Goal: Information Seeking & Learning: Learn about a topic

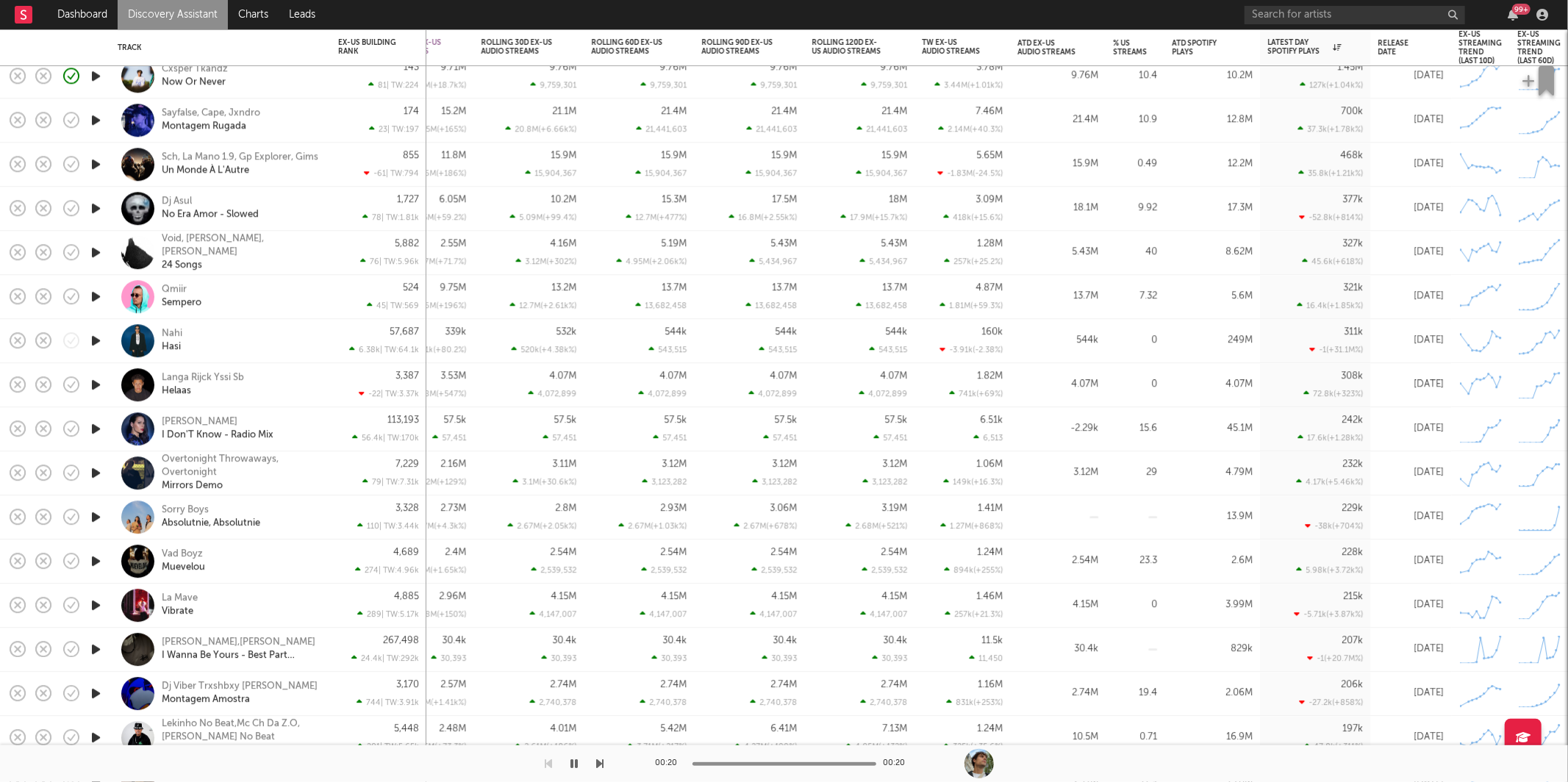
click at [604, 762] on icon "button" at bounding box center [600, 764] width 7 height 12
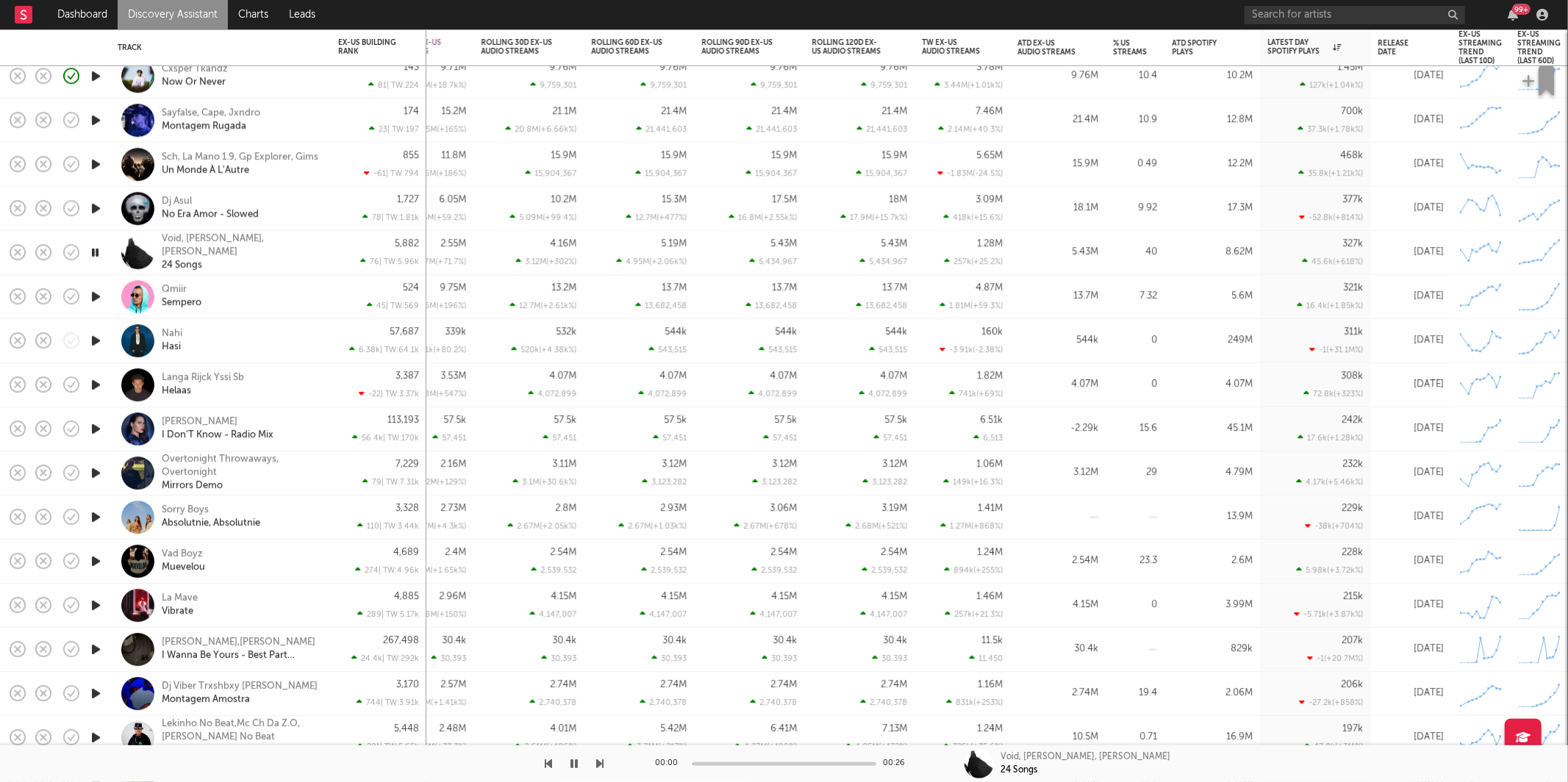
click at [604, 762] on icon "button" at bounding box center [600, 764] width 7 height 12
click at [549, 764] on icon "button" at bounding box center [548, 764] width 7 height 12
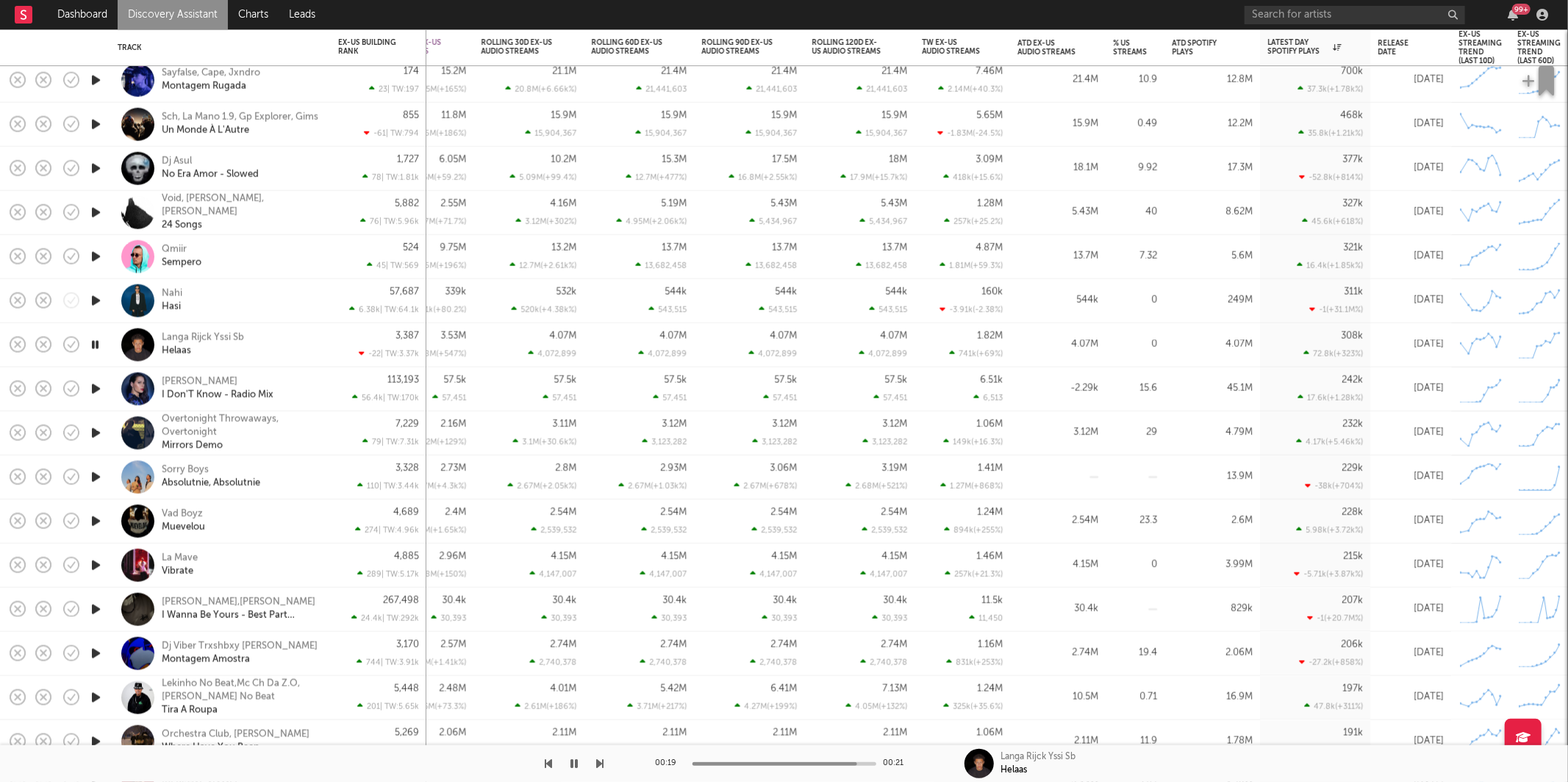
click at [310, 347] on div "Langa Rijck Yssi Sb Helaas" at bounding box center [241, 344] width 158 height 27
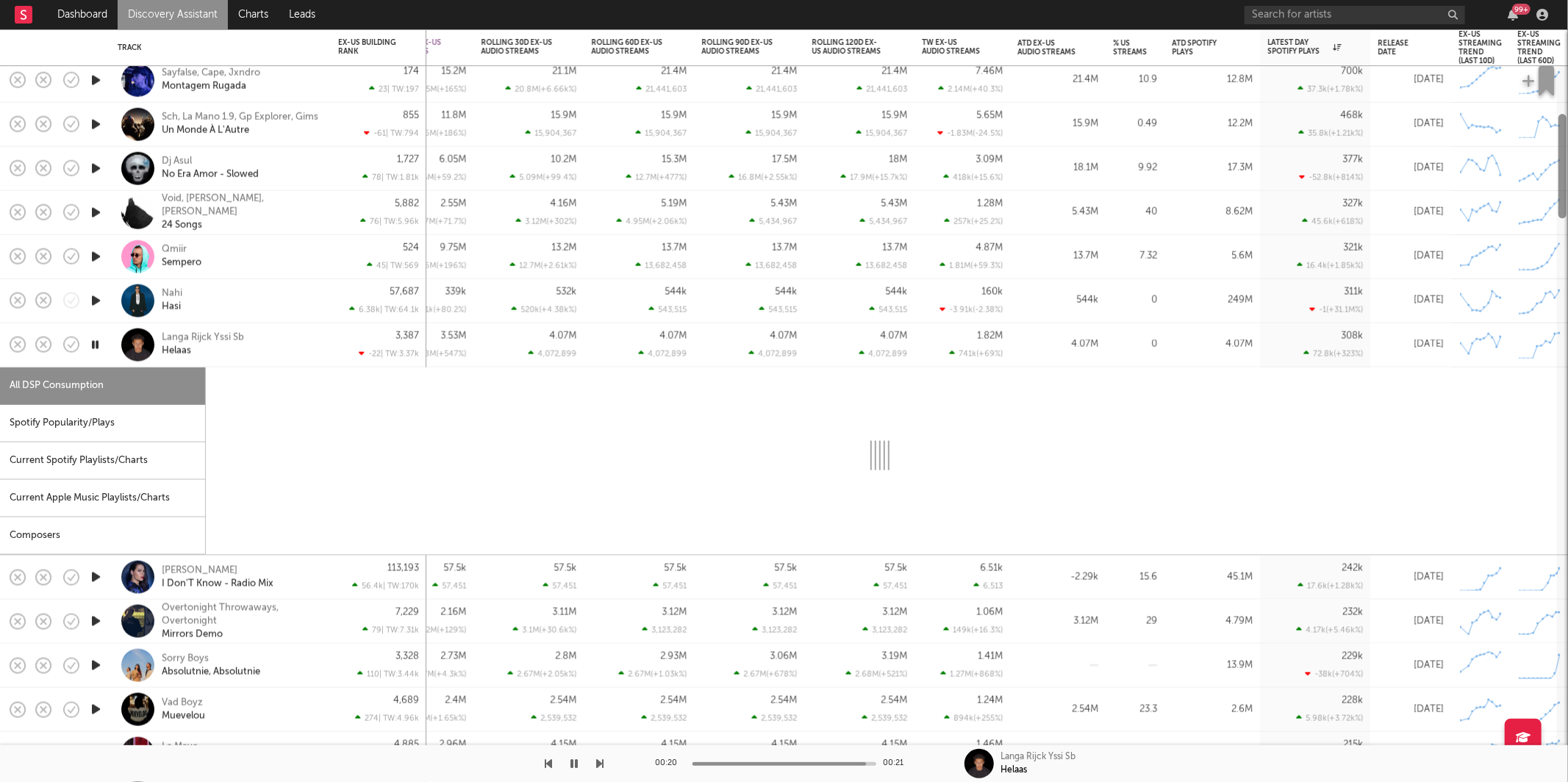
select select "1w"
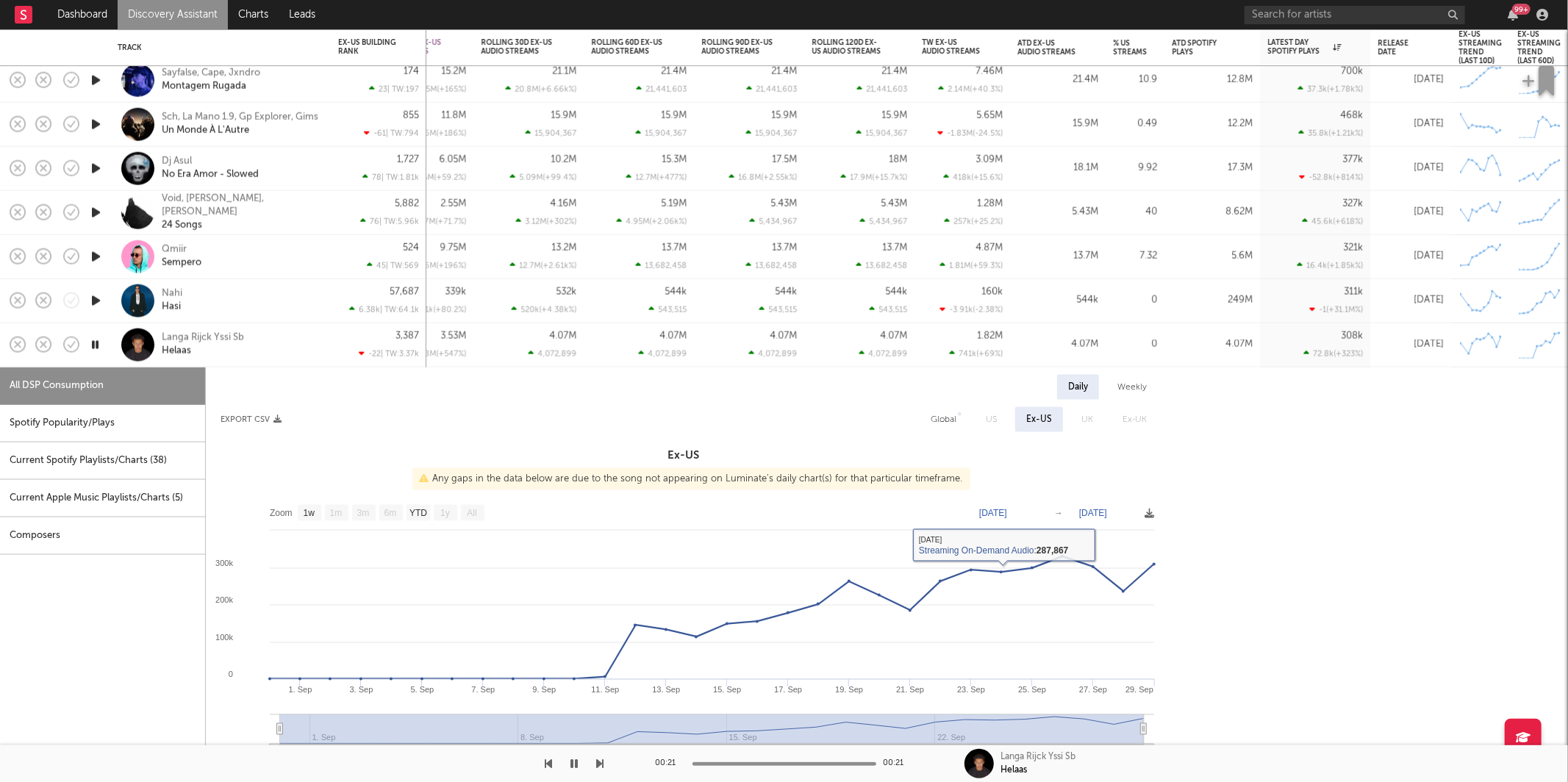
click at [35, 418] on div "Spotify Popularity/Plays" at bounding box center [102, 424] width 205 height 38
select select "1w"
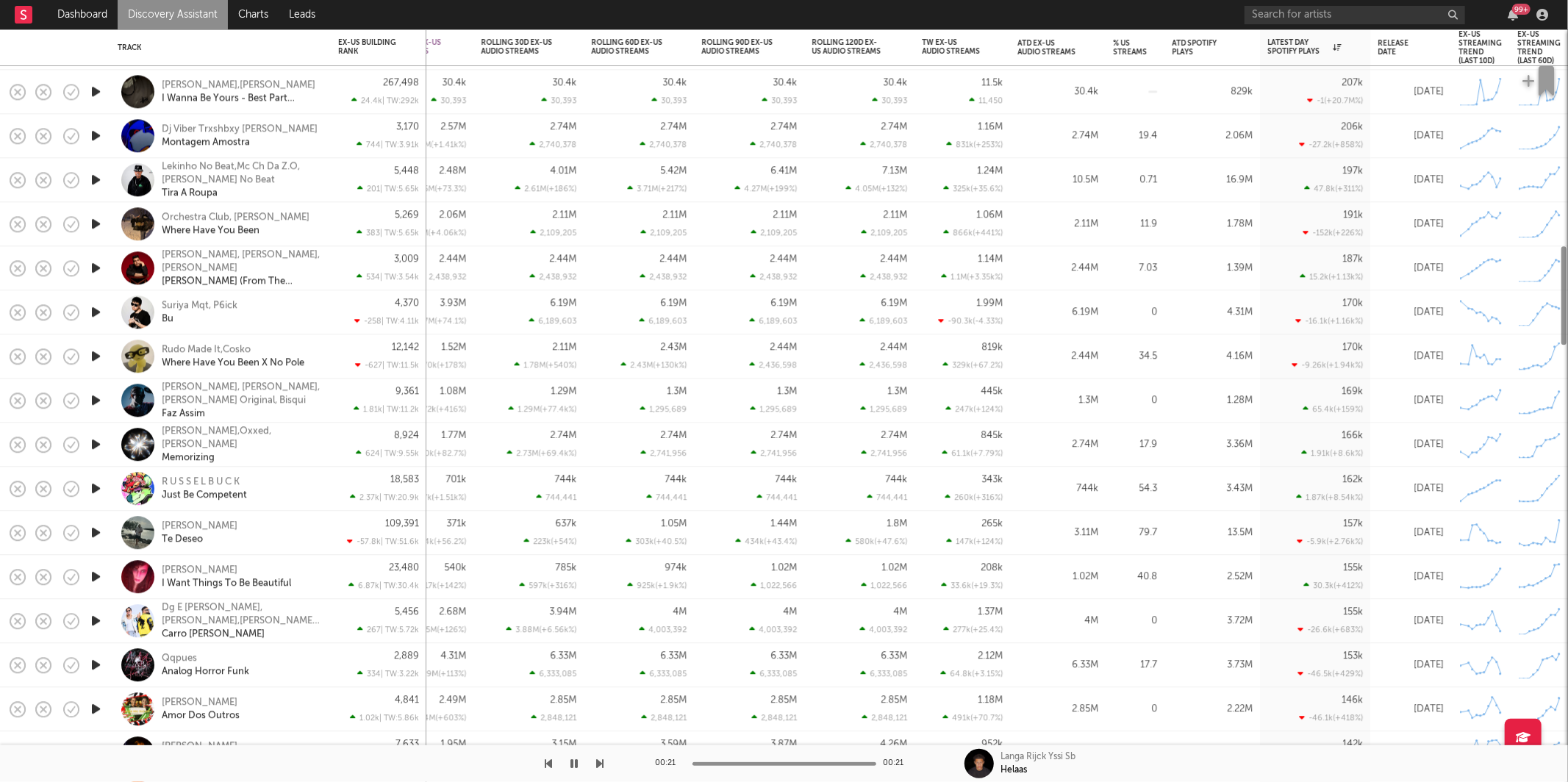
select select "1w"
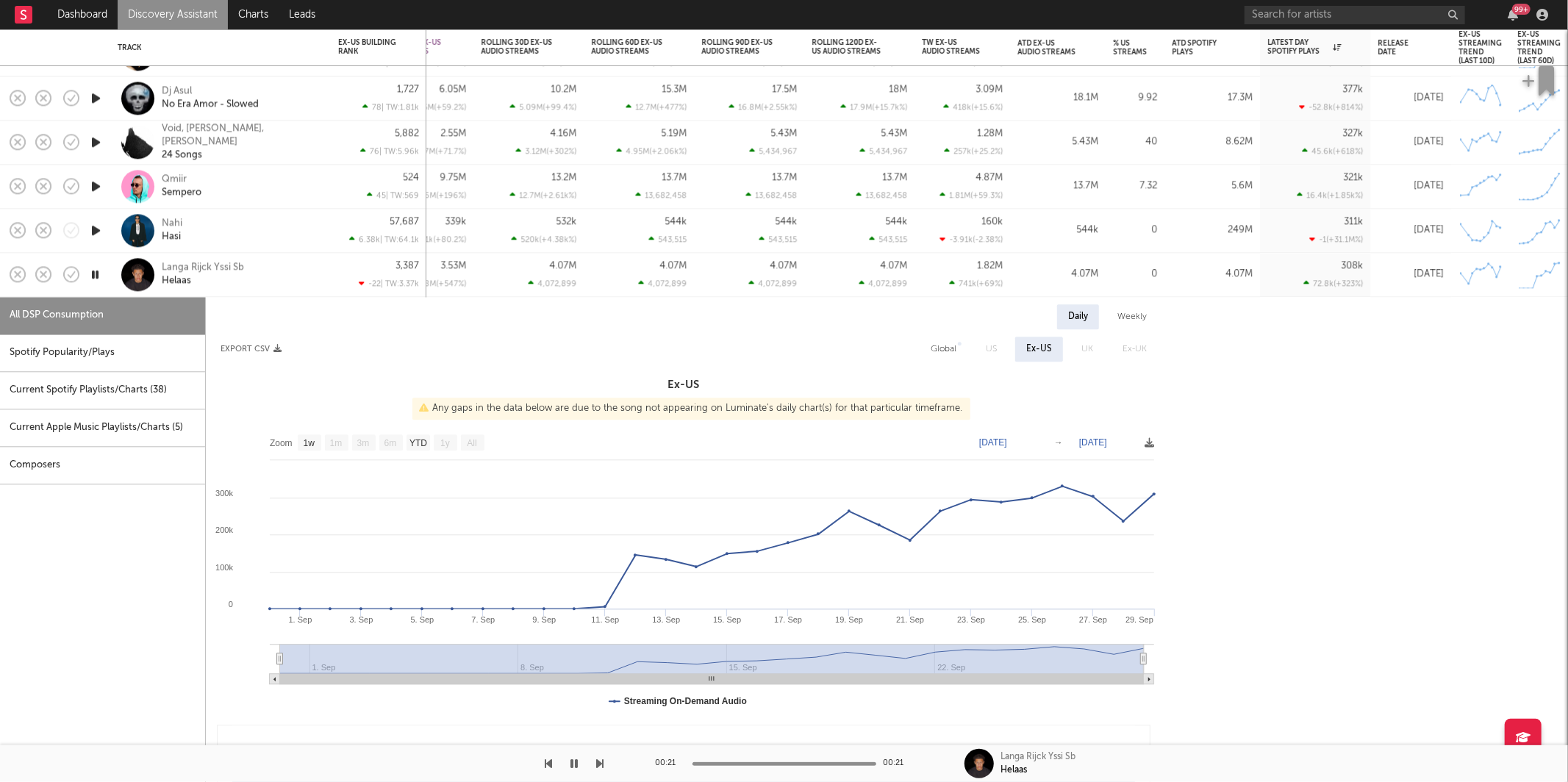
drag, startPoint x: 64, startPoint y: 347, endPoint x: 187, endPoint y: 373, distance: 125.7
click at [64, 347] on div "Spotify Popularity/Plays" at bounding box center [102, 353] width 205 height 38
select select "1w"
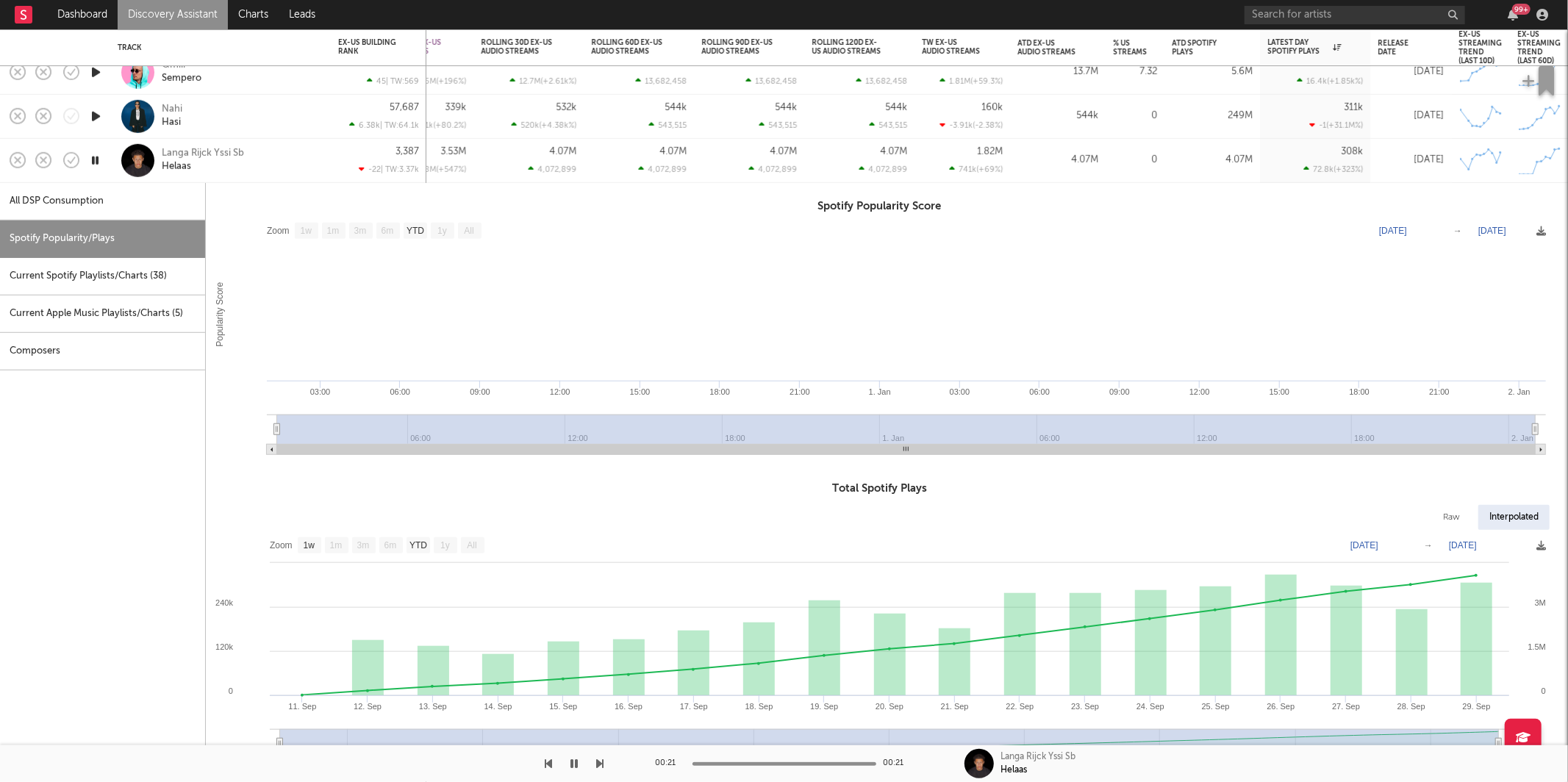
click at [302, 154] on div "Langa Rijck Yssi Sb Helaas" at bounding box center [241, 160] width 158 height 27
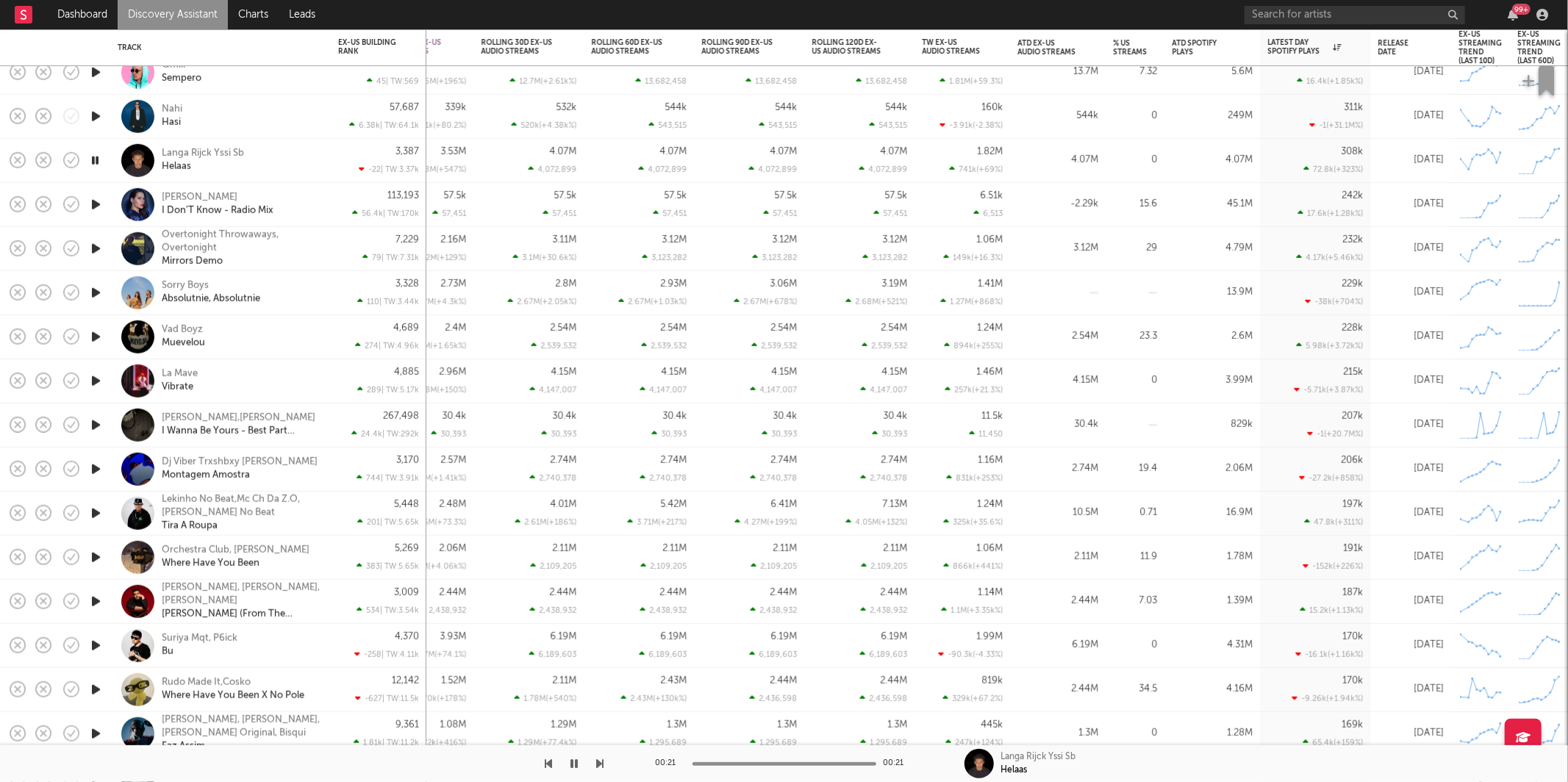
click at [98, 203] on icon "button" at bounding box center [97, 205] width 16 height 18
click at [336, 200] on div "113,193 56.4k | TW: 170k" at bounding box center [378, 205] width 96 height 44
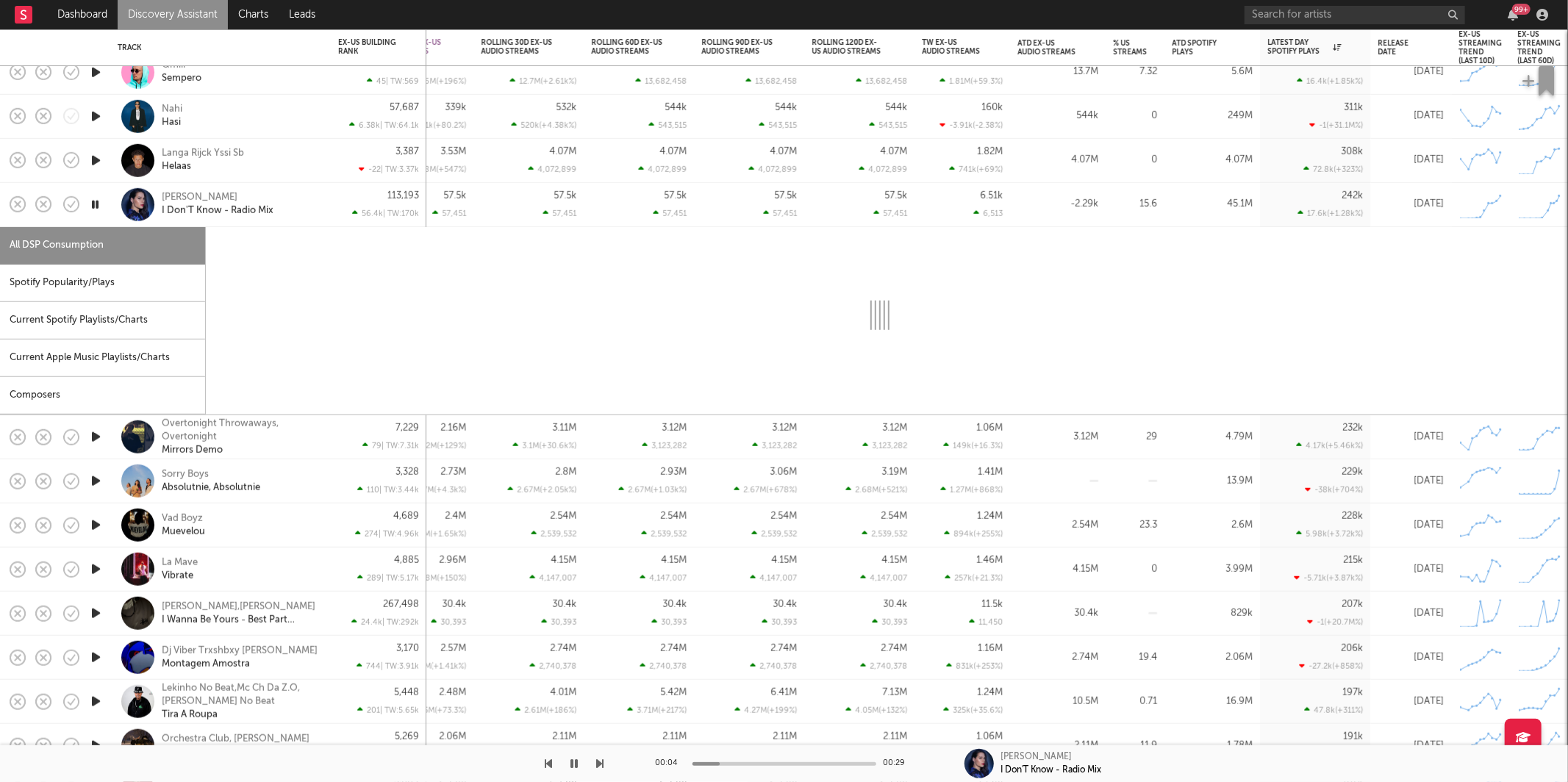
select select "1w"
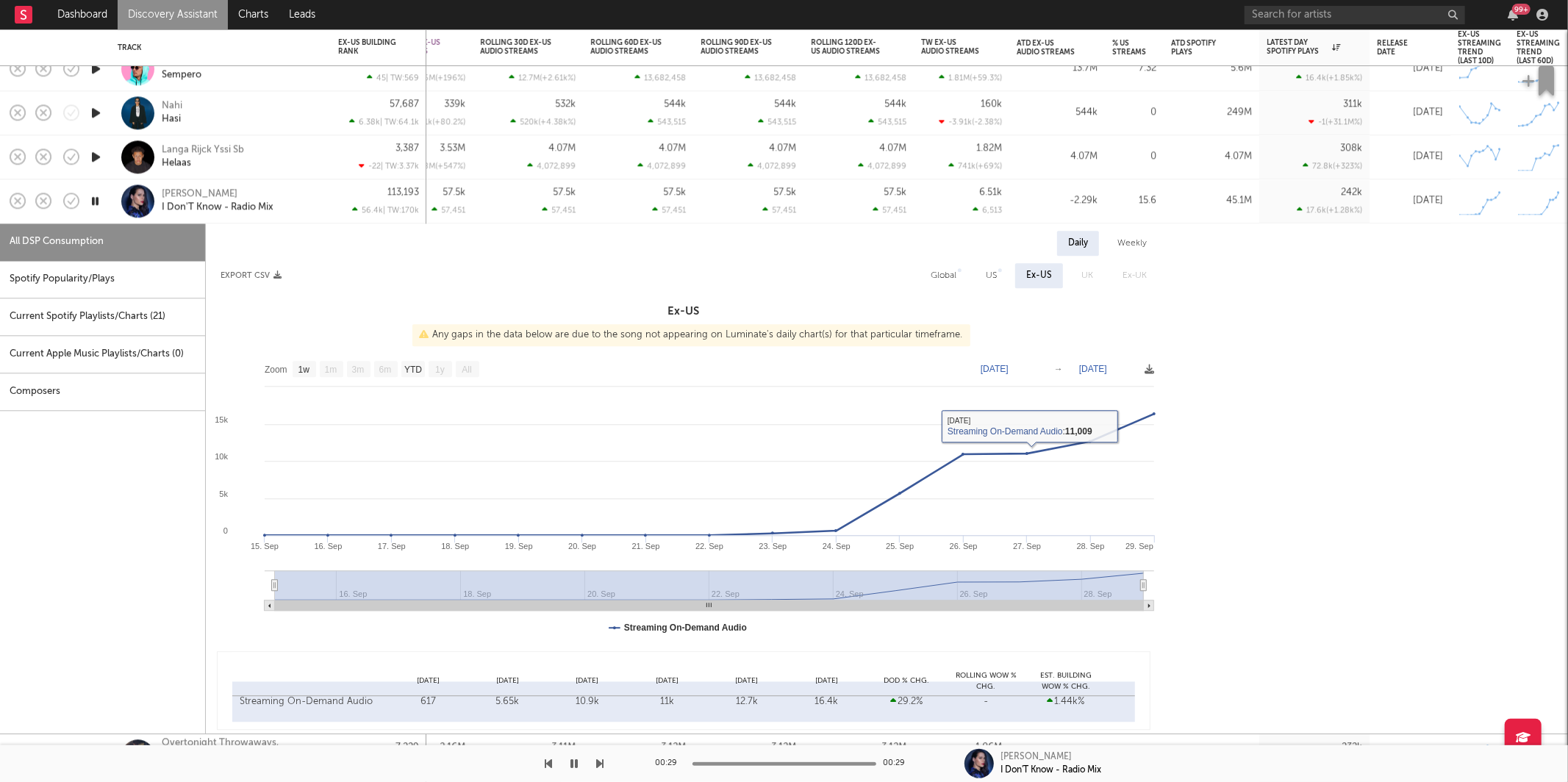
click at [947, 273] on div "Global" at bounding box center [943, 276] width 26 height 18
select select "1w"
click at [79, 272] on div "Spotify Popularity/Plays" at bounding box center [102, 280] width 205 height 38
select select "1w"
select select "6m"
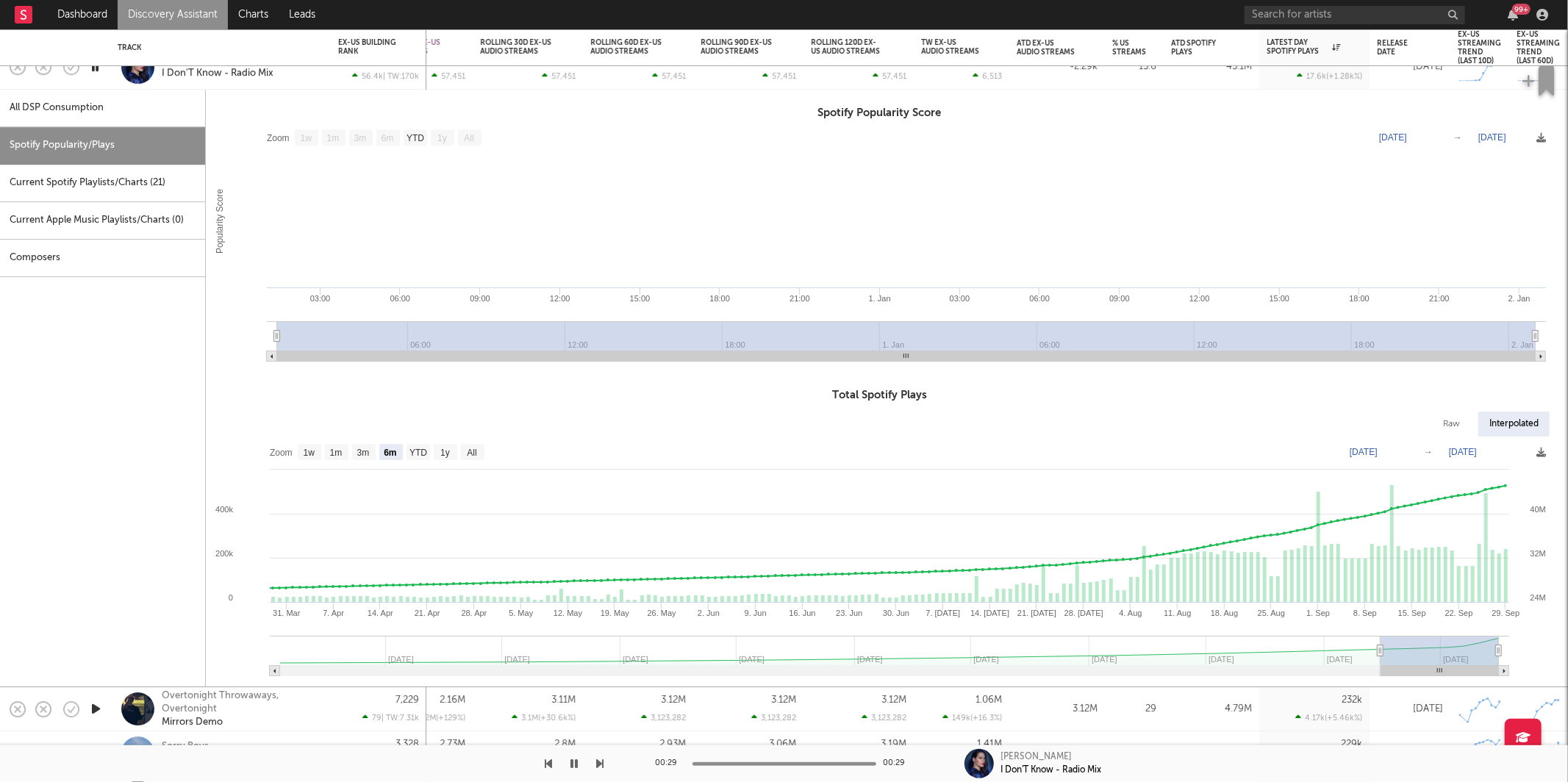
click at [148, 115] on div "All DSP Consumption" at bounding box center [102, 108] width 205 height 38
select select "1w"
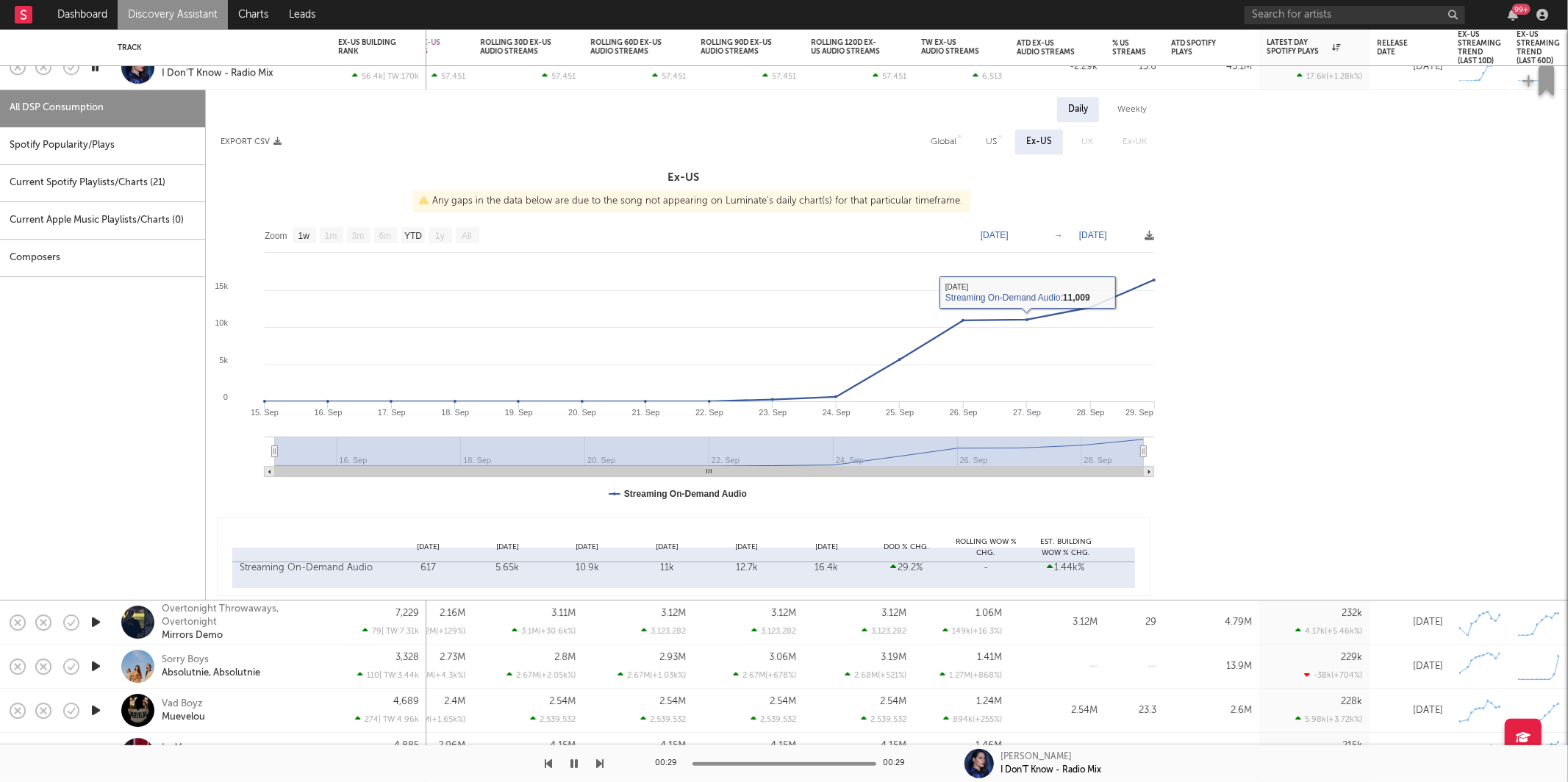
click at [941, 140] on div "Global" at bounding box center [943, 142] width 26 height 18
select select "1w"
click at [81, 139] on div "Spotify Popularity/Plays" at bounding box center [102, 146] width 205 height 38
select select "1w"
select select "6m"
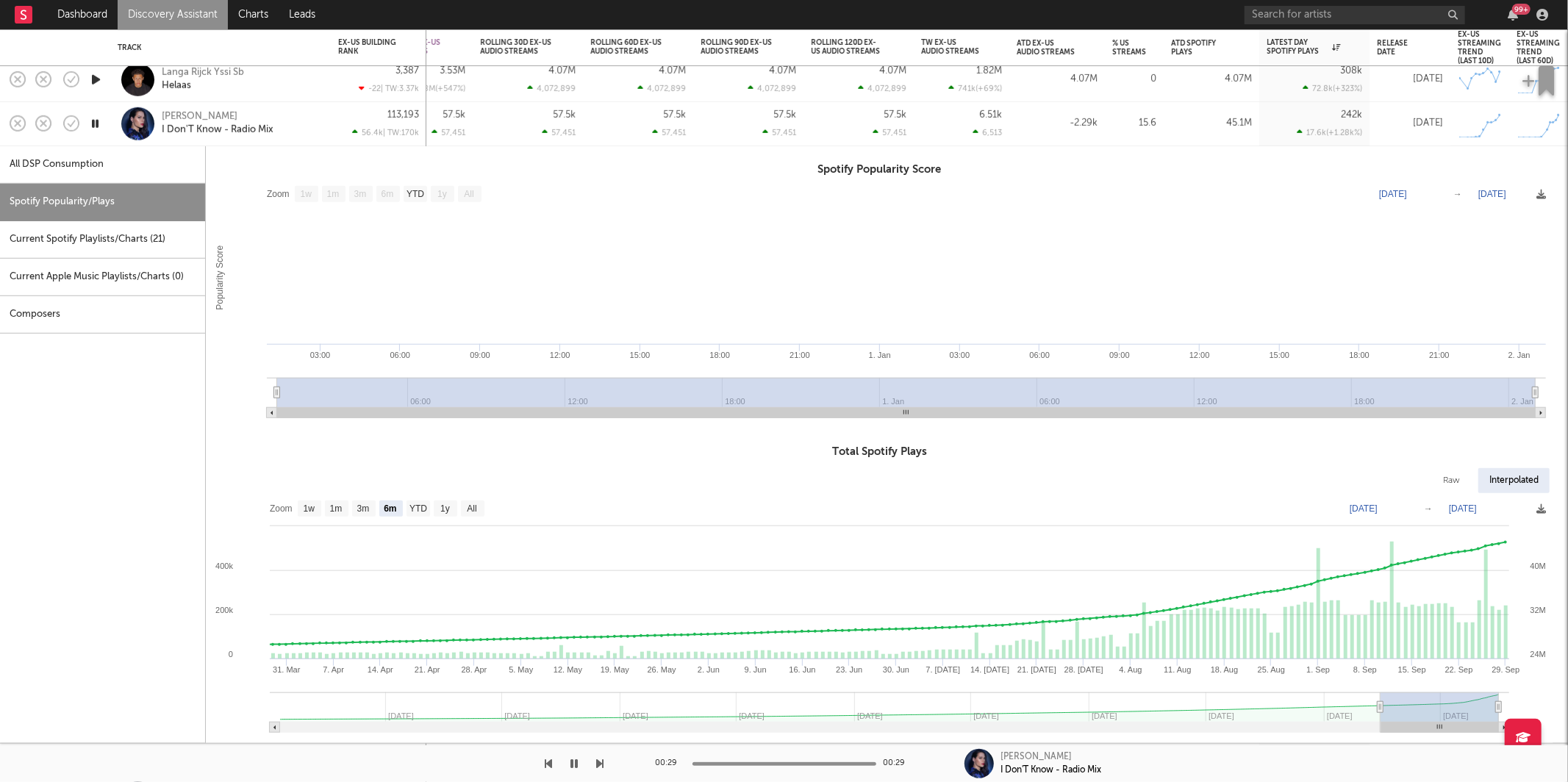
click at [303, 118] on div "Erika I Don'T Know - Radio Mix" at bounding box center [241, 123] width 158 height 27
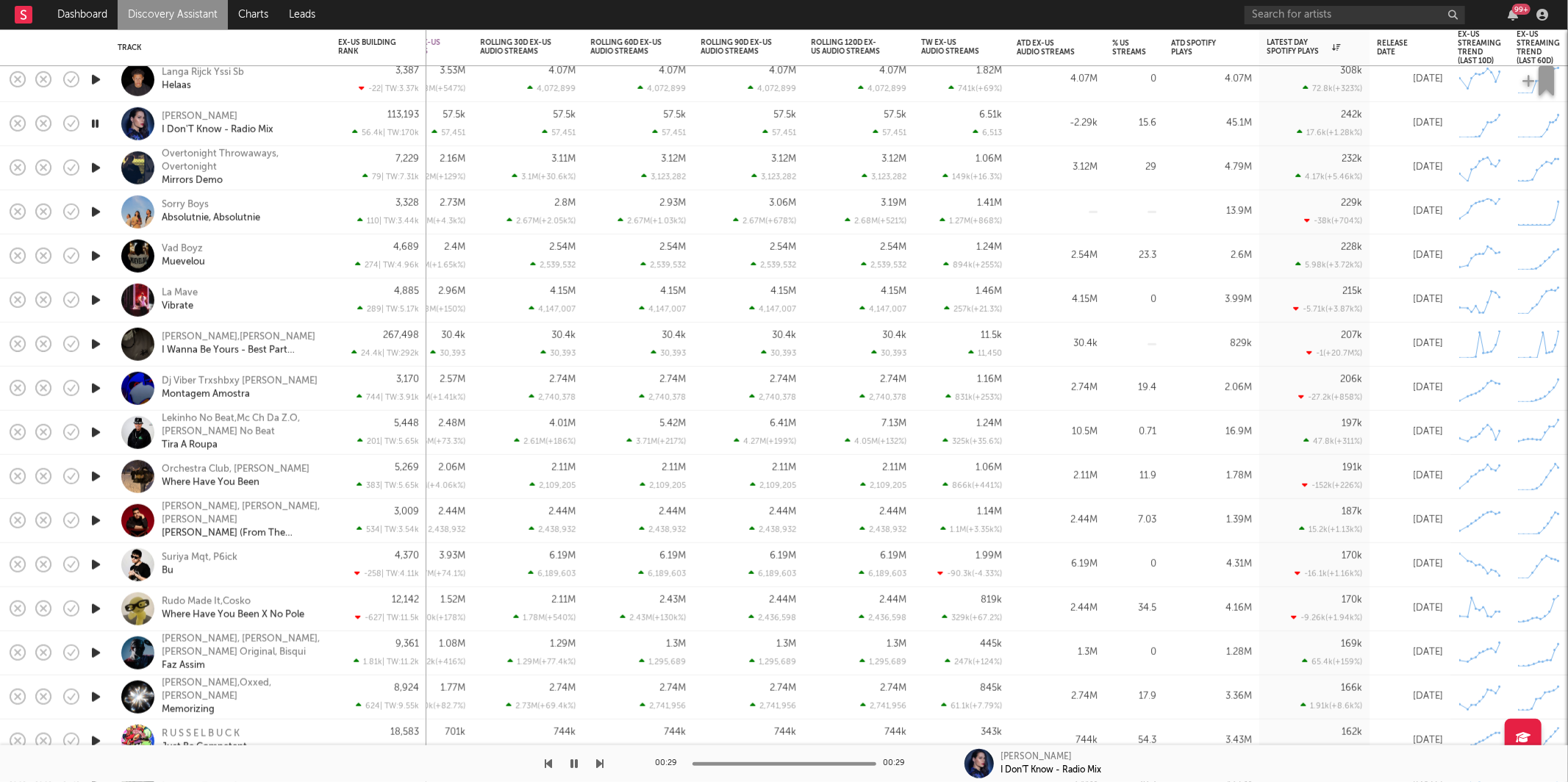
click at [102, 167] on icon "button" at bounding box center [97, 168] width 16 height 18
click at [601, 761] on icon "button" at bounding box center [600, 764] width 7 height 12
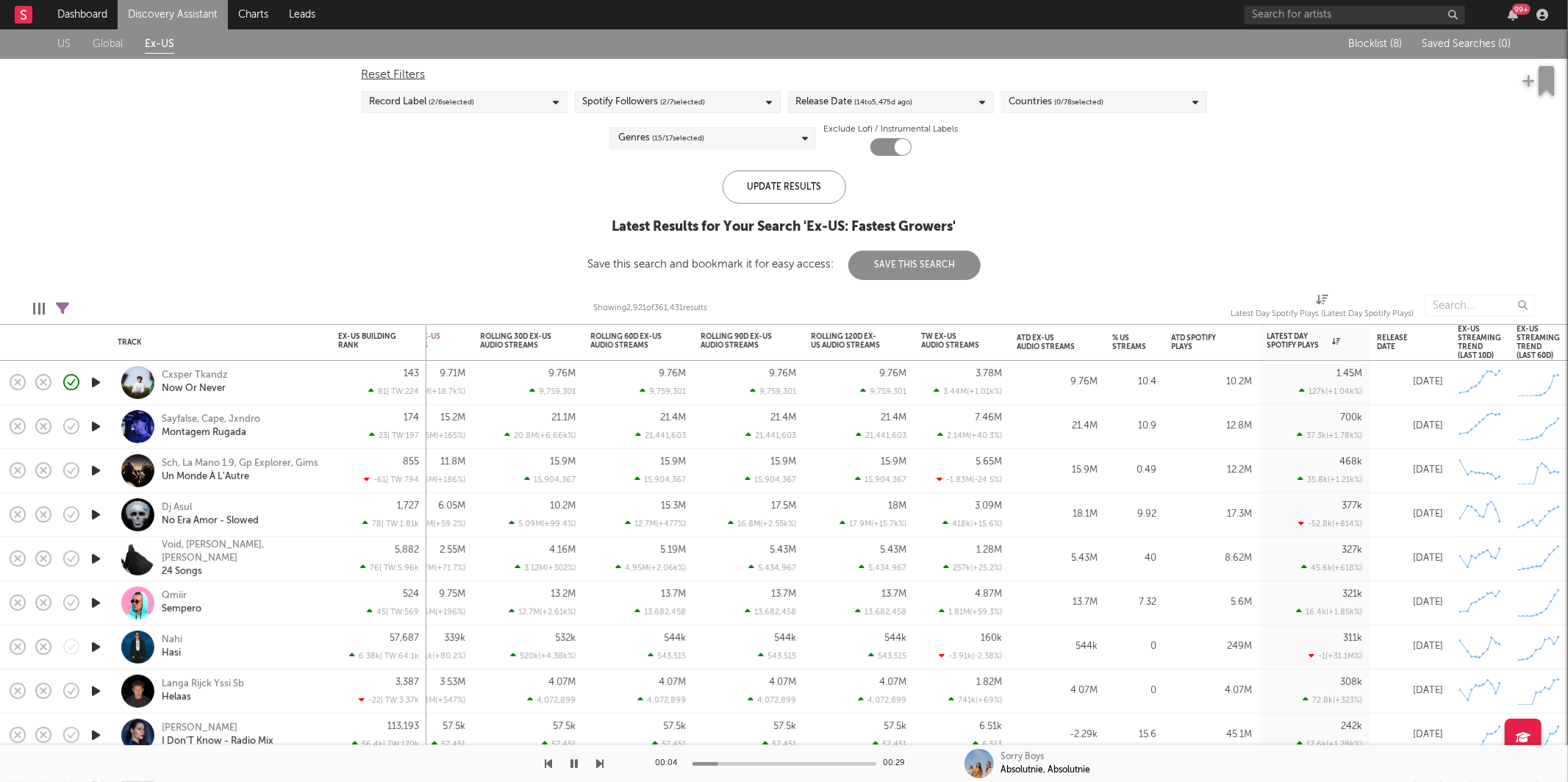
select select "or"
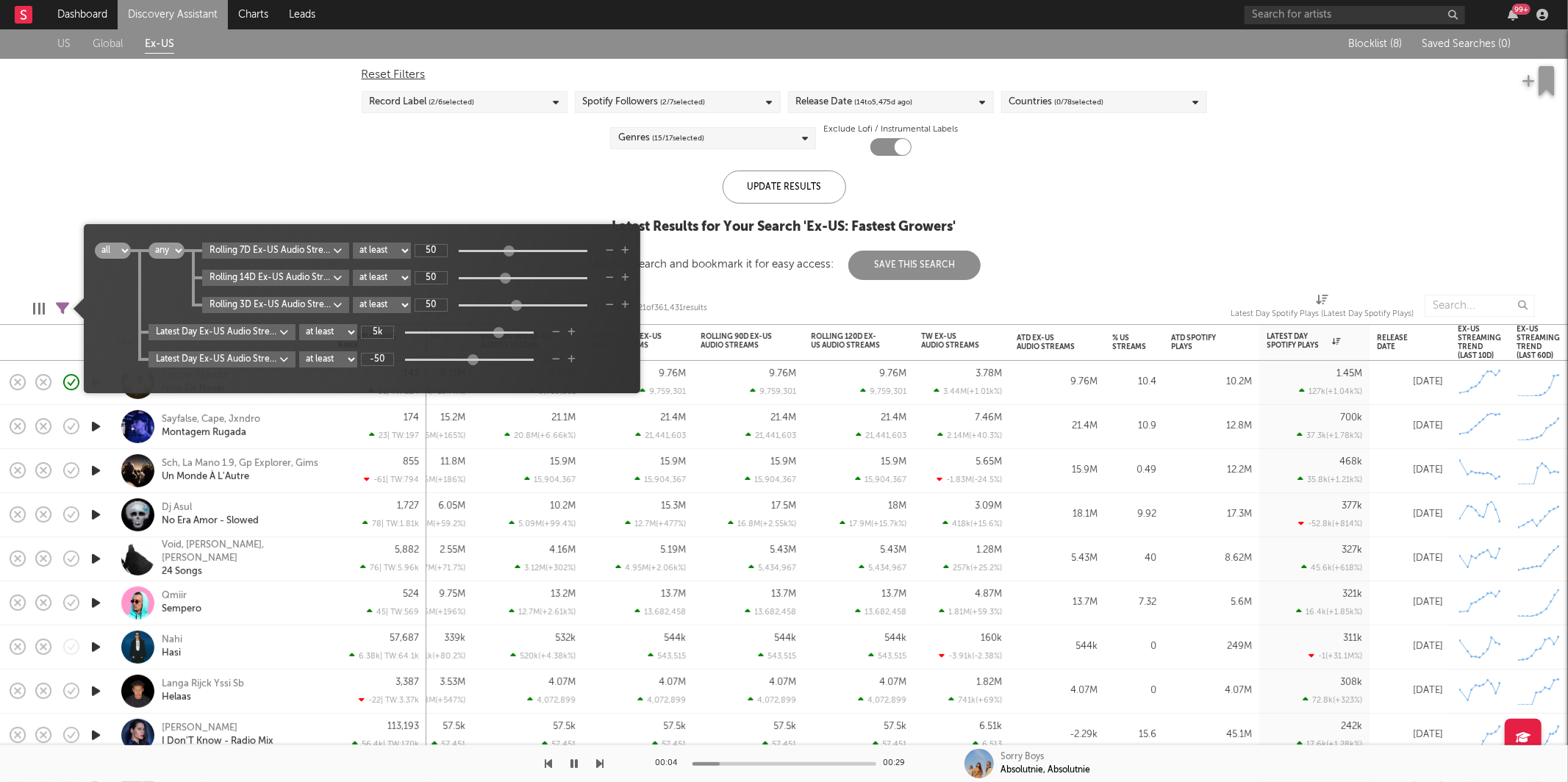
drag, startPoint x: 57, startPoint y: 305, endPoint x: 66, endPoint y: 302, distance: 9.5
click at [58, 305] on icon at bounding box center [62, 308] width 13 height 13
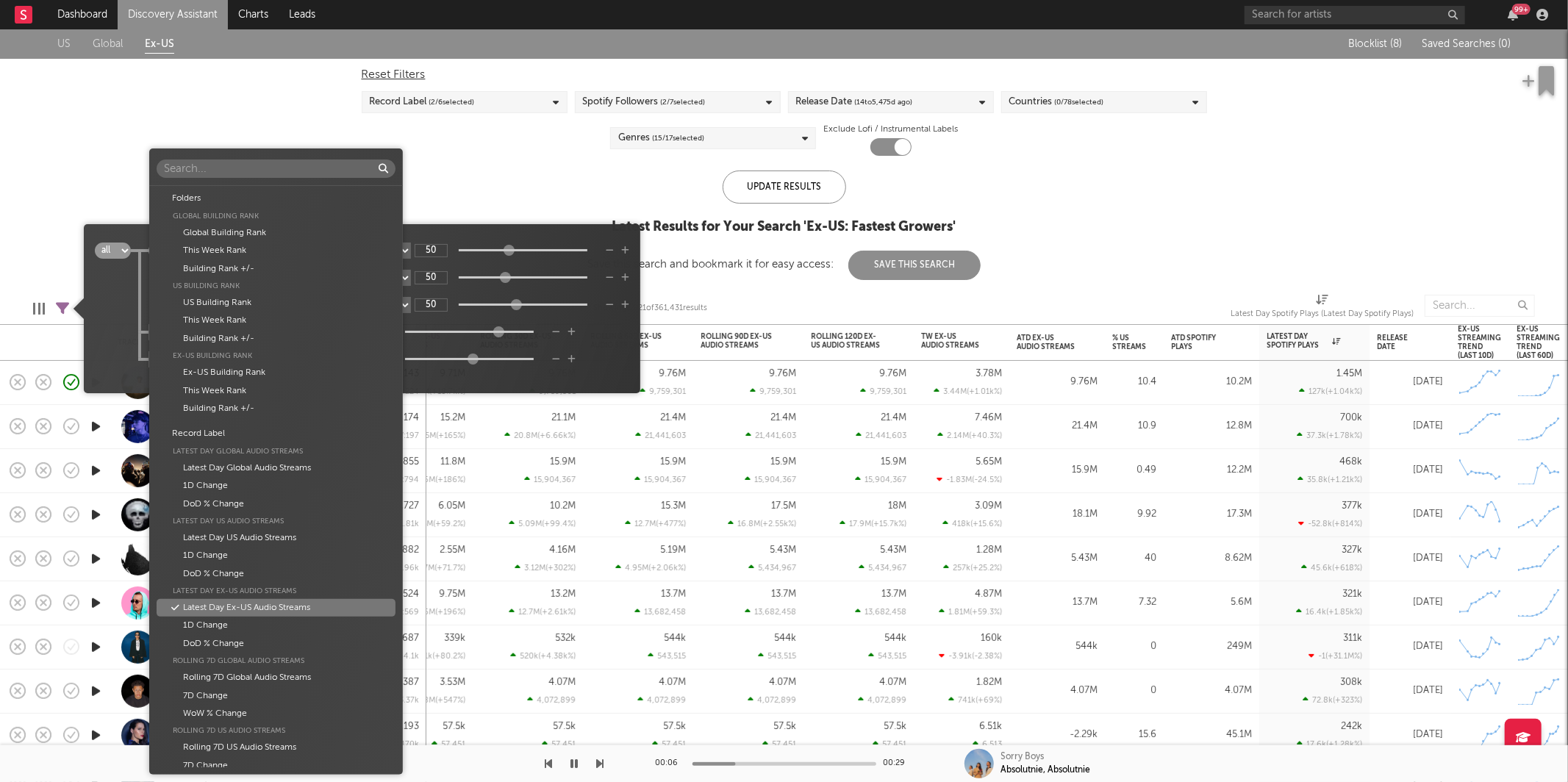
click at [275, 336] on body "Dashboard Discovery Assistant Charts Leads 99 + Notifications Settings Mark all…" at bounding box center [784, 391] width 1568 height 782
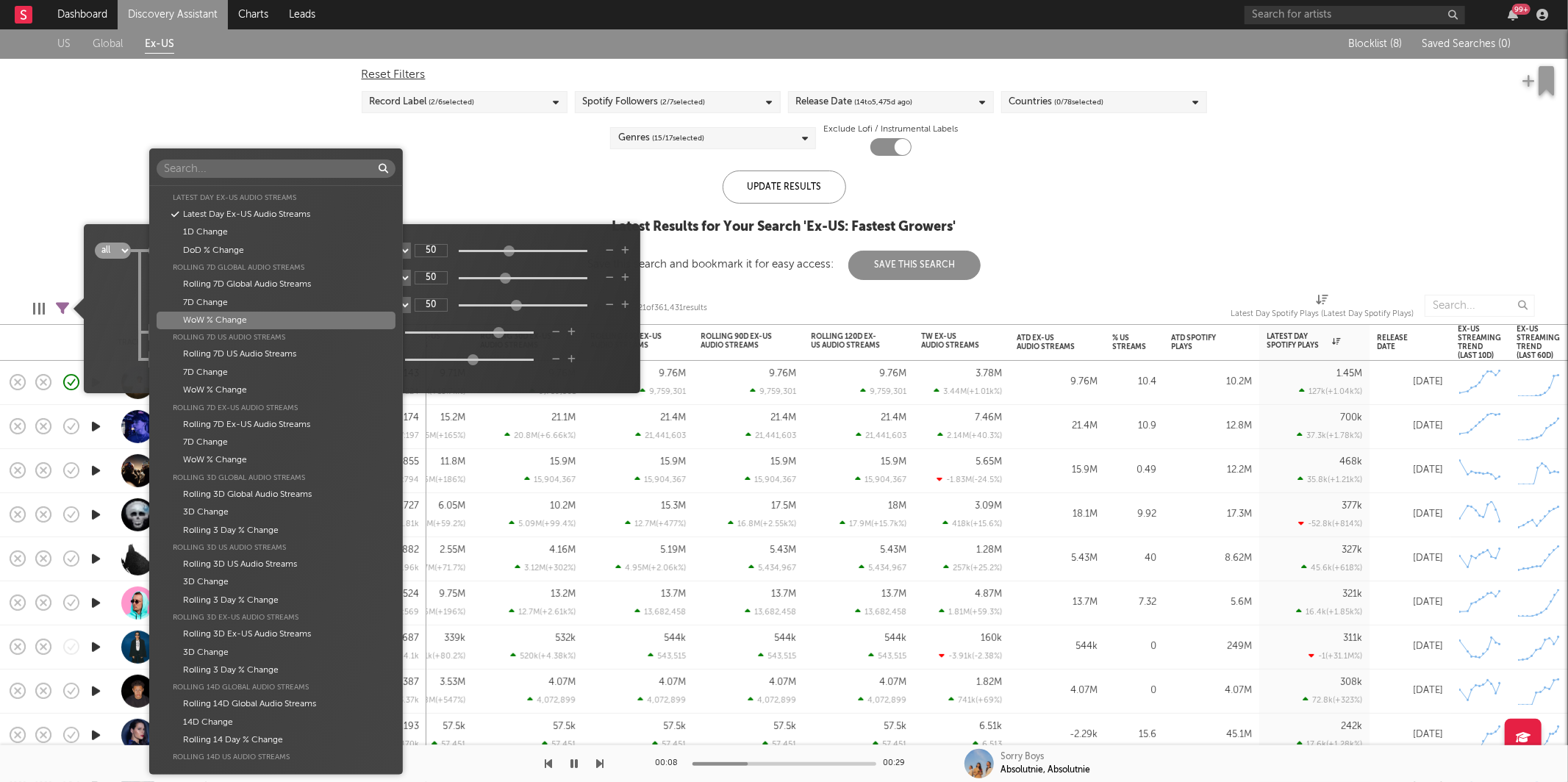
click at [123, 325] on div "Folders Global Building Rank Global Building Rank This Week Rank Building Rank …" at bounding box center [784, 391] width 1568 height 782
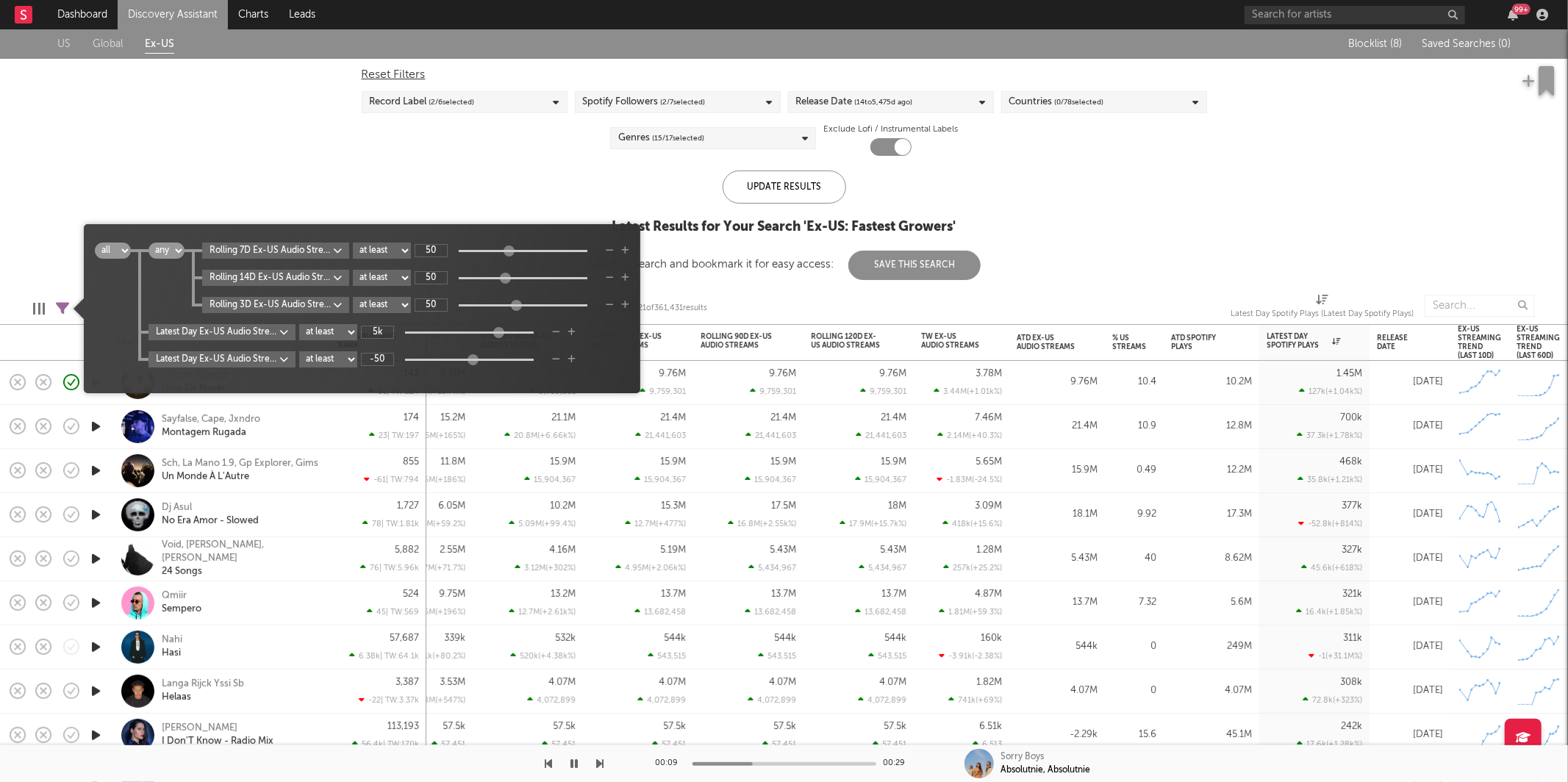
click at [228, 370] on div "all any all any Rolling 7D Ex-US Audio Streams WoW % Change at least at most be…" at bounding box center [361, 314] width 534 height 143
click at [230, 361] on body "Dashboard Discovery Assistant Charts Leads 99 + Notifications Settings Mark all…" at bounding box center [784, 391] width 1568 height 782
click at [116, 335] on div "Folders Global Building Rank Global Building Rank This Week Rank Building Rank …" at bounding box center [784, 391] width 1568 height 782
click at [468, 357] on div at bounding box center [466, 358] width 11 height 11
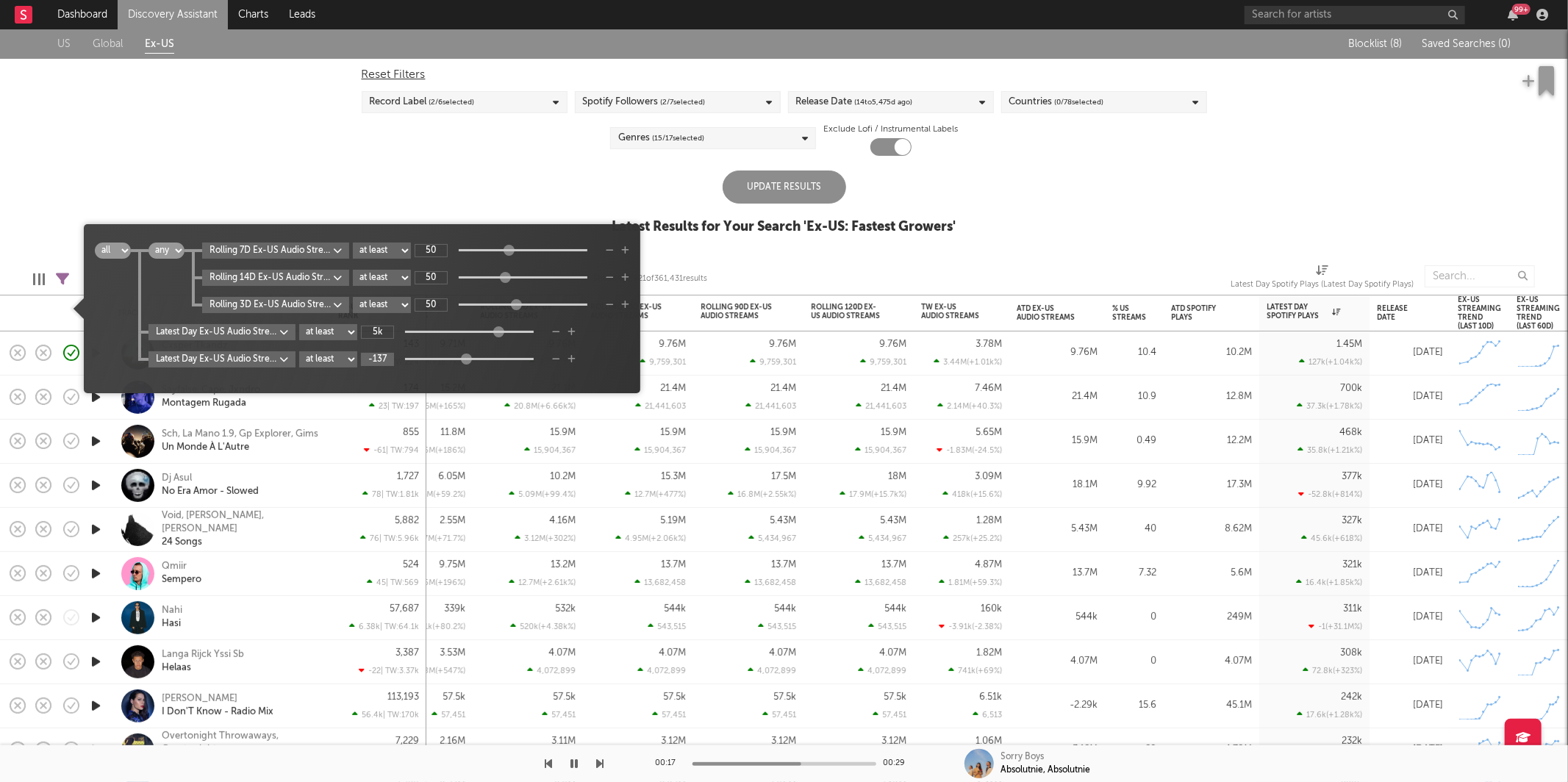
click at [387, 356] on input "-137" at bounding box center [377, 359] width 33 height 13
type input "-100"
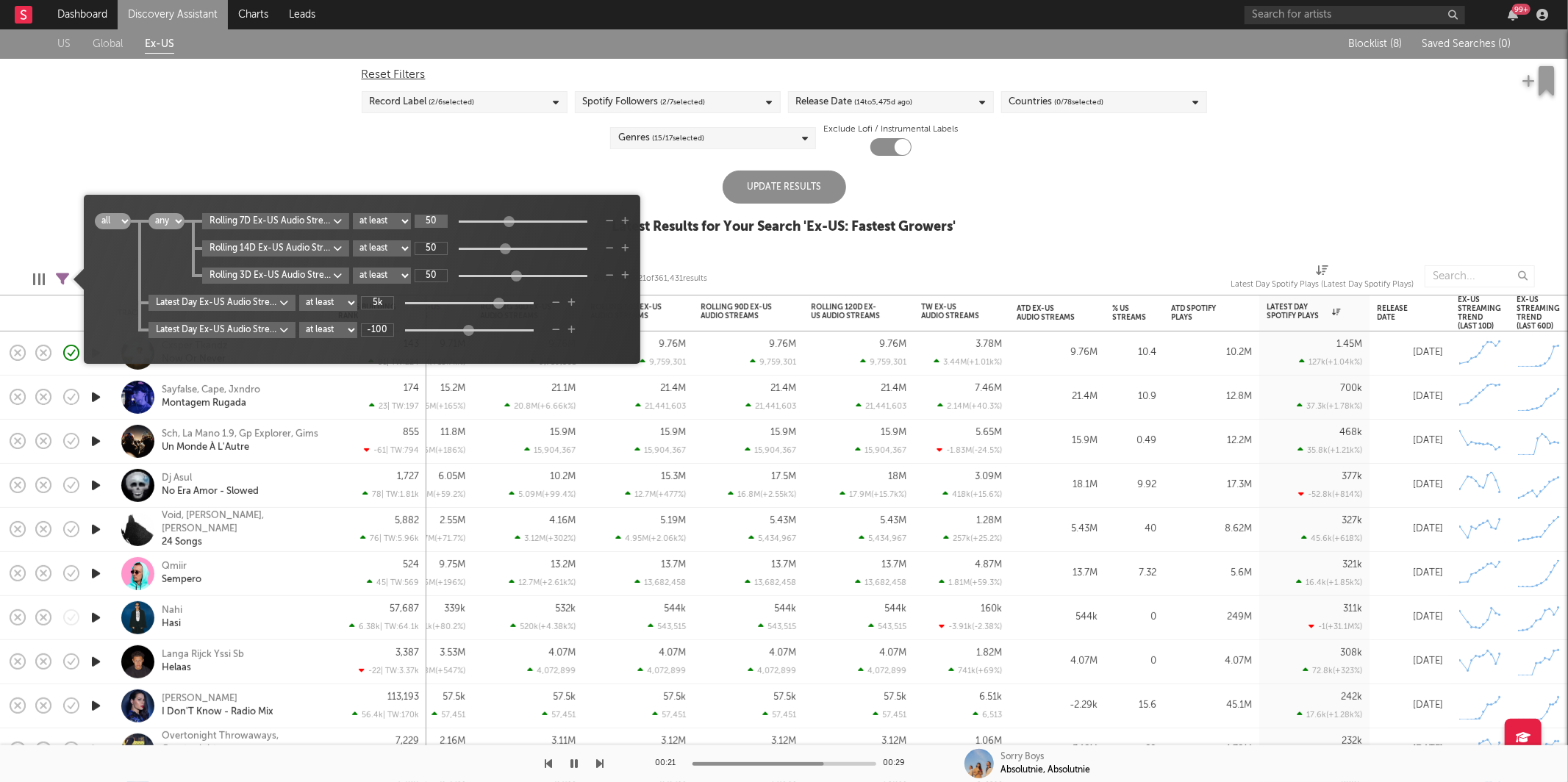
click at [438, 216] on input "50" at bounding box center [431, 221] width 33 height 13
type input "25"
click at [435, 250] on input "50" at bounding box center [431, 248] width 33 height 13
type input "25"
click at [433, 273] on input "50" at bounding box center [431, 275] width 33 height 13
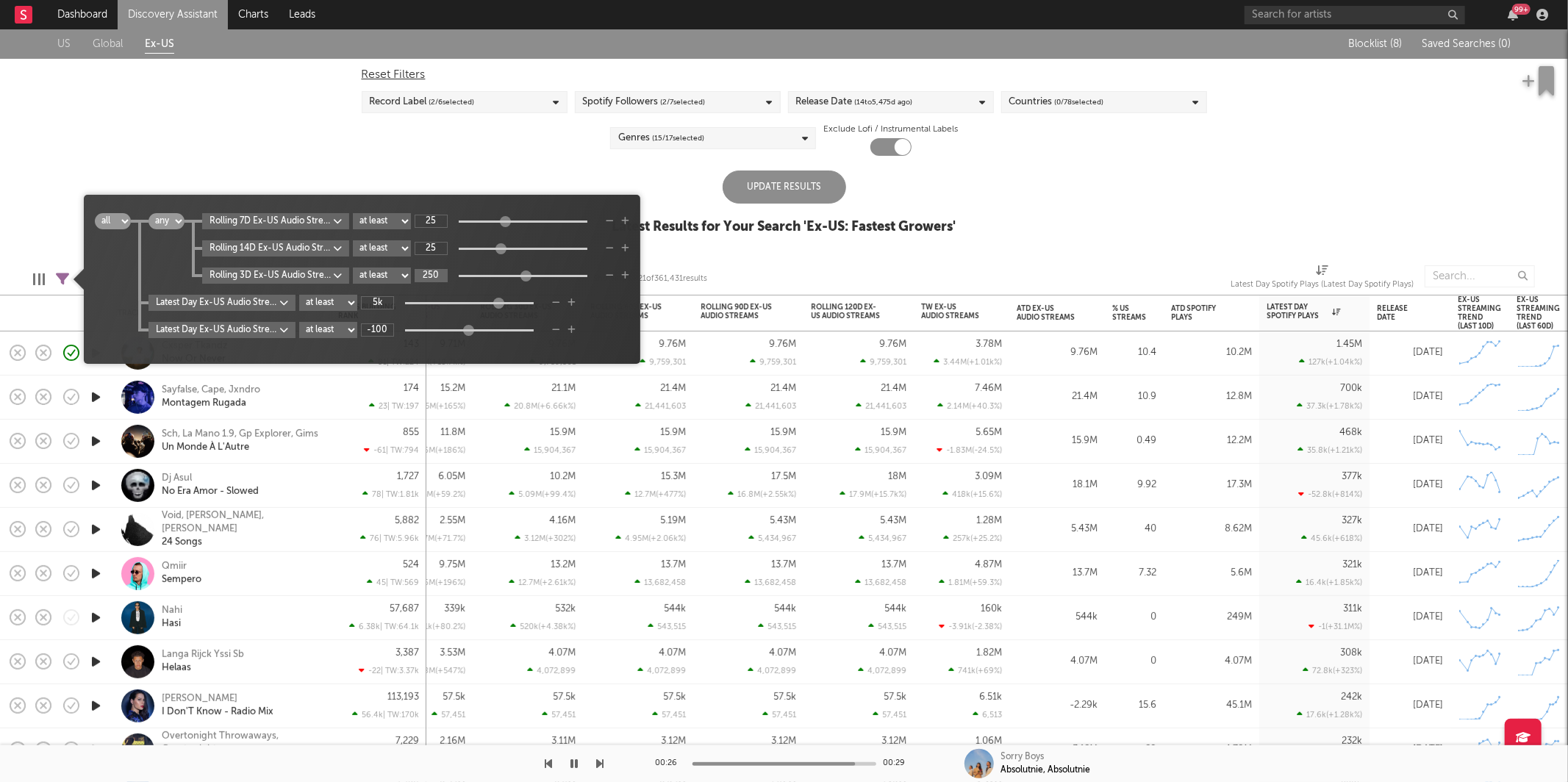
click at [433, 273] on input "250" at bounding box center [431, 275] width 33 height 13
click at [446, 277] on input "250" at bounding box center [431, 275] width 33 height 13
type input "25"
click at [484, 146] on div "Reset Filters Record Label ( 2 / 6 selected) Spotify Followers ( 2 / 7 selected…" at bounding box center [784, 107] width 860 height 98
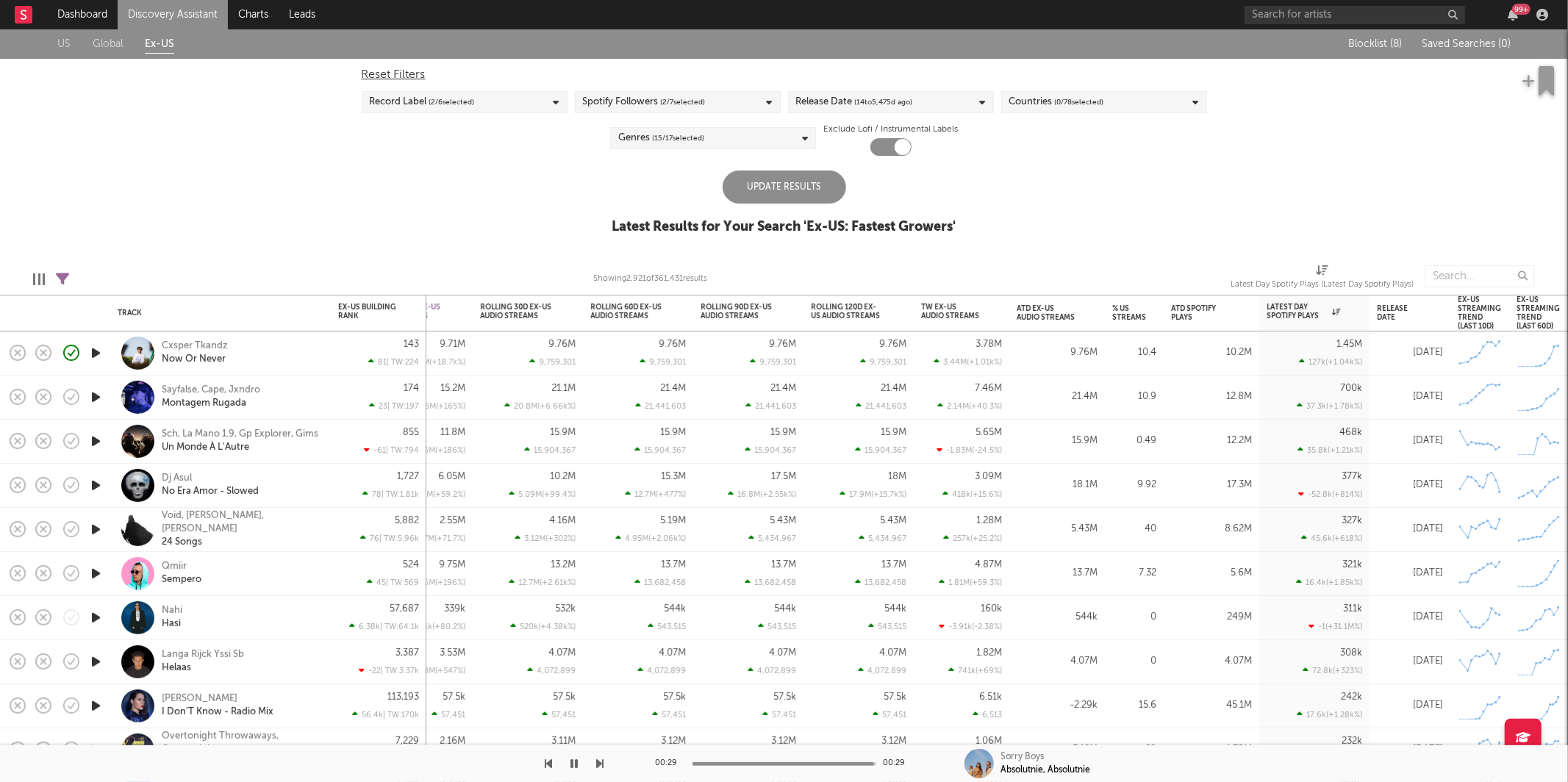
click at [777, 181] on div "Update Results" at bounding box center [784, 186] width 123 height 33
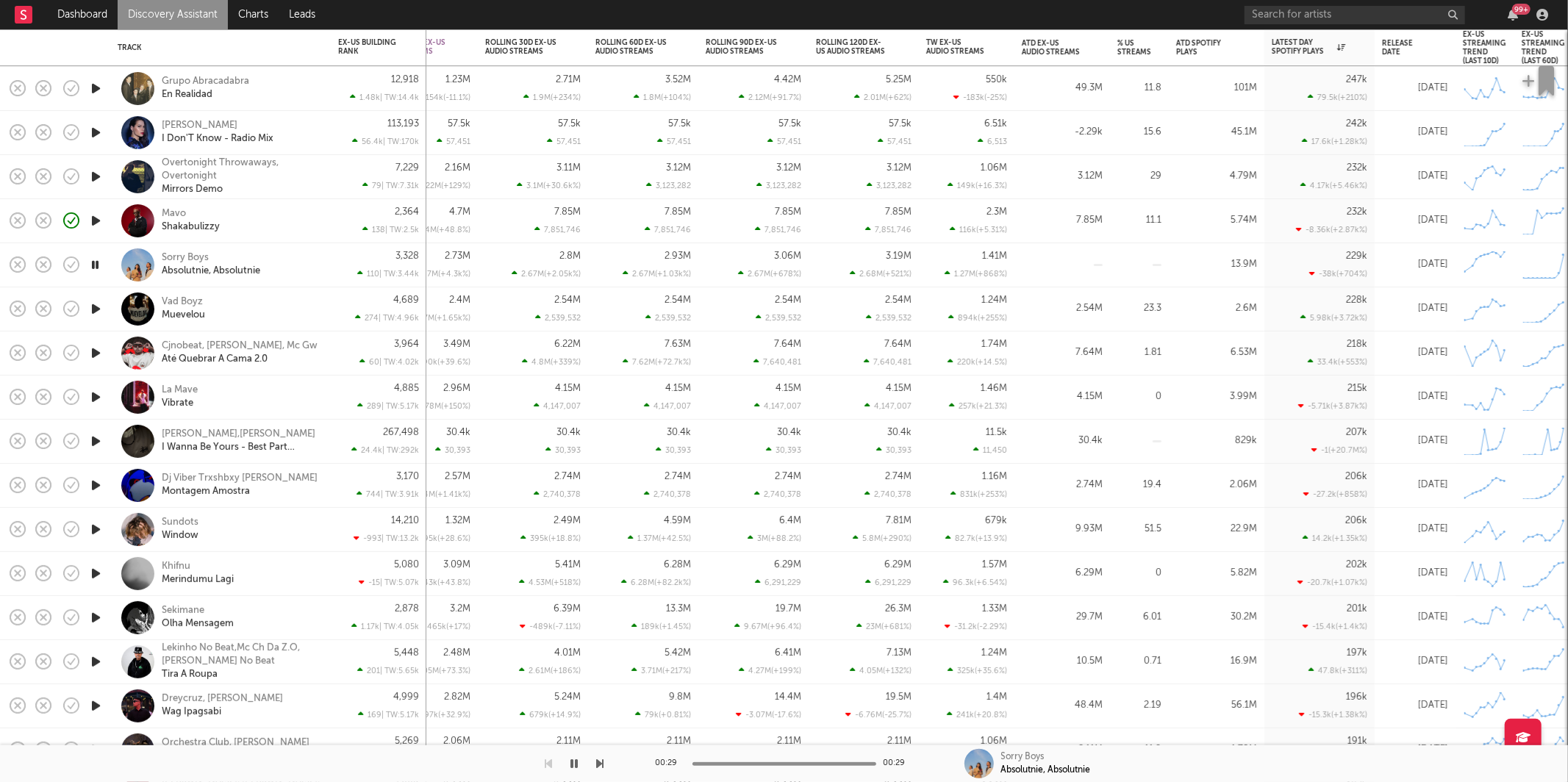
click at [291, 311] on div "Vad Boyz Muevelou" at bounding box center [241, 308] width 158 height 27
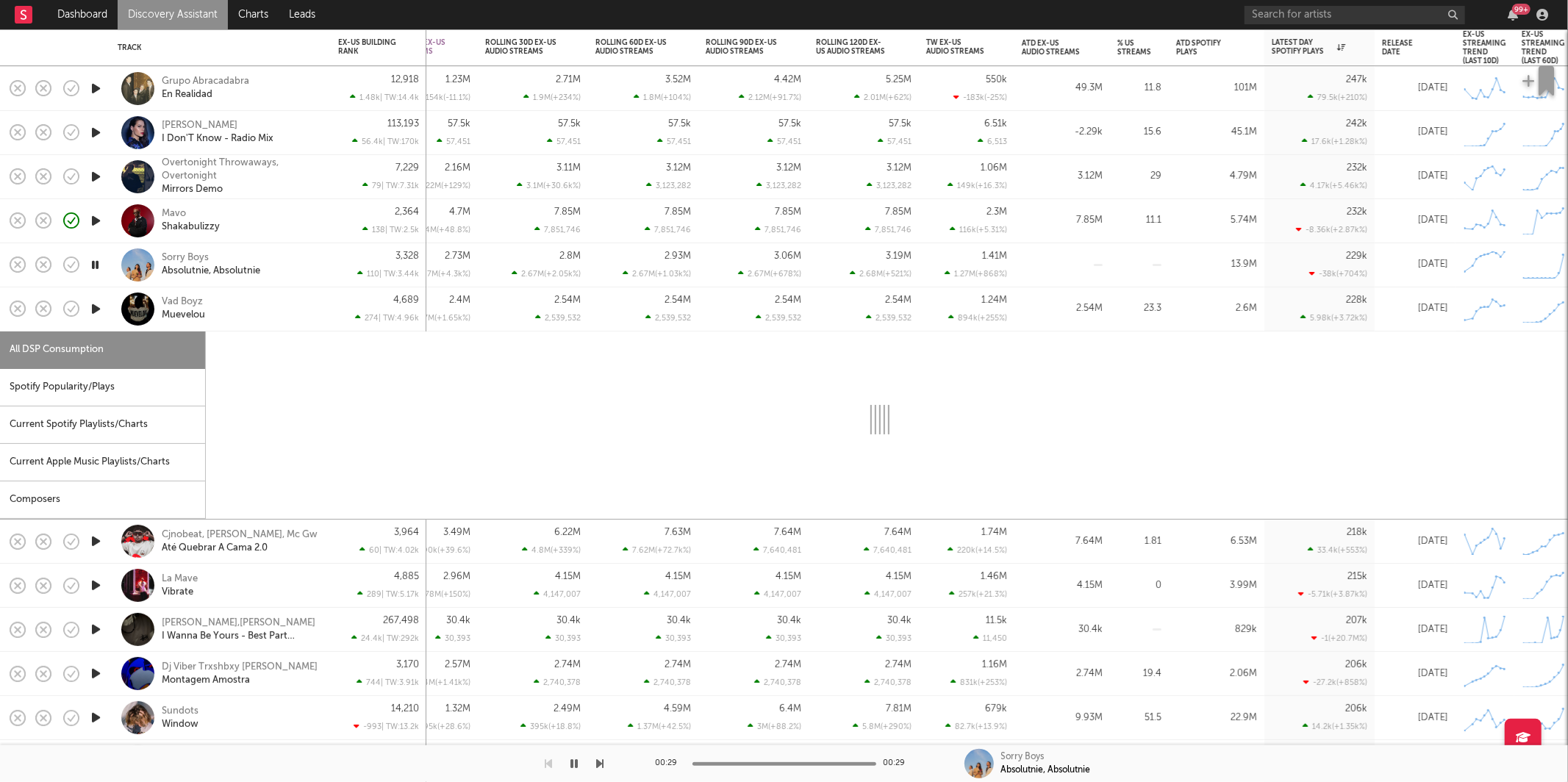
select select "1w"
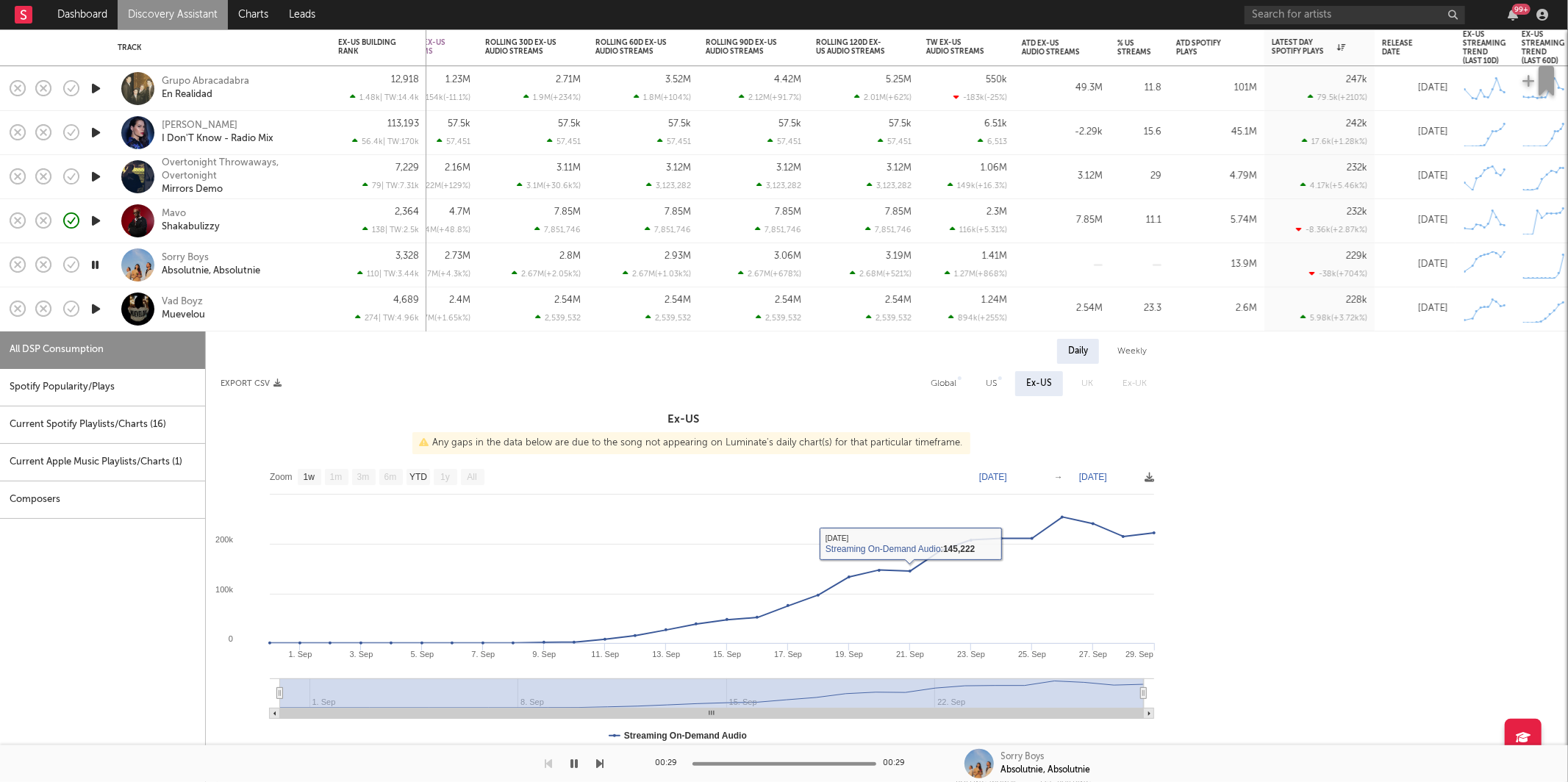
click at [176, 391] on div "Spotify Popularity/Plays" at bounding box center [102, 388] width 205 height 38
select select "1w"
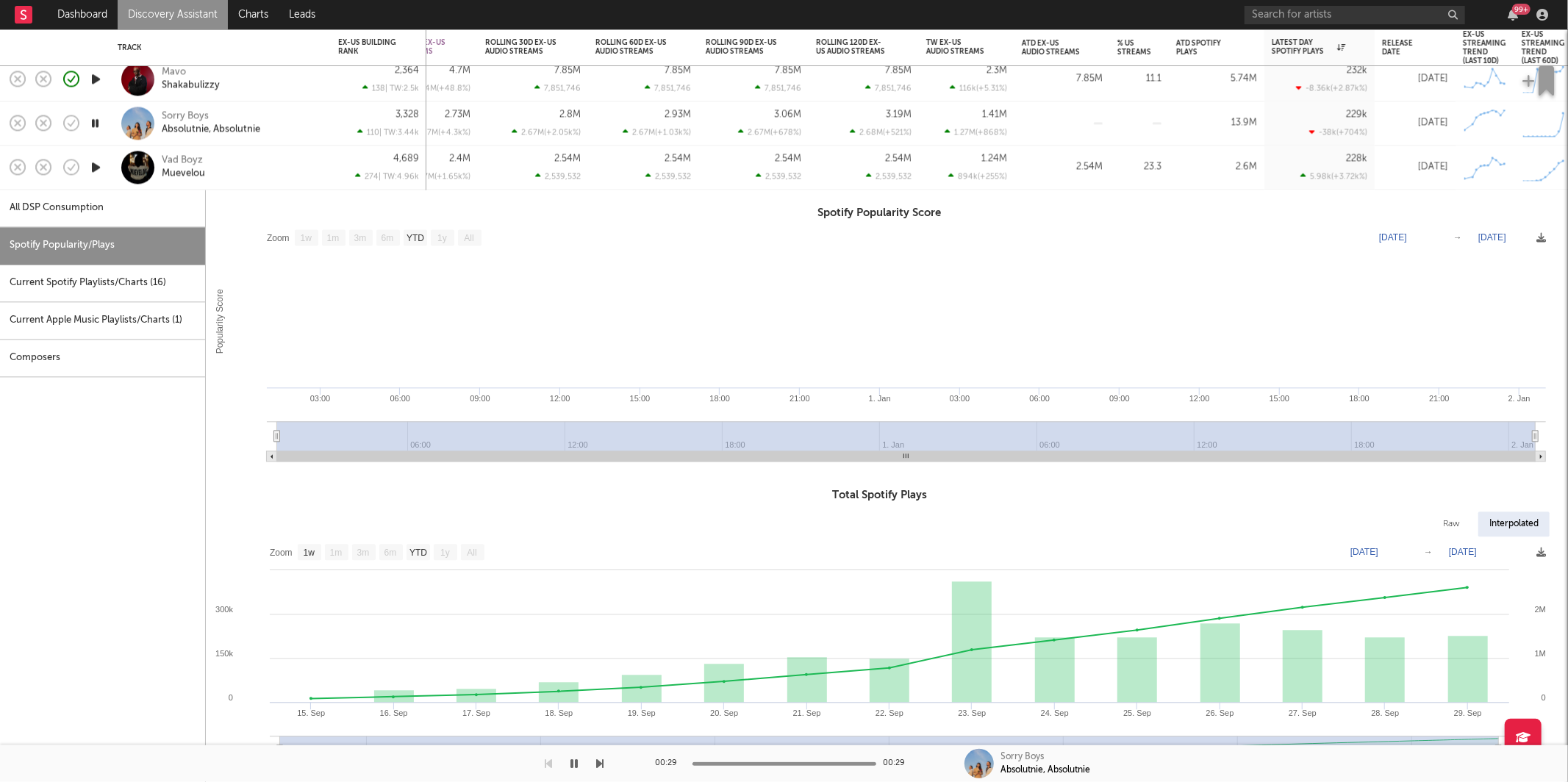
click at [272, 166] on div "Vad Boyz Muevelou" at bounding box center [241, 167] width 158 height 27
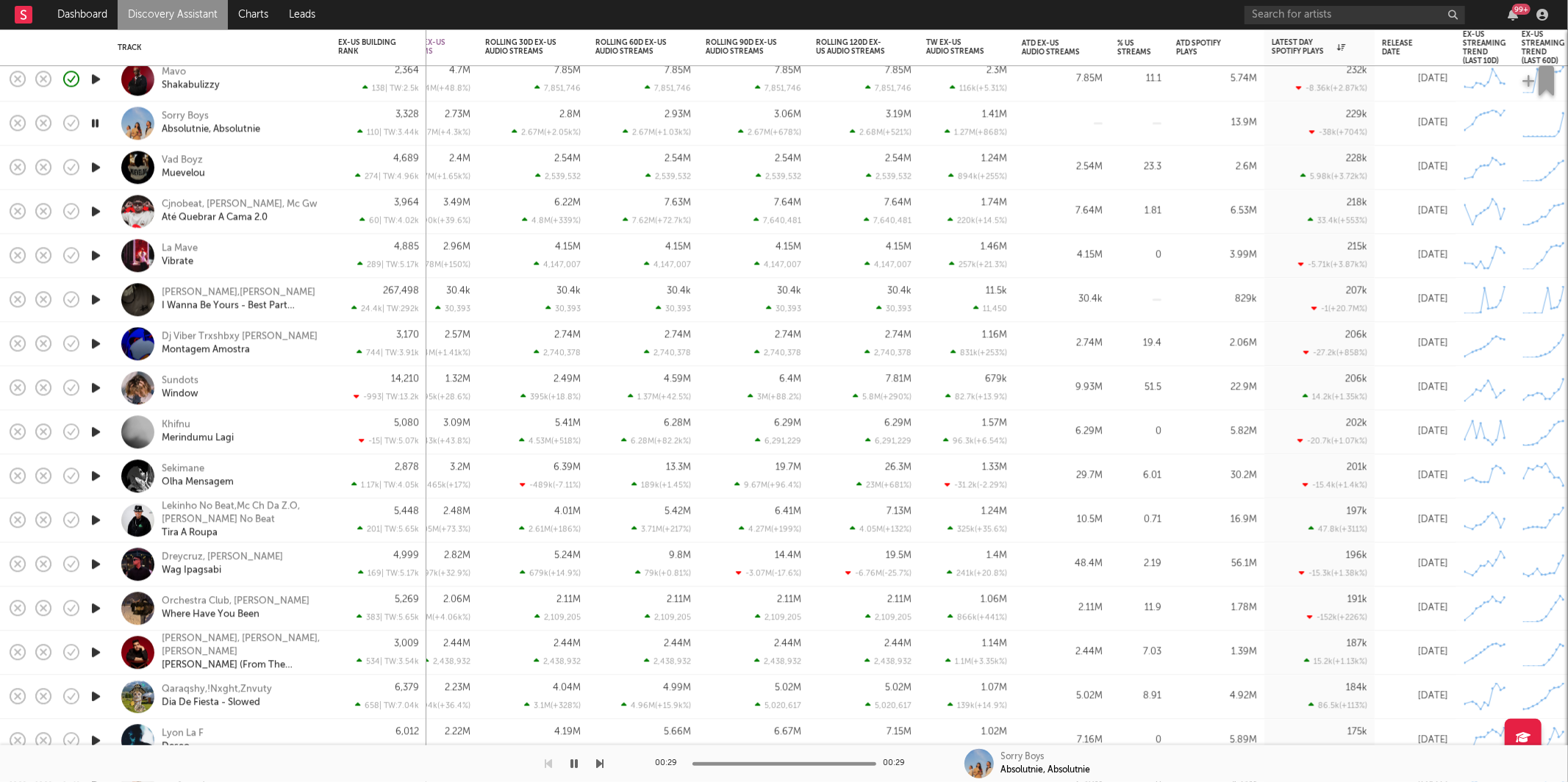
click at [97, 210] on icon "button" at bounding box center [97, 211] width 16 height 18
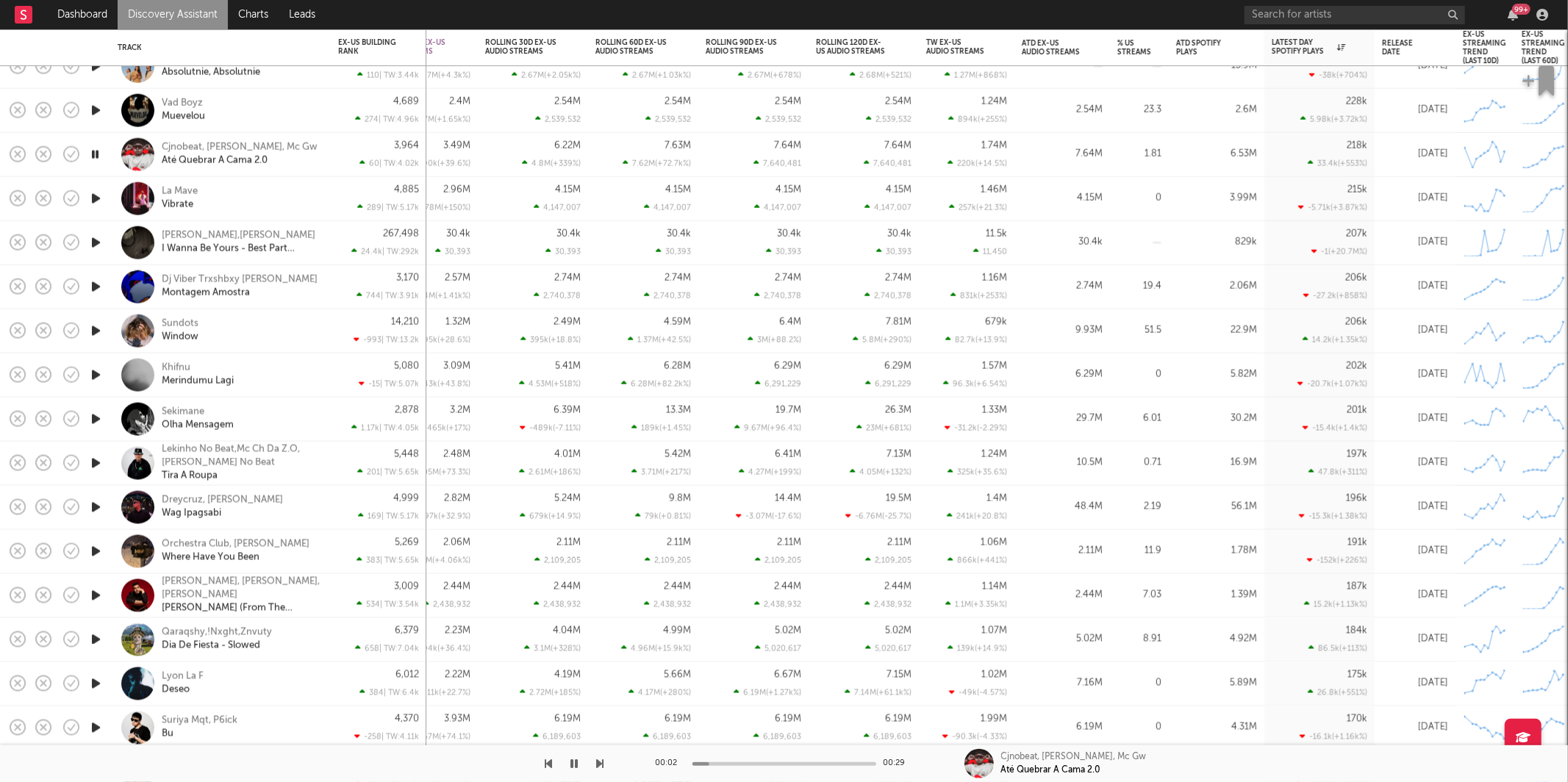
click at [603, 761] on icon "button" at bounding box center [600, 764] width 7 height 12
click at [272, 184] on div "La Mave Vibrate" at bounding box center [220, 199] width 206 height 44
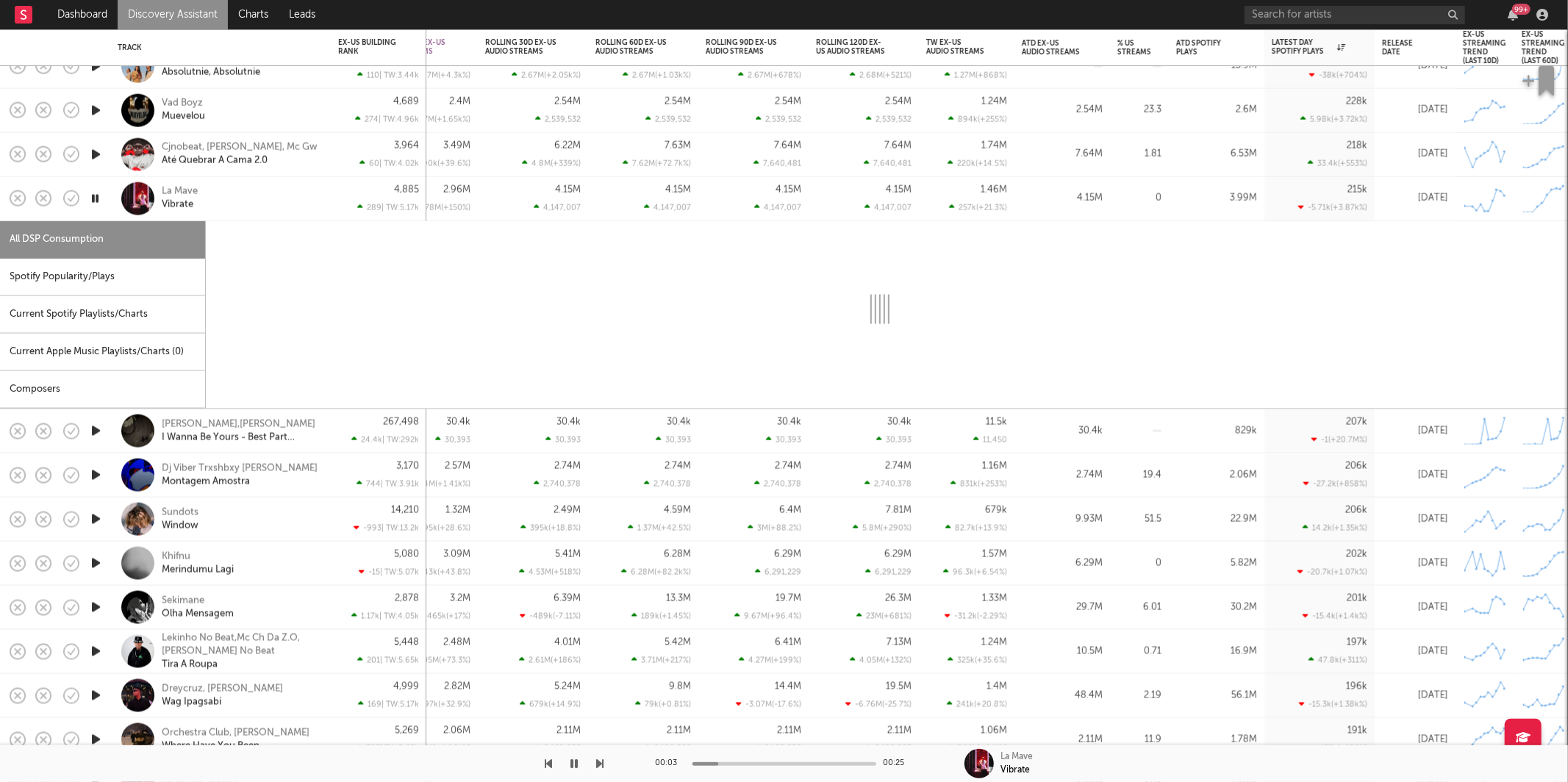
click at [124, 277] on div "Spotify Popularity/Plays" at bounding box center [102, 278] width 205 height 38
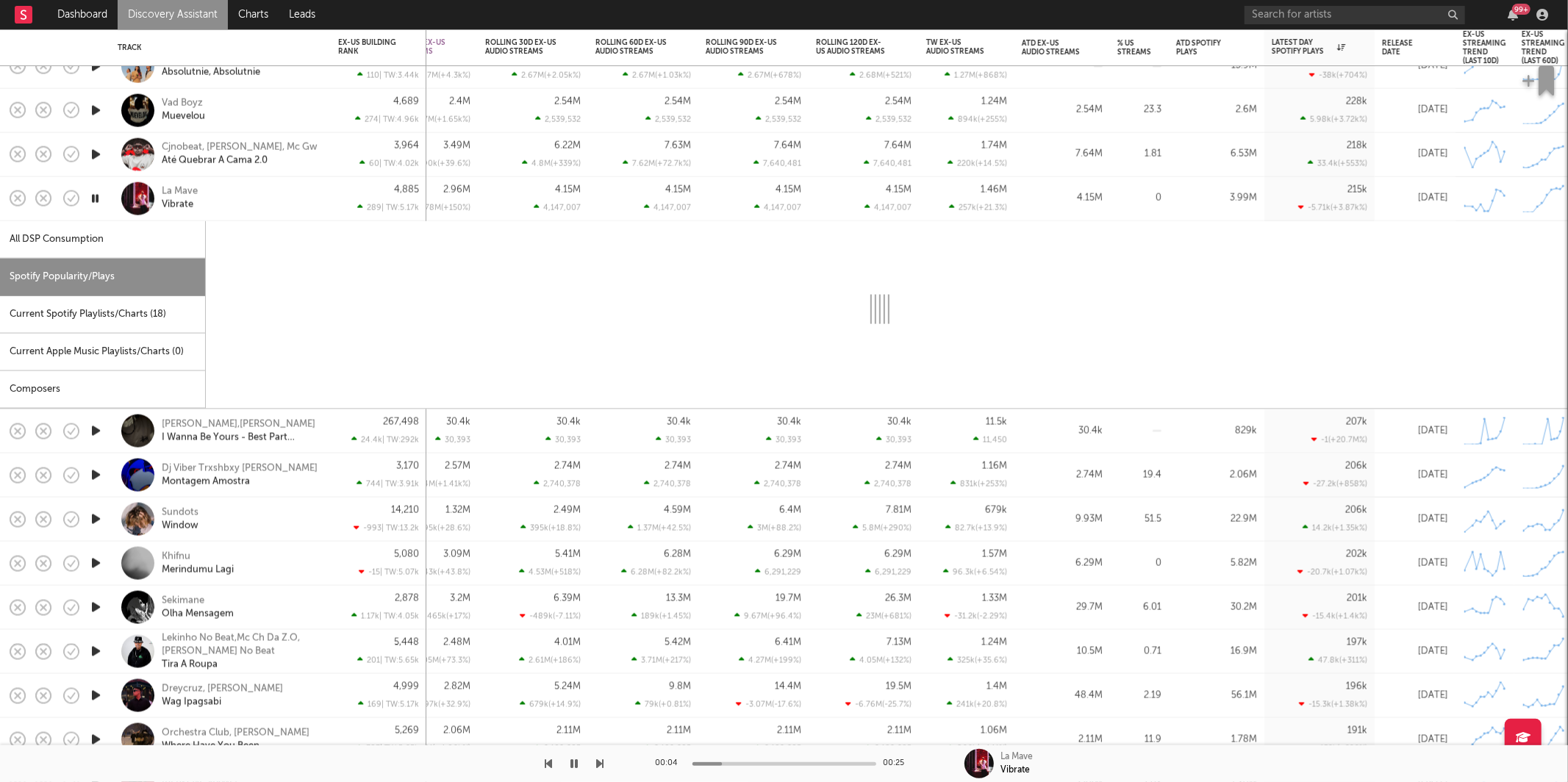
select select "1w"
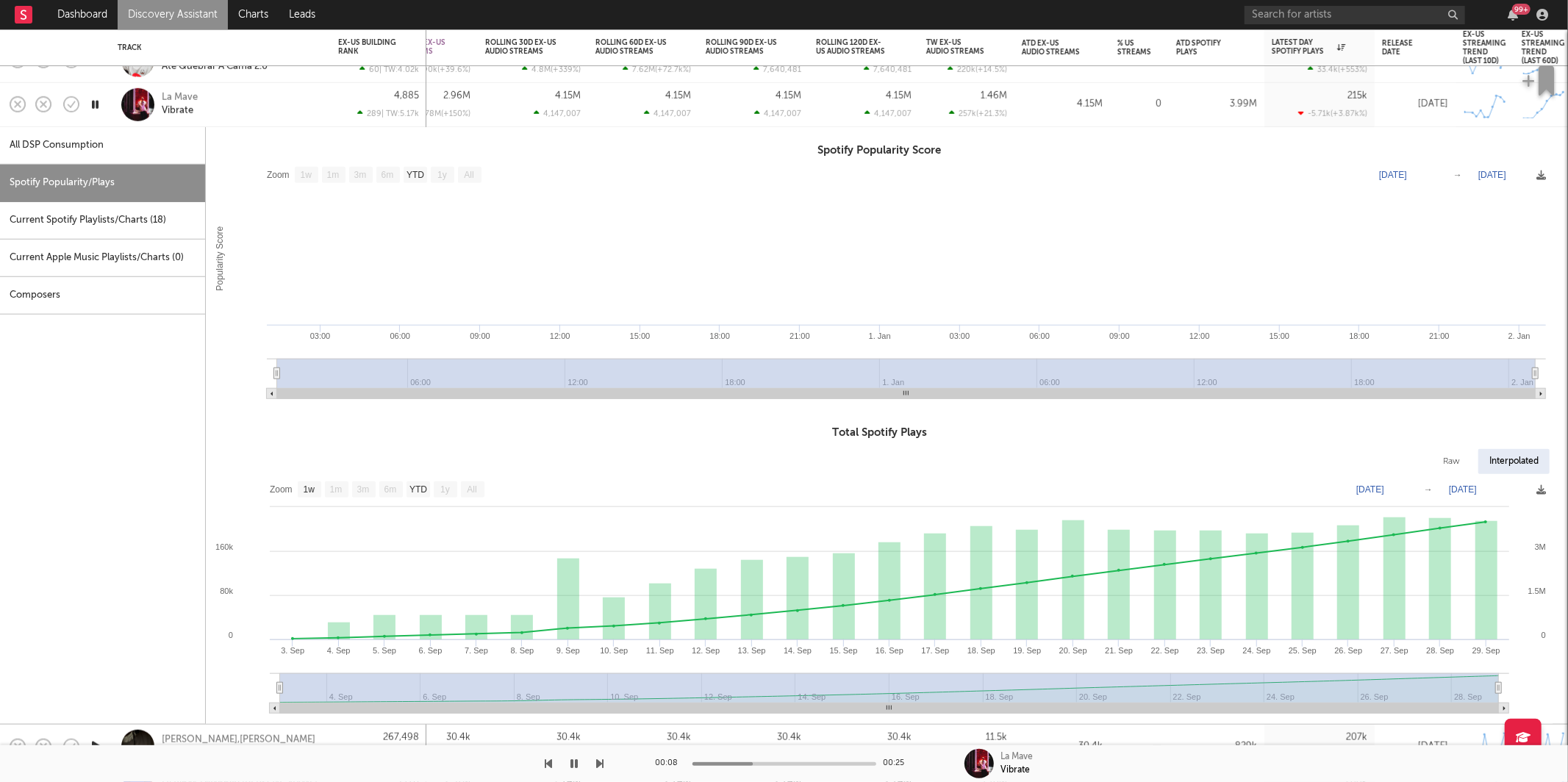
click at [264, 100] on div "La Mave Vibrate" at bounding box center [241, 104] width 158 height 27
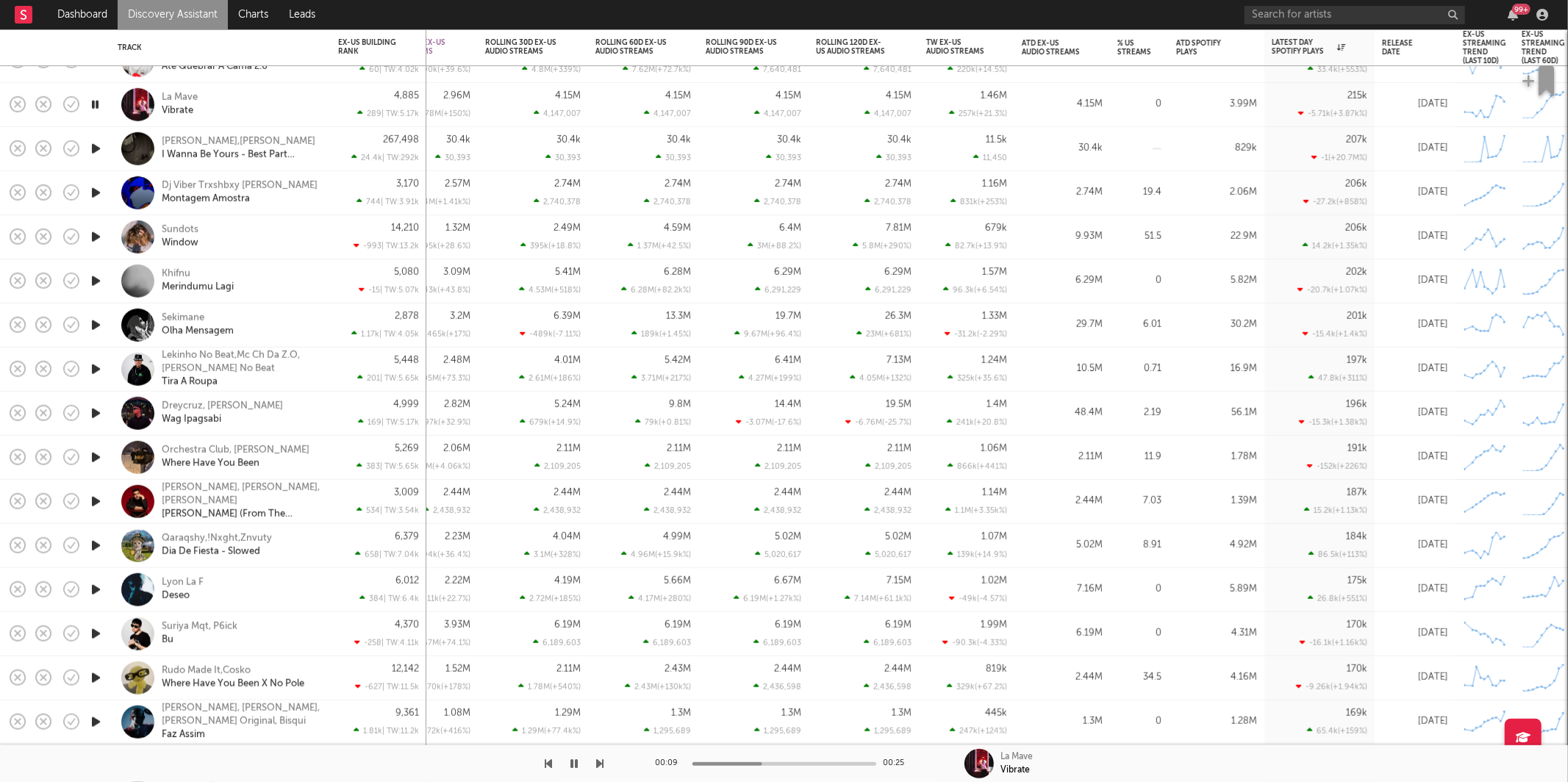
click at [98, 146] on icon "button" at bounding box center [97, 148] width 16 height 18
click at [599, 763] on icon "button" at bounding box center [600, 764] width 7 height 12
click at [566, 766] on div at bounding box center [301, 763] width 604 height 37
click at [571, 766] on icon "button" at bounding box center [574, 764] width 7 height 12
click at [567, 767] on button "button" at bounding box center [574, 763] width 15 height 37
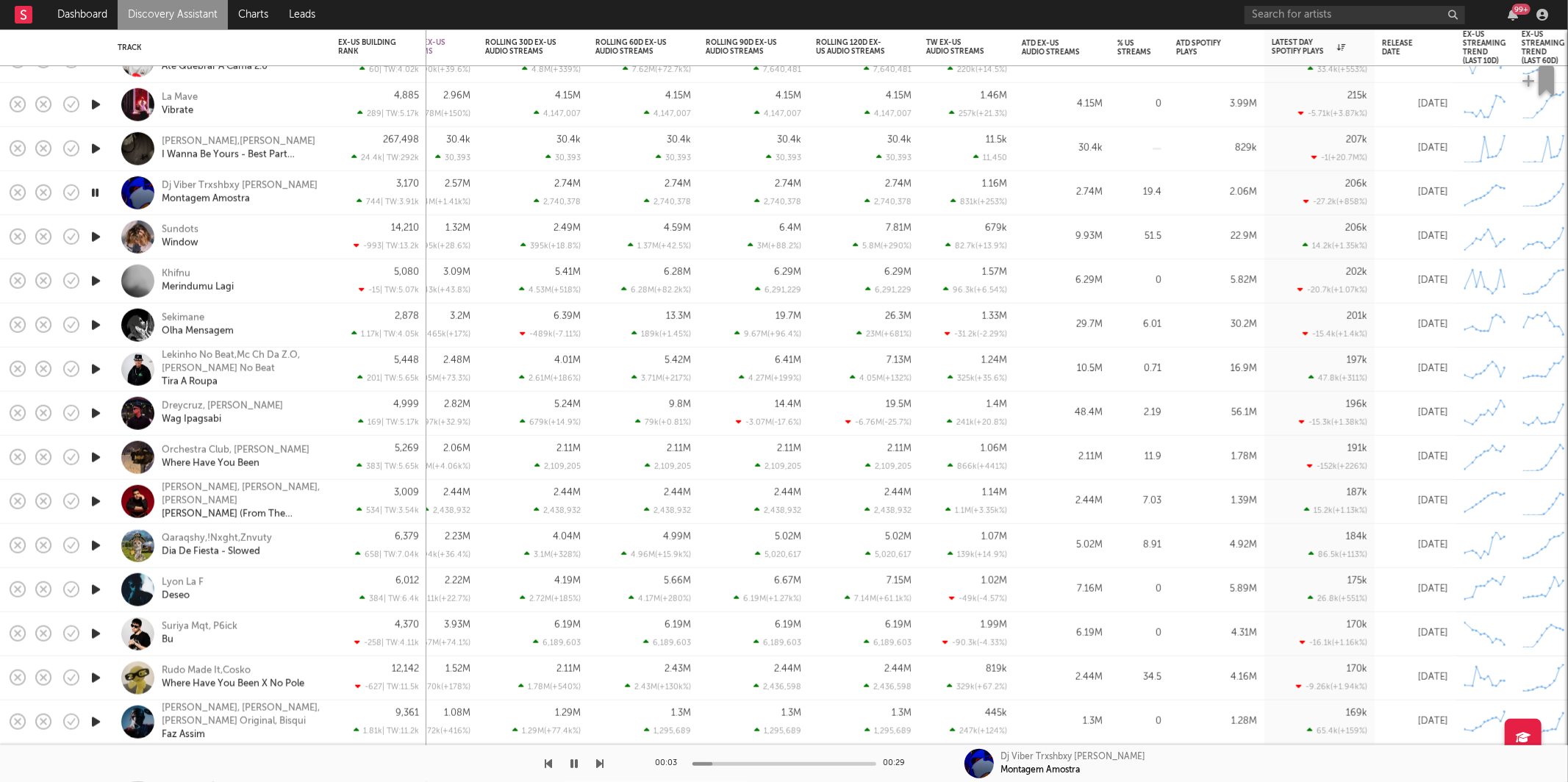
click at [597, 767] on icon "button" at bounding box center [600, 764] width 7 height 12
click at [275, 237] on div "Sundots Window" at bounding box center [241, 237] width 158 height 27
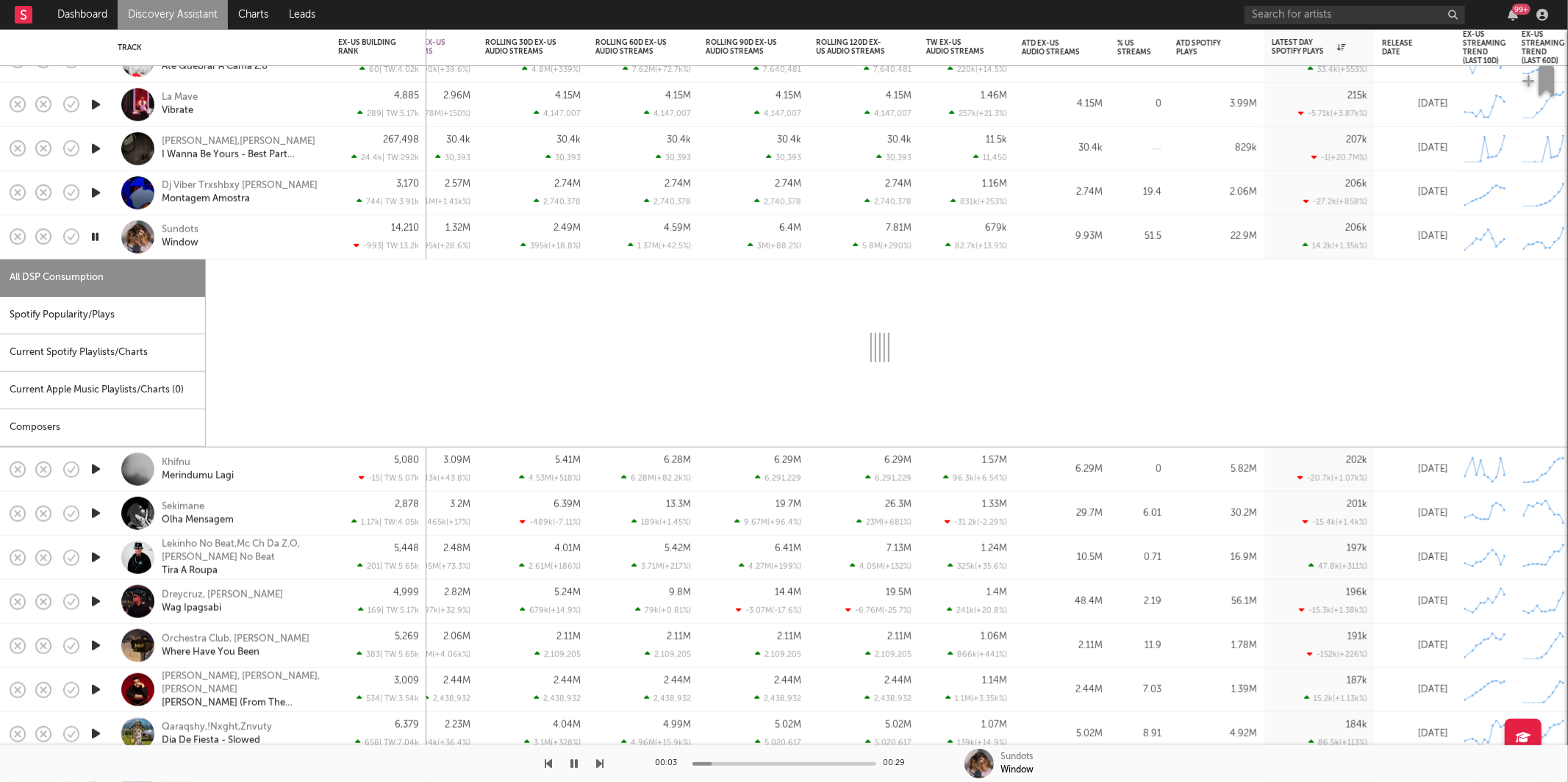
select select "6m"
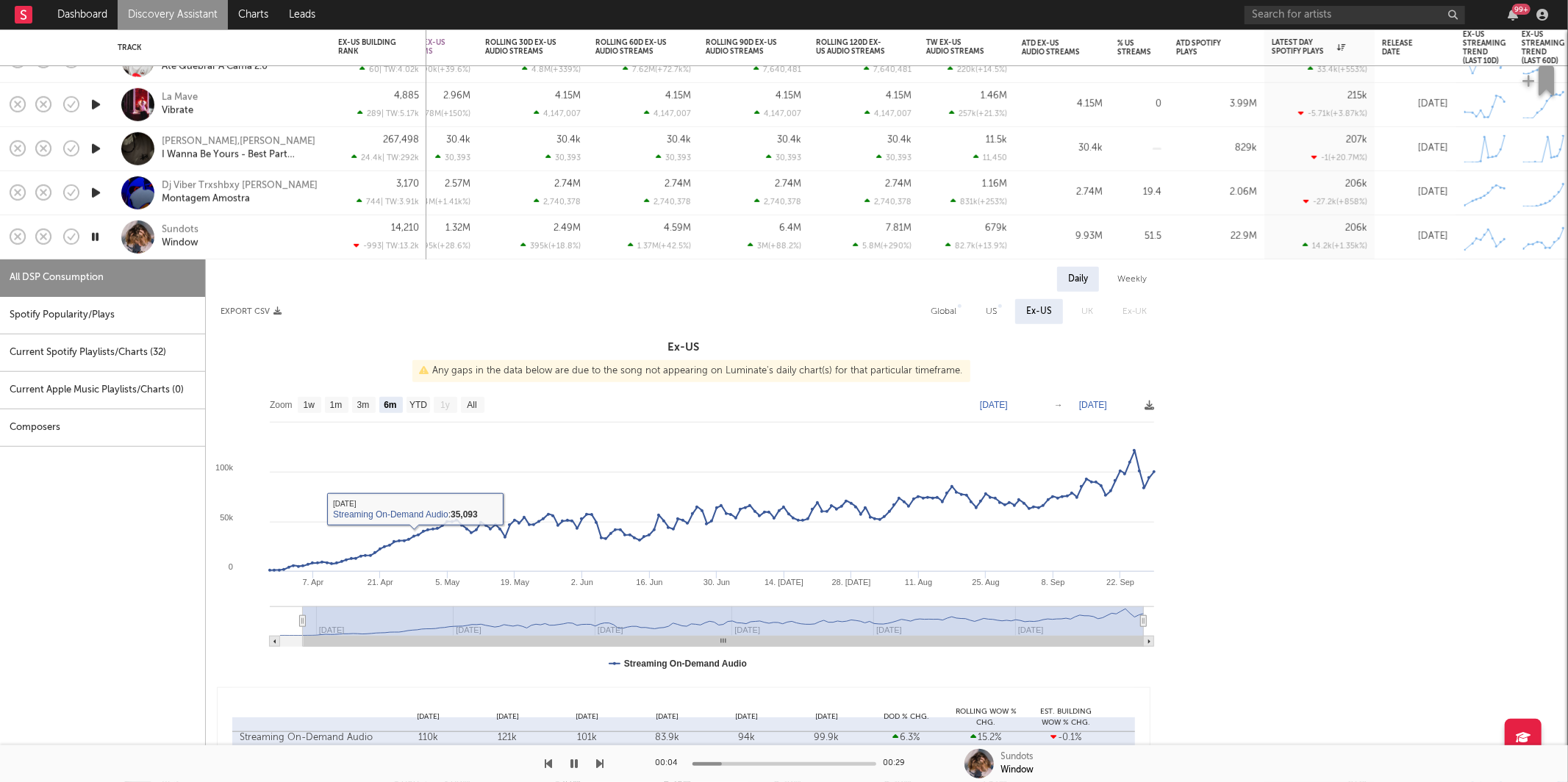
click at [98, 311] on div "Spotify Popularity/Plays" at bounding box center [102, 315] width 205 height 38
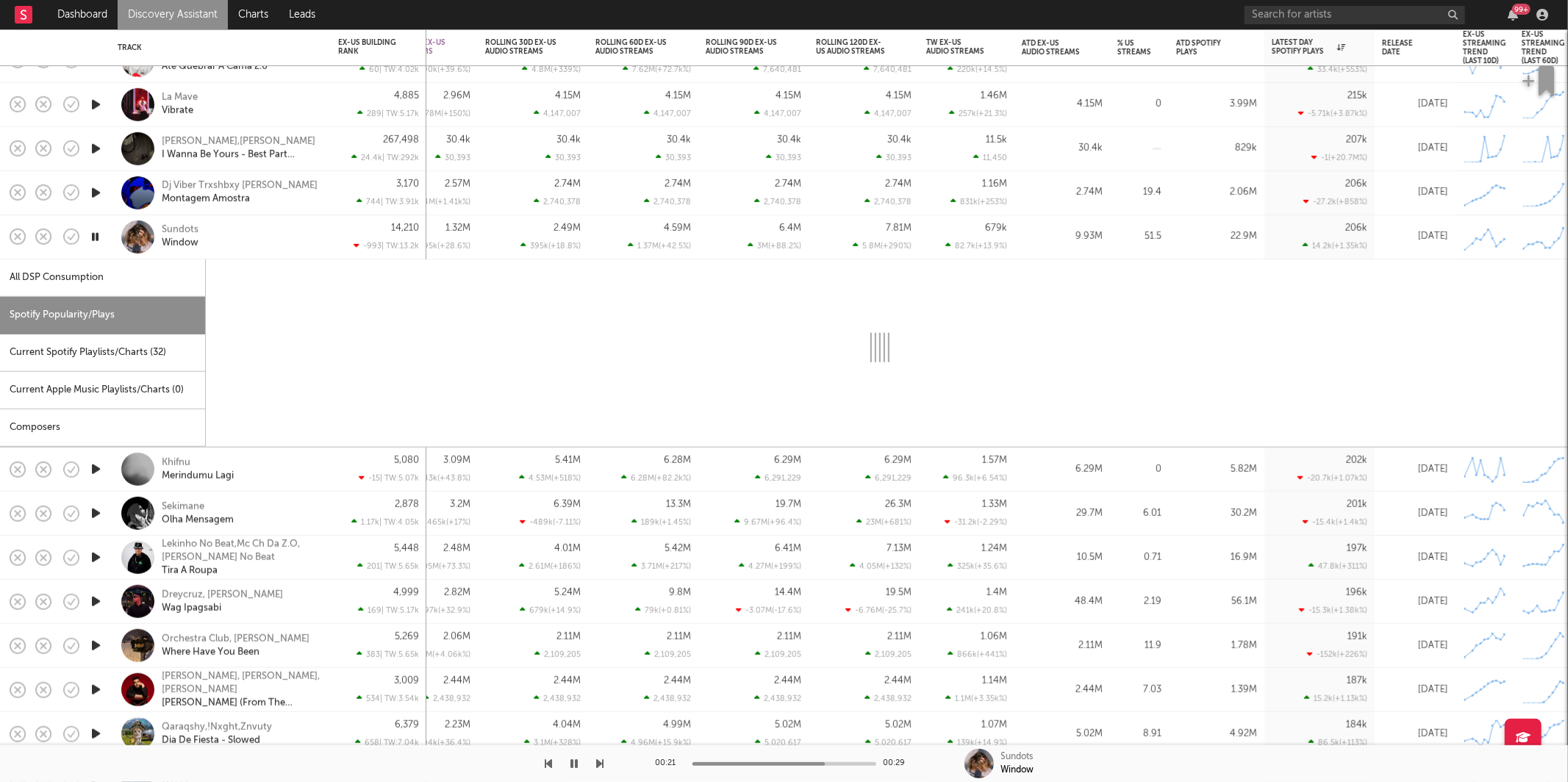
select select "1w"
select select "6m"
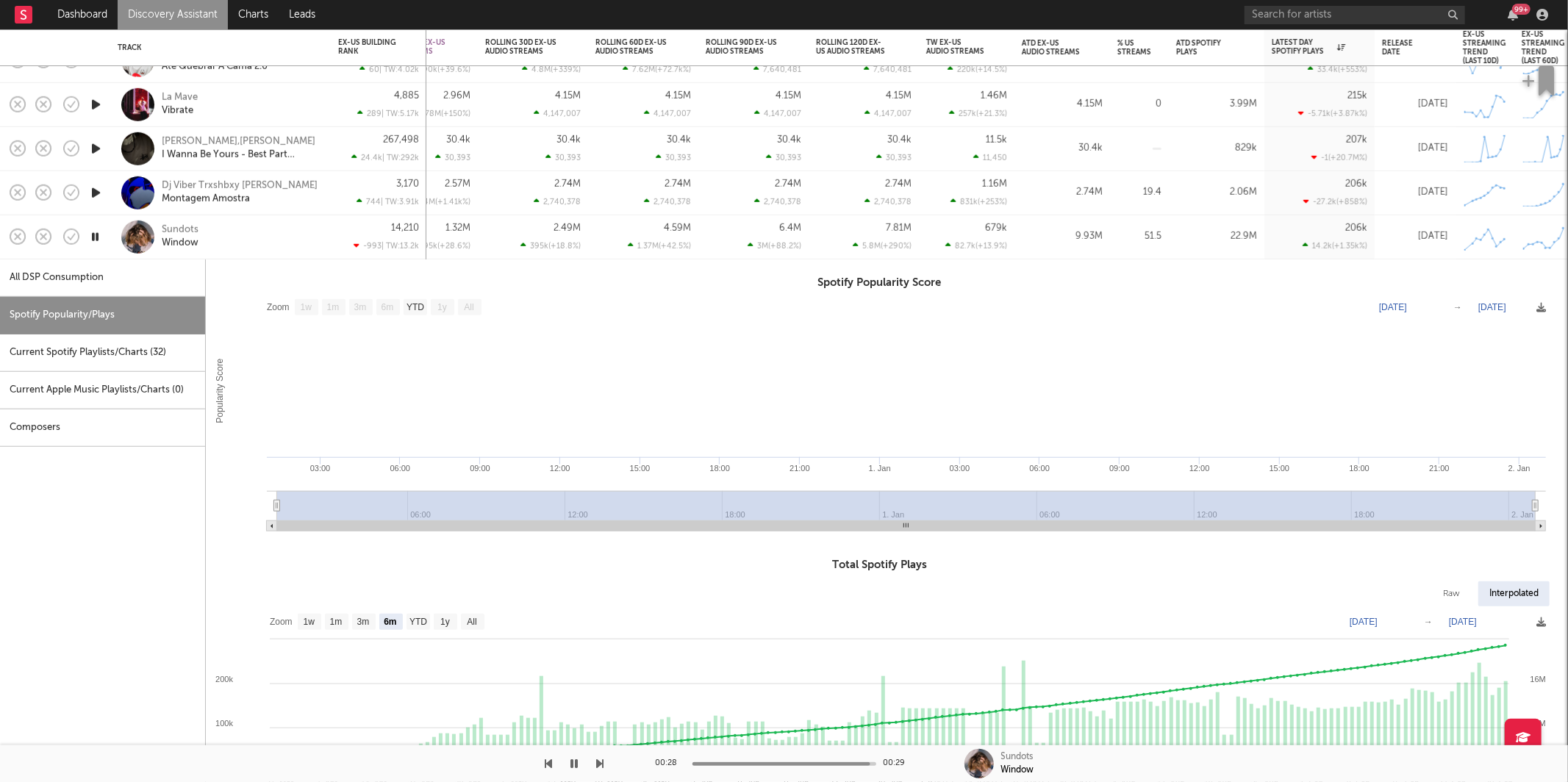
click at [261, 236] on div "Sundots Window" at bounding box center [241, 237] width 158 height 27
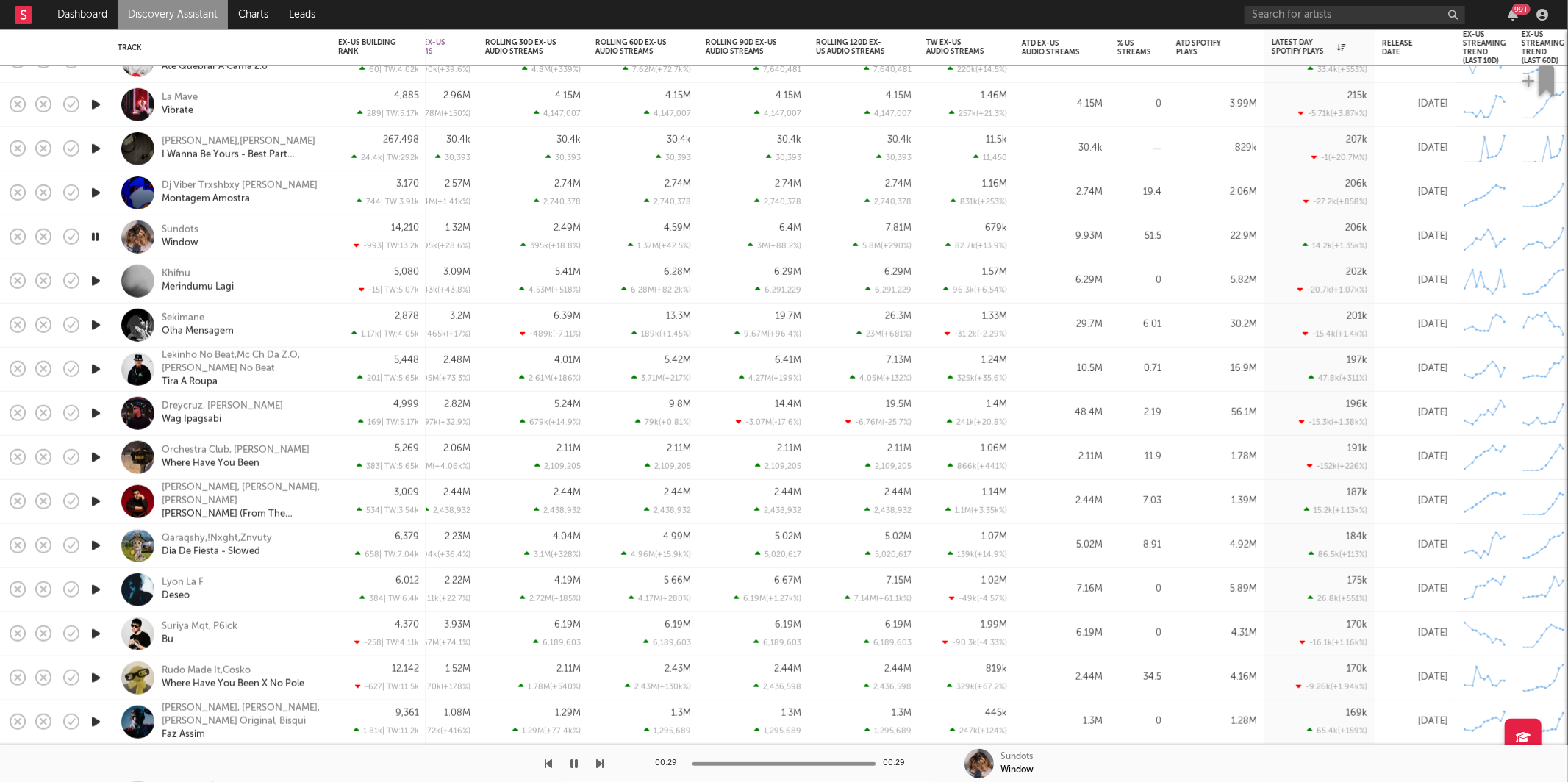
click at [93, 283] on icon "button" at bounding box center [97, 281] width 16 height 18
click at [601, 764] on icon "button" at bounding box center [600, 764] width 7 height 12
click at [575, 758] on icon "button" at bounding box center [574, 764] width 7 height 12
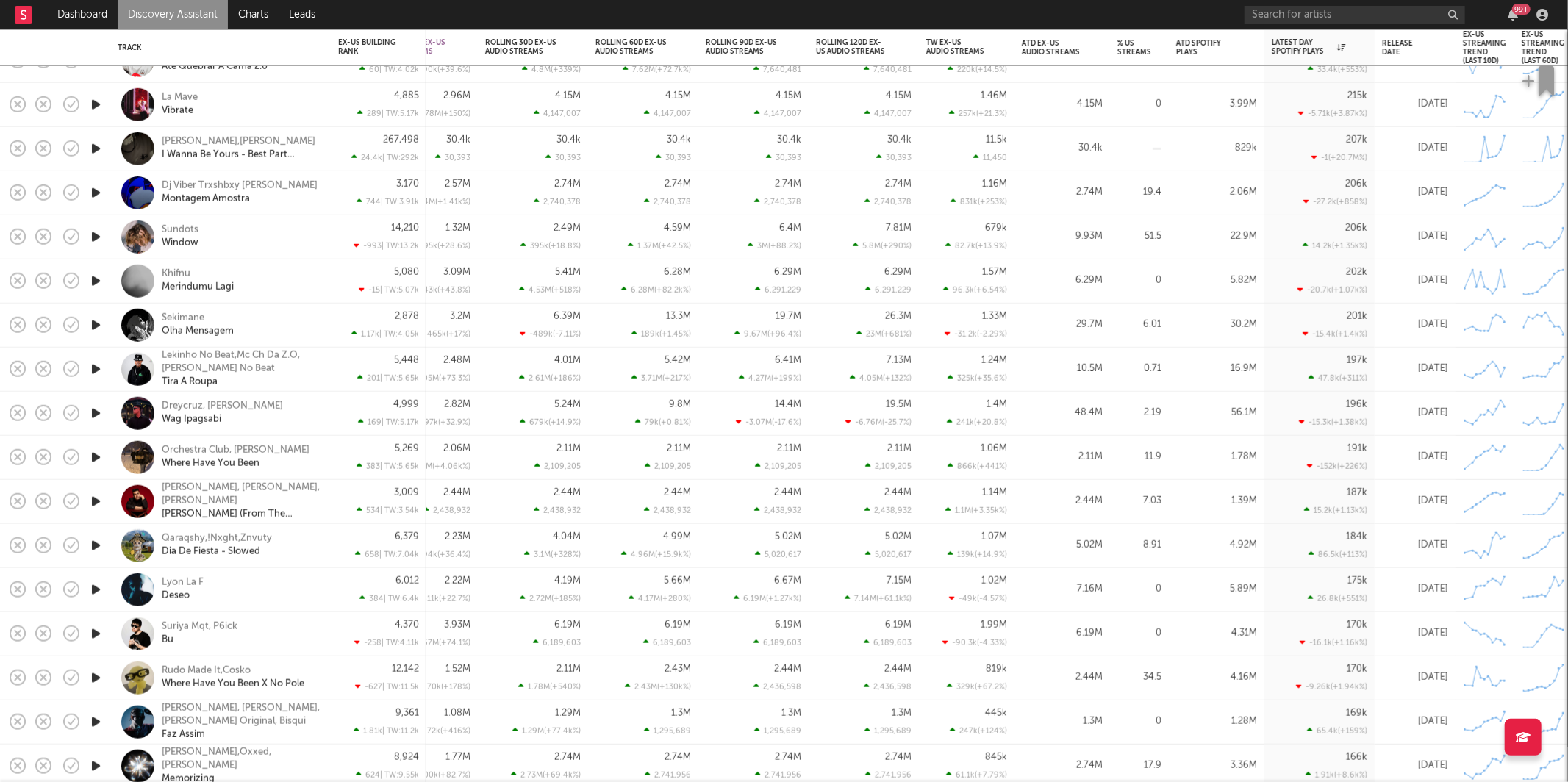
click at [92, 455] on icon "button" at bounding box center [97, 458] width 16 height 18
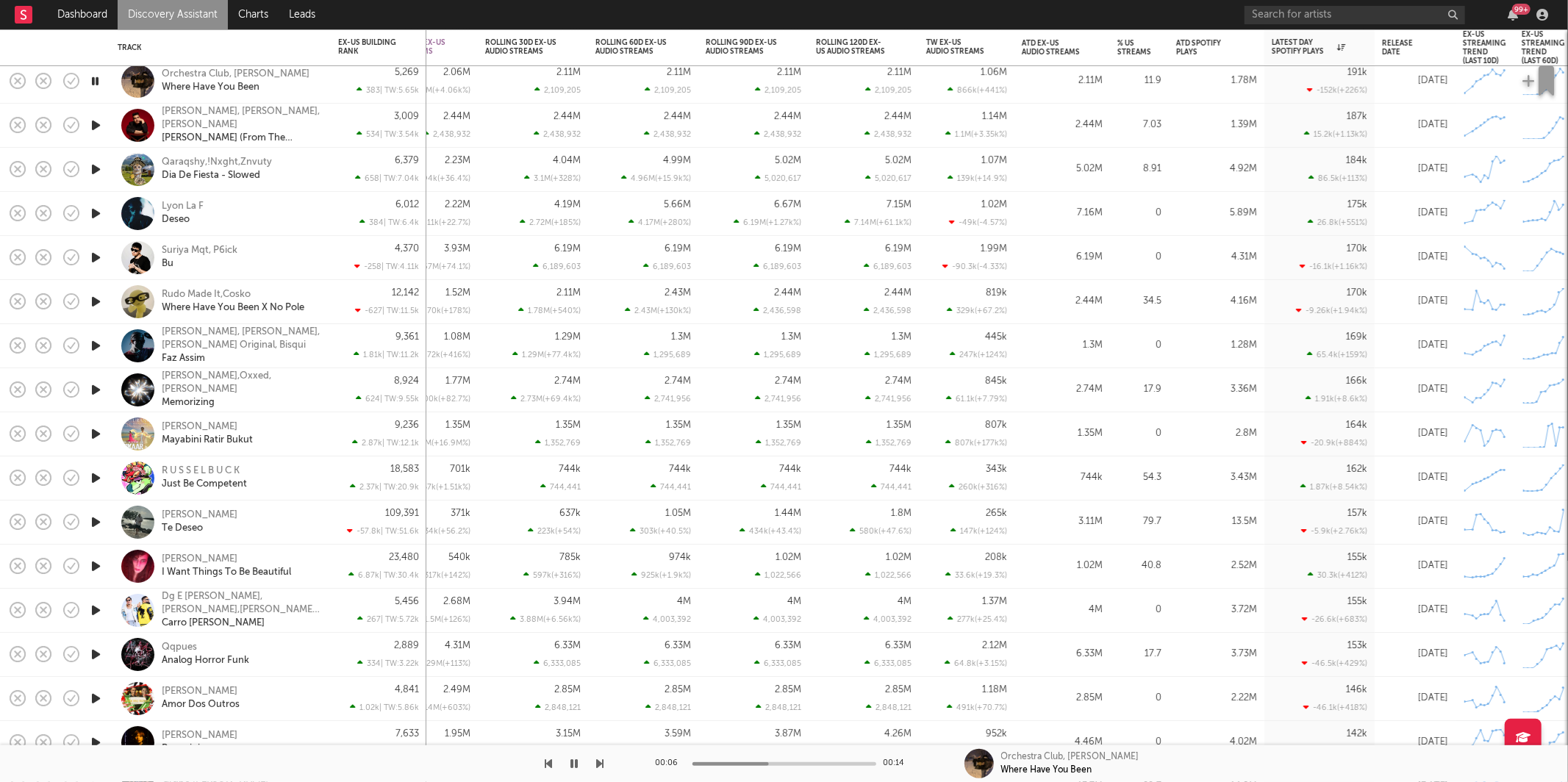
click at [599, 764] on icon "button" at bounding box center [600, 764] width 7 height 12
click at [572, 767] on icon "button" at bounding box center [574, 764] width 7 height 12
click at [575, 767] on icon "button" at bounding box center [574, 764] width 9 height 12
click at [599, 761] on icon "button" at bounding box center [600, 764] width 7 height 12
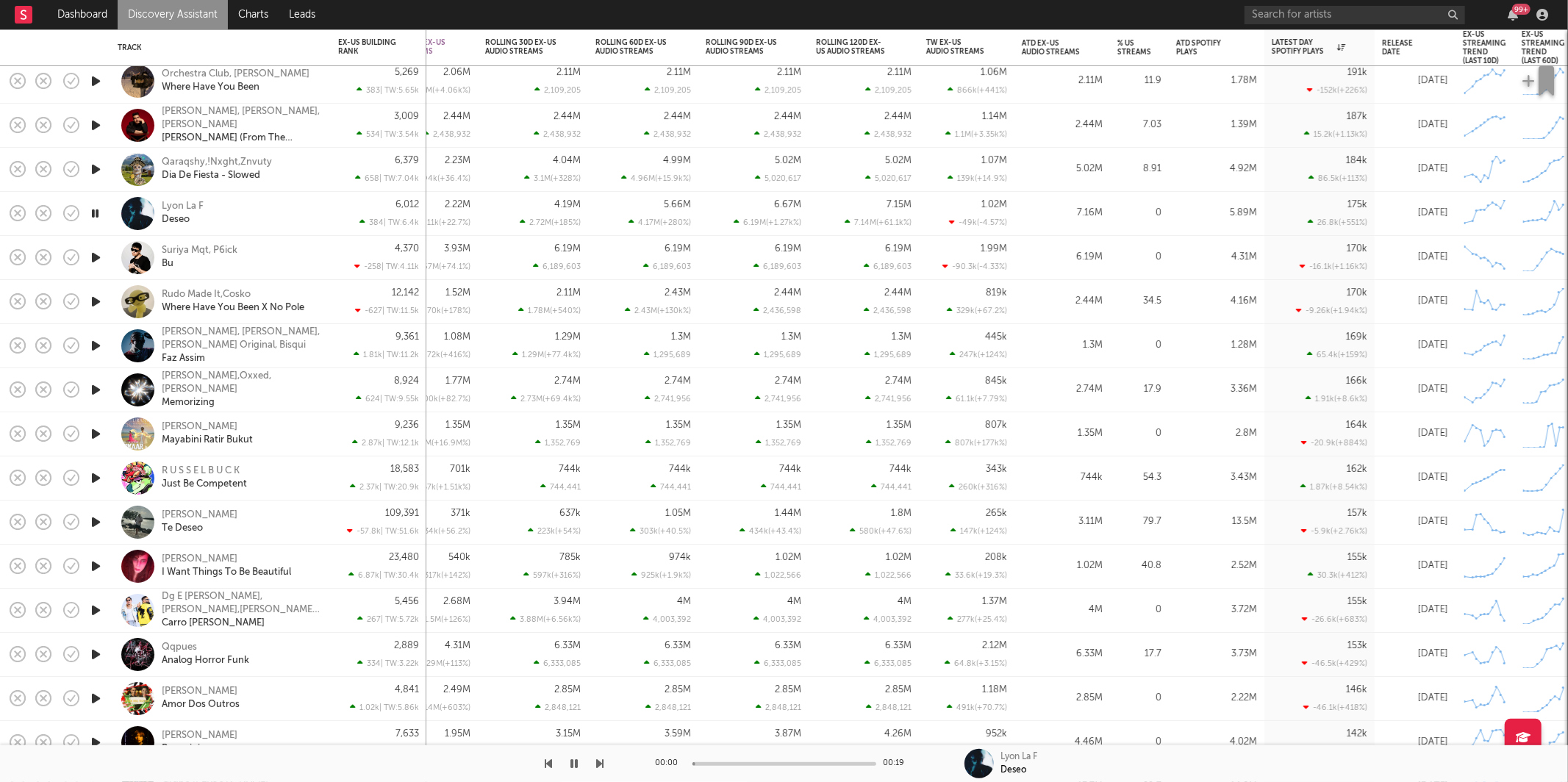
click at [599, 762] on icon "button" at bounding box center [600, 764] width 7 height 12
click at [303, 274] on div "Suriya Mqt, P6ick Bu" at bounding box center [220, 258] width 206 height 44
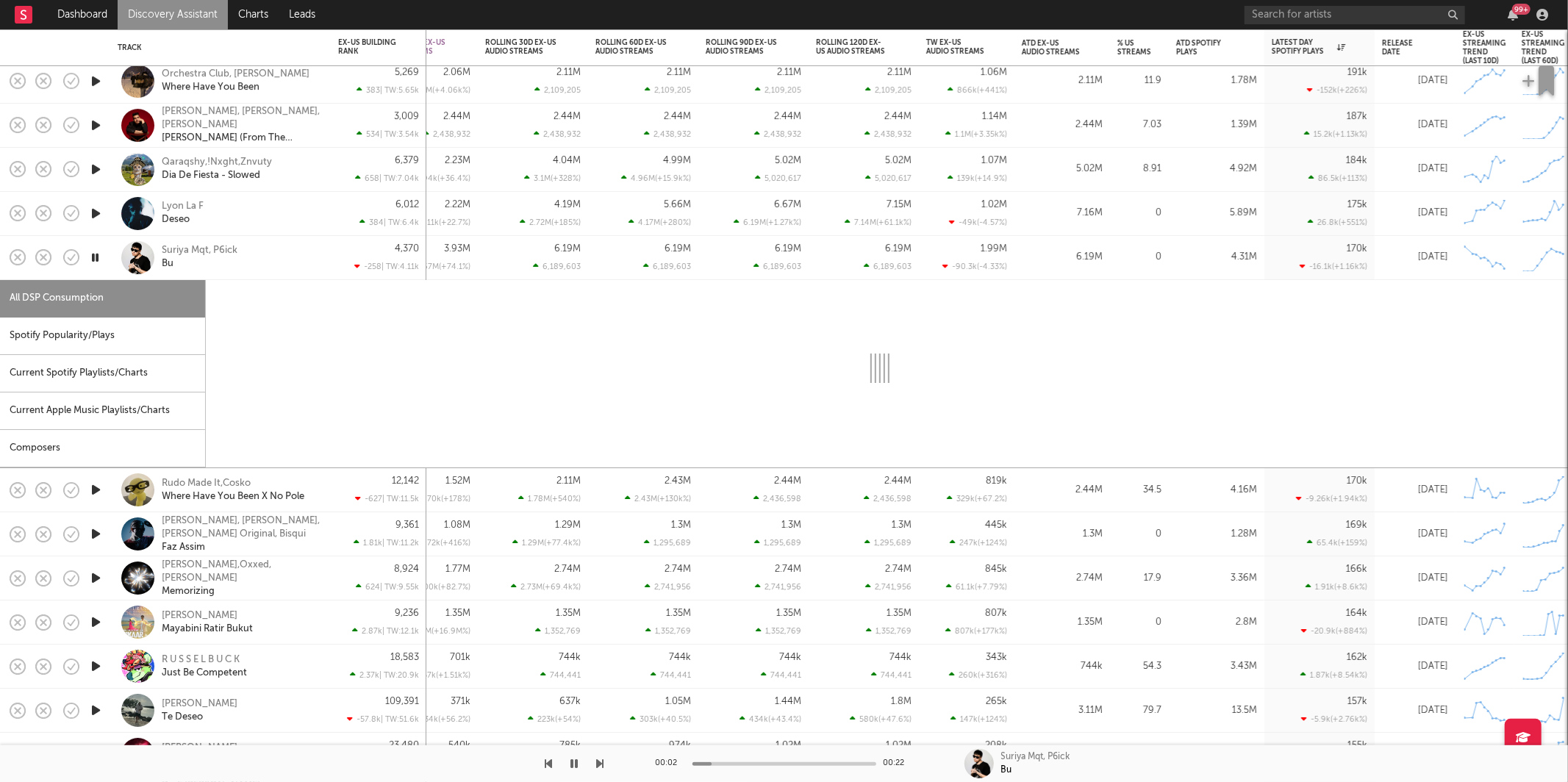
click at [307, 268] on div "Suriya Mqt, P6ick Bu" at bounding box center [241, 258] width 158 height 27
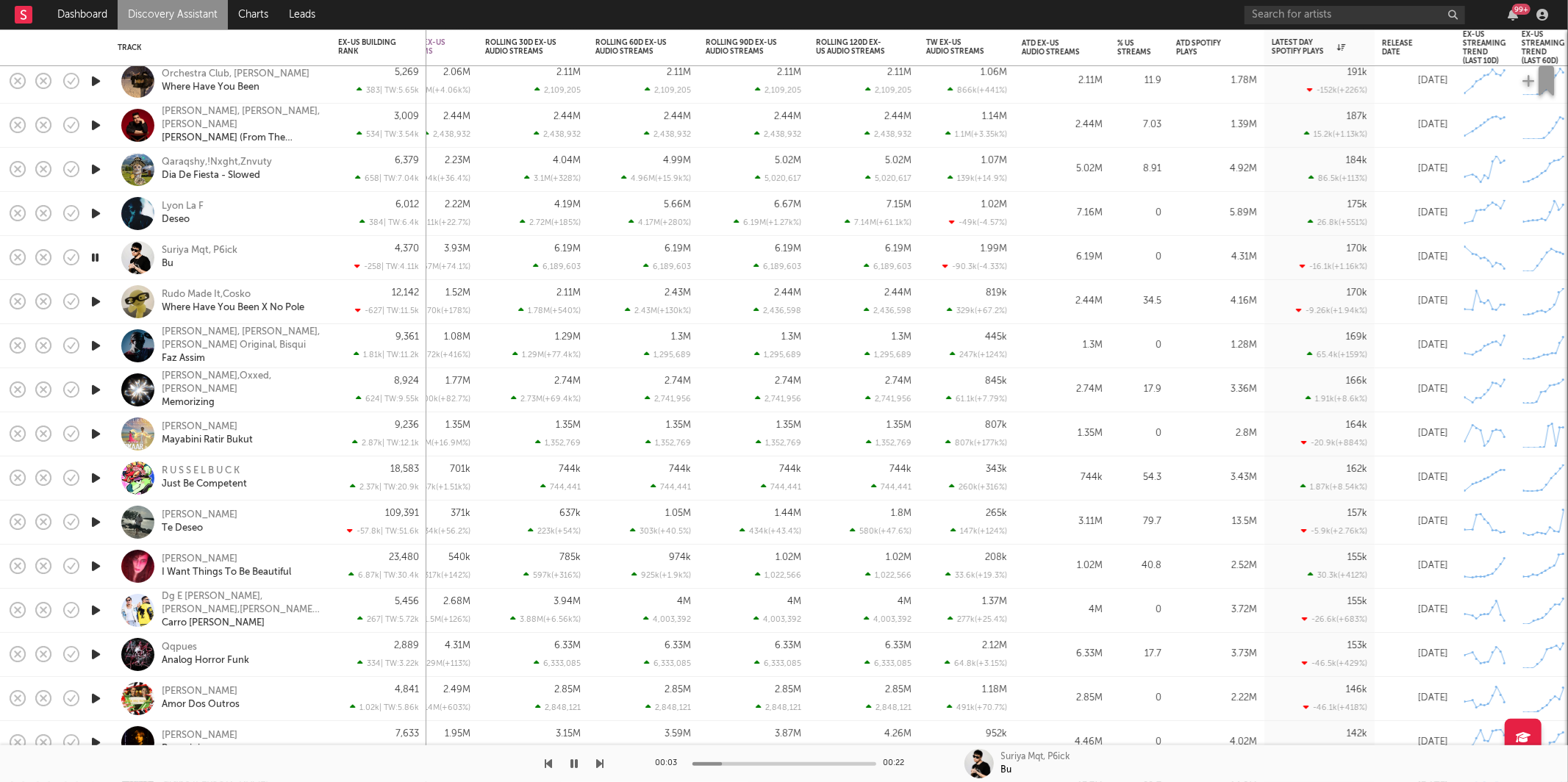
click at [592, 759] on div at bounding box center [301, 763] width 604 height 37
click at [599, 760] on icon "button" at bounding box center [600, 764] width 7 height 12
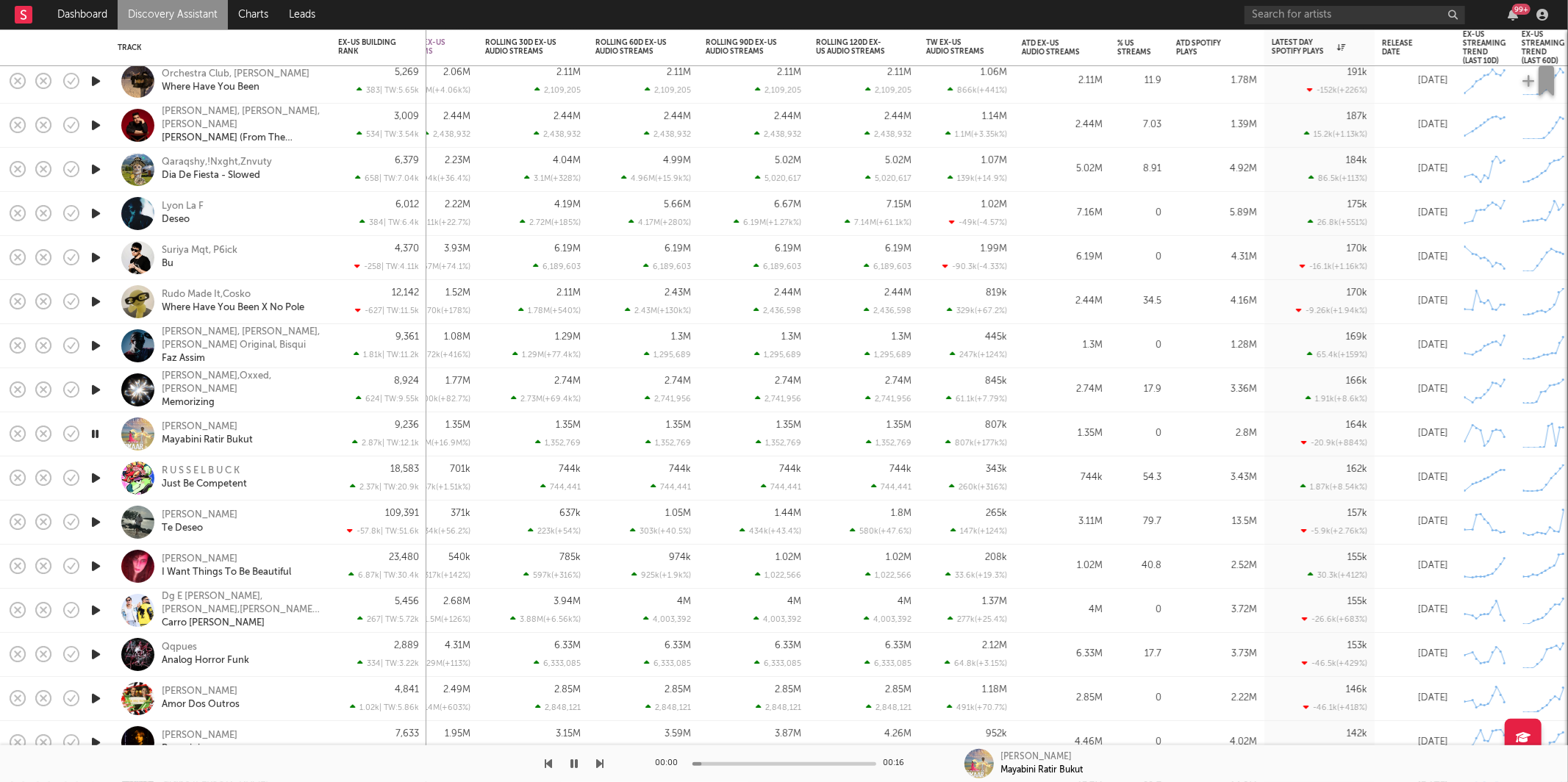
click at [599, 760] on icon "button" at bounding box center [600, 764] width 7 height 12
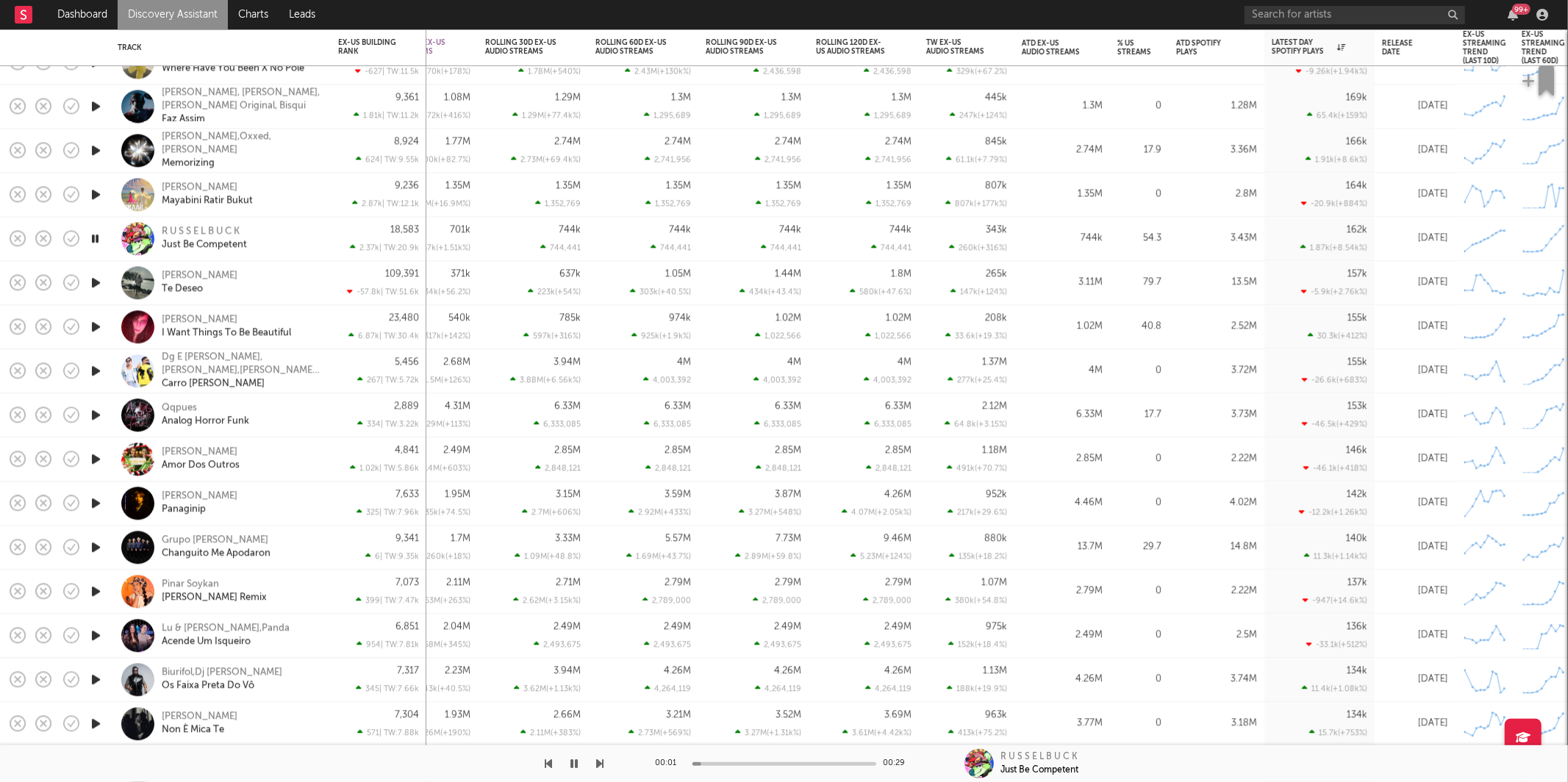
click at [280, 227] on div "R U S S E L B U C K Just Be Competent" at bounding box center [241, 239] width 158 height 27
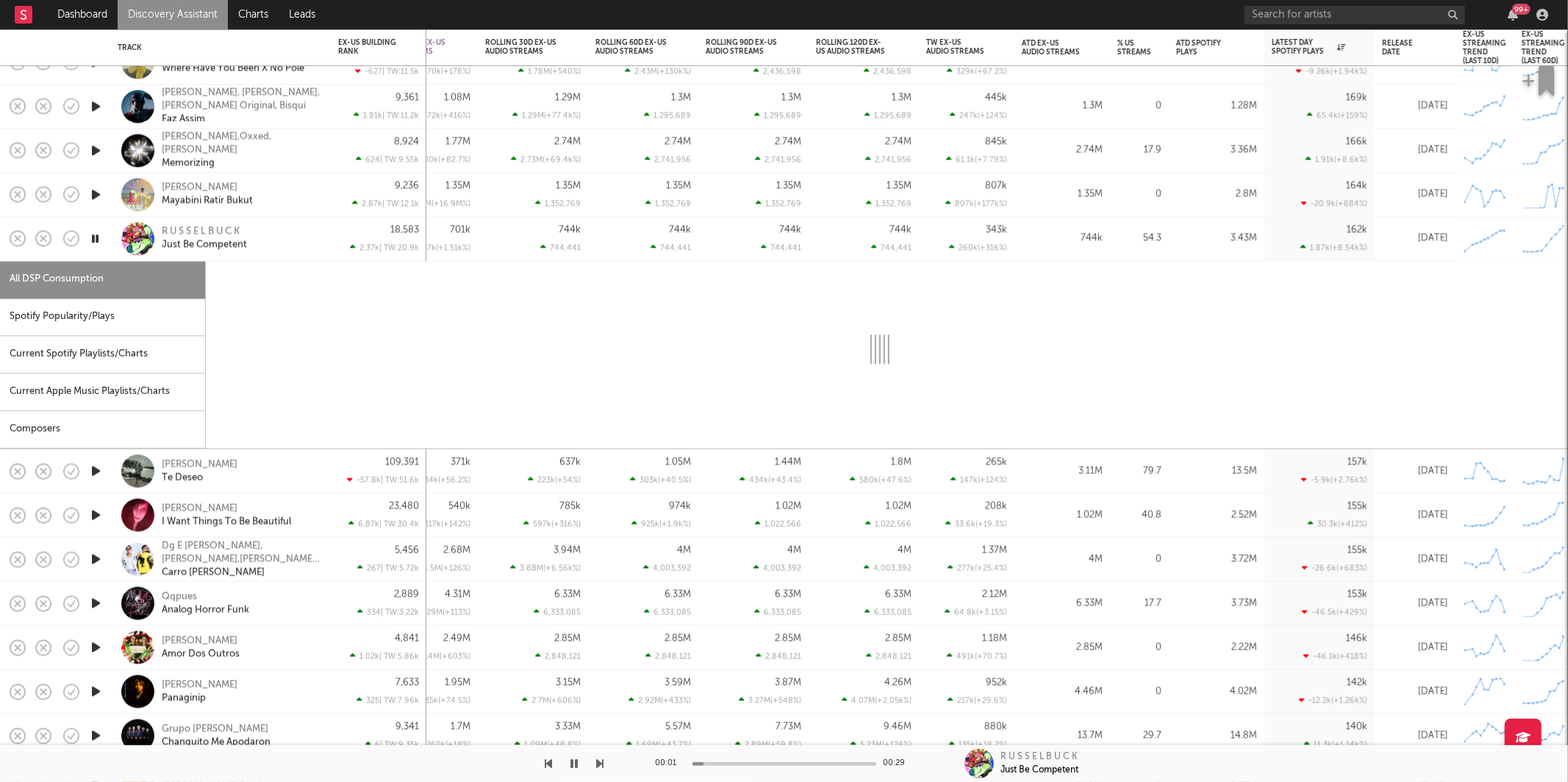
click at [139, 312] on div "Spotify Popularity/Plays" at bounding box center [102, 317] width 205 height 38
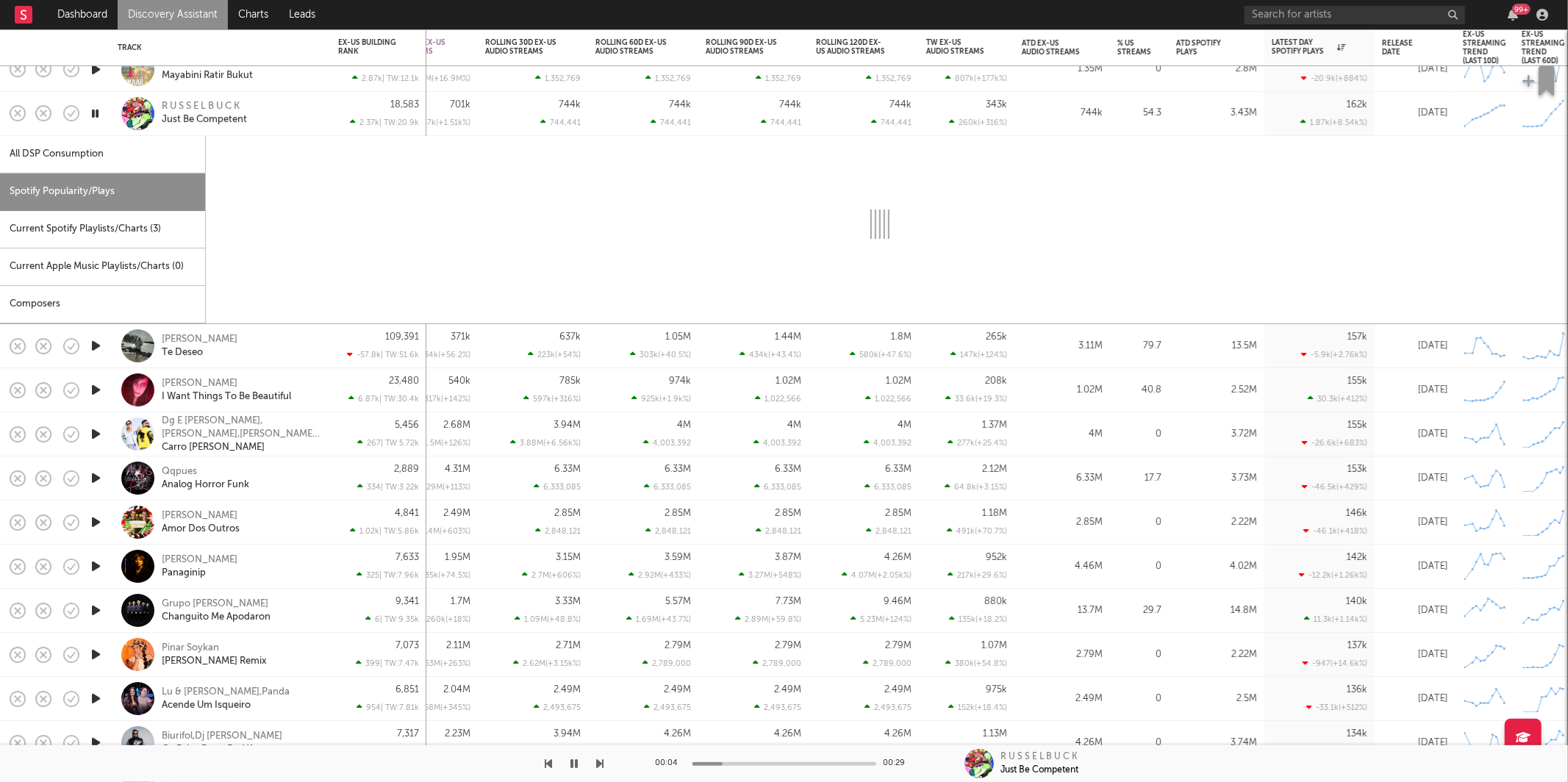
select select "1w"
select select "6m"
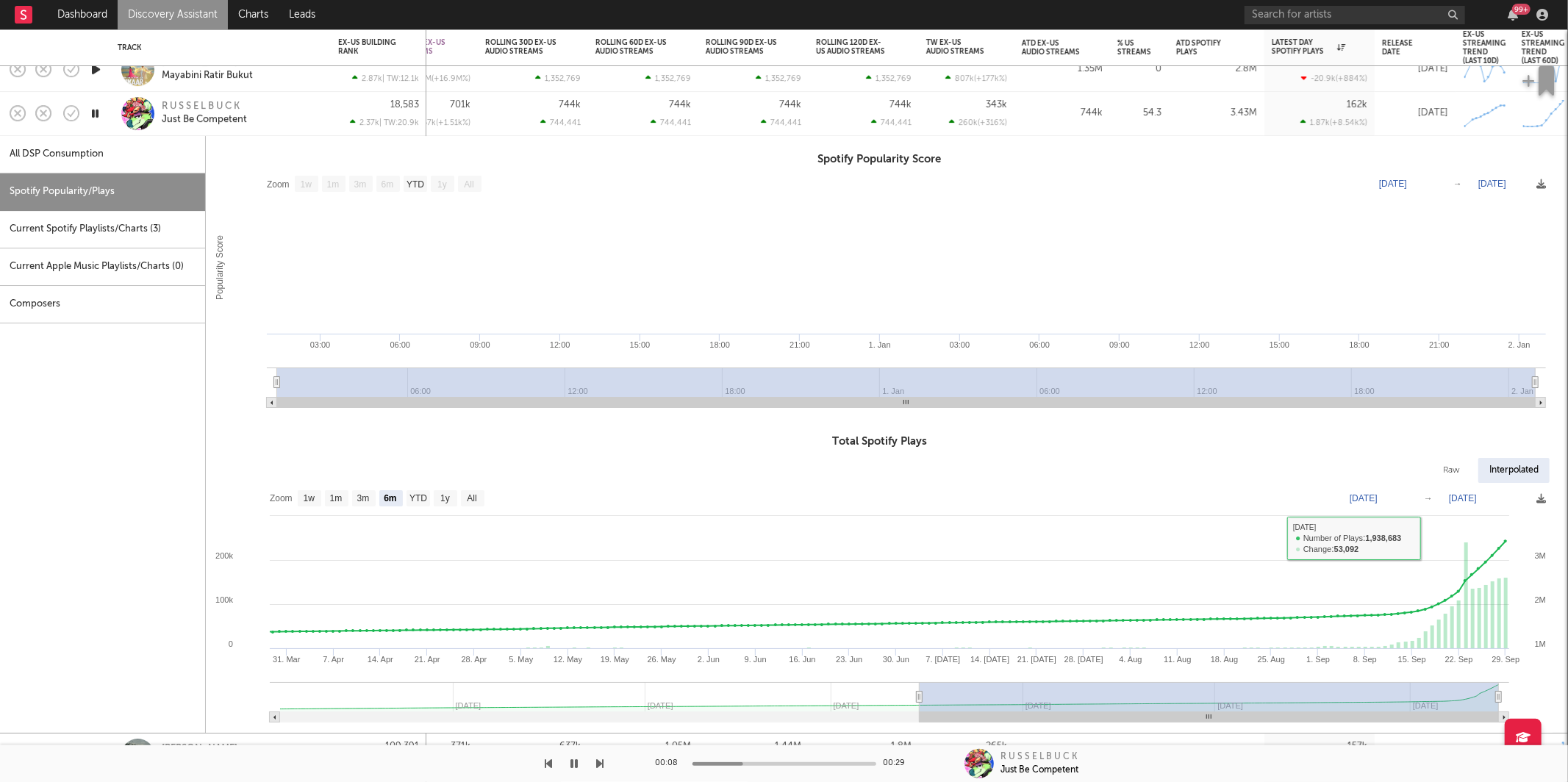
click at [296, 126] on div "R U S S E L B U C K Just Be Competent" at bounding box center [220, 113] width 206 height 44
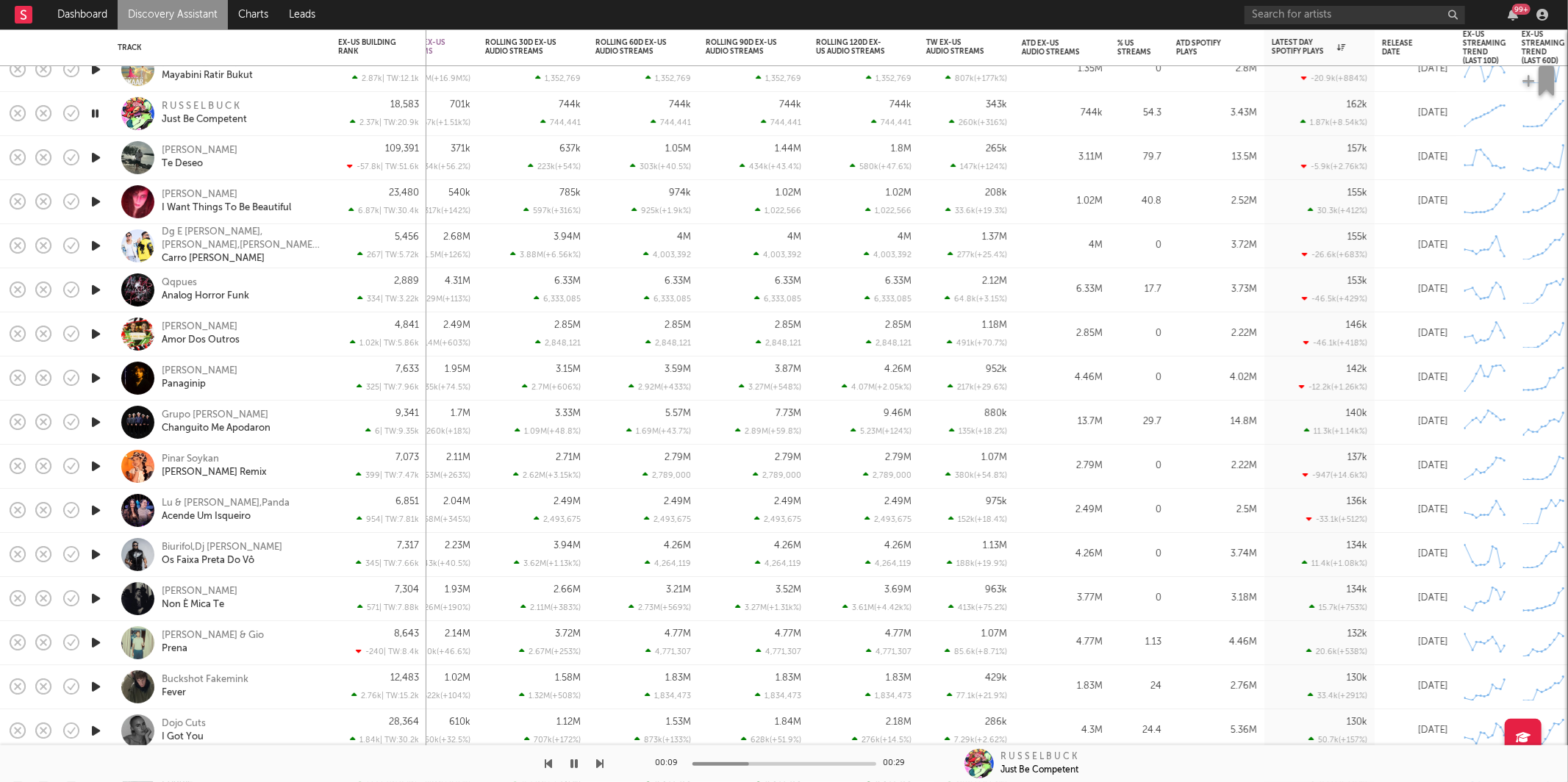
click at [92, 114] on icon "button" at bounding box center [96, 113] width 14 height 18
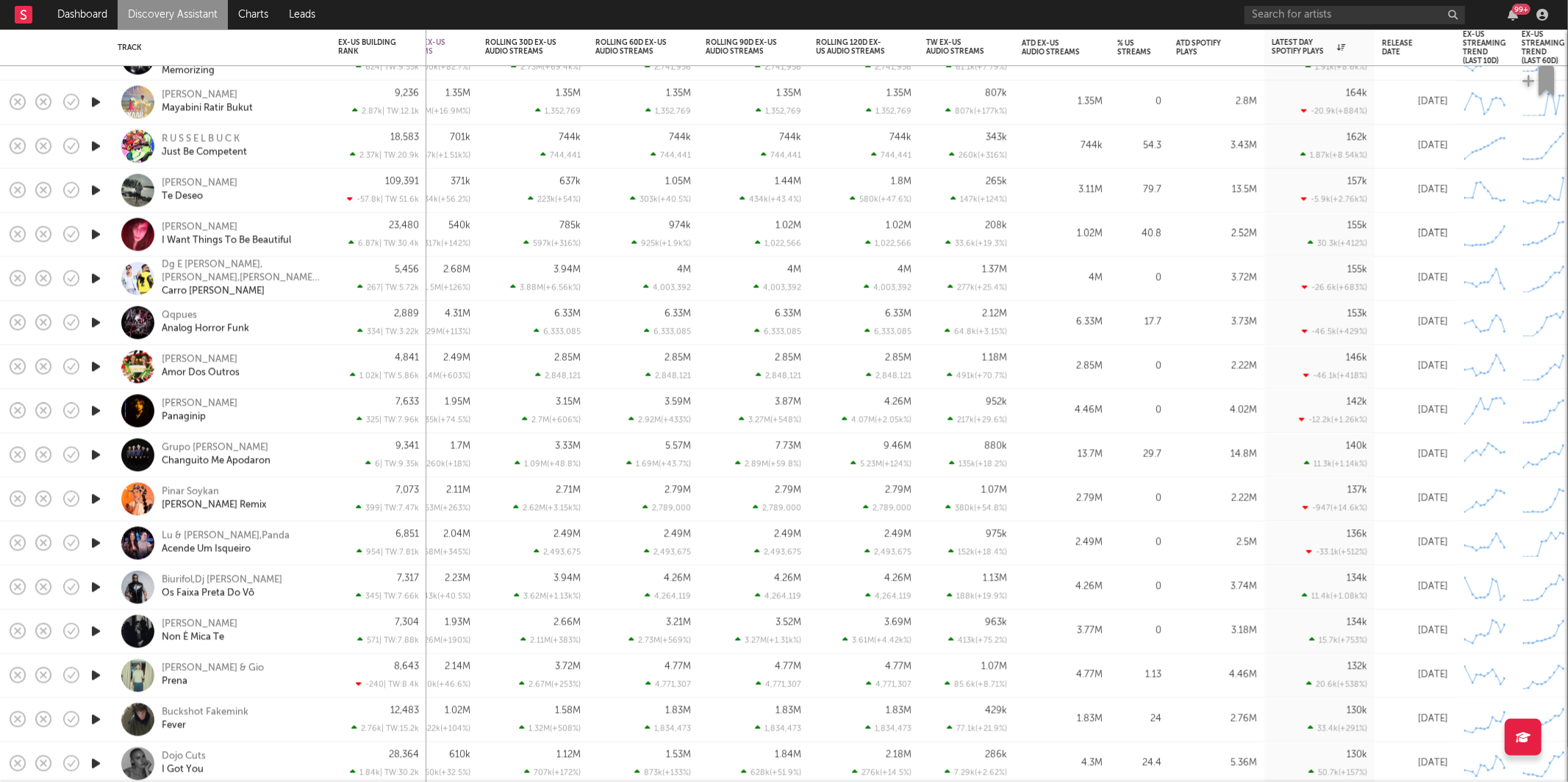
click at [313, 133] on div "R U S S E L B U C K Just Be Competent" at bounding box center [241, 146] width 158 height 27
select select "1w"
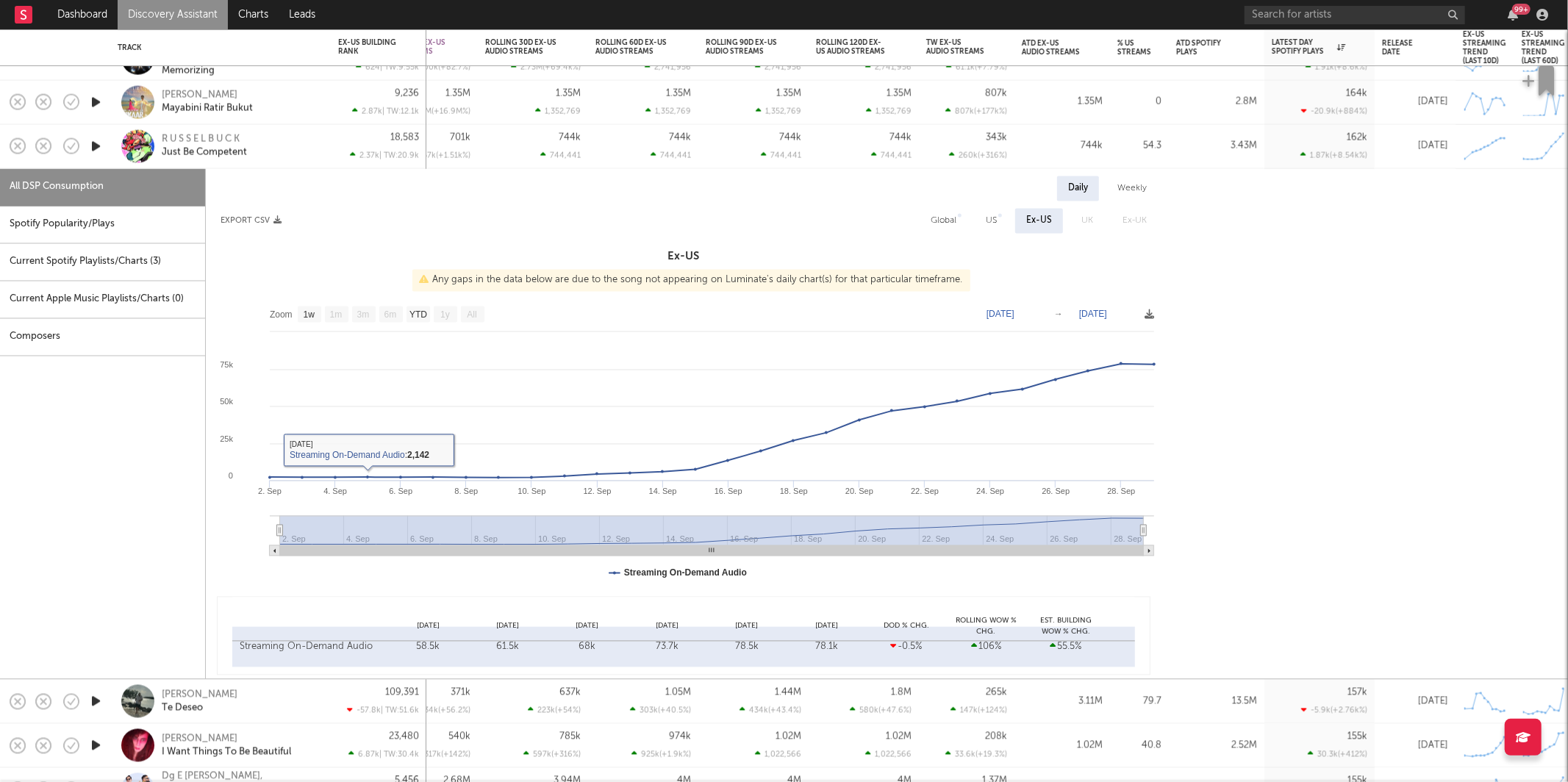
click at [94, 225] on div "Spotify Popularity/Plays" at bounding box center [102, 226] width 205 height 38
select select "1w"
select select "6m"
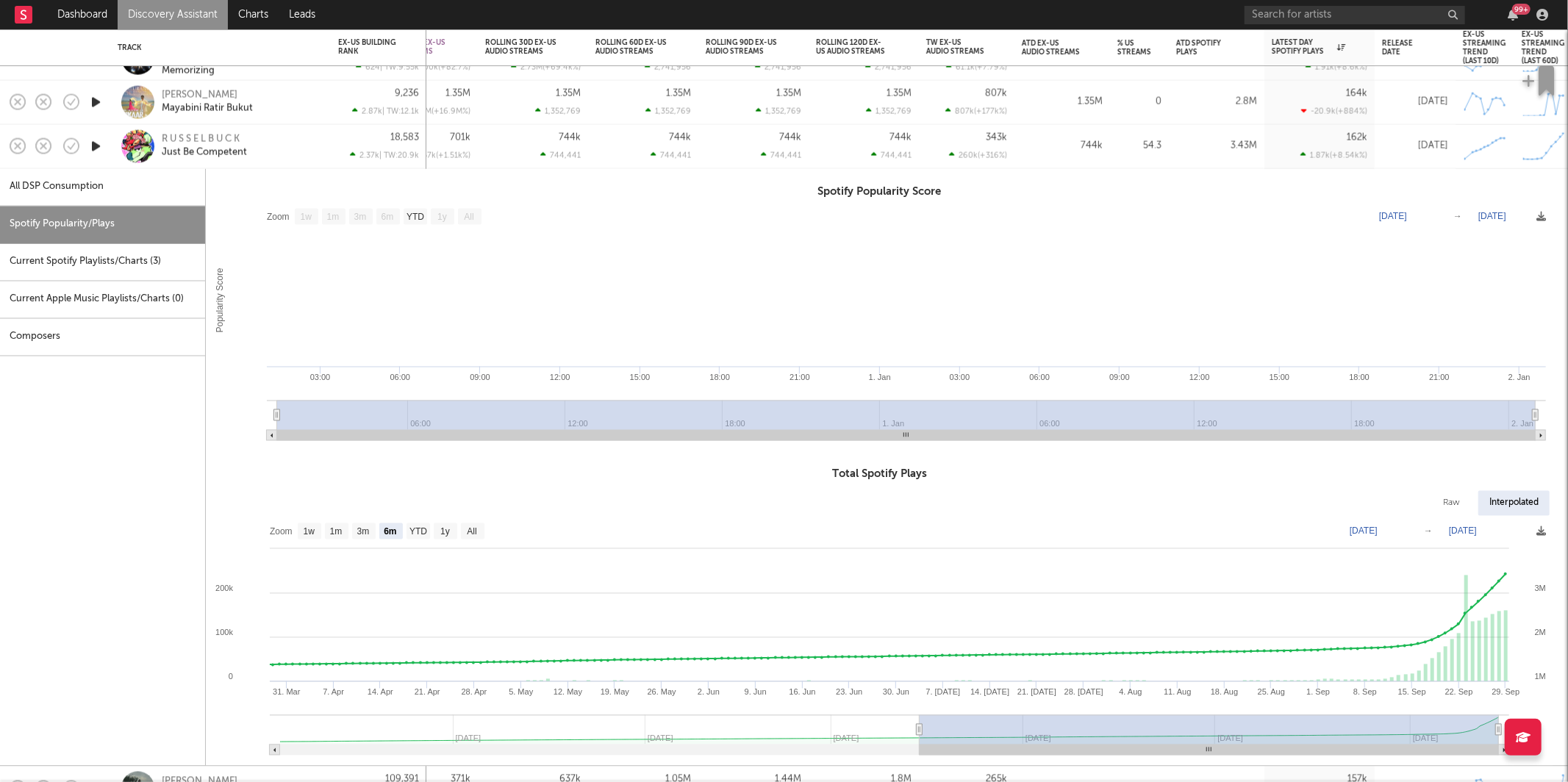
click at [313, 135] on div "R U S S E L B U C K Just Be Competent" at bounding box center [241, 146] width 158 height 27
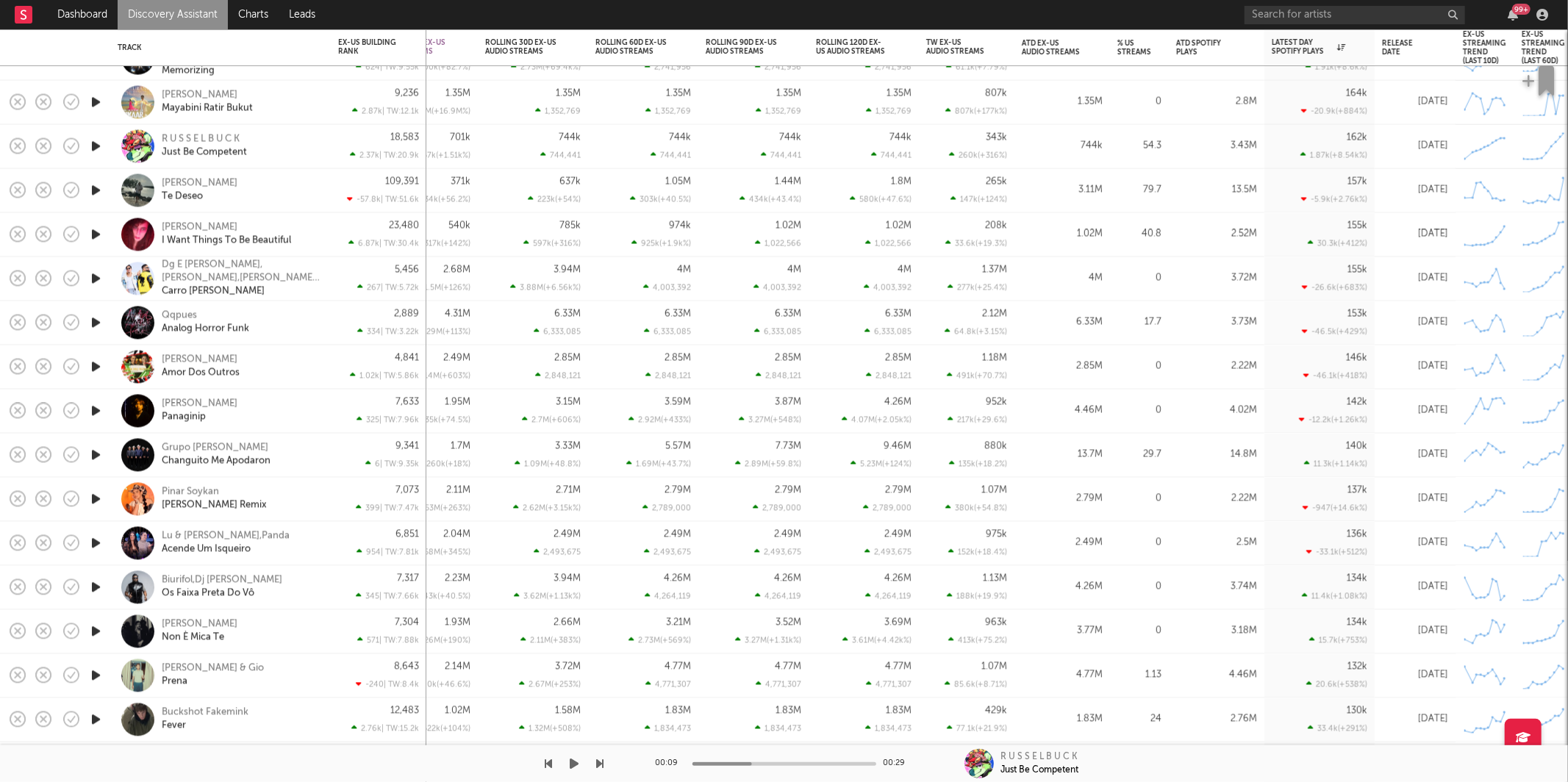
click at [577, 764] on button "button" at bounding box center [574, 763] width 15 height 37
click at [597, 763] on icon "button" at bounding box center [600, 764] width 7 height 12
click at [294, 180] on div "Frank El Santo Te Deseo" at bounding box center [241, 190] width 158 height 27
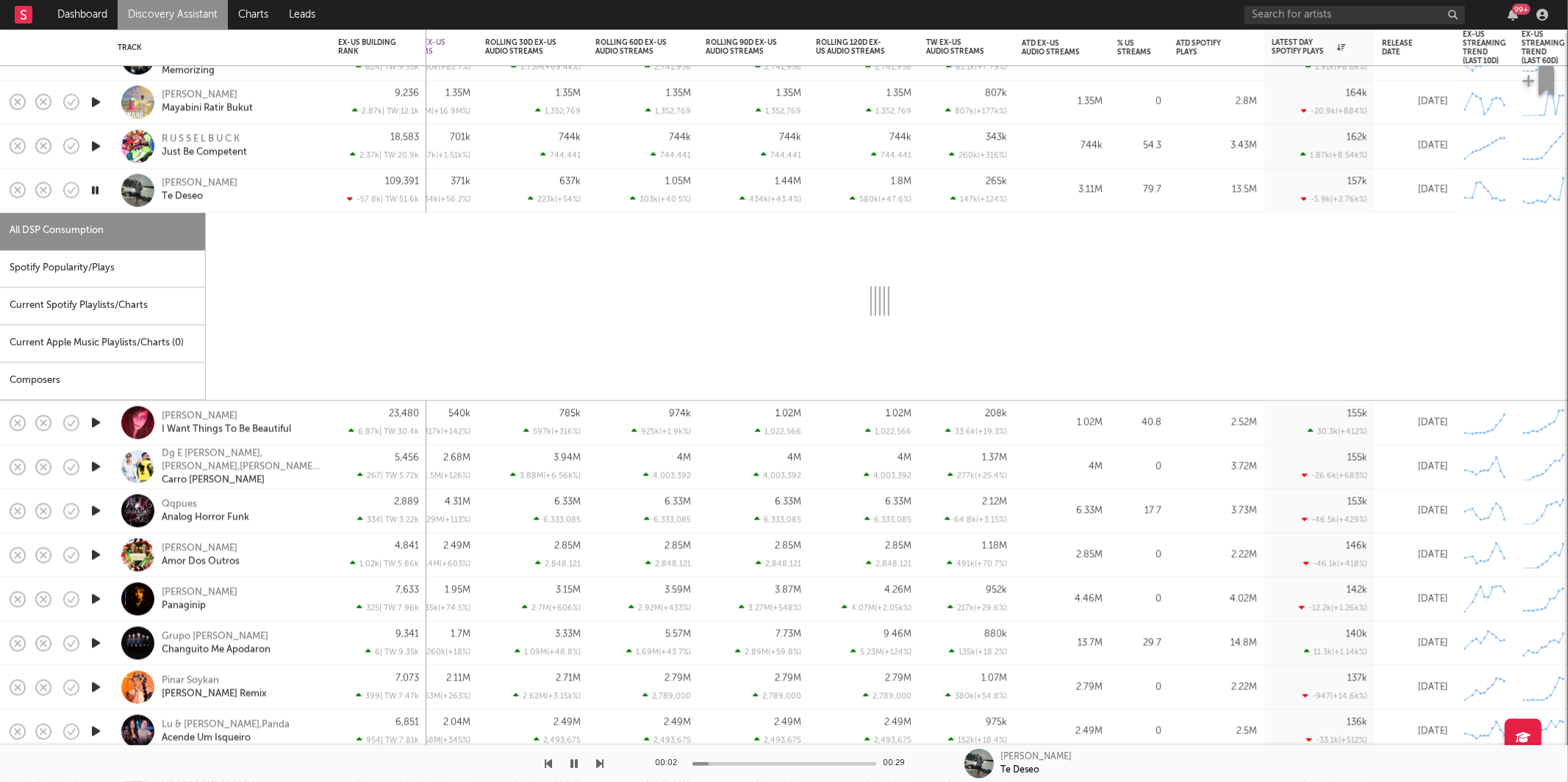
select select "6m"
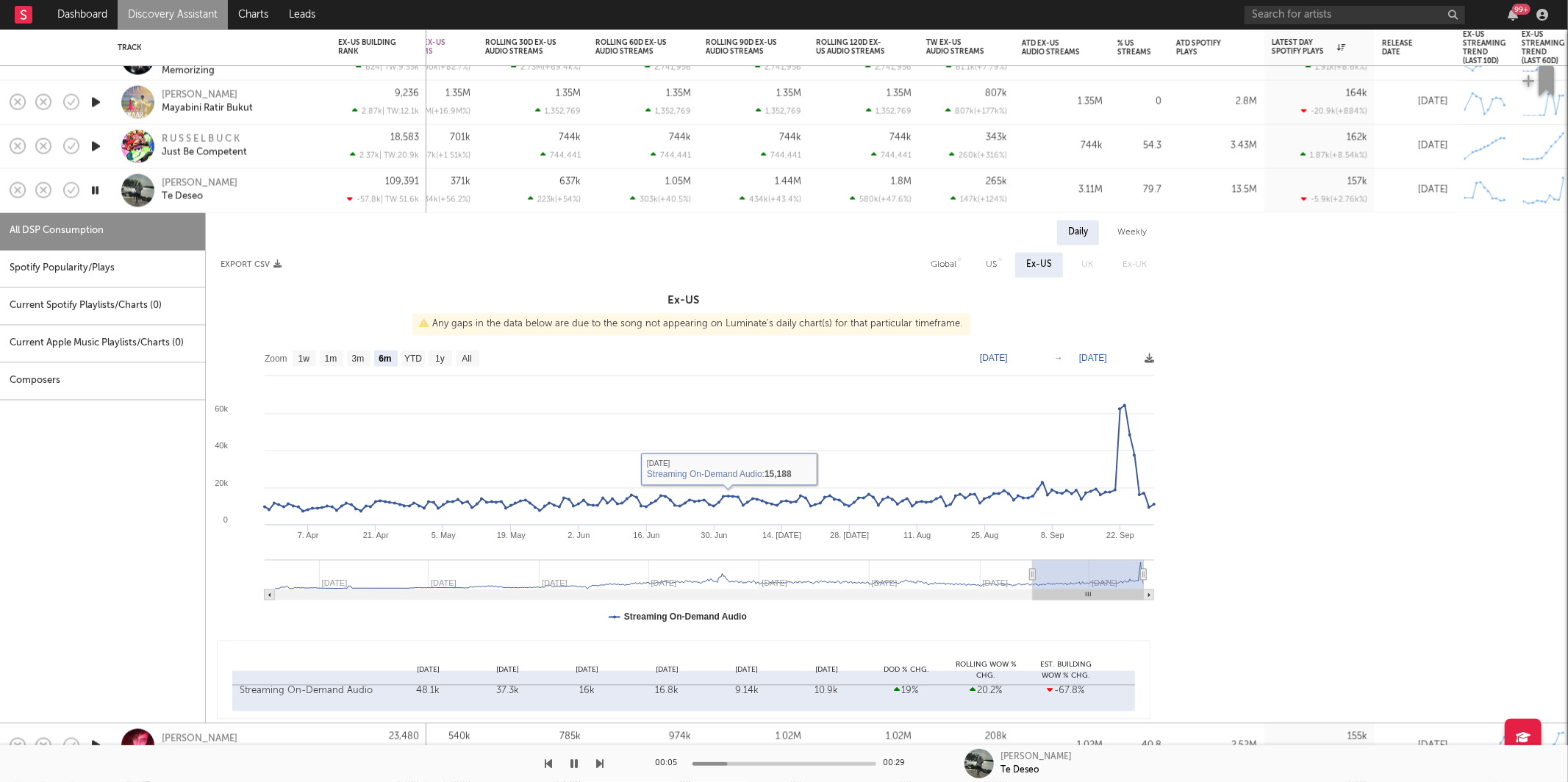
click at [266, 184] on div "Frank El Santo Te Deseo" at bounding box center [241, 190] width 158 height 27
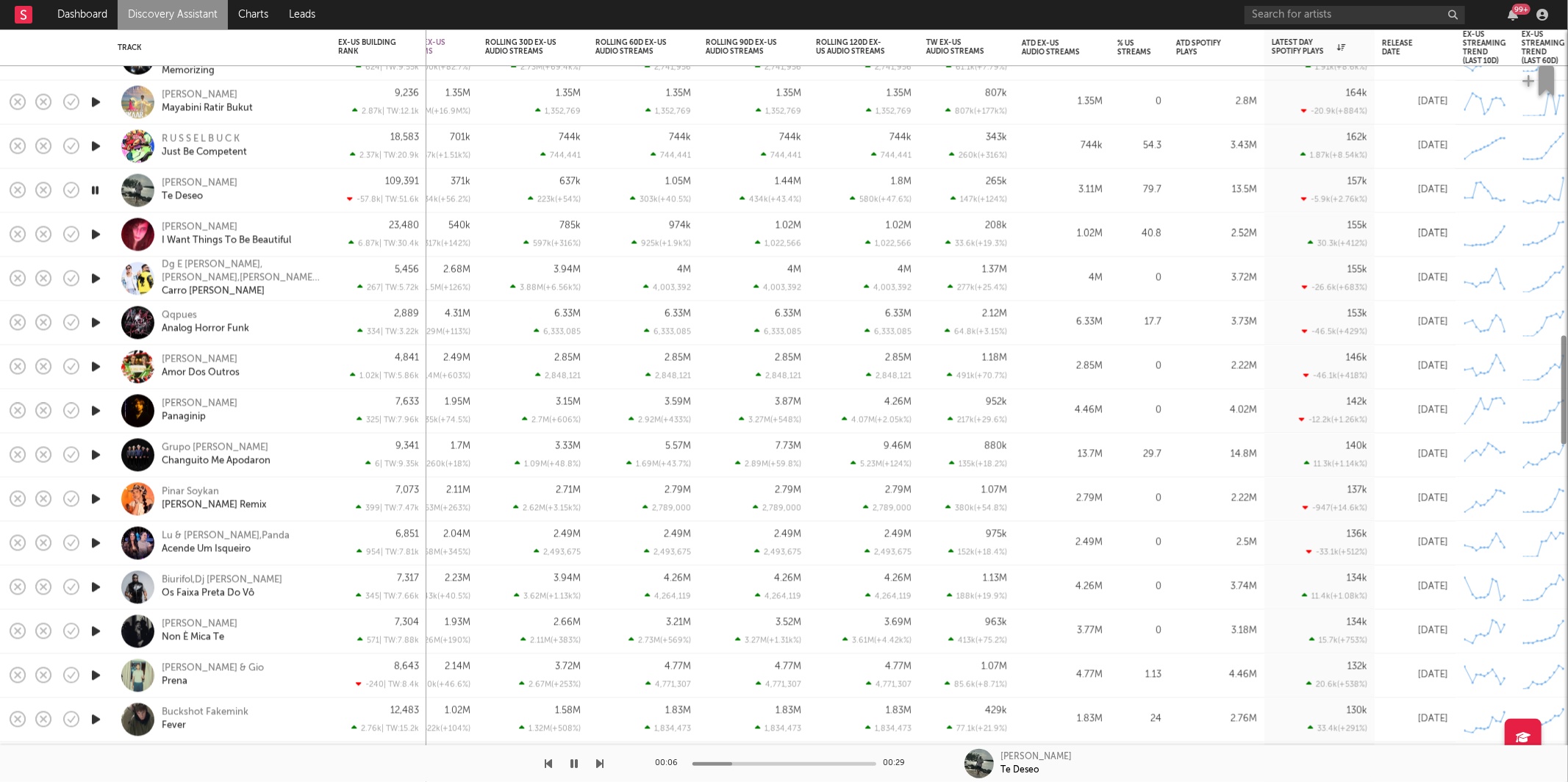
click at [96, 234] on icon "button" at bounding box center [97, 235] width 16 height 18
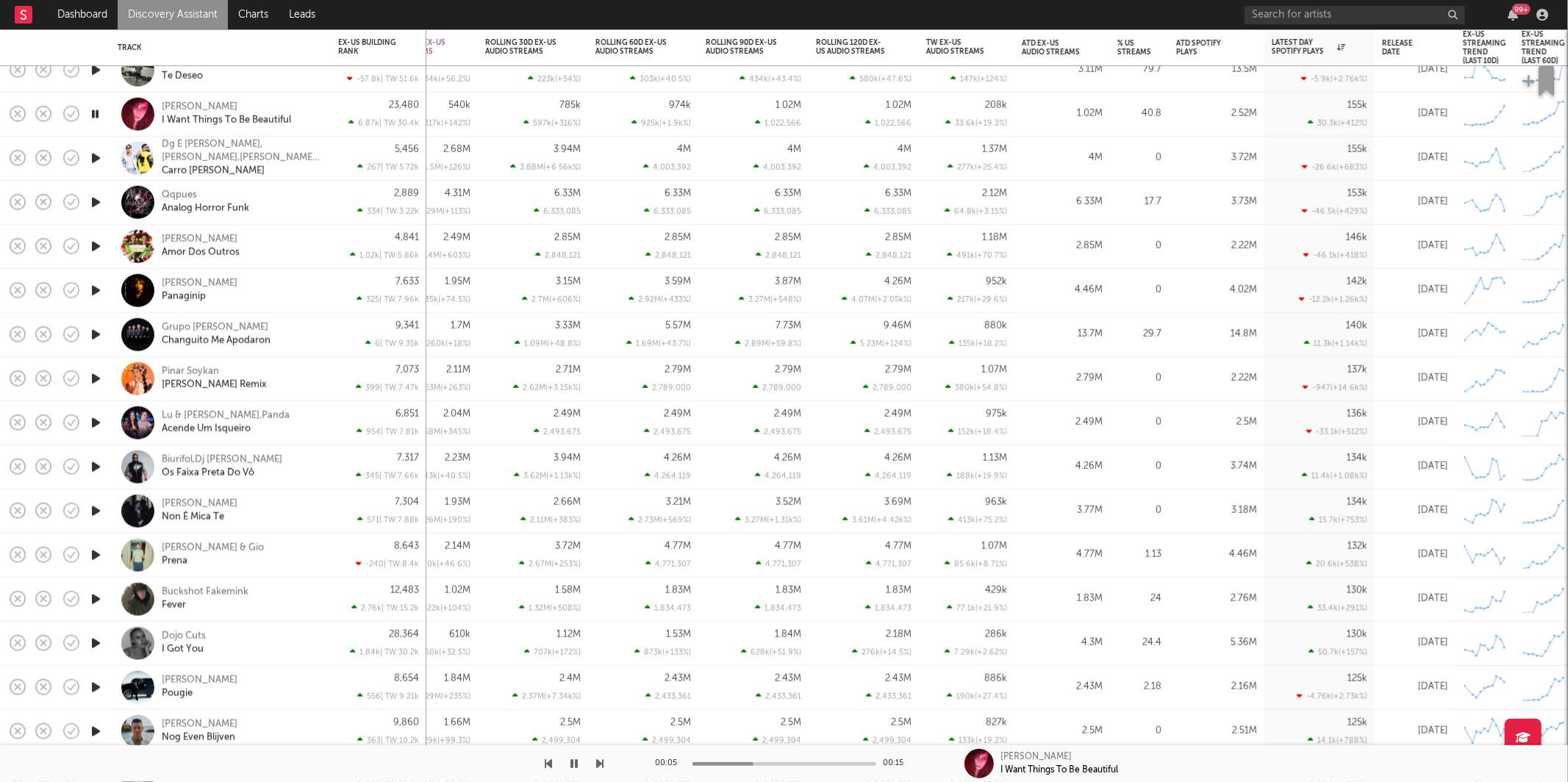
click at [318, 100] on div "Devi McCallion I Want Things To Be Beautiful" at bounding box center [241, 113] width 158 height 27
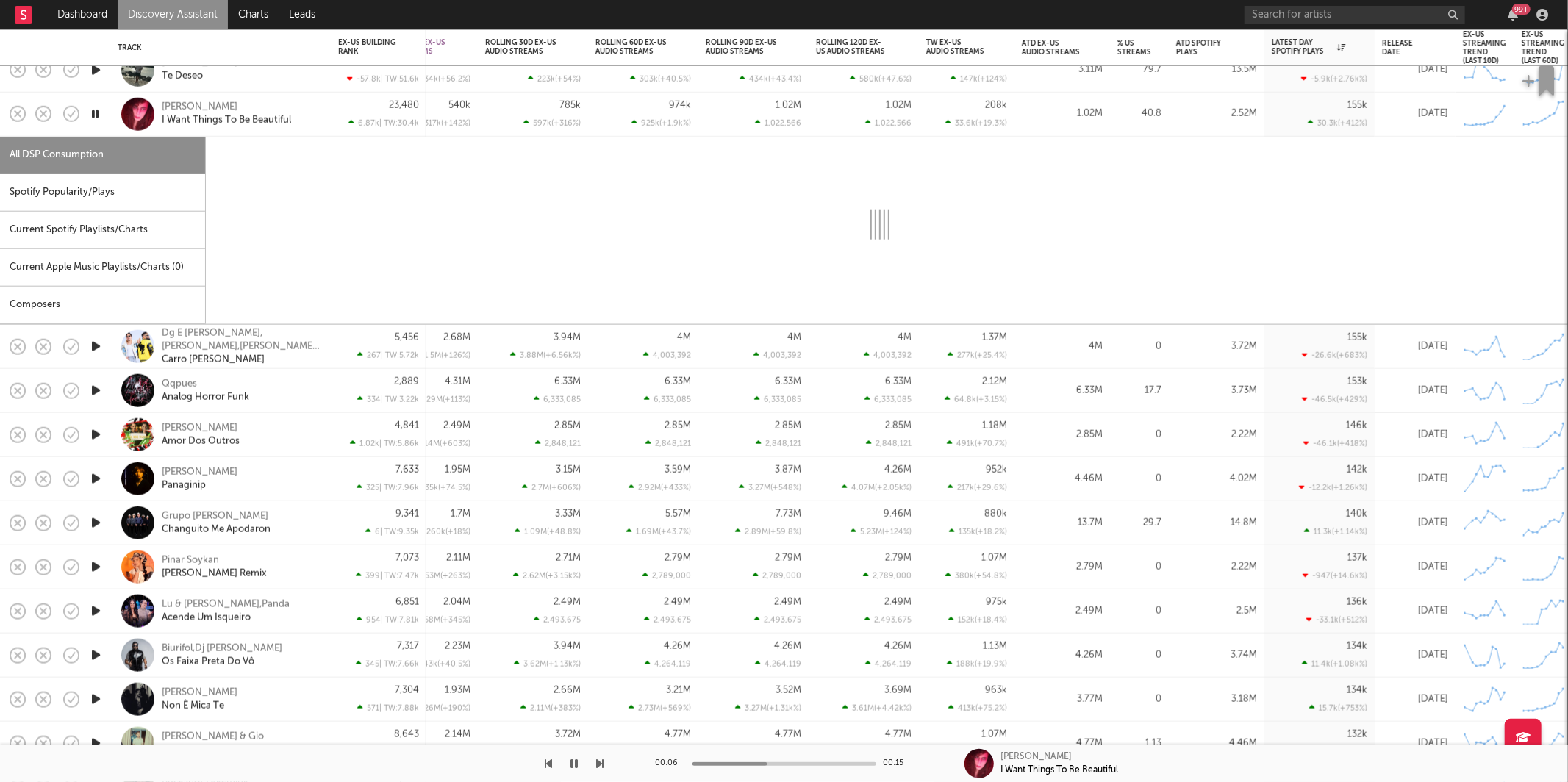
select select "1w"
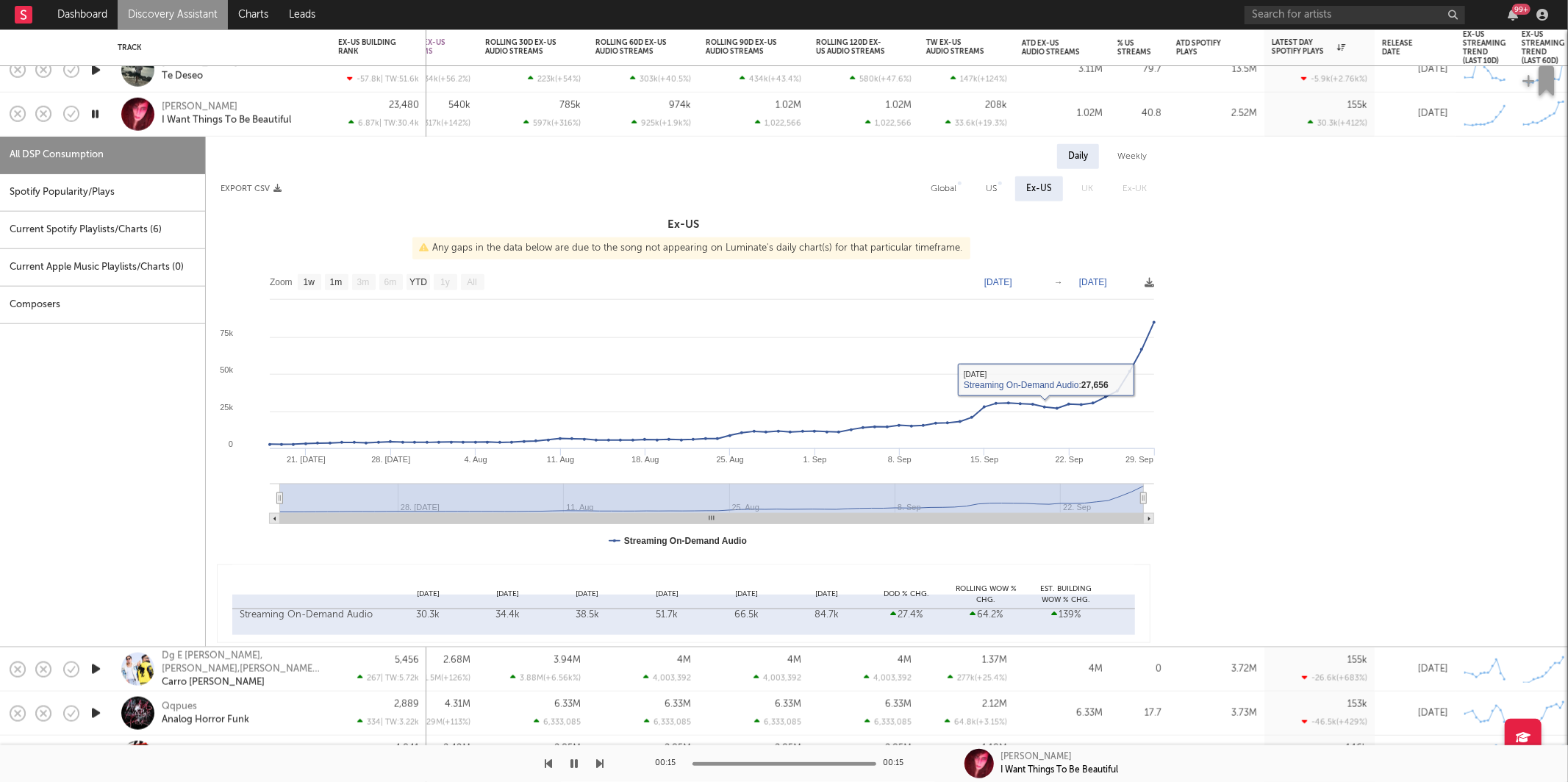
click at [995, 190] on div "US" at bounding box center [991, 189] width 11 height 18
select select "1w"
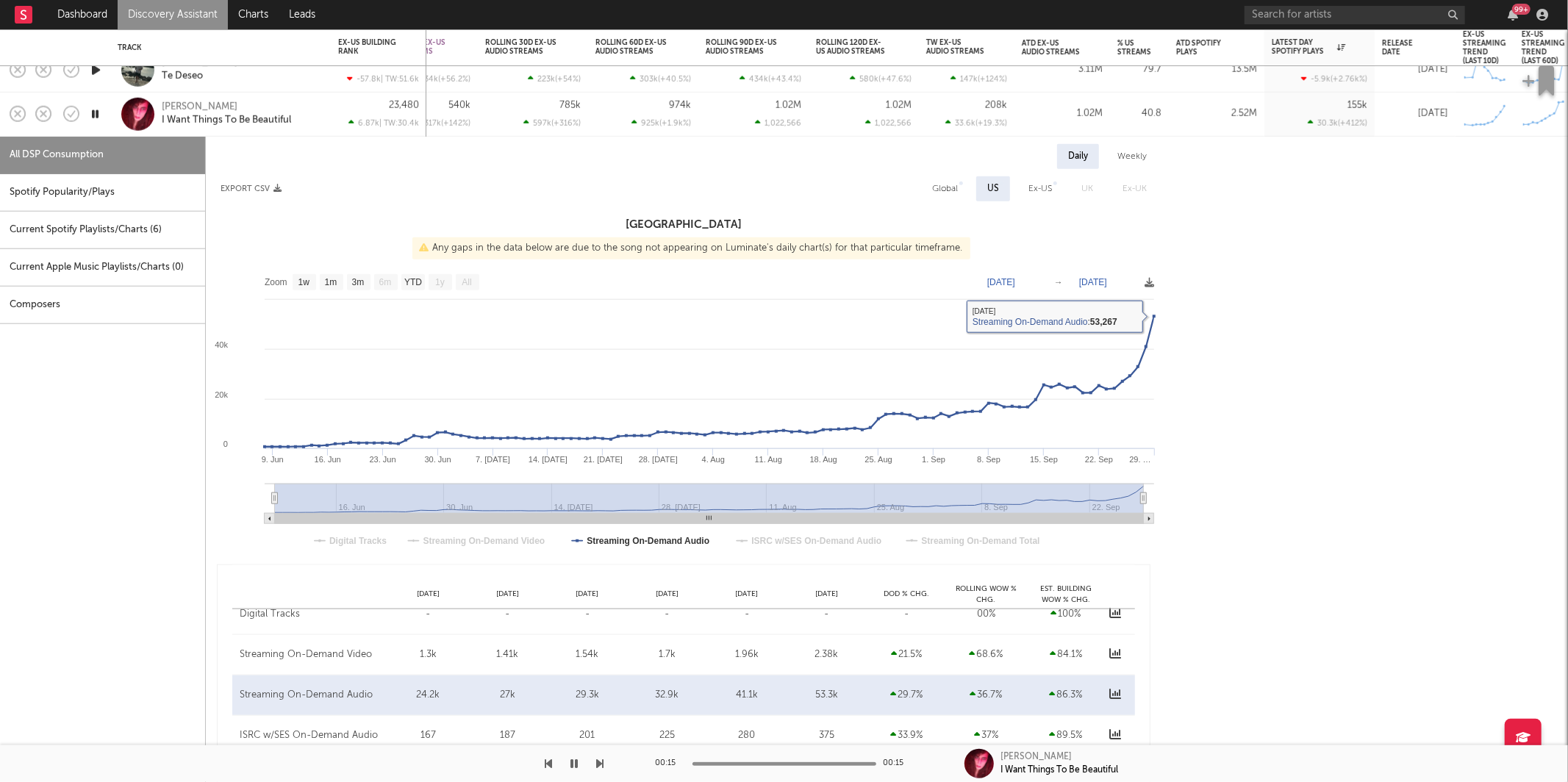
click at [930, 187] on div "Global" at bounding box center [945, 188] width 48 height 25
select select "1w"
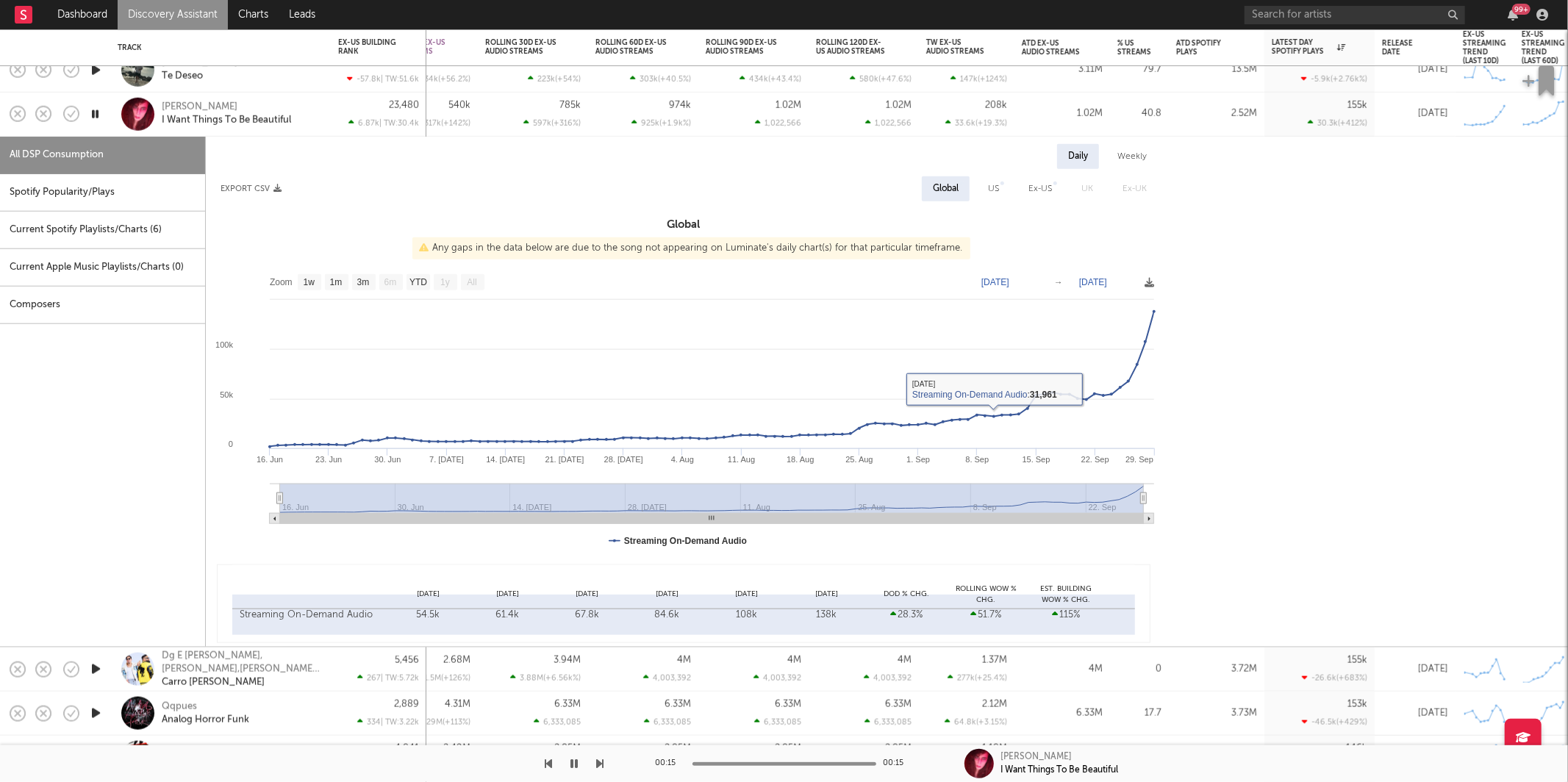
click at [144, 193] on div "Spotify Popularity/Plays" at bounding box center [102, 193] width 205 height 38
select select "1w"
select select "6m"
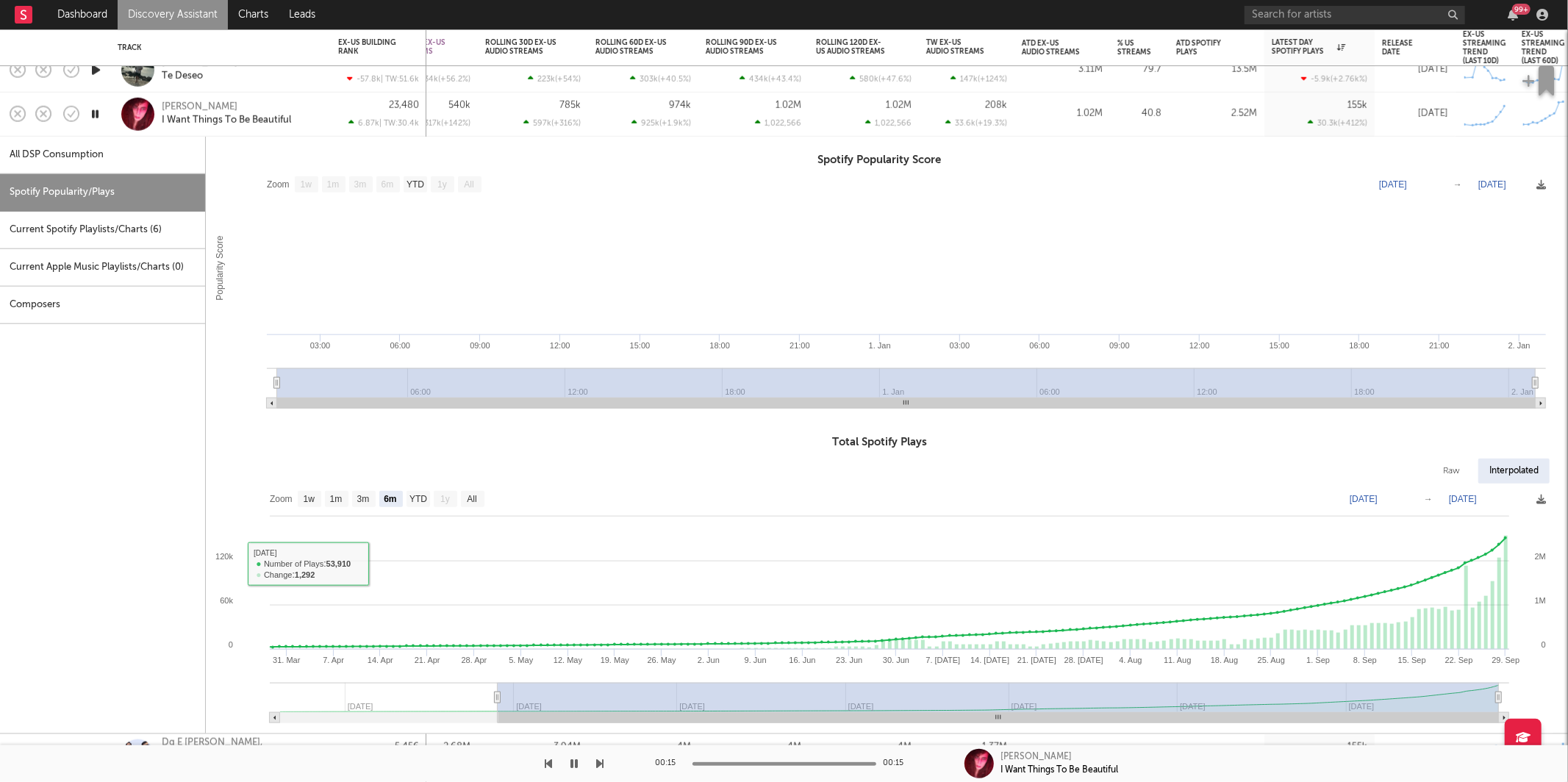
click at [316, 105] on div "Devi McCallion I Want Things To Be Beautiful" at bounding box center [241, 113] width 158 height 27
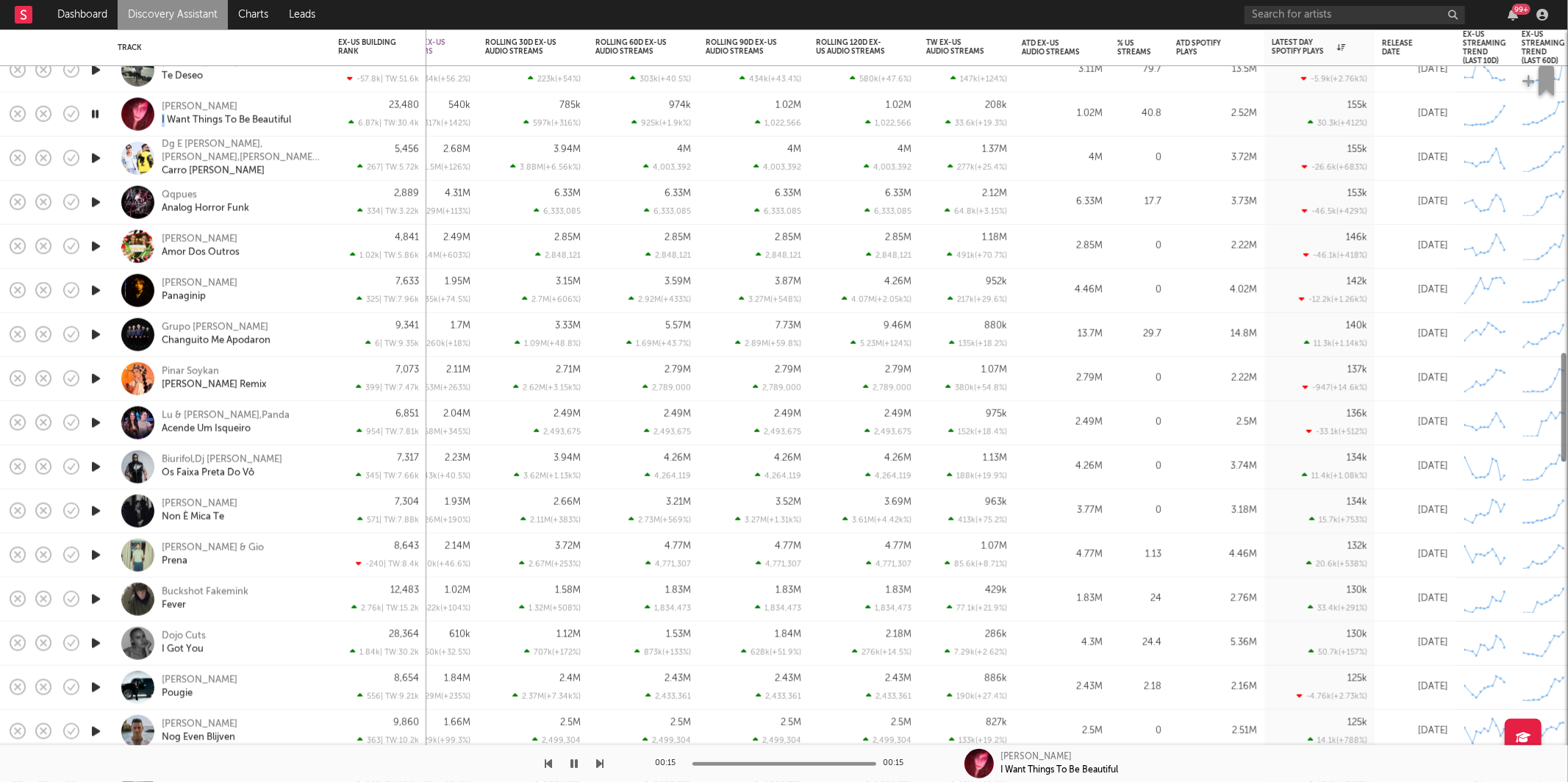
click at [316, 106] on div "Devi McCallion I Want Things To Be Beautiful" at bounding box center [241, 113] width 158 height 27
select select "1w"
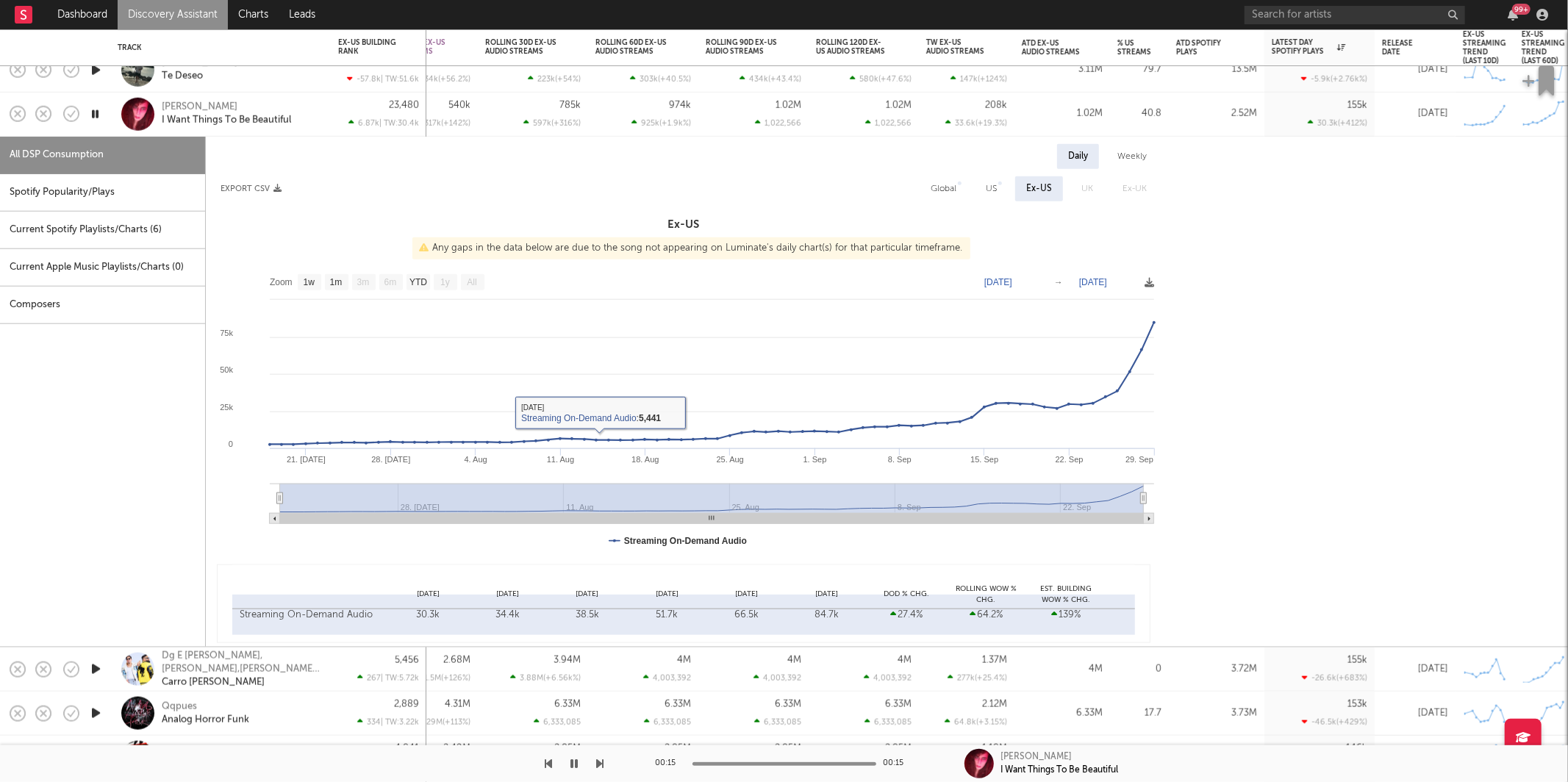
click at [143, 197] on div "Spotify Popularity/Plays" at bounding box center [102, 193] width 205 height 38
select select "1w"
select select "6m"
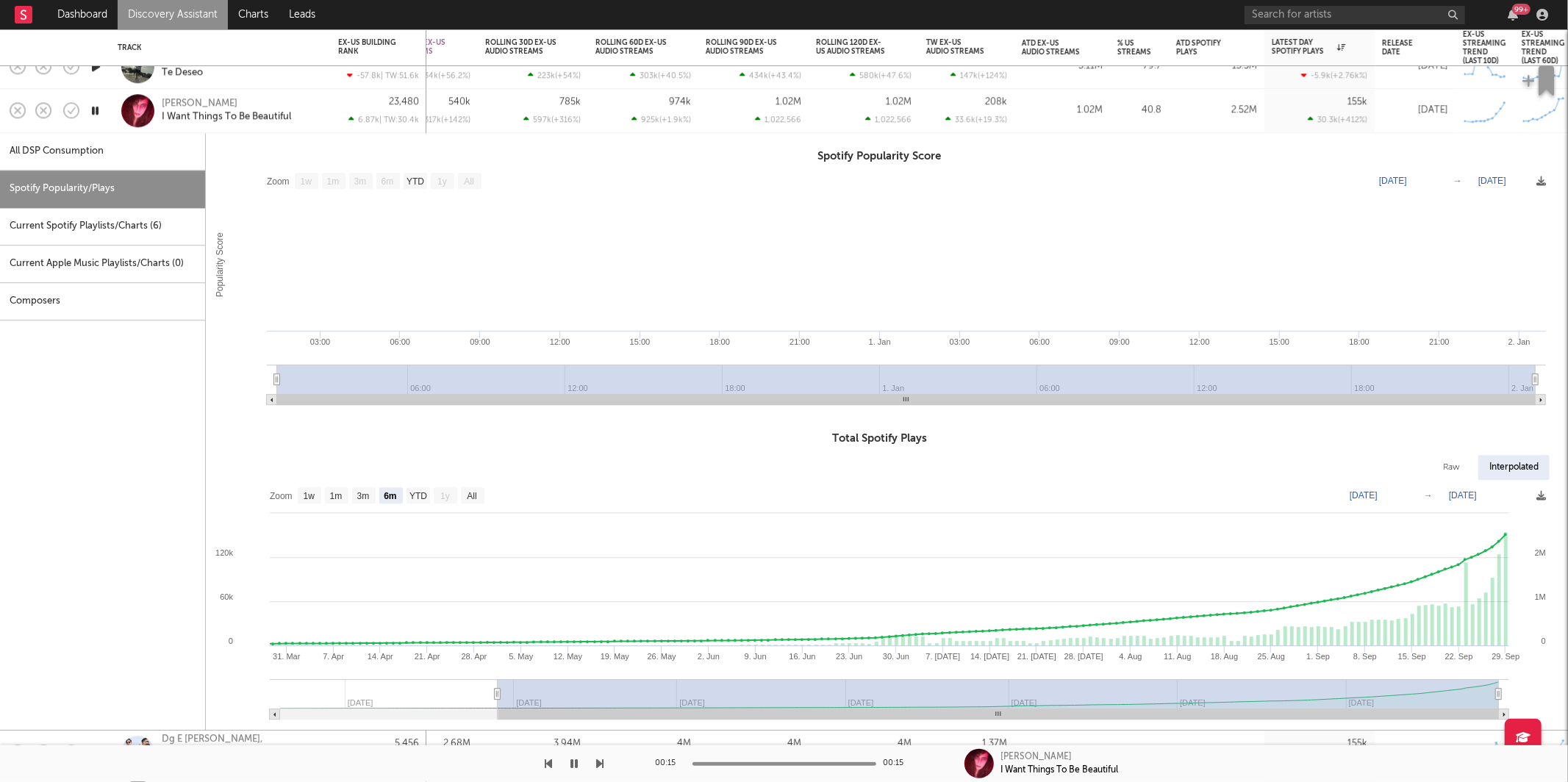
click at [296, 102] on div "Devi McCallion I Want Things To Be Beautiful" at bounding box center [241, 110] width 158 height 27
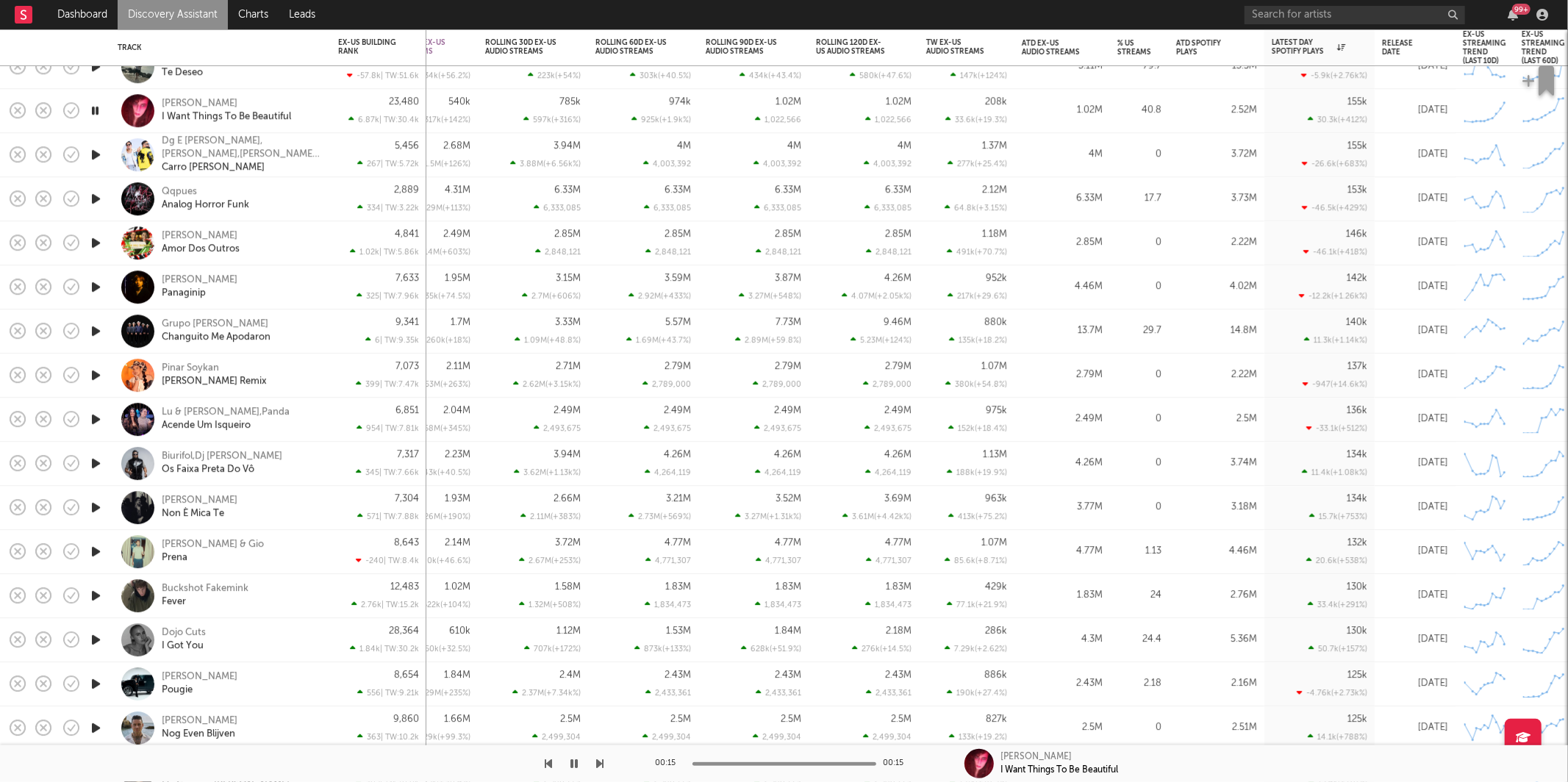
click at [601, 760] on icon "button" at bounding box center [600, 764] width 7 height 12
click at [600, 759] on icon "button" at bounding box center [600, 764] width 7 height 12
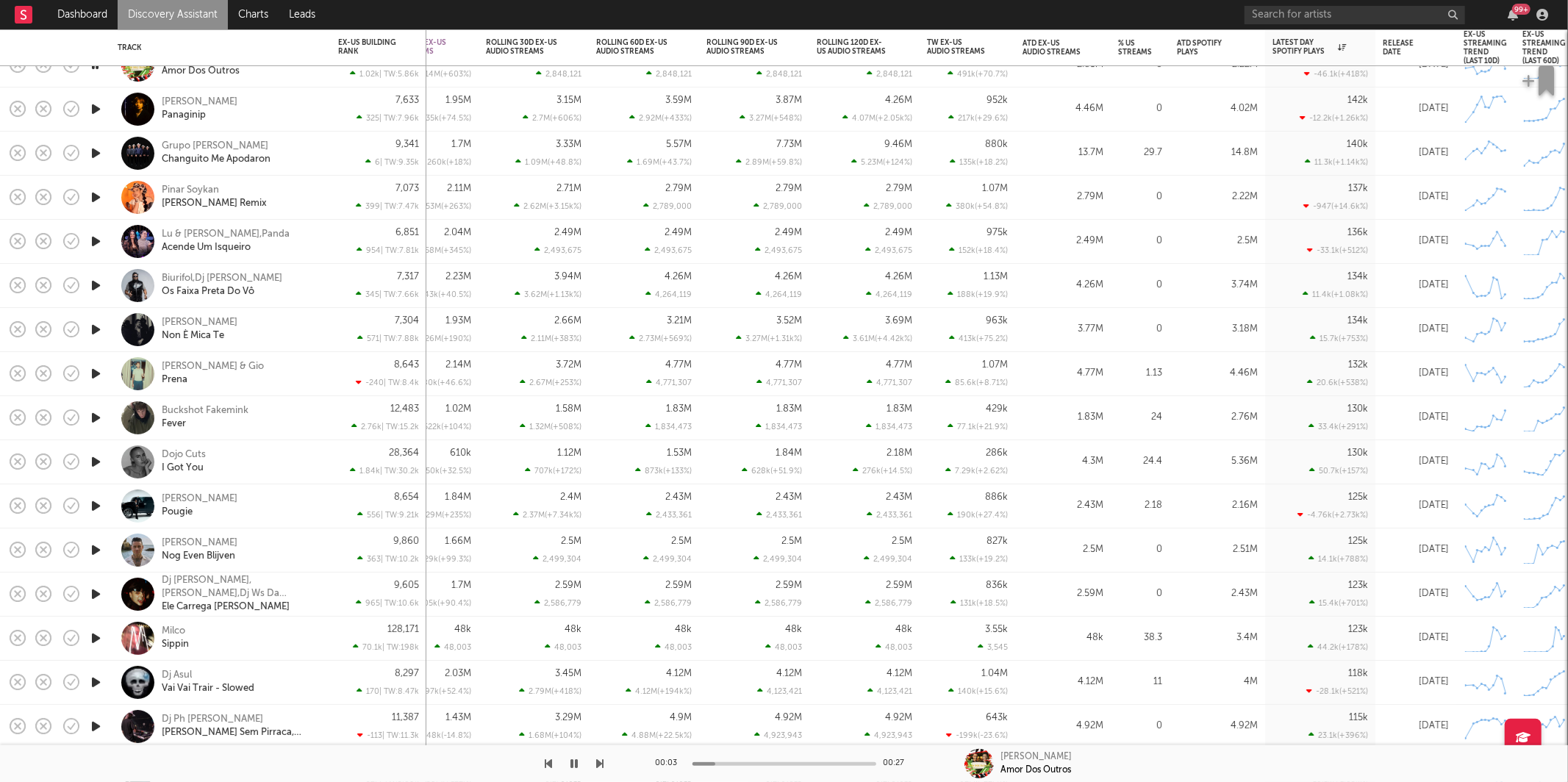
click at [601, 765] on icon "button" at bounding box center [600, 764] width 7 height 12
click at [601, 764] on icon "button" at bounding box center [600, 764] width 7 height 12
click at [331, 190] on div "7,073 399 | TW: 7.47k" at bounding box center [378, 198] width 96 height 44
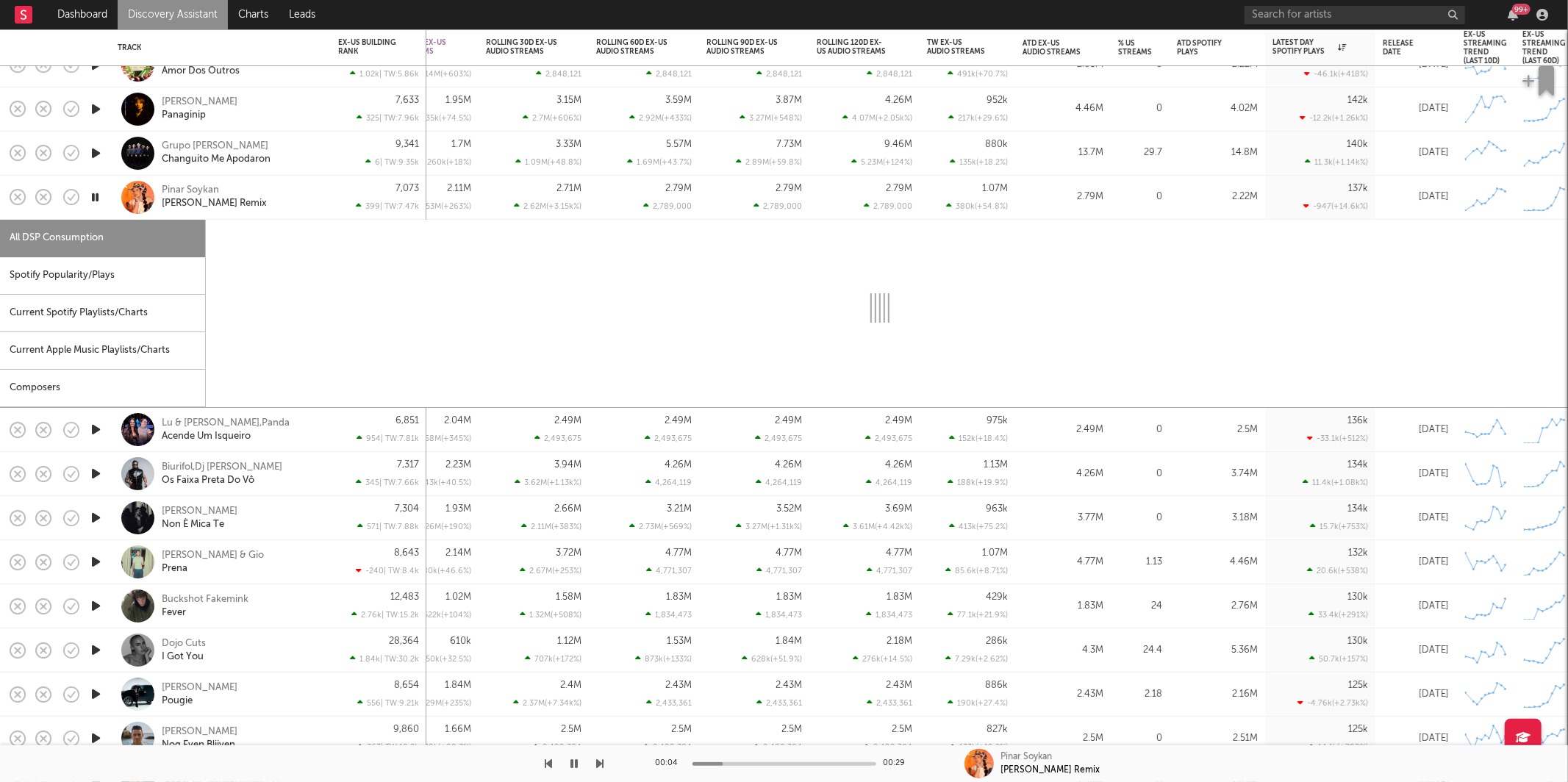
click at [119, 288] on div "Spotify Popularity/Plays" at bounding box center [102, 277] width 205 height 38
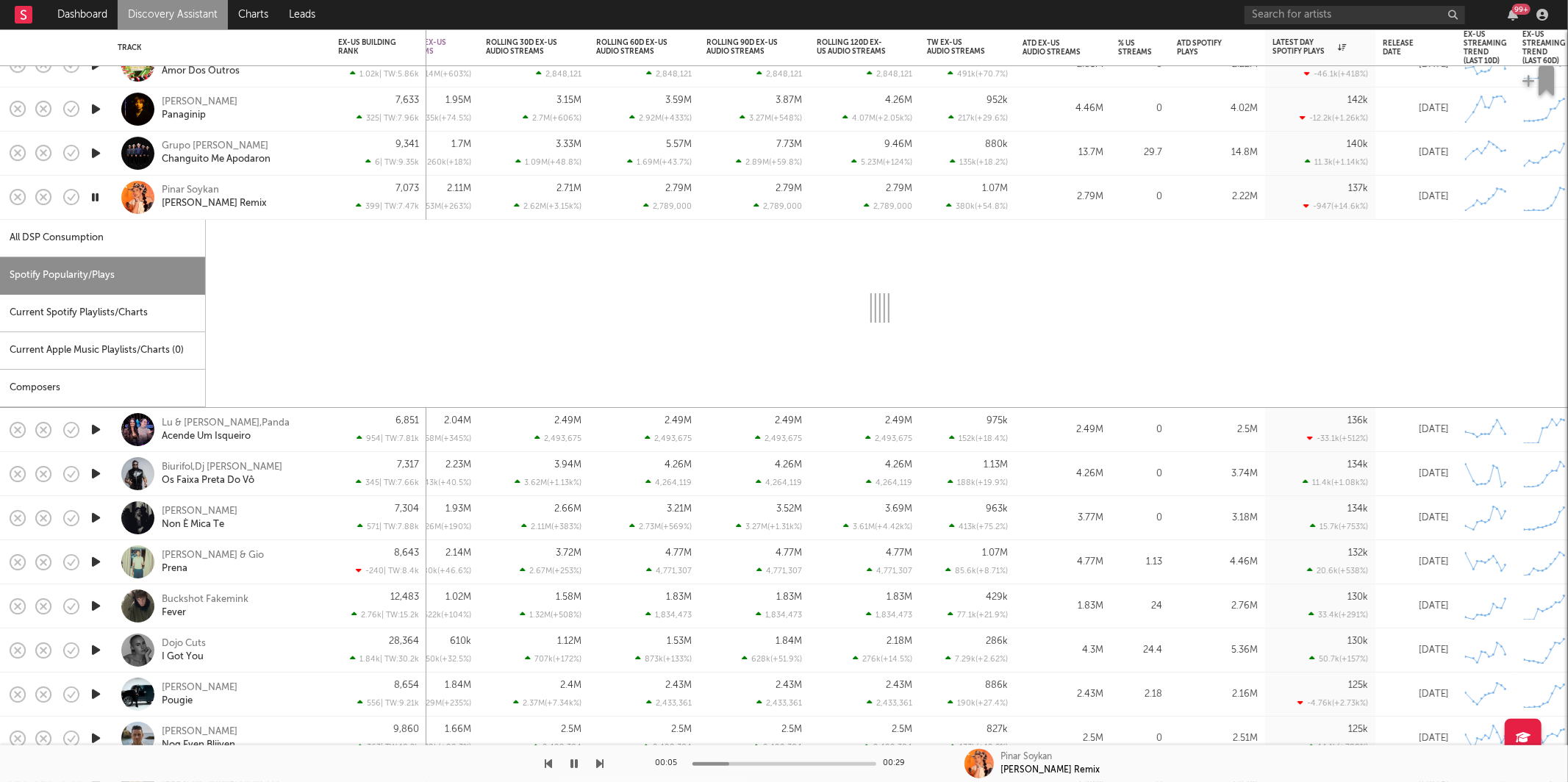
select select "1w"
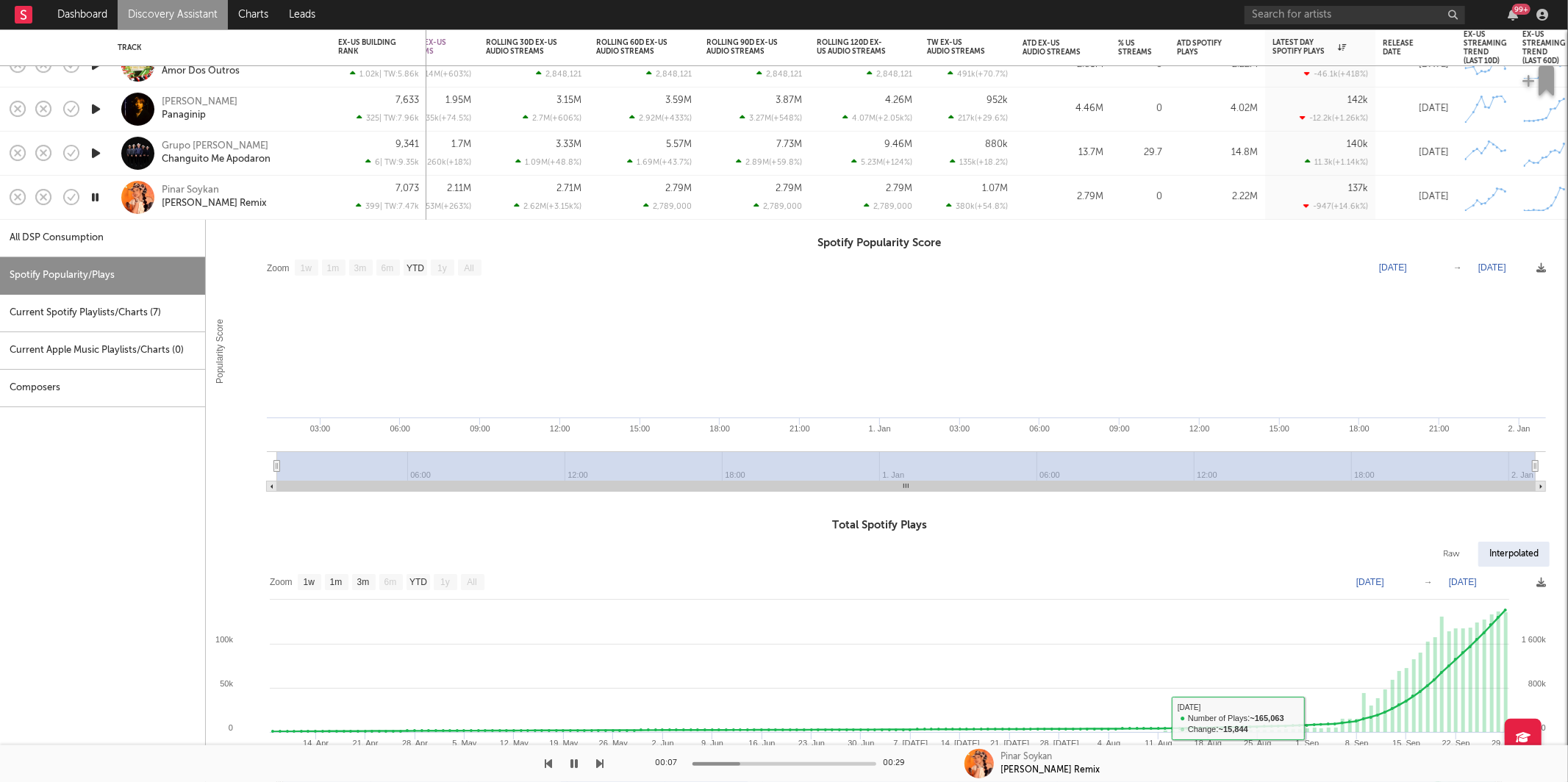
click at [1436, 735] on rect at bounding box center [880, 691] width 1347 height 250
click at [98, 196] on icon "button" at bounding box center [96, 197] width 14 height 18
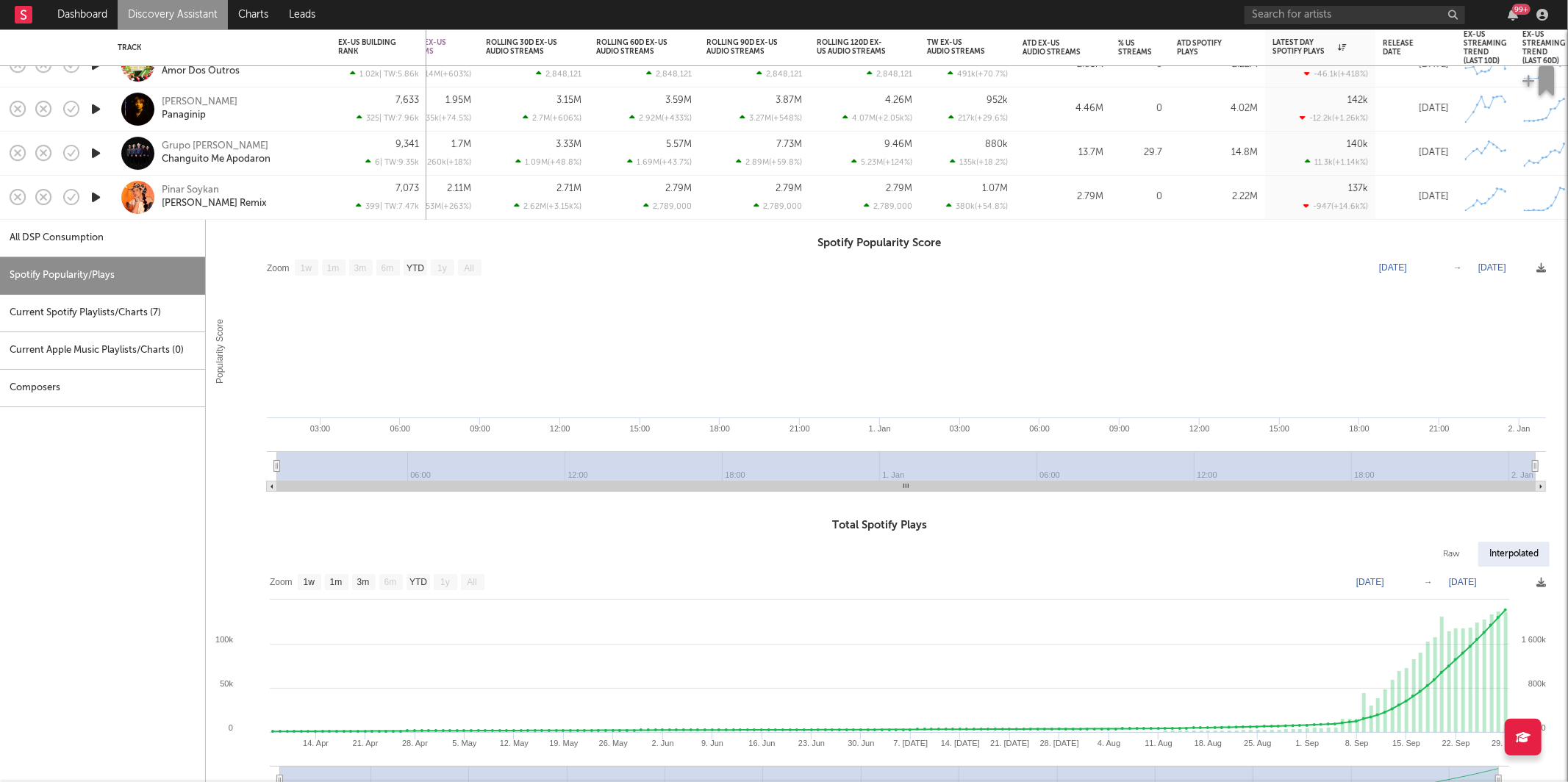
click at [320, 193] on div "Pinar Soykan Sakla - Erhan Boraer Remix" at bounding box center [220, 198] width 206 height 44
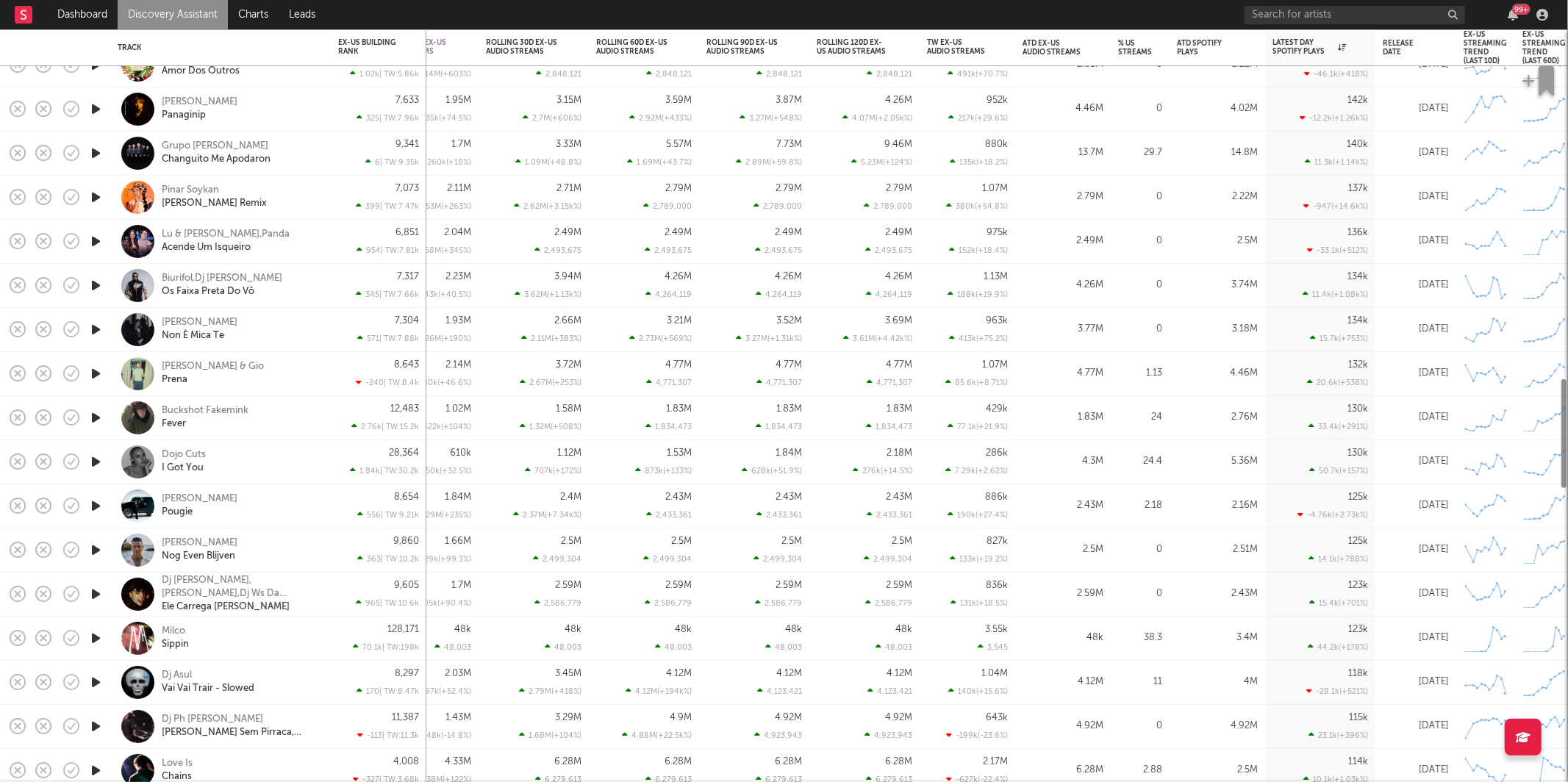
click at [94, 250] on icon "button" at bounding box center [97, 241] width 16 height 18
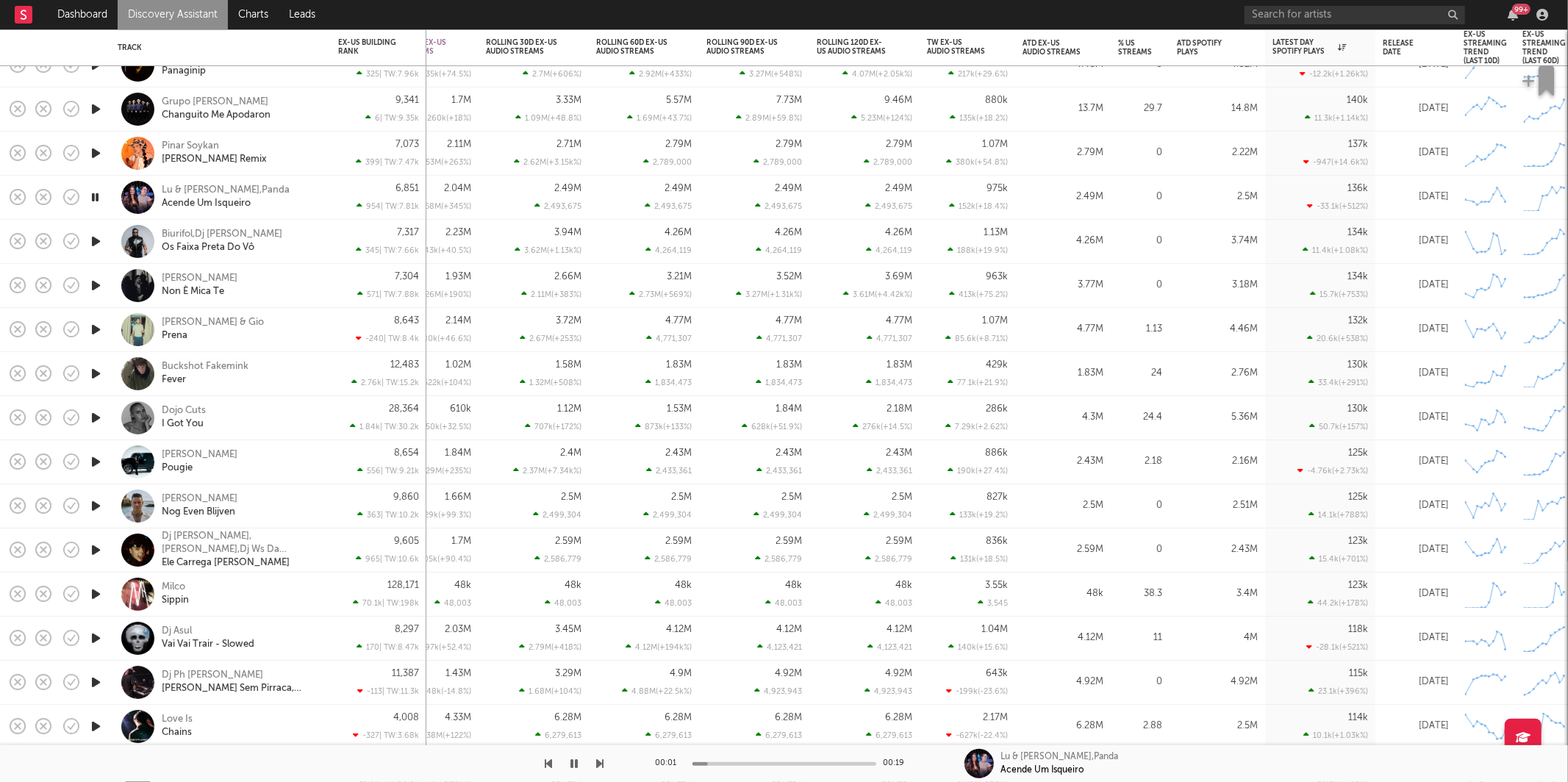
click at [600, 764] on icon "button" at bounding box center [600, 764] width 7 height 12
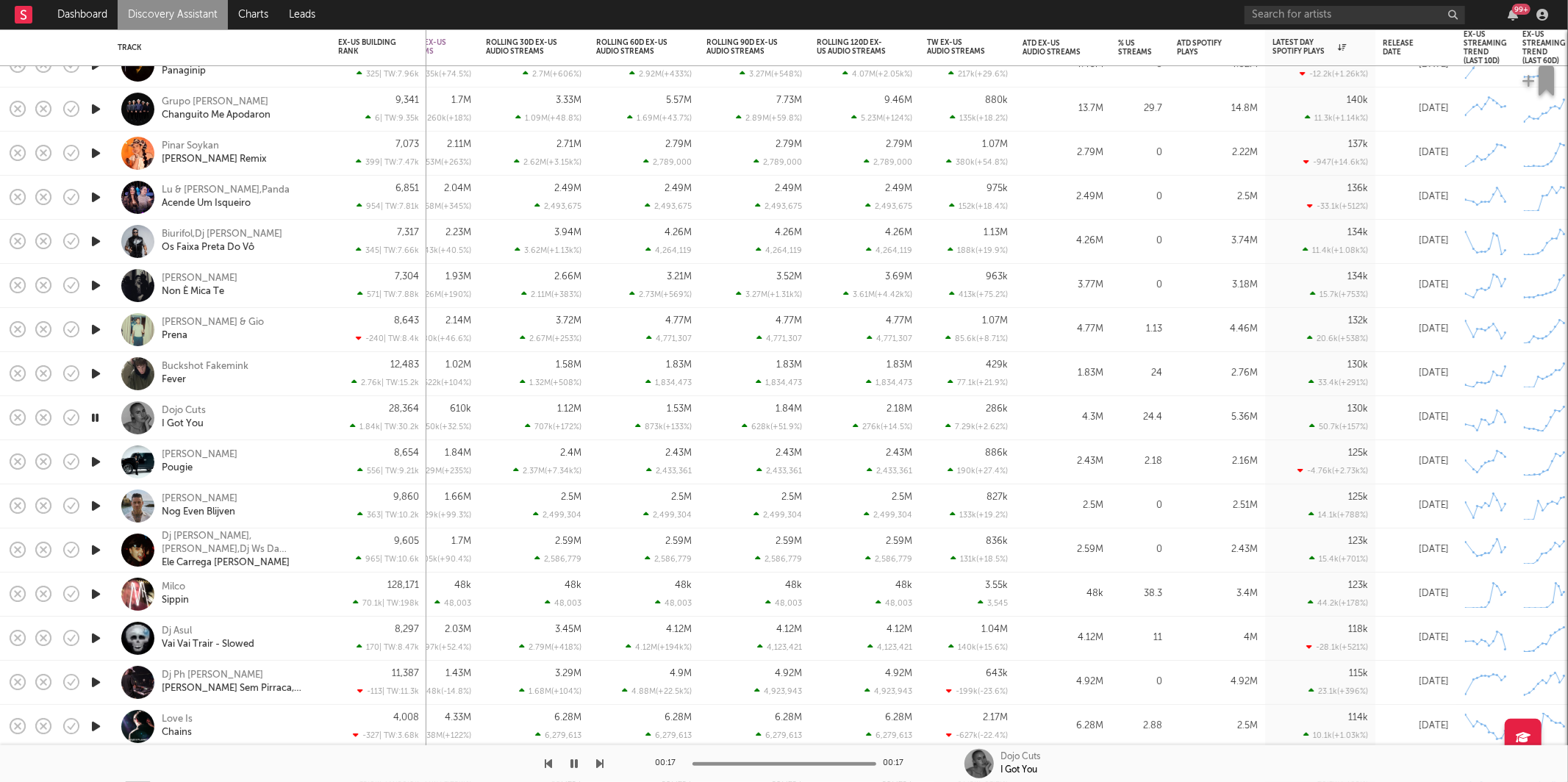
click at [596, 757] on div at bounding box center [301, 763] width 604 height 37
click at [598, 767] on icon "button" at bounding box center [600, 764] width 7 height 12
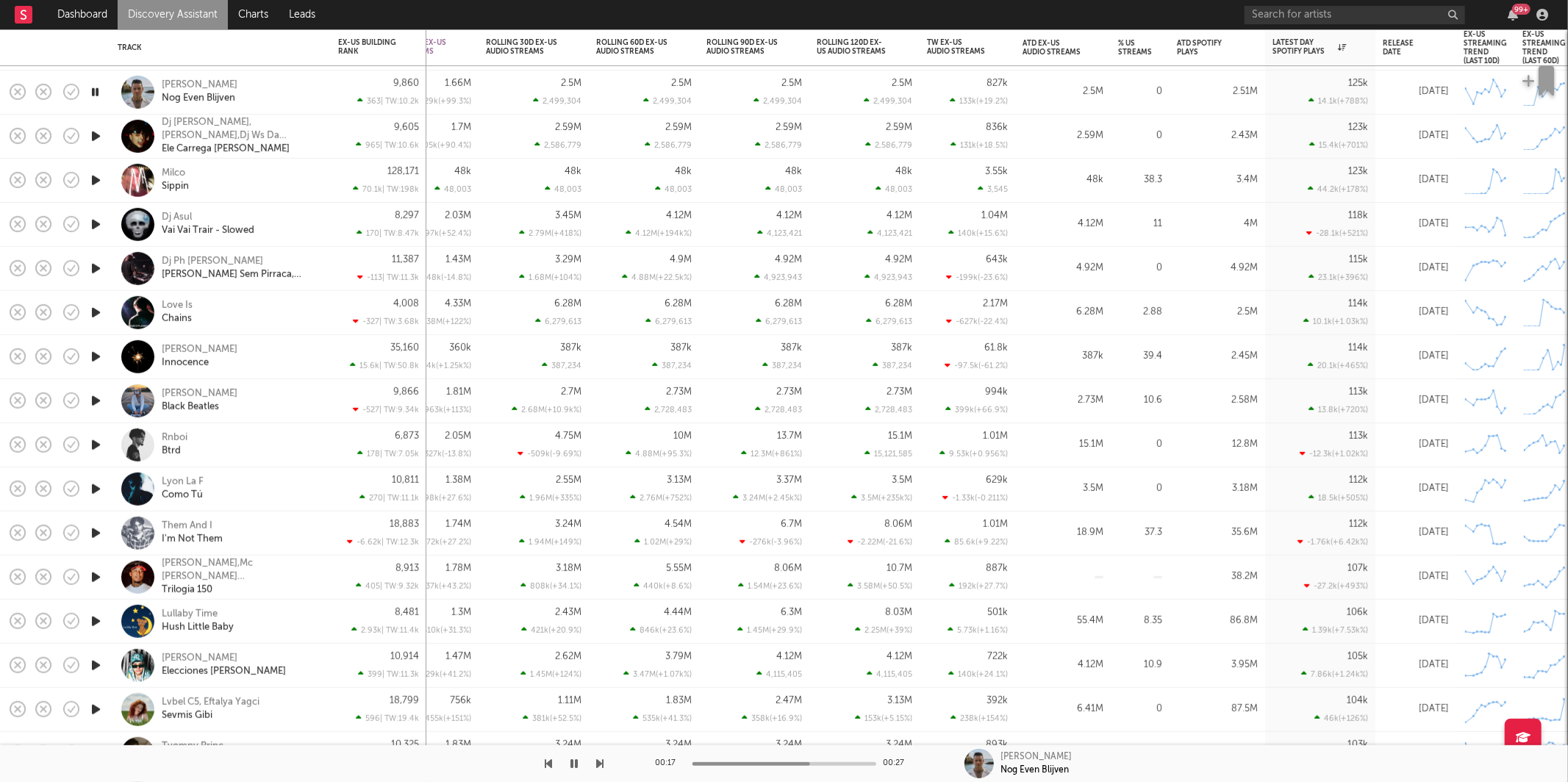
click at [600, 763] on icon "button" at bounding box center [600, 764] width 7 height 12
click at [278, 176] on div "Milco Sippin" at bounding box center [241, 180] width 158 height 27
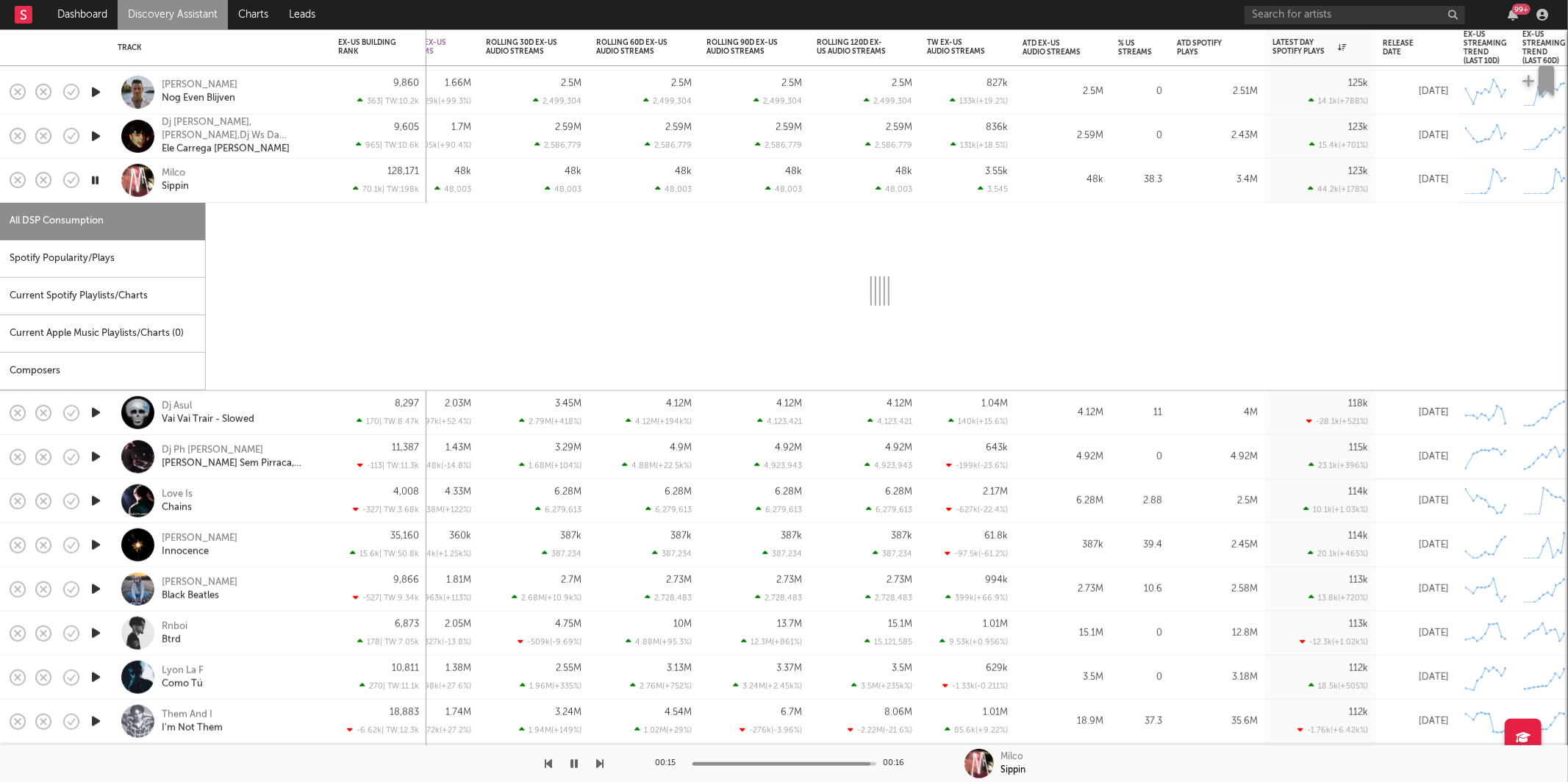
click at [87, 263] on div "Spotify Popularity/Plays" at bounding box center [102, 260] width 205 height 38
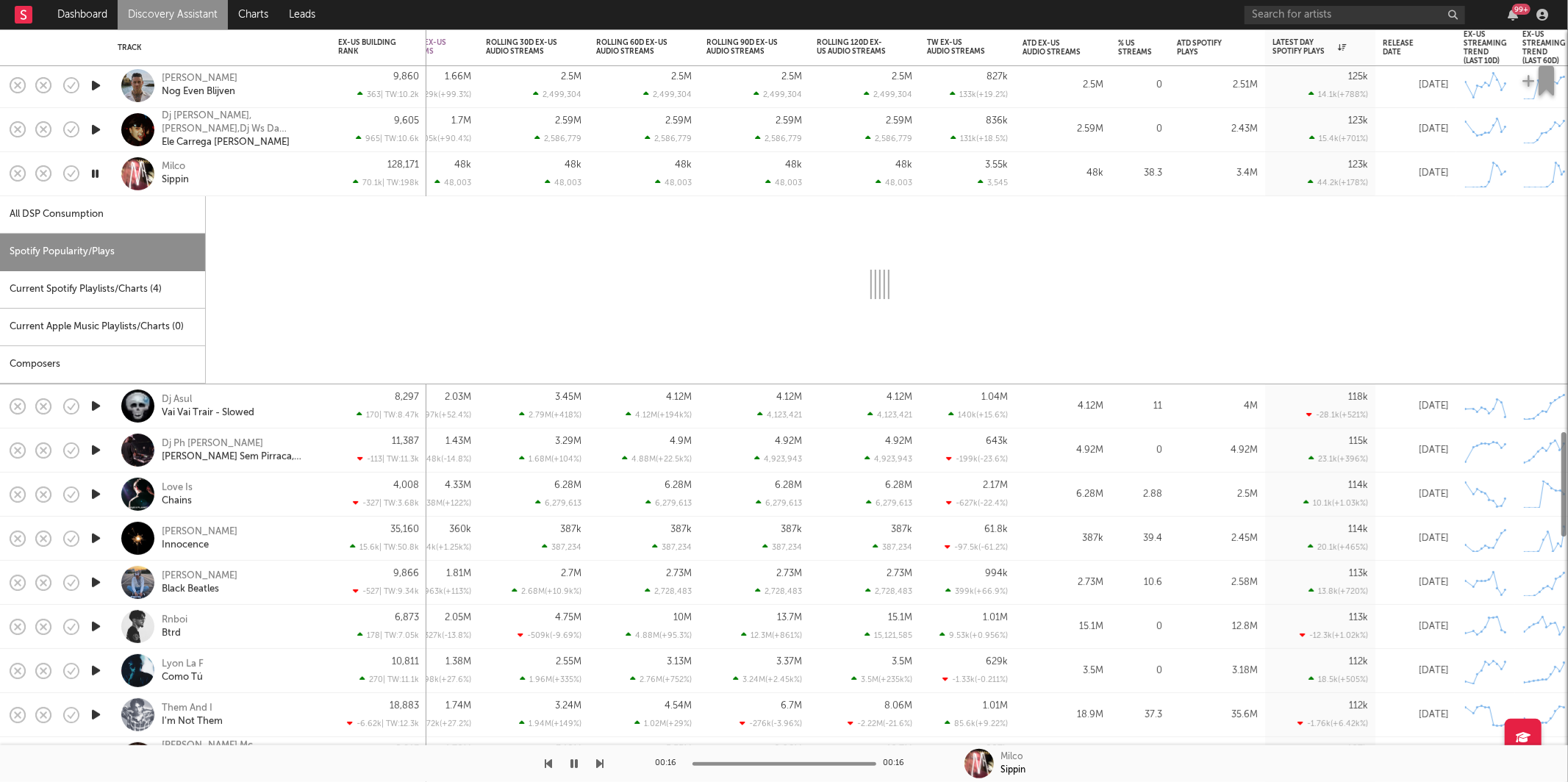
select select "1w"
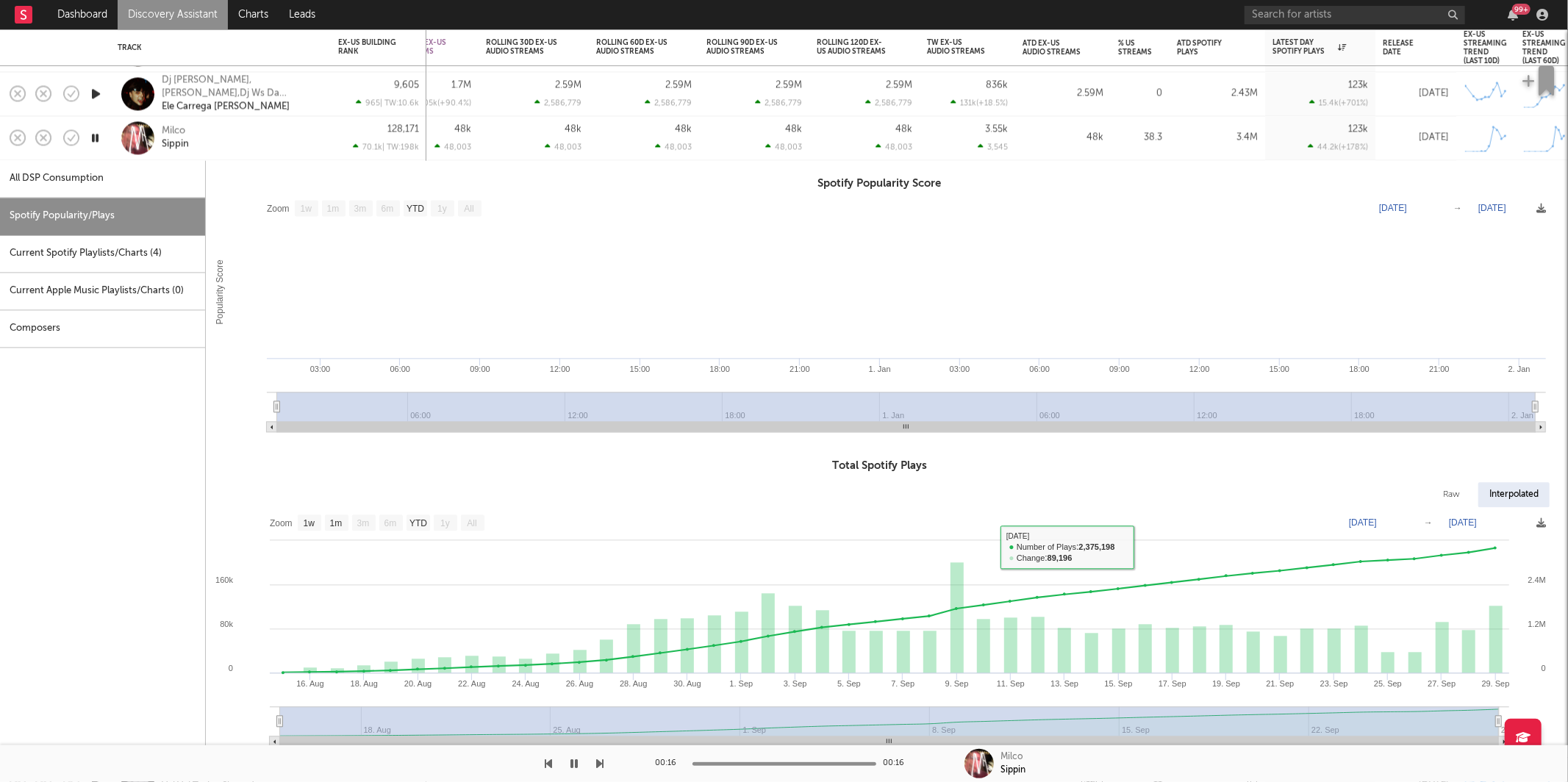
click at [283, 142] on div "Milco Sippin" at bounding box center [241, 138] width 158 height 27
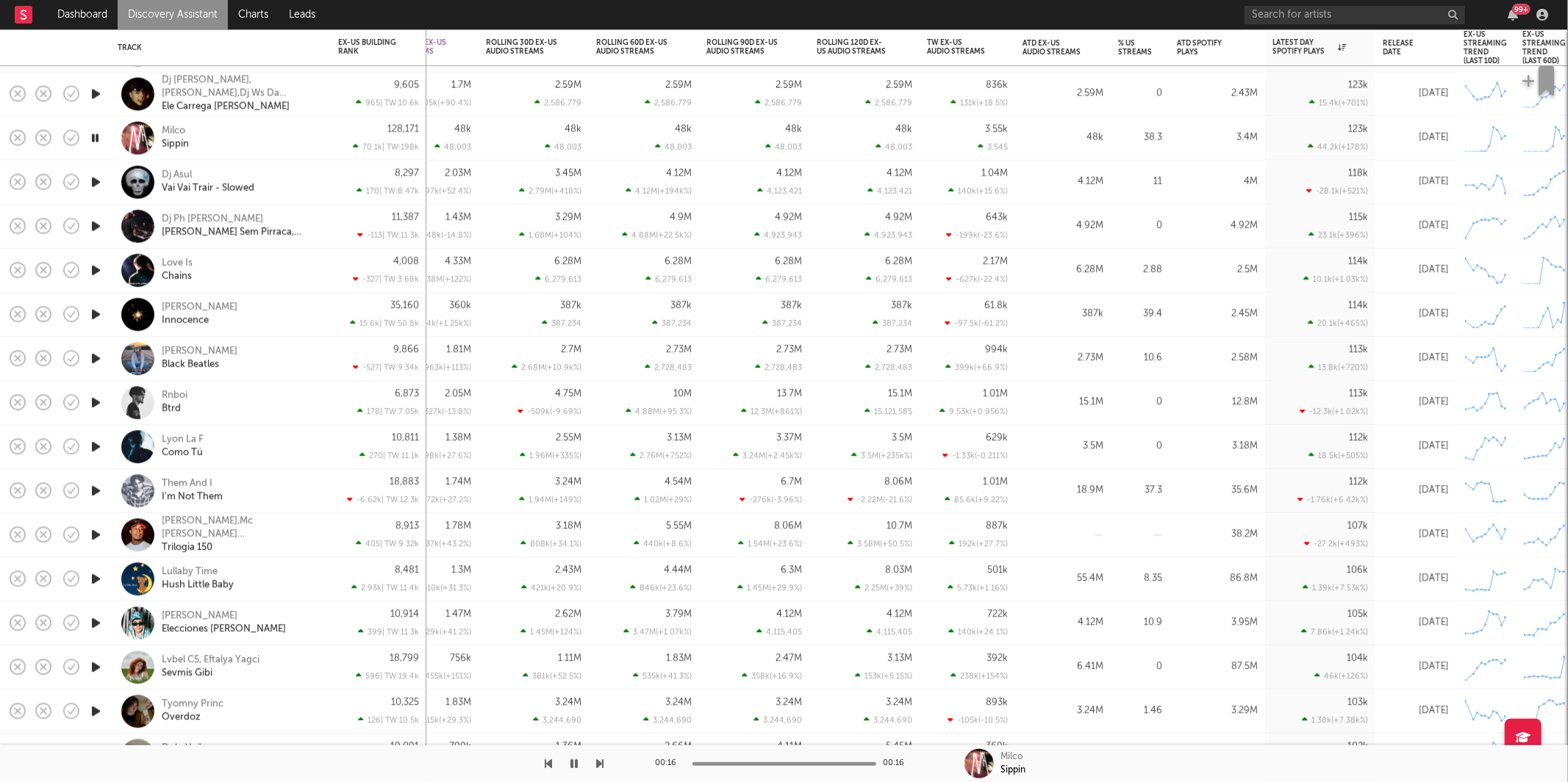
click at [602, 759] on icon "button" at bounding box center [600, 764] width 7 height 12
click at [600, 764] on icon "button" at bounding box center [600, 764] width 7 height 12
click at [598, 762] on icon "button" at bounding box center [600, 764] width 7 height 12
click at [297, 282] on div "Love Is Chains" at bounding box center [241, 271] width 158 height 27
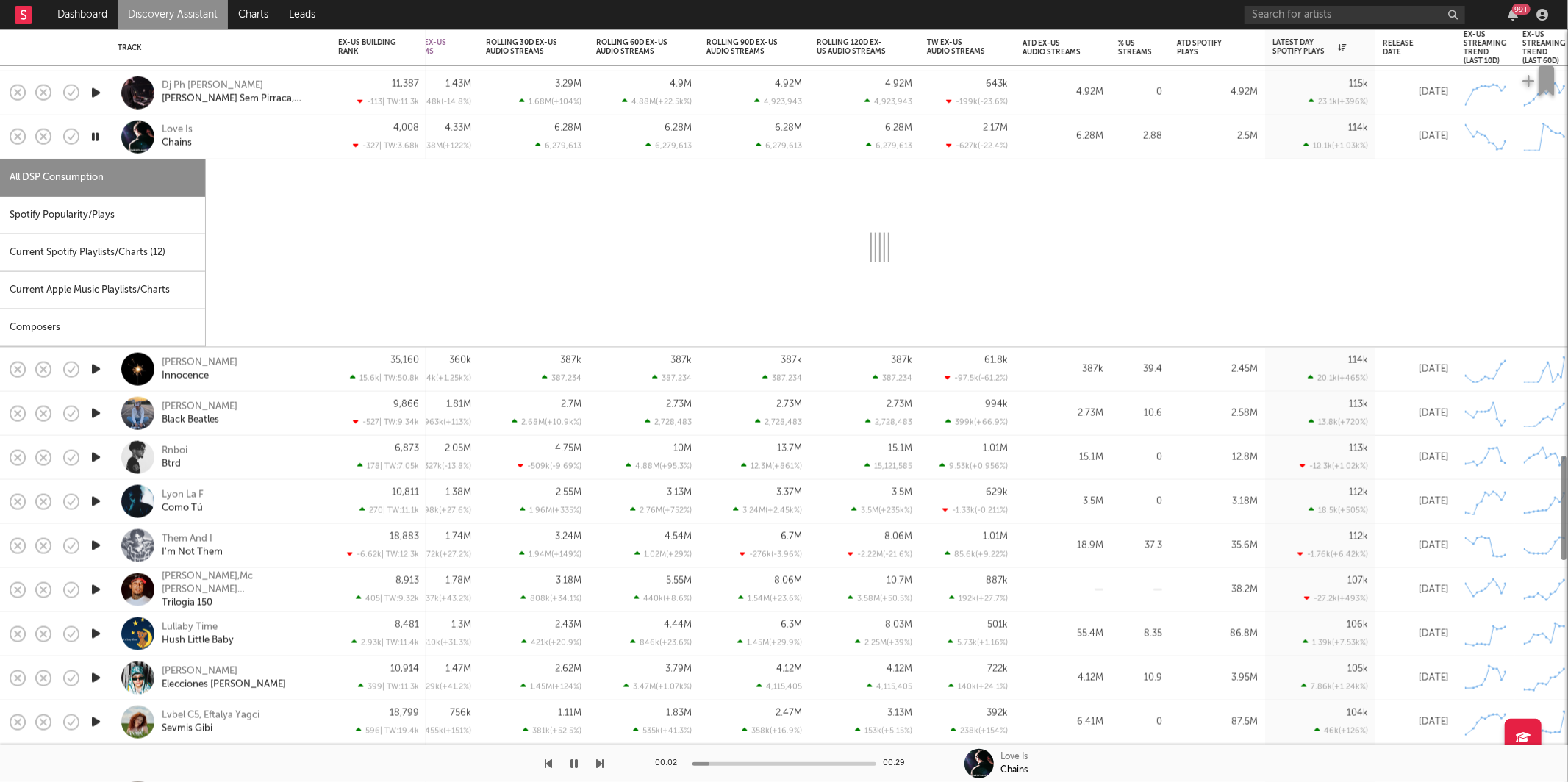
select select "1w"
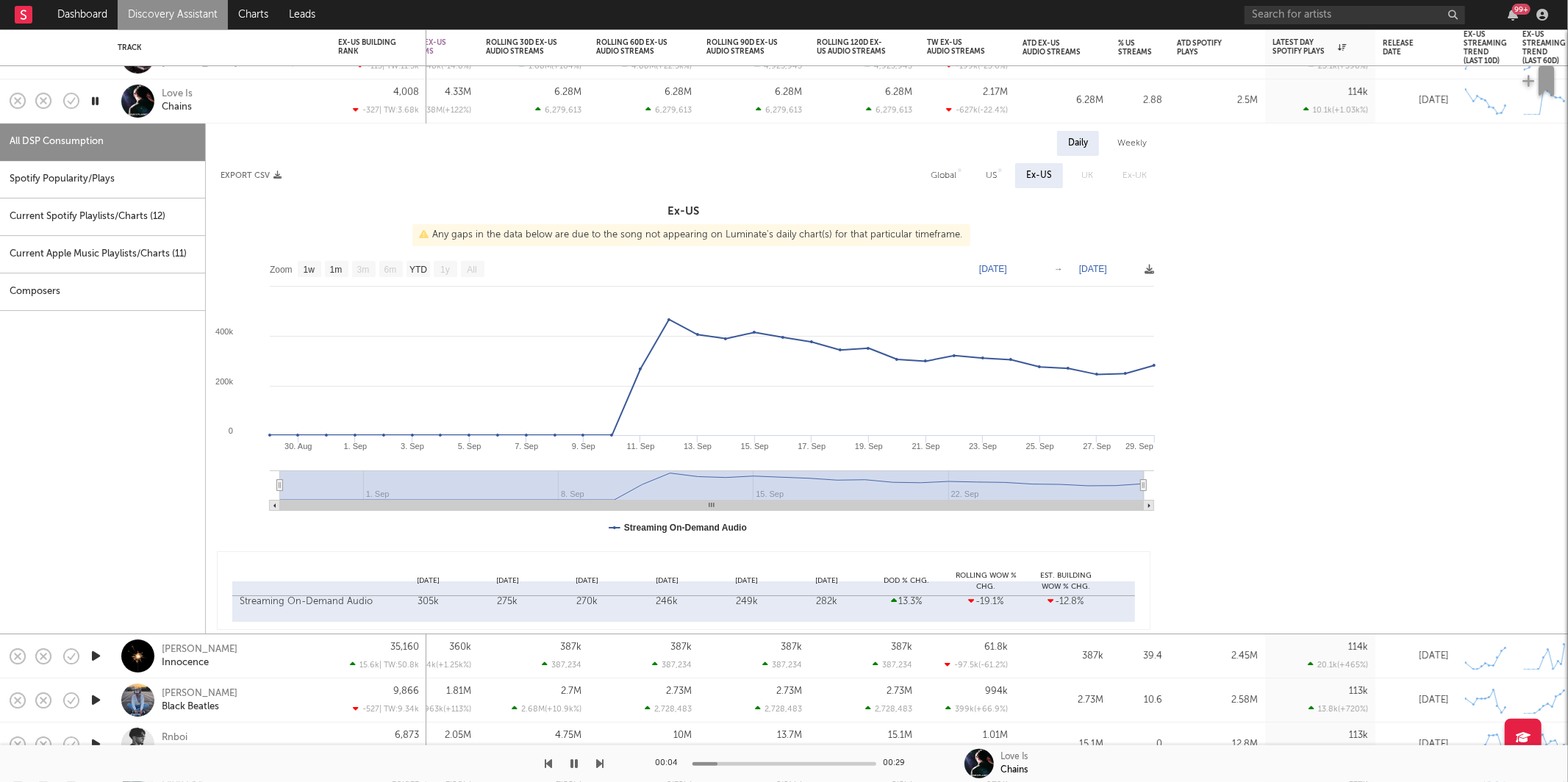
click at [94, 176] on div "Spotify Popularity/Plays" at bounding box center [102, 180] width 205 height 38
select select "1w"
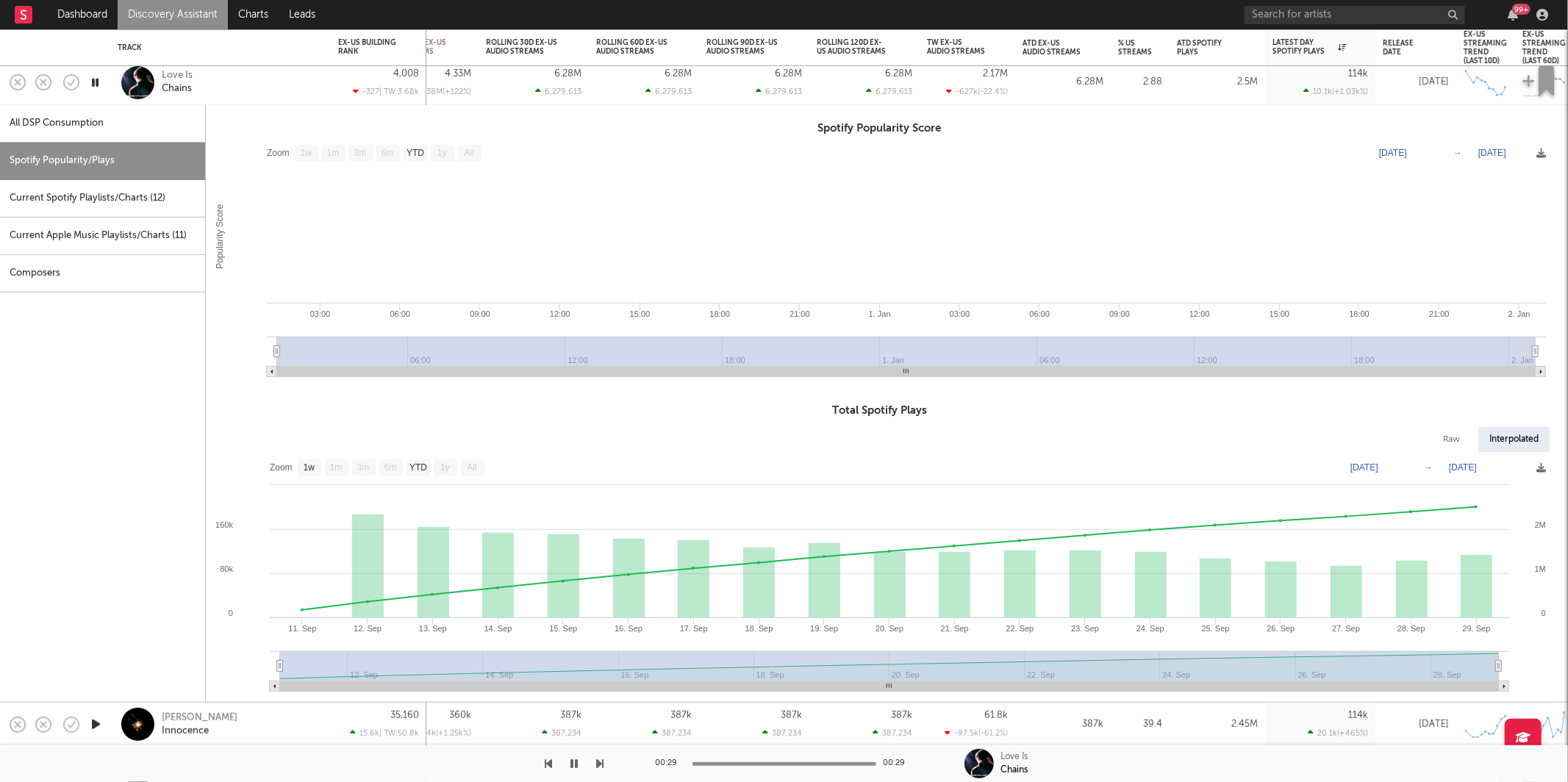
click at [255, 84] on div "Love Is Chains" at bounding box center [241, 82] width 158 height 27
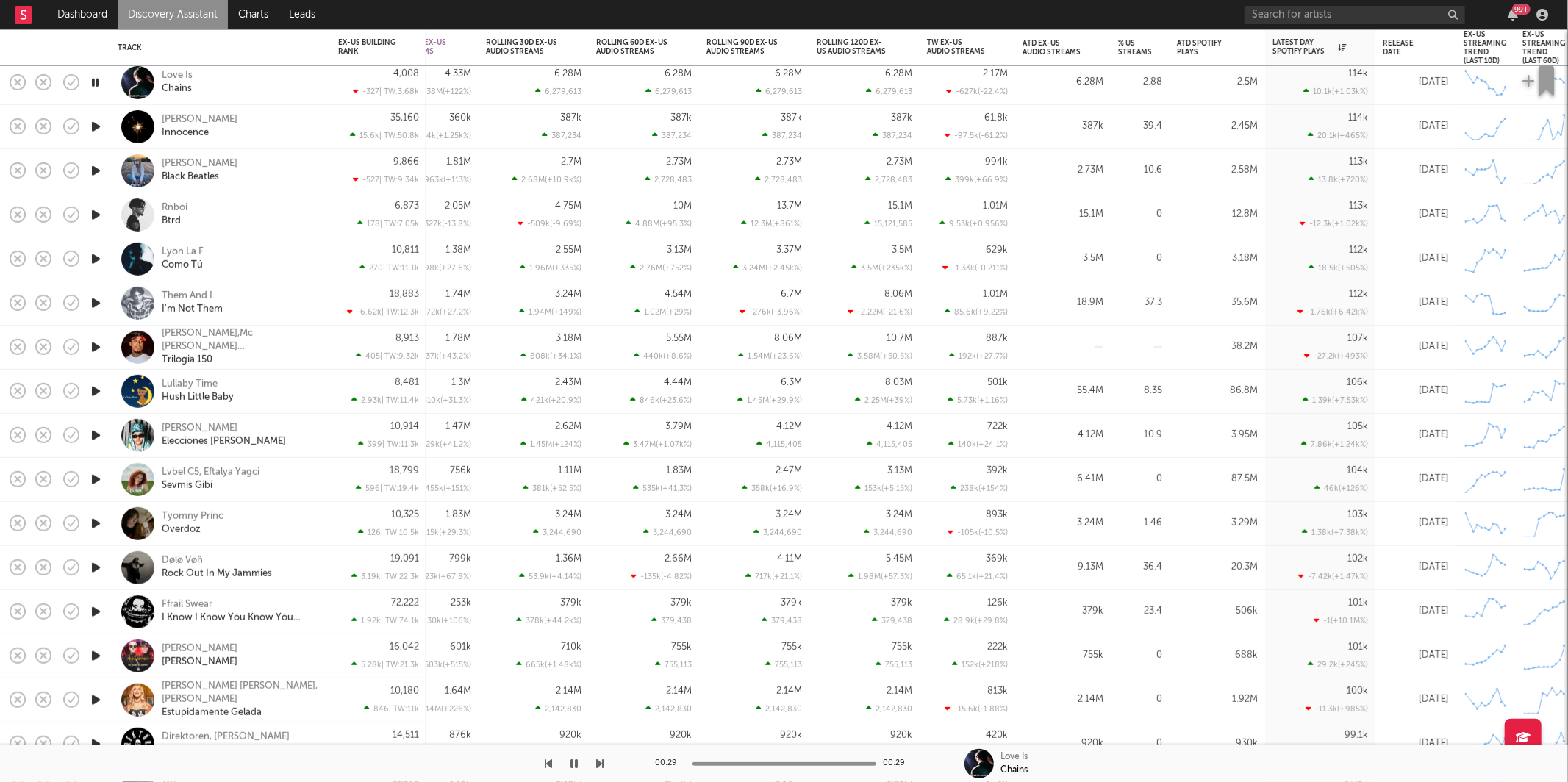
click at [97, 123] on icon "button" at bounding box center [97, 126] width 16 height 18
click at [254, 128] on div "Hildir Svensson Innocence" at bounding box center [241, 126] width 158 height 27
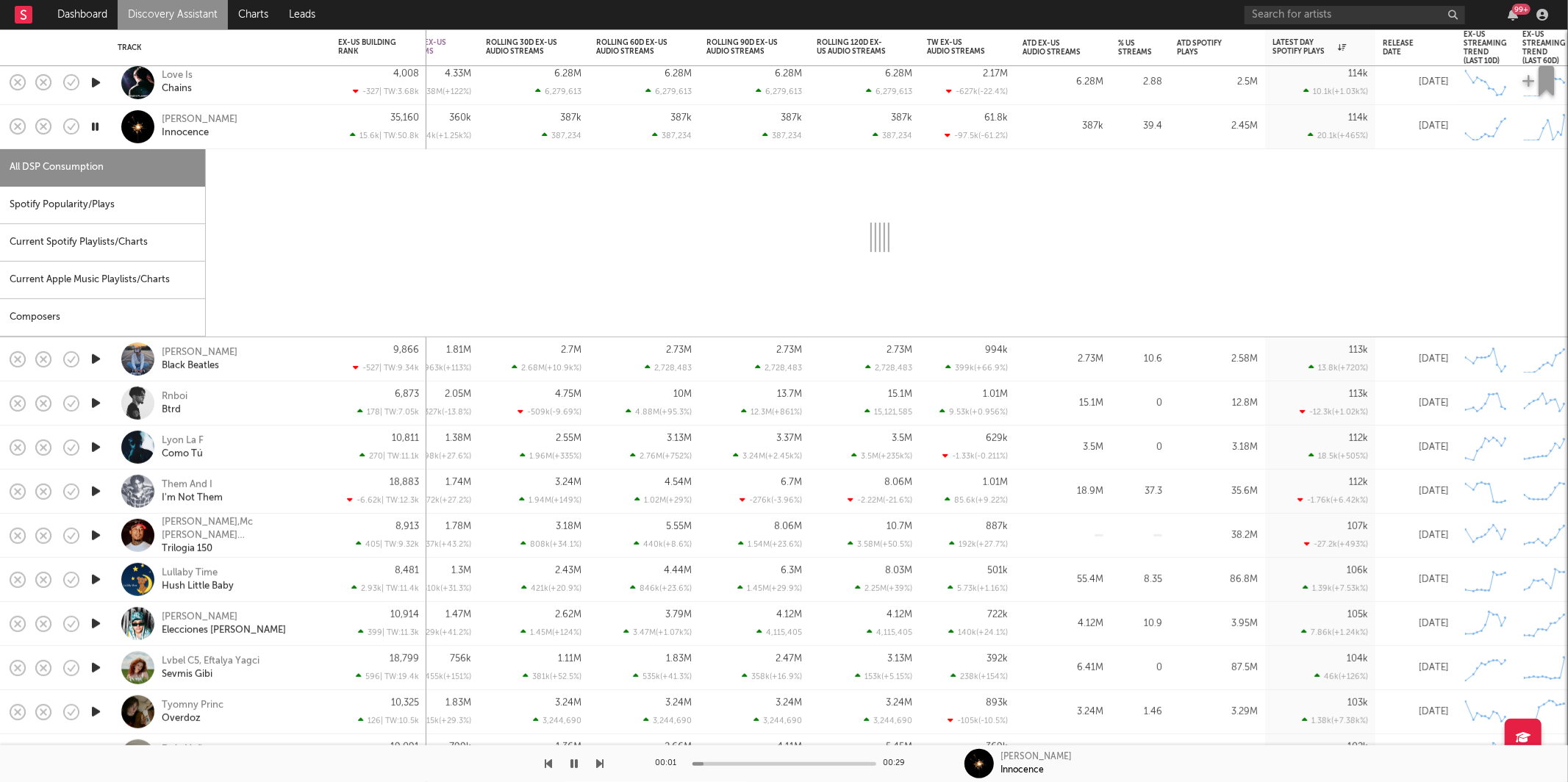
drag, startPoint x: 127, startPoint y: 187, endPoint x: 219, endPoint y: 189, distance: 92.0
click at [127, 187] on div "Spotify Popularity/Plays" at bounding box center [102, 206] width 205 height 38
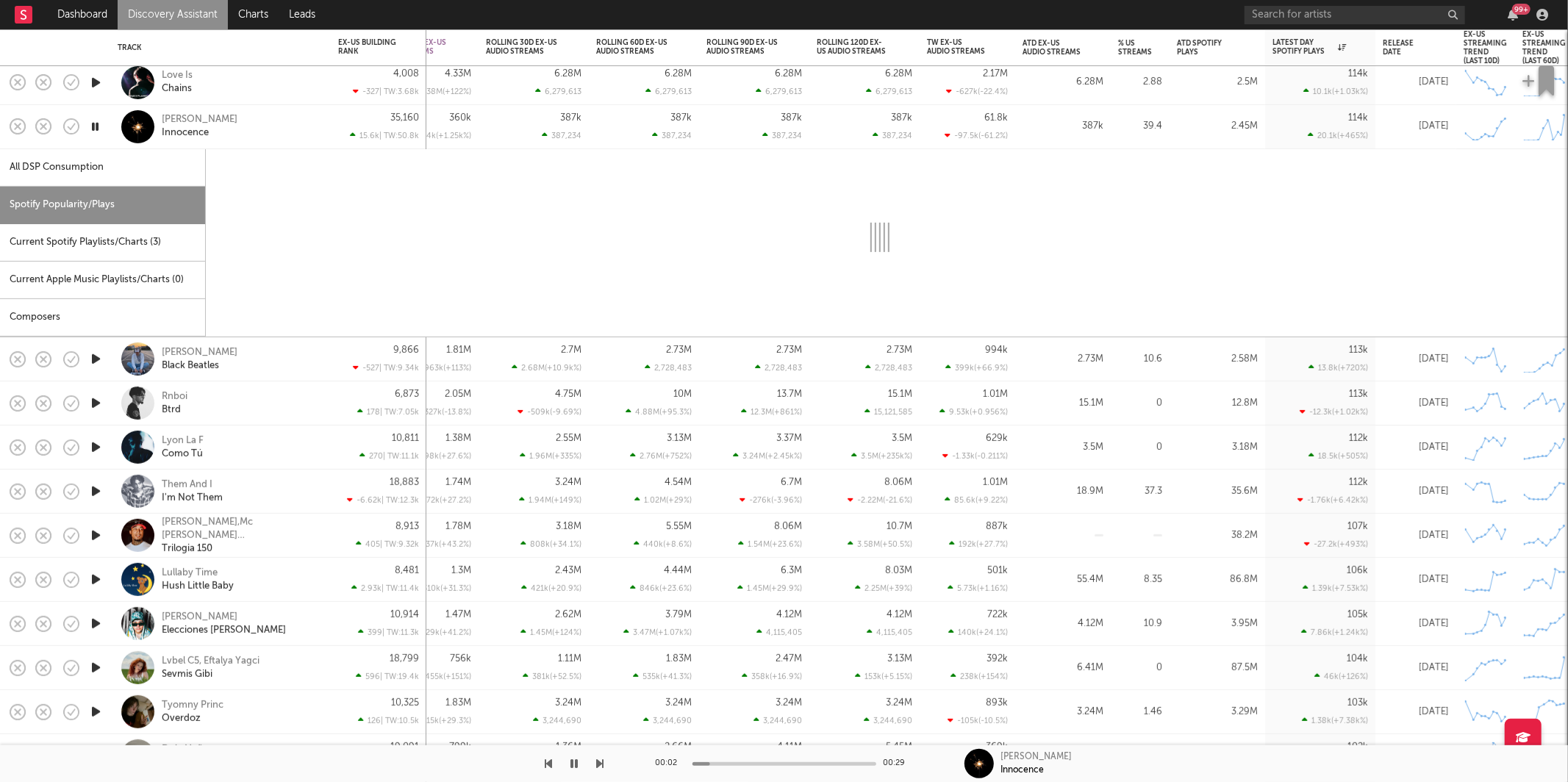
select select "1w"
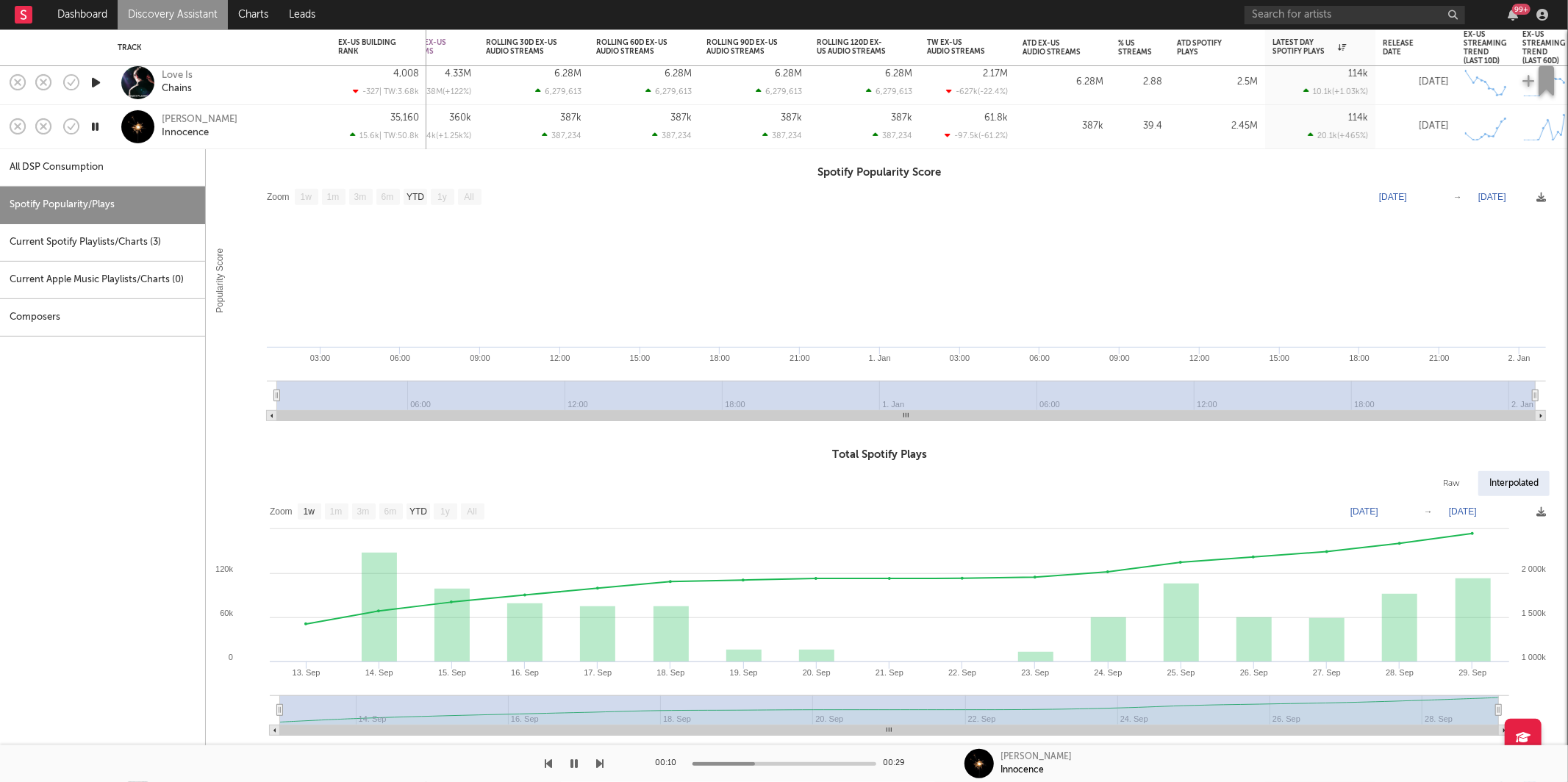
click at [263, 119] on div "Hildir Svensson Innocence" at bounding box center [241, 126] width 158 height 27
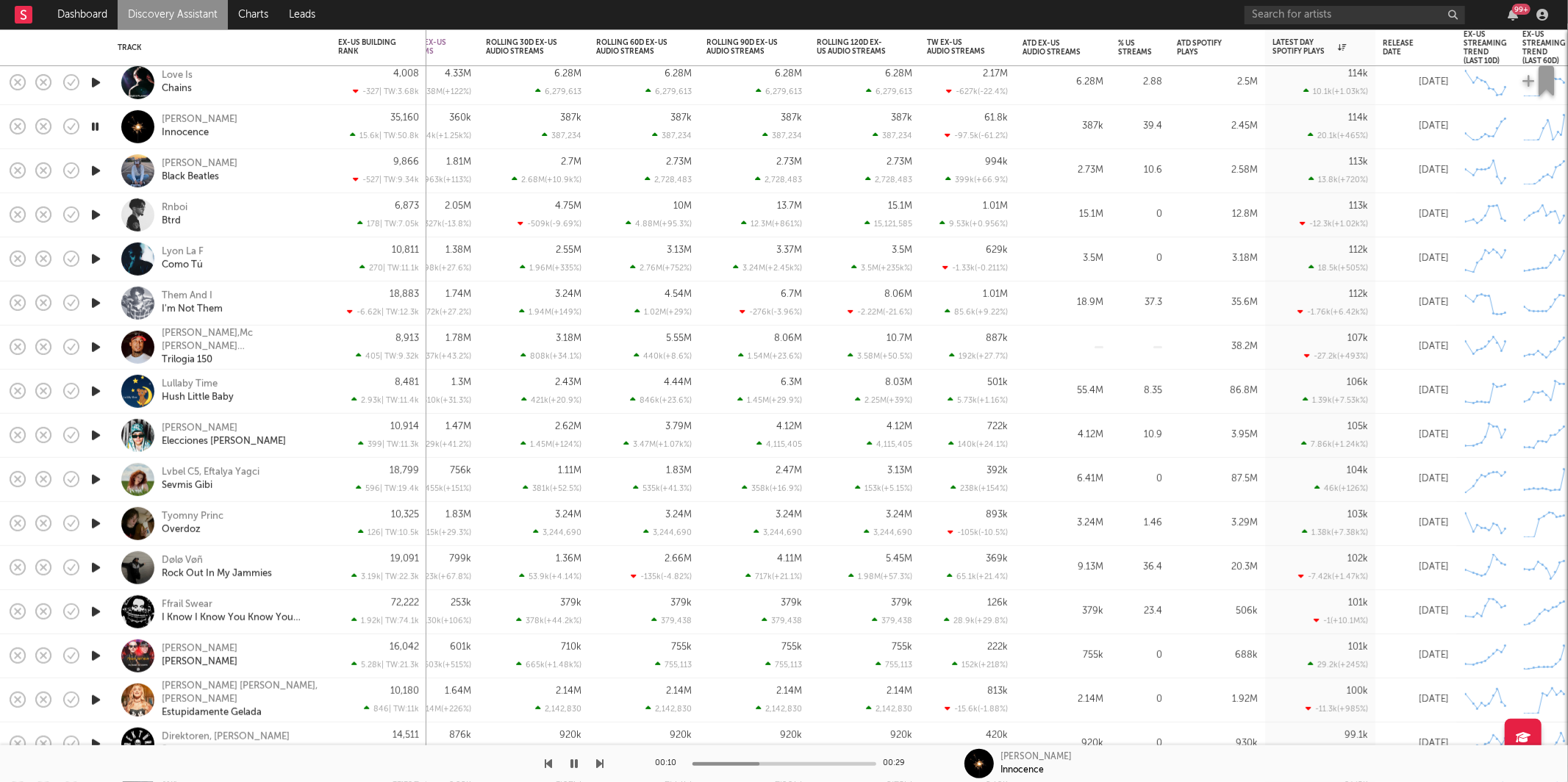
drag, startPoint x: 269, startPoint y: 122, endPoint x: 1274, endPoint y: 133, distance: 1005.1
click at [269, 122] on div "Hildir Svensson Innocence" at bounding box center [241, 126] width 158 height 27
select select "1w"
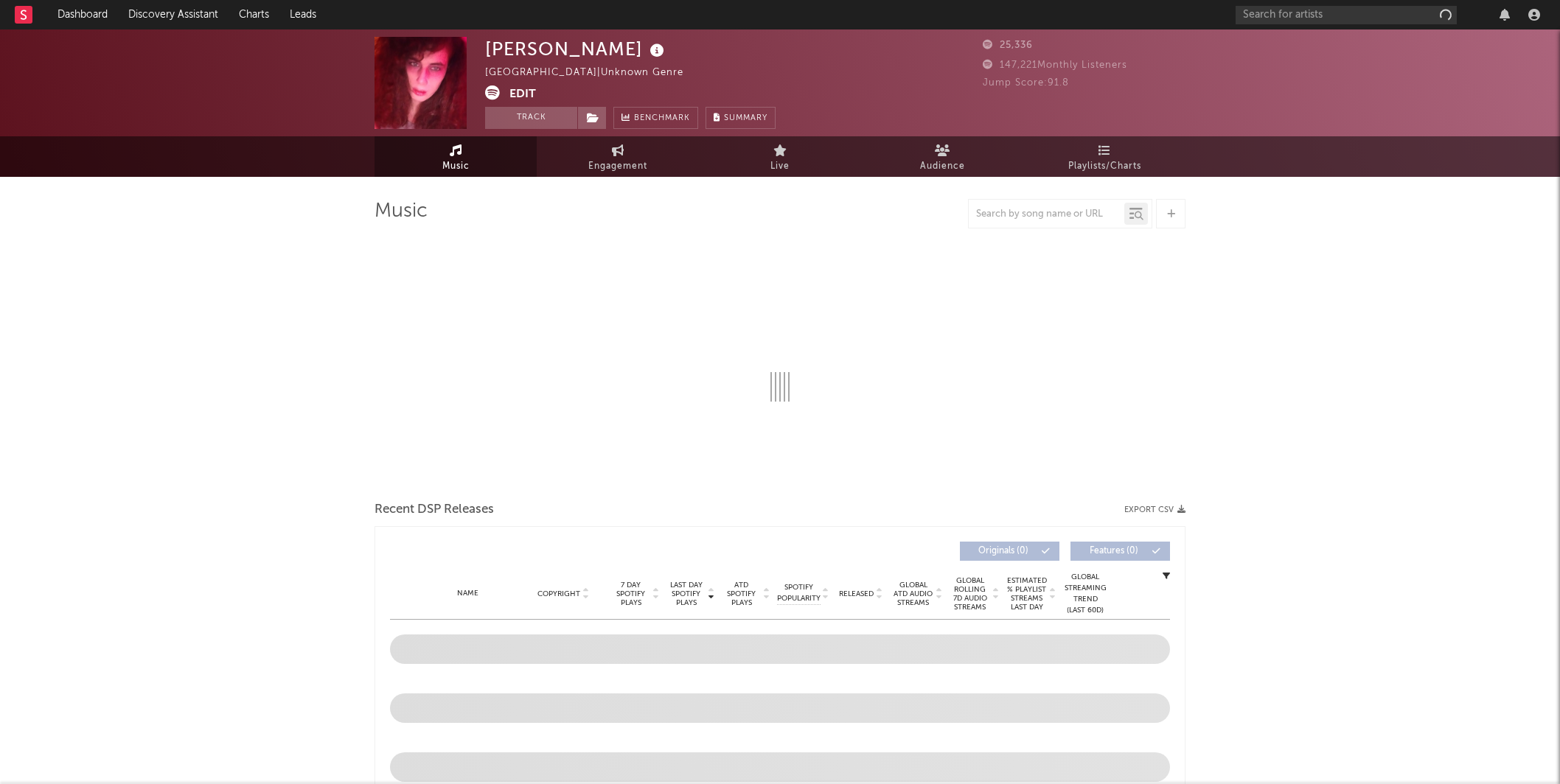
select select "1w"
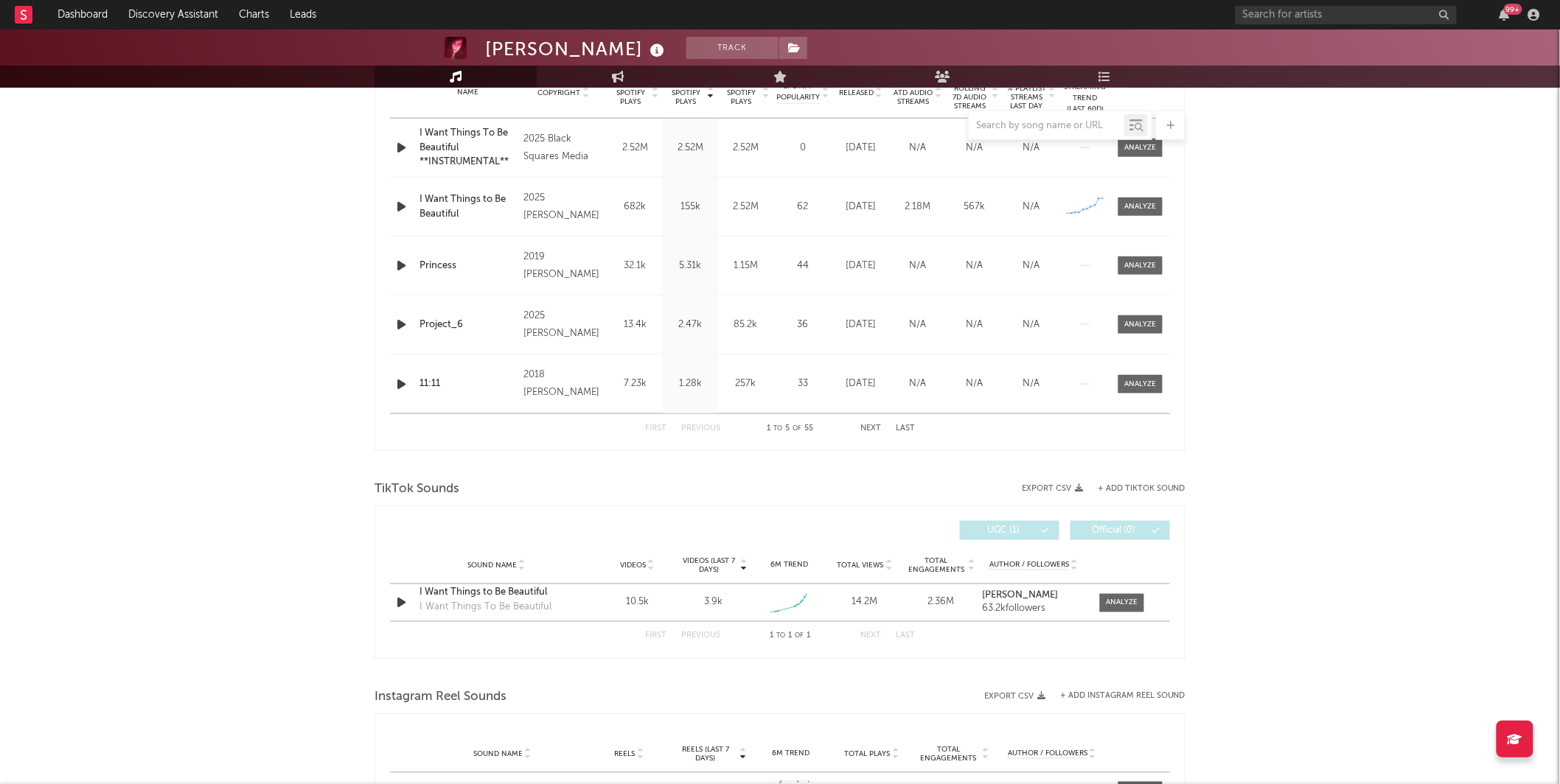
scroll to position [824, 0]
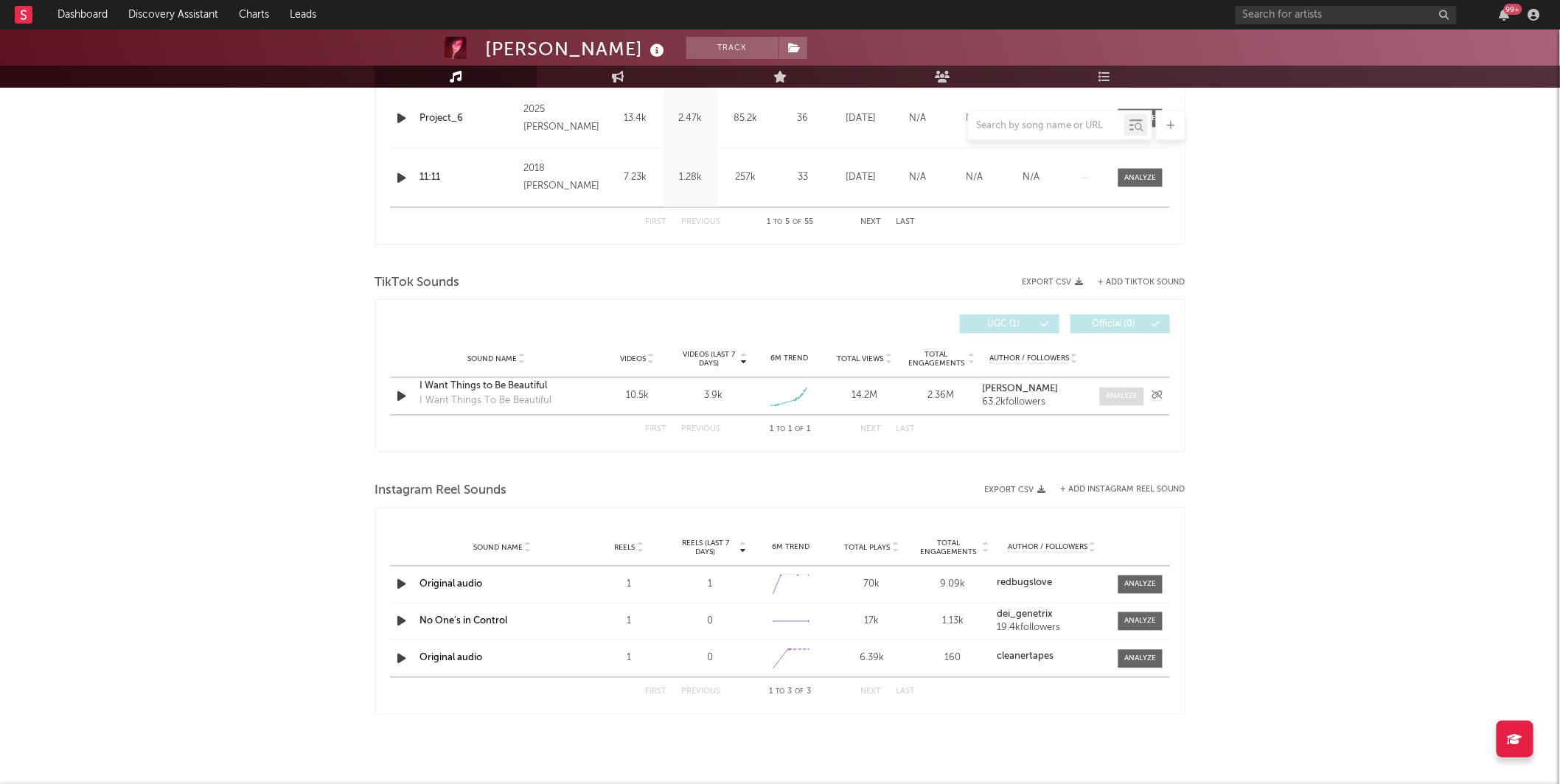
click at [1117, 393] on div at bounding box center [1123, 396] width 32 height 11
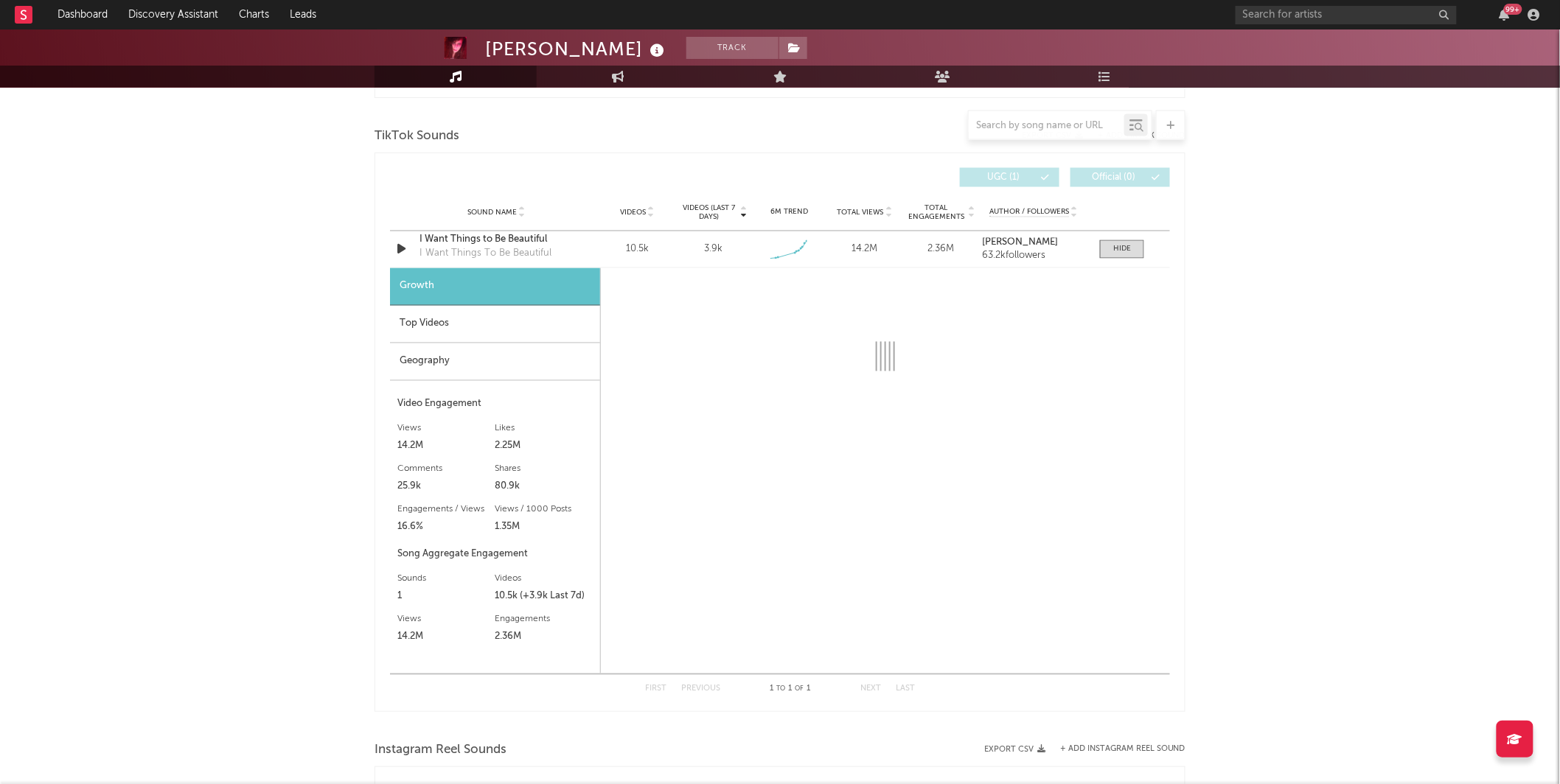
select select "1w"
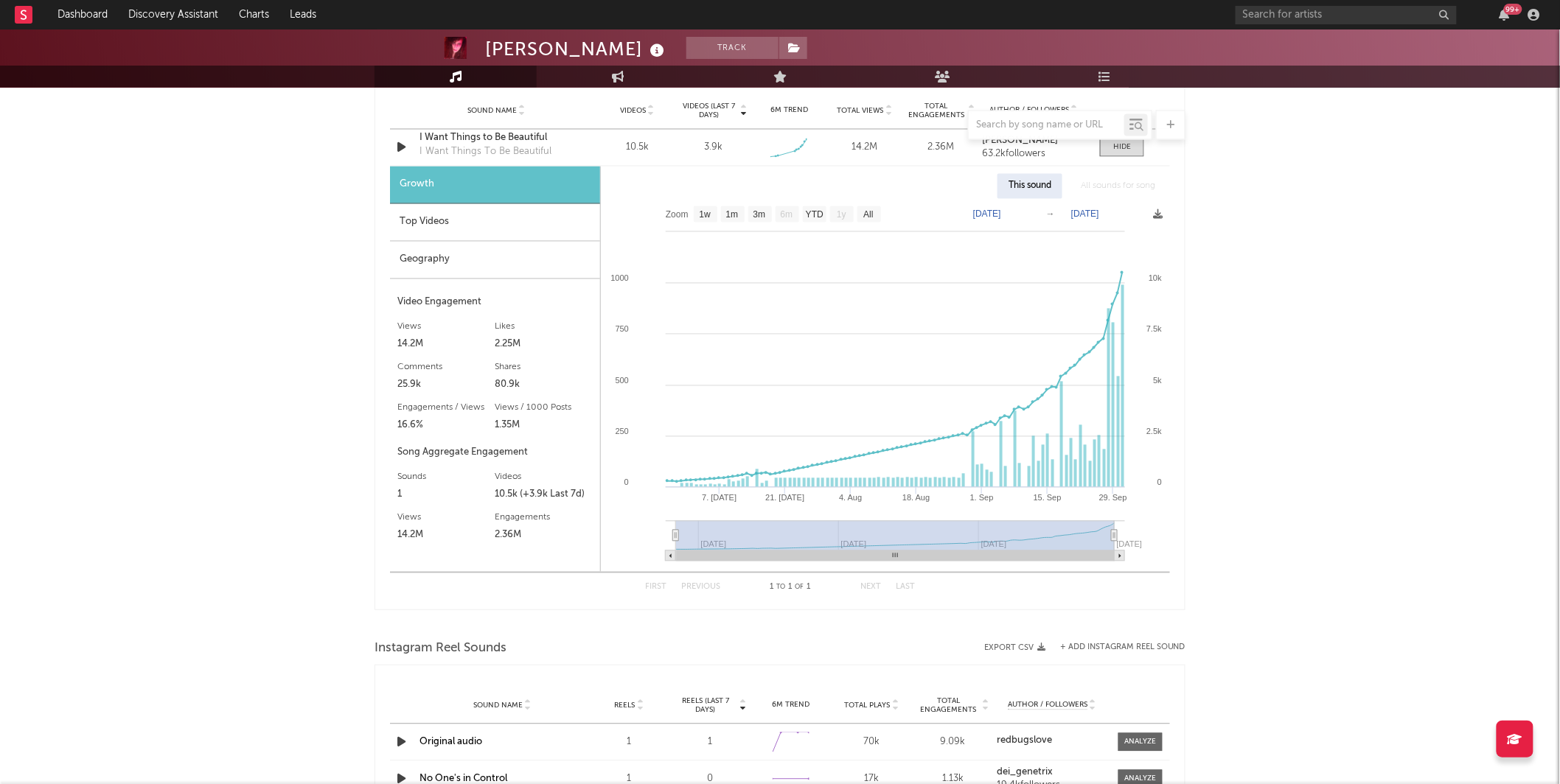
scroll to position [1071, 0]
click at [475, 140] on div at bounding box center [780, 126] width 811 height 30
click at [484, 141] on div "I Want Things to Be Beautiful" at bounding box center [496, 139] width 154 height 15
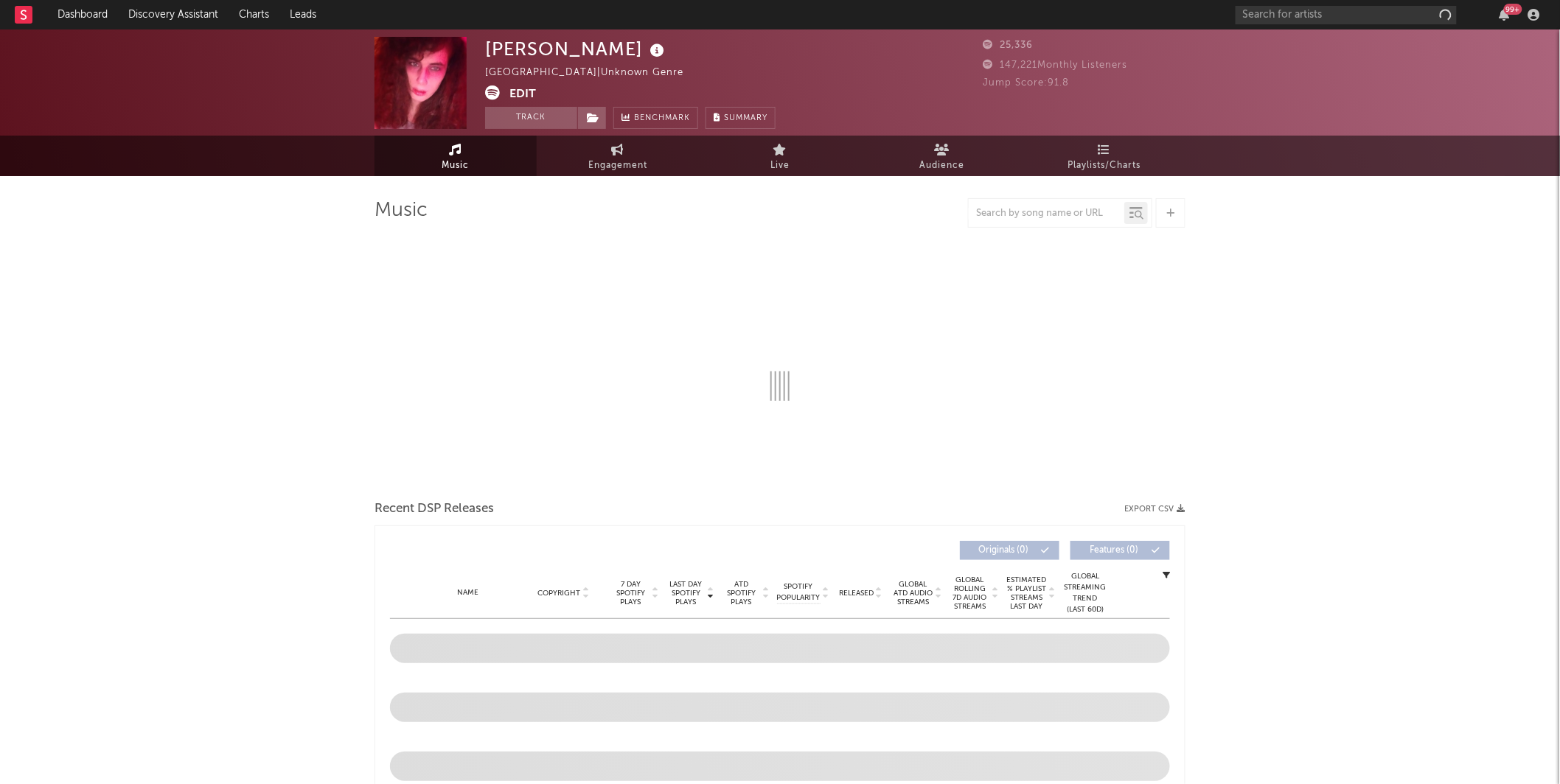
select select "1w"
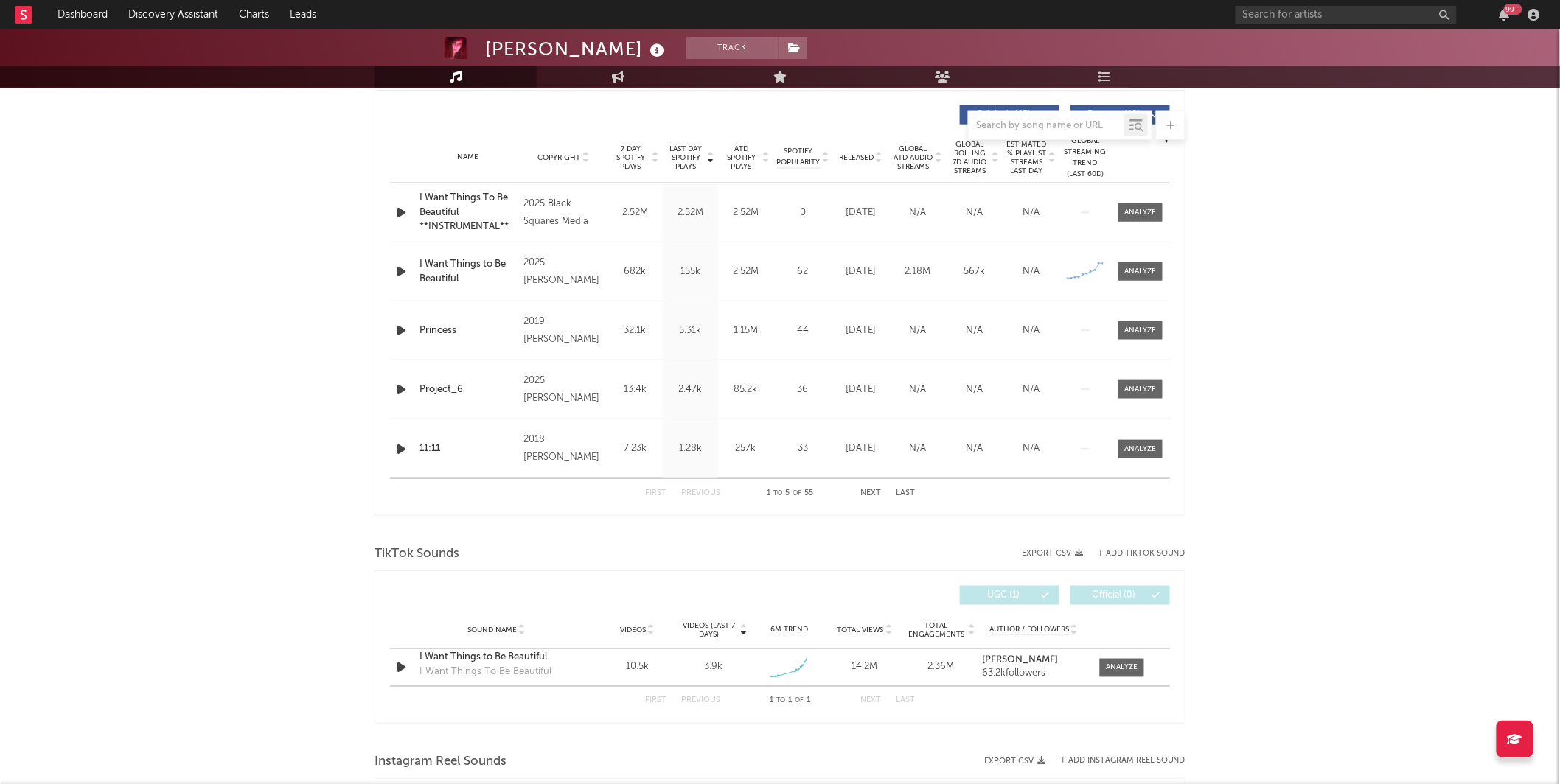
scroll to position [573, 0]
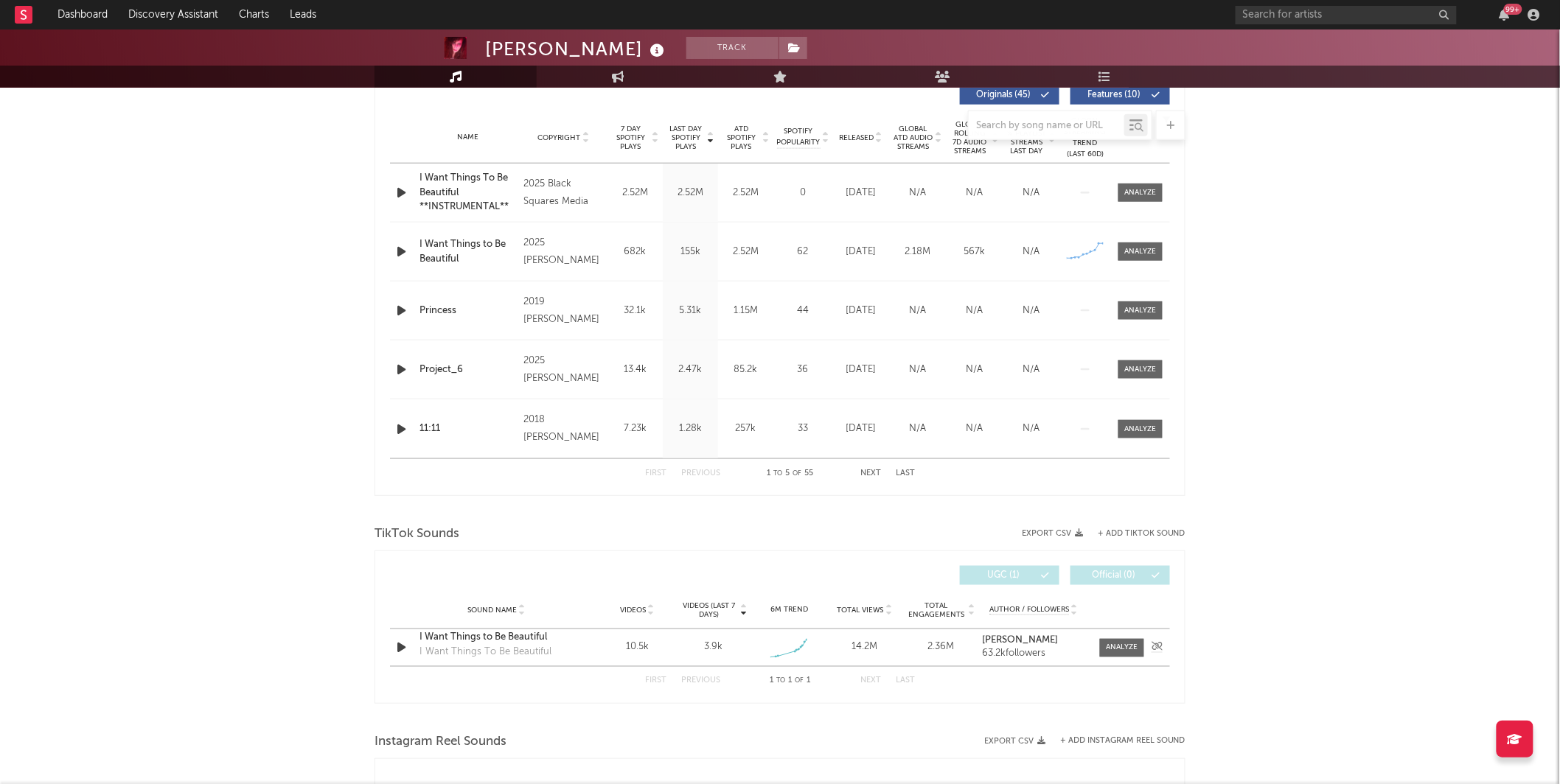
click at [1107, 659] on div "Sound Name I Want Things to Be Beautiful I Want Things To Be Beautiful Videos 1…" at bounding box center [780, 647] width 780 height 37
click at [1114, 650] on div at bounding box center [1123, 647] width 32 height 11
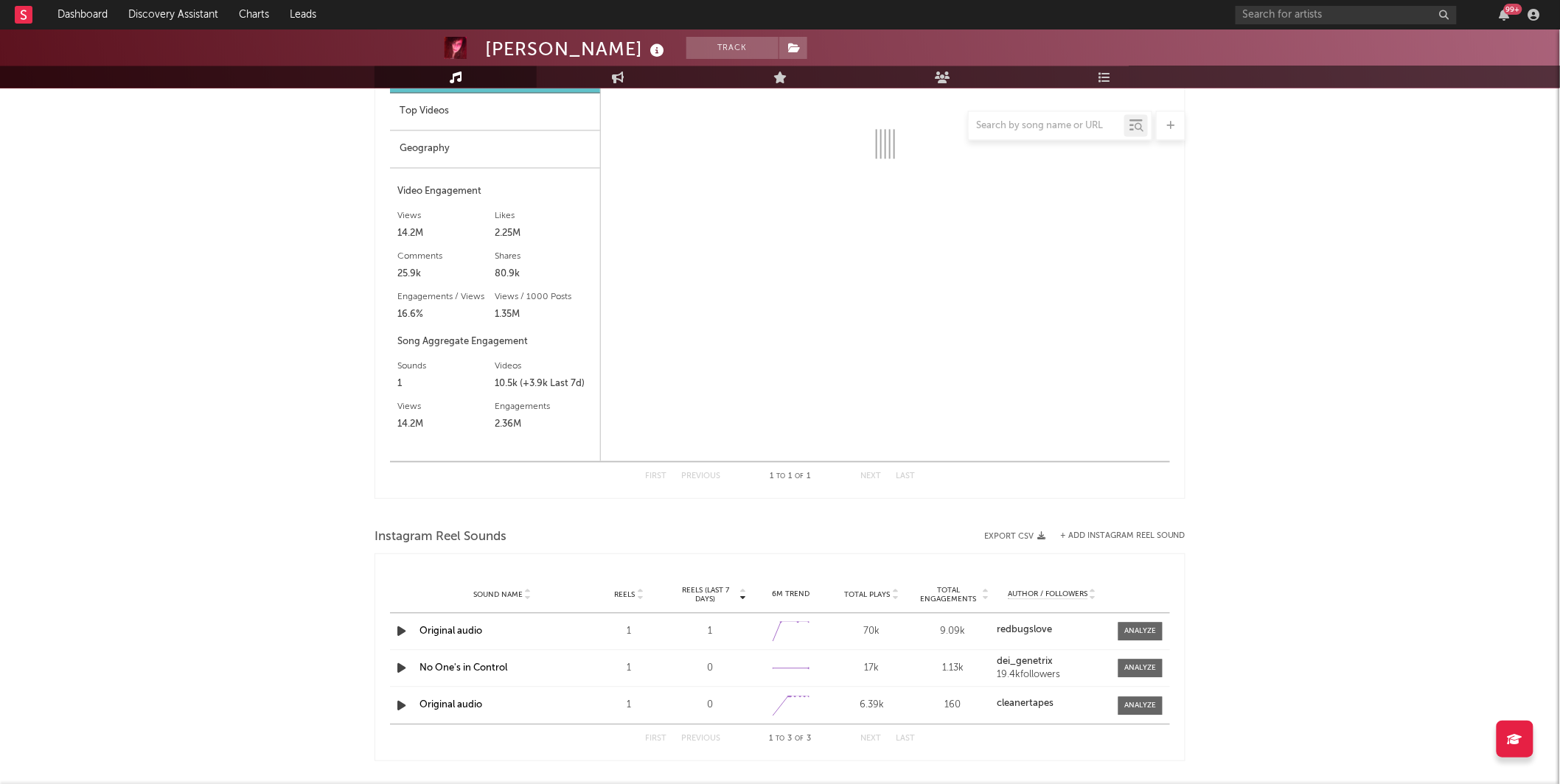
select select "1w"
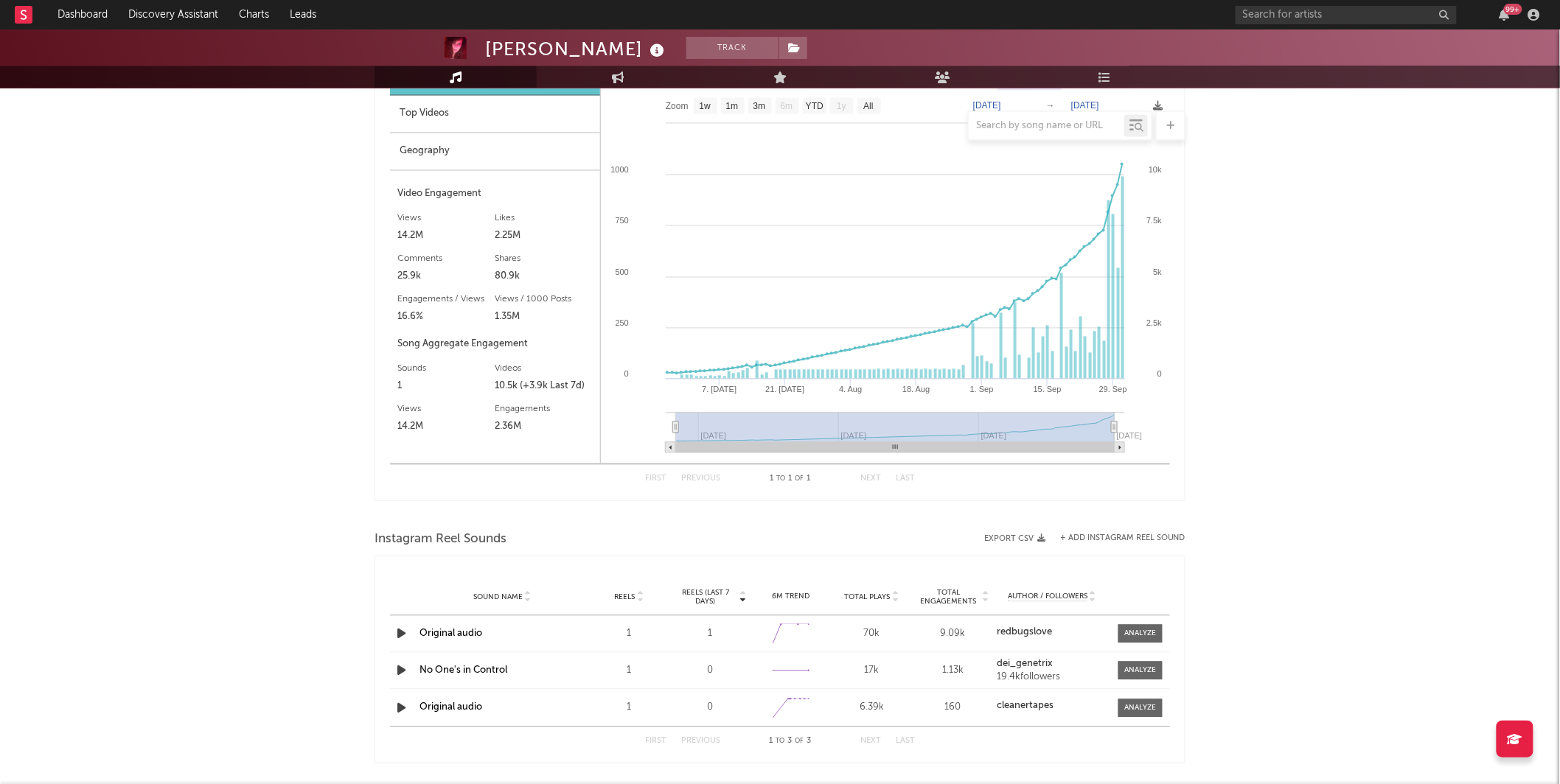
scroll to position [1181, 0]
click at [436, 149] on div "Geography" at bounding box center [495, 153] width 211 height 38
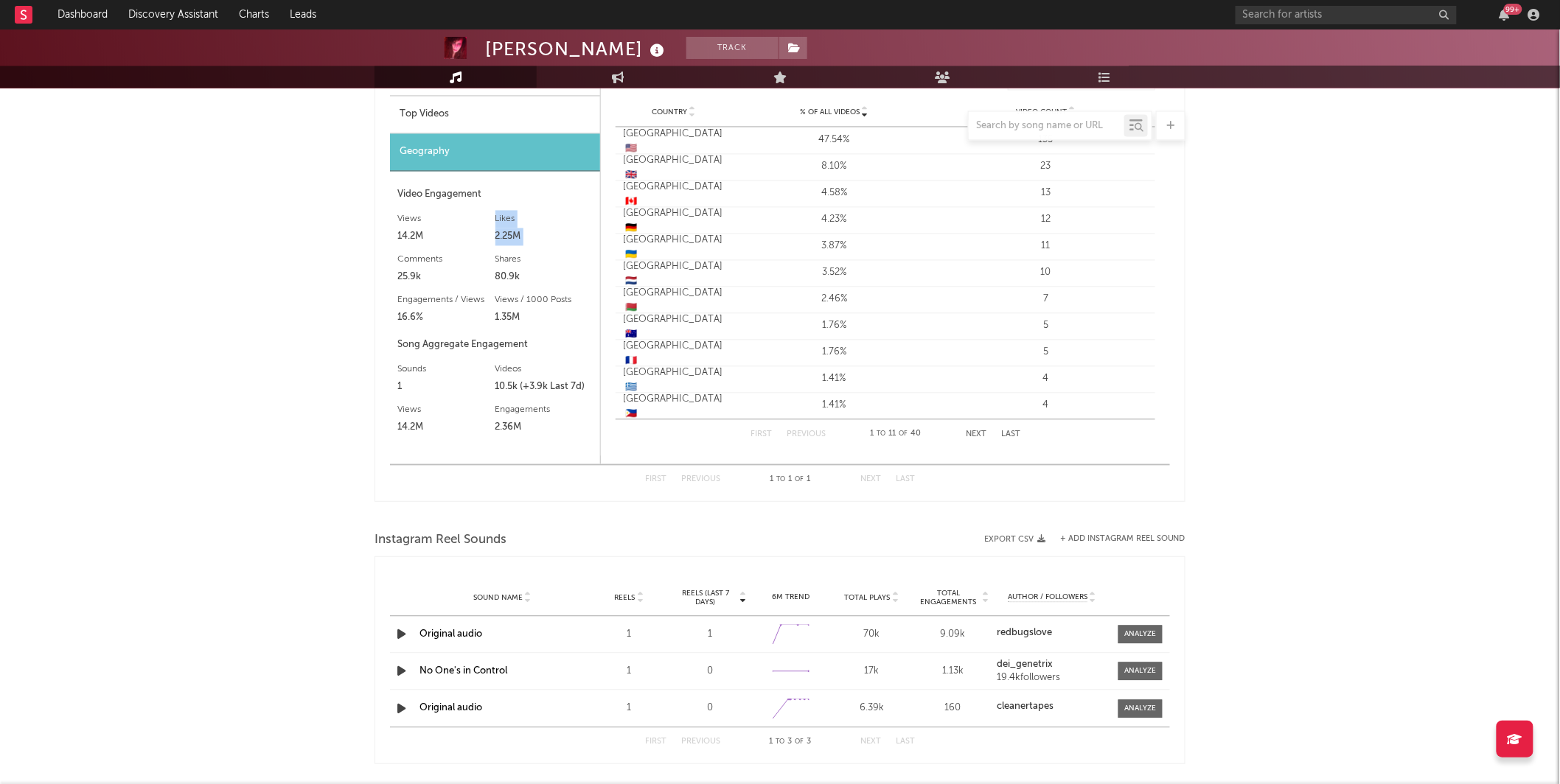
drag, startPoint x: 85, startPoint y: 239, endPoint x: 185, endPoint y: 222, distance: 101.4
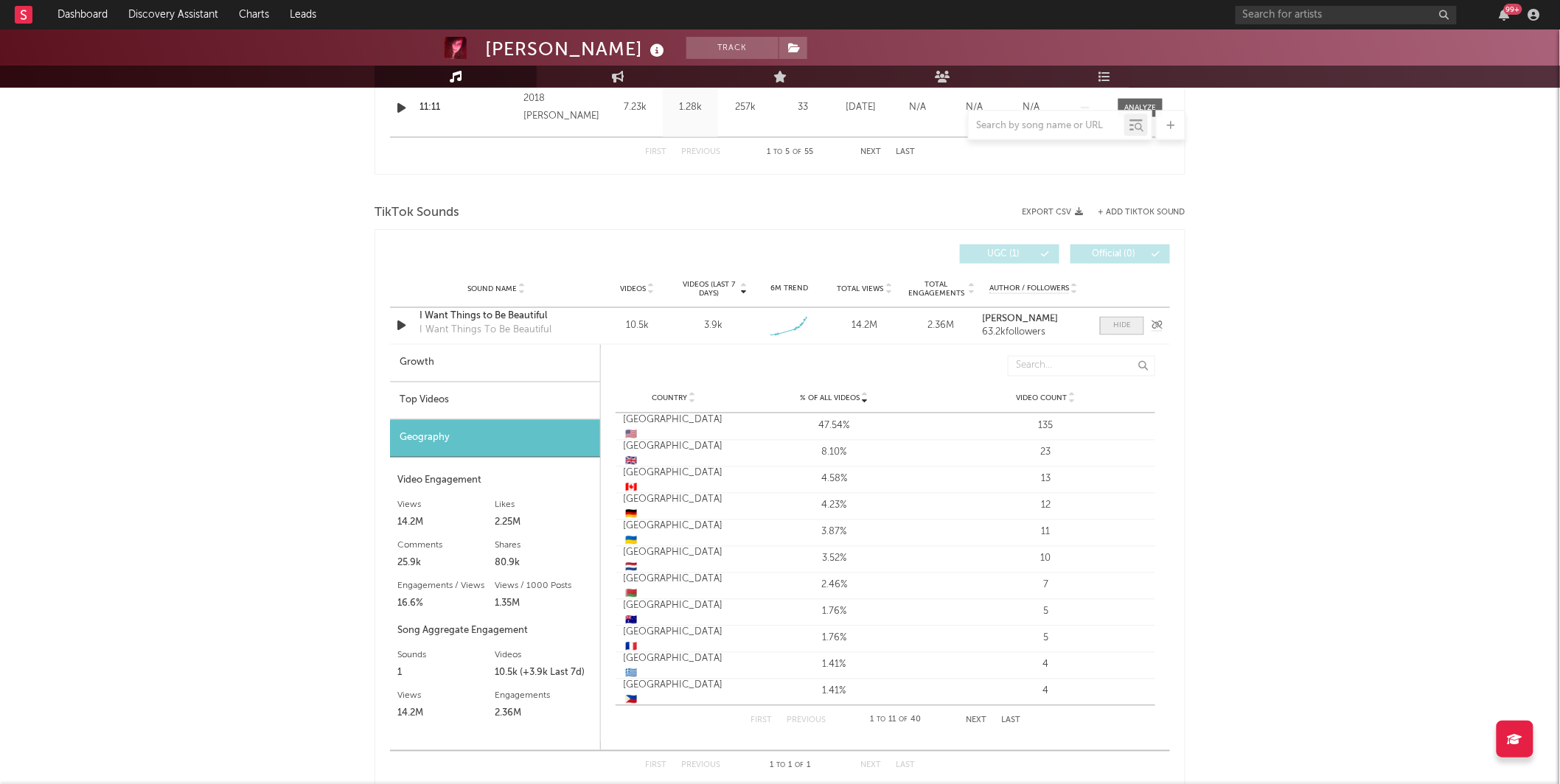
click at [1117, 326] on div at bounding box center [1123, 325] width 18 height 11
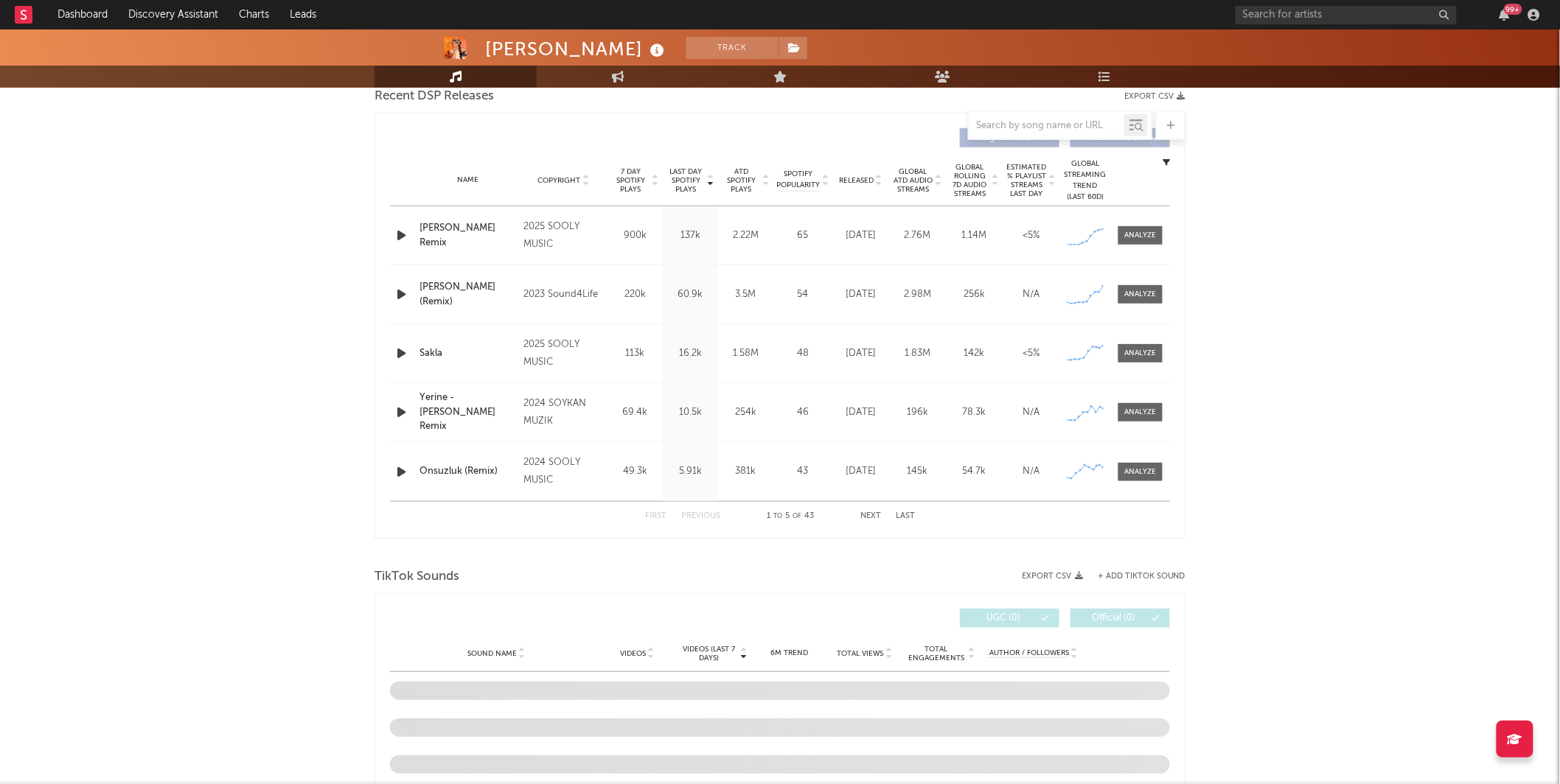
select select "6m"
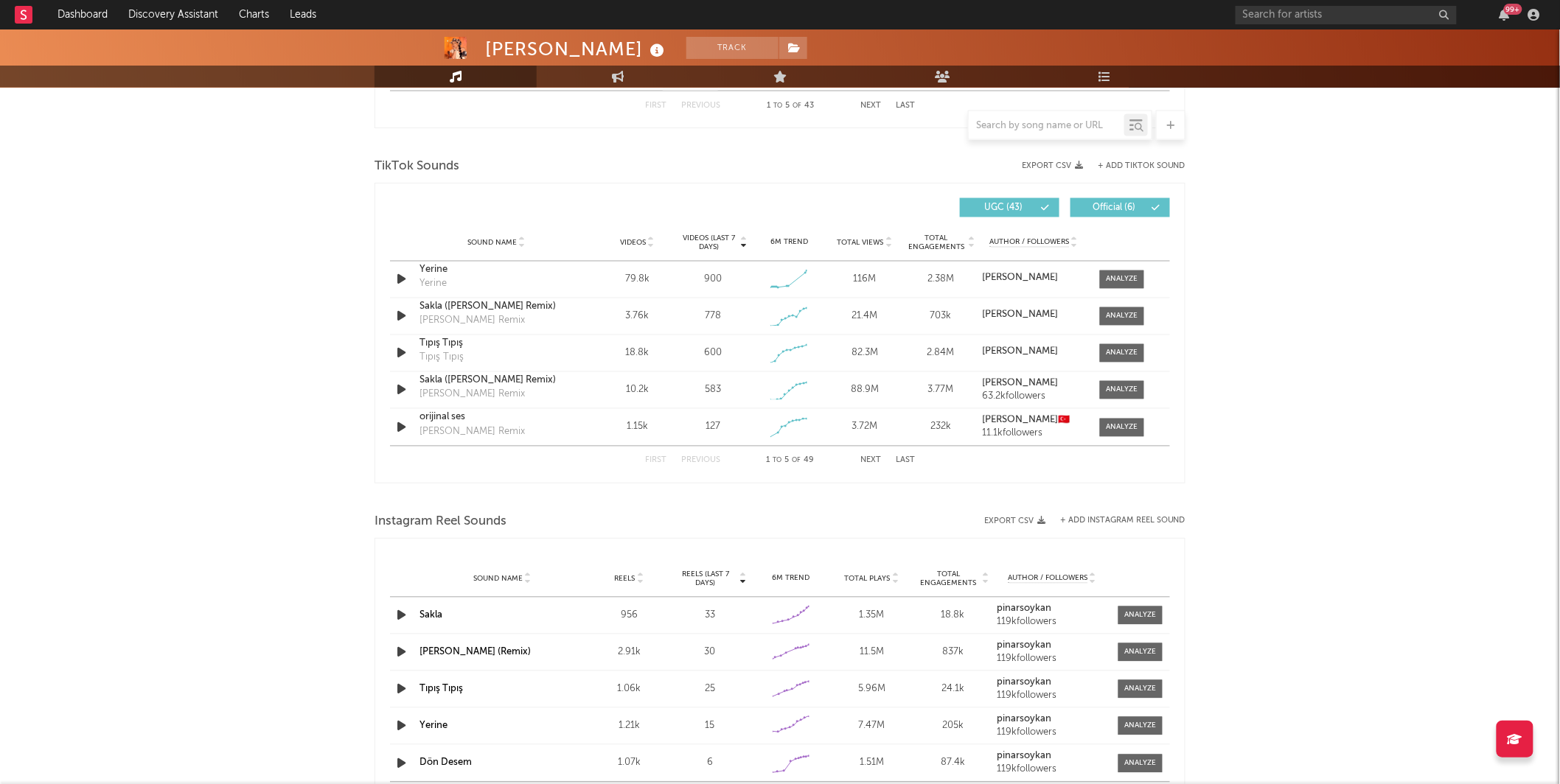
scroll to position [939, 0]
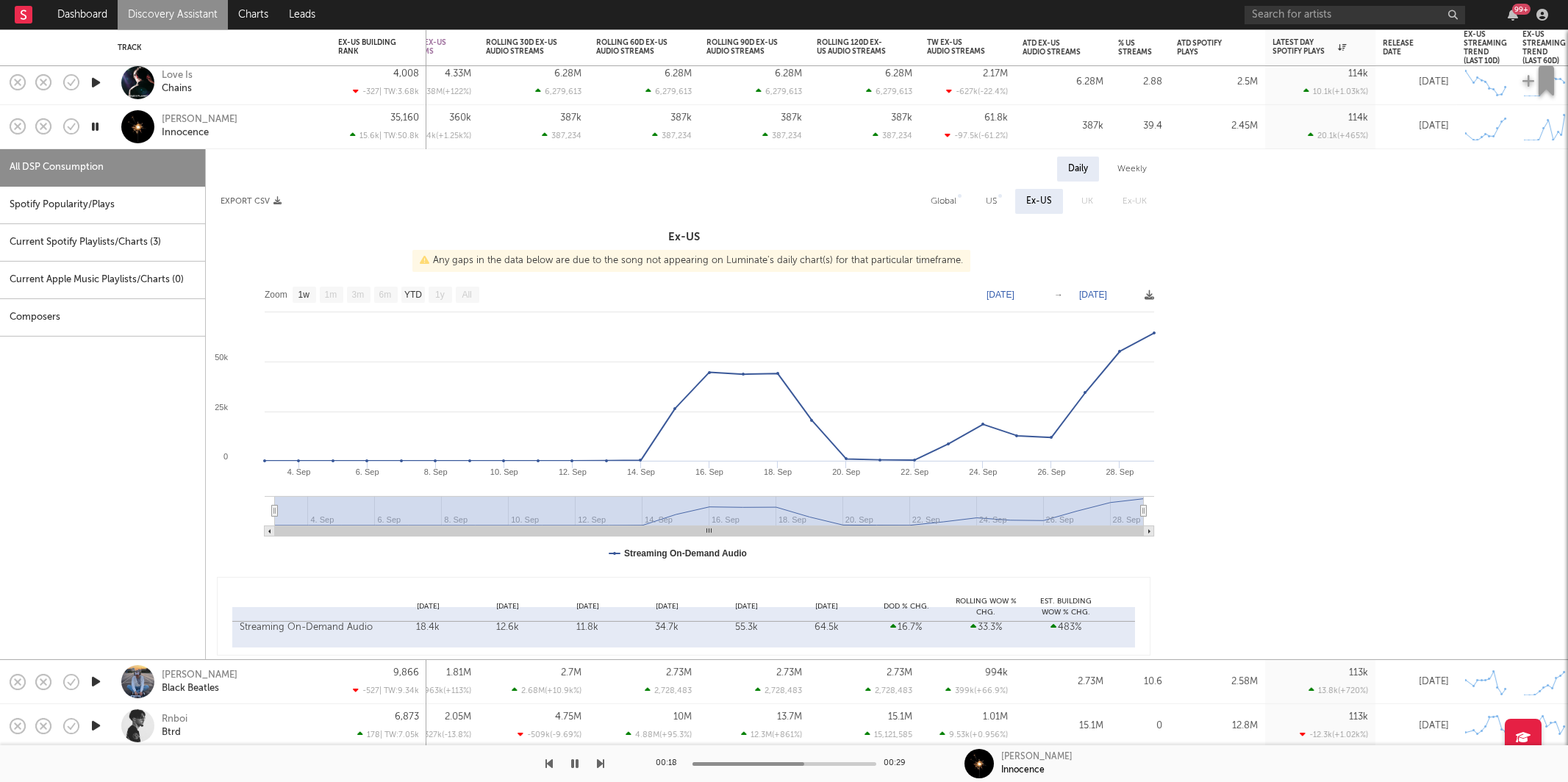
select select "1w"
click at [279, 127] on div "Hildir Svensson Innocence" at bounding box center [241, 126] width 158 height 27
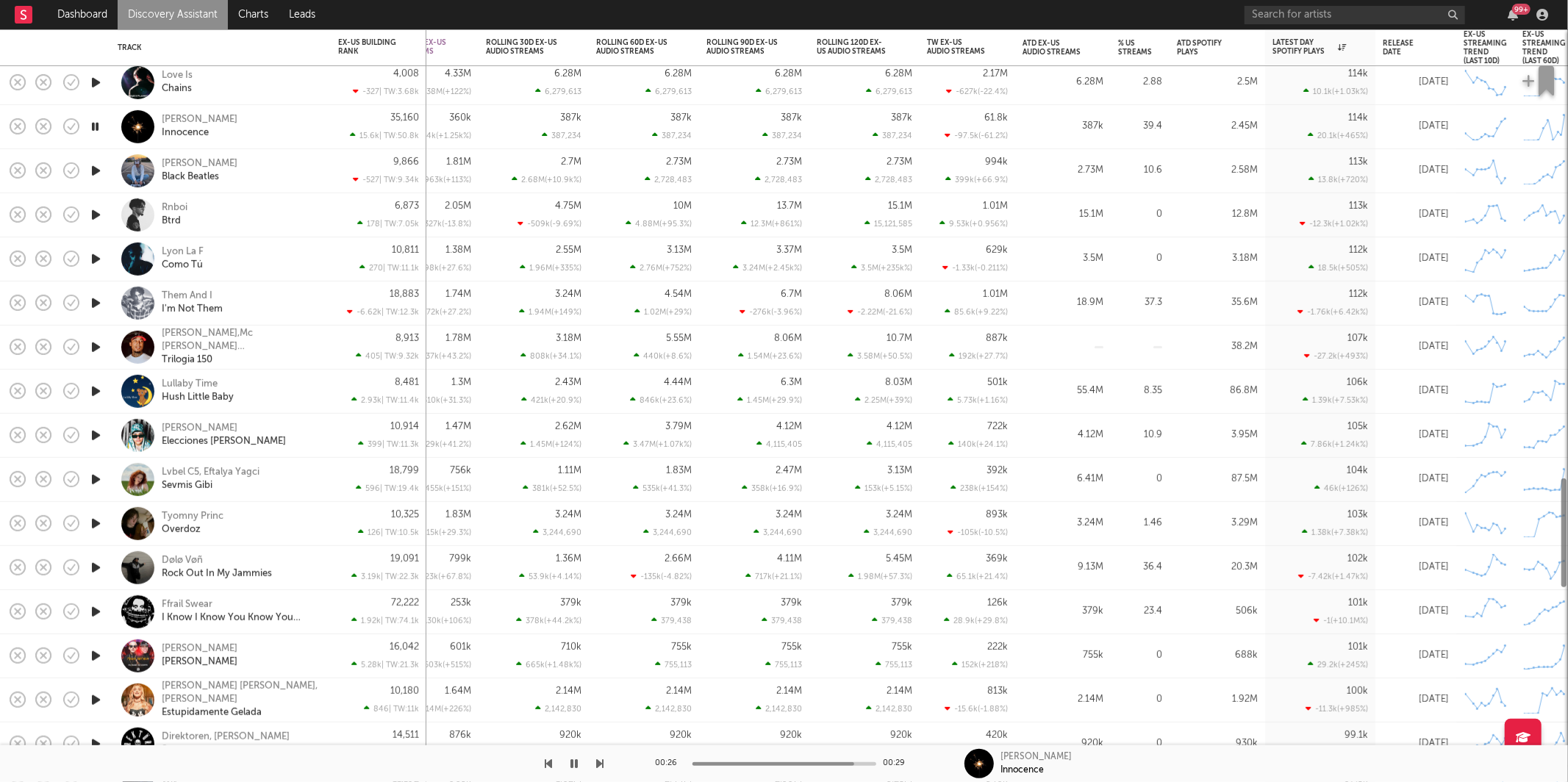
click at [95, 173] on icon "button" at bounding box center [97, 171] width 16 height 18
click at [598, 761] on icon "button" at bounding box center [600, 764] width 7 height 12
click at [573, 761] on icon "button" at bounding box center [574, 764] width 7 height 12
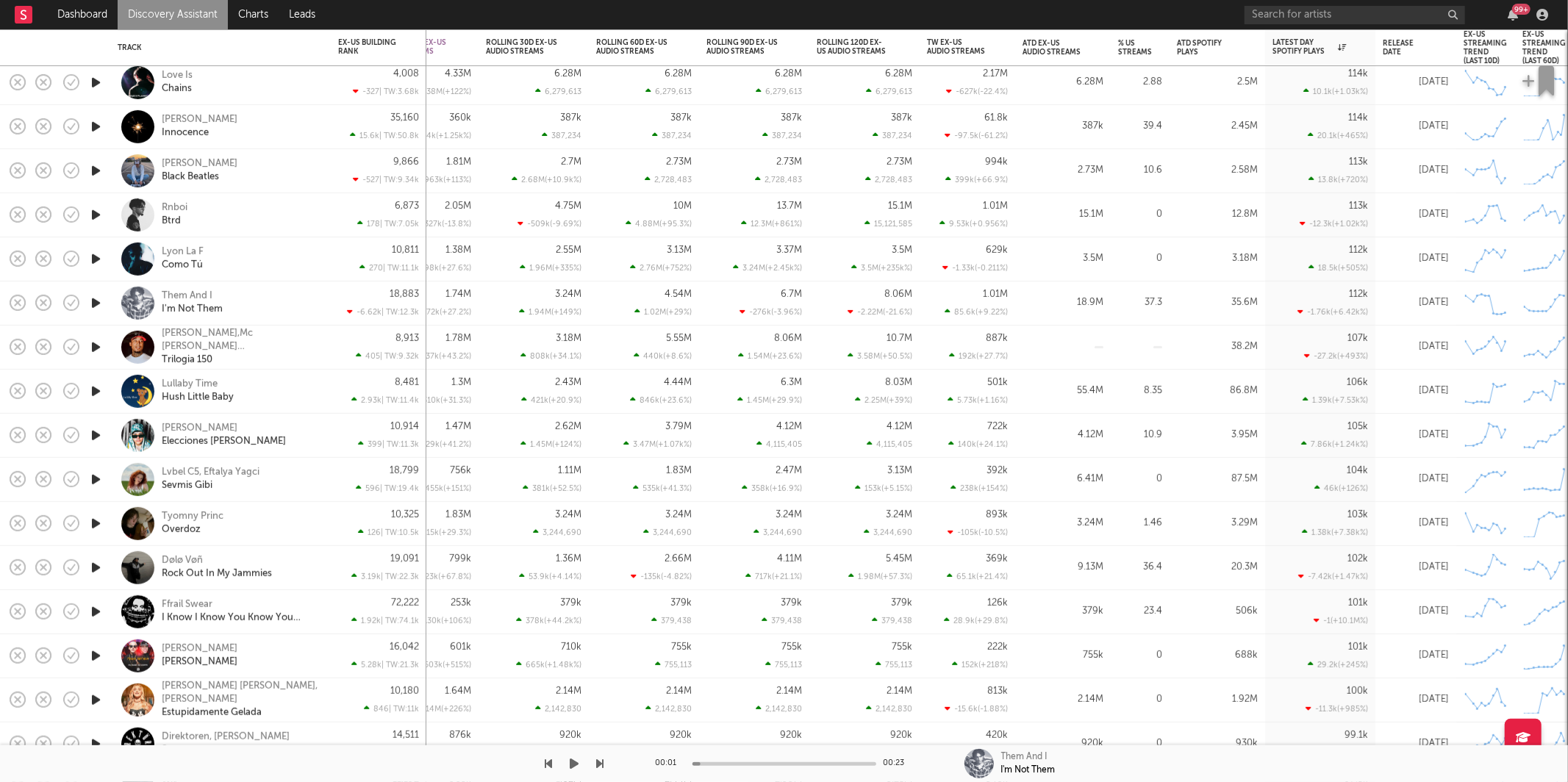
click at [573, 761] on icon "button" at bounding box center [574, 764] width 9 height 12
click at [600, 765] on icon "button" at bounding box center [600, 764] width 7 height 12
click at [599, 765] on icon "button" at bounding box center [600, 764] width 7 height 12
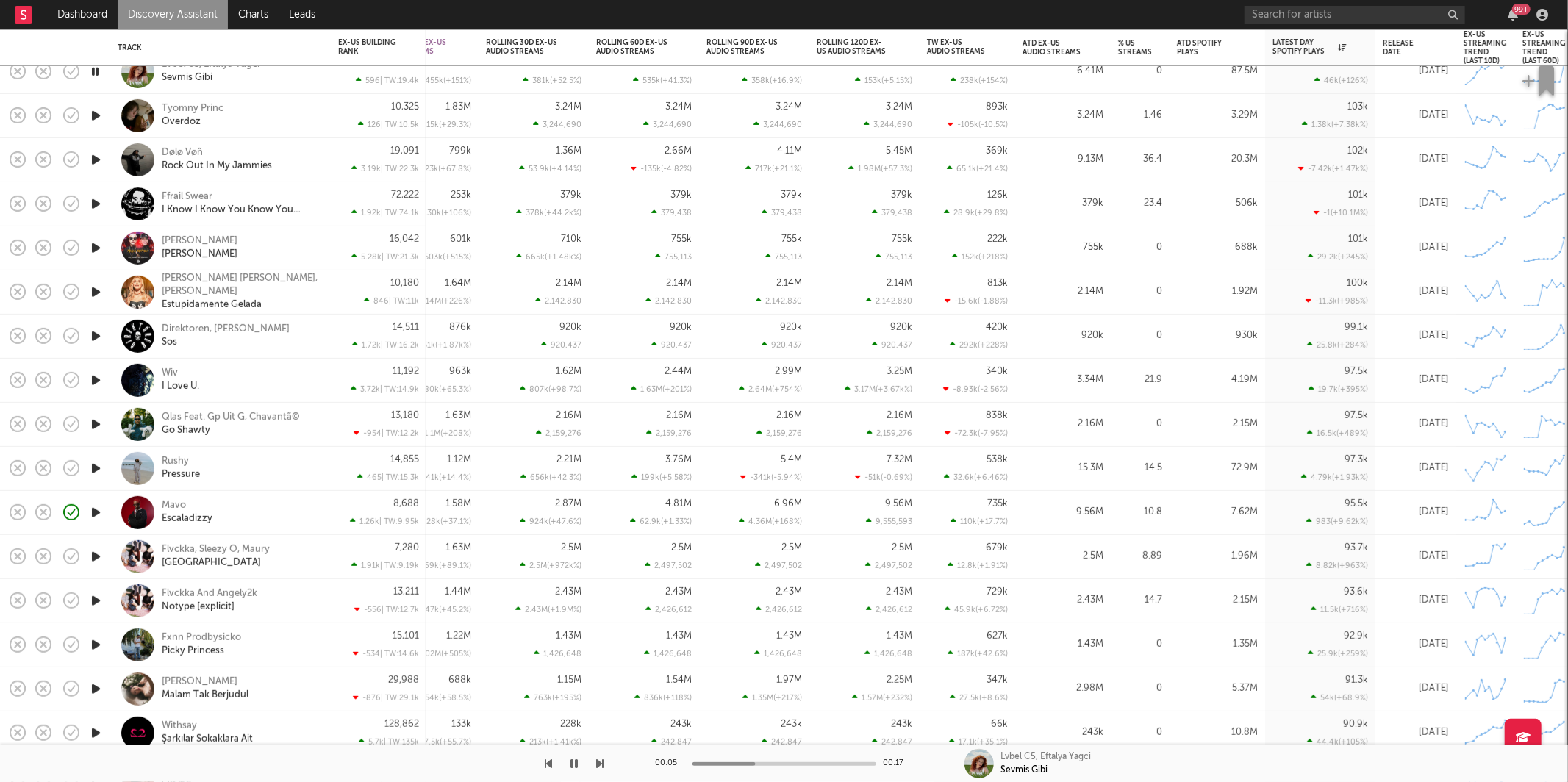
click at [597, 764] on icon "button" at bounding box center [600, 764] width 7 height 12
click at [268, 112] on div "Tyomny Princ Overdoz" at bounding box center [241, 115] width 158 height 27
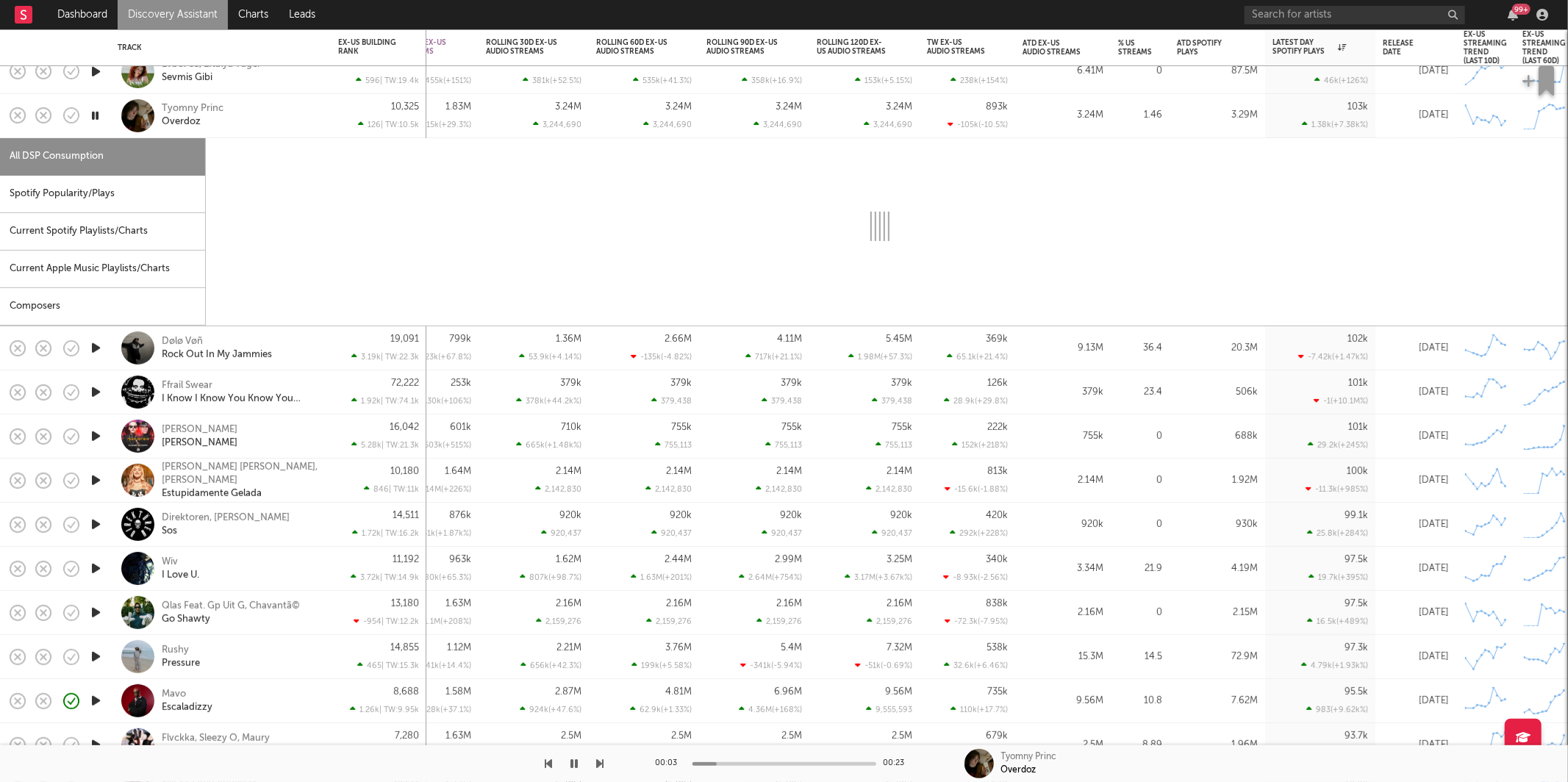
click at [108, 202] on div "Spotify Popularity/Plays" at bounding box center [102, 195] width 205 height 38
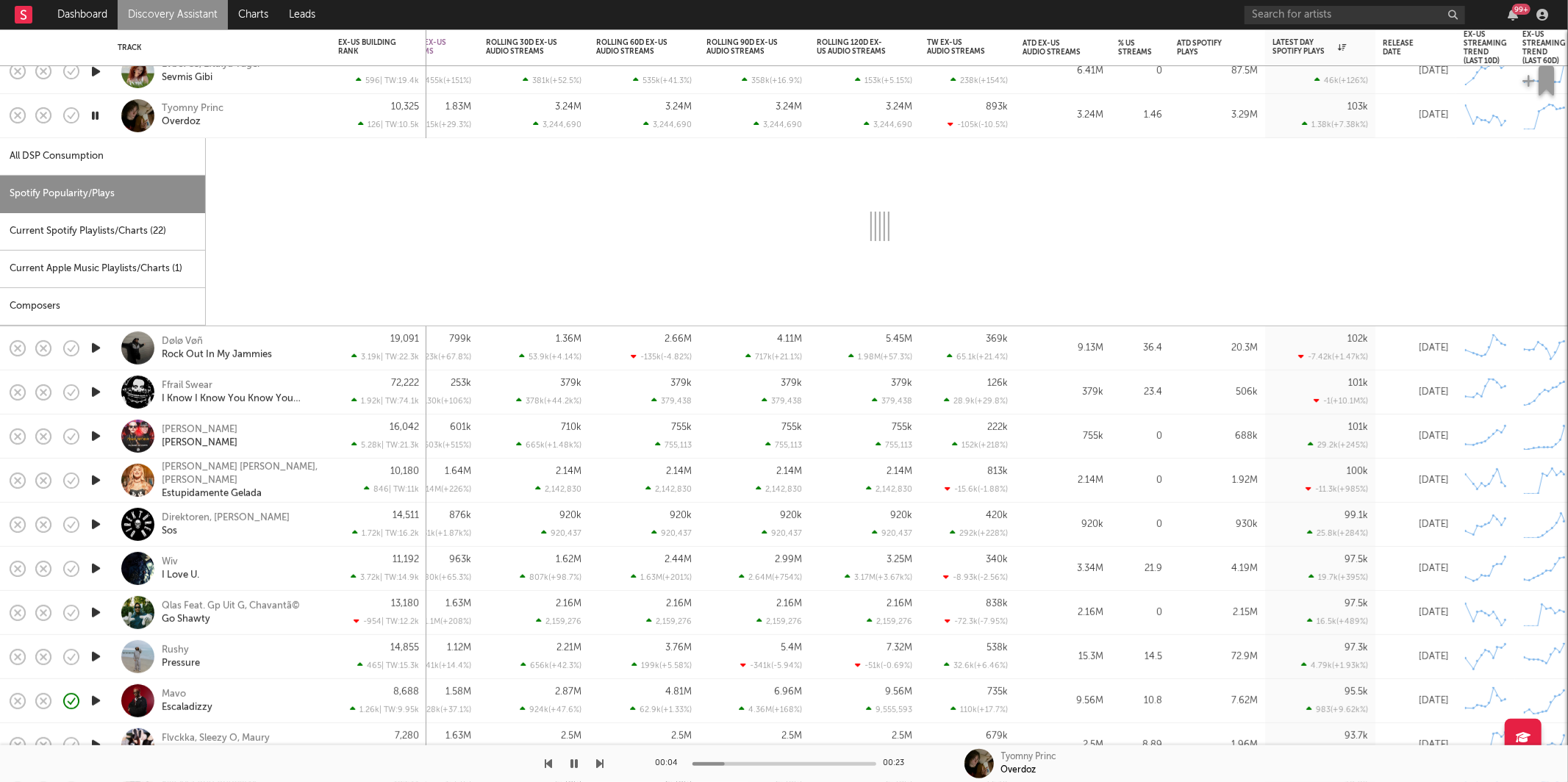
select select "1w"
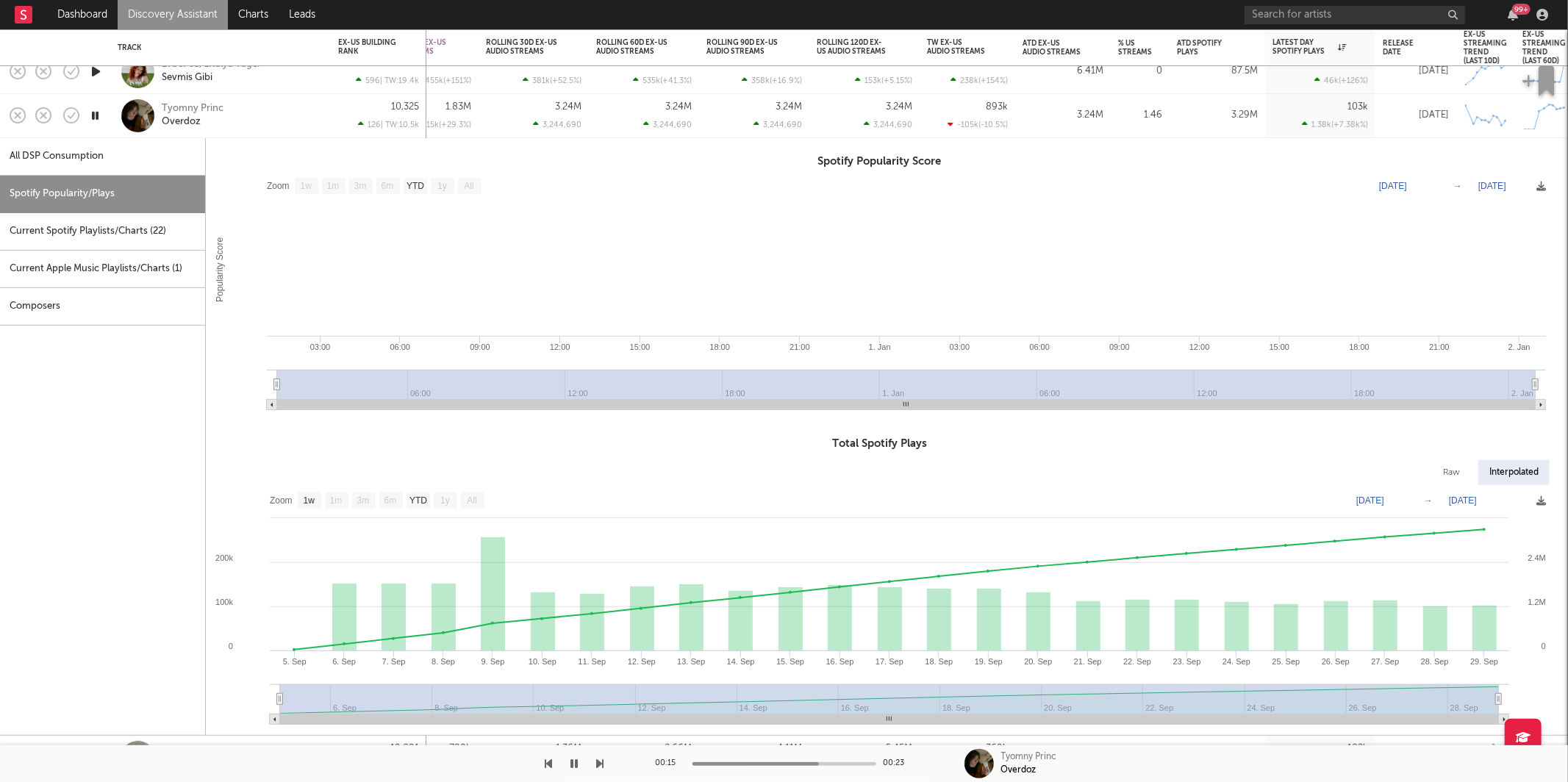
click at [278, 114] on div "Tyomny Princ Overdoz" at bounding box center [241, 115] width 158 height 27
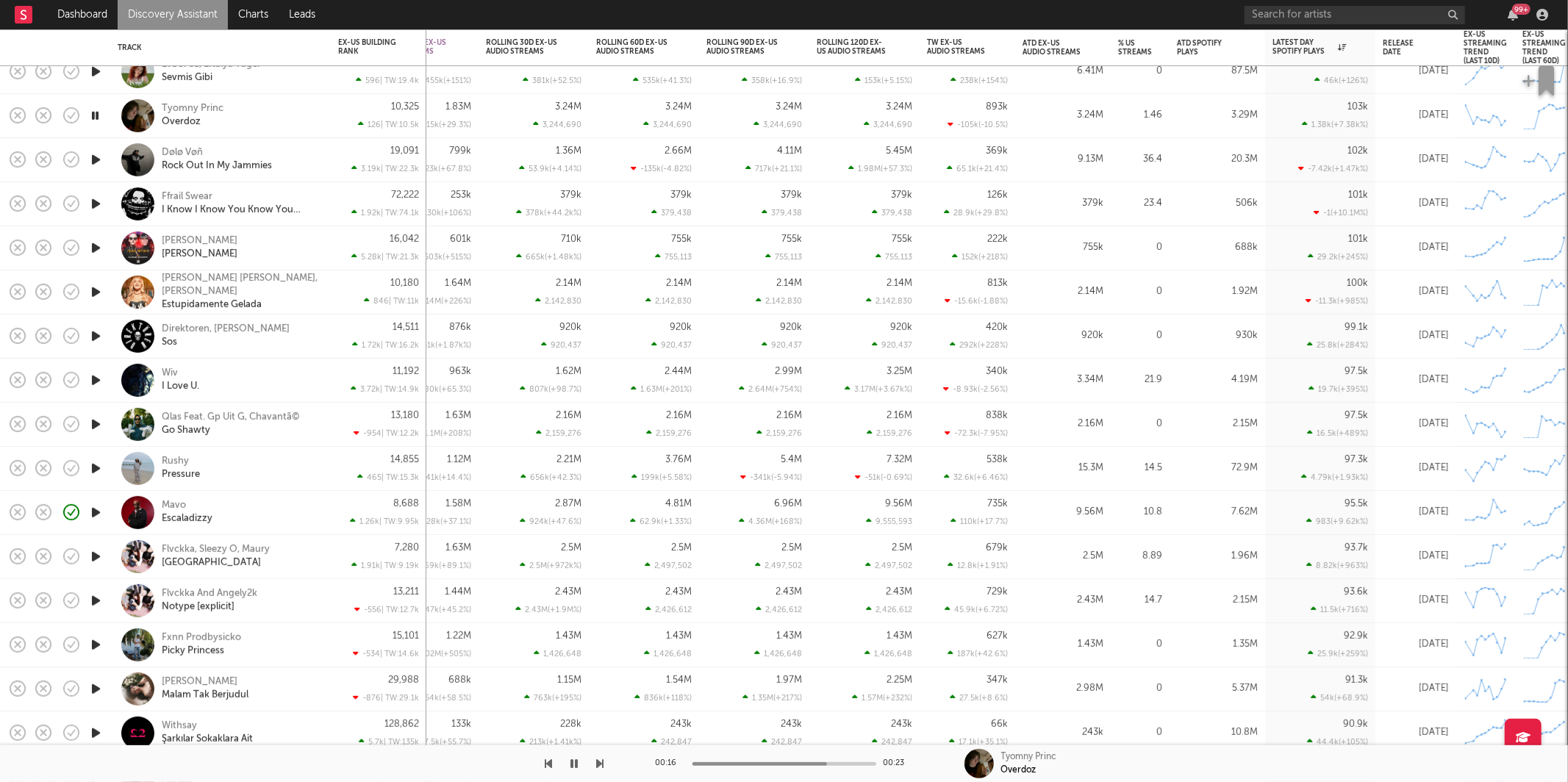
click at [98, 156] on icon "button" at bounding box center [97, 159] width 16 height 18
click at [598, 768] on icon "button" at bounding box center [600, 764] width 7 height 12
click at [320, 195] on div "Ffrail Swear I Know I Know You Know You Know (Im So Fucked Up Please Help Me)" at bounding box center [220, 204] width 206 height 44
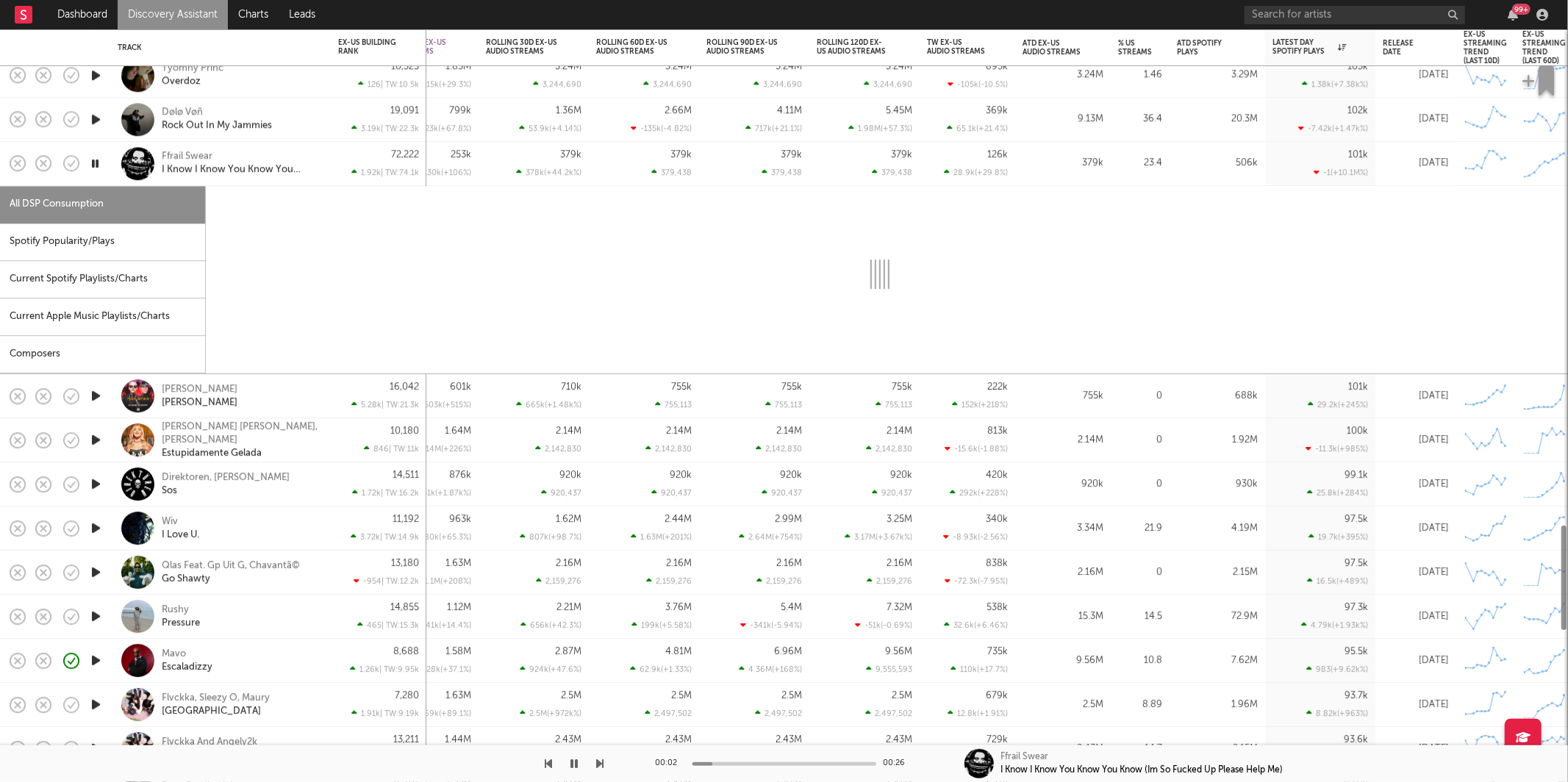
select select "1w"
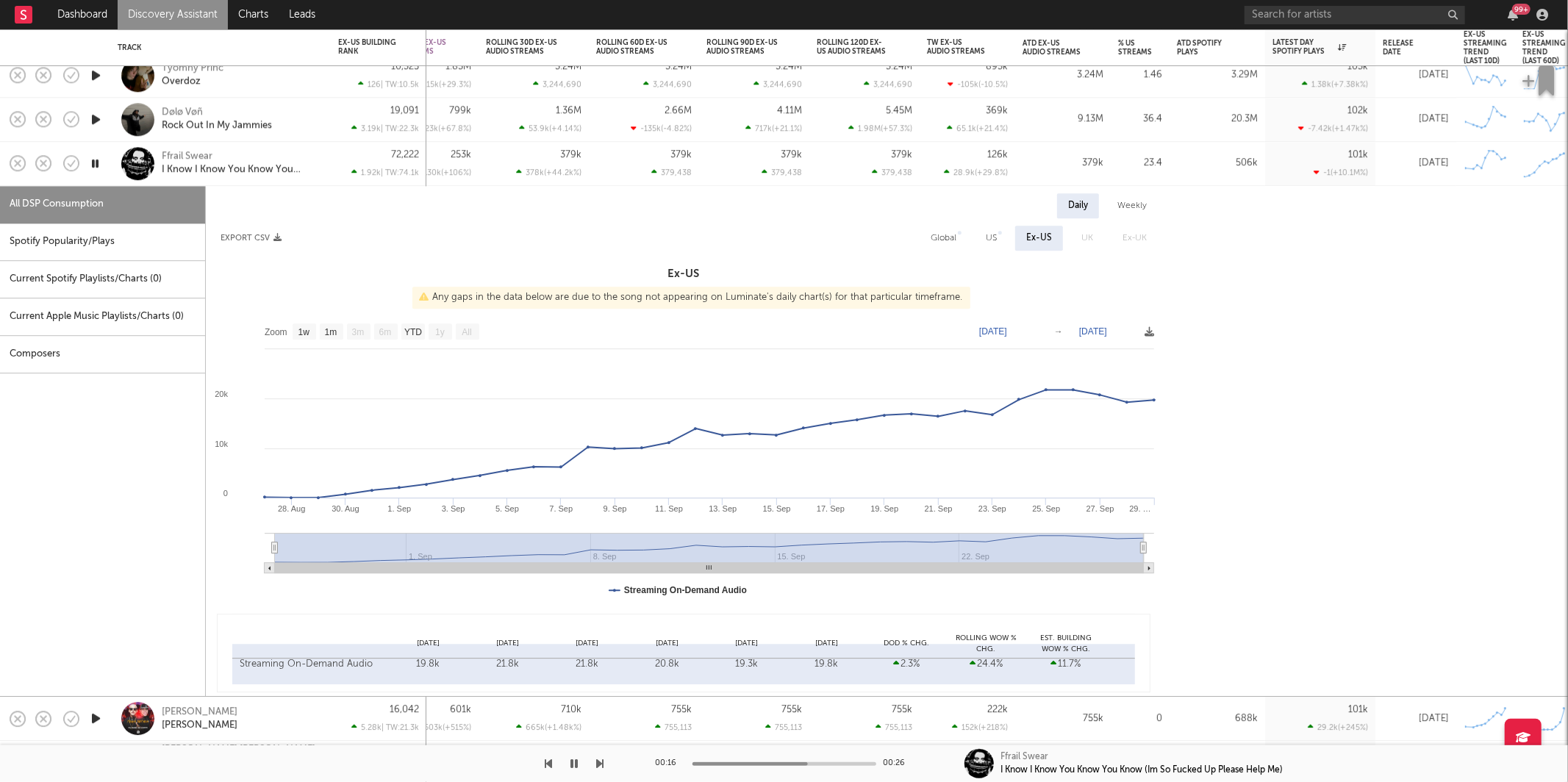
click at [56, 236] on div "Spotify Popularity/Plays" at bounding box center [102, 243] width 205 height 38
select select "1w"
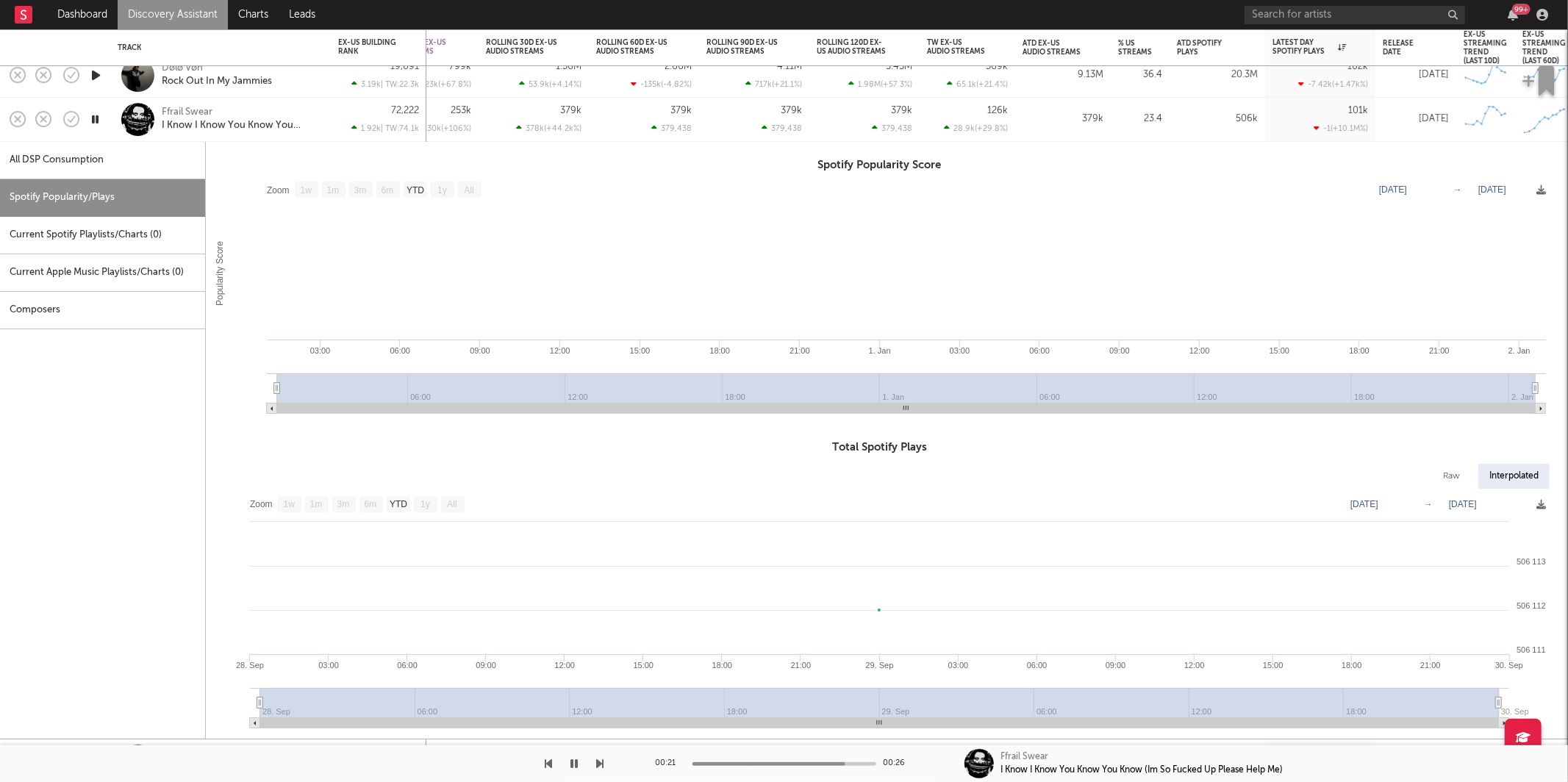
click at [95, 118] on icon "button" at bounding box center [96, 119] width 14 height 18
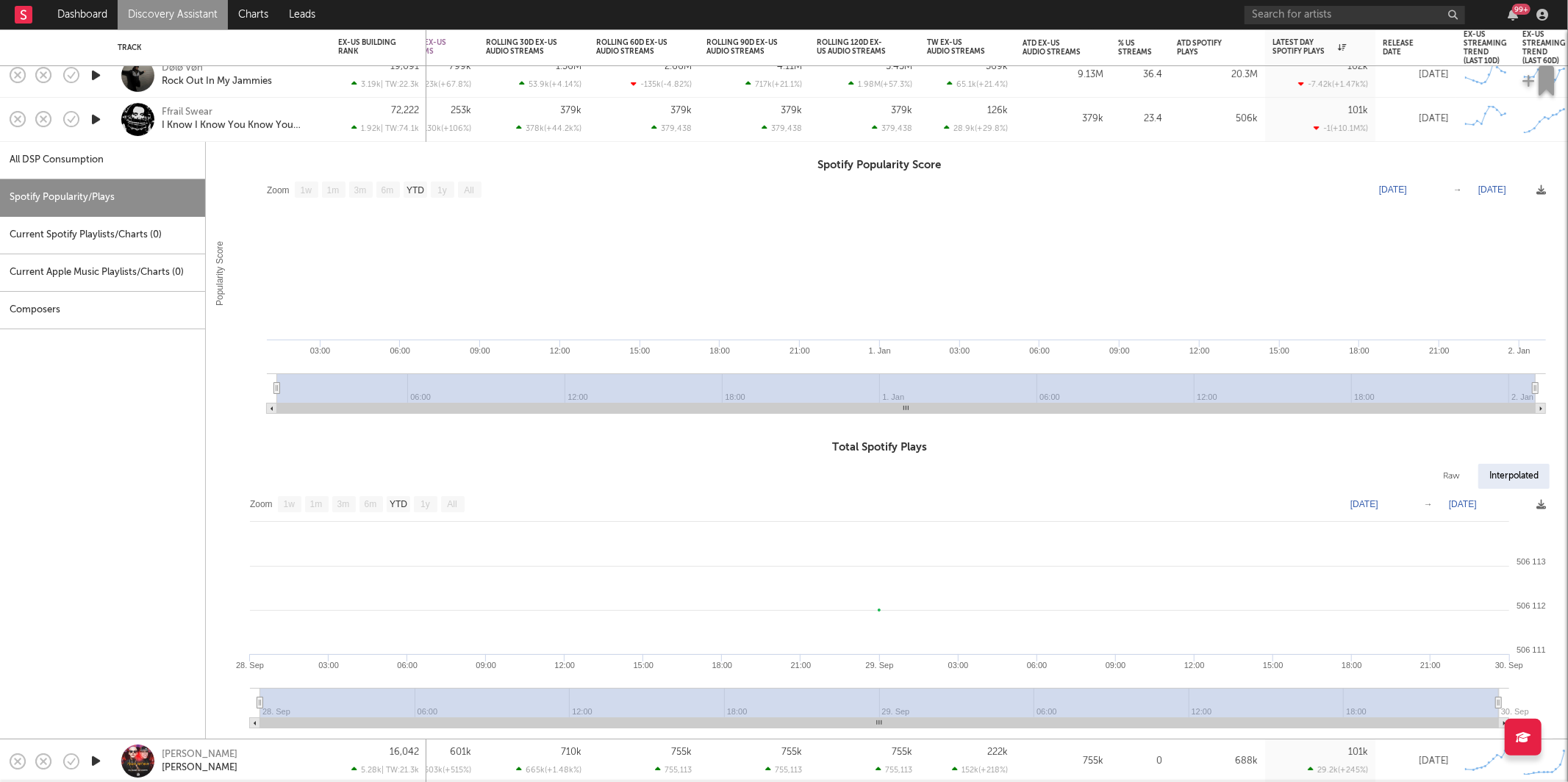
click at [315, 111] on div "Ffrail Swear I Know I Know You Know You Know (Im So Fucked Up Please Help Me)" at bounding box center [241, 119] width 158 height 27
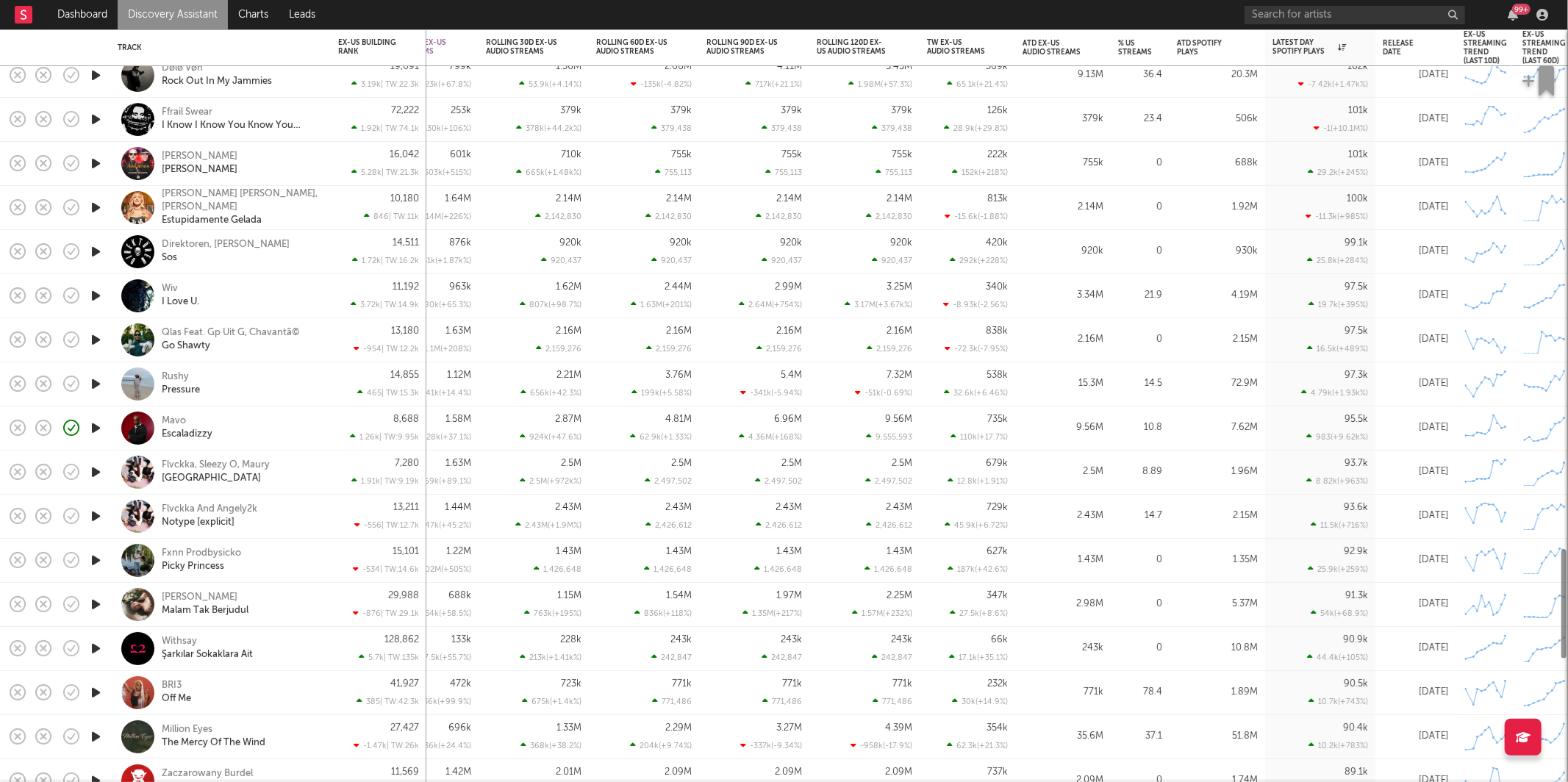
click at [99, 160] on icon "button" at bounding box center [97, 163] width 16 height 18
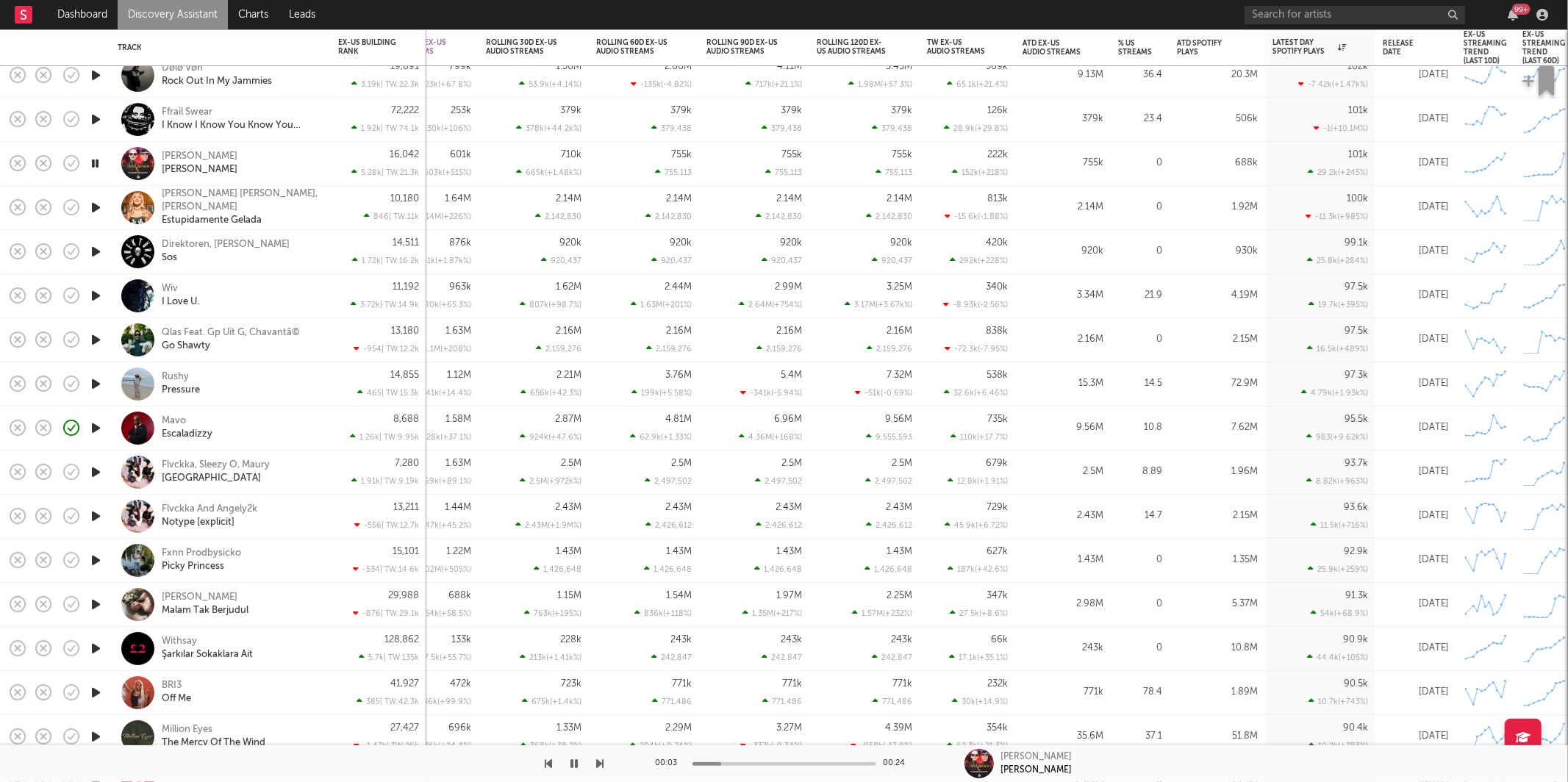
click at [599, 763] on icon "button" at bounding box center [600, 764] width 7 height 12
click at [602, 764] on icon "button" at bounding box center [600, 764] width 7 height 12
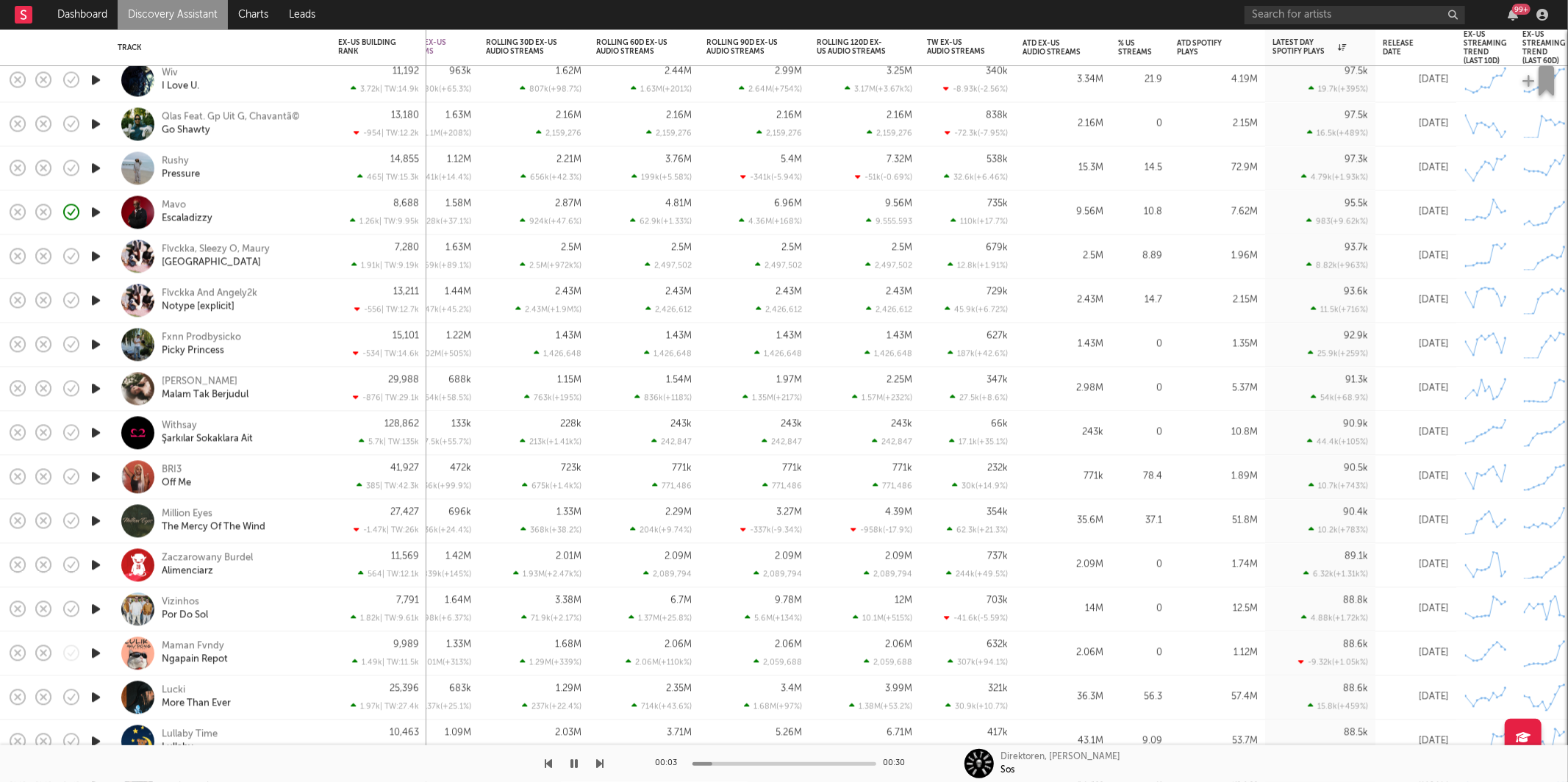
click at [595, 764] on div at bounding box center [301, 763] width 604 height 37
click at [599, 763] on icon "button" at bounding box center [600, 764] width 7 height 12
click at [603, 767] on icon "button" at bounding box center [600, 764] width 7 height 12
click at [600, 764] on icon "button" at bounding box center [600, 764] width 7 height 12
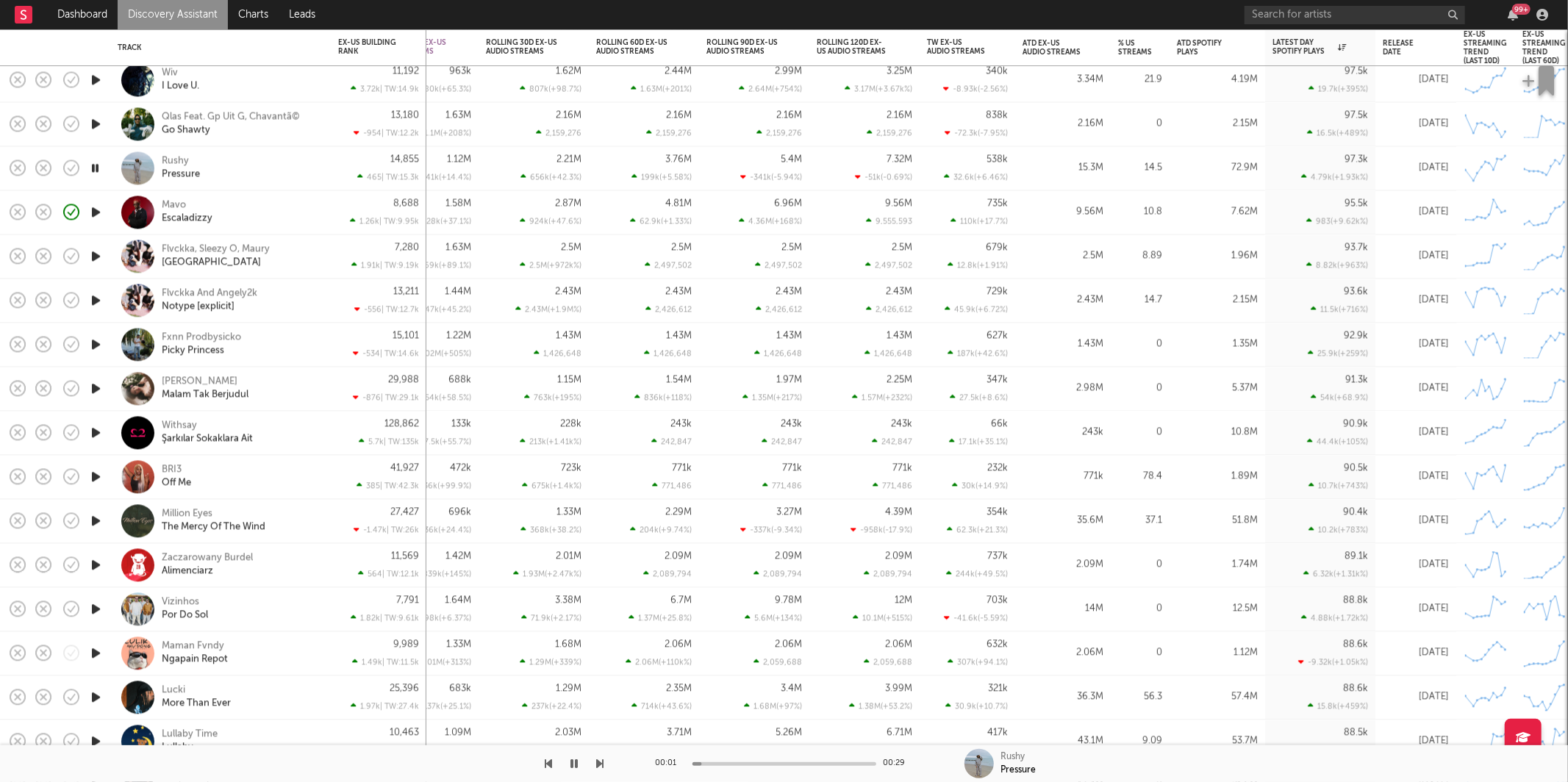
click at [600, 764] on icon "button" at bounding box center [600, 764] width 7 height 12
click at [295, 255] on div "Flvckka, Sleezy O, Maury Hotel Room" at bounding box center [241, 257] width 158 height 27
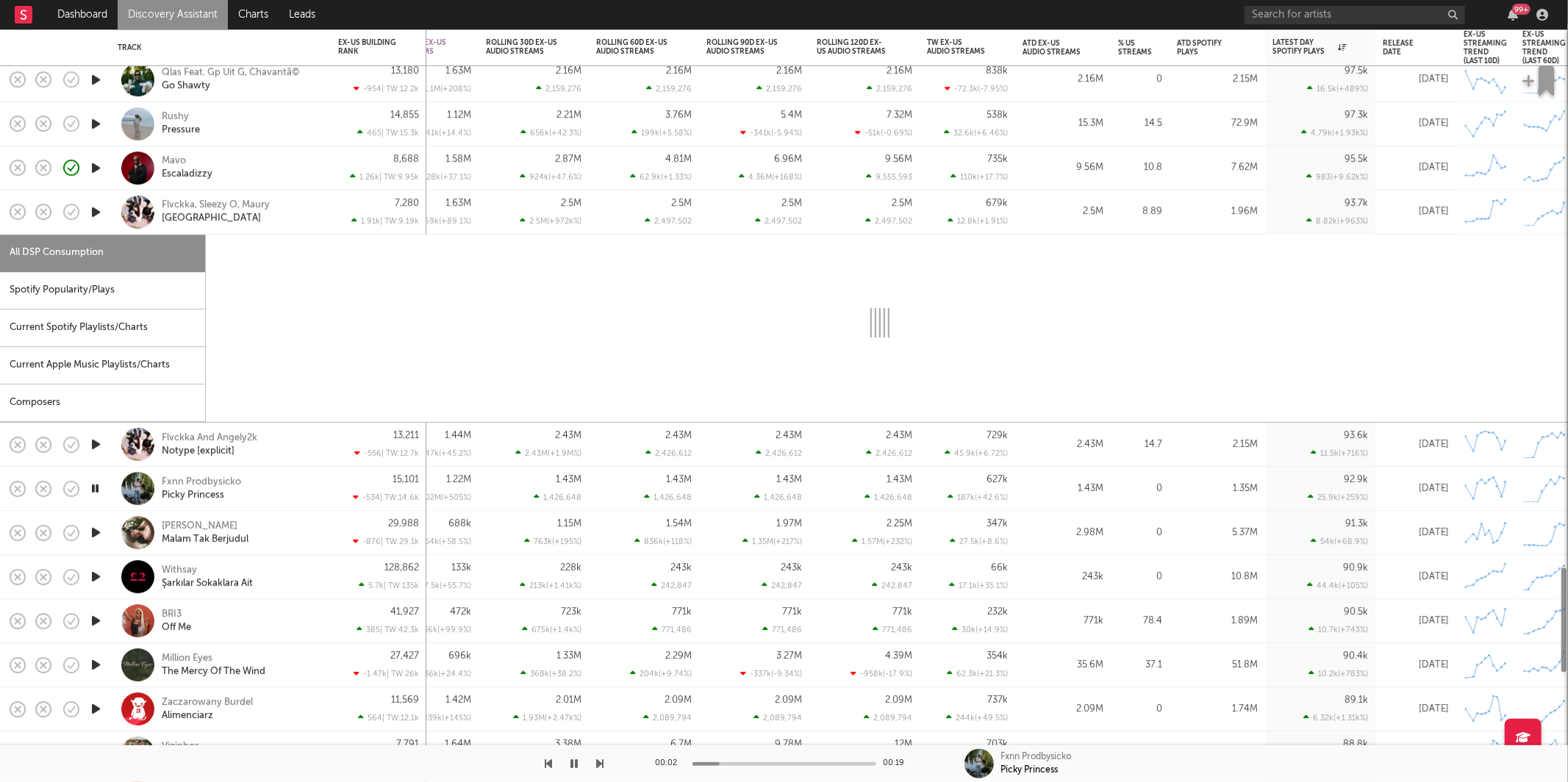
click at [143, 286] on div "Spotify Popularity/Plays" at bounding box center [102, 291] width 205 height 38
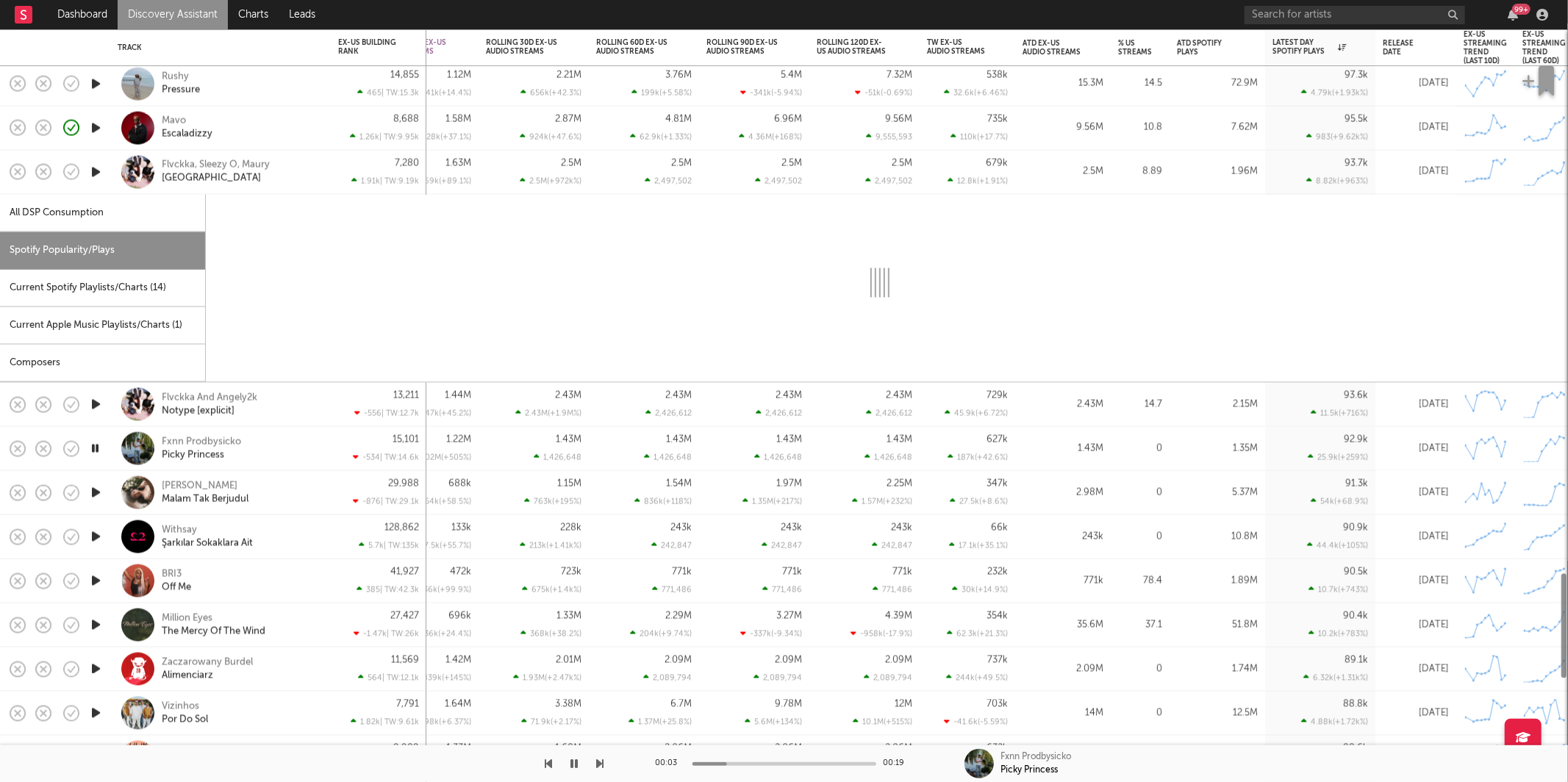
select select "1w"
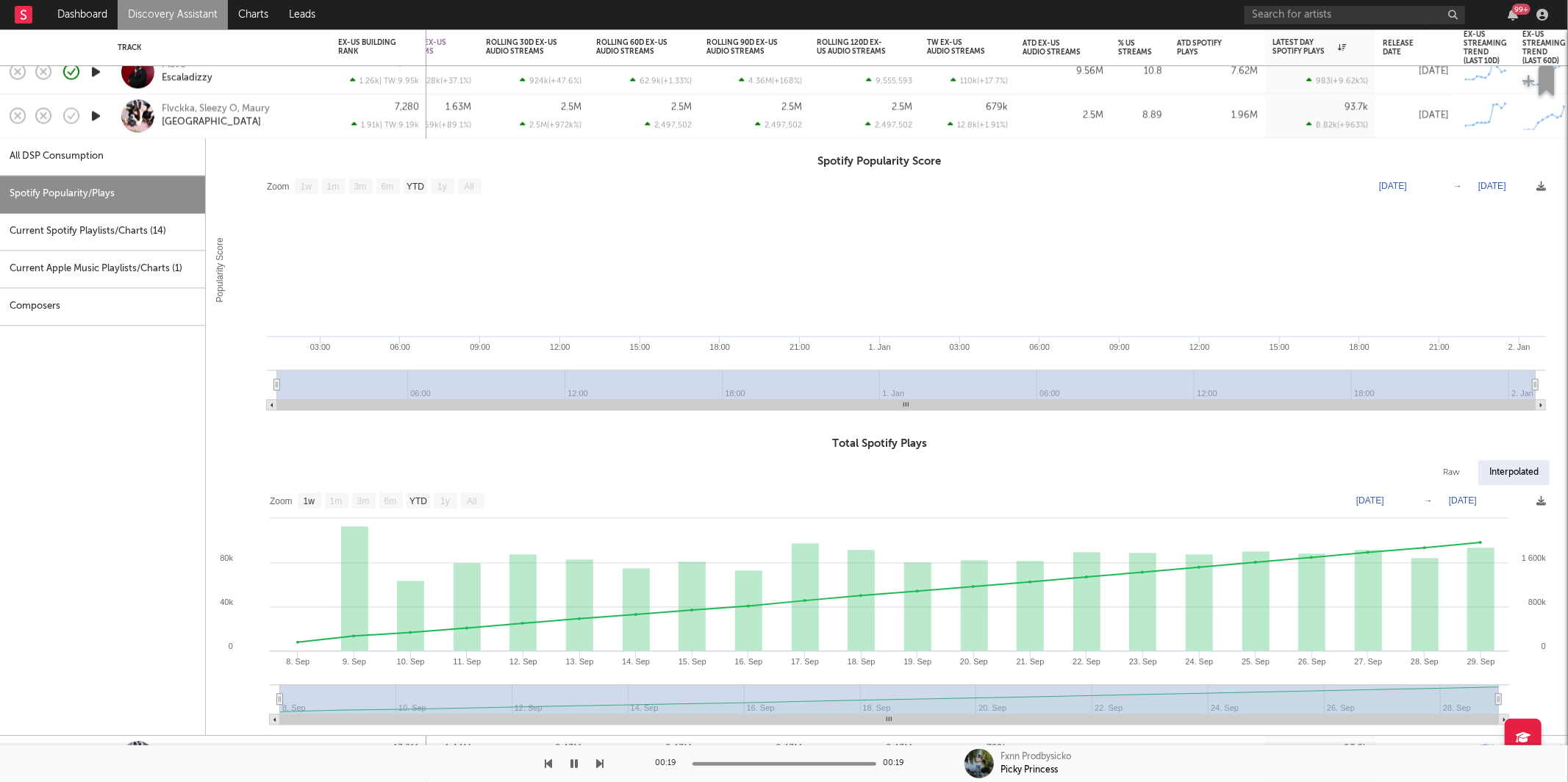
click at [312, 114] on div "Flvckka, Sleezy O, Maury Hotel Room" at bounding box center [241, 115] width 158 height 27
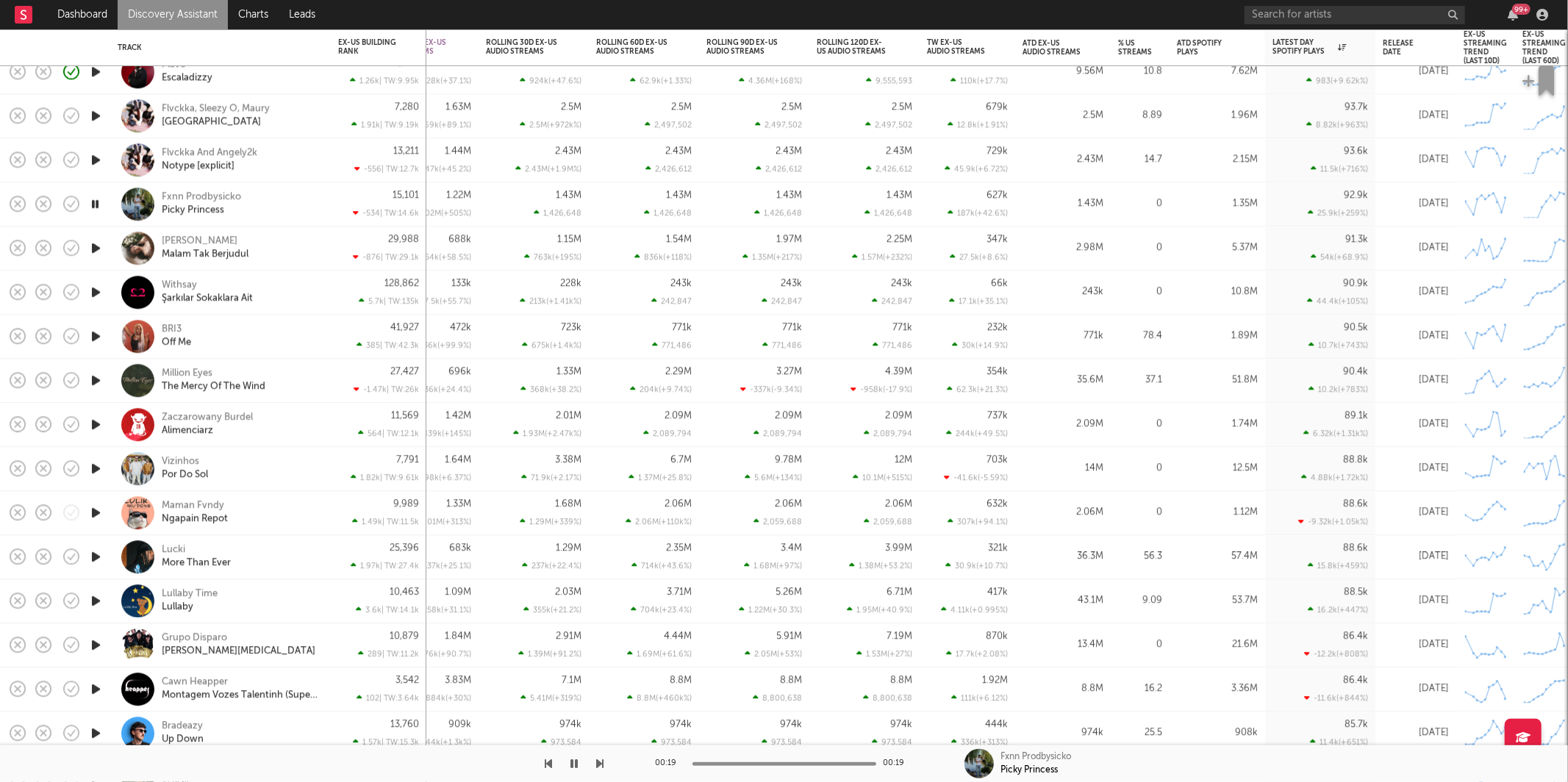
click at [97, 244] on icon "button" at bounding box center [97, 248] width 16 height 18
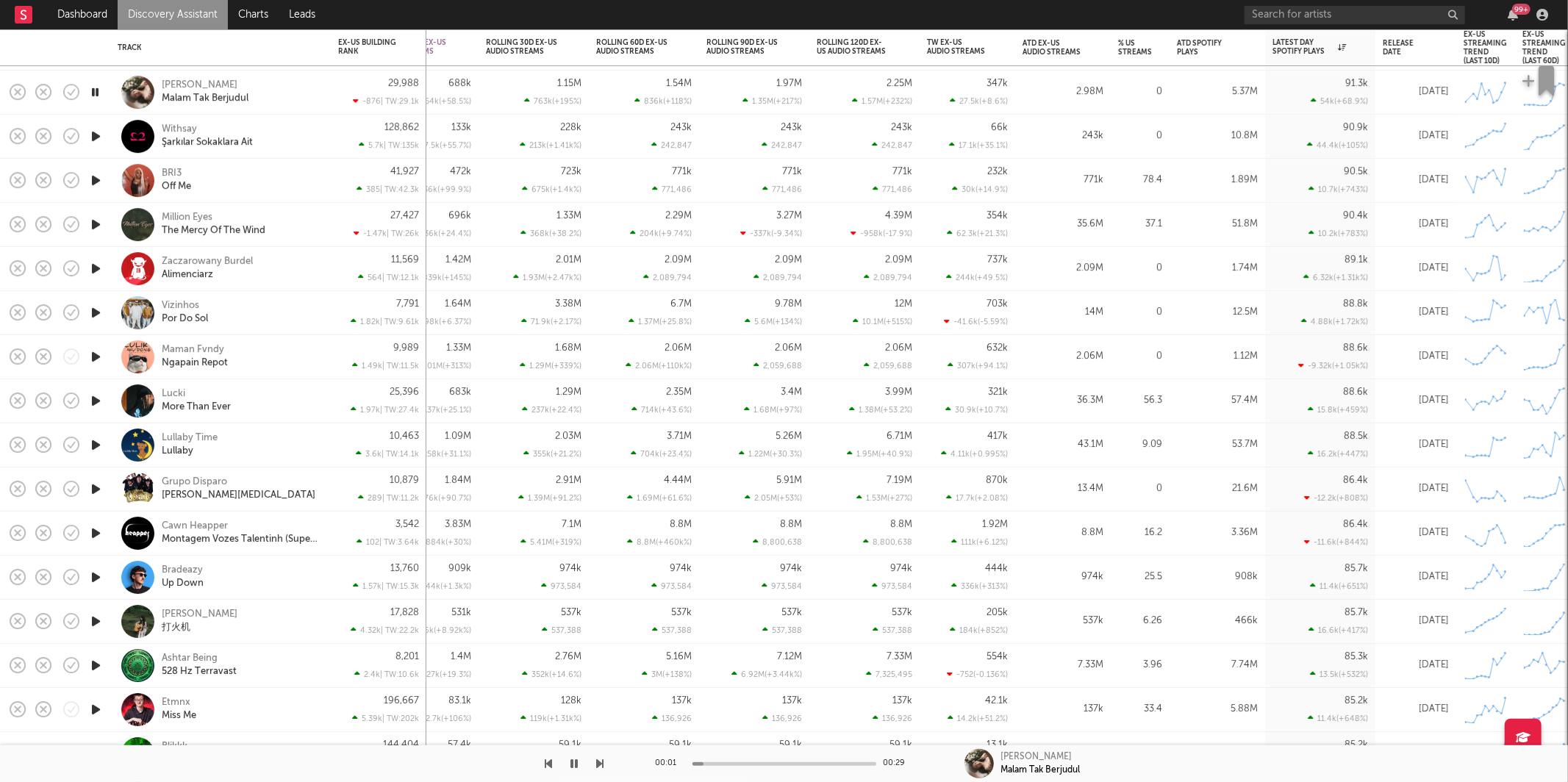
click at [600, 764] on icon "button" at bounding box center [600, 764] width 7 height 12
click at [321, 134] on div "Withsay Şarkılar Sokaklara Ait" at bounding box center [220, 136] width 206 height 44
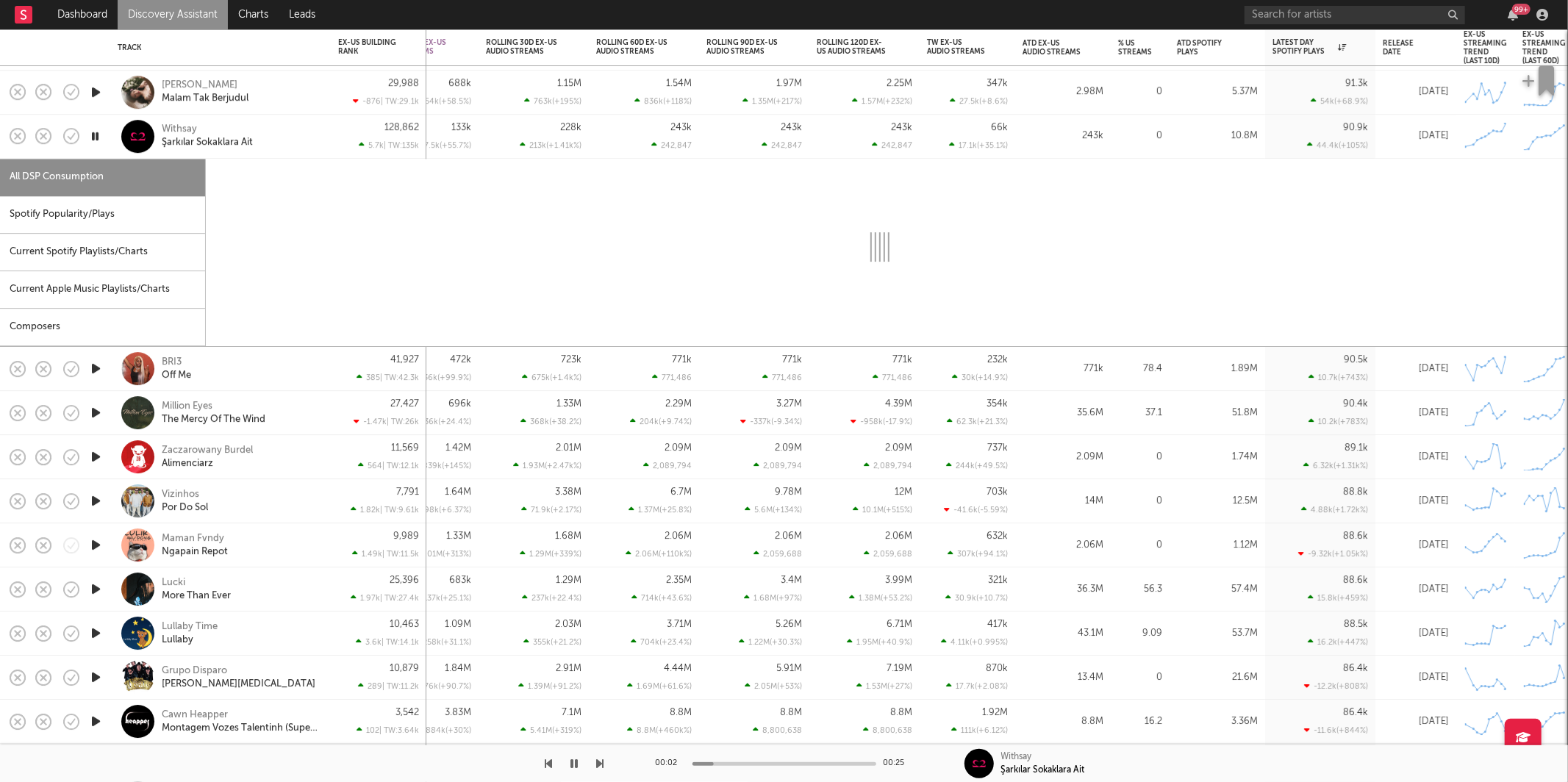
select select "1w"
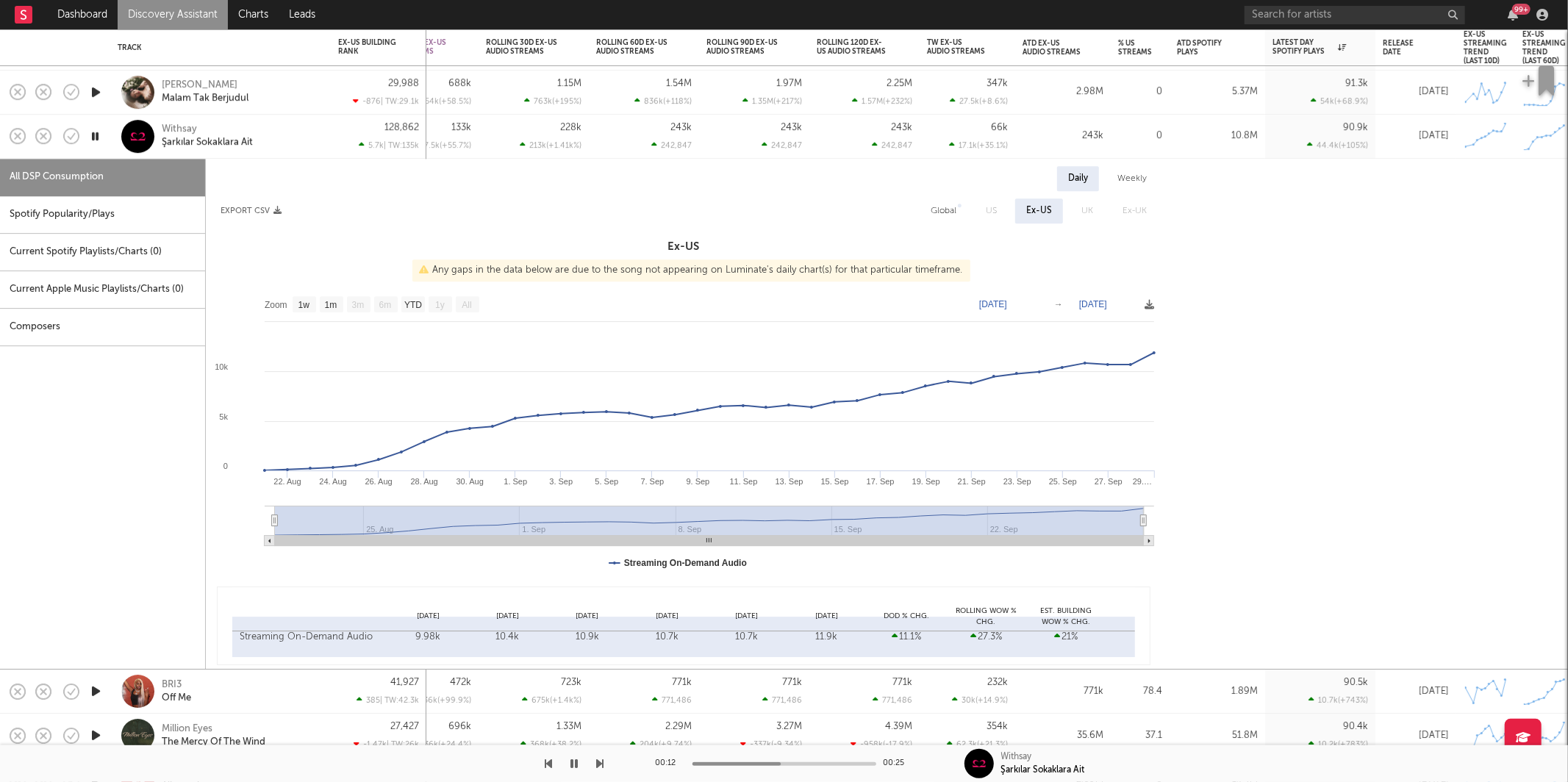
click at [292, 131] on div "Withsay Şarkılar Sokaklara Ait" at bounding box center [241, 136] width 158 height 27
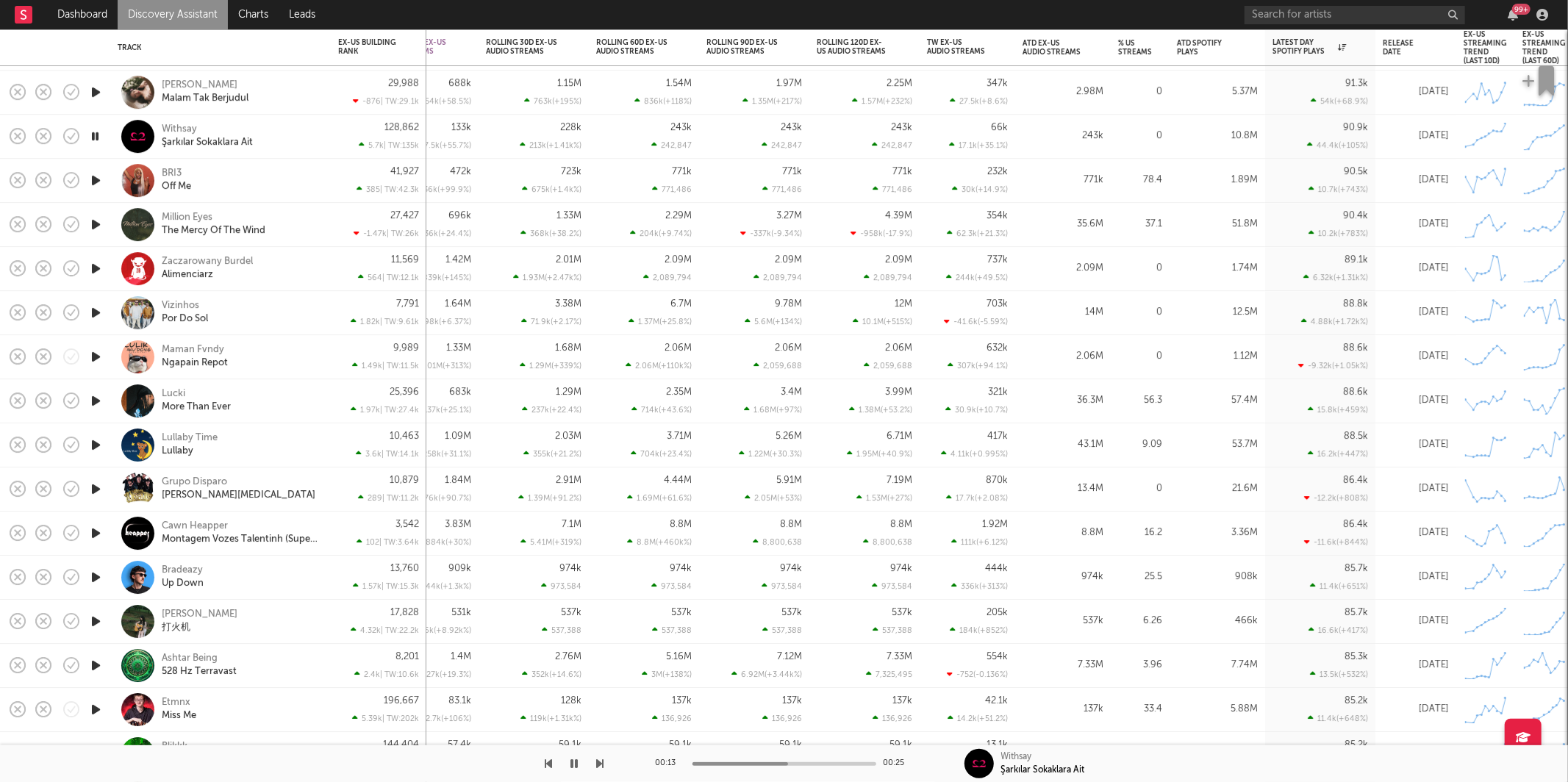
click at [97, 183] on icon "button" at bounding box center [97, 180] width 16 height 18
click at [95, 224] on icon "button" at bounding box center [97, 224] width 16 height 18
click at [98, 314] on icon "button" at bounding box center [97, 312] width 16 height 18
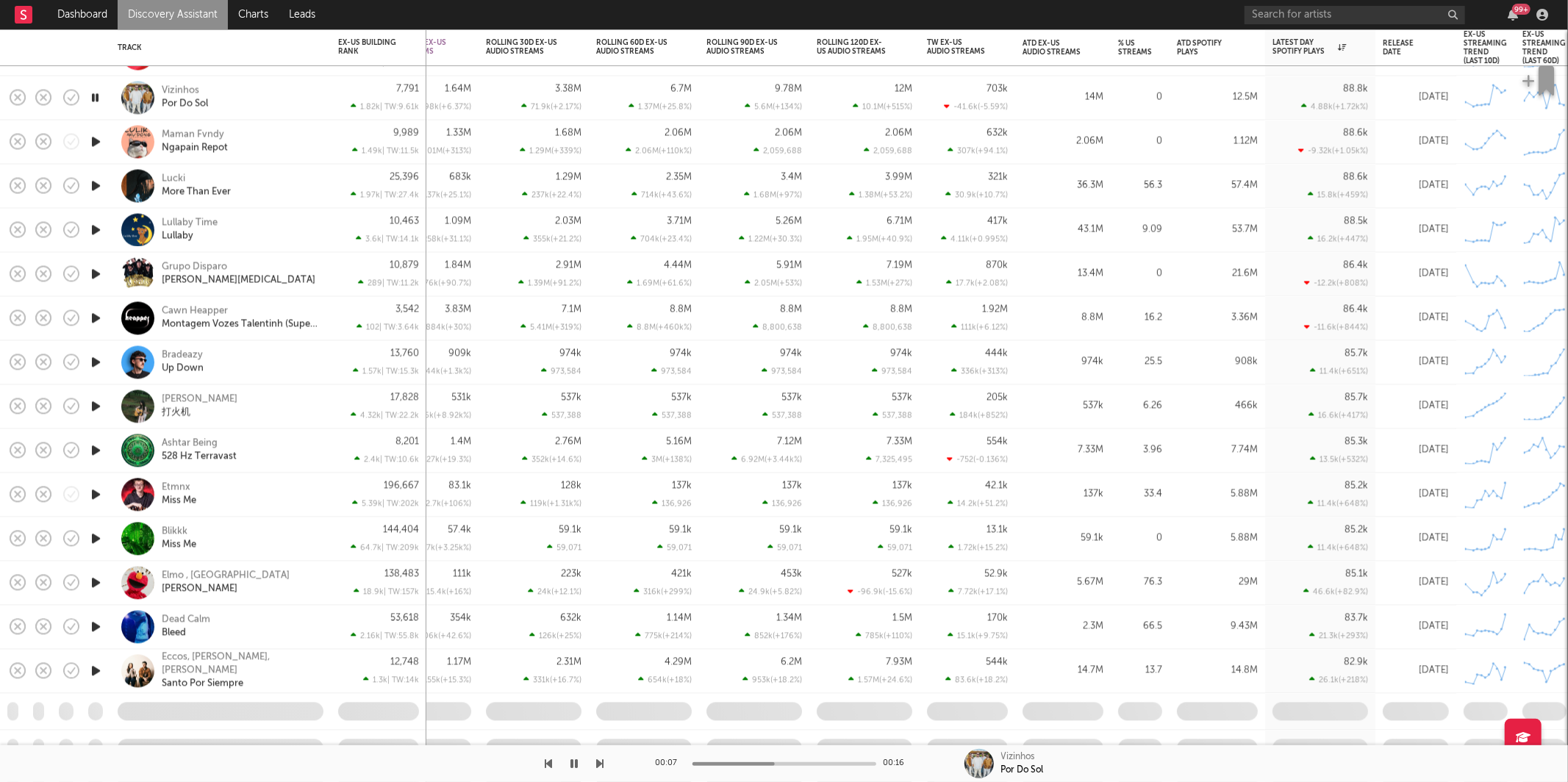
click at [603, 762] on icon "button" at bounding box center [600, 764] width 7 height 12
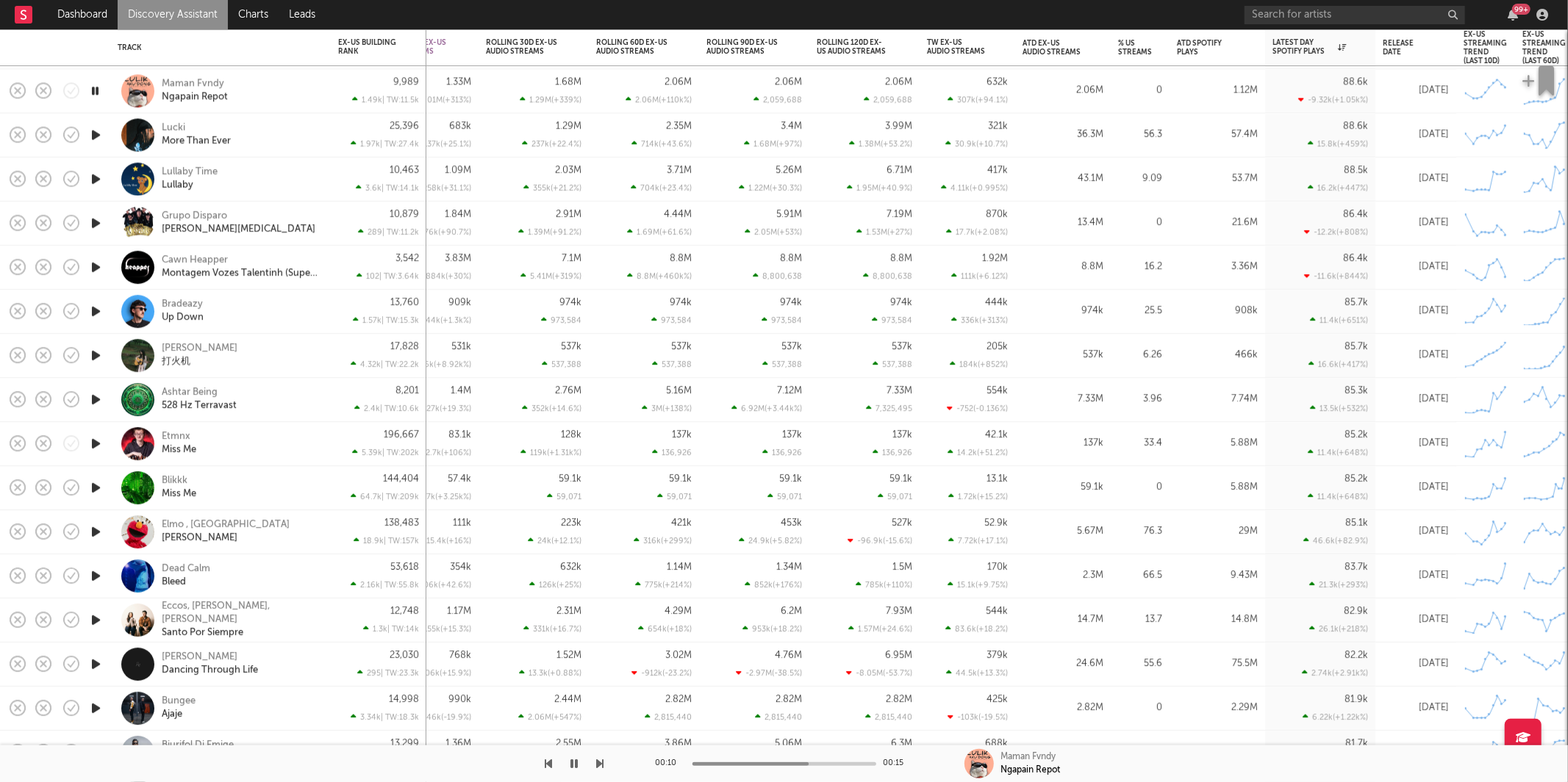
click at [598, 769] on icon "button" at bounding box center [600, 764] width 7 height 12
click at [601, 764] on icon "button" at bounding box center [600, 764] width 7 height 12
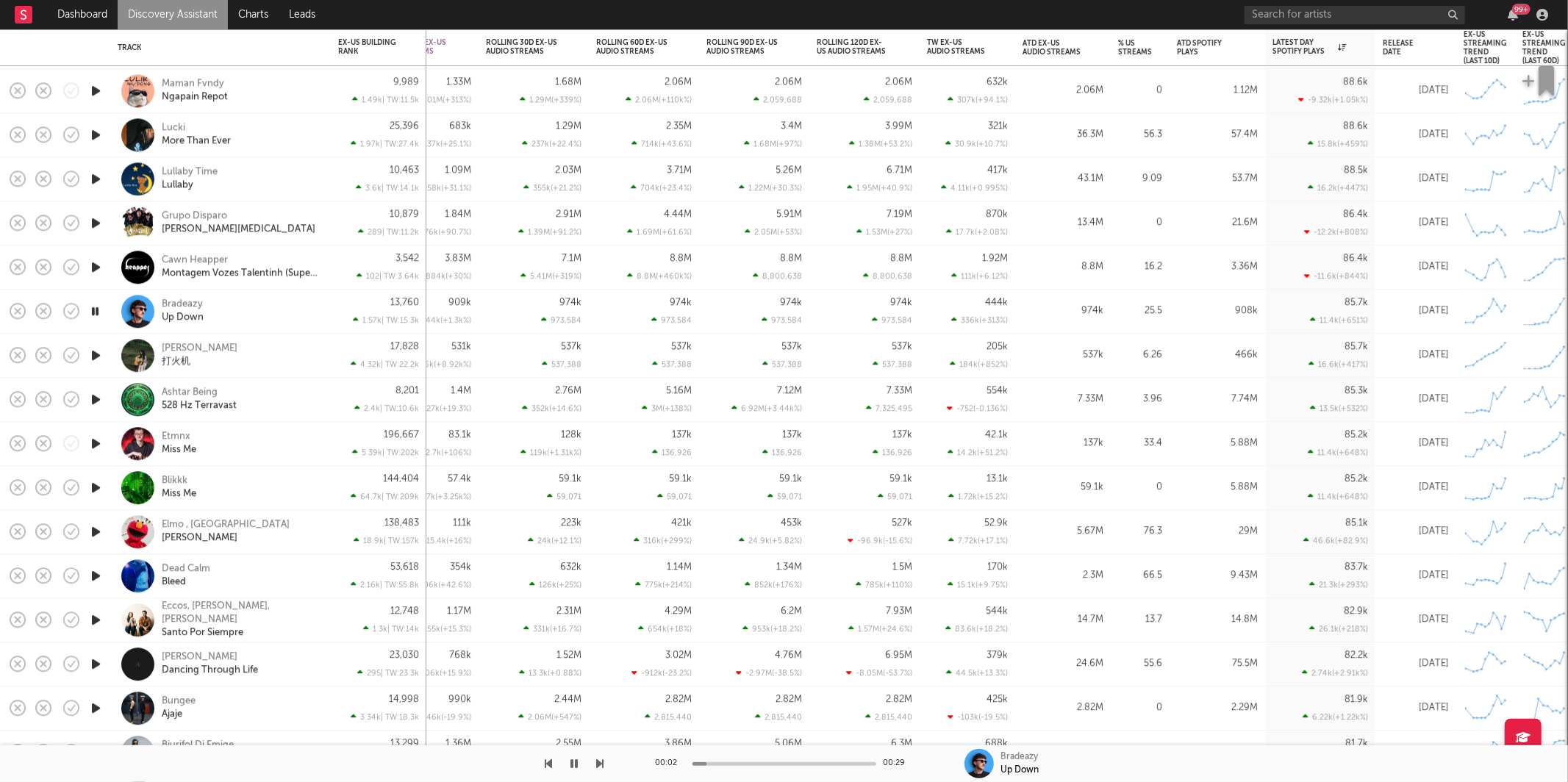
click at [577, 767] on icon "button" at bounding box center [574, 764] width 7 height 12
click at [573, 761] on icon "button" at bounding box center [574, 764] width 9 height 12
click at [598, 764] on icon "button" at bounding box center [600, 764] width 7 height 12
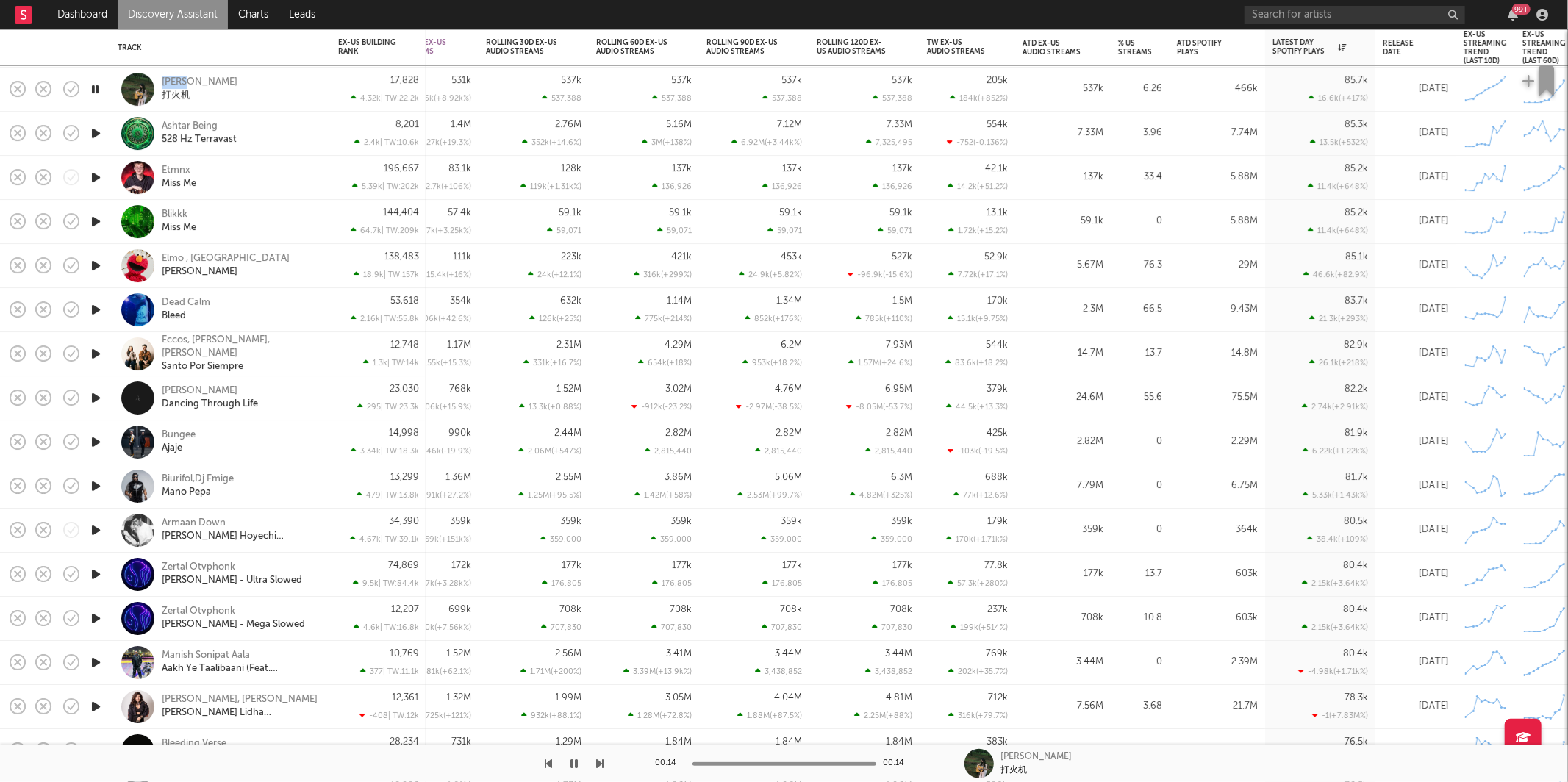
click at [599, 760] on icon "button" at bounding box center [600, 764] width 7 height 12
click at [599, 761] on icon "button" at bounding box center [600, 764] width 7 height 12
click at [605, 763] on div "00:11 00:15 Etmnx Miss Me" at bounding box center [784, 763] width 1568 height 37
click at [600, 762] on icon "button" at bounding box center [600, 764] width 7 height 12
click at [598, 766] on icon "button" at bounding box center [600, 764] width 7 height 12
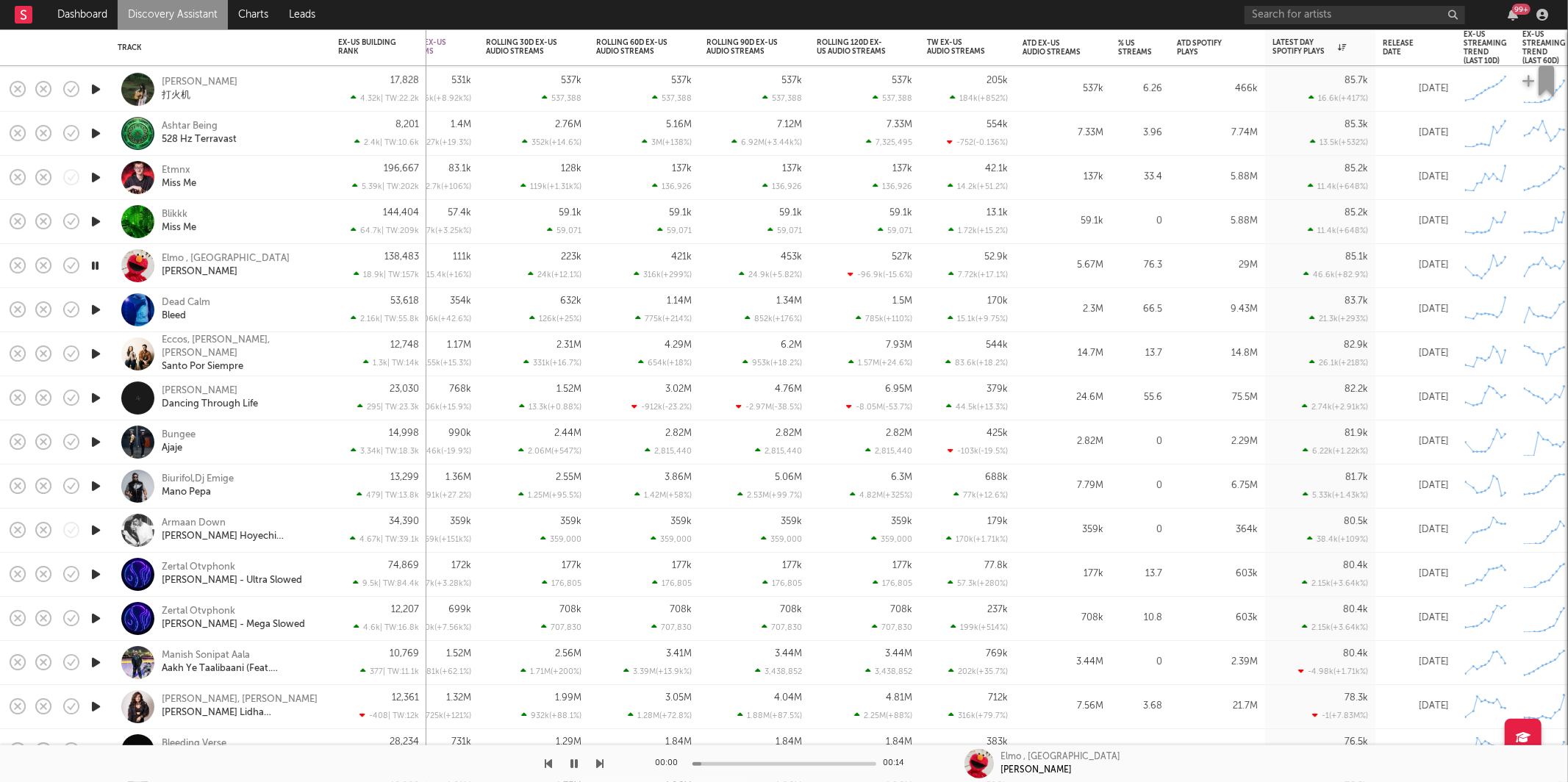
click at [598, 766] on icon "button" at bounding box center [600, 764] width 7 height 12
click at [600, 761] on icon "button" at bounding box center [600, 764] width 7 height 12
click at [600, 763] on icon "button" at bounding box center [600, 764] width 7 height 12
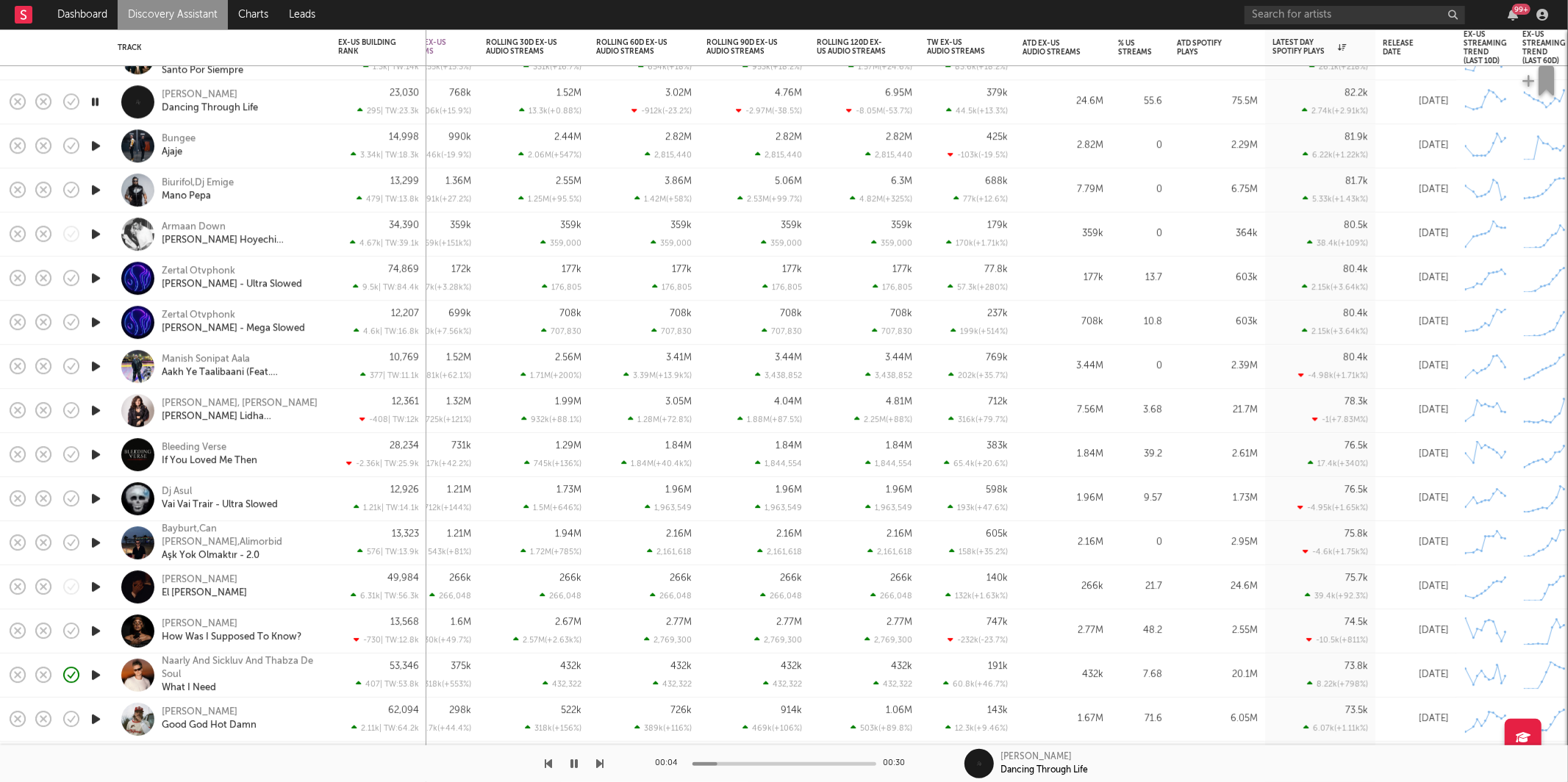
click at [598, 767] on icon "button" at bounding box center [600, 764] width 7 height 12
click at [595, 768] on div at bounding box center [301, 763] width 604 height 37
click at [598, 767] on icon "button" at bounding box center [600, 764] width 7 height 12
click at [600, 767] on icon "button" at bounding box center [600, 764] width 7 height 12
click at [330, 217] on div "34,390 4.67k | TW: 39.1k" at bounding box center [378, 235] width 96 height 44
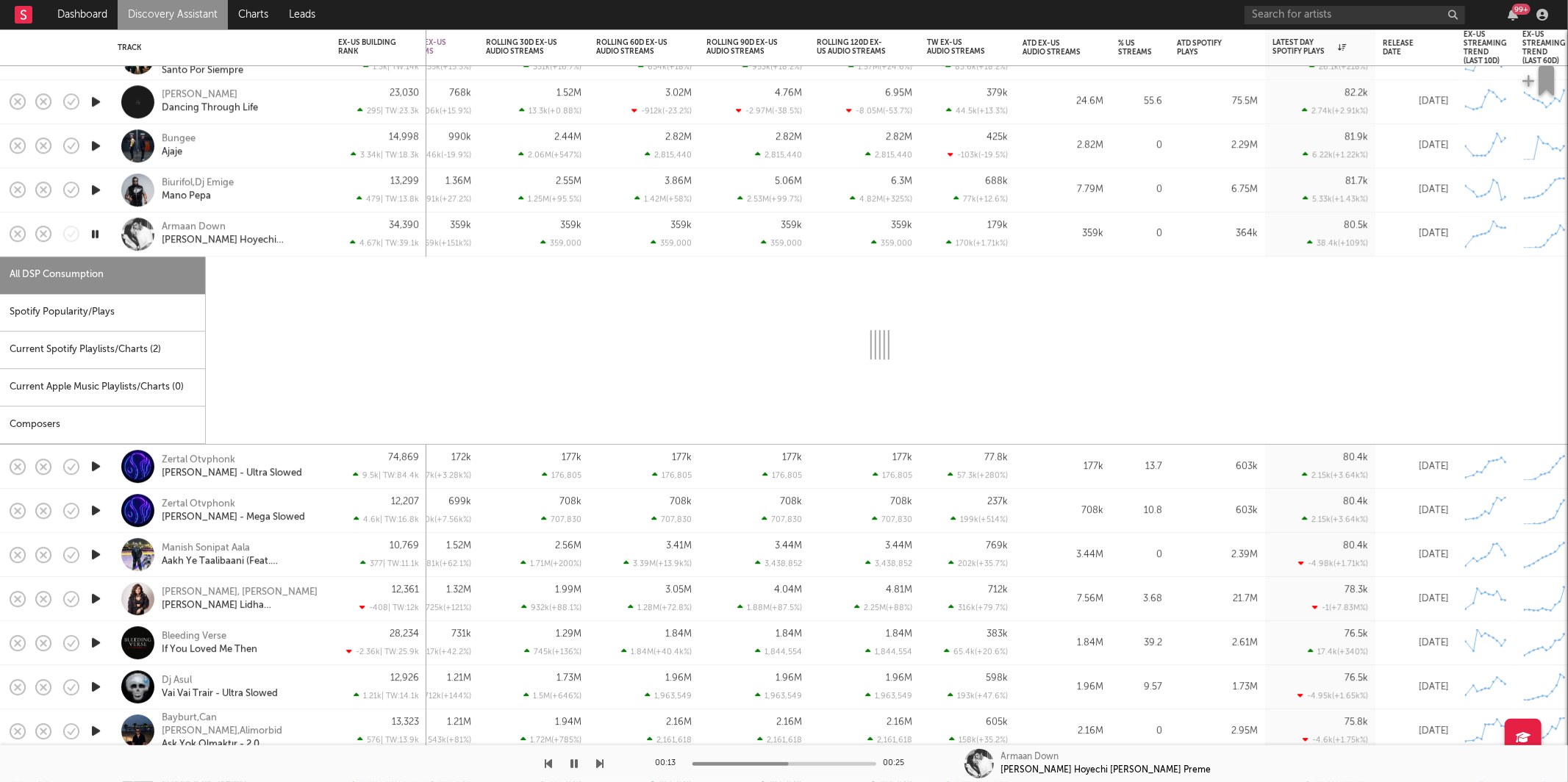
click at [168, 309] on div "Spotify Popularity/Plays" at bounding box center [102, 313] width 205 height 38
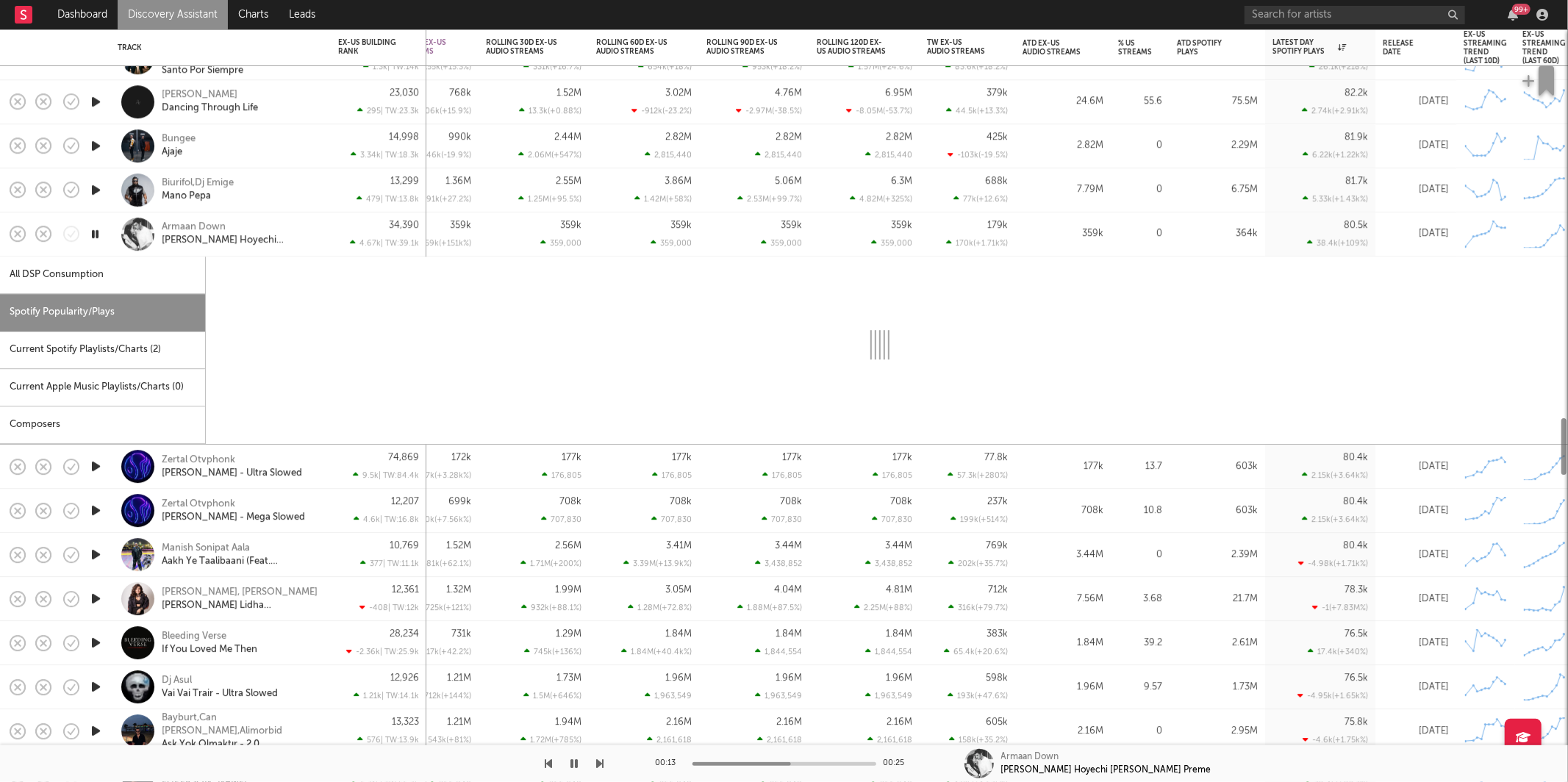
select select "1w"
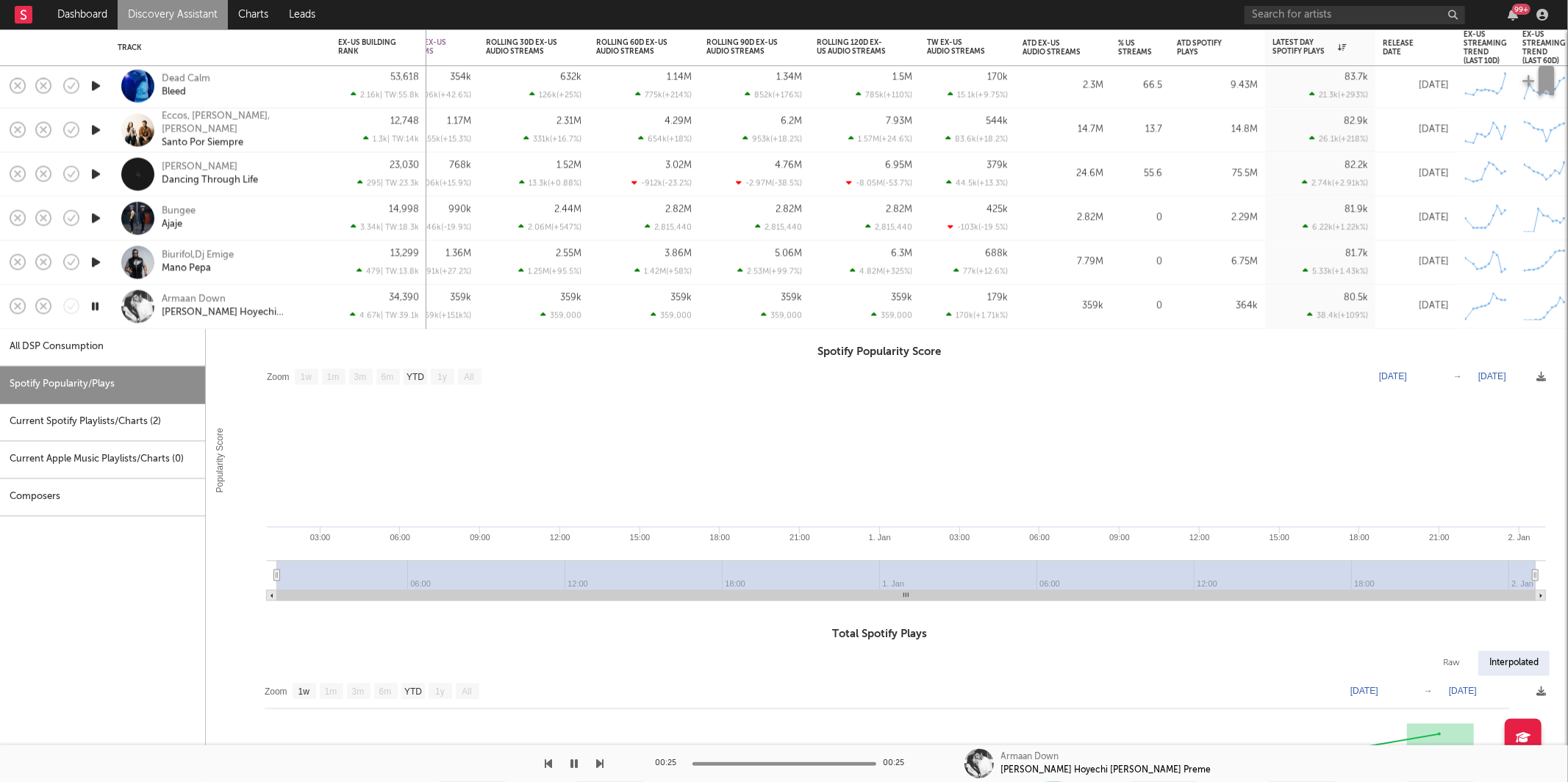
click at [319, 299] on div "Armaan Down Obhodro Hoyechi Ami Tomar Preme" at bounding box center [241, 306] width 158 height 27
drag, startPoint x: 319, startPoint y: 299, endPoint x: 1413, endPoint y: 14, distance: 1130.5
click at [319, 299] on div "Armaan Down Obhodro Hoyechi Ami Tomar Preme" at bounding box center [220, 306] width 206 height 44
select select "1w"
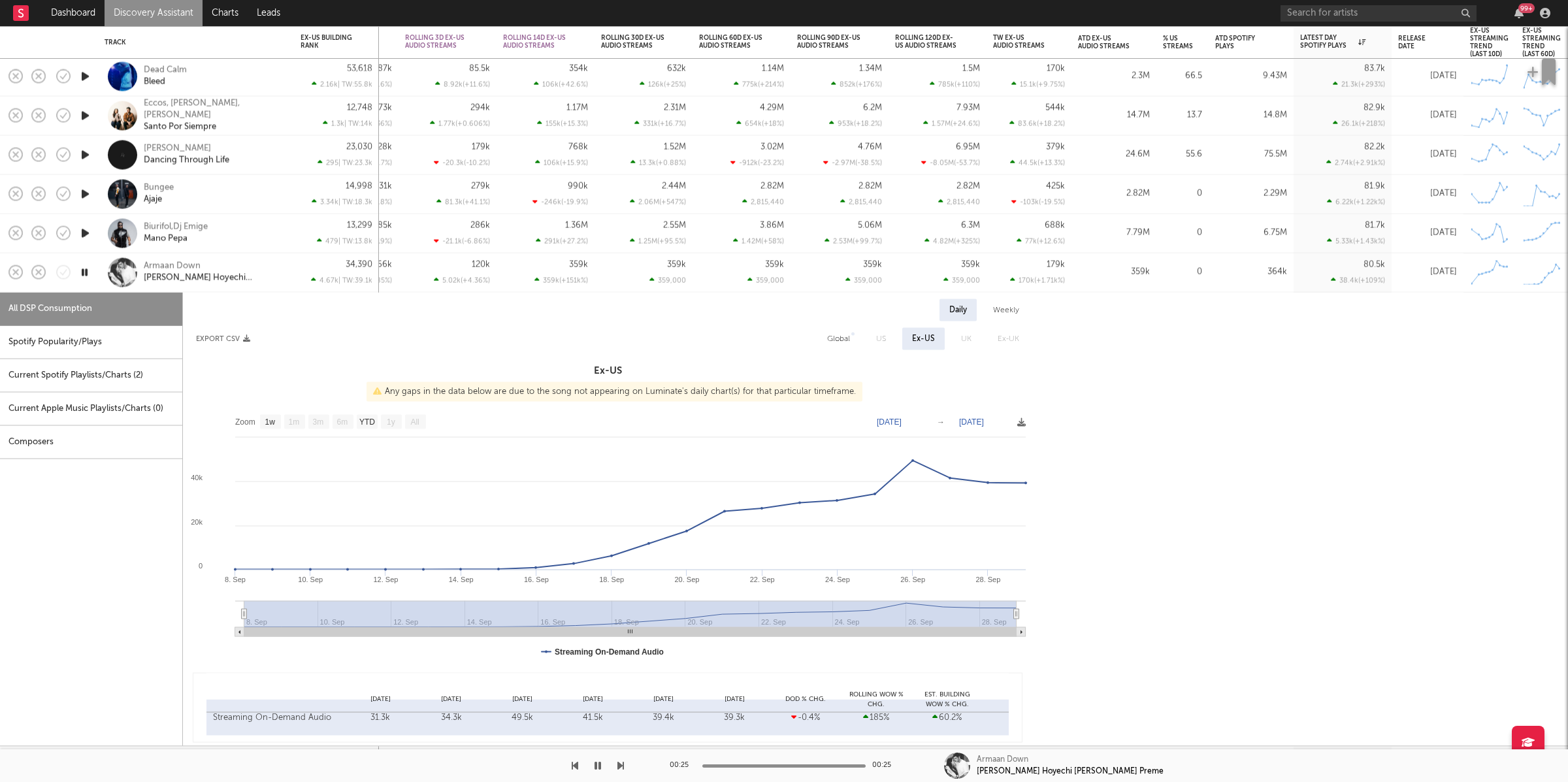
drag, startPoint x: 1292, startPoint y: 426, endPoint x: 1267, endPoint y: 422, distance: 25.3
click at [1290, 426] on div "Daily Weekly Export CSV Global US Ex-US UK Ex-UK Ex-US Any gaps in the data bel…" at bounding box center [868, 521] width 1372 height 444
click at [298, 265] on div "34,390 4.67k | TW: 39.1k" at bounding box center [336, 272] width 85 height 39
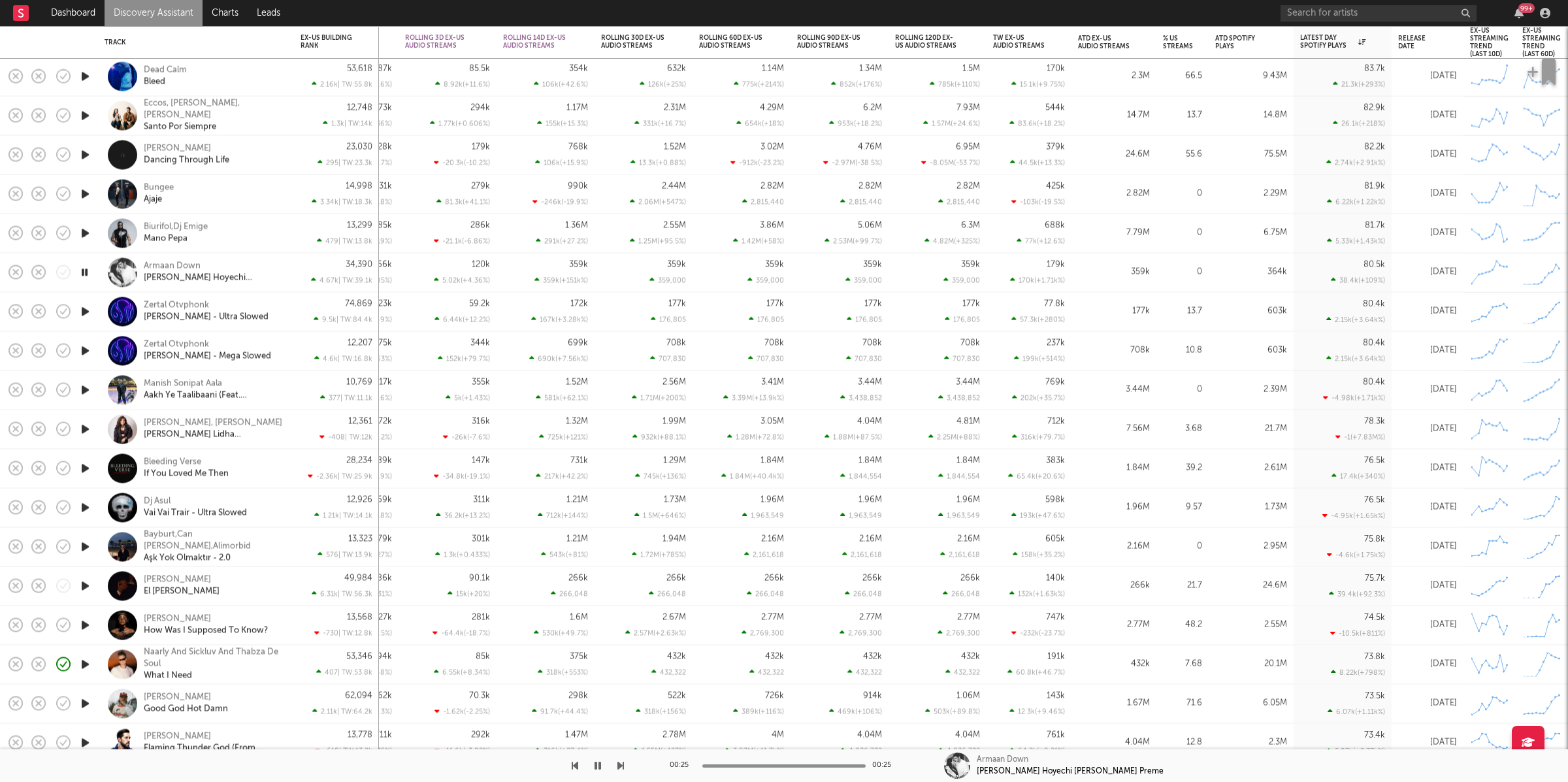
click at [87, 389] on icon "button" at bounding box center [86, 389] width 14 height 16
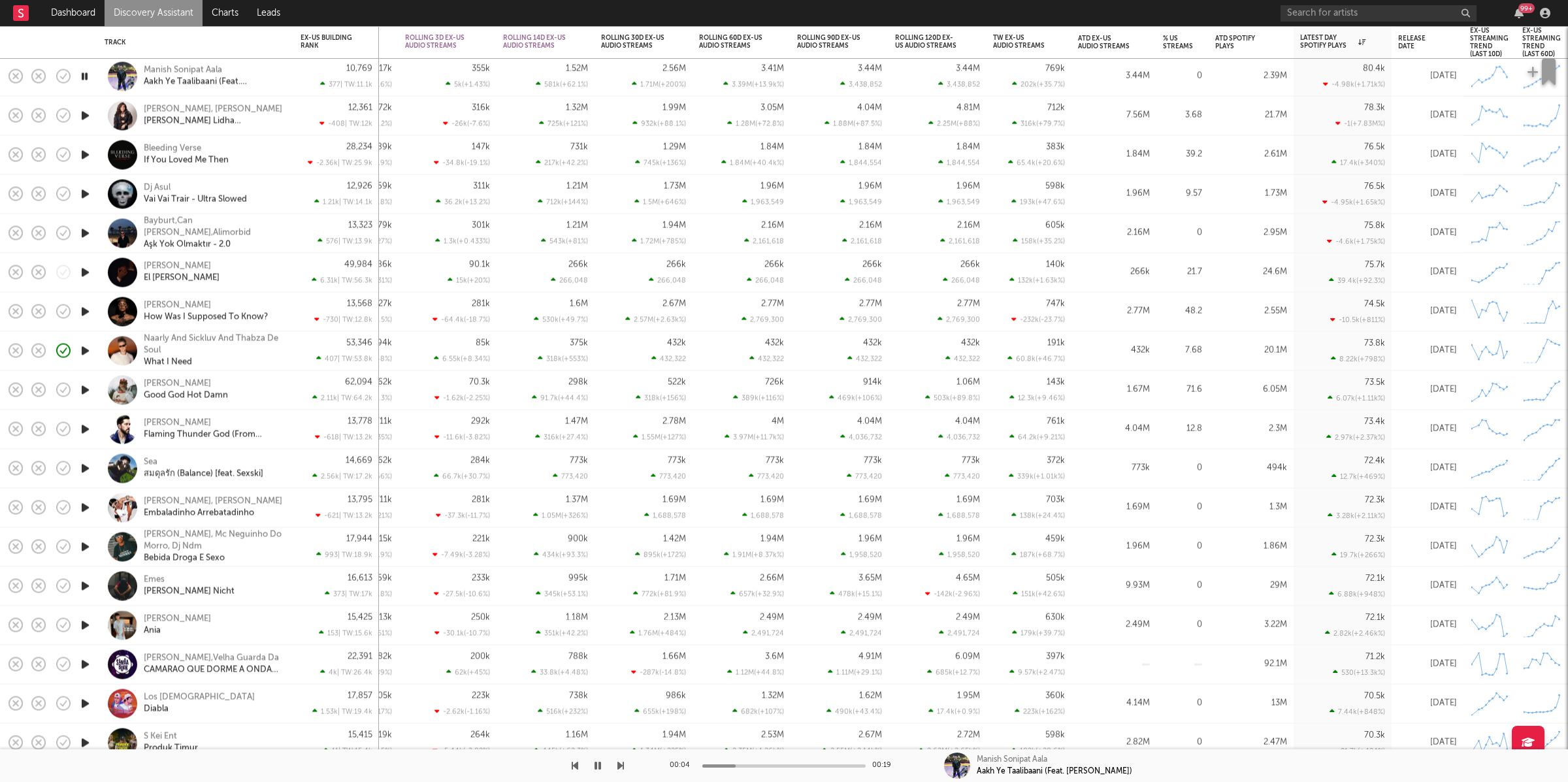
click at [621, 694] on icon "button" at bounding box center [620, 766] width 6 height 11
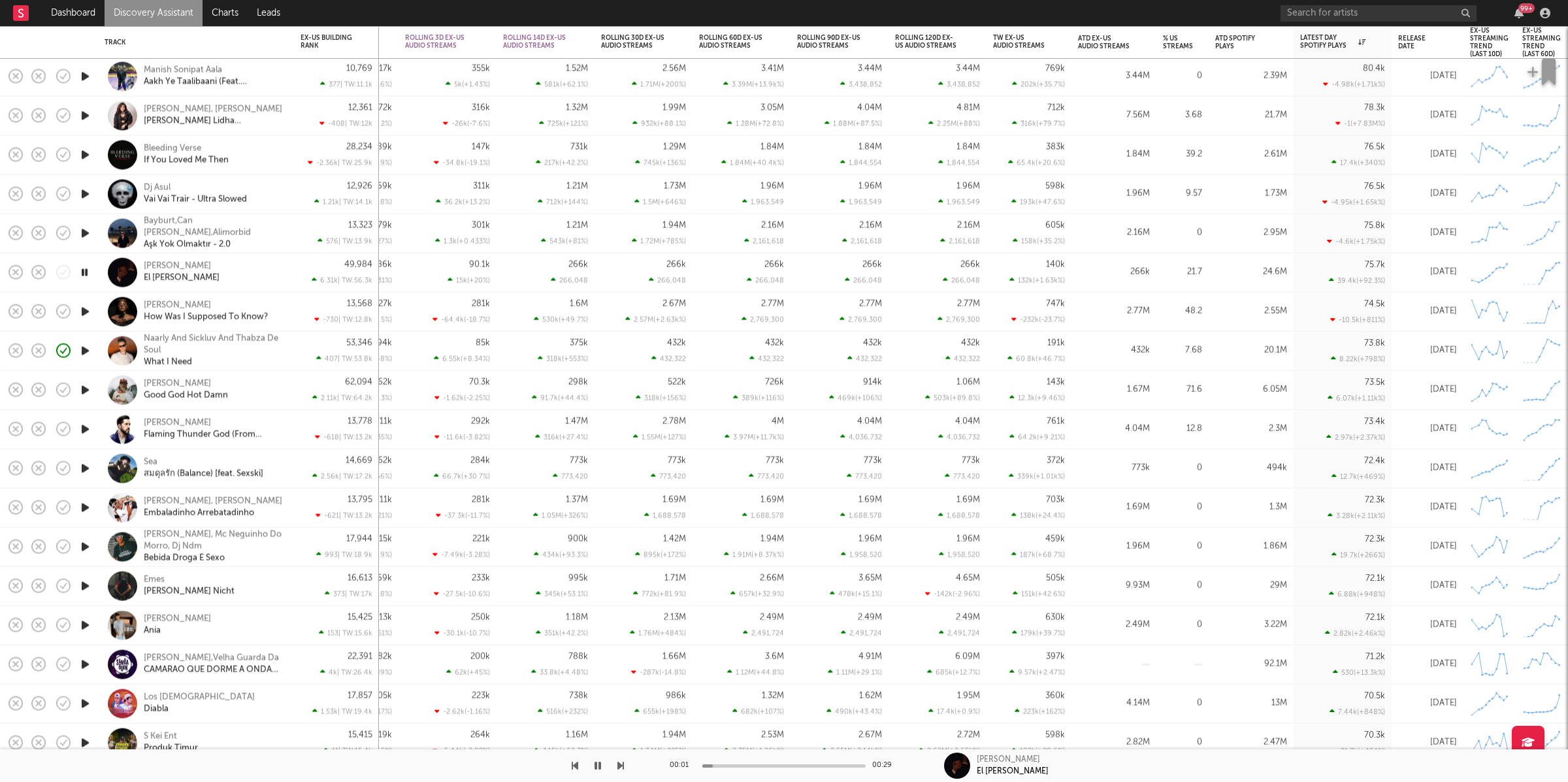
click at [574, 694] on icon "button" at bounding box center [574, 766] width 6 height 11
click at [614, 694] on div at bounding box center [312, 765] width 624 height 33
click at [619, 694] on icon "button" at bounding box center [620, 766] width 6 height 11
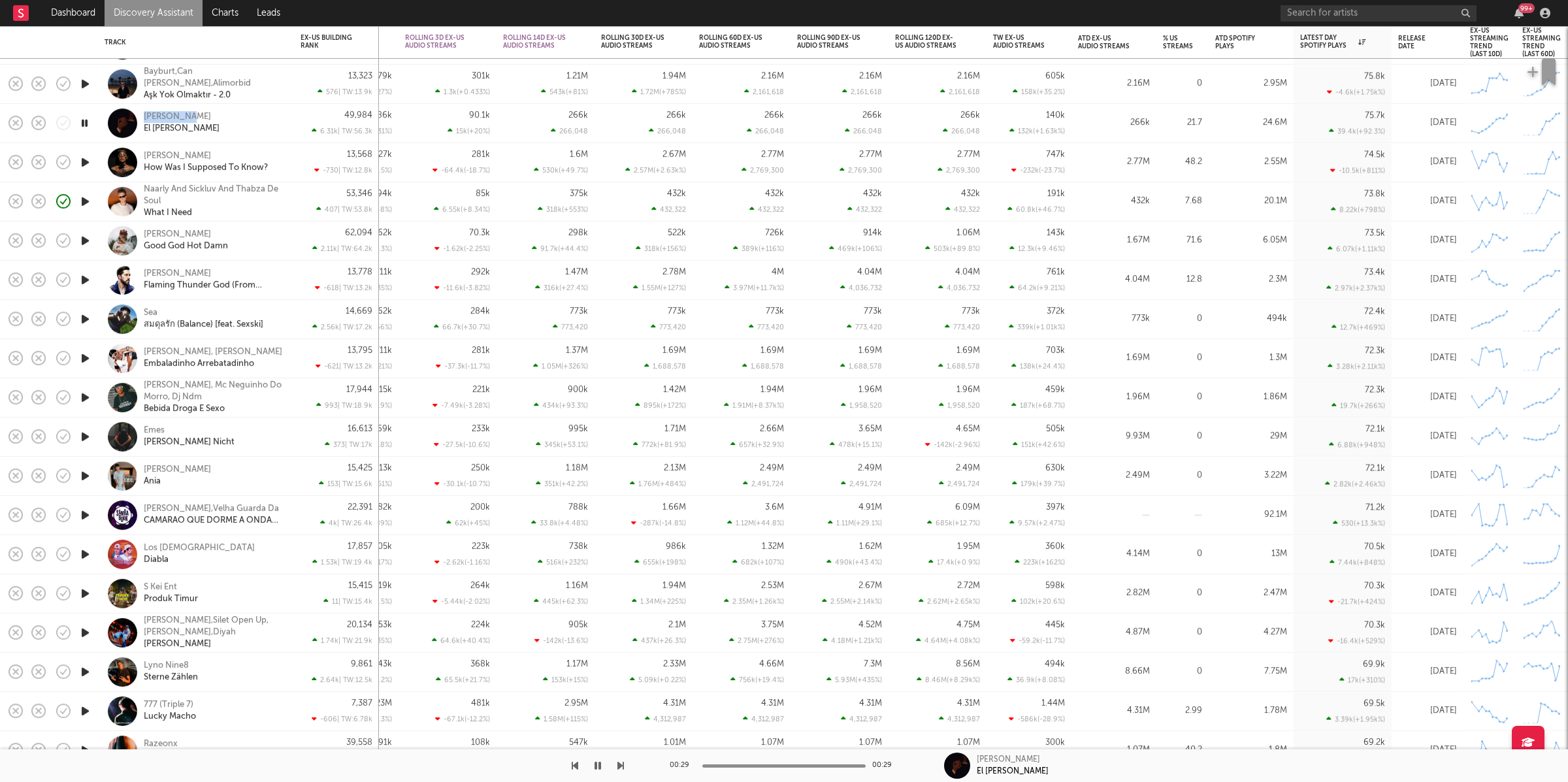
click at [622, 694] on icon "button" at bounding box center [620, 766] width 6 height 11
click at [603, 694] on button "button" at bounding box center [598, 765] width 13 height 33
click at [601, 694] on icon "button" at bounding box center [598, 766] width 8 height 11
click at [617, 694] on icon "button" at bounding box center [620, 766] width 6 height 11
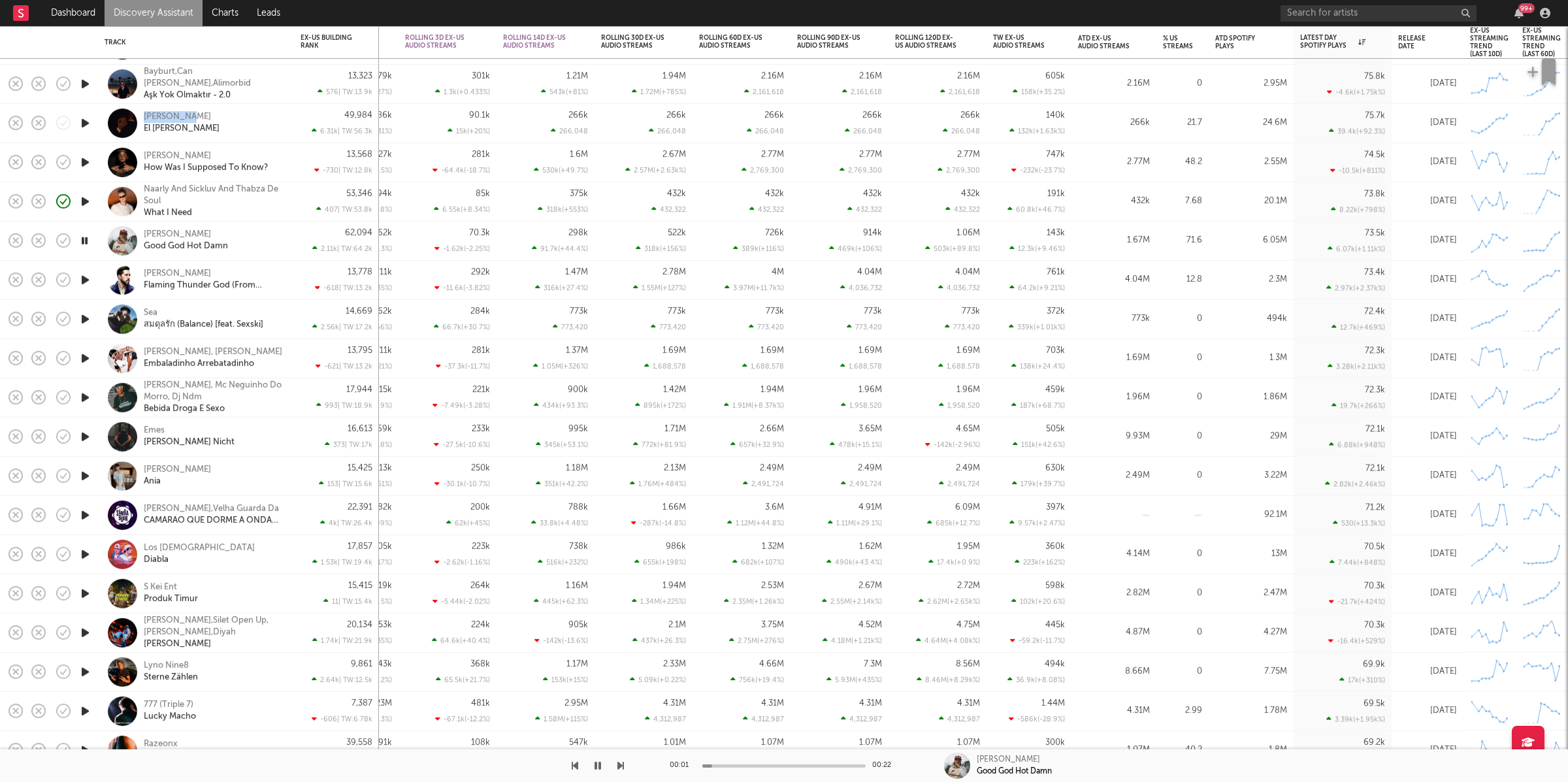
click at [617, 694] on icon "button" at bounding box center [620, 766] width 6 height 11
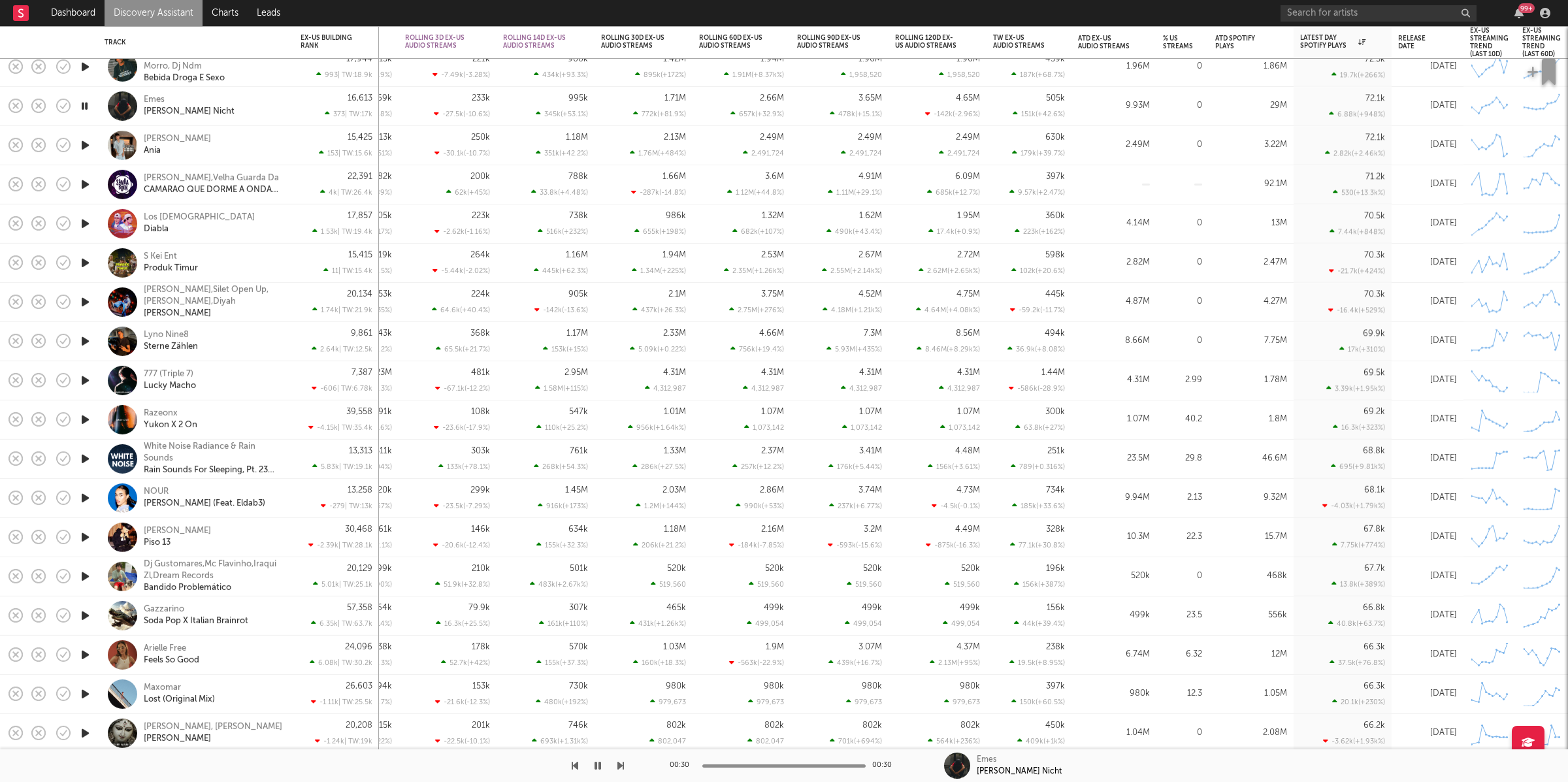
click at [619, 694] on icon "button" at bounding box center [620, 766] width 6 height 11
click at [597, 694] on icon "button" at bounding box center [597, 766] width 6 height 11
click at [598, 694] on icon "button" at bounding box center [598, 766] width 8 height 11
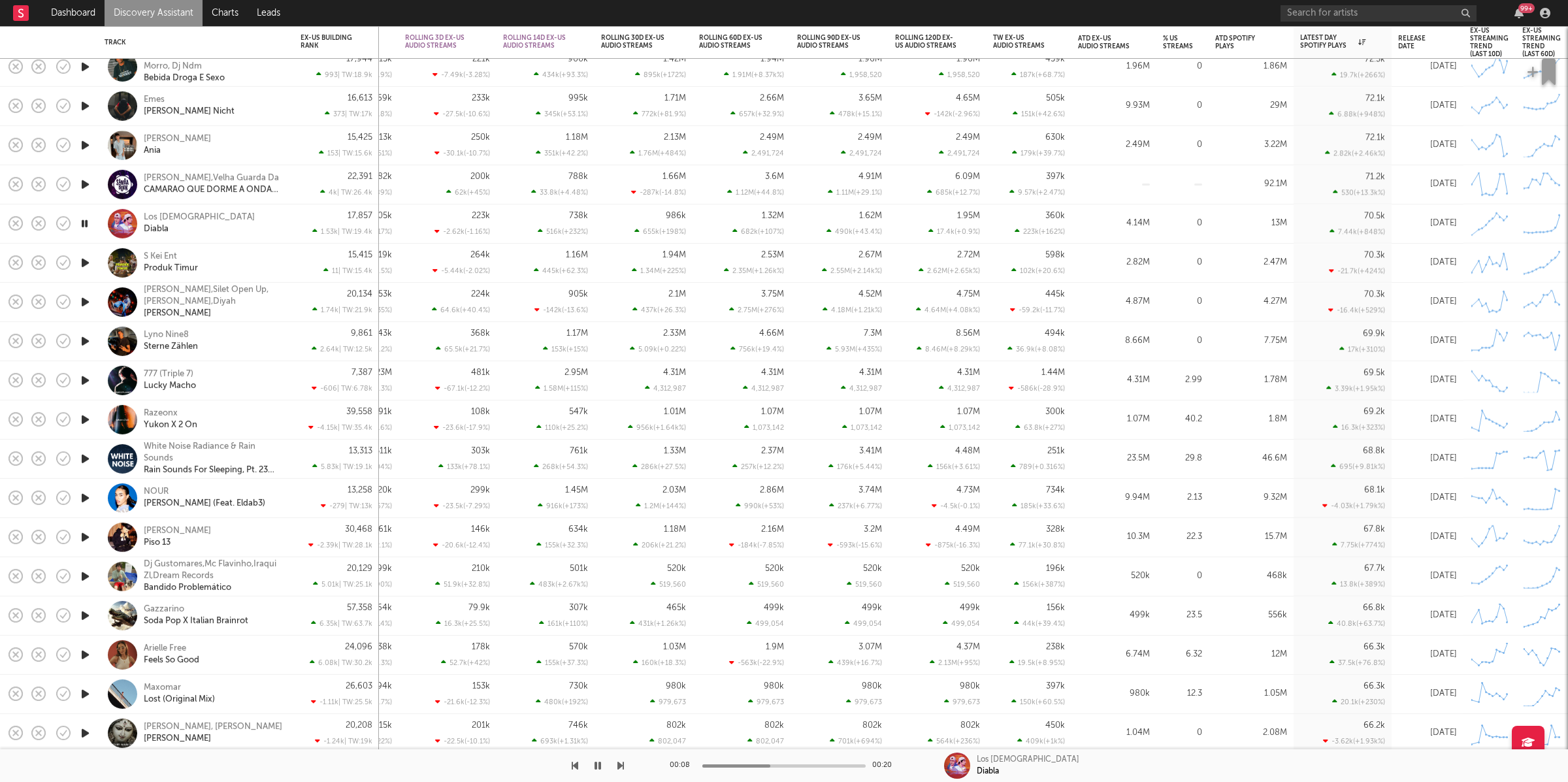
click at [598, 694] on icon "button" at bounding box center [597, 766] width 6 height 11
click at [590, 694] on div at bounding box center [312, 765] width 624 height 33
click at [599, 694] on icon "button" at bounding box center [598, 766] width 8 height 11
click at [622, 694] on icon "button" at bounding box center [620, 766] width 6 height 11
click at [258, 266] on div "S Kei Ent Produk Timur" at bounding box center [214, 263] width 141 height 24
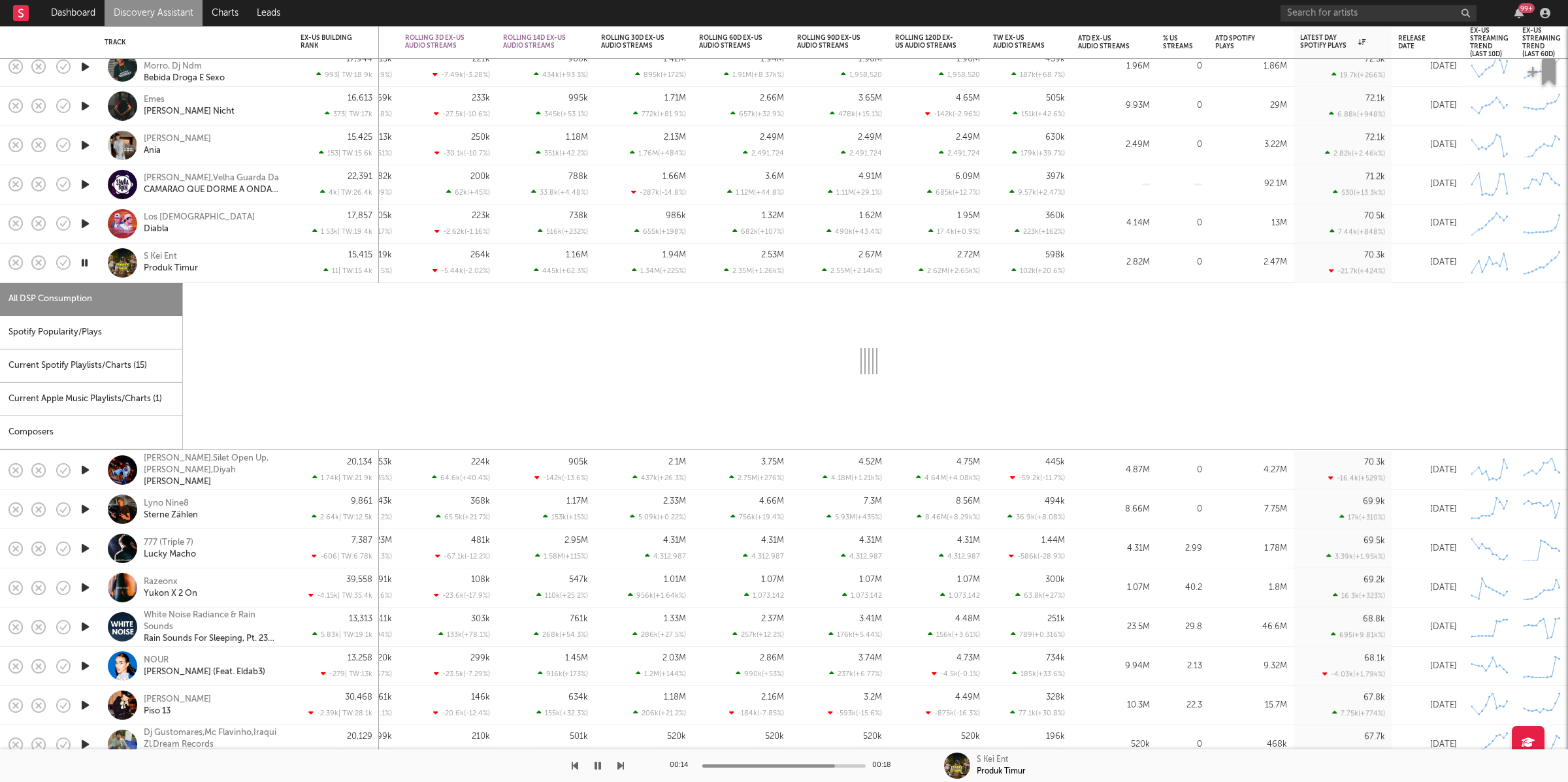
select select "6m"
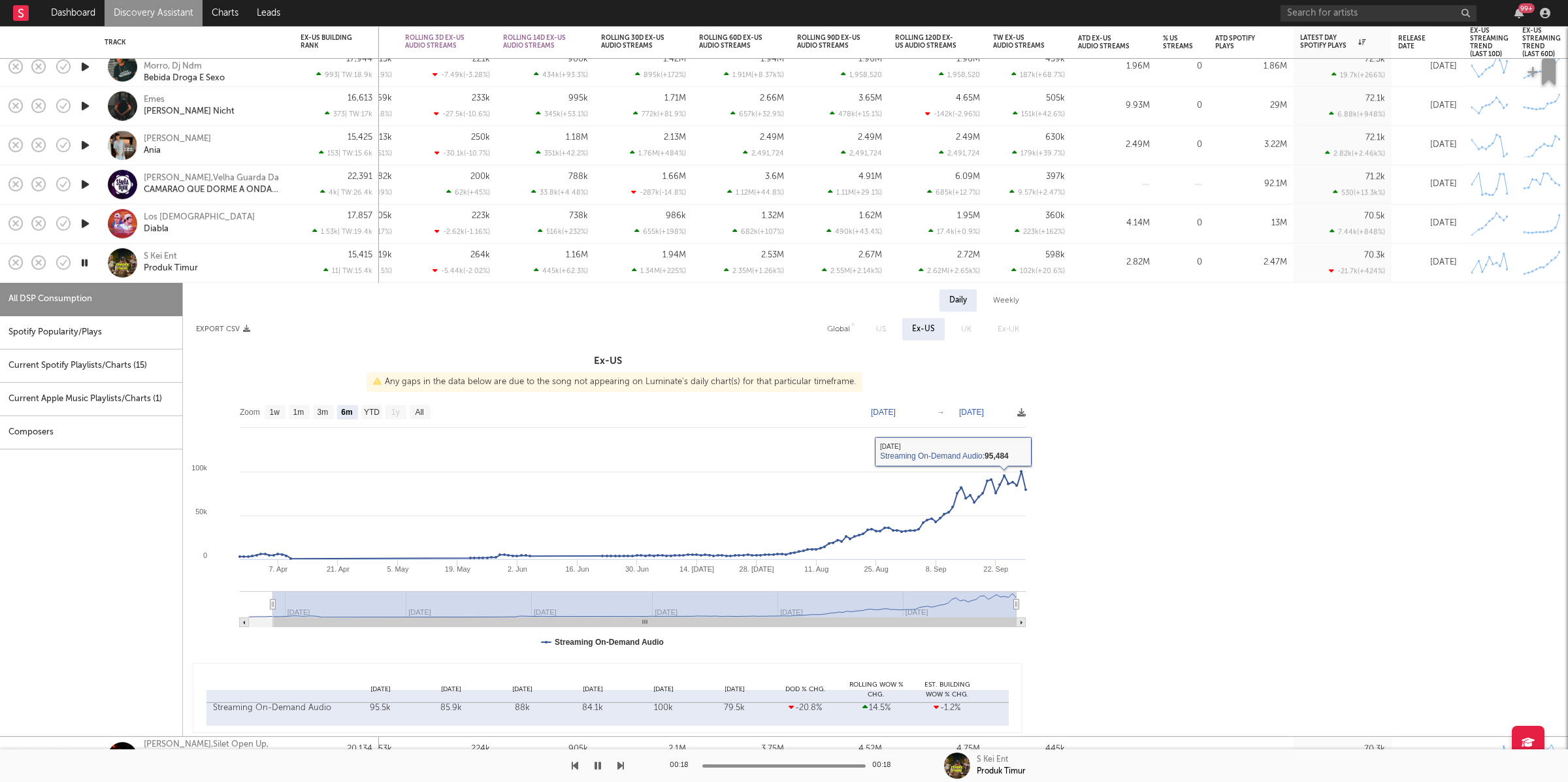
click at [103, 332] on div "Spotify Popularity/Plays" at bounding box center [91, 334] width 182 height 34
select select "1w"
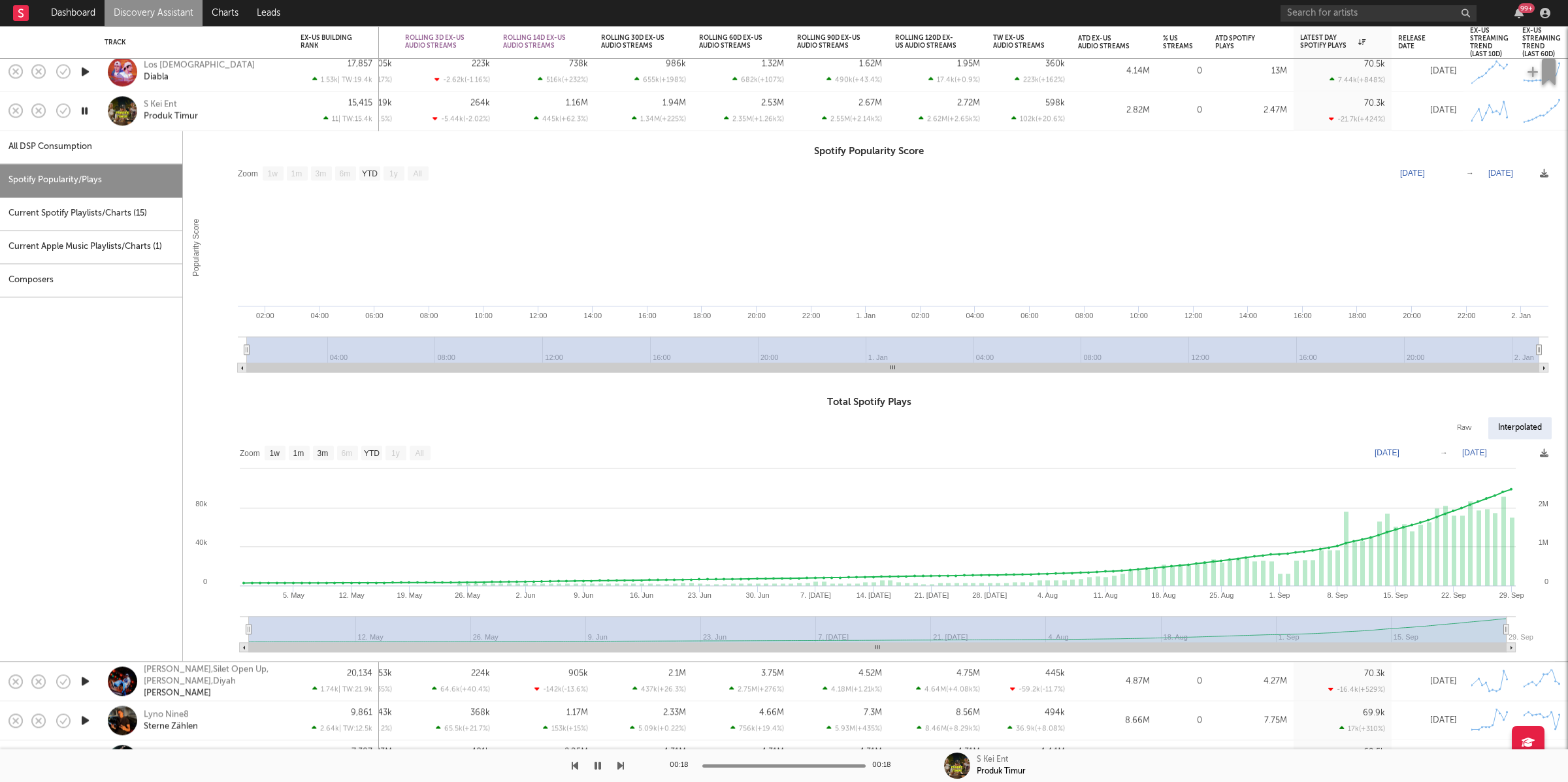
click at [248, 93] on div "S Kei Ent Produk Timur" at bounding box center [195, 111] width 183 height 39
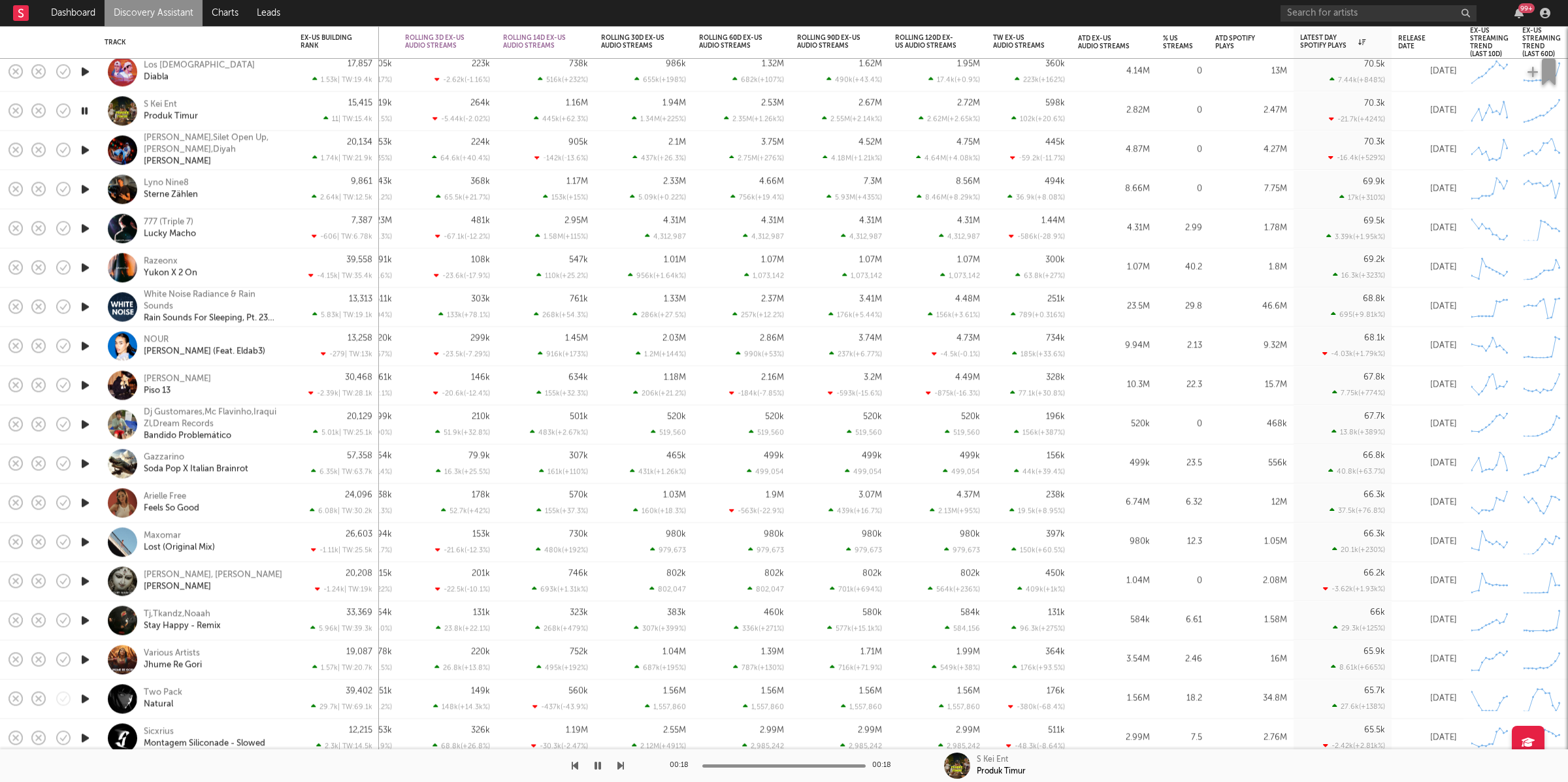
click at [88, 151] on icon "button" at bounding box center [86, 150] width 14 height 16
click at [615, 694] on div at bounding box center [312, 765] width 624 height 33
click at [626, 694] on div "00:01 00:18 Jacson Zeran,Silet Open Up,Juan Reza,Diyah Gaya Lama" at bounding box center [784, 765] width 1568 height 33
click at [622, 694] on icon "button" at bounding box center [620, 766] width 6 height 11
click at [619, 694] on icon "button" at bounding box center [620, 766] width 6 height 11
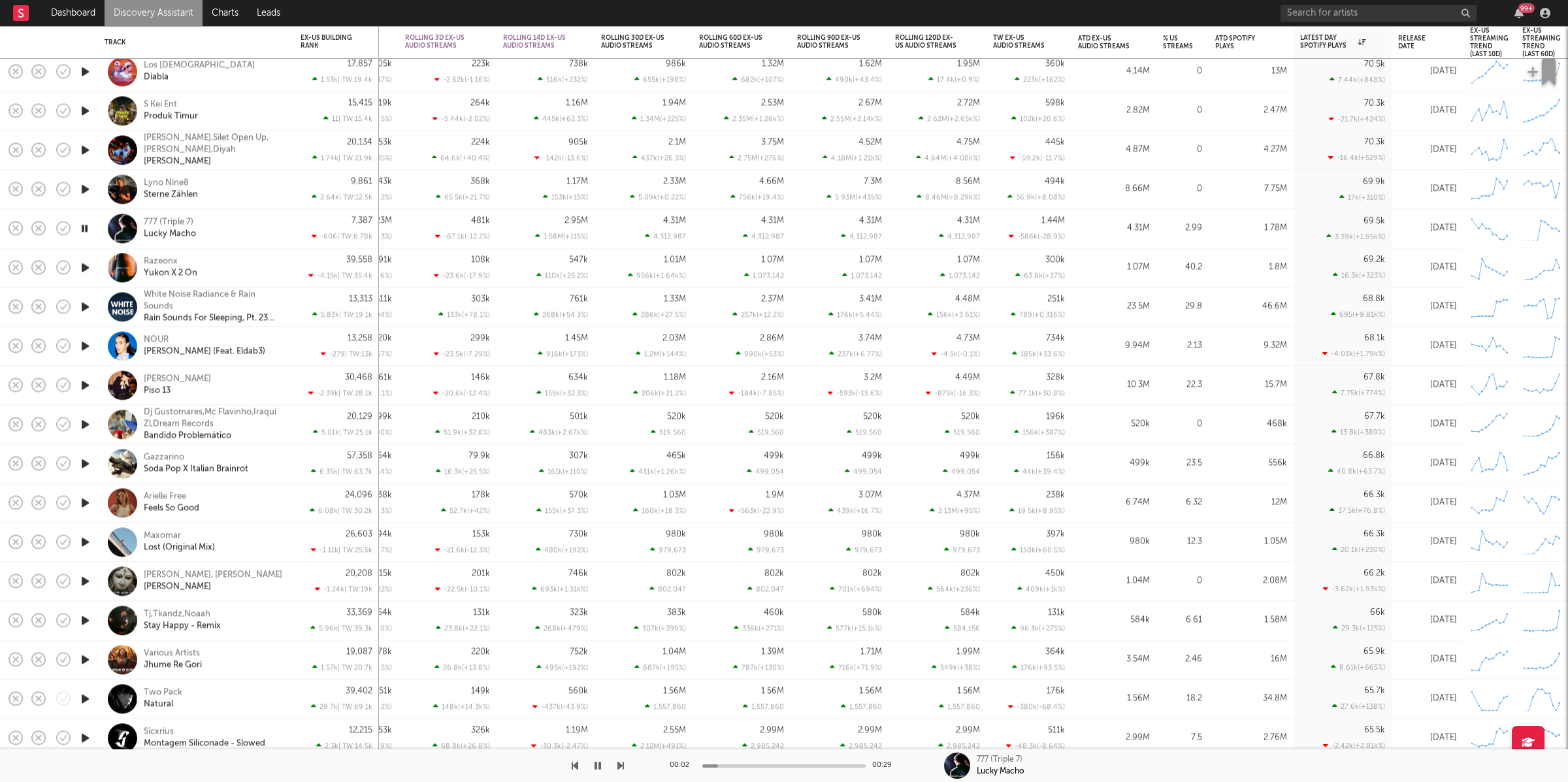
click at [619, 694] on icon "button" at bounding box center [620, 766] width 6 height 11
click at [624, 694] on div "00:18 00:21 NOUR Meen Ysadak (Feat. Eldab3)" at bounding box center [784, 765] width 1568 height 33
click at [623, 694] on icon "button" at bounding box center [620, 766] width 6 height 11
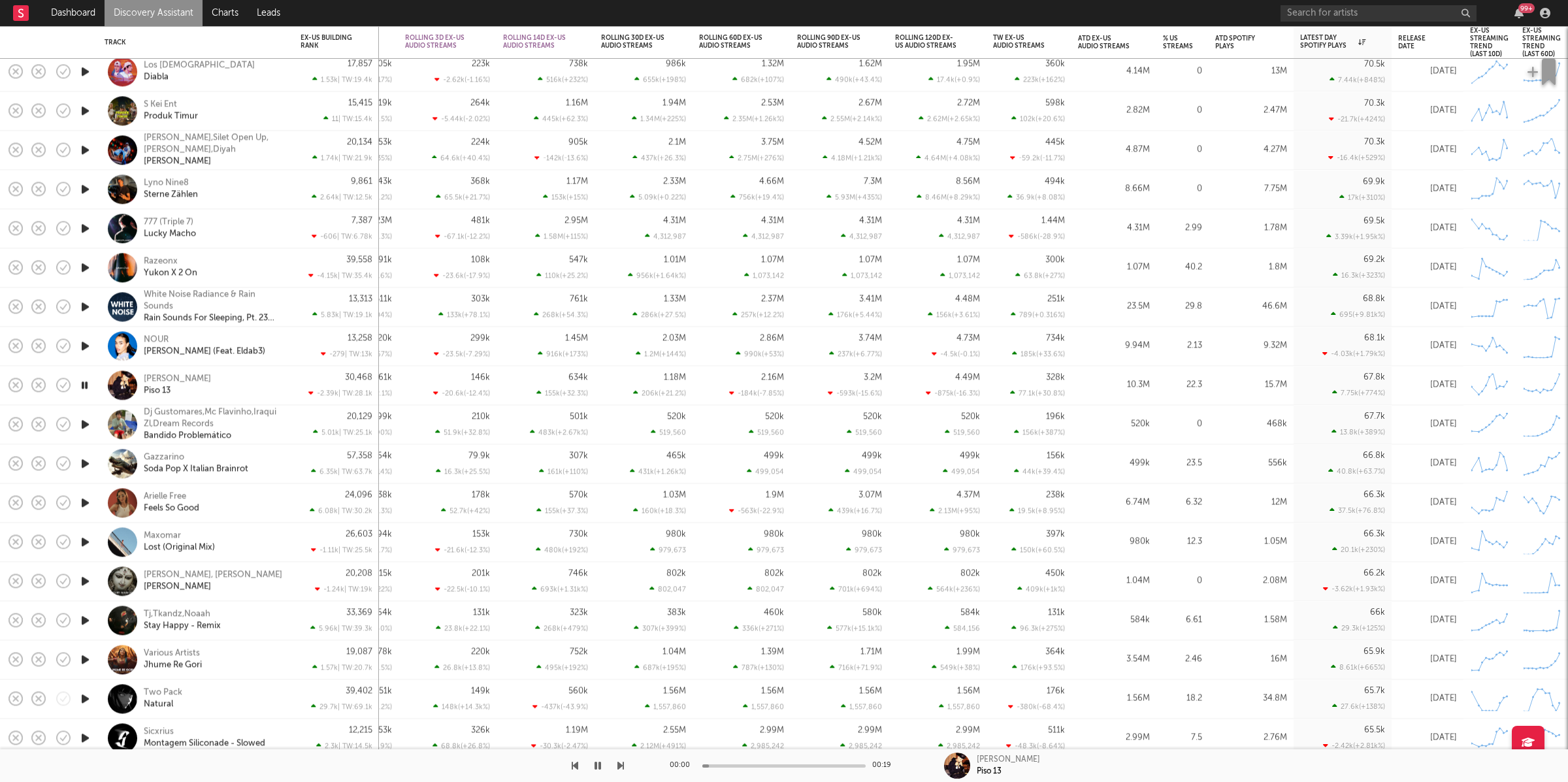
click at [623, 694] on icon "button" at bounding box center [620, 766] width 6 height 11
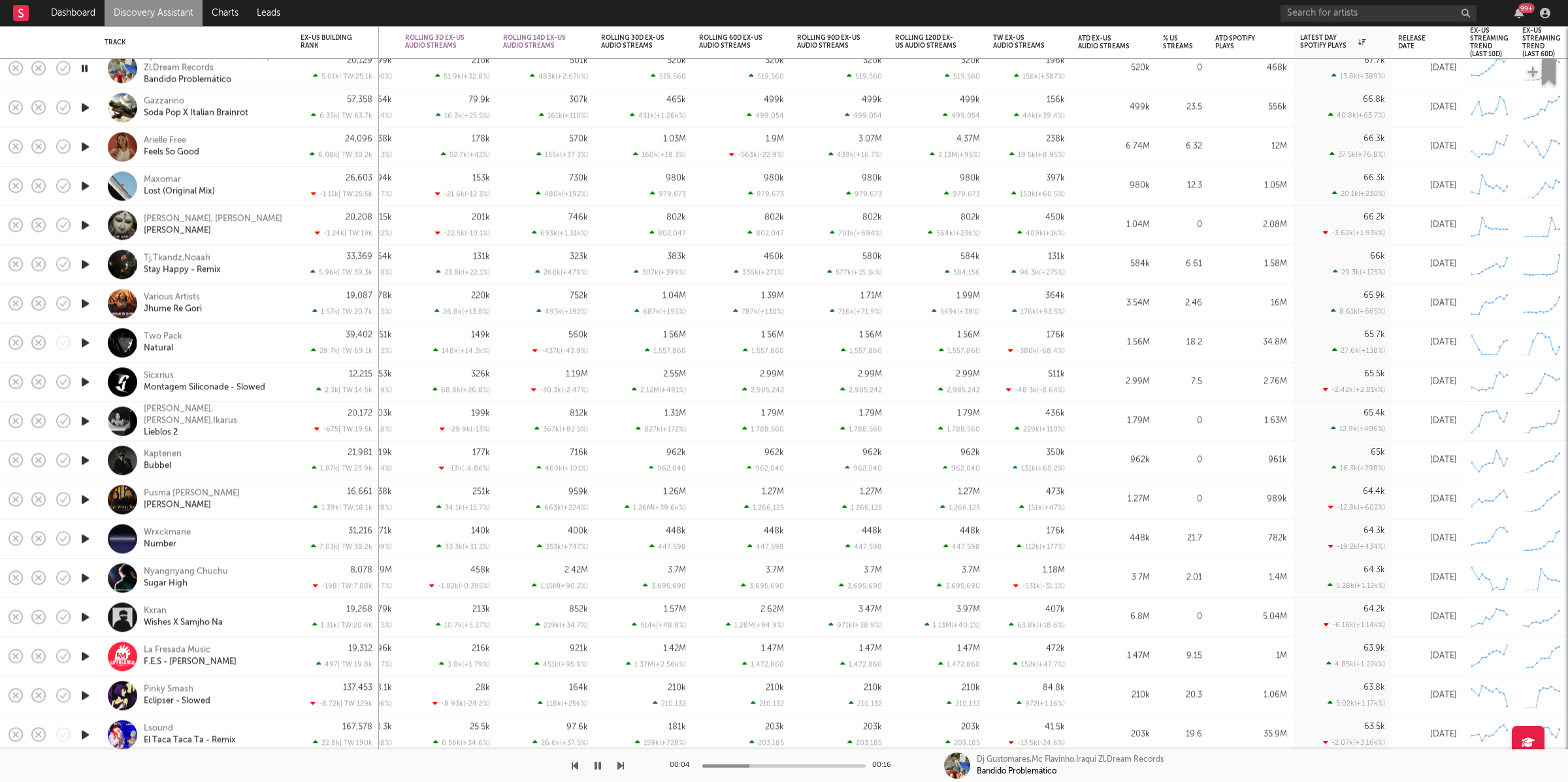
click at [623, 694] on icon "button" at bounding box center [620, 766] width 6 height 11
click at [622, 694] on icon "button" at bounding box center [620, 766] width 6 height 11
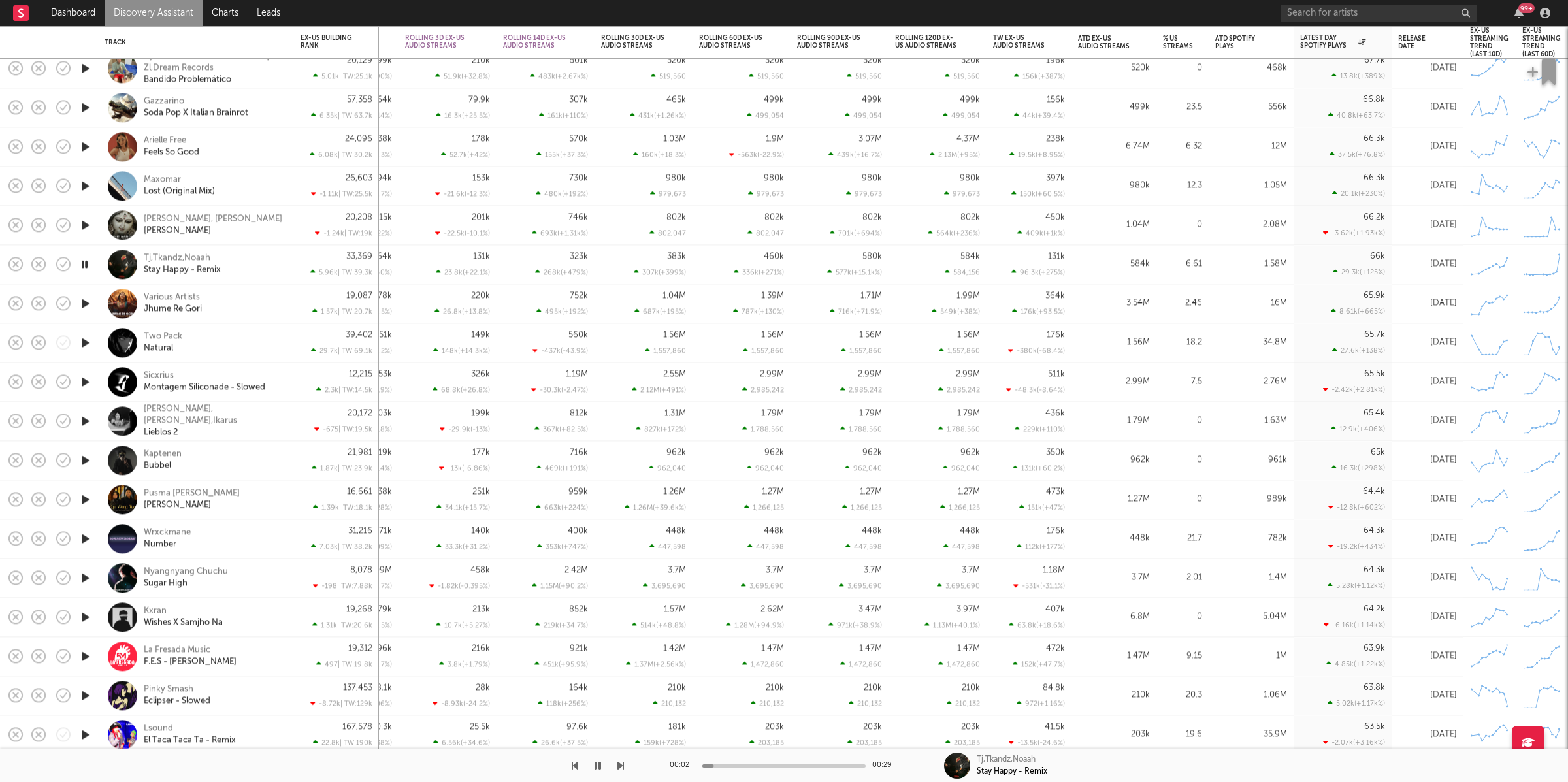
click at [622, 694] on icon "button" at bounding box center [620, 766] width 6 height 11
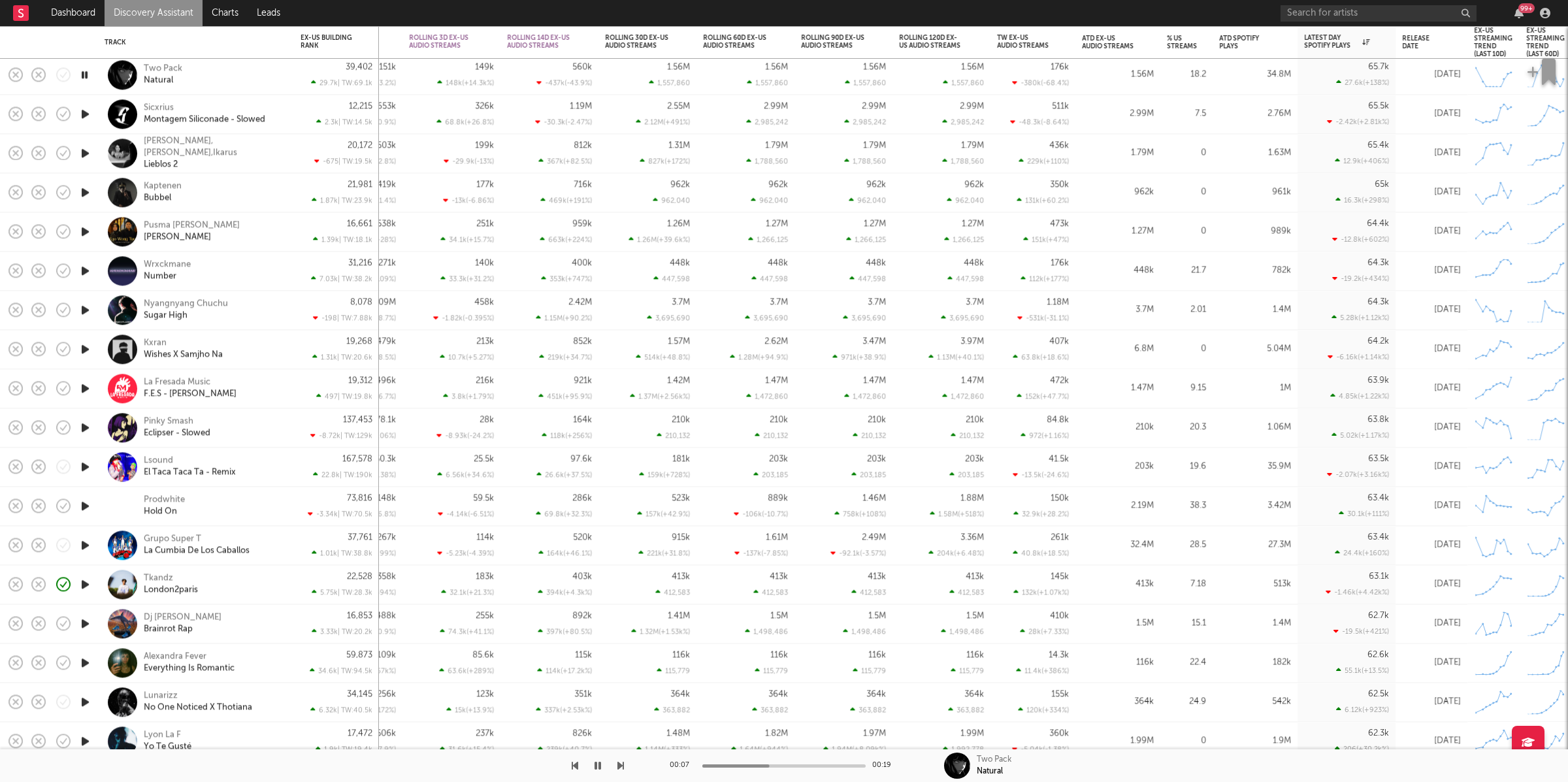
click at [613, 694] on div at bounding box center [312, 765] width 624 height 33
click at [624, 694] on div "00:08 00:19 Two Pack Natural" at bounding box center [784, 765] width 1568 height 33
click at [623, 694] on icon "button" at bounding box center [620, 766] width 6 height 11
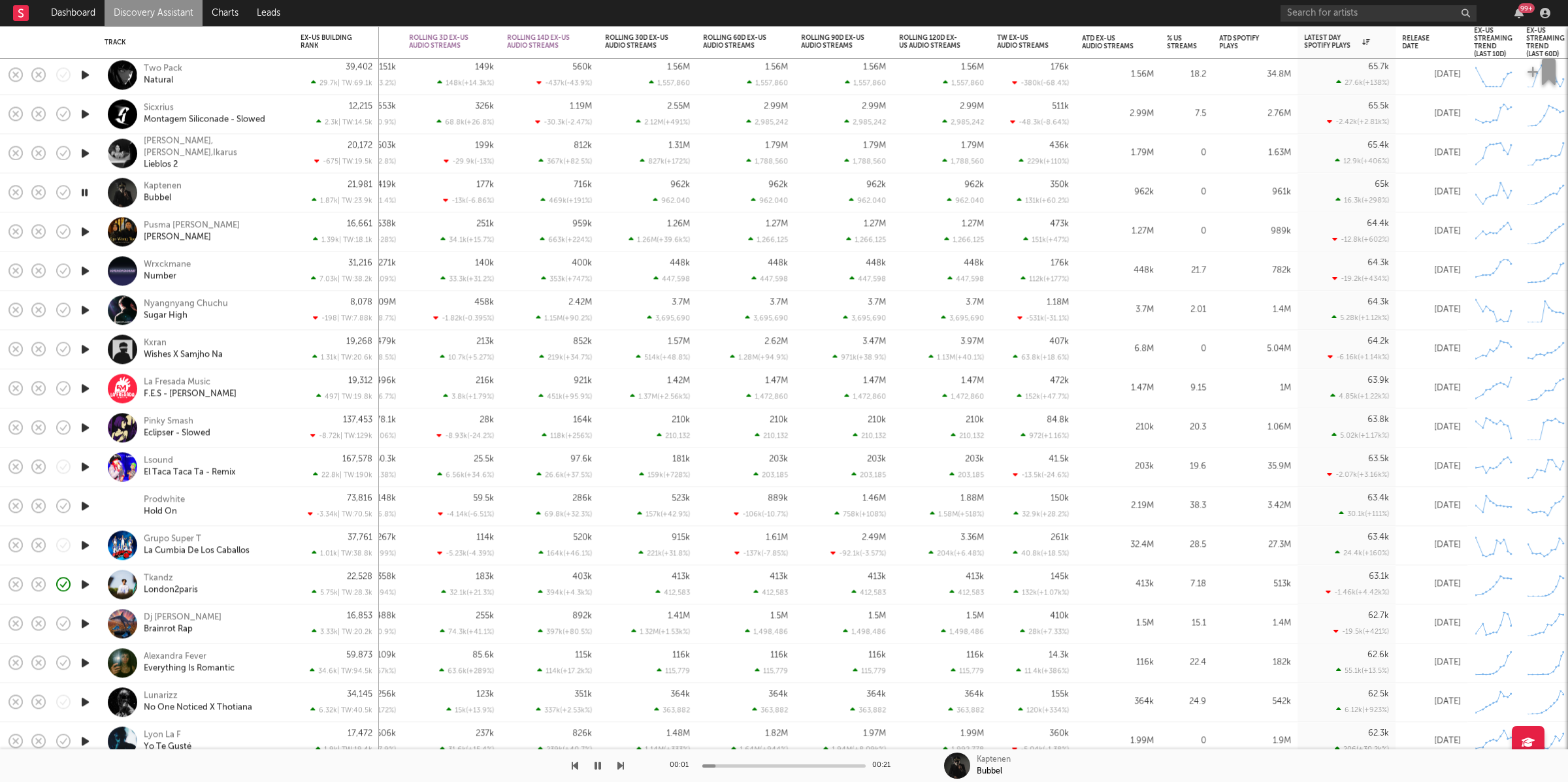
click at [622, 694] on icon "button" at bounding box center [620, 766] width 6 height 11
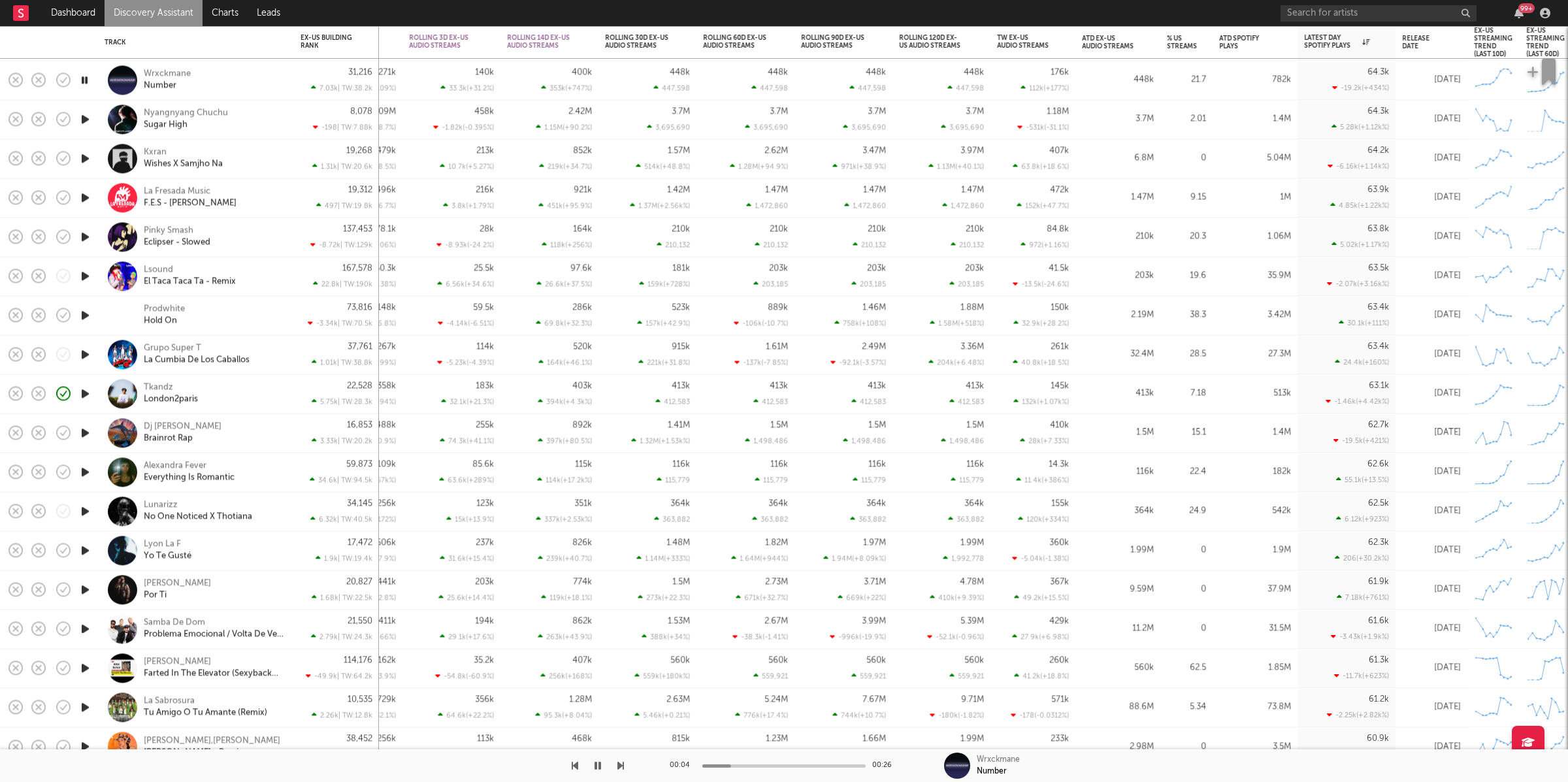
click at [624, 694] on div "00:04 00:26 Wrxckmane Number" at bounding box center [784, 765] width 1568 height 33
click at [622, 694] on icon "button" at bounding box center [620, 766] width 6 height 11
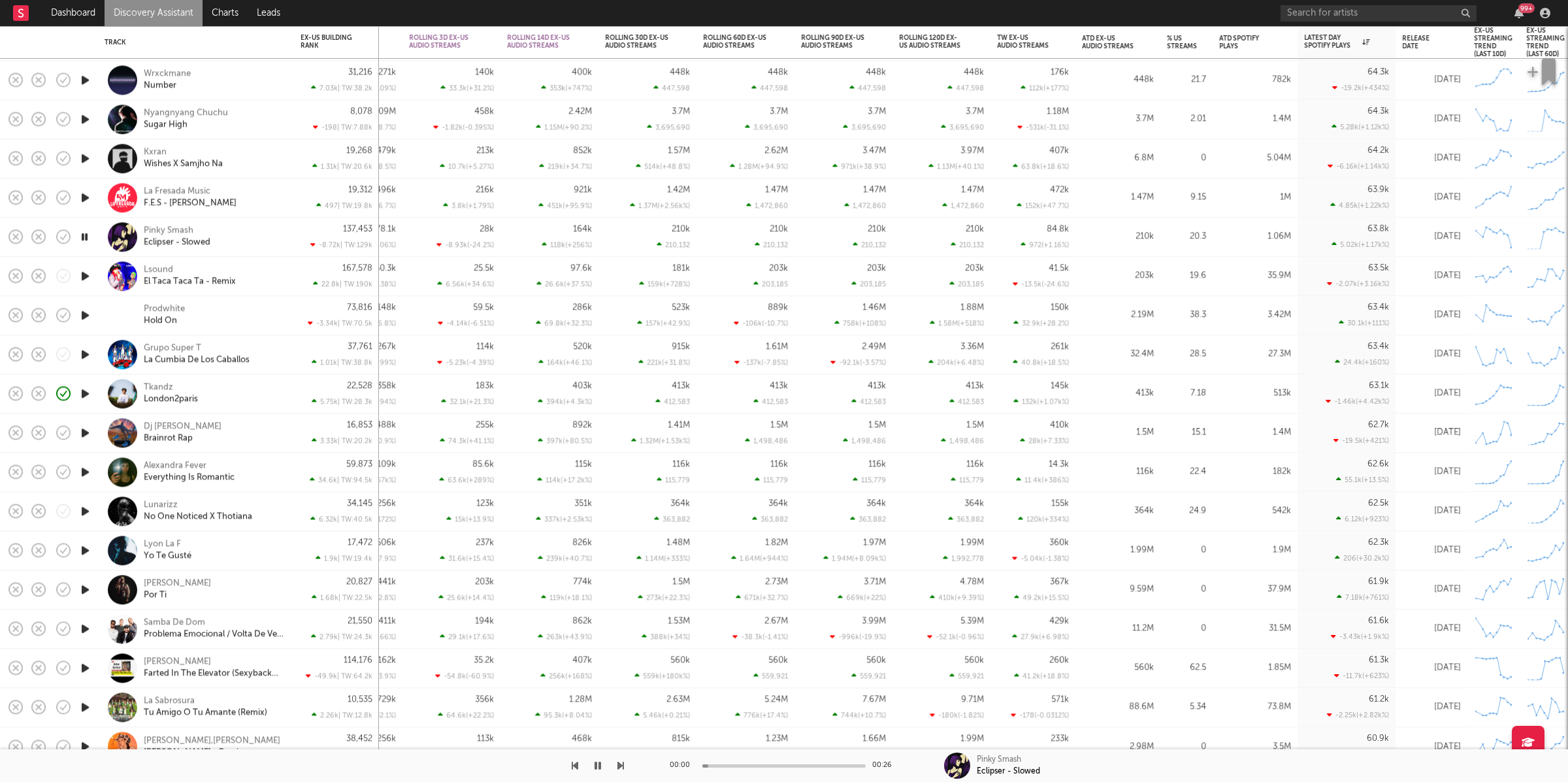
click at [622, 694] on icon "button" at bounding box center [620, 766] width 6 height 11
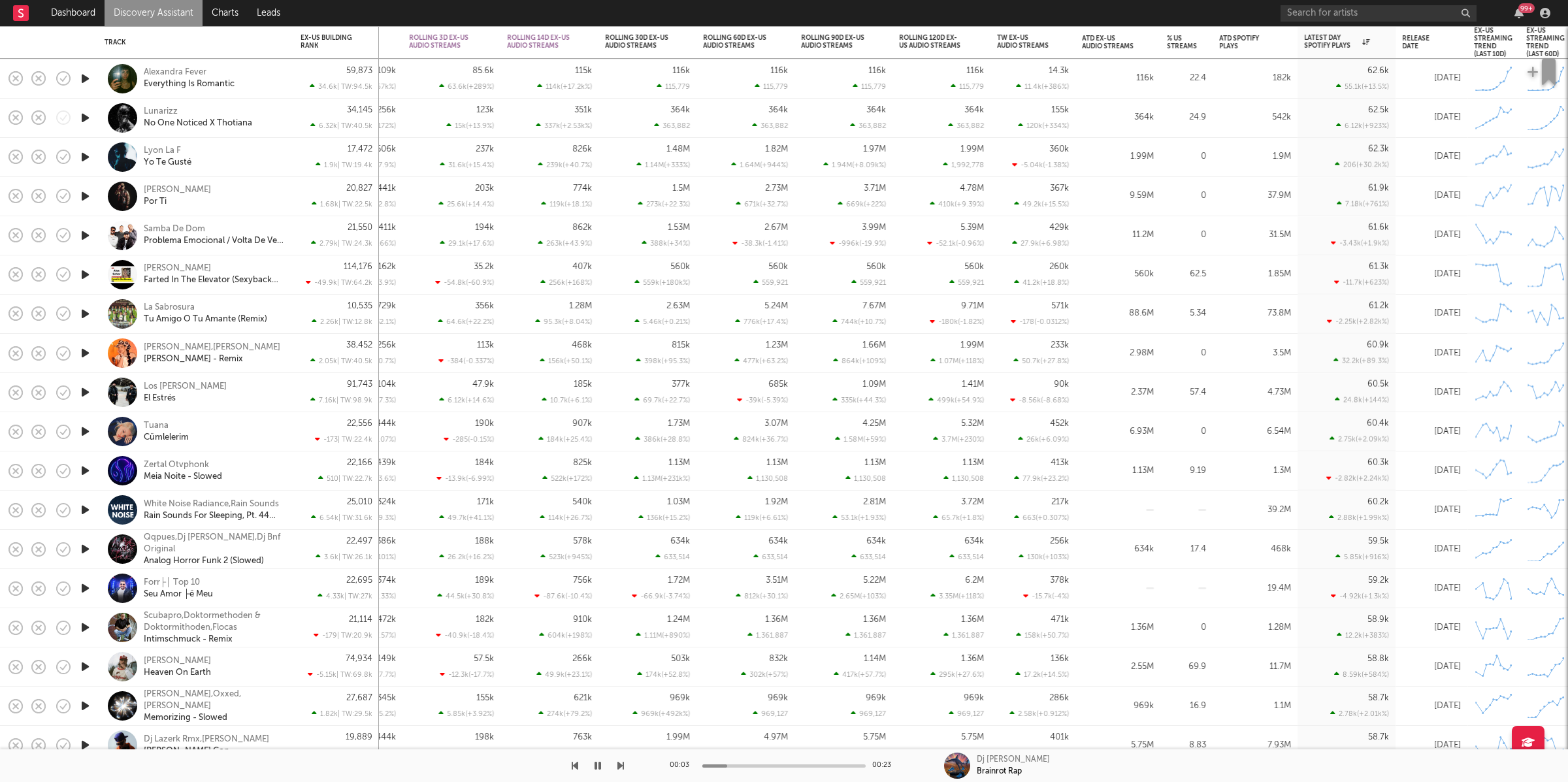
click at [621, 694] on icon "button" at bounding box center [620, 766] width 6 height 11
click at [620, 694] on icon "button" at bounding box center [620, 766] width 6 height 11
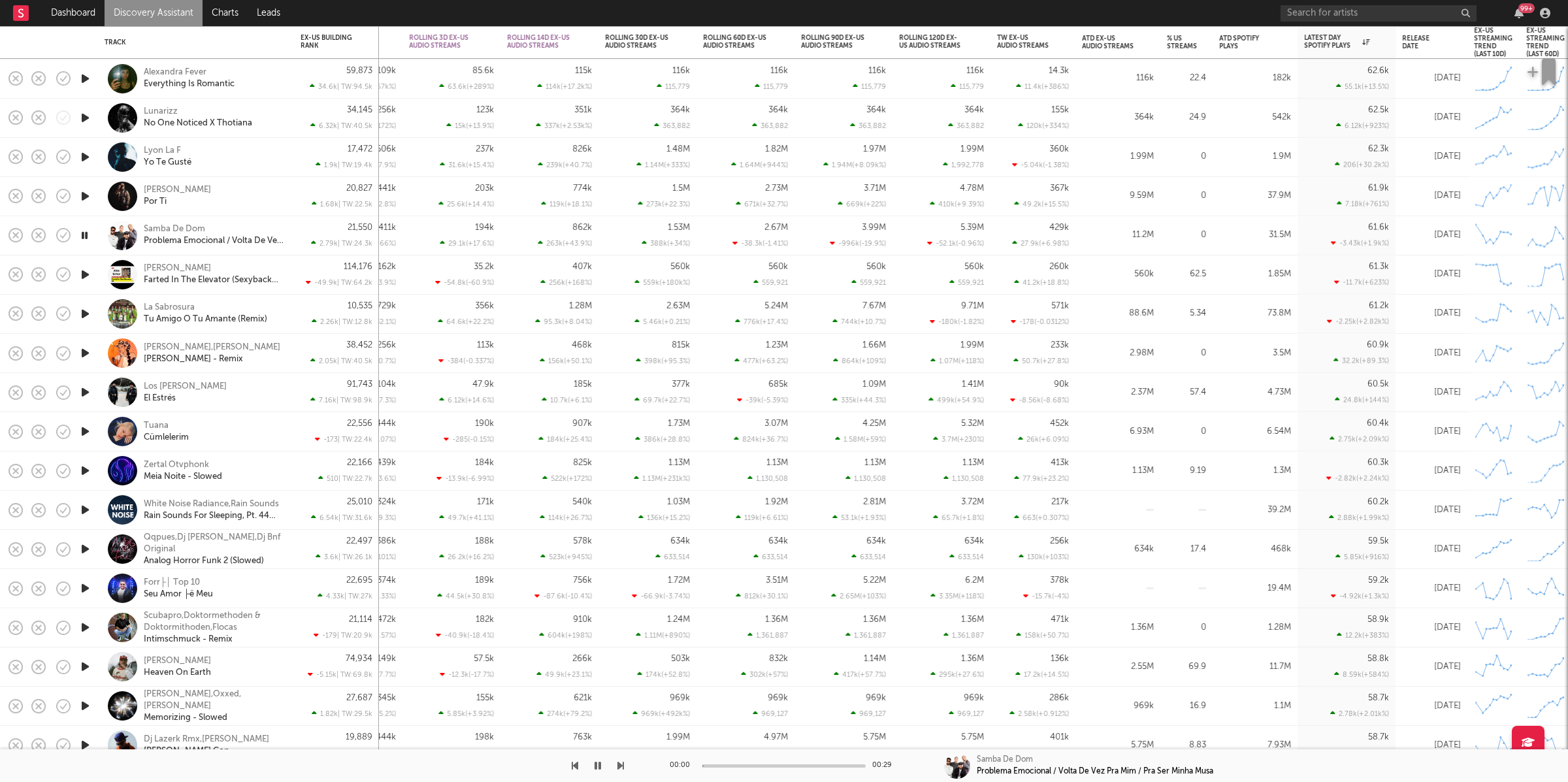
click at [620, 694] on icon "button" at bounding box center [620, 766] width 6 height 11
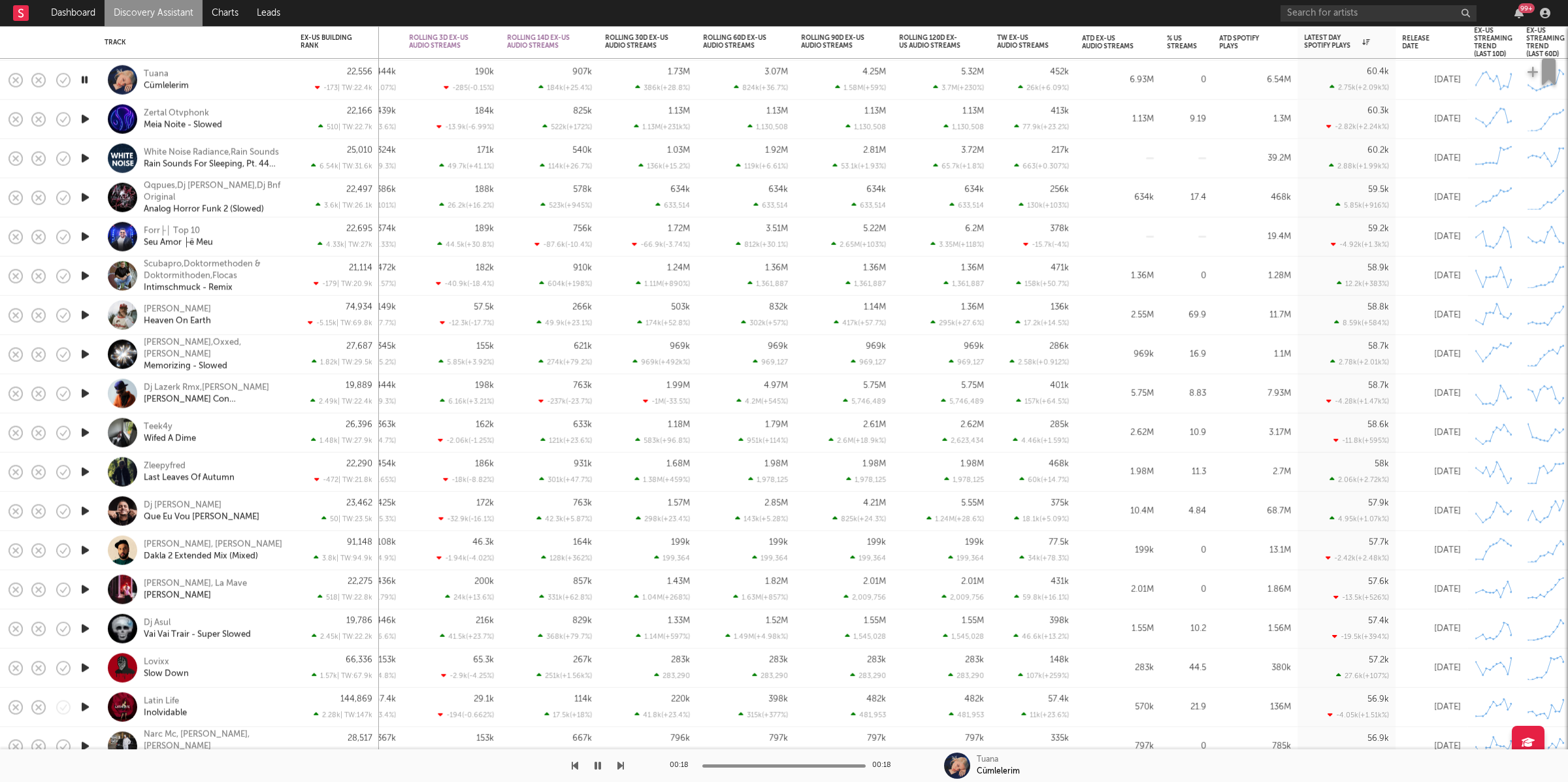
click at [253, 81] on div "Tuana Cümlelerim" at bounding box center [214, 80] width 141 height 24
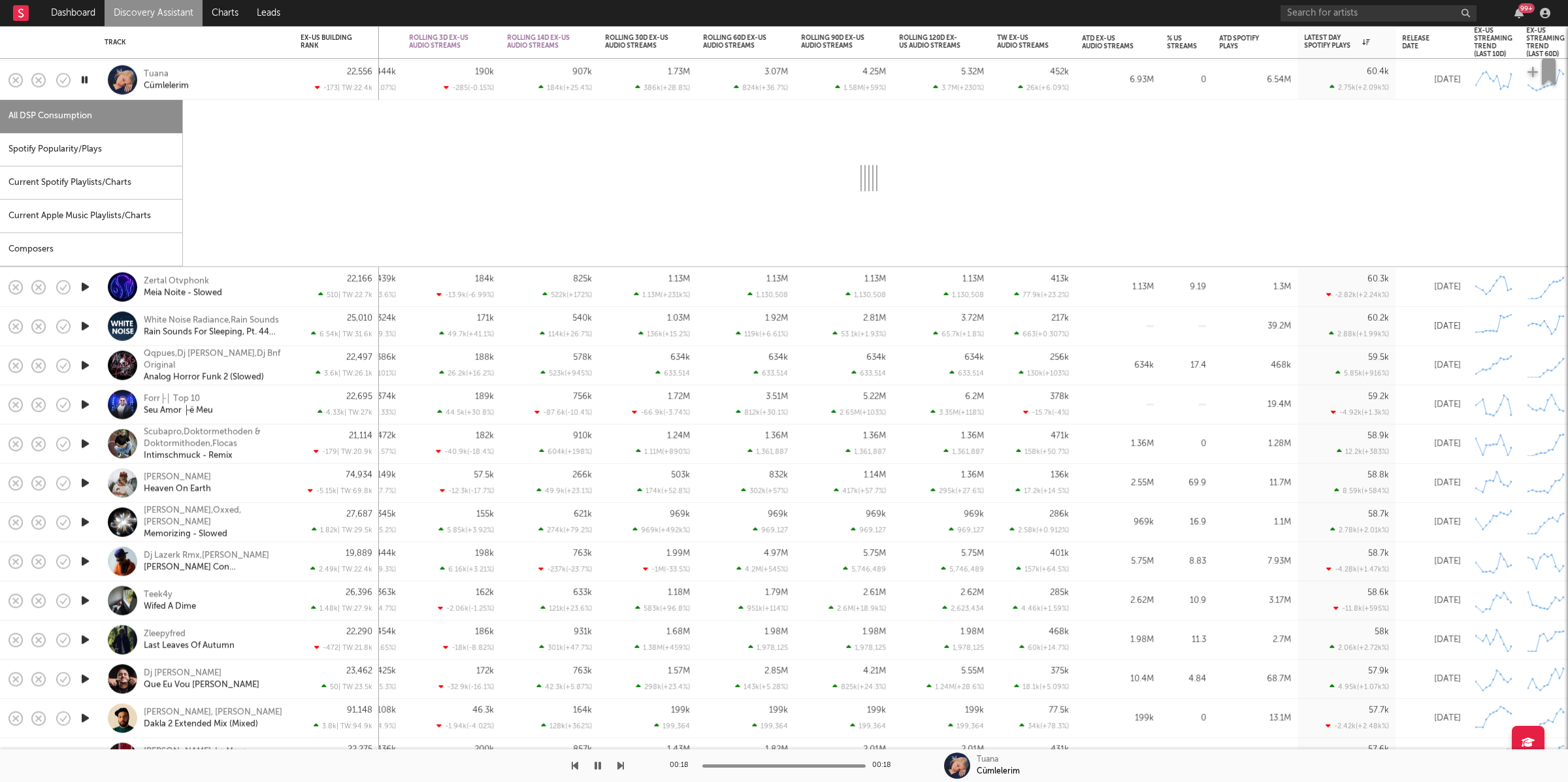
click at [102, 147] on div "Spotify Popularity/Plays" at bounding box center [91, 150] width 182 height 34
select select "1w"
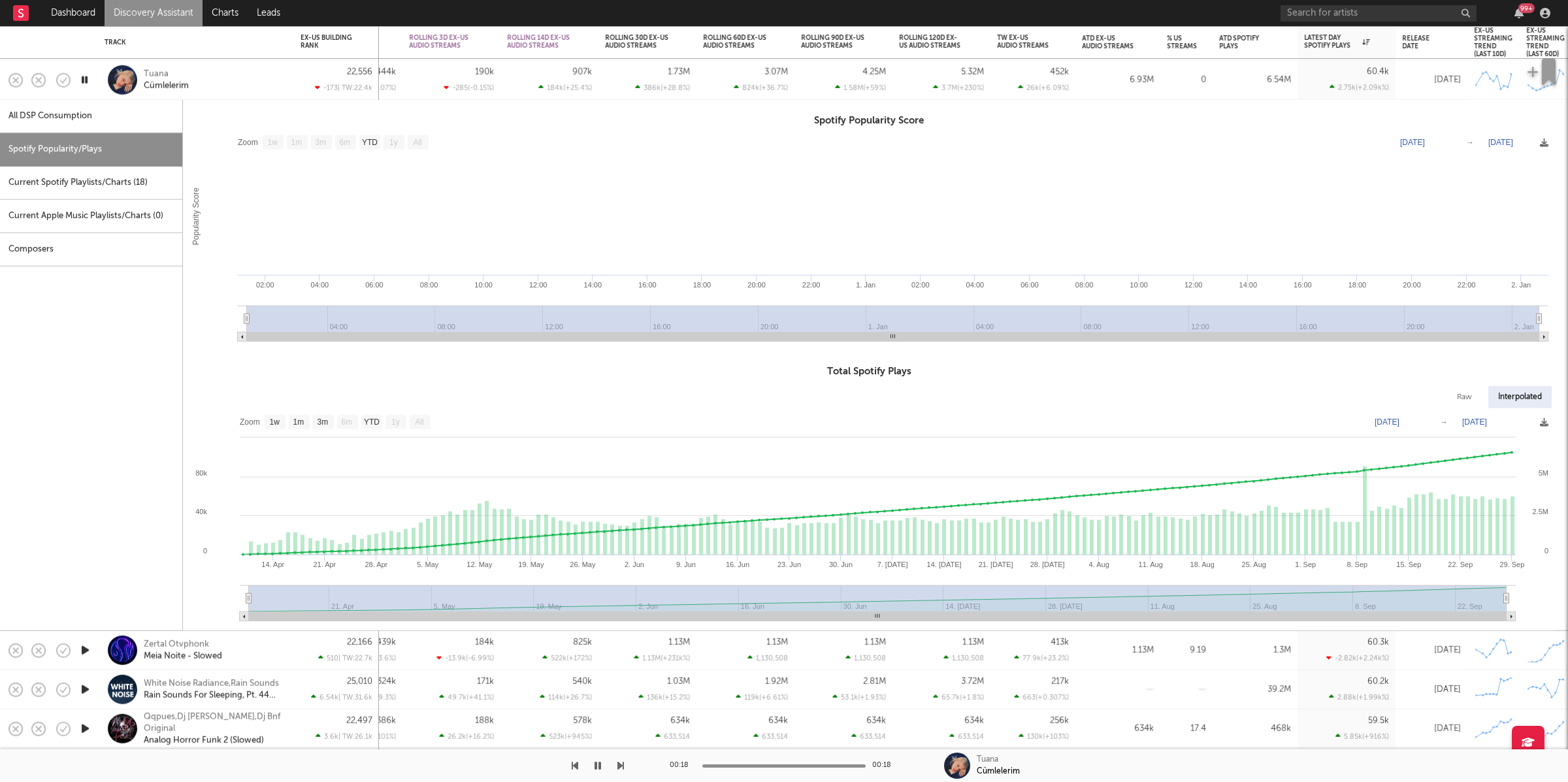
click at [232, 88] on div "Tuana Cümlelerim" at bounding box center [214, 80] width 141 height 24
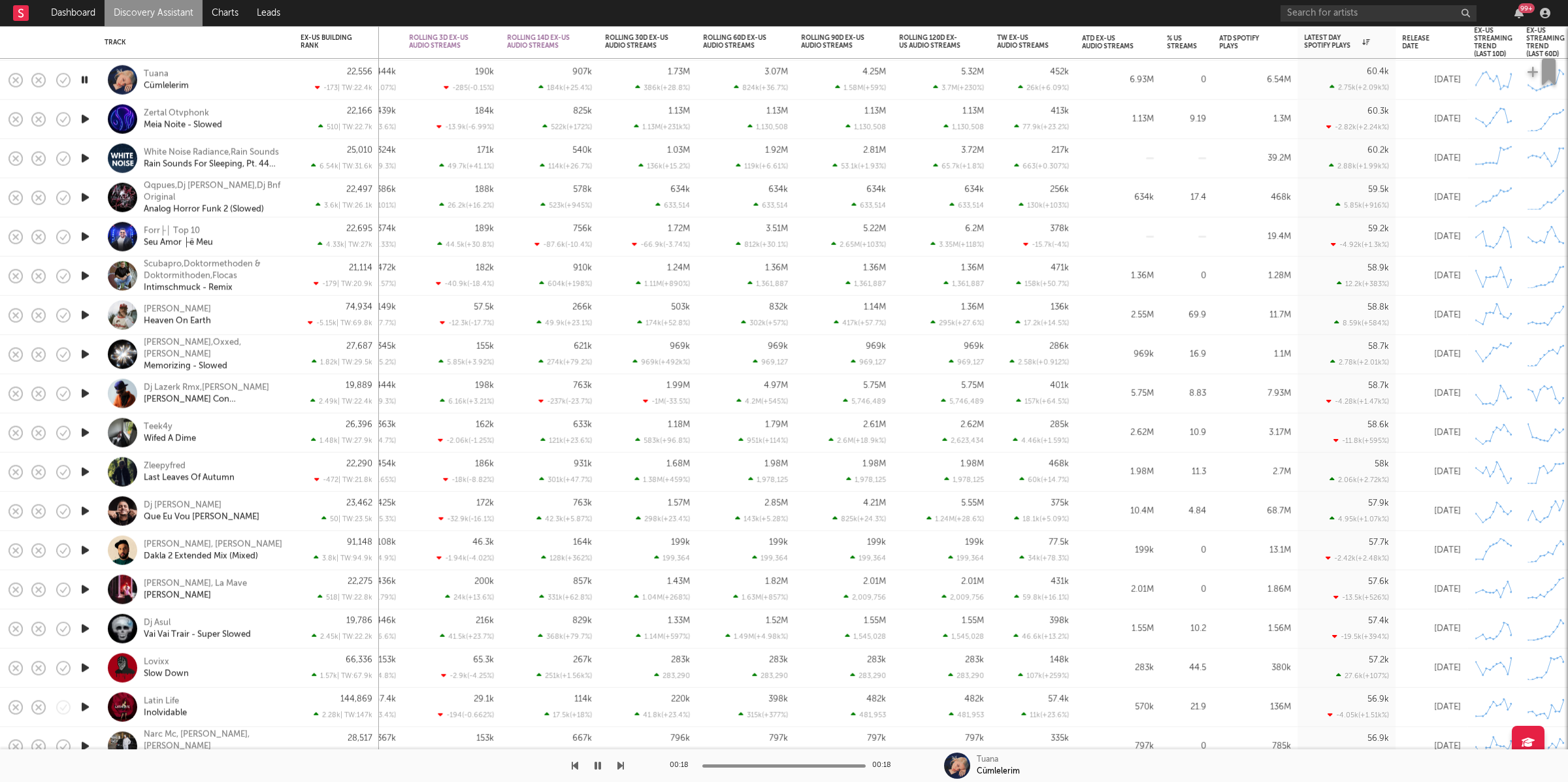
click at [88, 120] on icon "button" at bounding box center [86, 119] width 14 height 16
click at [614, 694] on div at bounding box center [312, 765] width 624 height 33
click at [617, 694] on icon "button" at bounding box center [620, 766] width 6 height 11
click at [619, 694] on icon "button" at bounding box center [620, 766] width 6 height 11
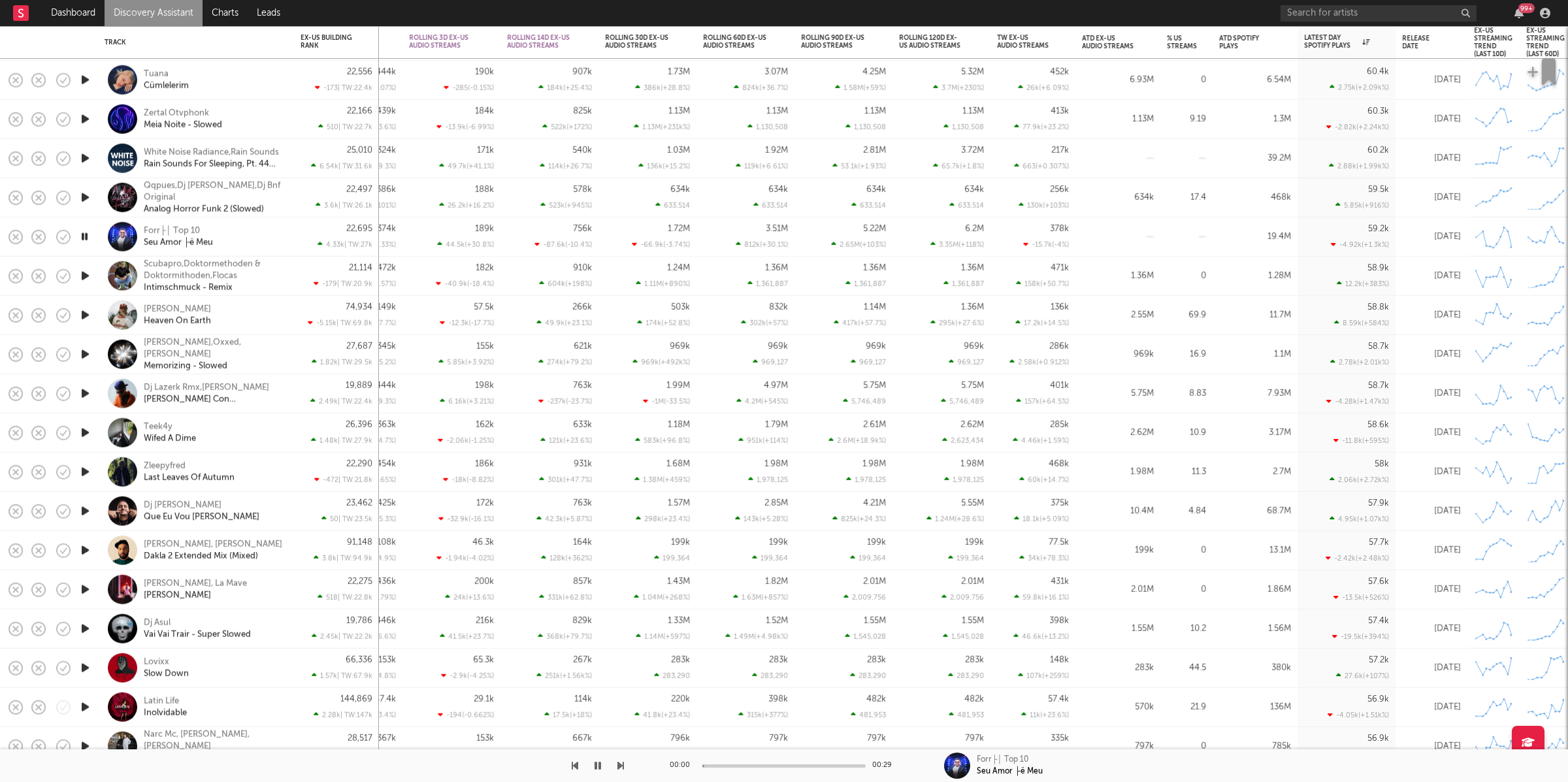
click at [619, 694] on icon "button" at bounding box center [620, 766] width 6 height 11
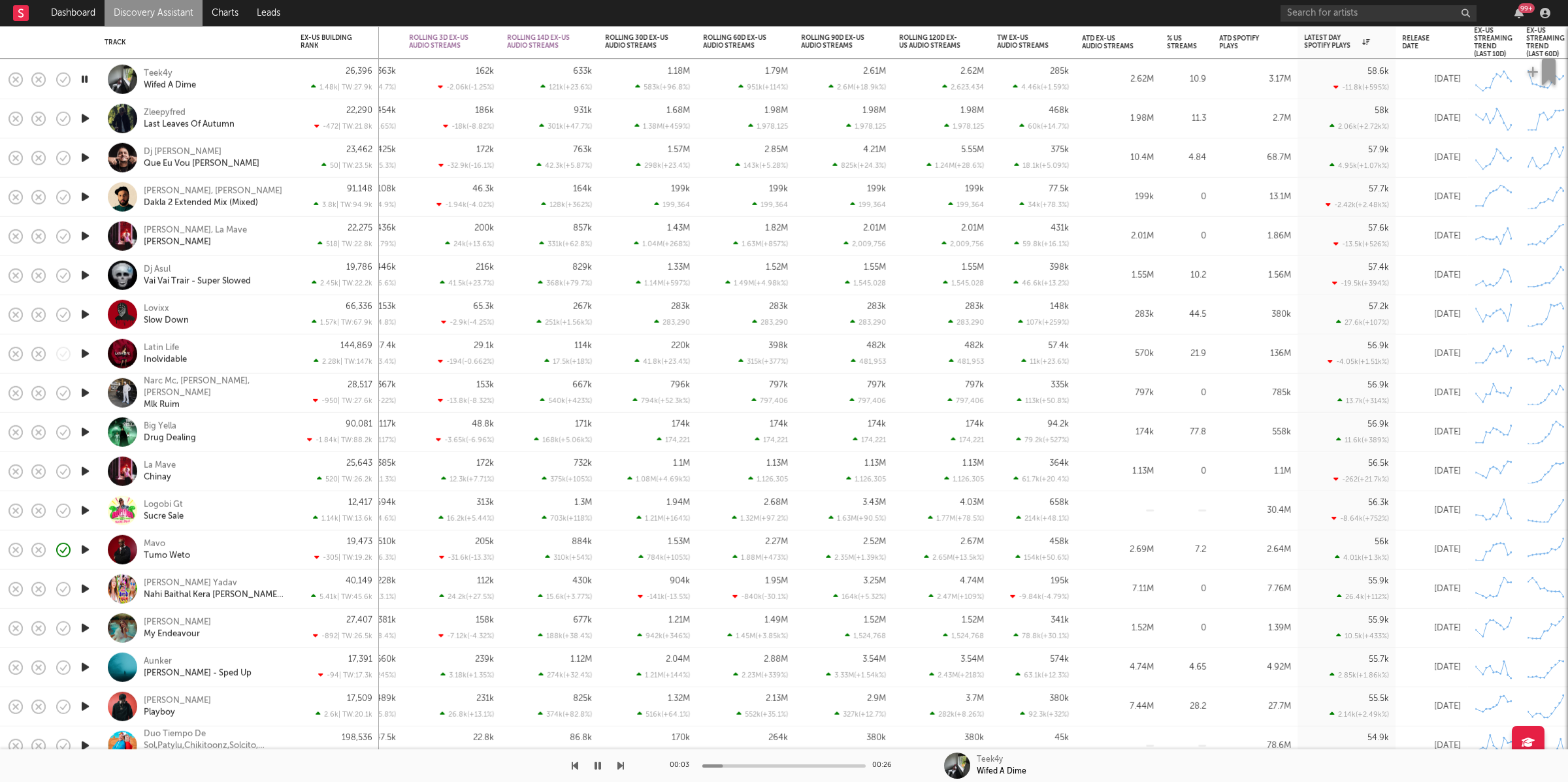
click at [621, 694] on icon "button" at bounding box center [620, 766] width 6 height 11
click at [272, 124] on div "Zleepyfred Last Leaves Of Autumn" at bounding box center [214, 118] width 141 height 24
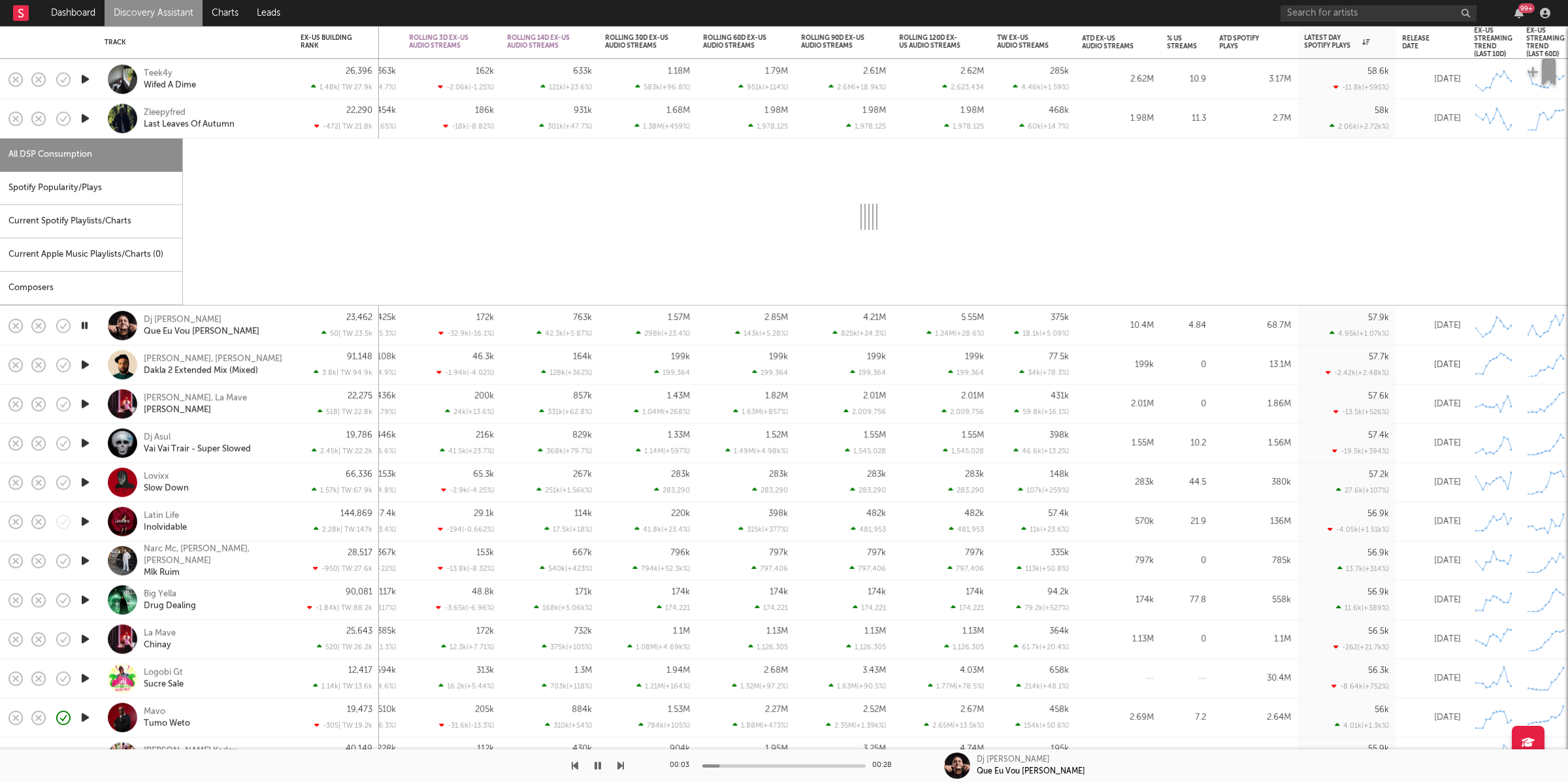
click at [111, 196] on div "Spotify Popularity/Plays" at bounding box center [91, 188] width 182 height 34
select select "1w"
select select "6m"
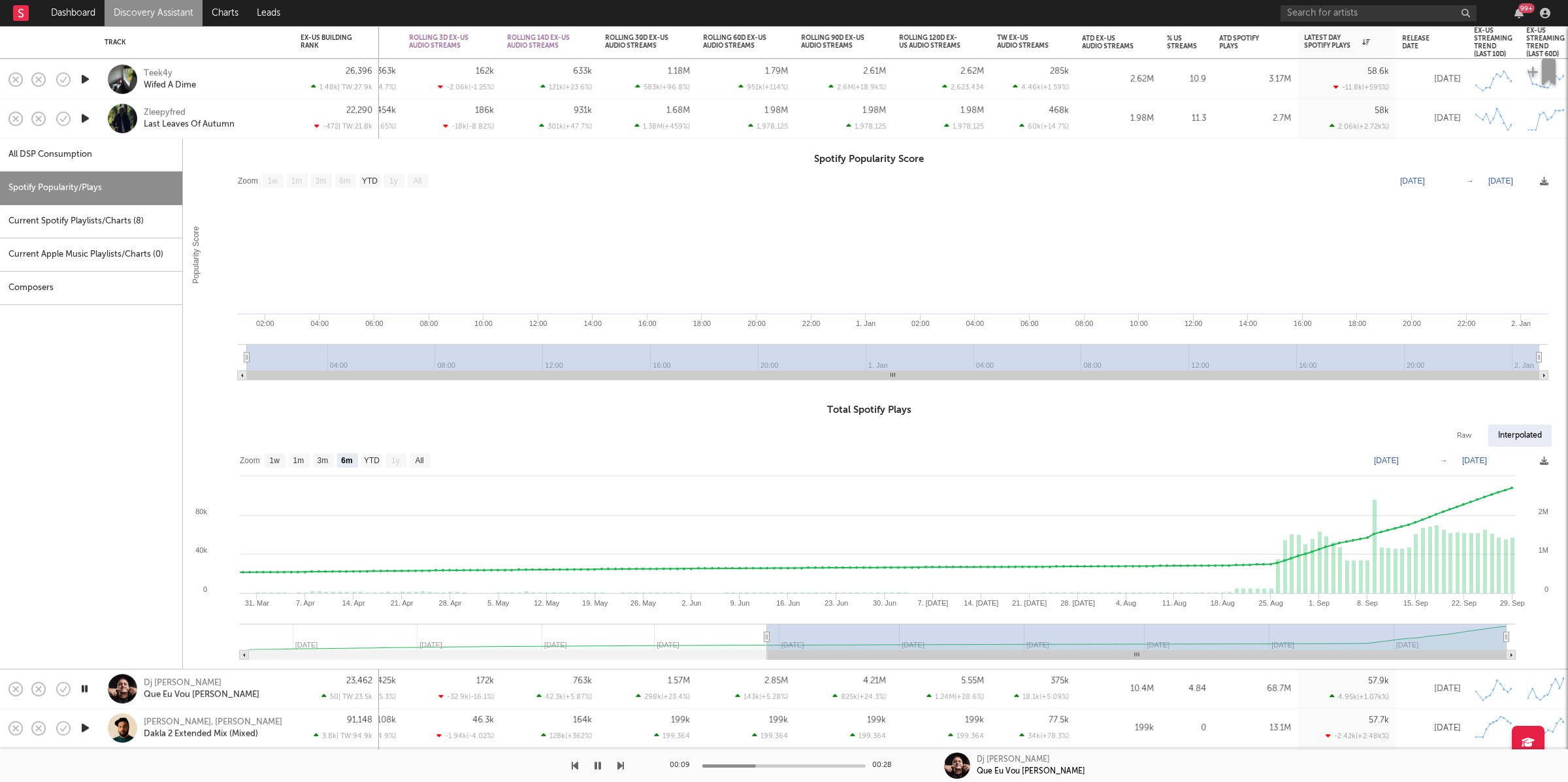
click at [282, 118] on div "Zleepyfred Last Leaves Of Autumn" at bounding box center [214, 118] width 141 height 24
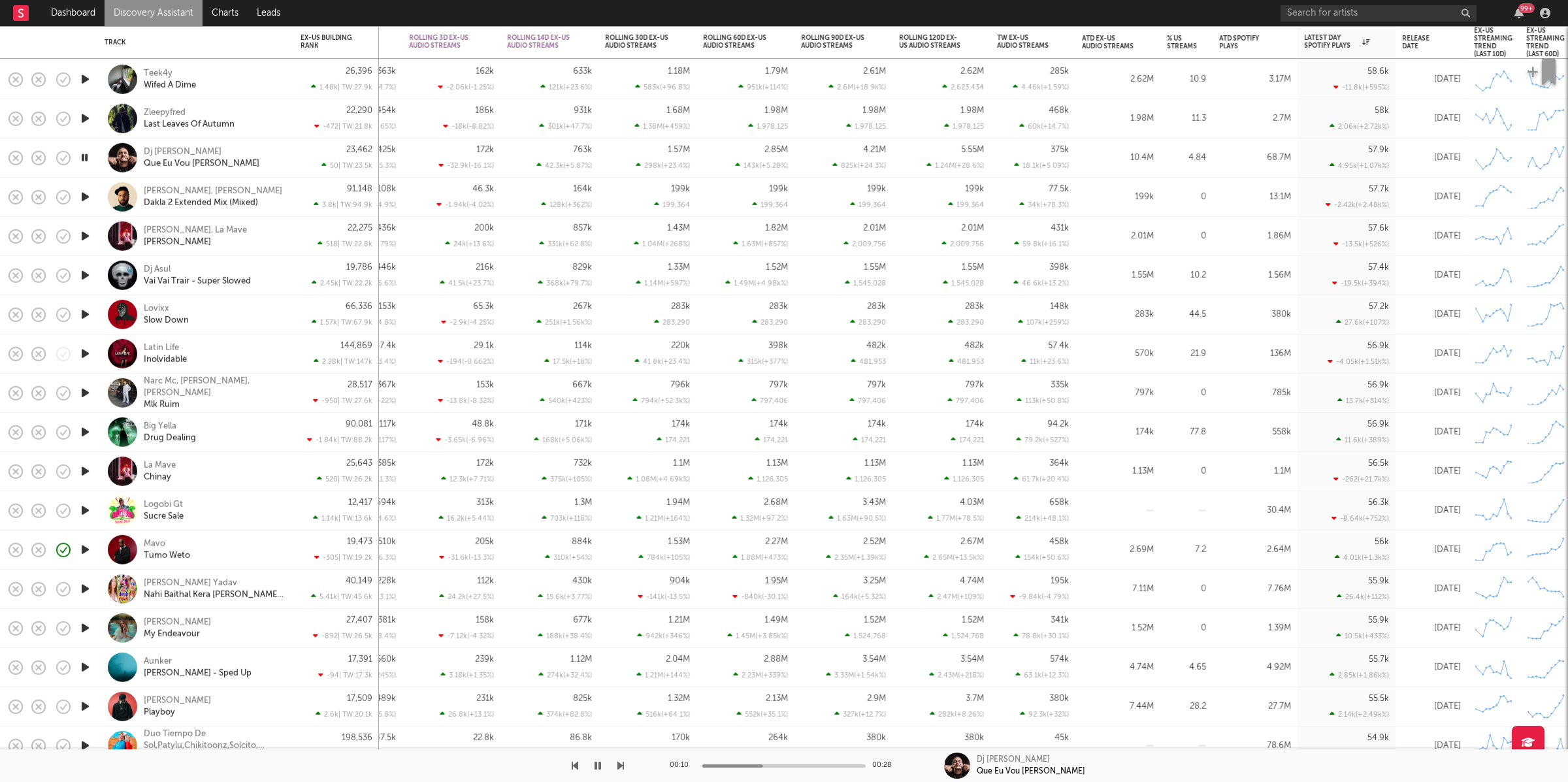
click at [86, 196] on icon "button" at bounding box center [86, 197] width 14 height 16
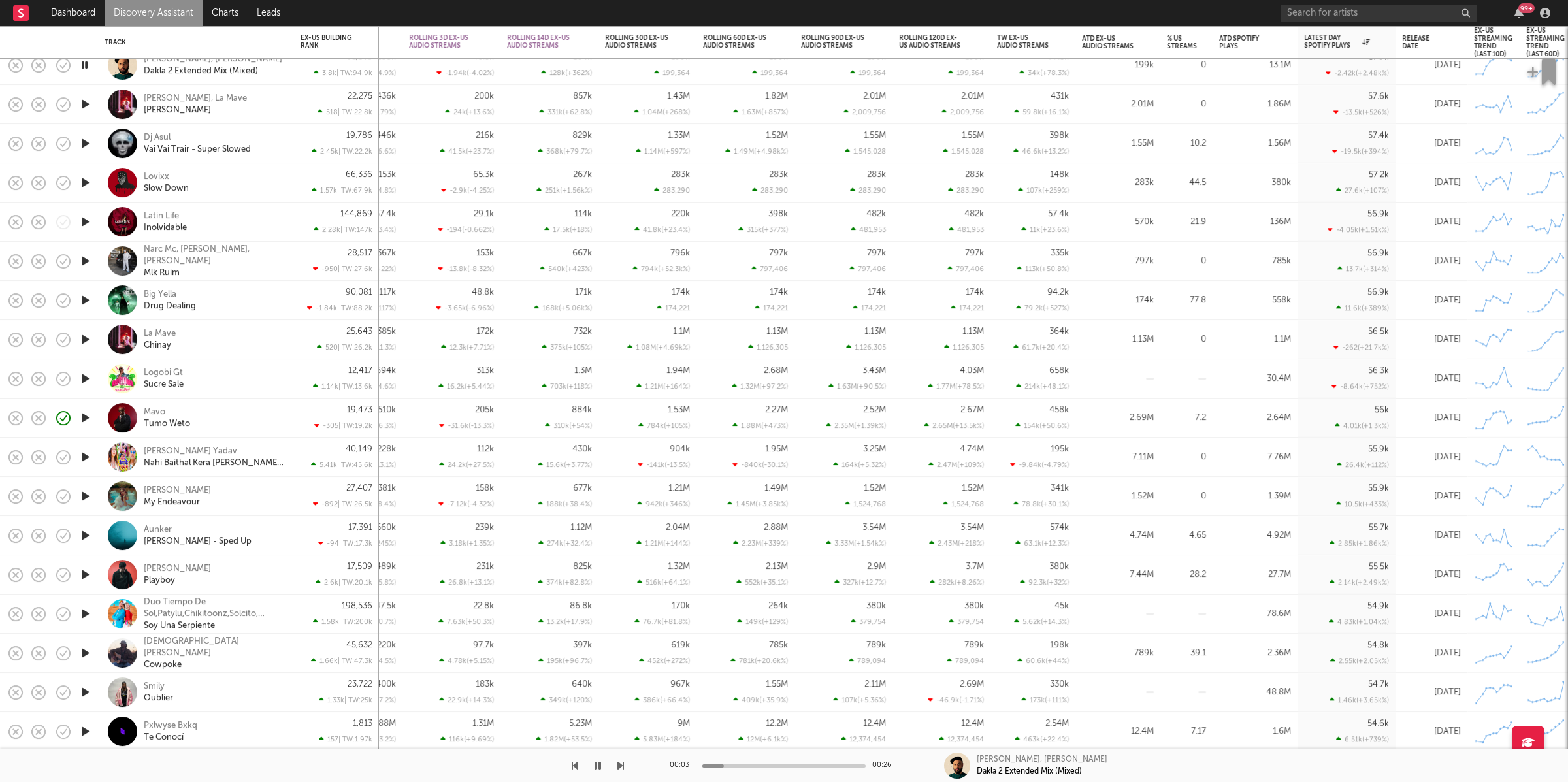
click at [622, 694] on icon "button" at bounding box center [620, 766] width 6 height 11
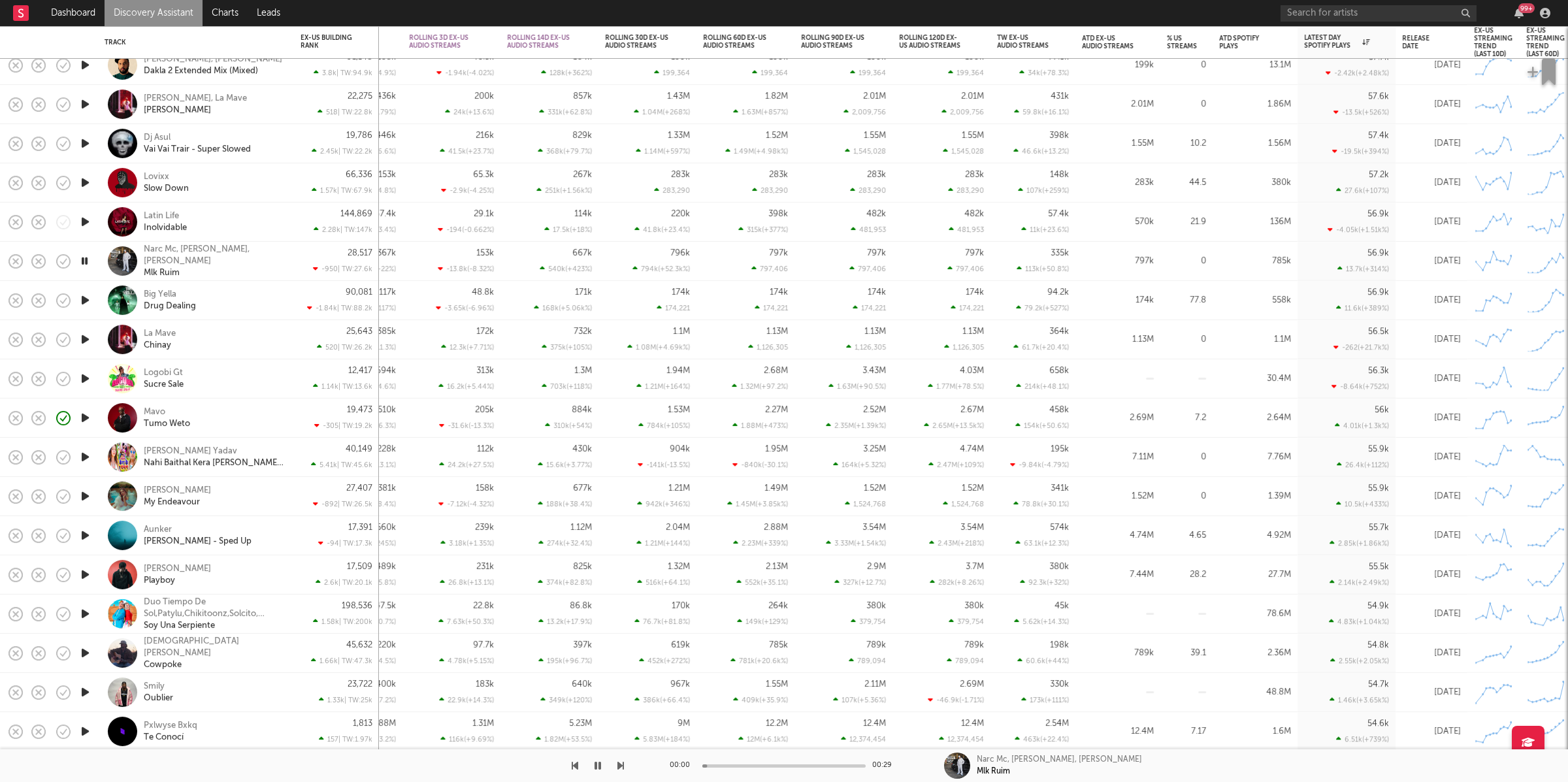
click at [622, 694] on icon "button" at bounding box center [620, 766] width 6 height 11
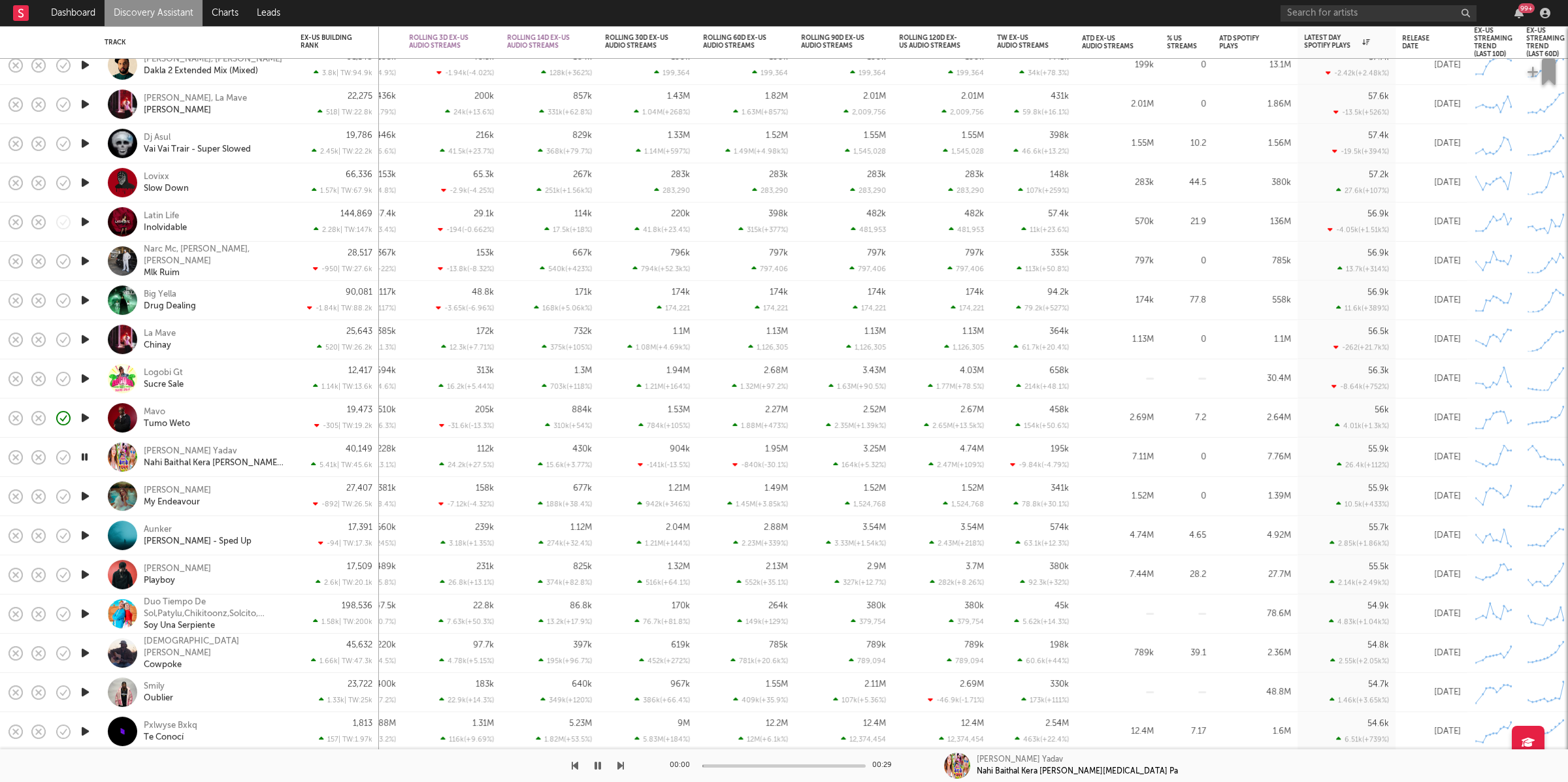
click at [622, 694] on icon "button" at bounding box center [620, 766] width 6 height 11
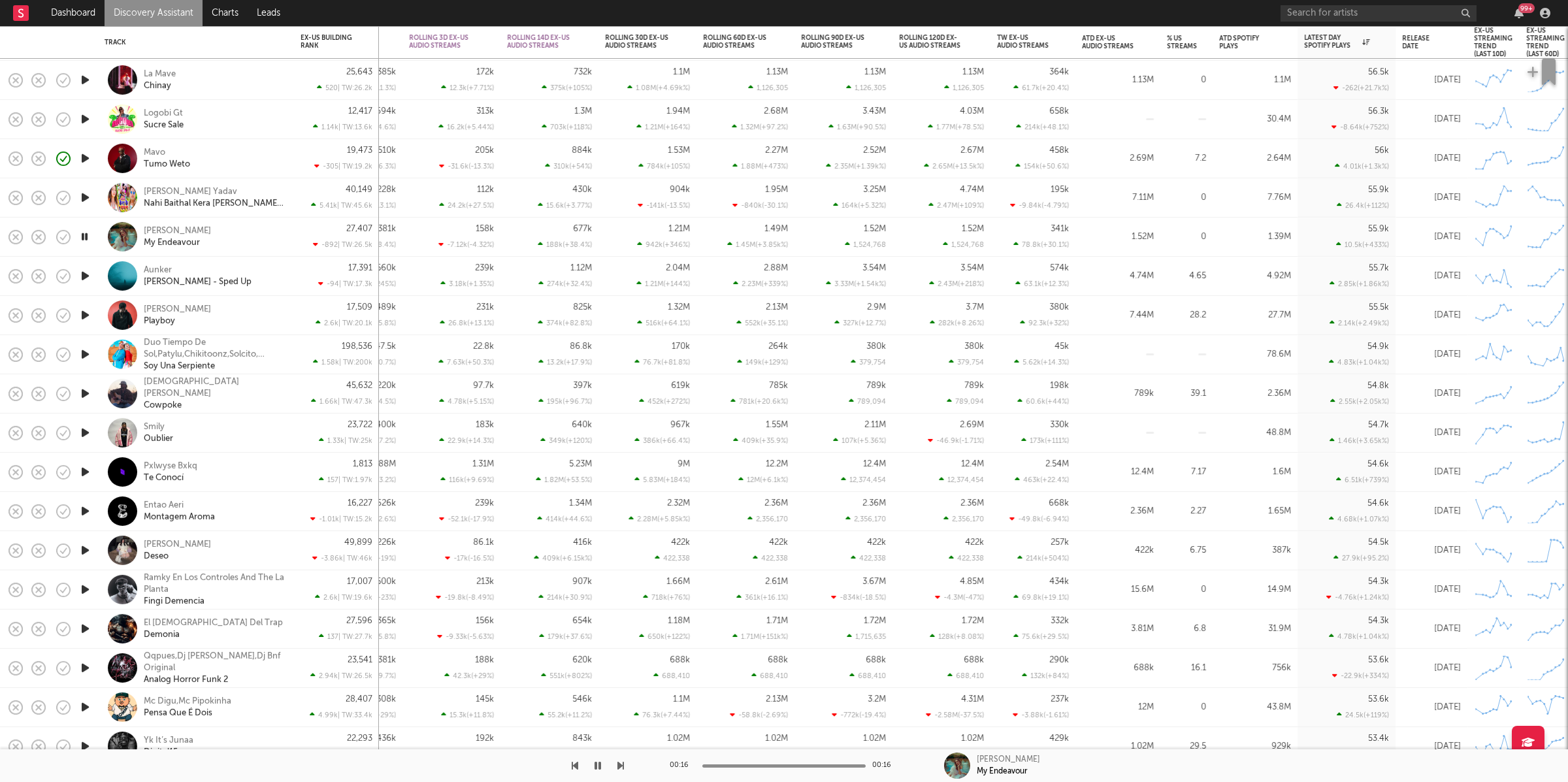
click at [617, 694] on button "button" at bounding box center [620, 765] width 6 height 33
click at [618, 694] on button "button" at bounding box center [620, 765] width 6 height 33
click at [619, 694] on icon "button" at bounding box center [620, 766] width 6 height 11
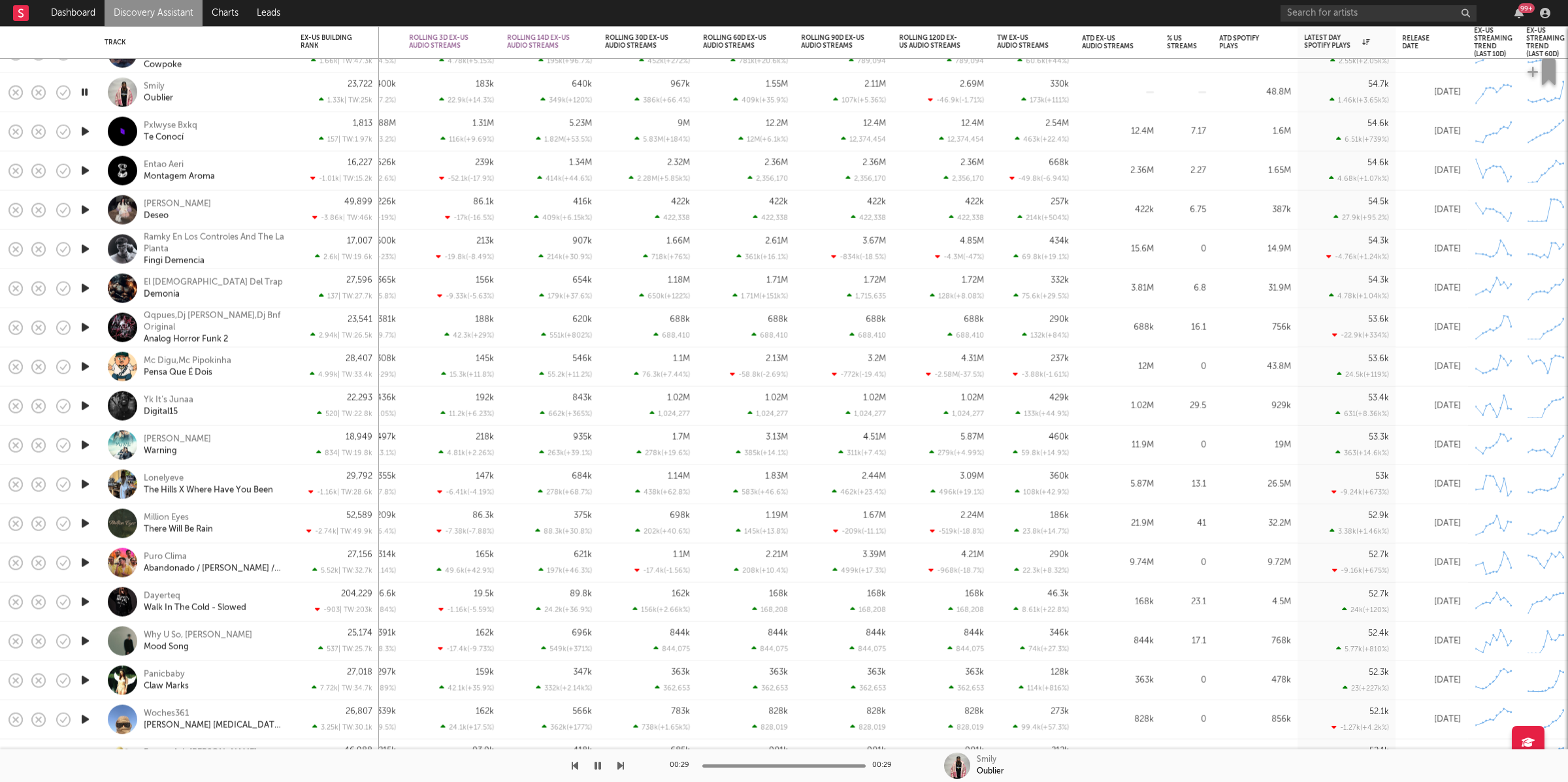
click at [617, 694] on icon "button" at bounding box center [620, 766] width 6 height 11
click at [623, 694] on button "button" at bounding box center [620, 765] width 6 height 33
click at [622, 694] on icon "button" at bounding box center [620, 766] width 6 height 11
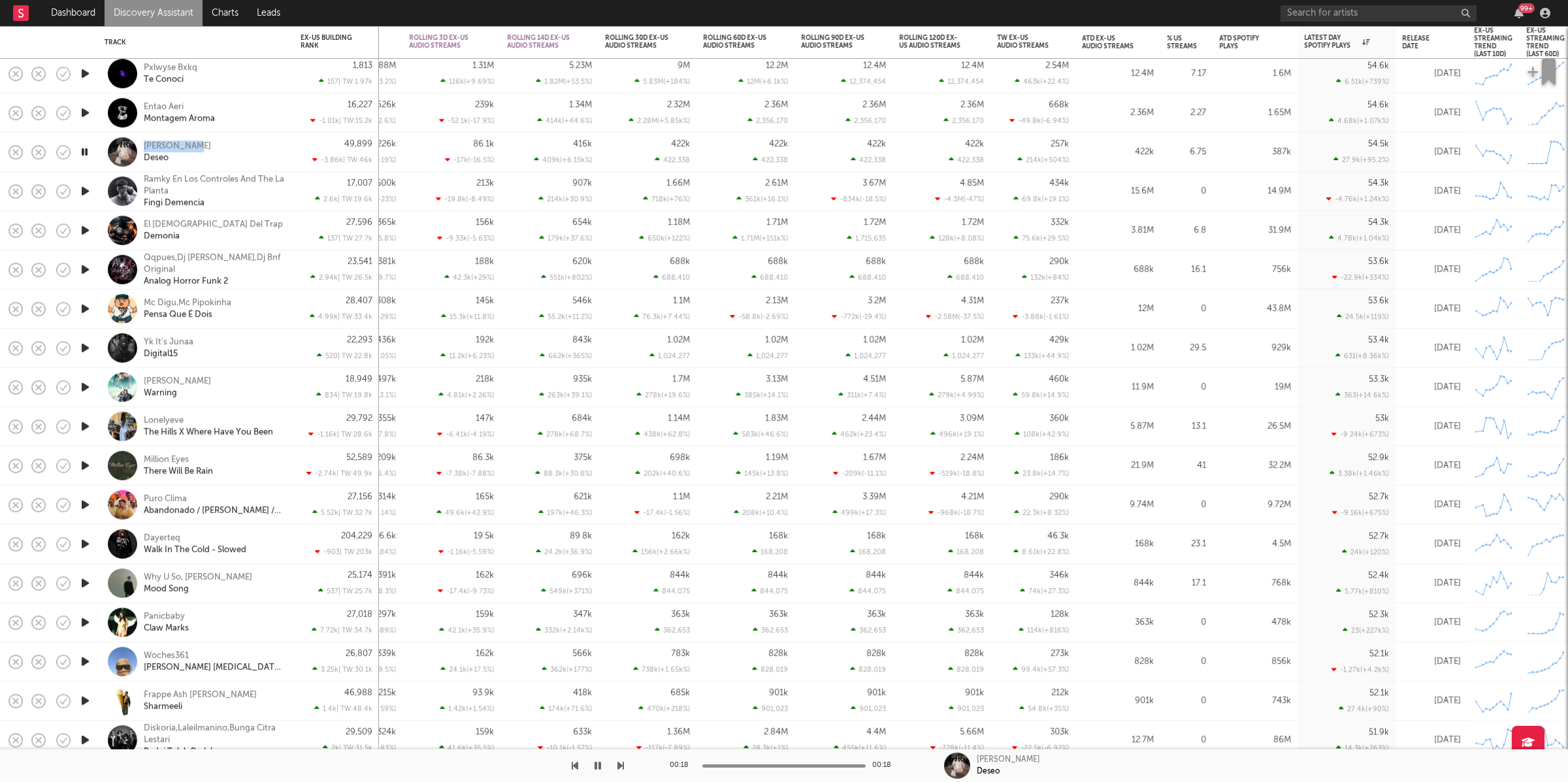
click at [264, 157] on div "Alanis Yuki Deseo" at bounding box center [214, 152] width 141 height 24
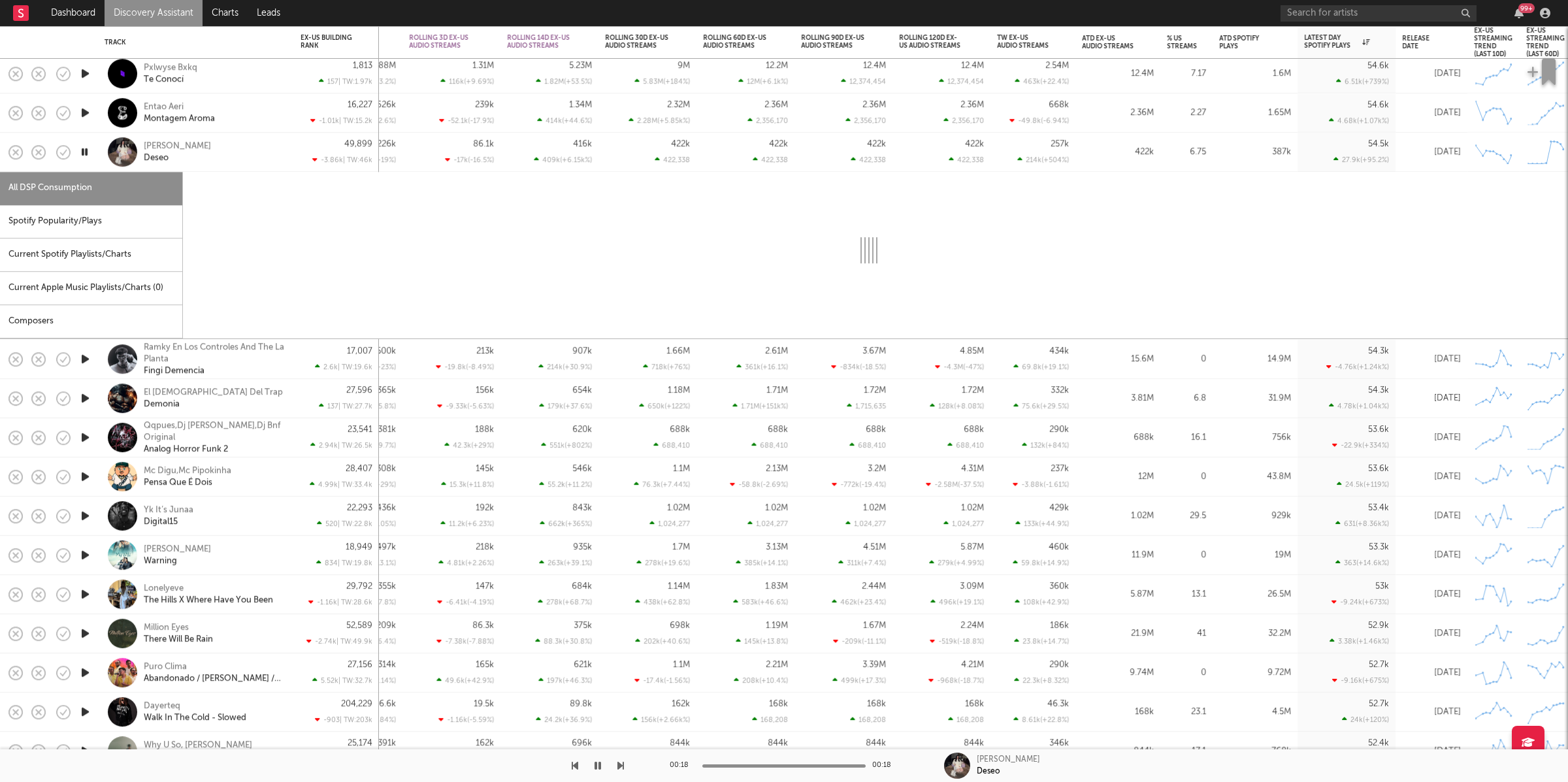
click at [107, 232] on div "Spotify Popularity/Plays" at bounding box center [91, 222] width 182 height 34
select select "1w"
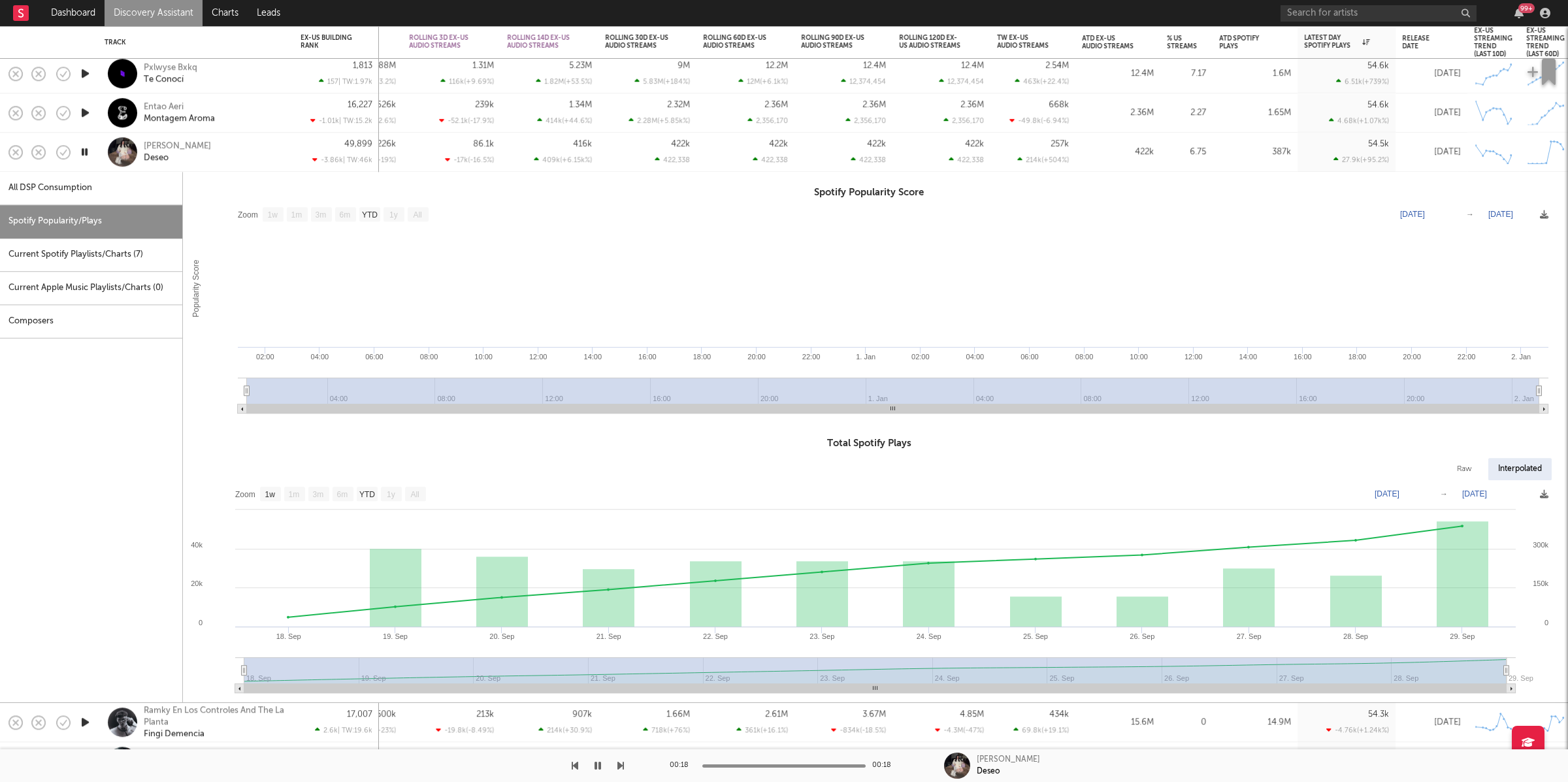
click at [233, 151] on div "Alanis Yuki Deseo" at bounding box center [214, 152] width 141 height 24
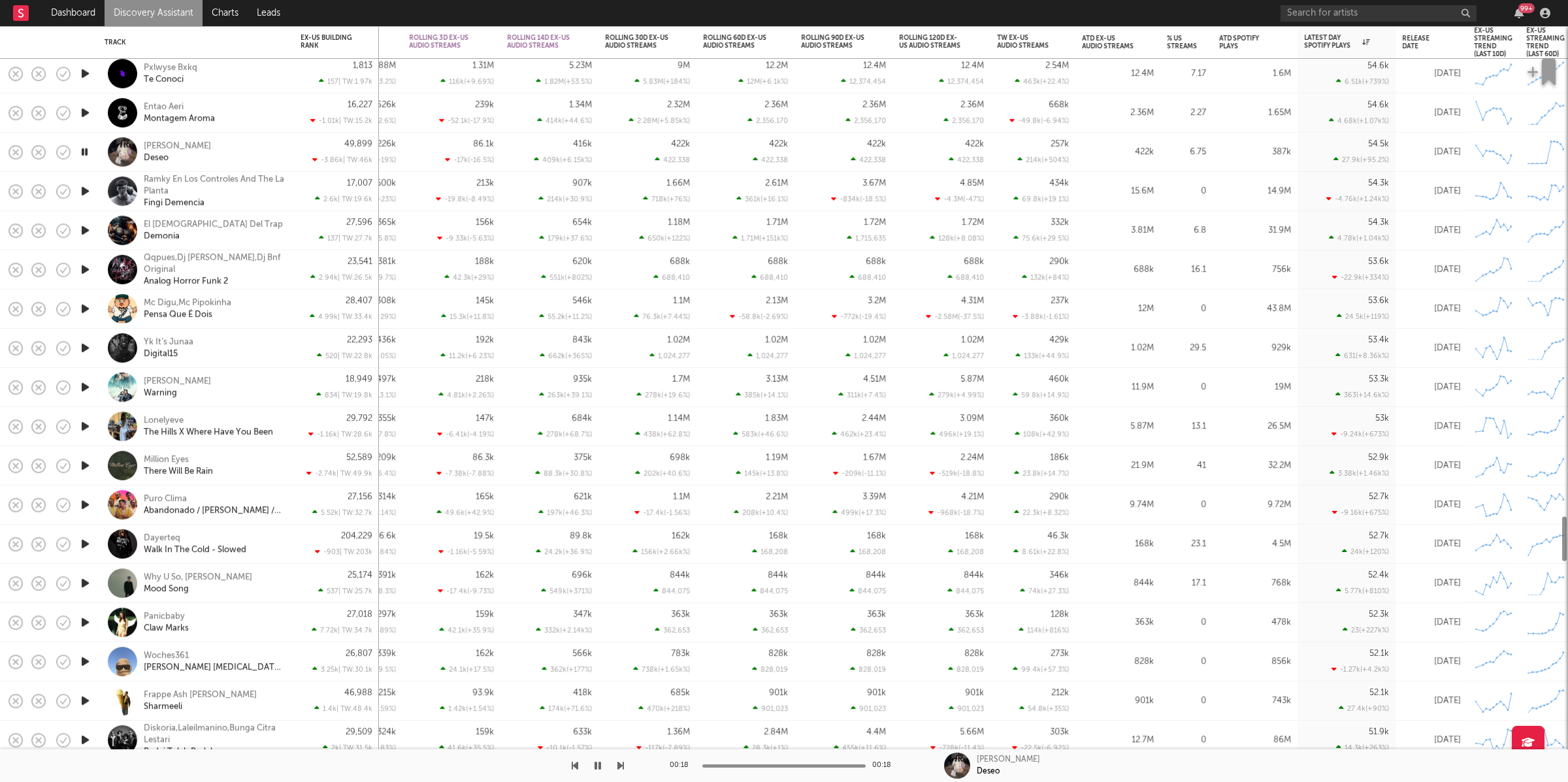
click at [85, 193] on icon "button" at bounding box center [86, 191] width 14 height 16
click at [622, 694] on icon "button" at bounding box center [620, 766] width 6 height 11
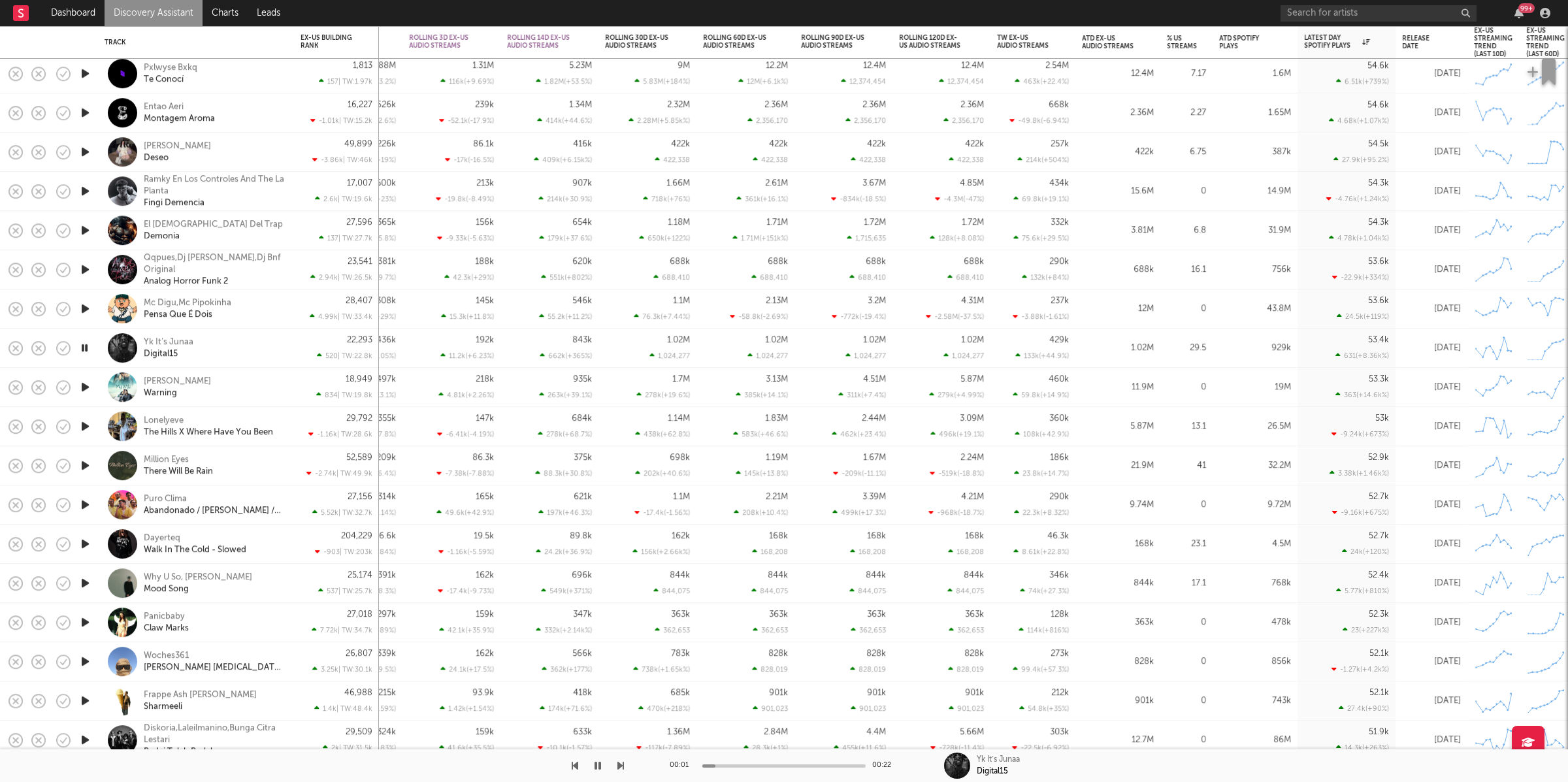
click at [266, 342] on div "Yk It’s Junaa Digital15" at bounding box center [214, 348] width 141 height 24
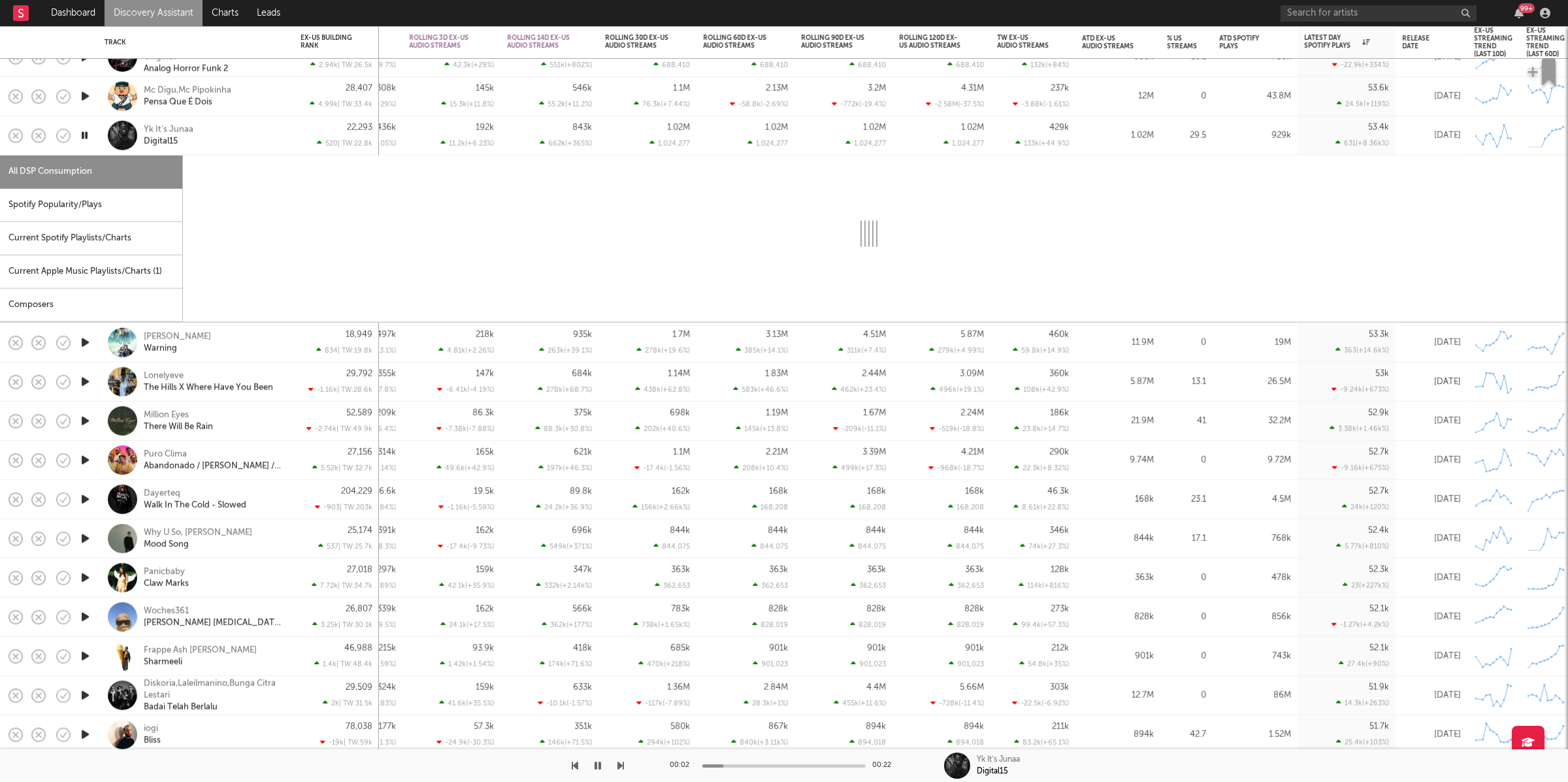
select select "1w"
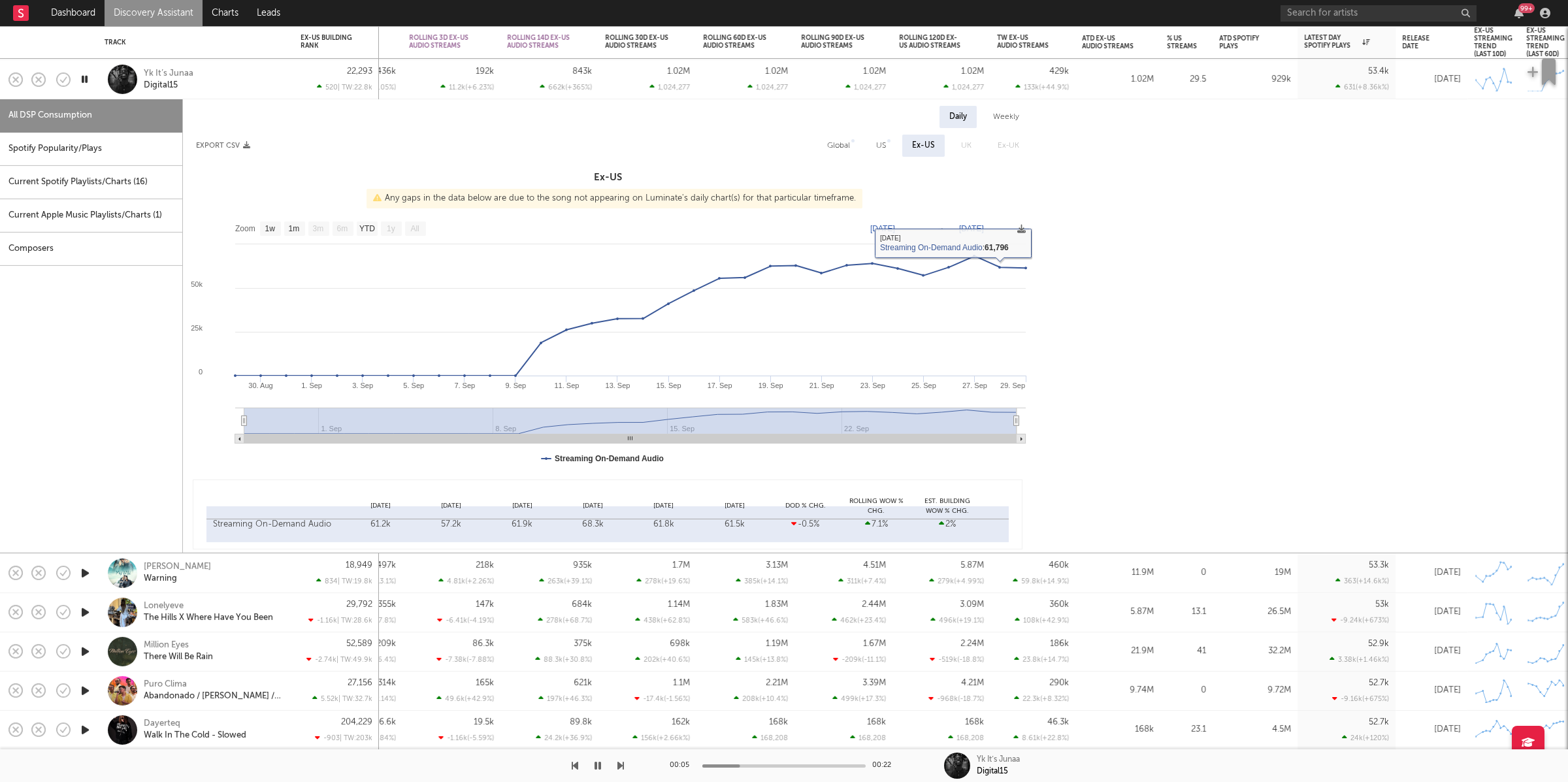
click at [867, 146] on span "US" at bounding box center [881, 145] width 36 height 22
click at [875, 145] on div "US" at bounding box center [881, 145] width 29 height 22
select select "1w"
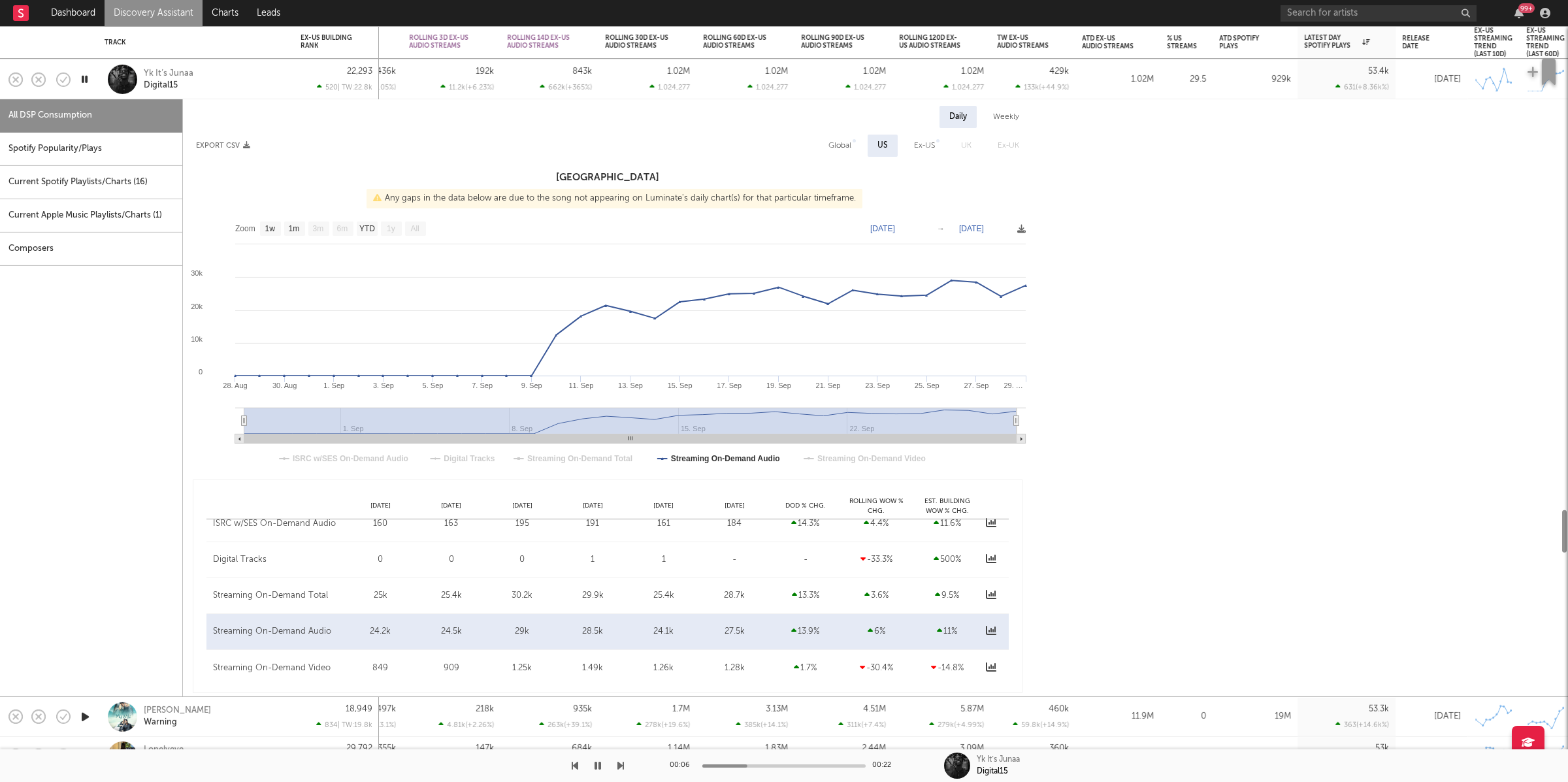
click at [830, 147] on div "Global" at bounding box center [840, 146] width 23 height 16
select select "1w"
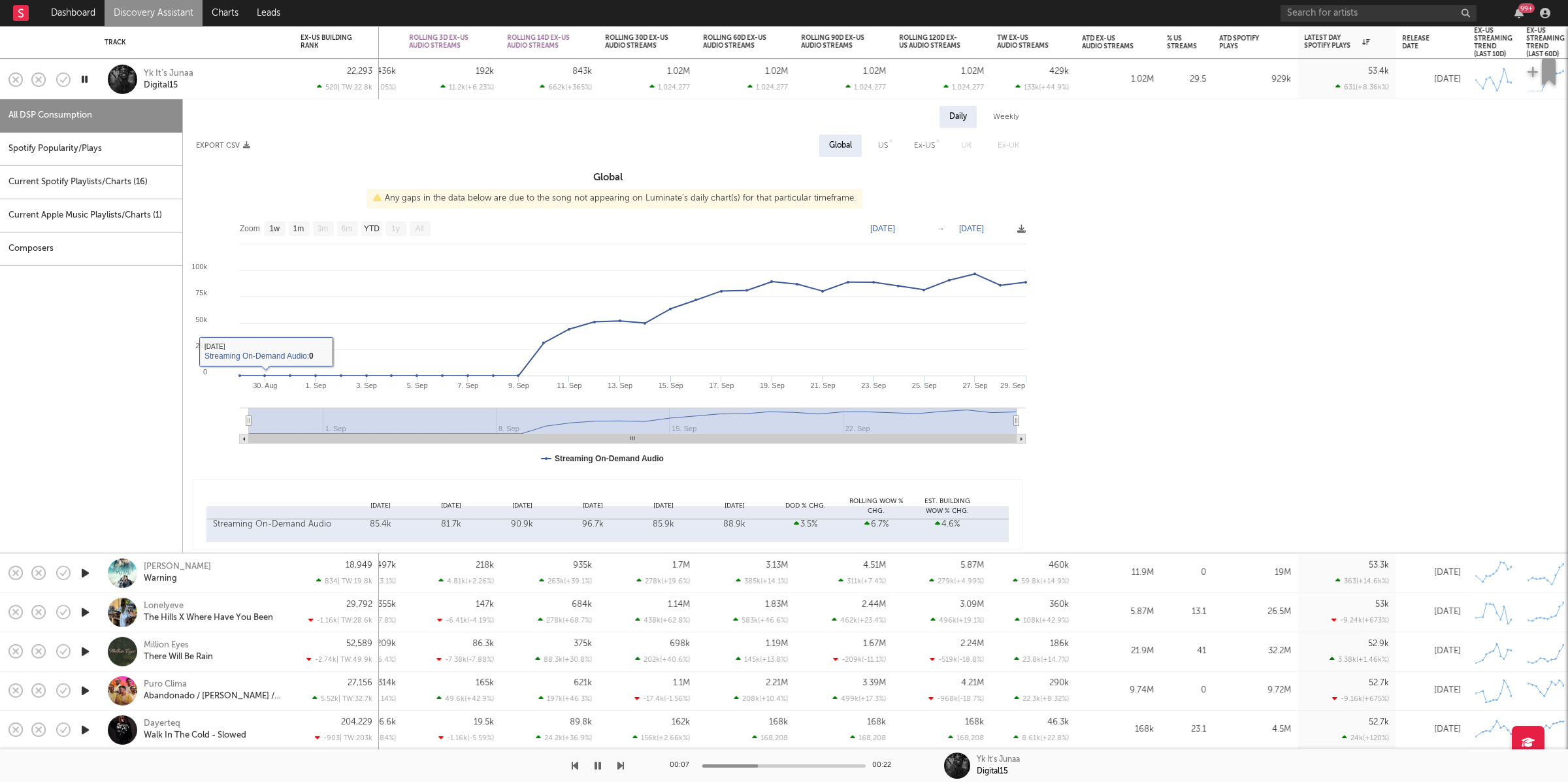
click at [78, 150] on div "Spotify Popularity/Plays" at bounding box center [91, 150] width 182 height 34
select select "1w"
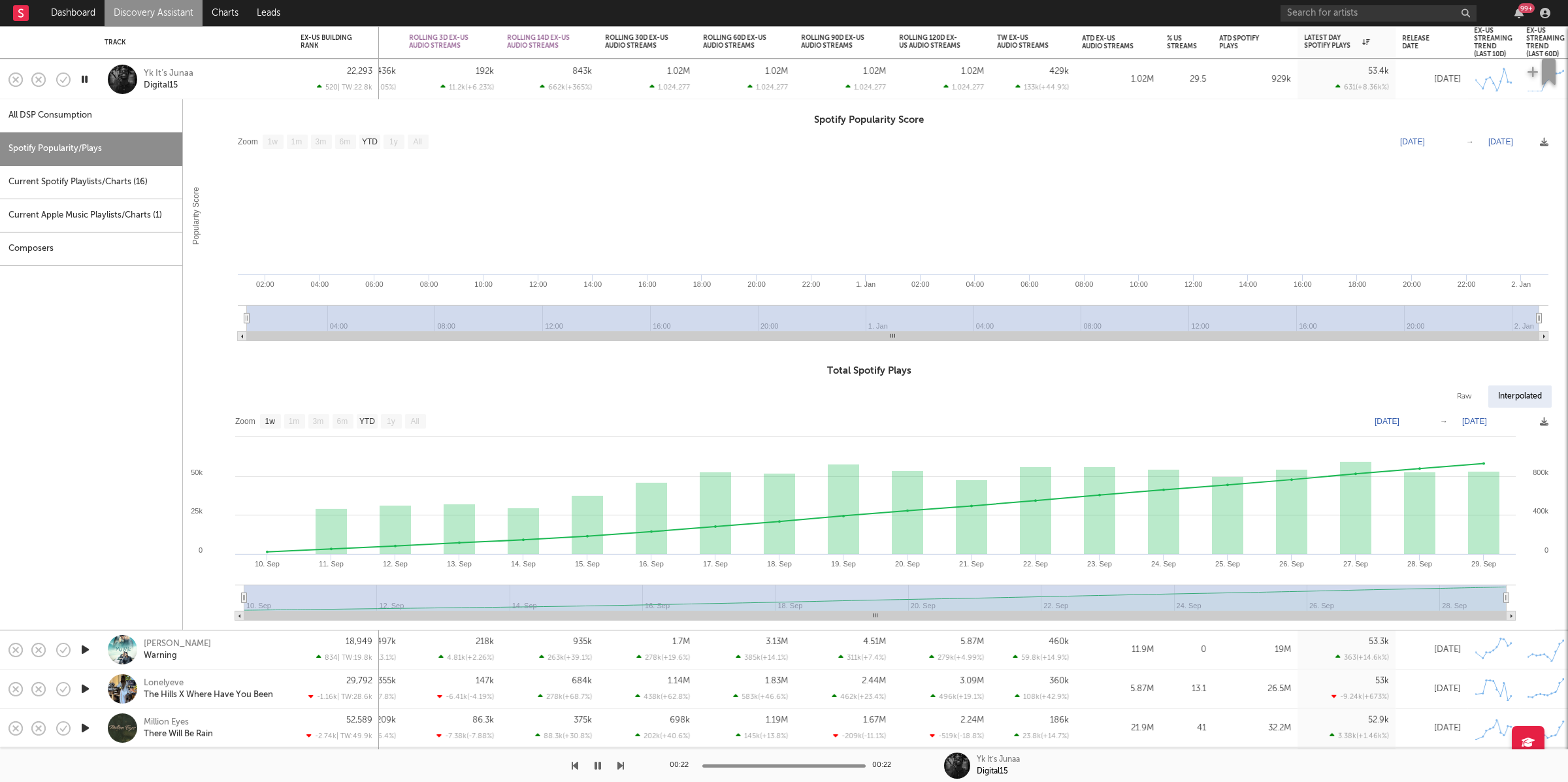
click at [215, 73] on div "Yk It’s Junaa Digital15" at bounding box center [214, 79] width 141 height 24
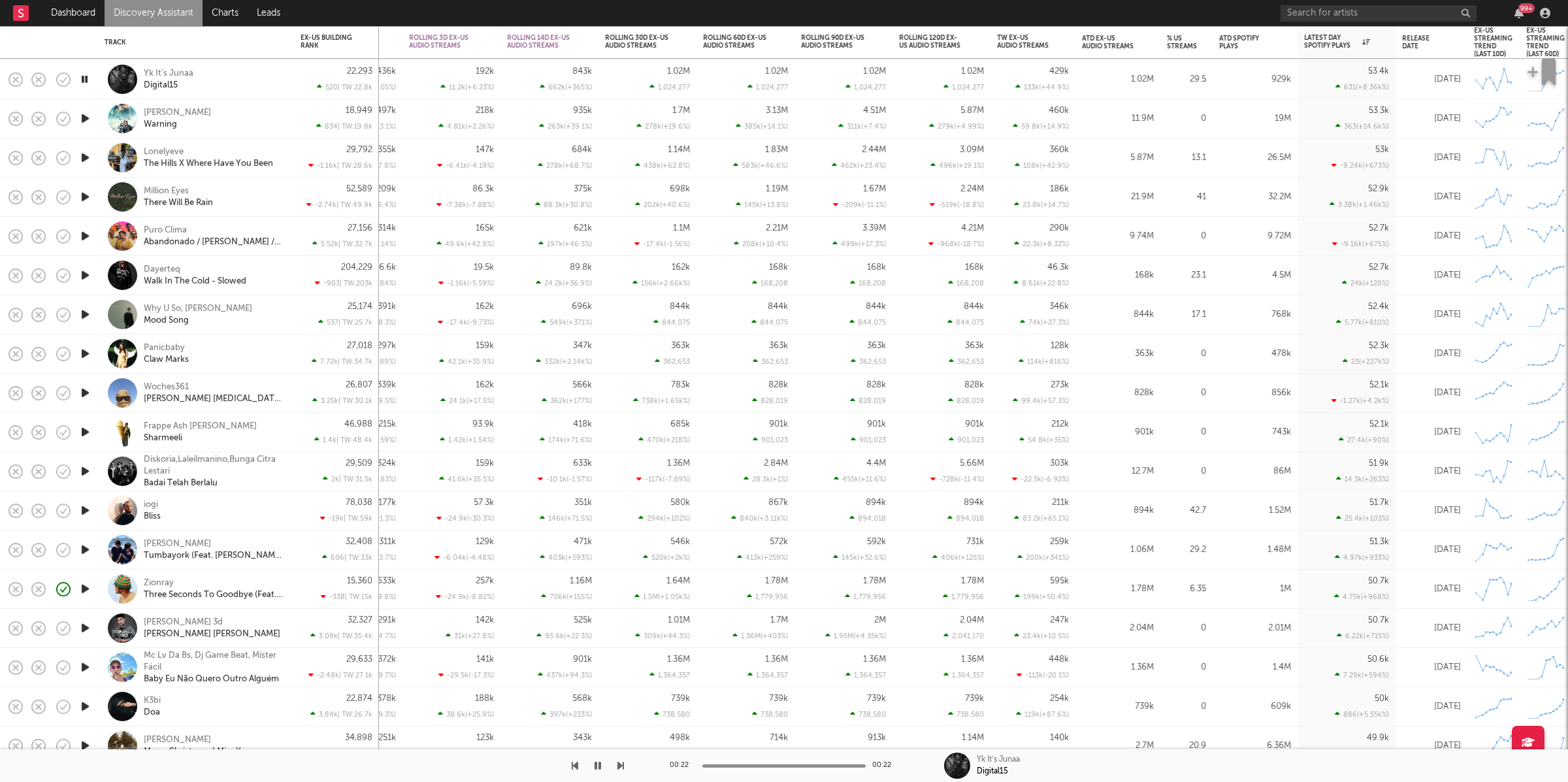
click at [86, 122] on icon "button" at bounding box center [86, 119] width 14 height 16
click at [233, 121] on div "Addi Kalyan Warning" at bounding box center [214, 118] width 141 height 24
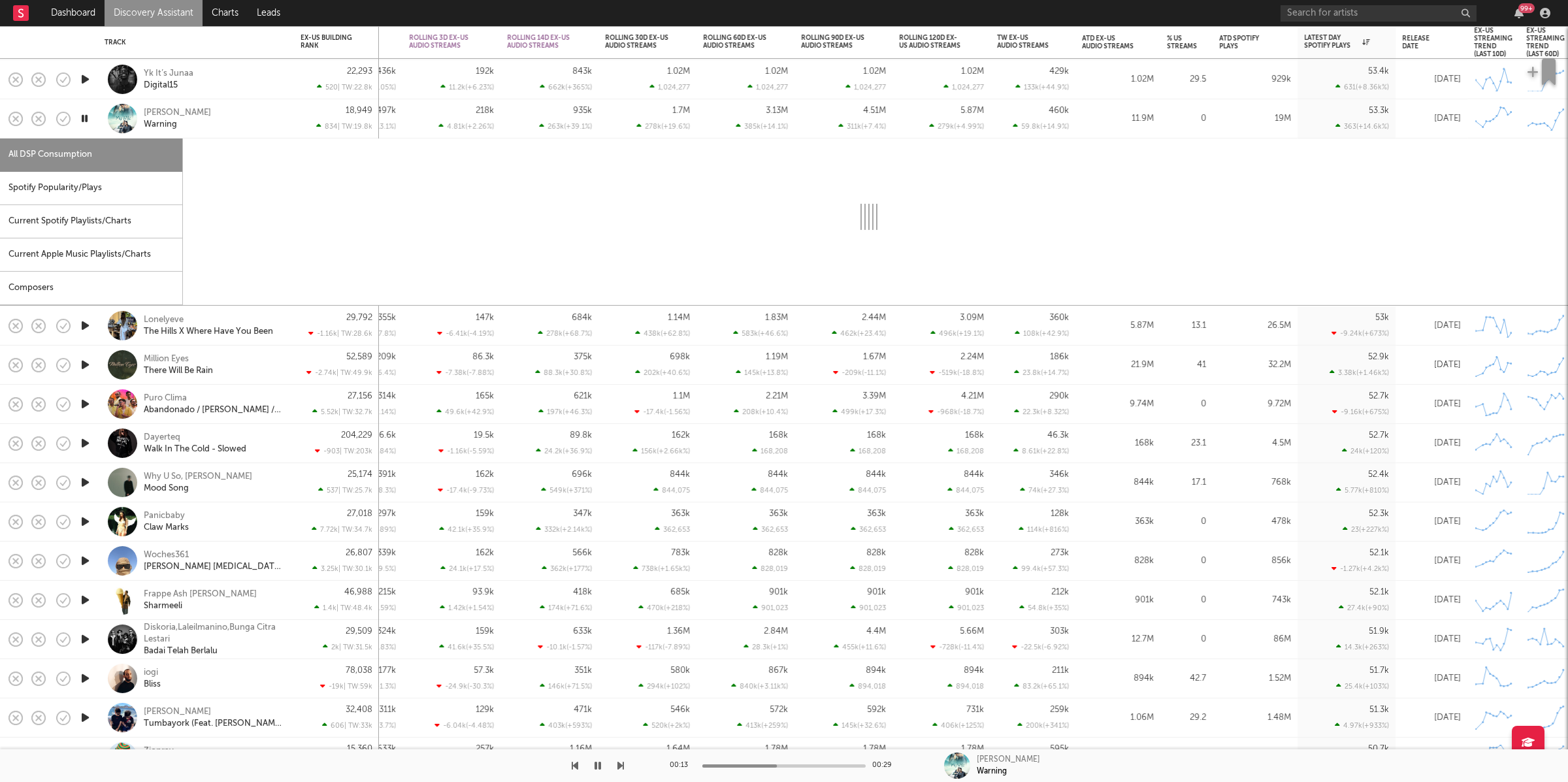
click at [247, 126] on div "Addi Kalyan Warning" at bounding box center [214, 118] width 141 height 24
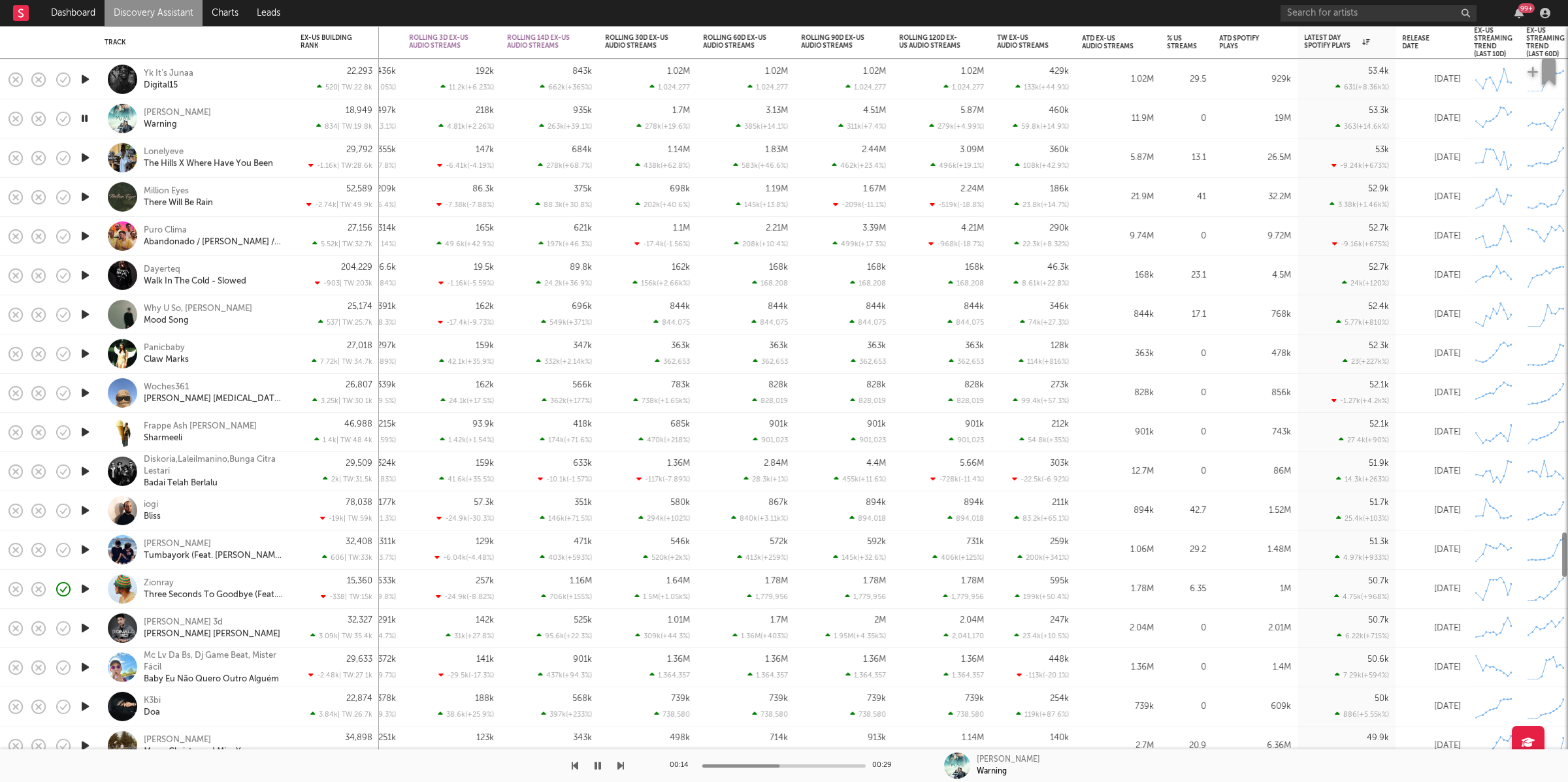
click at [246, 125] on div "Addi Kalyan Warning" at bounding box center [214, 118] width 141 height 24
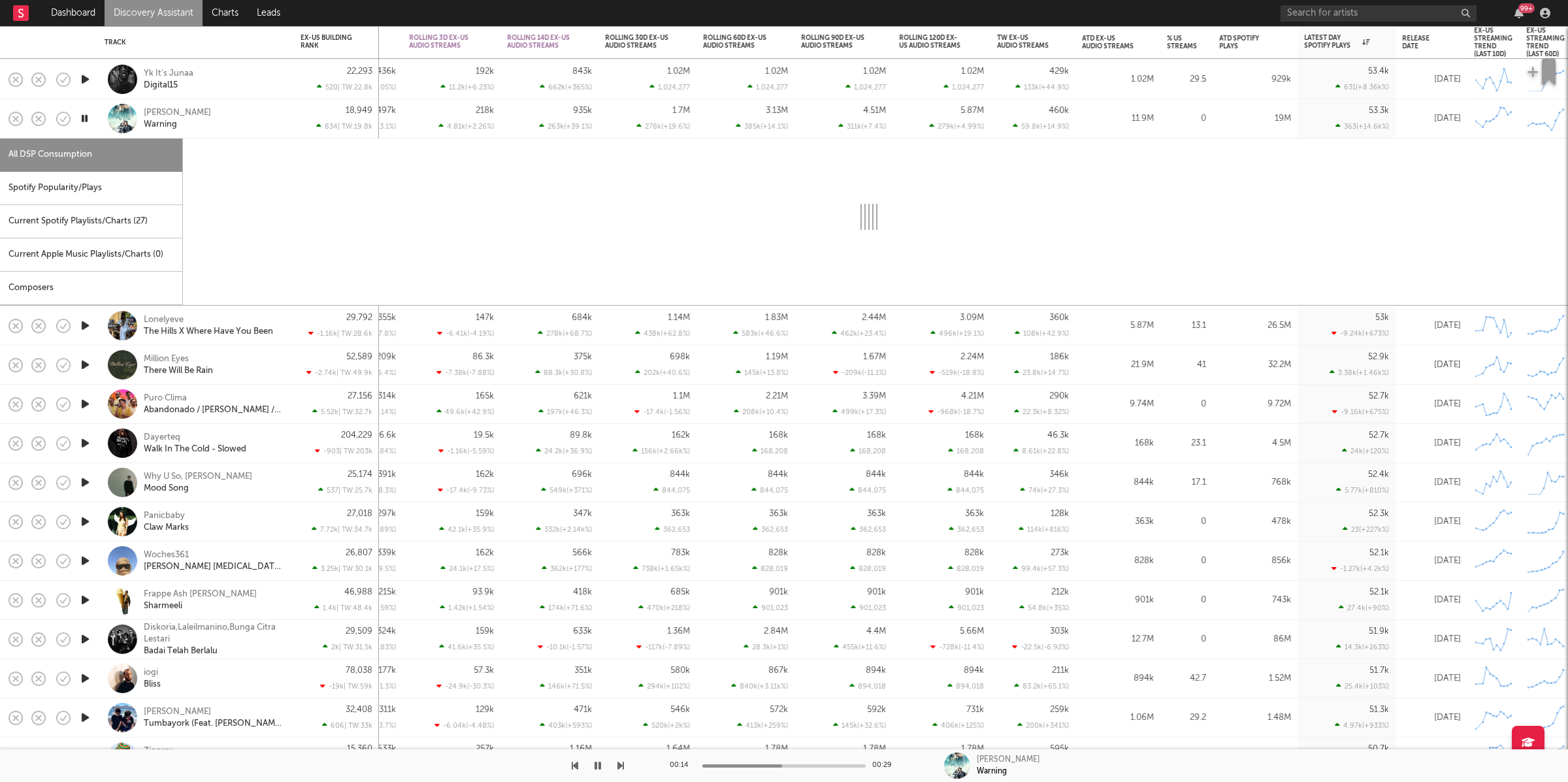
select select "6m"
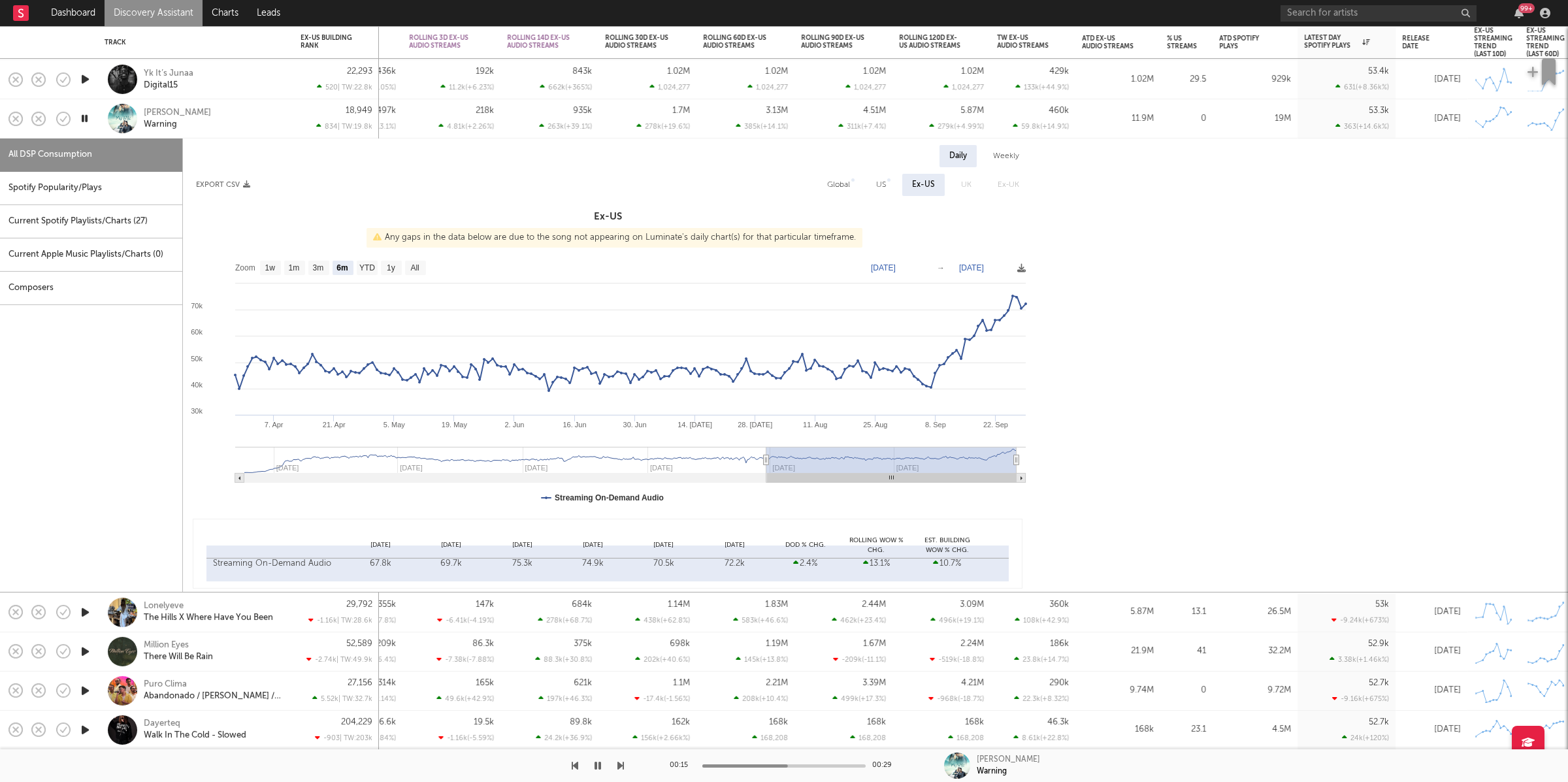
click at [886, 180] on div "US" at bounding box center [881, 185] width 10 height 16
select select "1w"
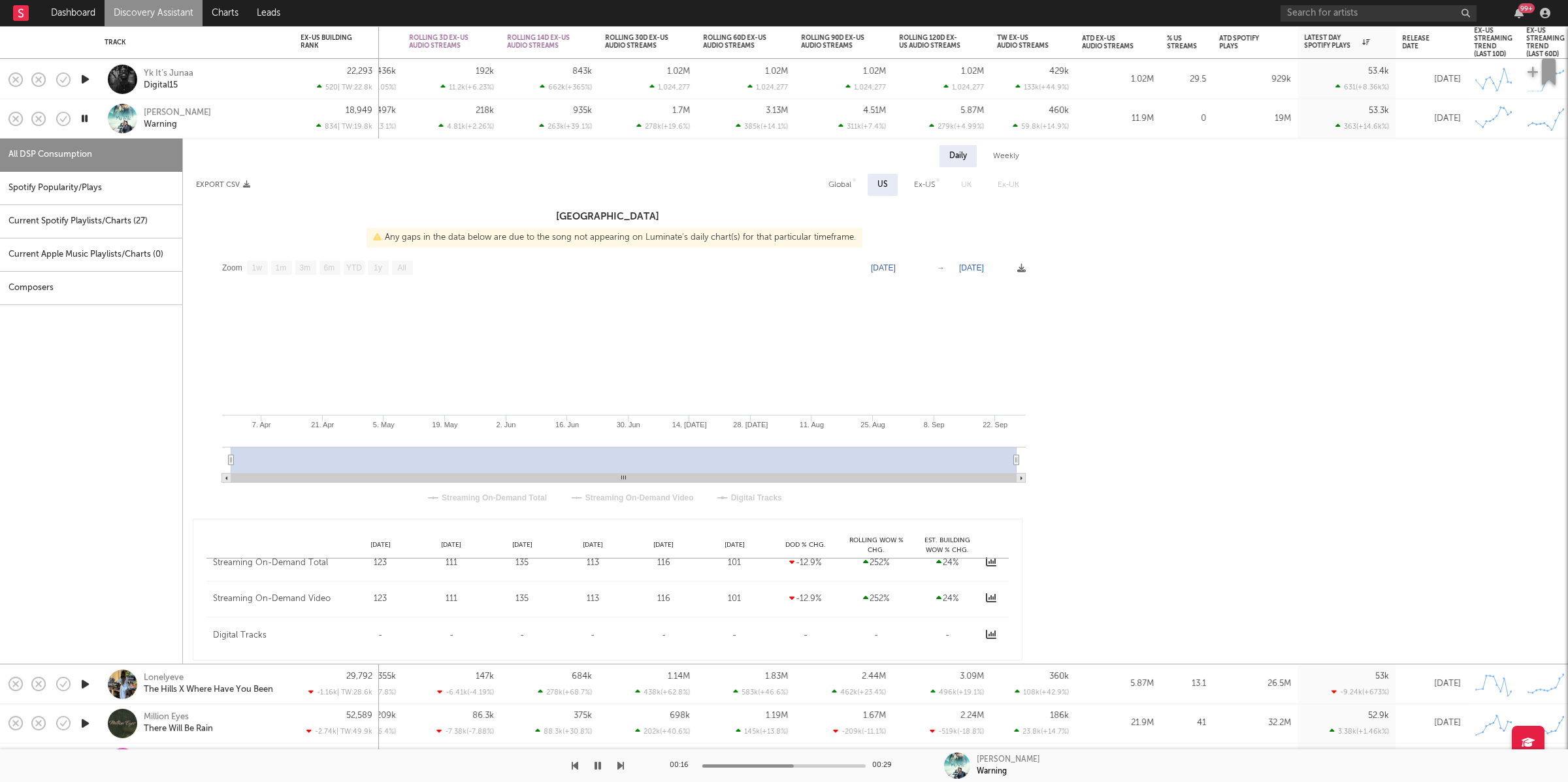
click at [838, 196] on div "Daily Weekly Export CSV Global US Ex-US UK Ex-UK United States Any gaps in the …" at bounding box center [608, 402] width 849 height 516
click at [838, 191] on div "Global" at bounding box center [840, 185] width 23 height 16
select select "6m"
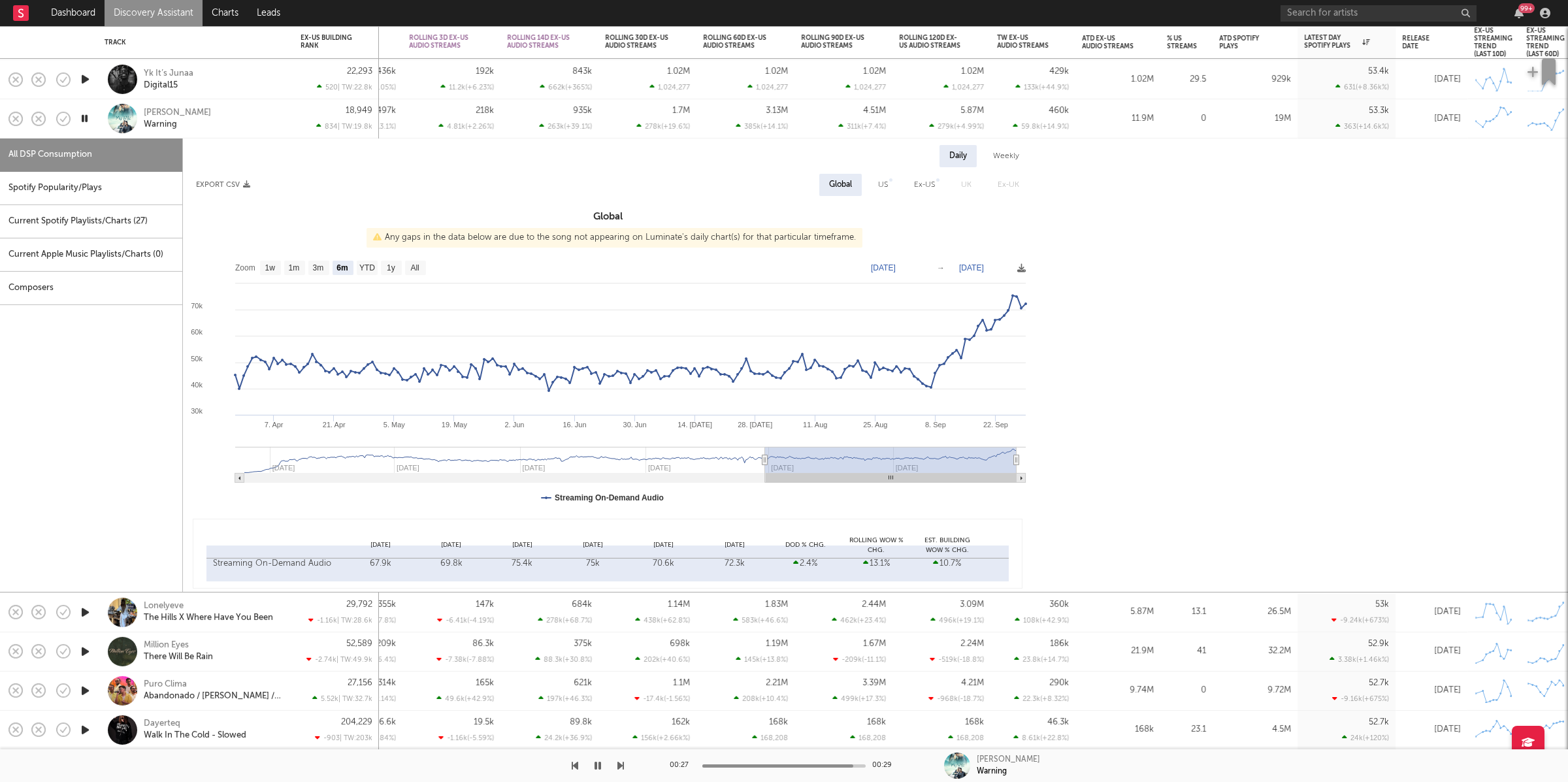
click at [210, 110] on div "Addi Kalyan Warning" at bounding box center [214, 118] width 141 height 24
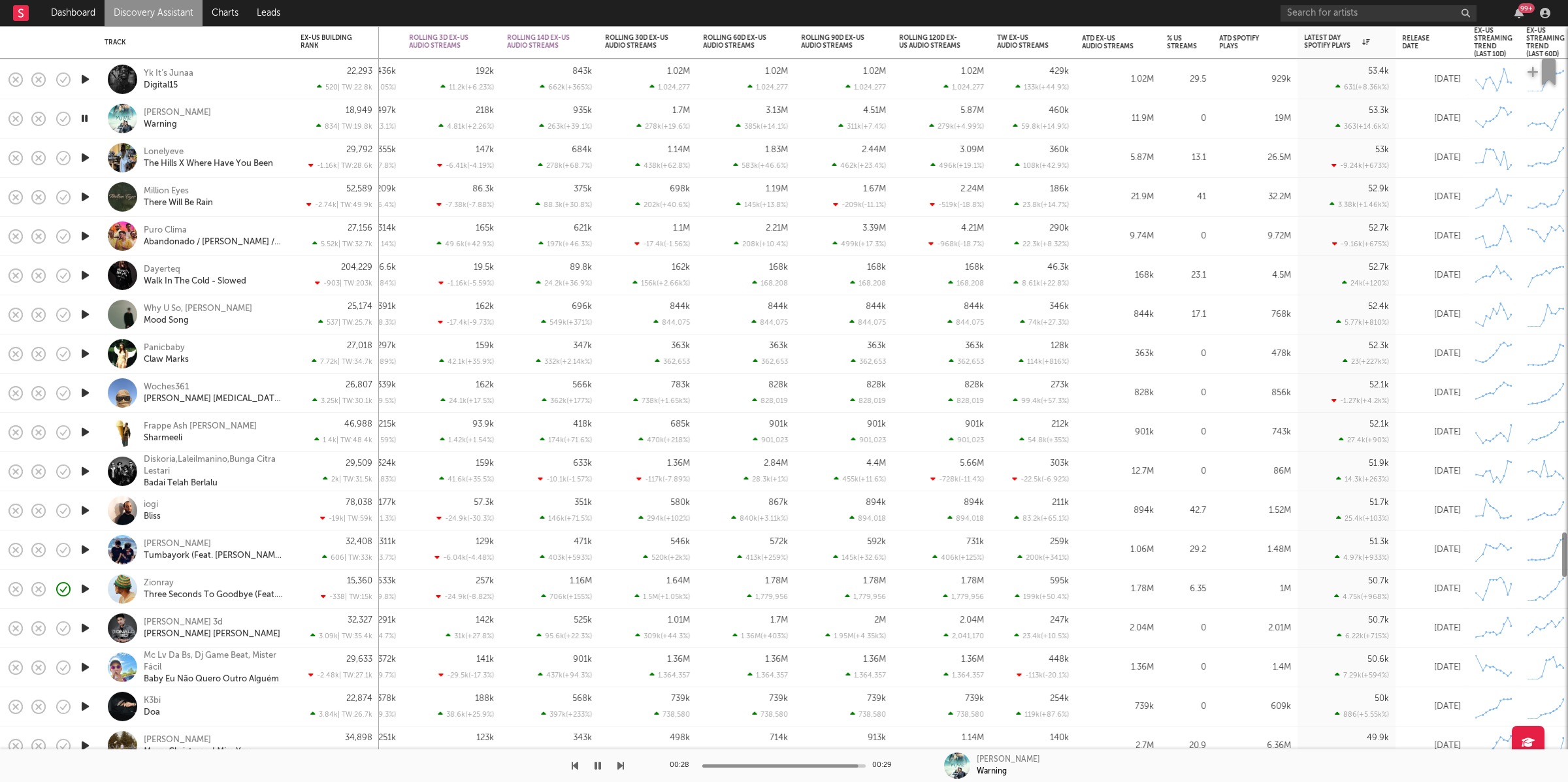
click at [87, 161] on icon "button" at bounding box center [86, 157] width 14 height 16
click at [620, 694] on icon "button" at bounding box center [620, 766] width 6 height 11
click at [88, 273] on icon "button" at bounding box center [85, 275] width 12 height 16
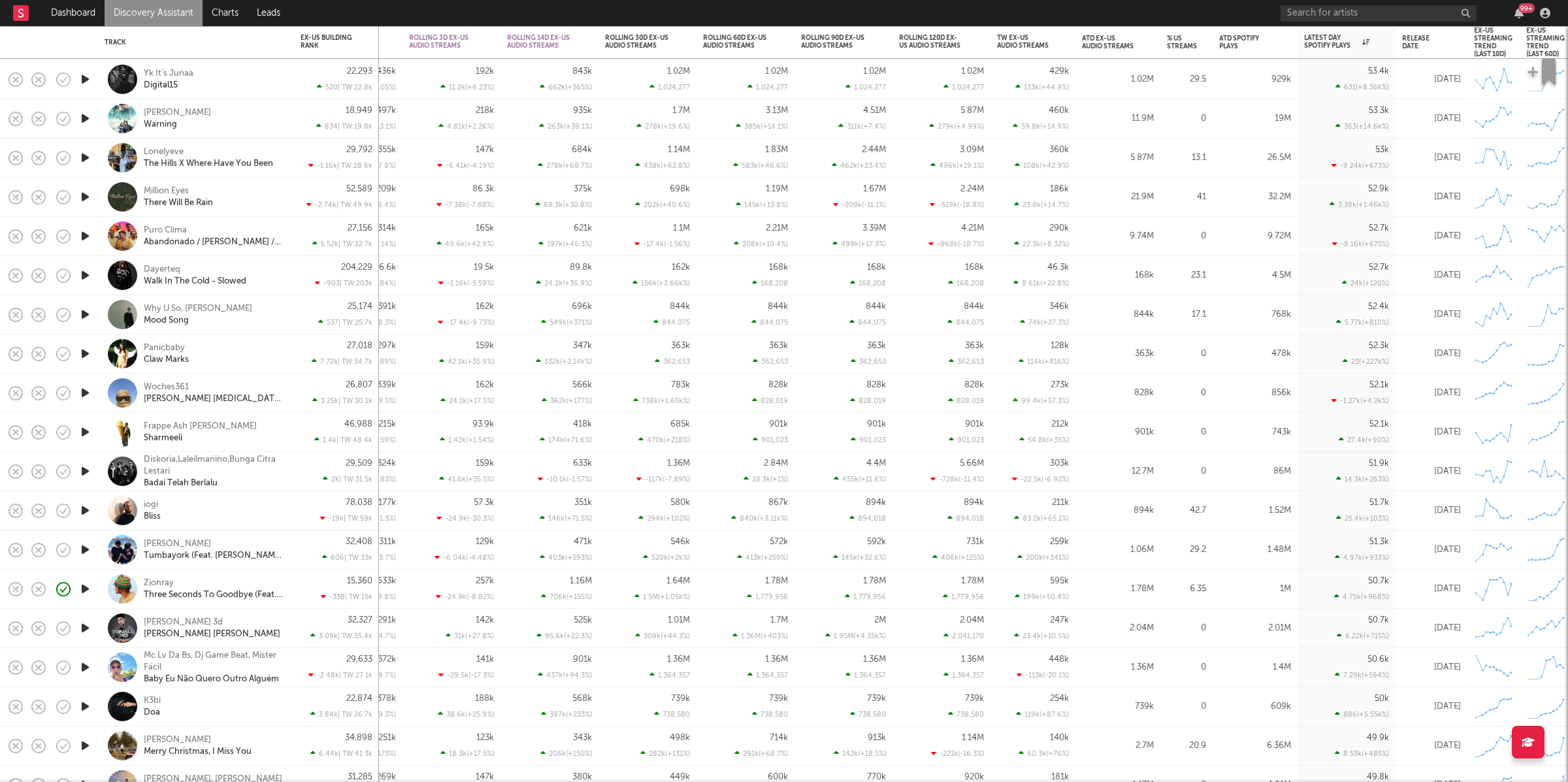
click at [274, 284] on div "Dayerteq Walk In The Cold - Slowed" at bounding box center [214, 275] width 141 height 24
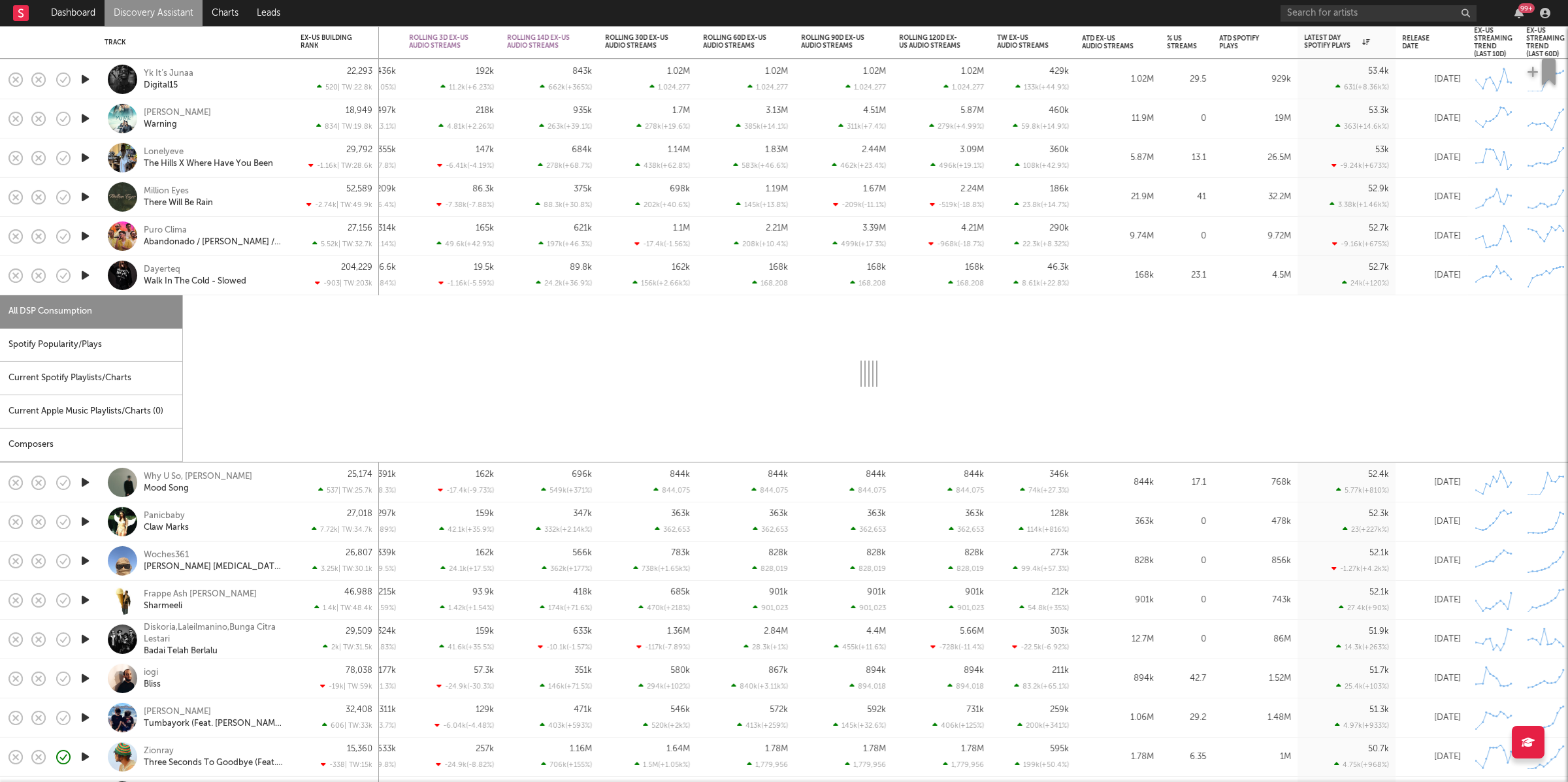
select select "1w"
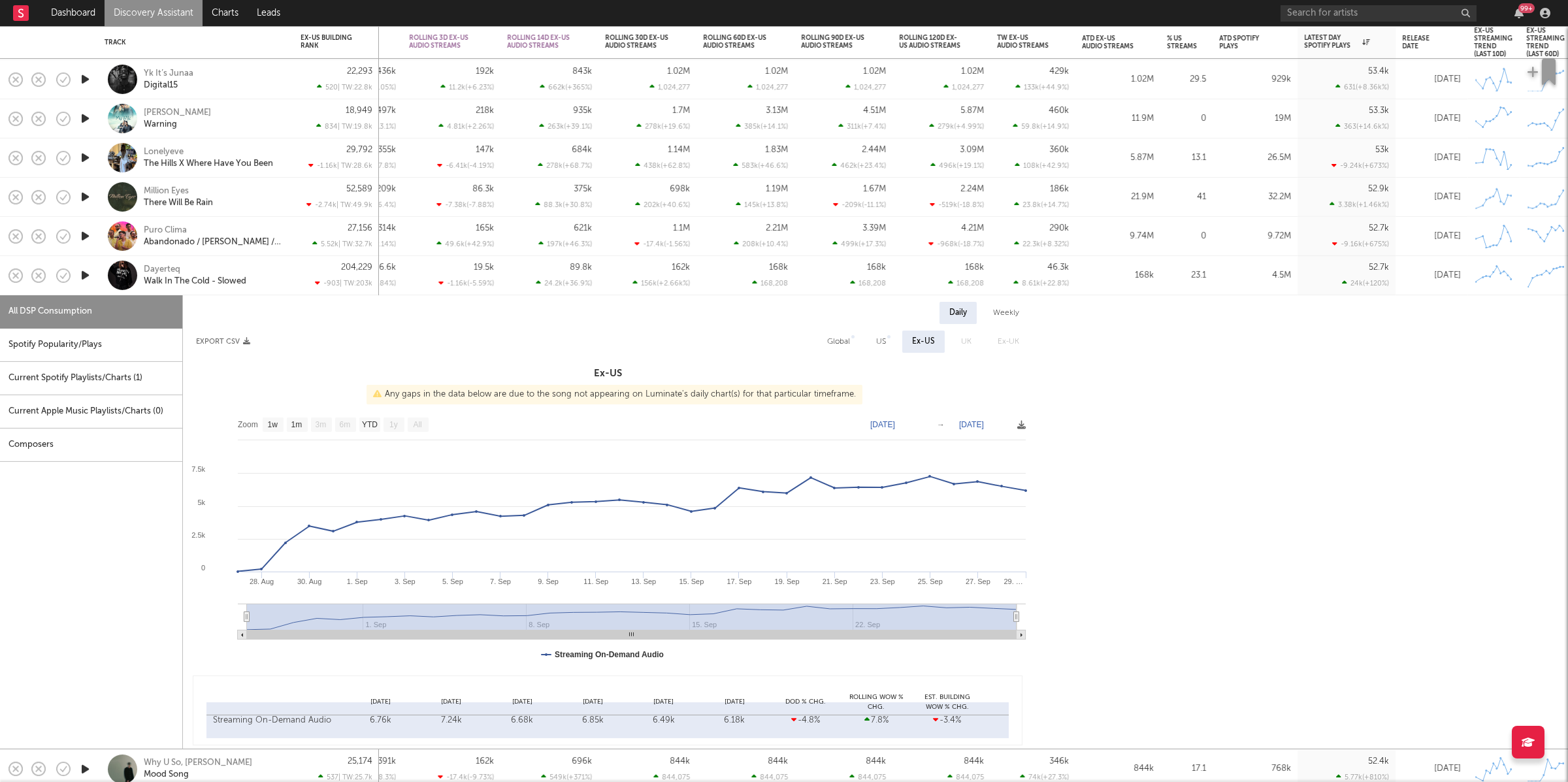
click at [93, 349] on div "Spotify Popularity/Plays" at bounding box center [91, 346] width 182 height 34
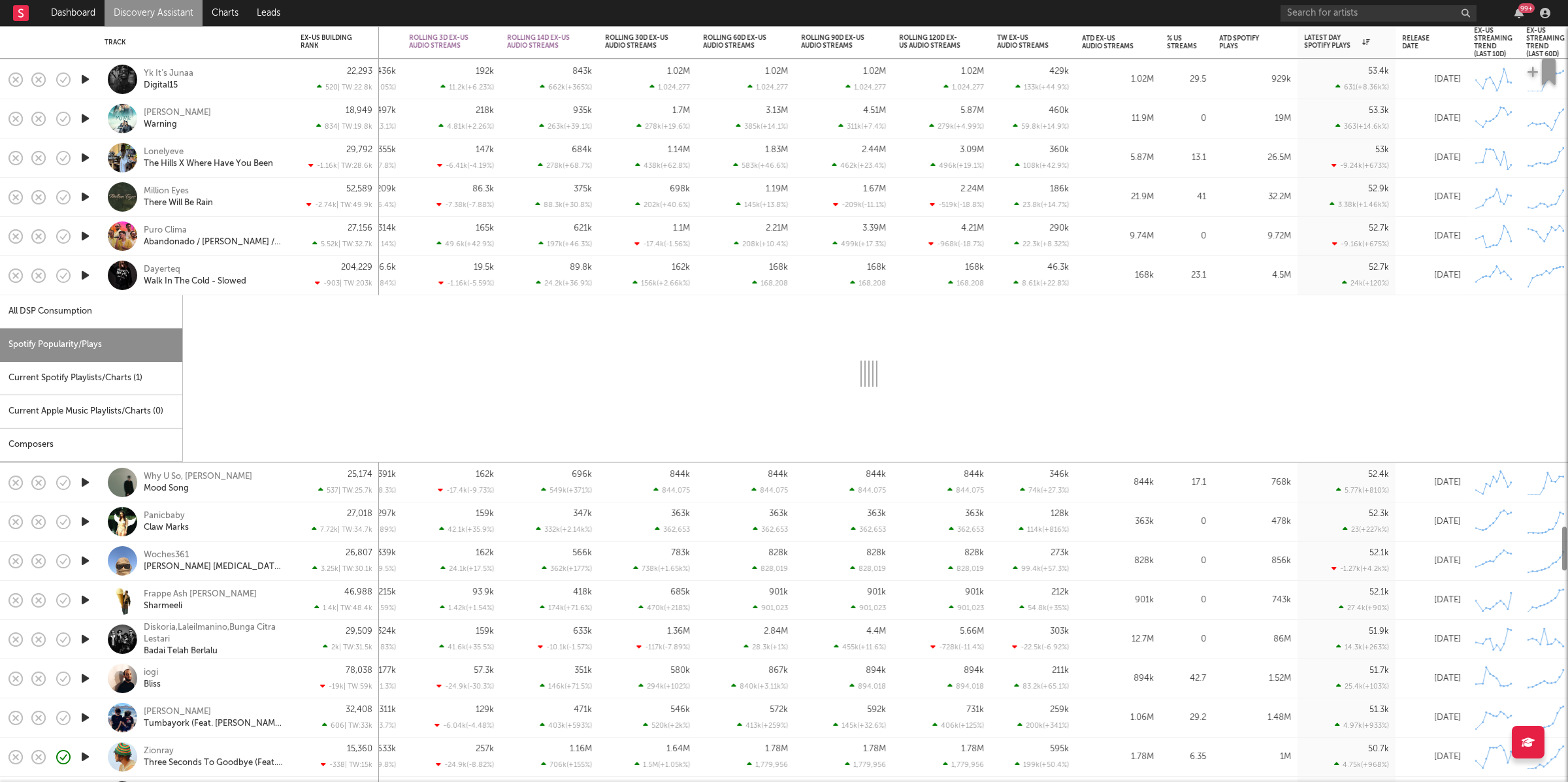
select select "1w"
select select "6m"
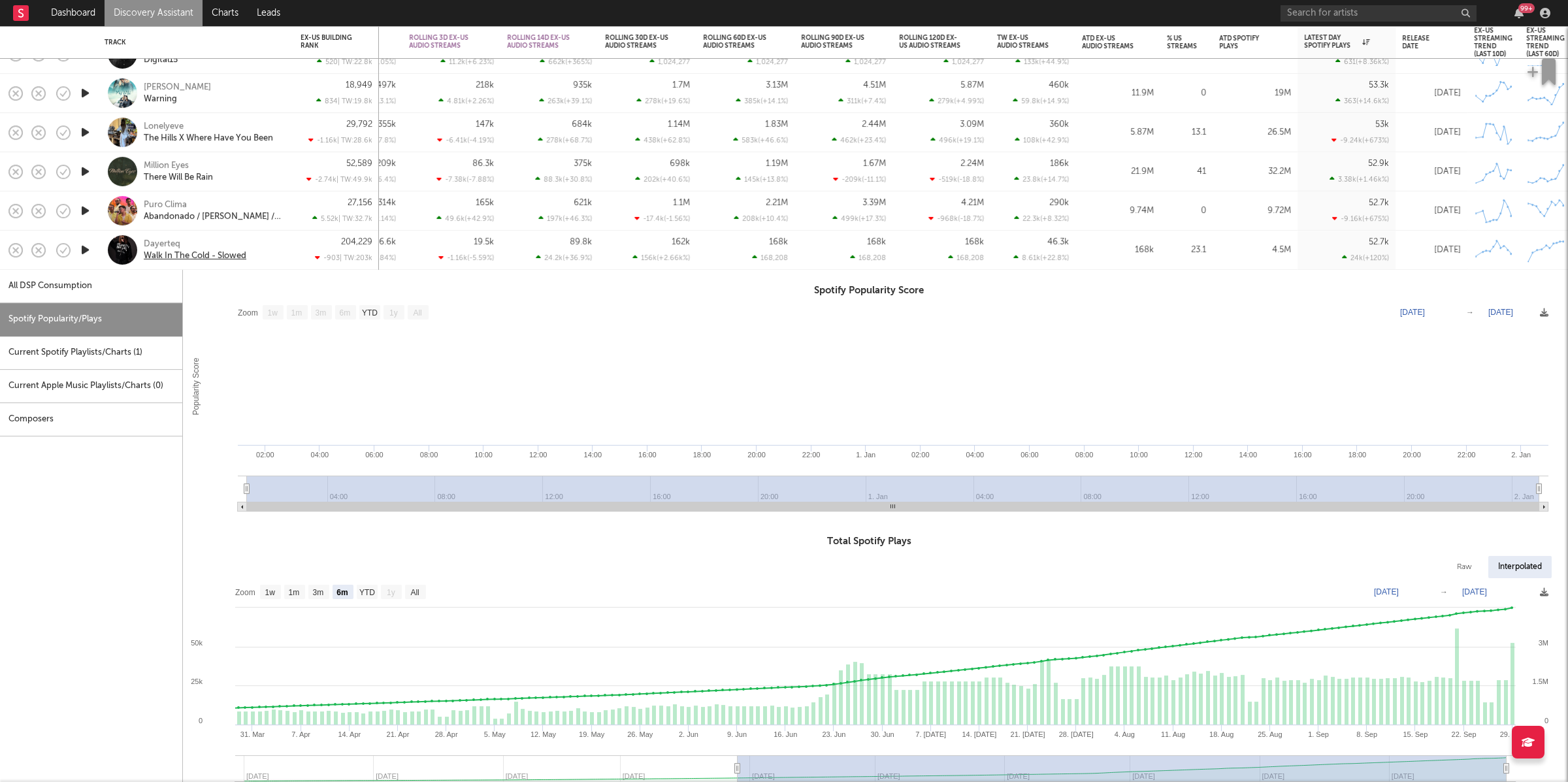
drag, startPoint x: 279, startPoint y: 240, endPoint x: 217, endPoint y: 251, distance: 63.0
click at [279, 241] on div "Dayerteq Walk In The Cold - Slowed" at bounding box center [214, 250] width 141 height 24
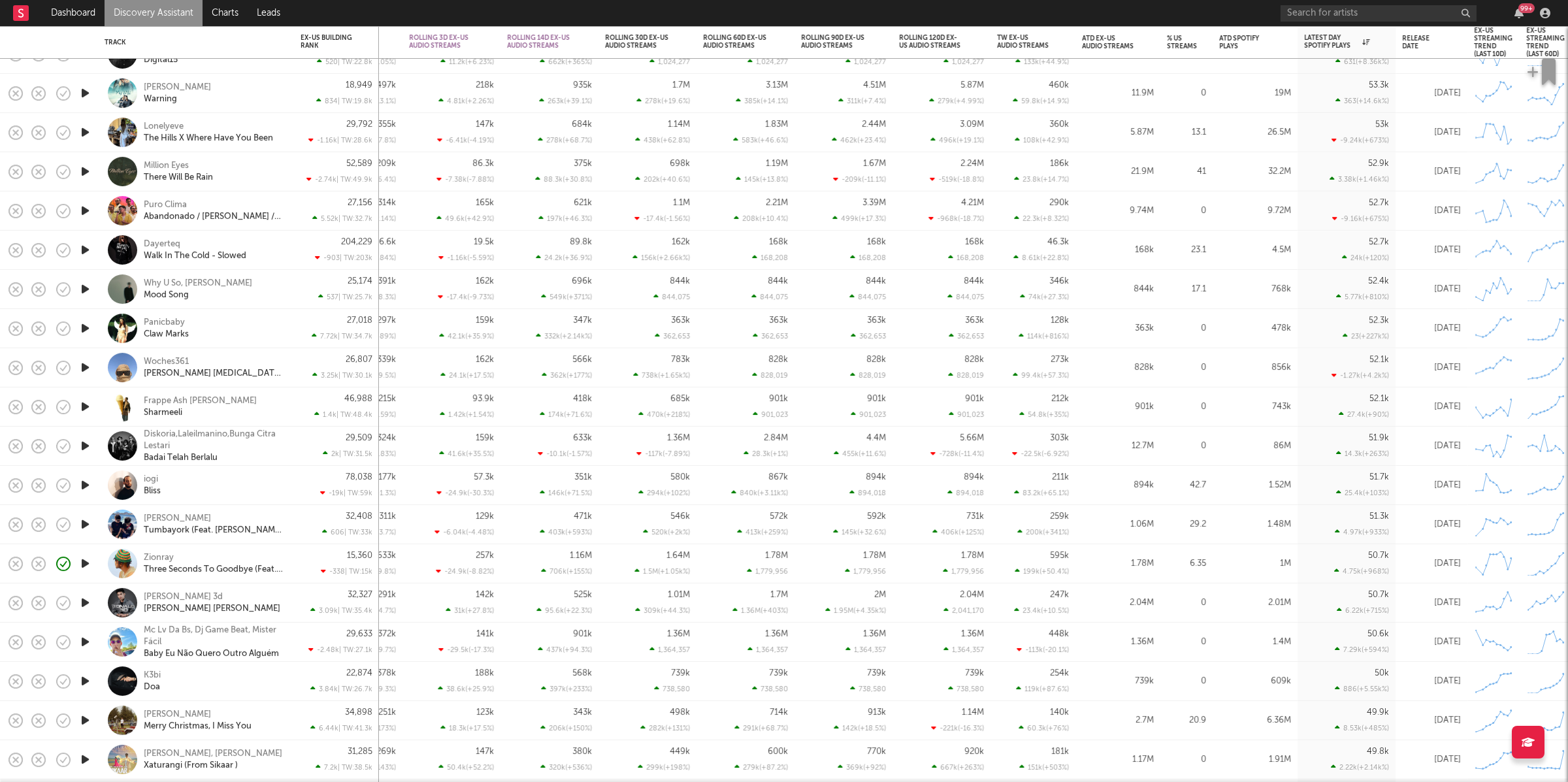
click at [88, 289] on icon "button" at bounding box center [86, 289] width 14 height 16
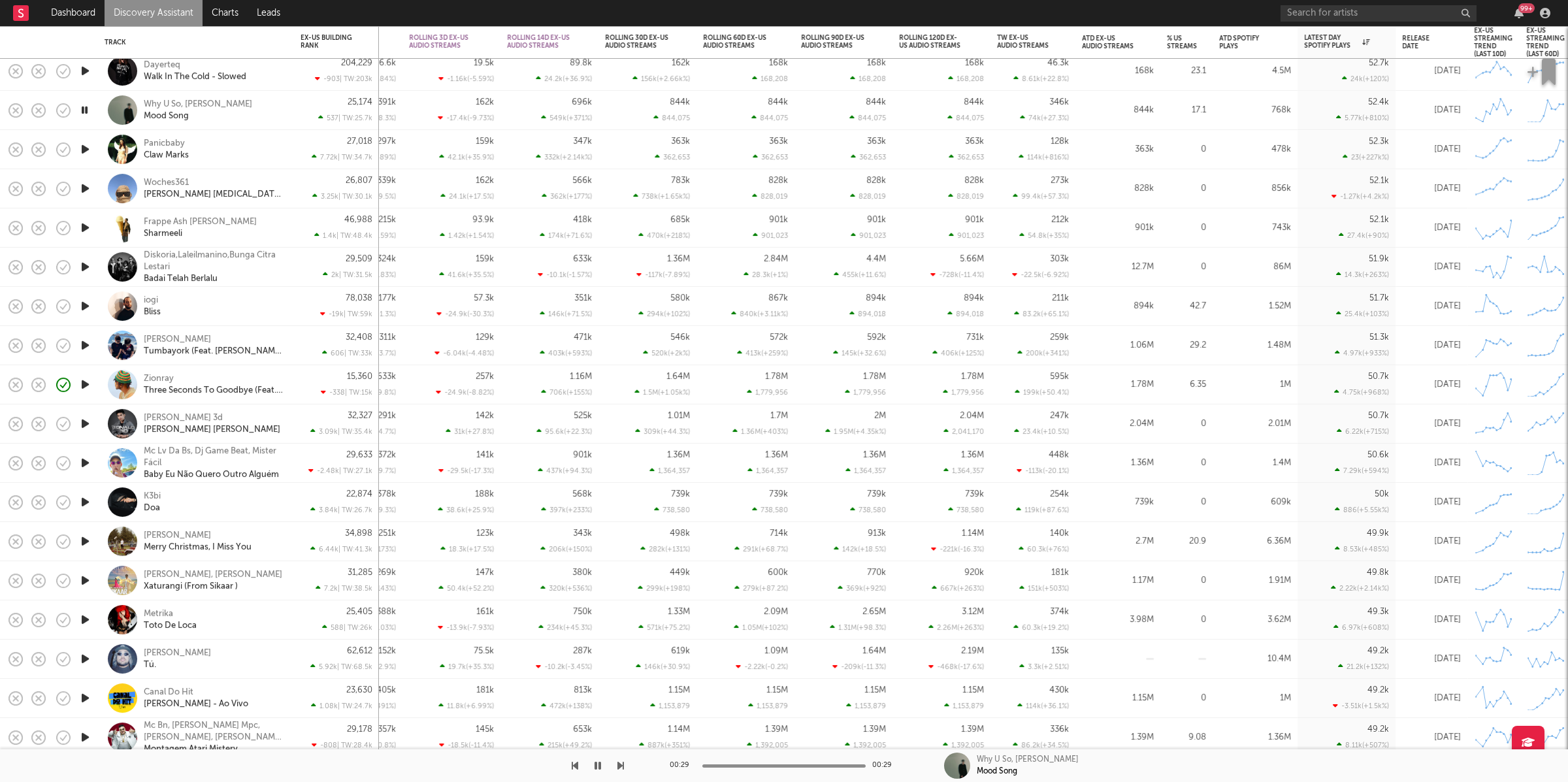
click at [619, 694] on icon "button" at bounding box center [620, 766] width 6 height 11
click at [266, 187] on div "Woches361 Adimi Kalbine Yaz 2.0" at bounding box center [214, 188] width 141 height 24
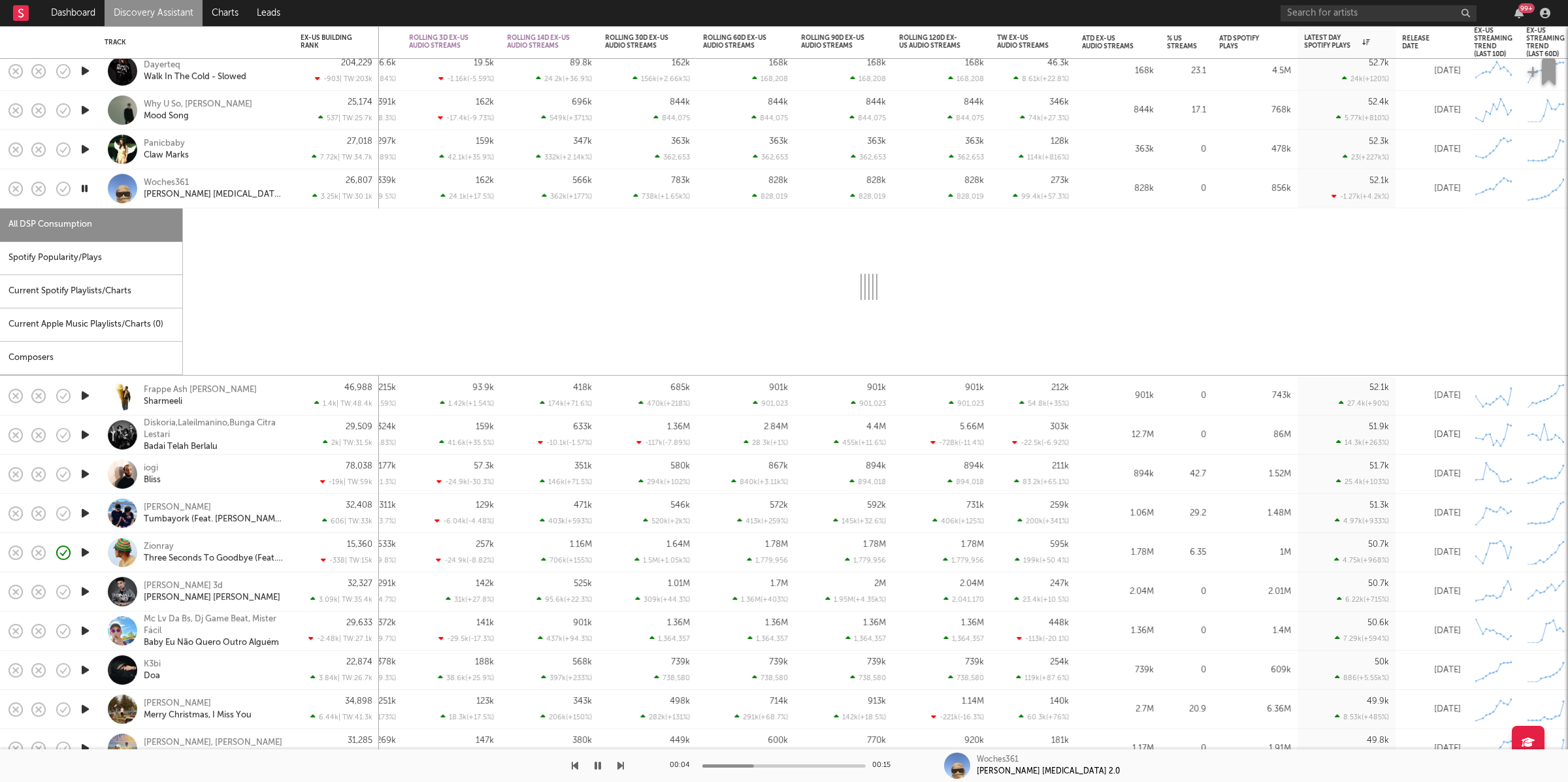
select select "1w"
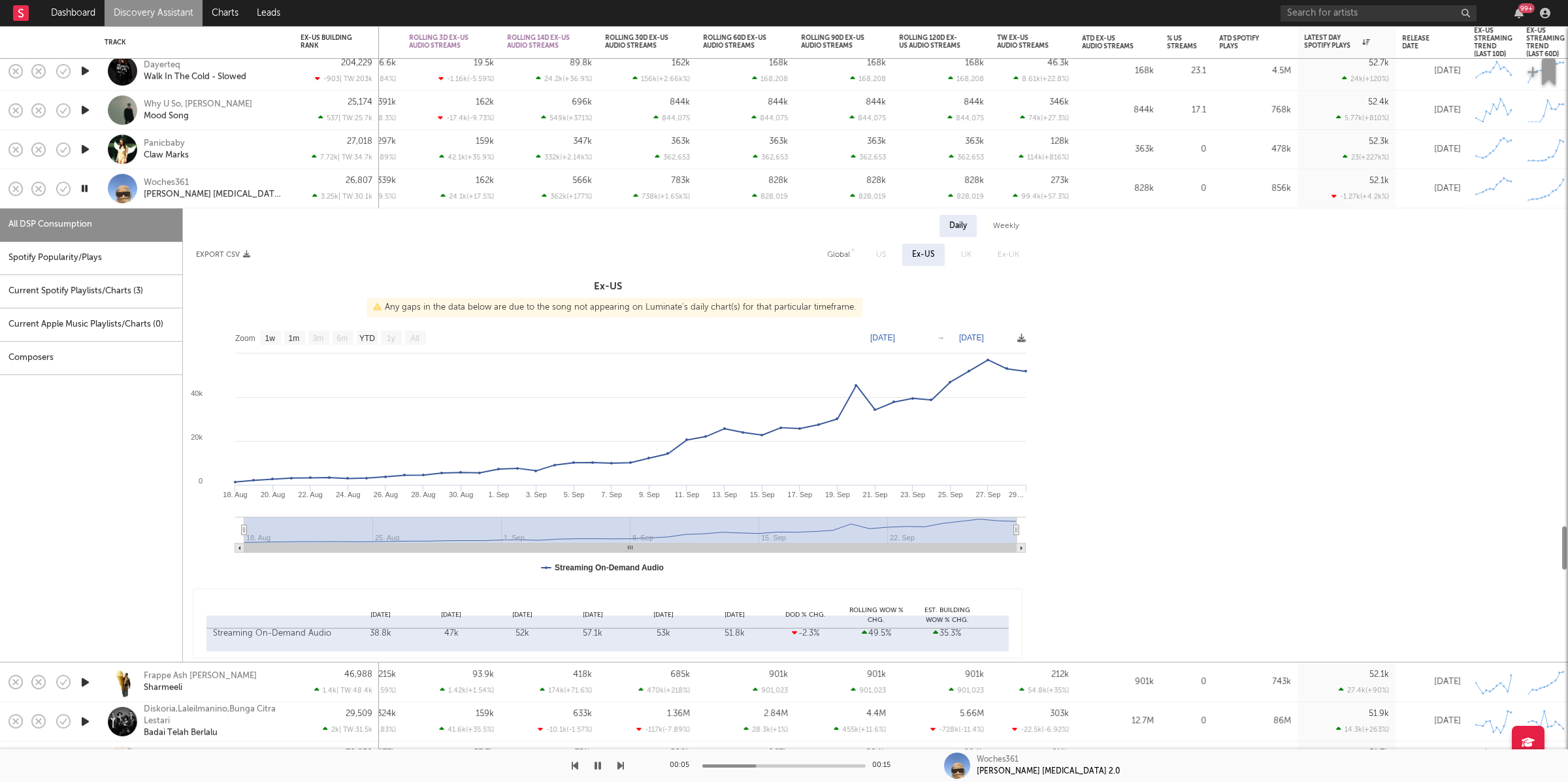
click at [133, 266] on div "Spotify Popularity/Plays" at bounding box center [91, 258] width 182 height 34
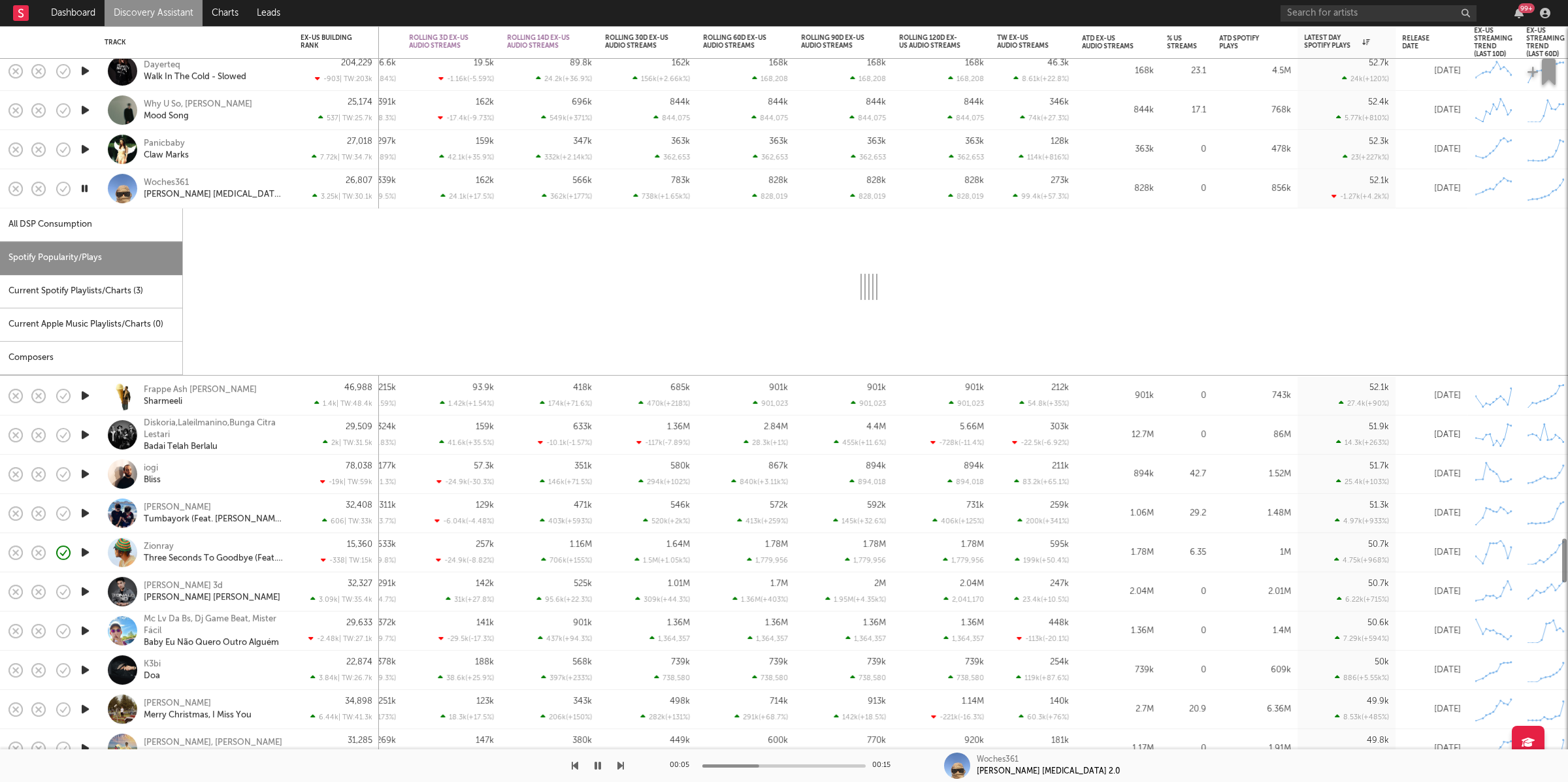
select select "1w"
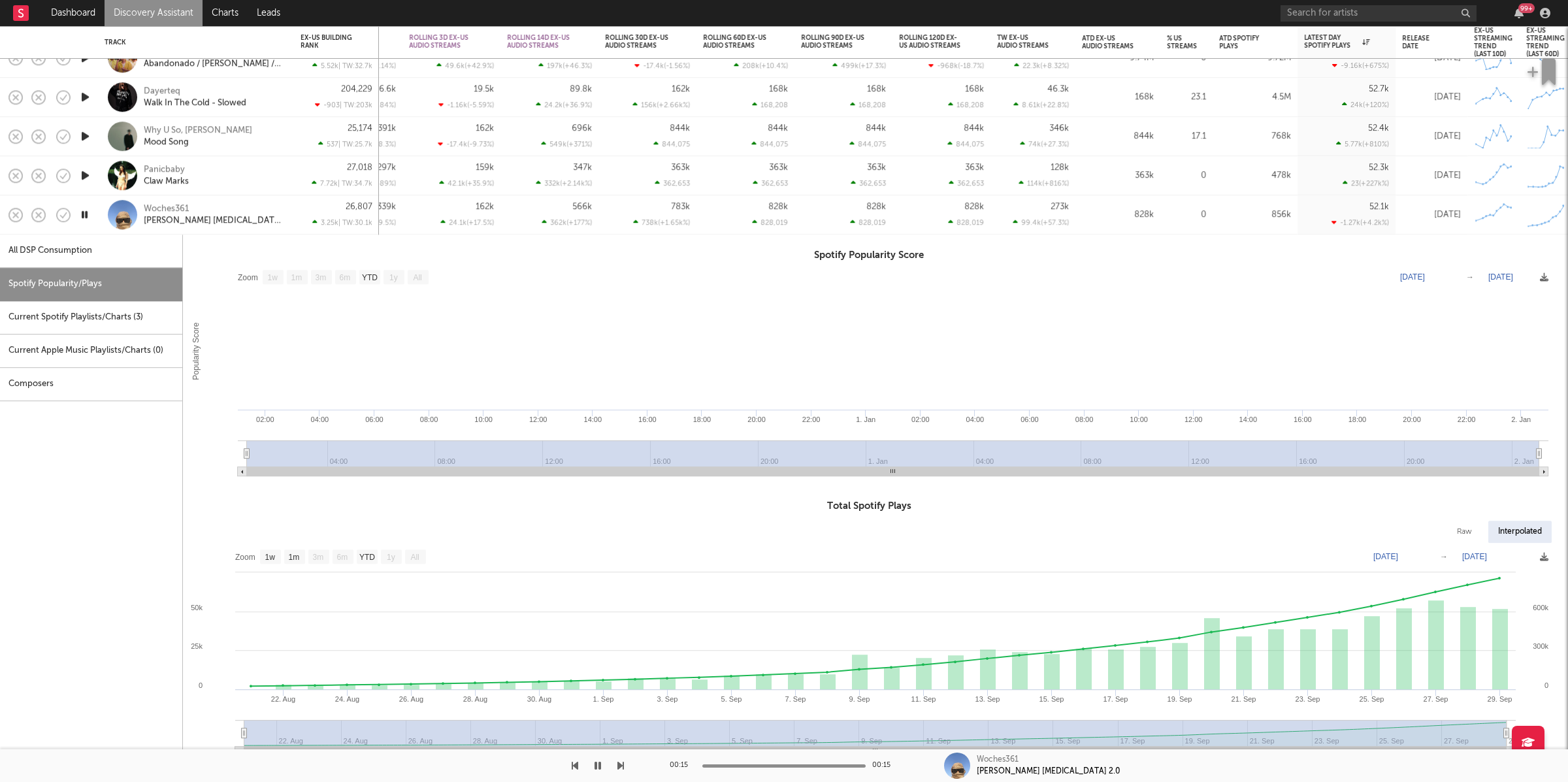
drag, startPoint x: 248, startPoint y: 227, endPoint x: 120, endPoint y: 233, distance: 128.1
click at [248, 227] on div "Woches361 Adimi Kalbine Yaz 2.0" at bounding box center [195, 215] width 183 height 39
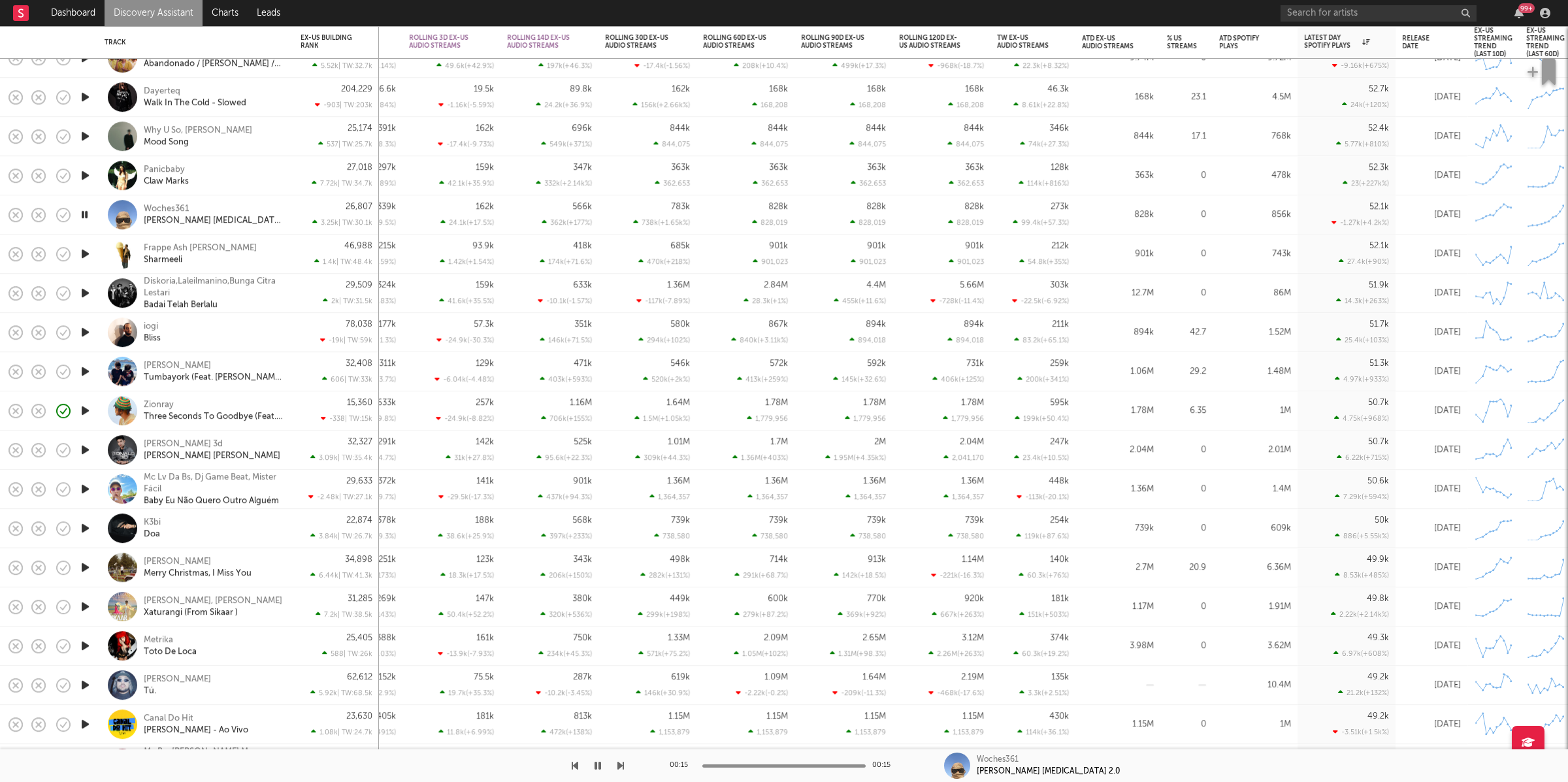
click at [88, 255] on icon "button" at bounding box center [86, 254] width 14 height 16
click at [619, 694] on icon "button" at bounding box center [620, 766] width 6 height 11
click at [599, 694] on icon "button" at bounding box center [597, 766] width 6 height 11
click at [597, 694] on icon "button" at bounding box center [598, 766] width 8 height 11
click at [618, 694] on icon "button" at bounding box center [620, 766] width 6 height 11
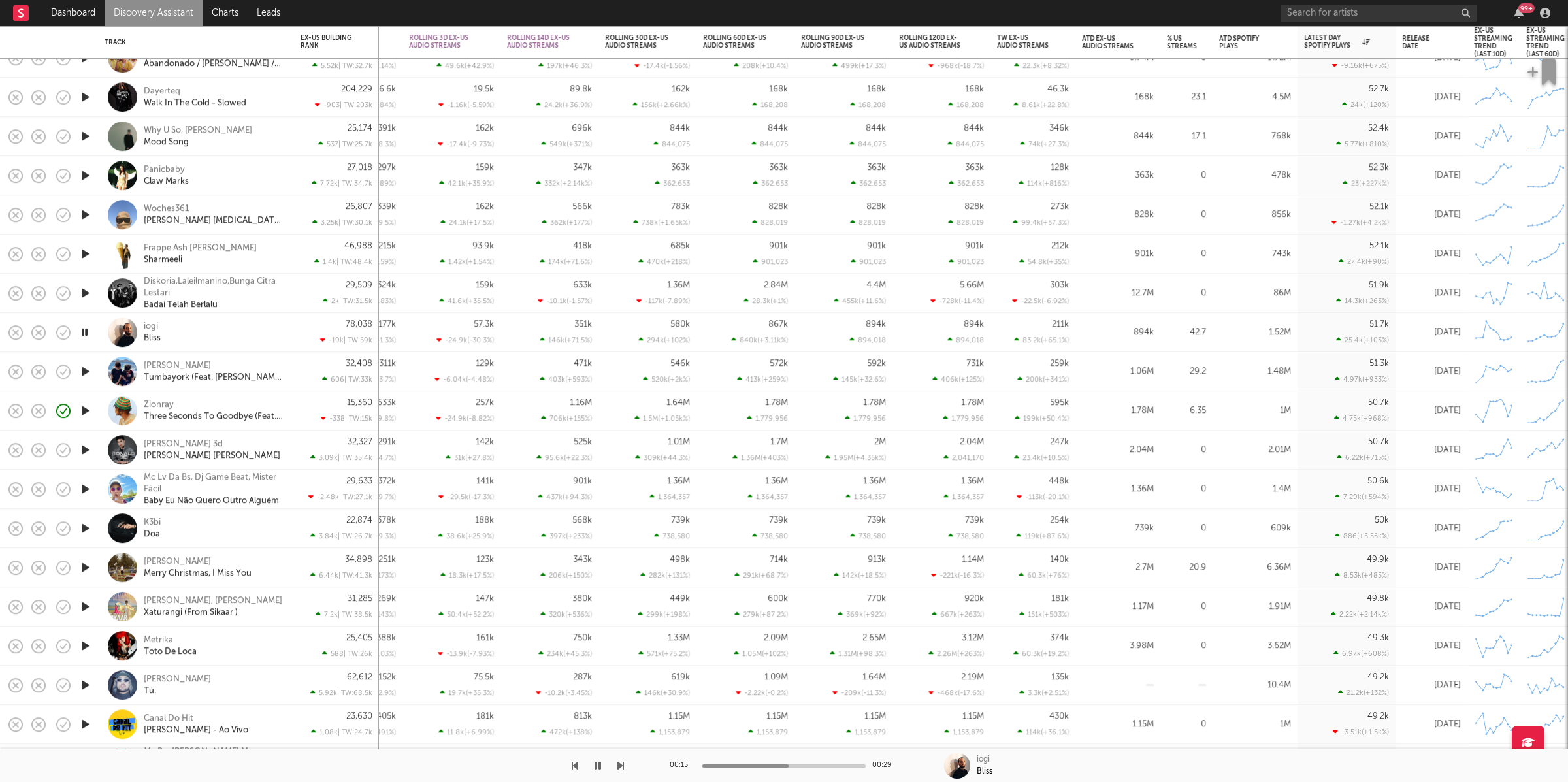
click at [262, 336] on div "iogi Bliss" at bounding box center [214, 333] width 141 height 24
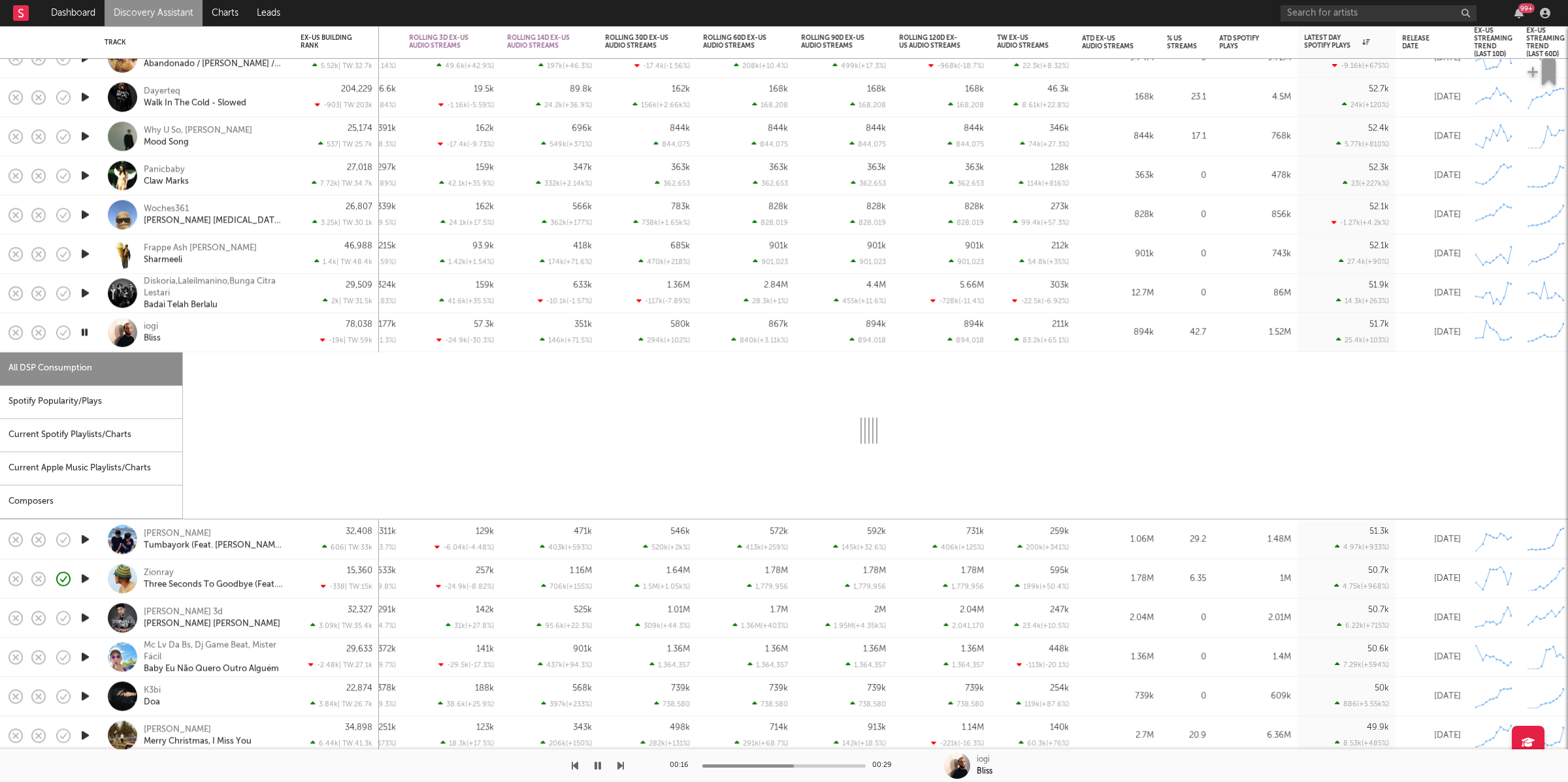
click at [137, 397] on div "Spotify Popularity/Plays" at bounding box center [91, 402] width 182 height 34
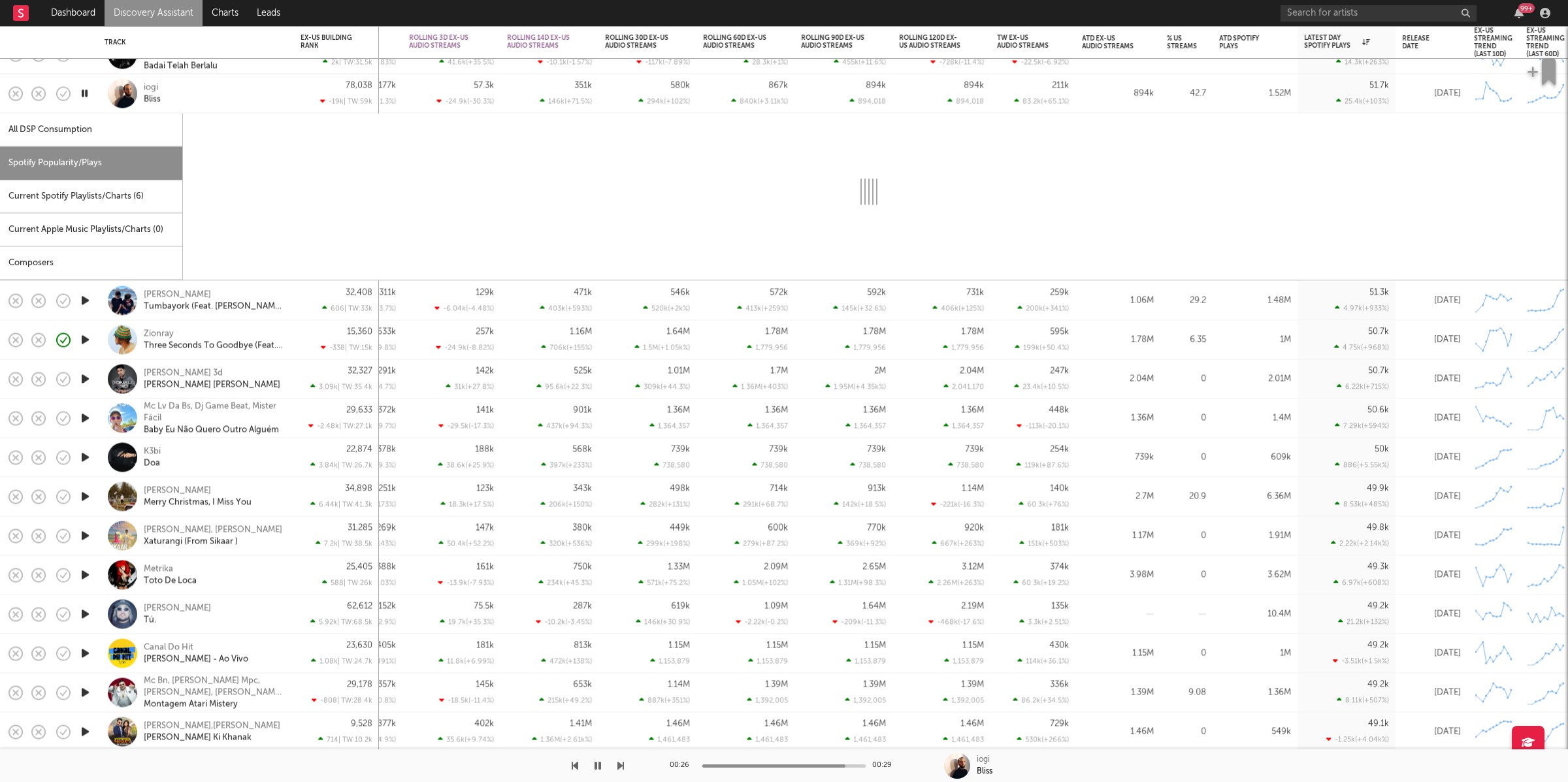
select select "1w"
select select "6m"
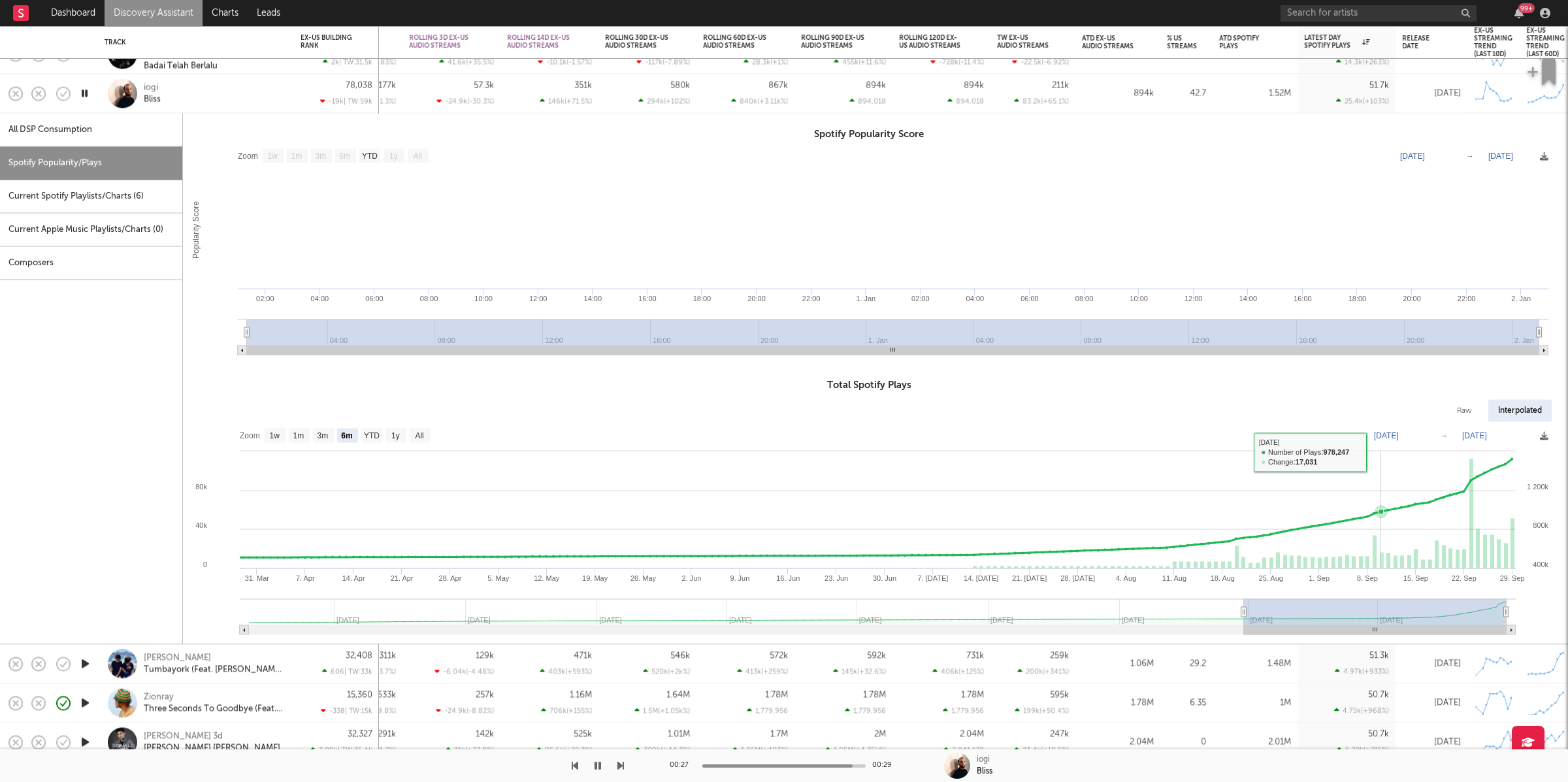
drag, startPoint x: 1381, startPoint y: 479, endPoint x: 1456, endPoint y: 479, distance: 75.0
click at [1386, 479] on rect at bounding box center [868, 533] width 1372 height 222
click at [217, 84] on div "iogi Bliss" at bounding box center [214, 93] width 141 height 24
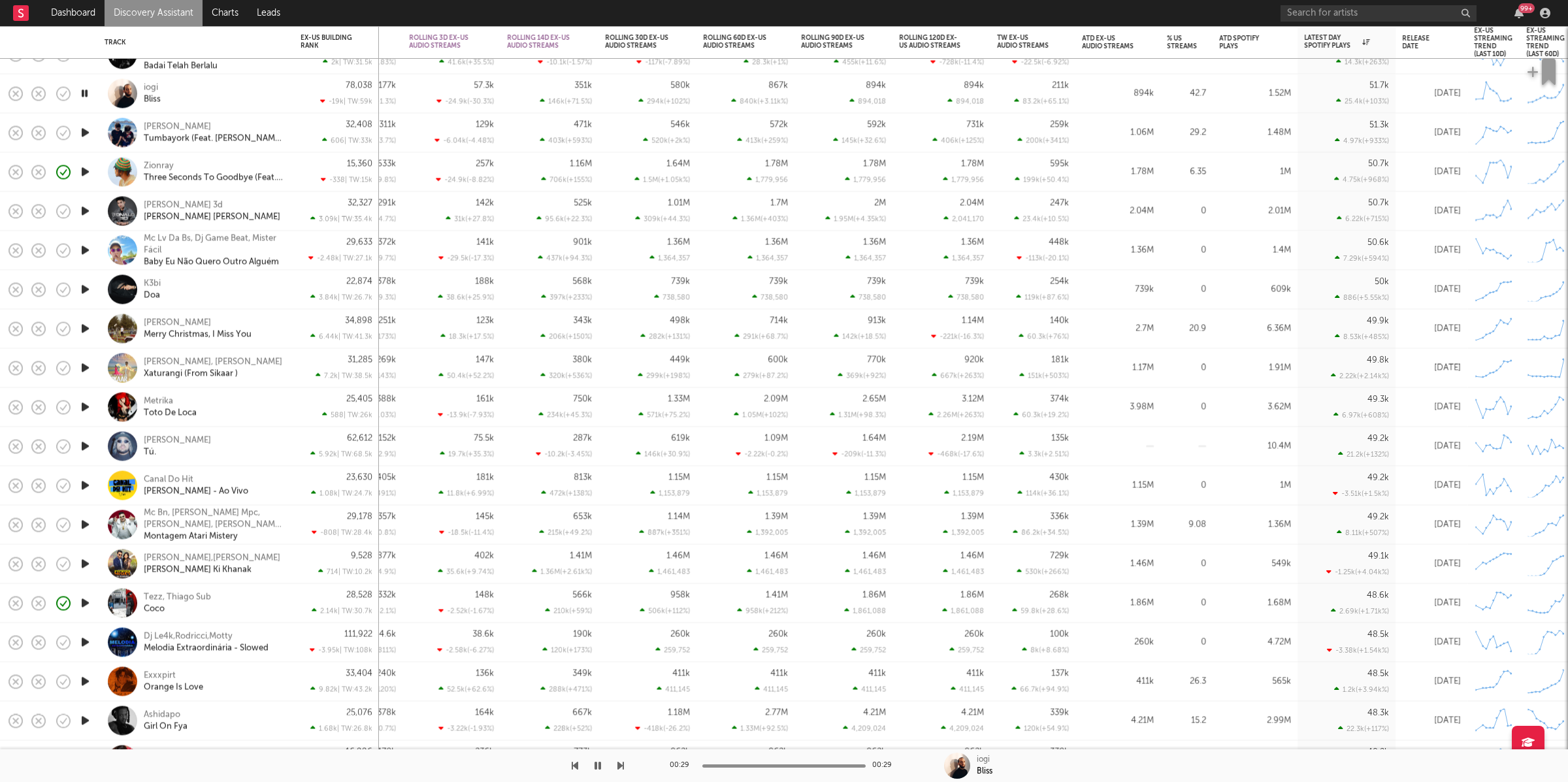
click at [87, 134] on icon "button" at bounding box center [86, 133] width 14 height 16
click at [81, 172] on icon "button" at bounding box center [86, 172] width 14 height 16
click at [618, 694] on icon "button" at bounding box center [620, 766] width 6 height 11
click at [206, 206] on div "Ronald 3d Dora Dora" at bounding box center [214, 211] width 141 height 24
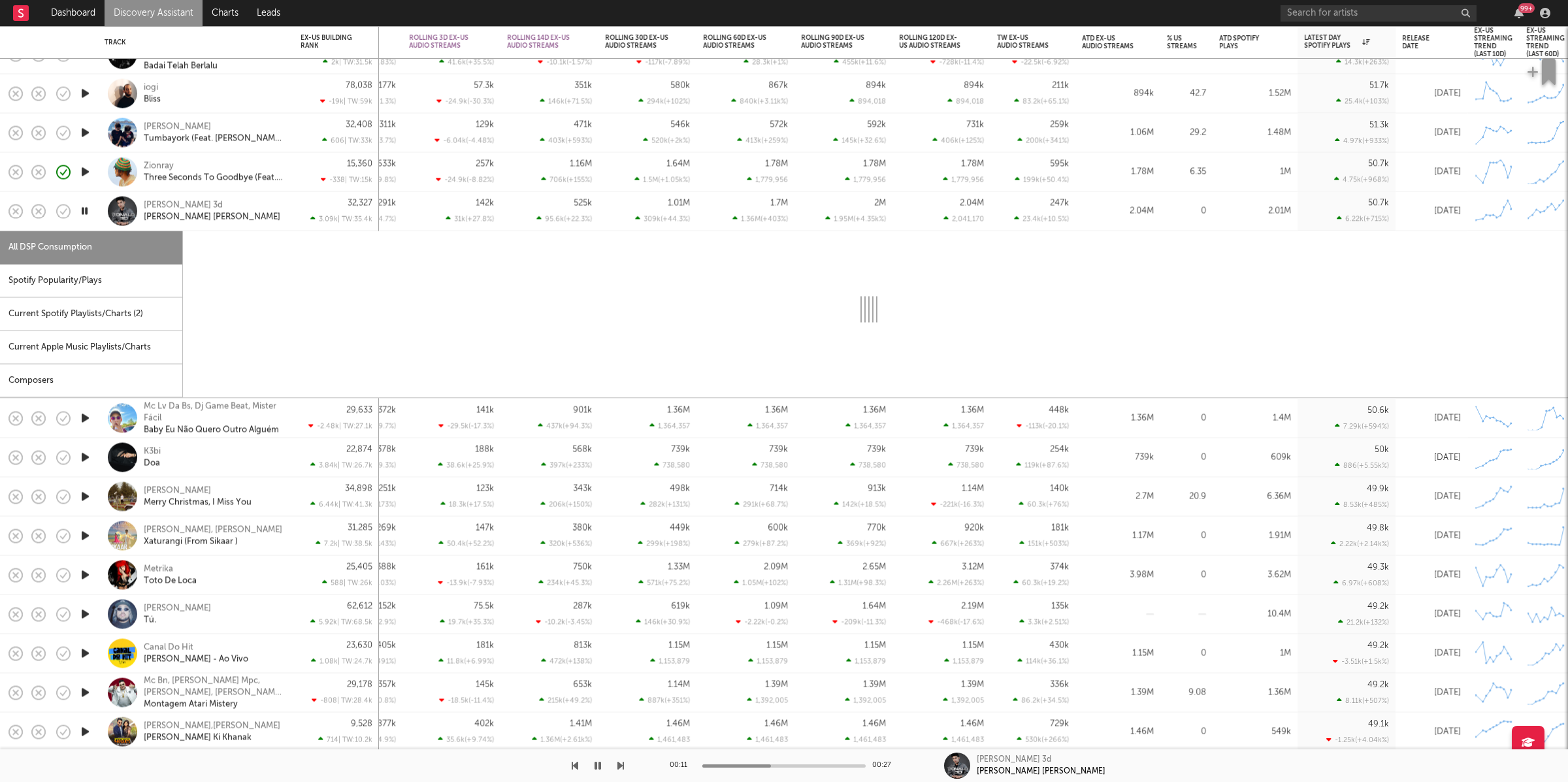
select select "1w"
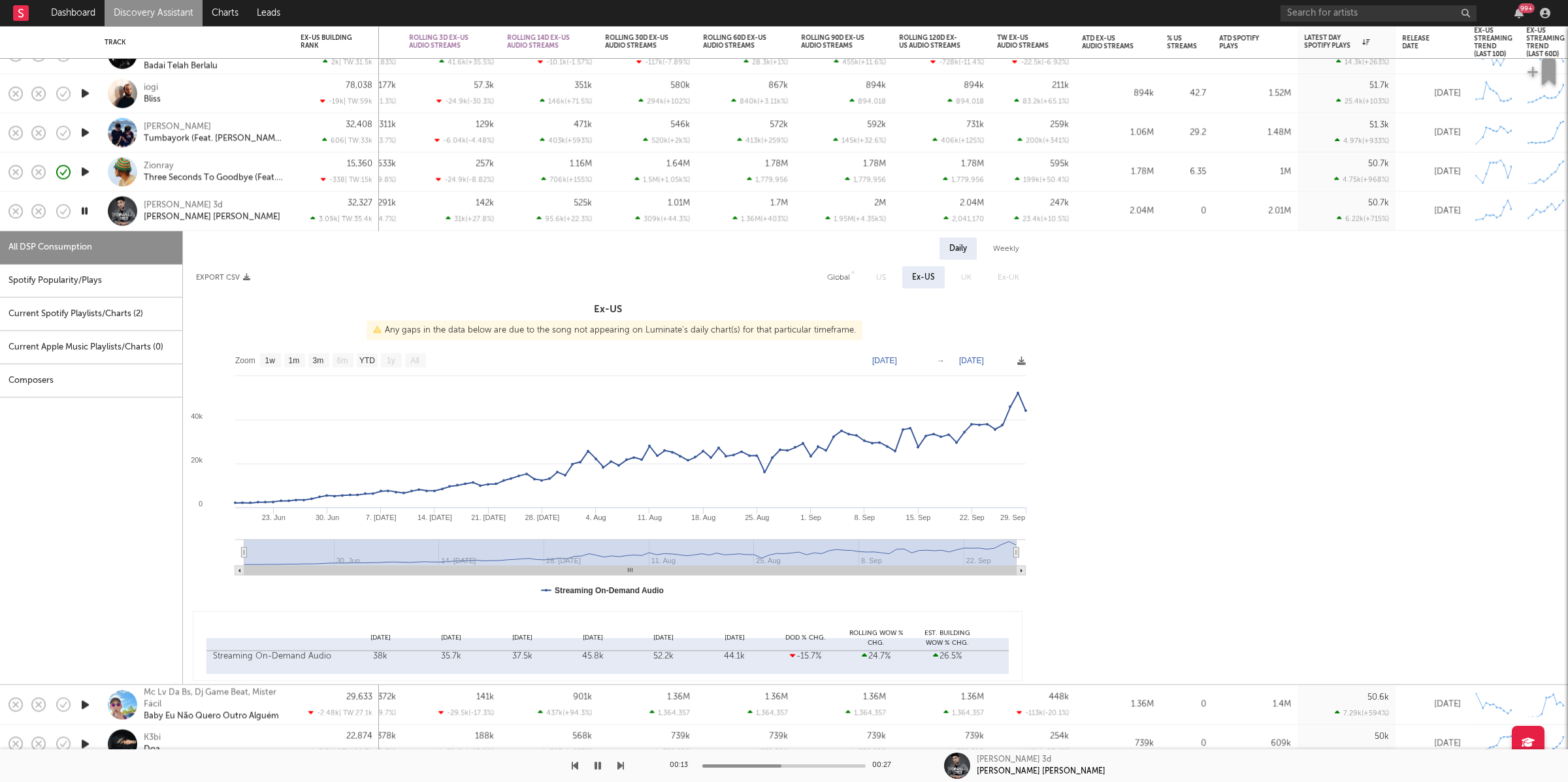
click at [114, 280] on div "Spotify Popularity/Plays" at bounding box center [91, 281] width 182 height 34
select select "1w"
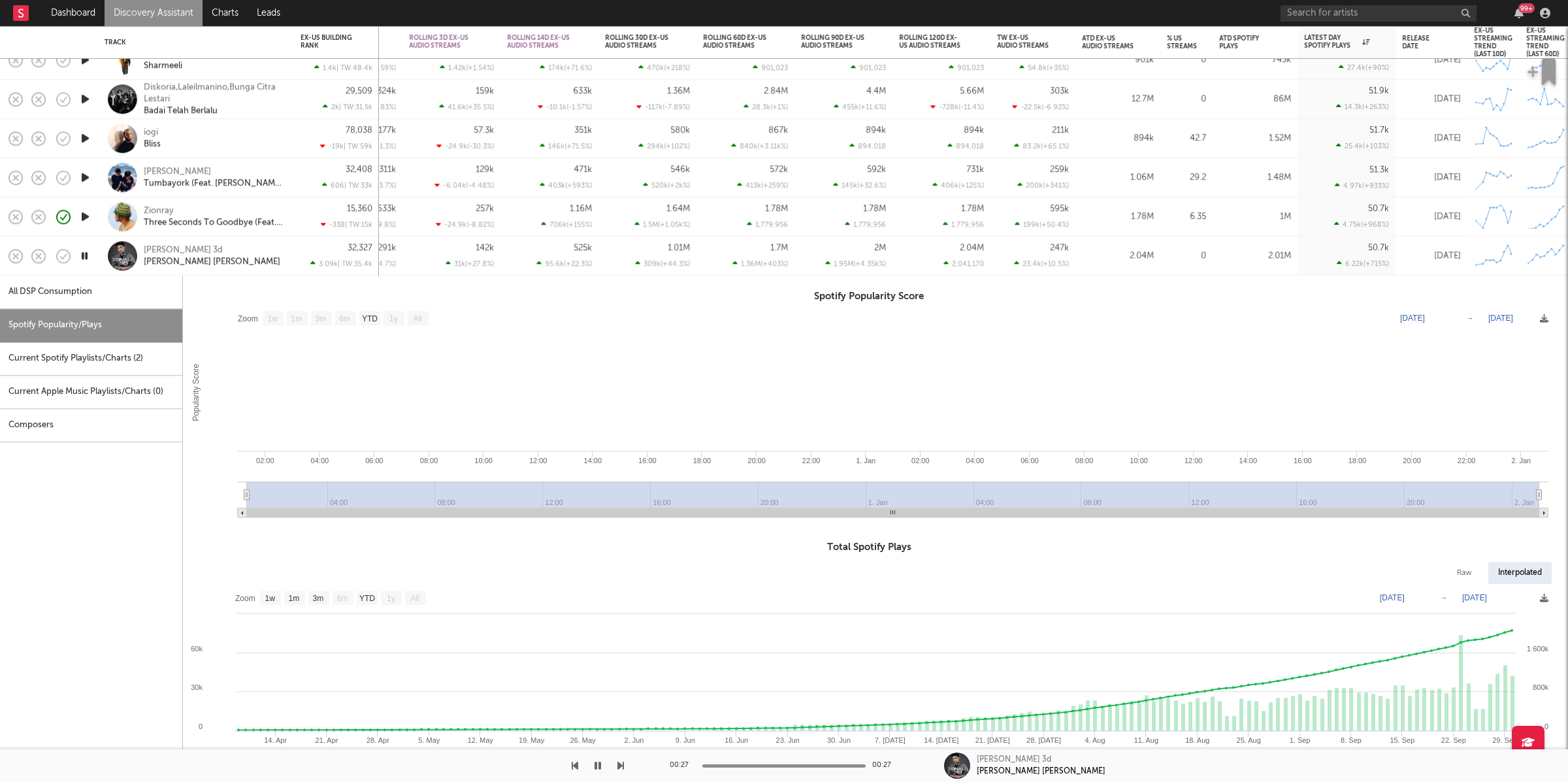
click at [244, 268] on div "Ronald 3d Dora Dora" at bounding box center [195, 256] width 183 height 39
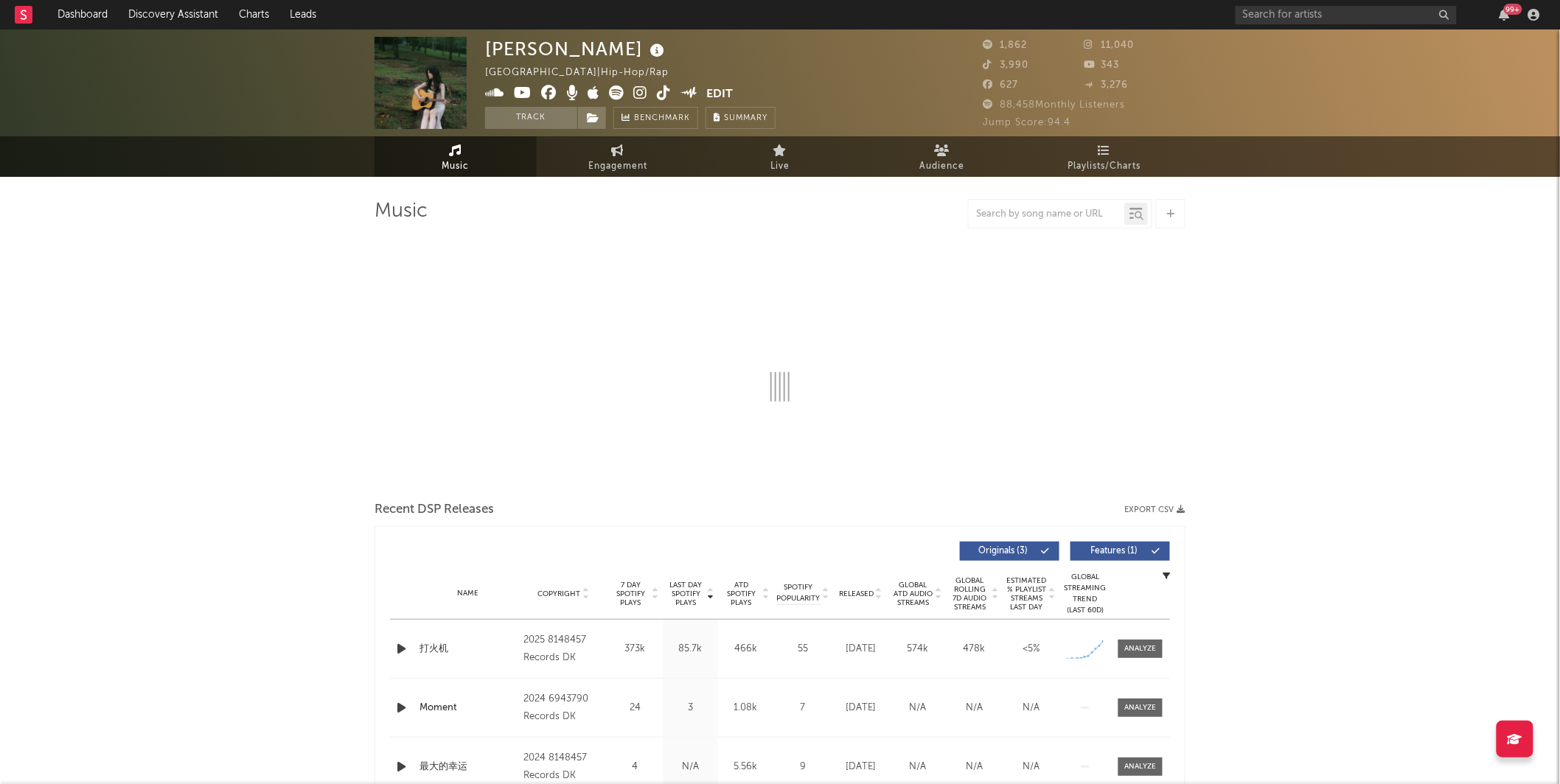
select select "1w"
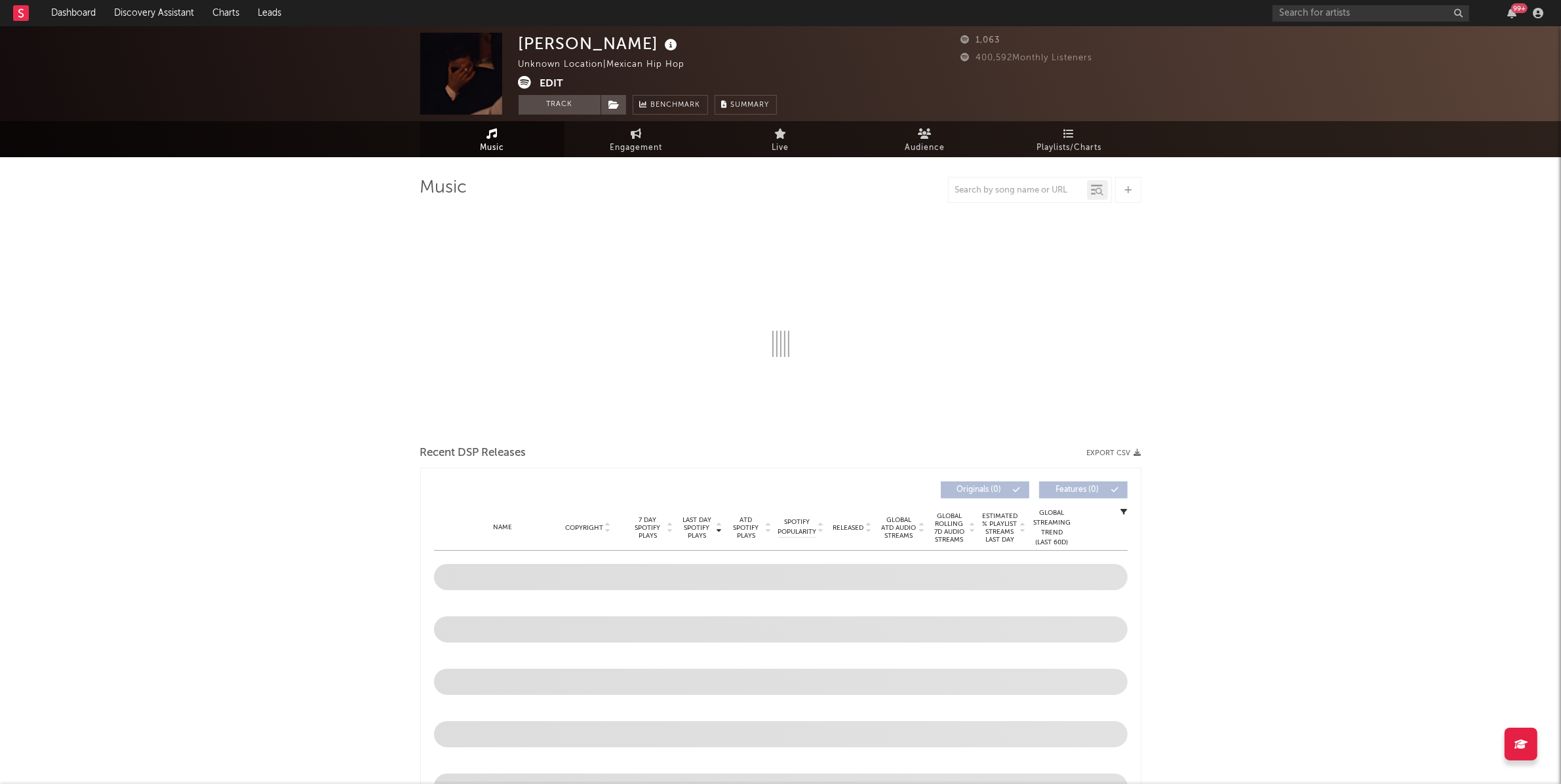
select select "1w"
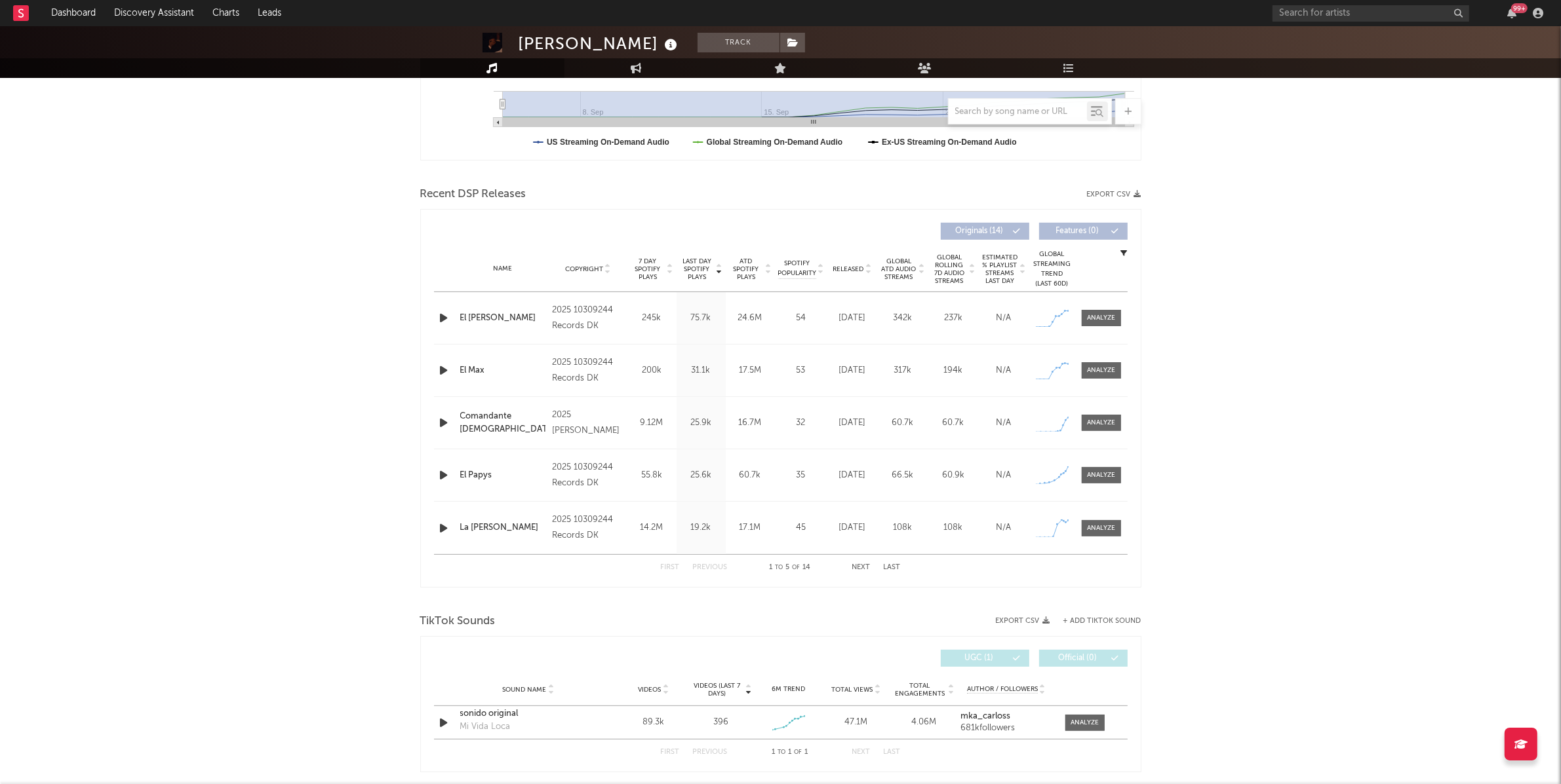
scroll to position [413, 0]
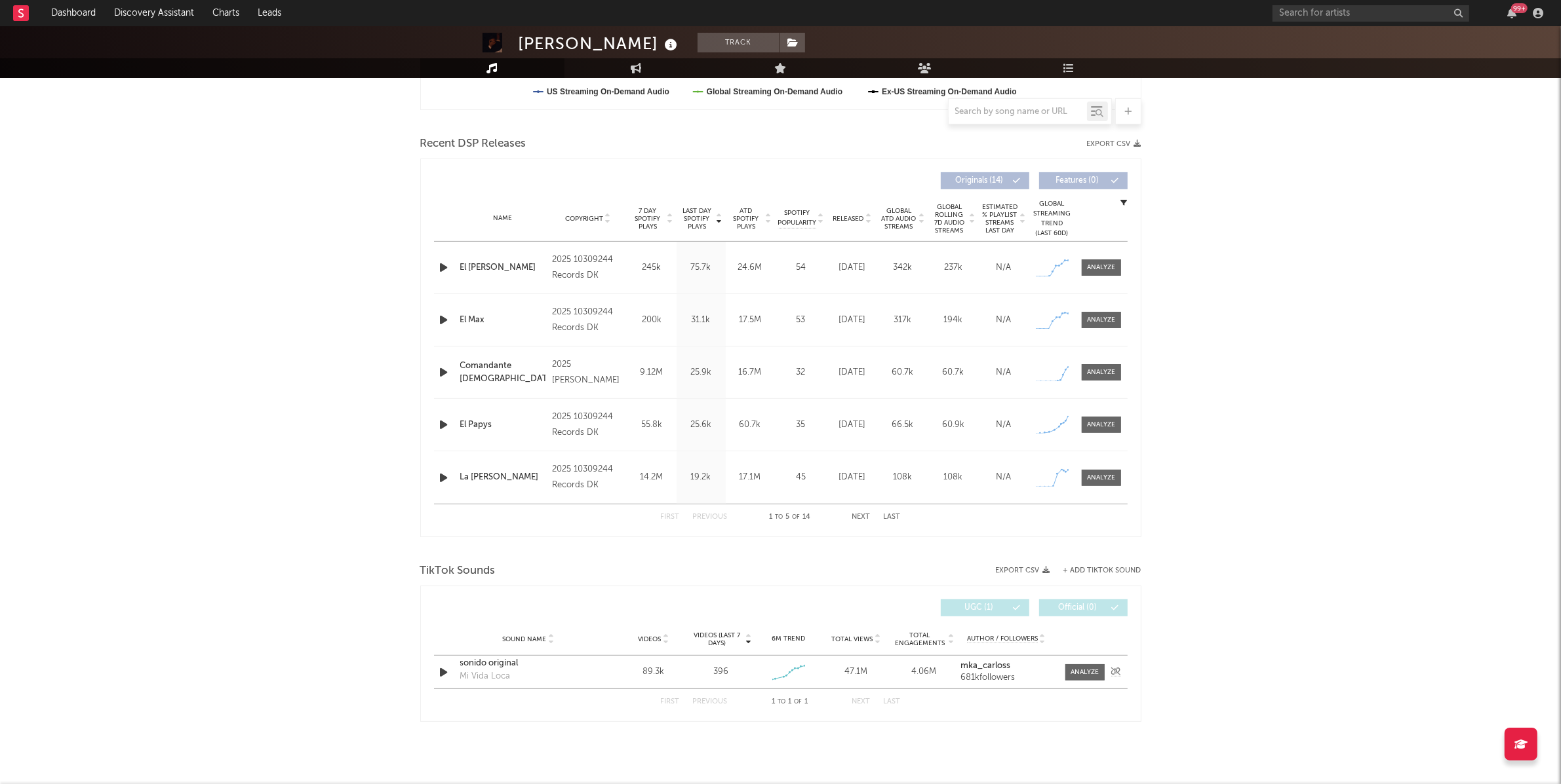
click at [449, 671] on icon "button" at bounding box center [445, 672] width 14 height 16
click at [505, 663] on div "sonido original" at bounding box center [529, 663] width 137 height 13
click at [1088, 269] on div at bounding box center [1101, 267] width 28 height 10
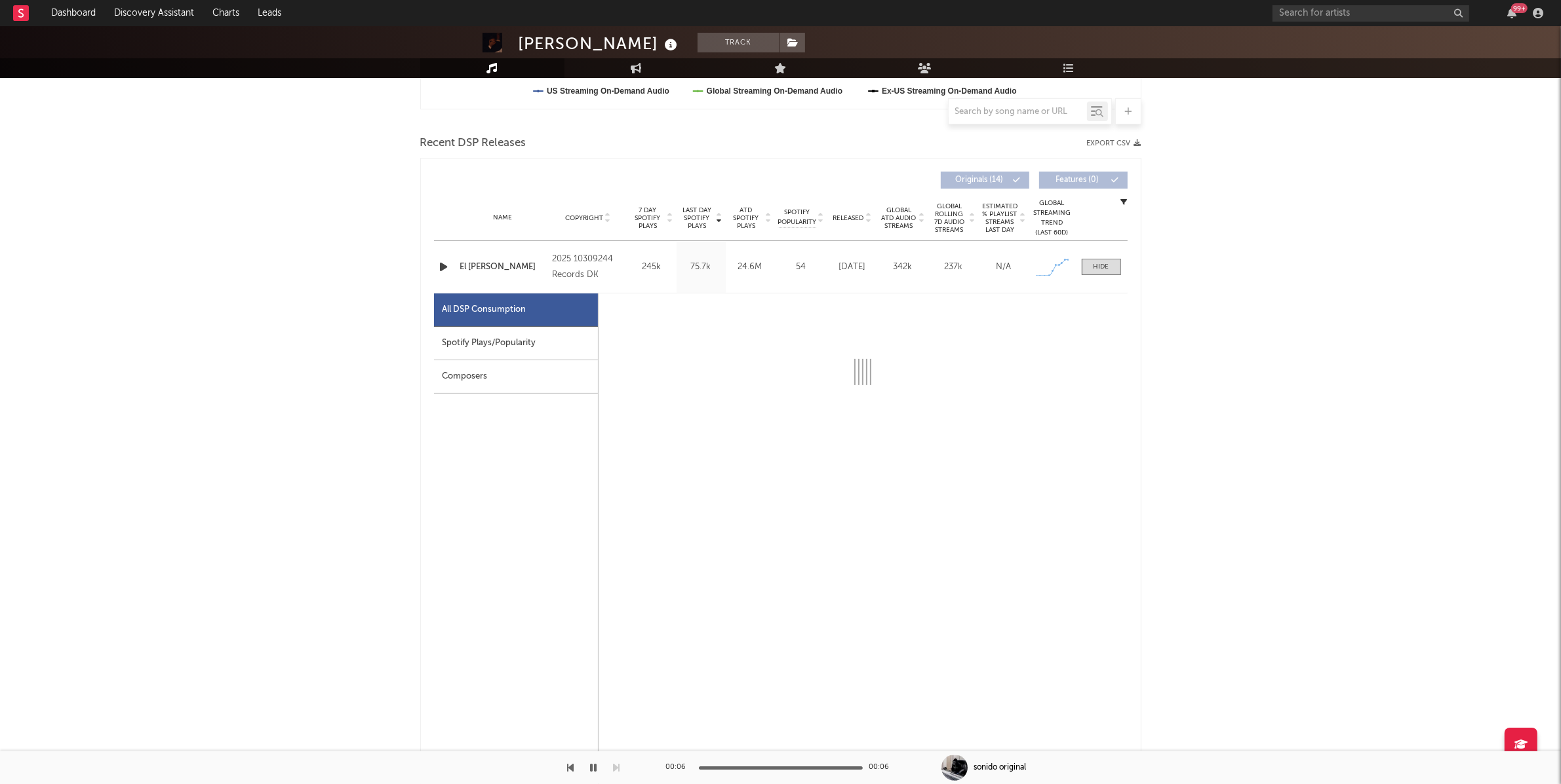
select select "1w"
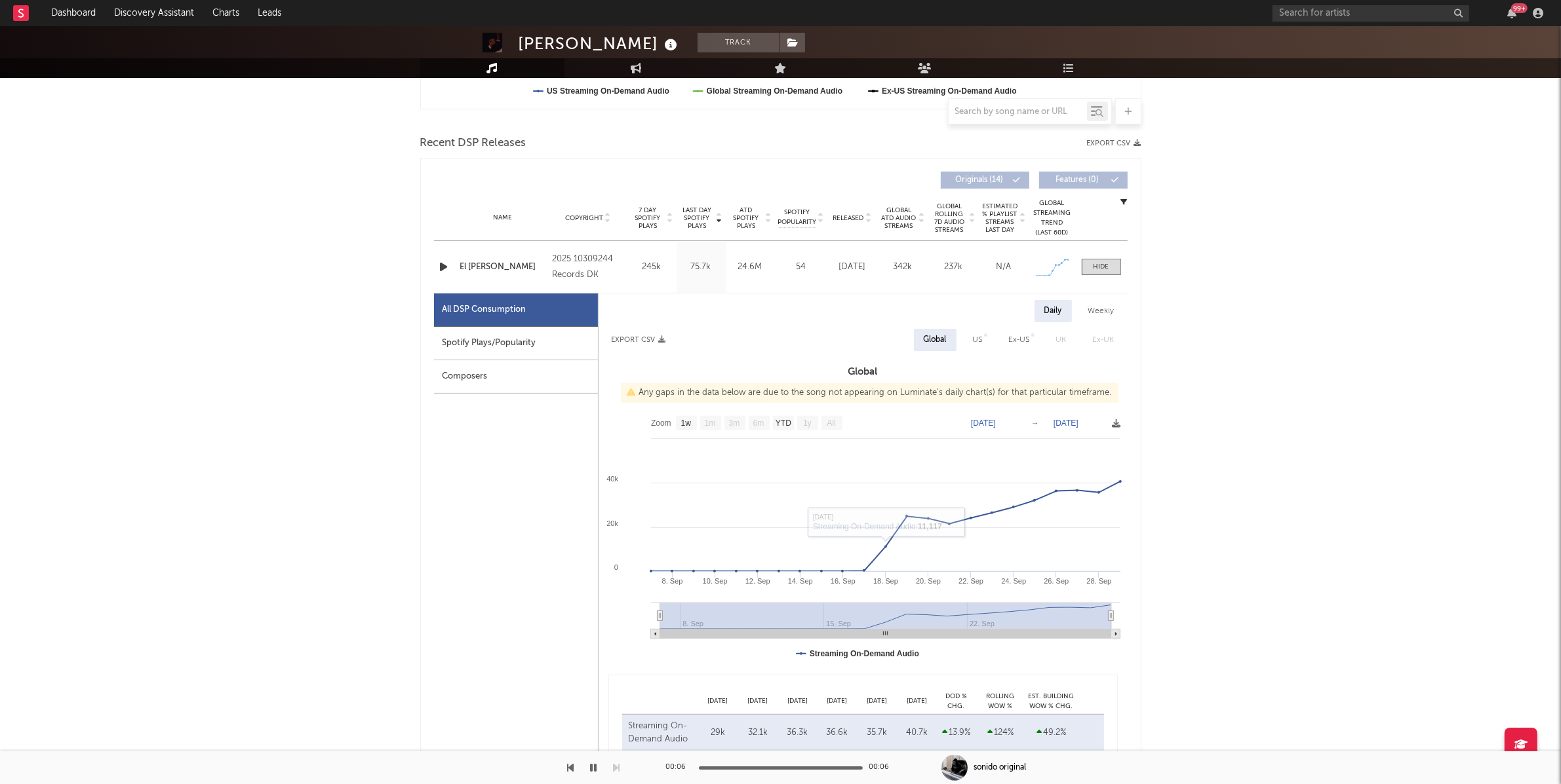
click at [475, 334] on div "Spotify Plays/Popularity" at bounding box center [516, 344] width 164 height 34
select select "1w"
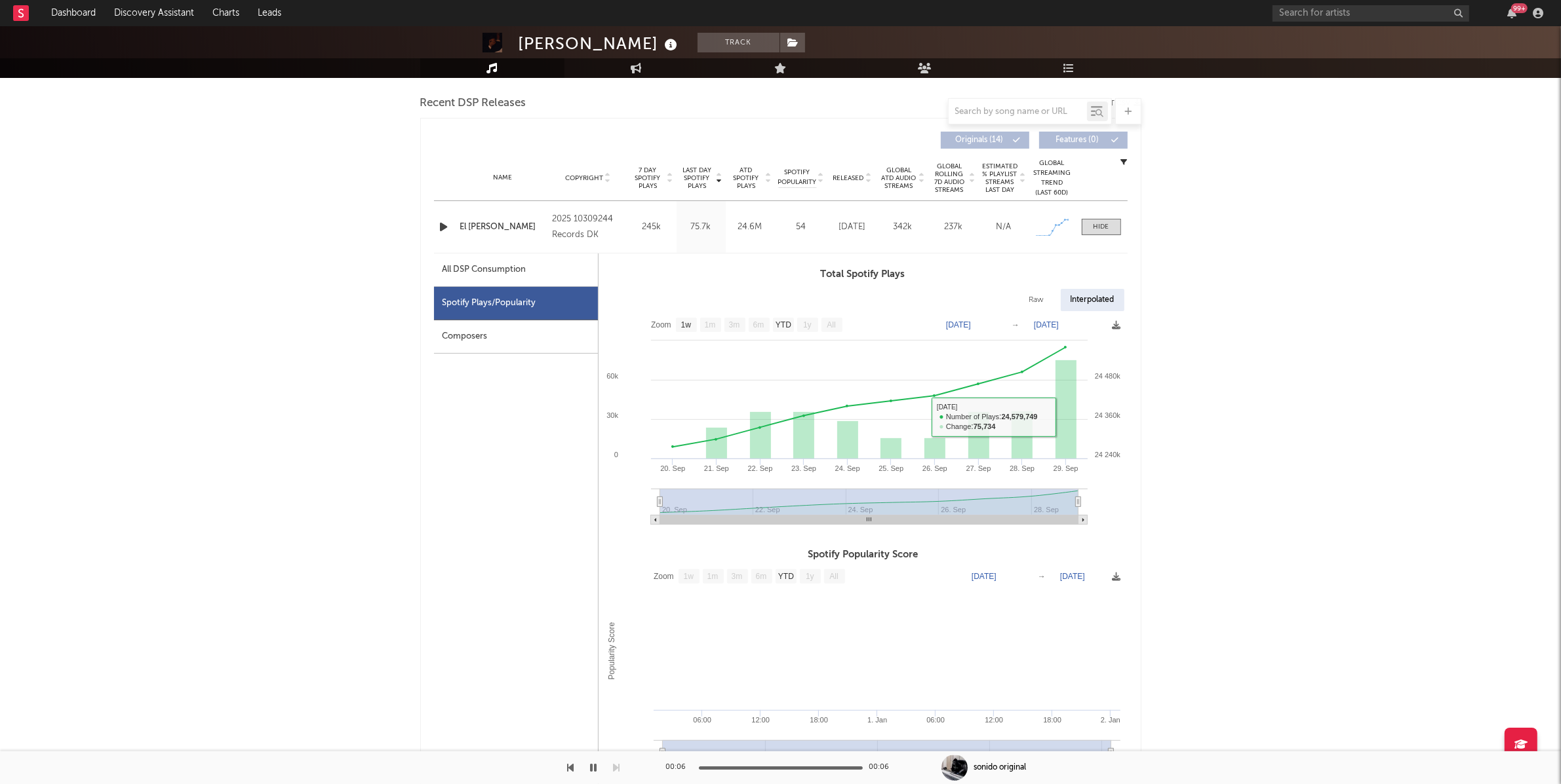
scroll to position [451, 0]
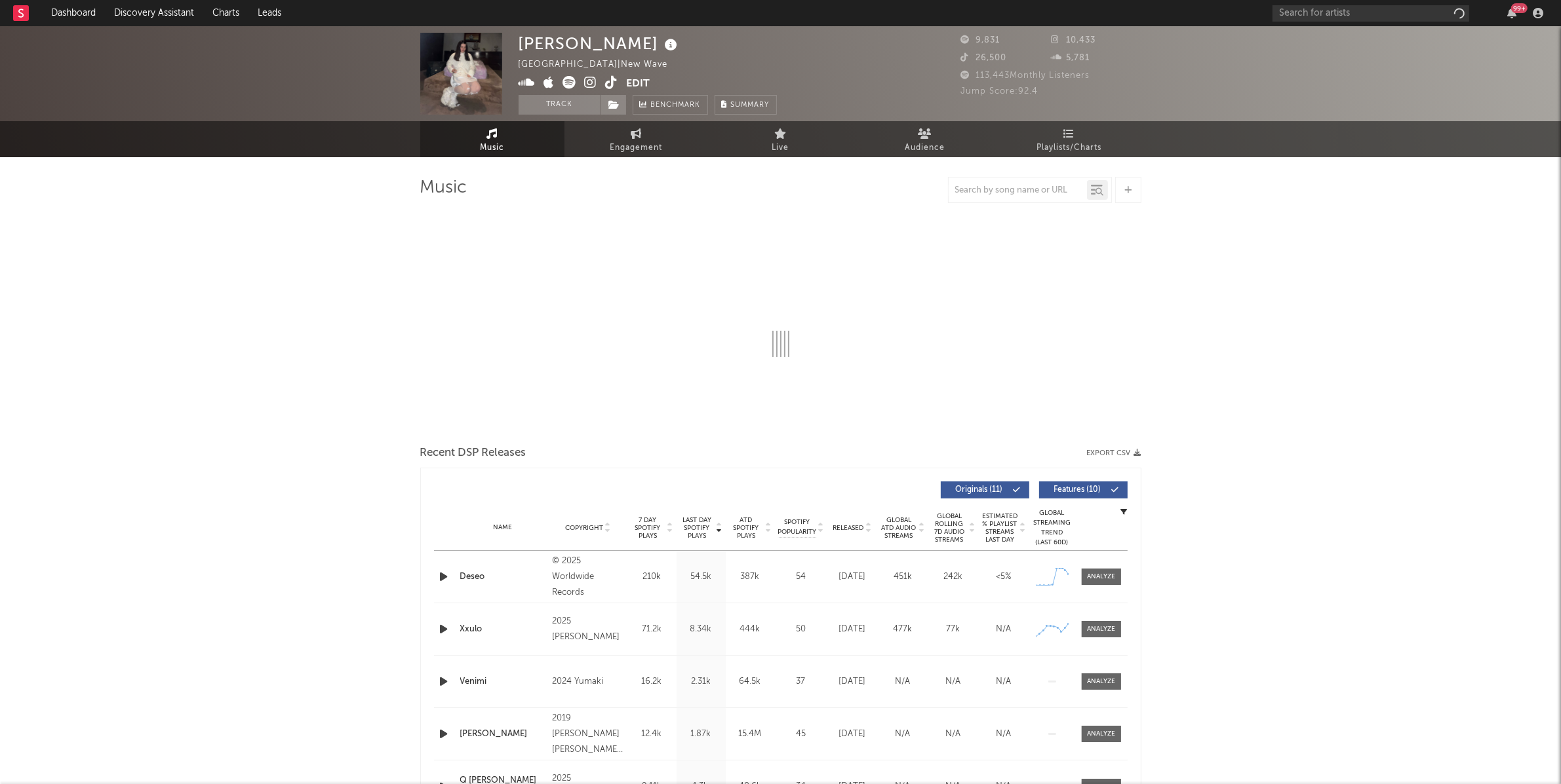
select select "1w"
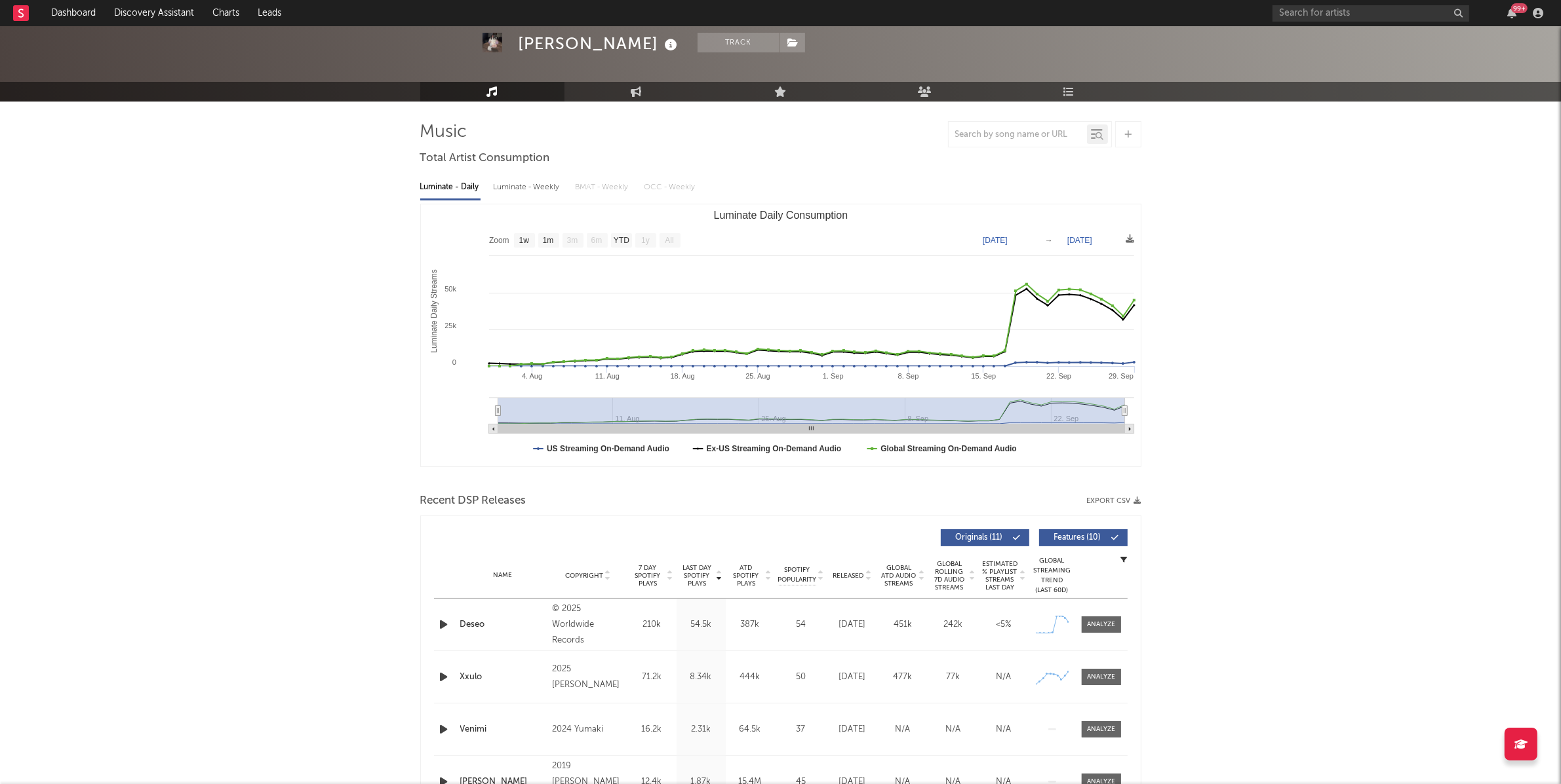
scroll to position [102, 0]
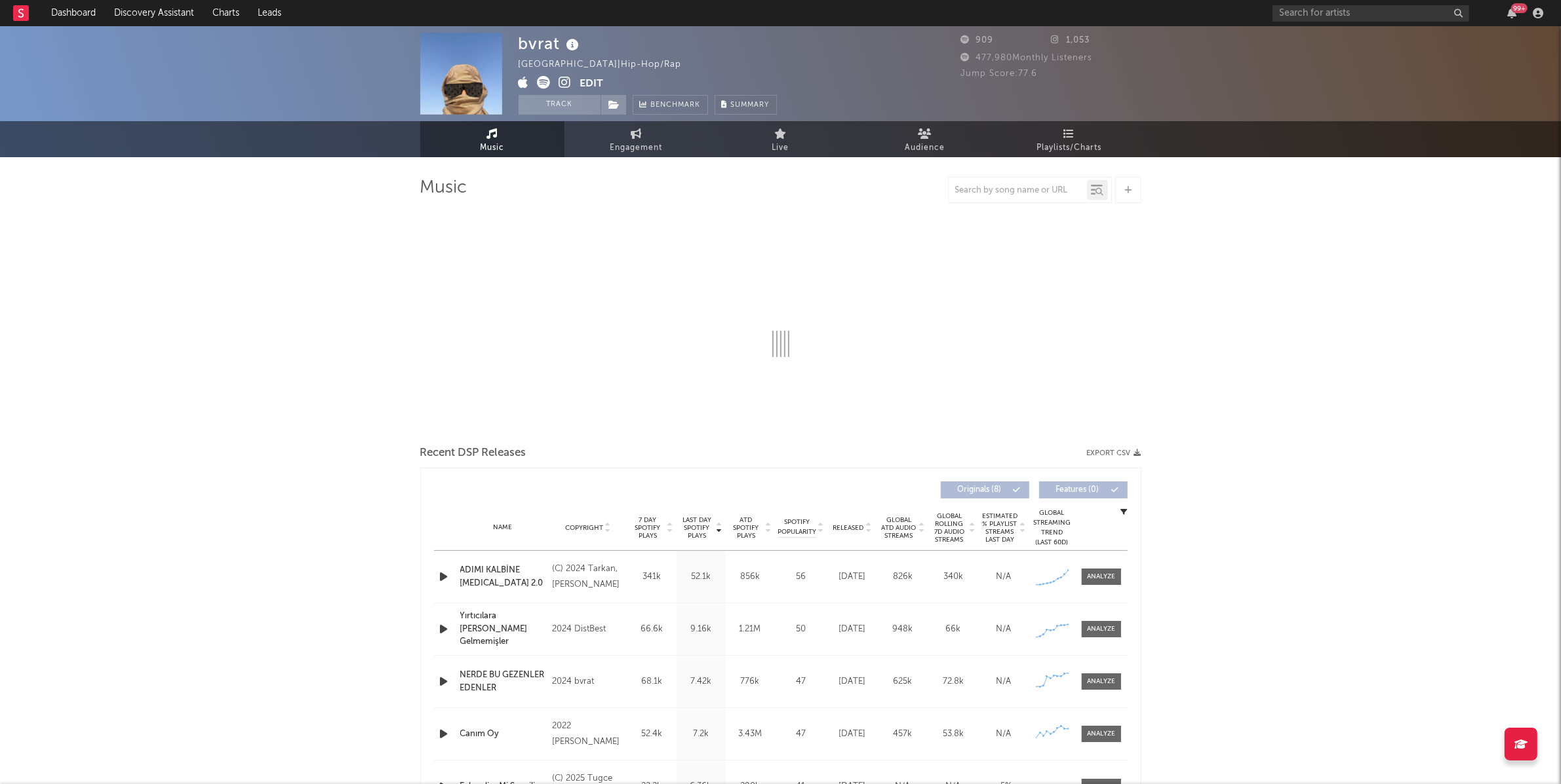
select select "6m"
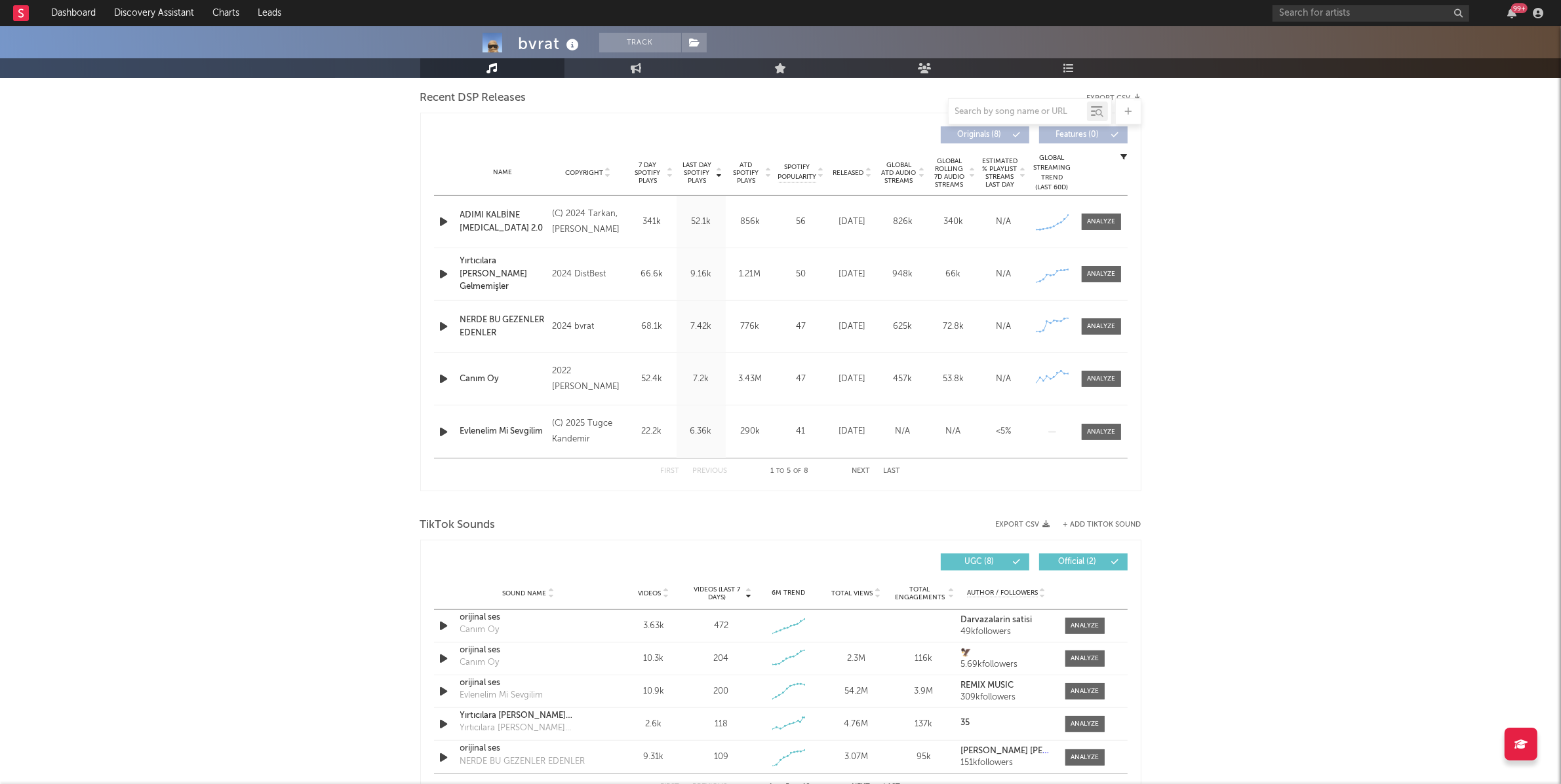
scroll to position [454, 0]
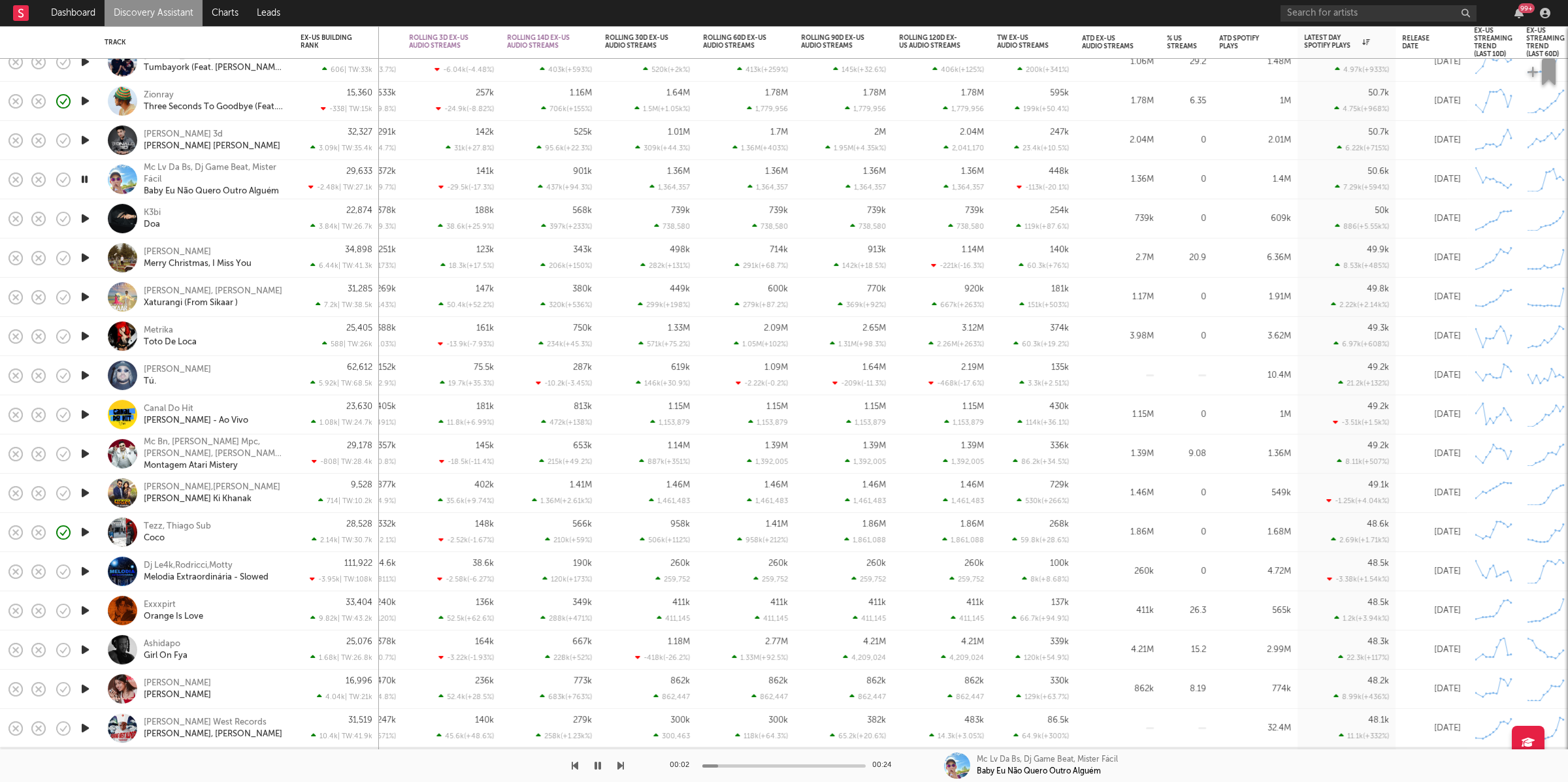
click at [624, 770] on div "00:02 00:24 Mc Lv Da Bs, Dj Game Beat, Mister Fácil Baby Eu Não Quero Outro Alg…" at bounding box center [784, 765] width 1568 height 33
click at [621, 767] on icon "button" at bounding box center [620, 766] width 6 height 11
click at [232, 218] on div "K3bi Doa" at bounding box center [214, 218] width 141 height 24
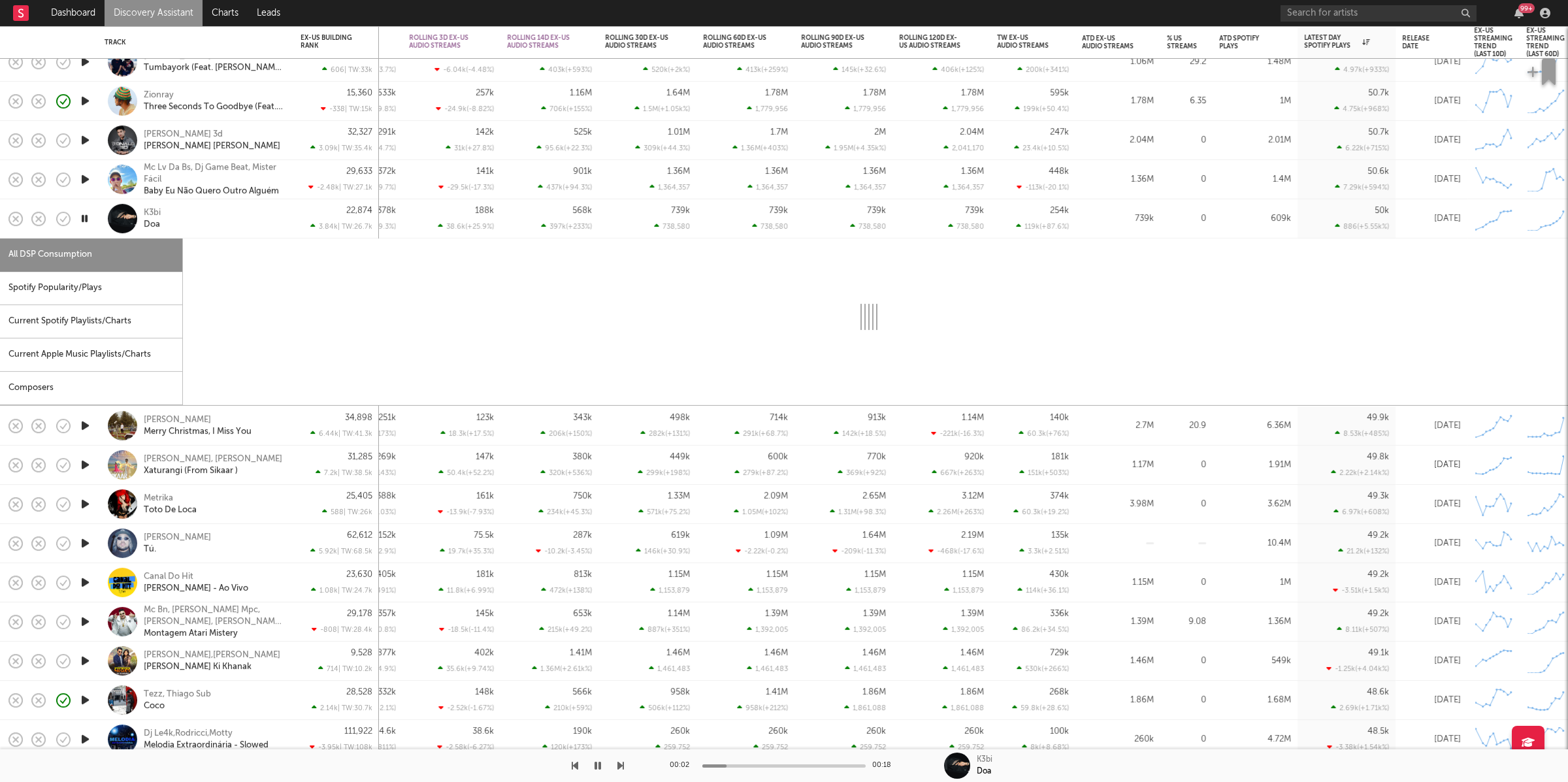
select select "1w"
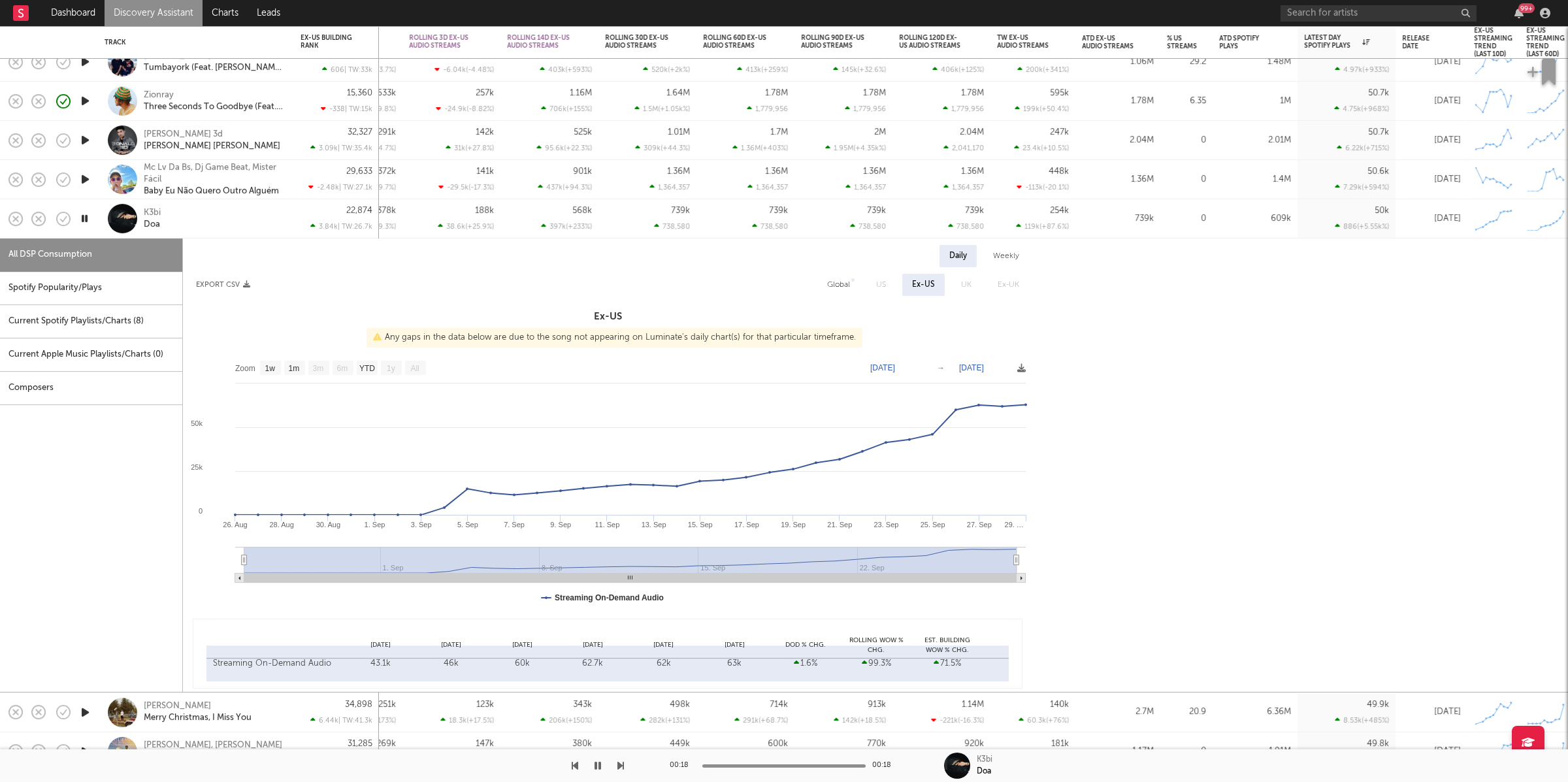
click at [254, 234] on div "K3bi Doa" at bounding box center [195, 218] width 183 height 39
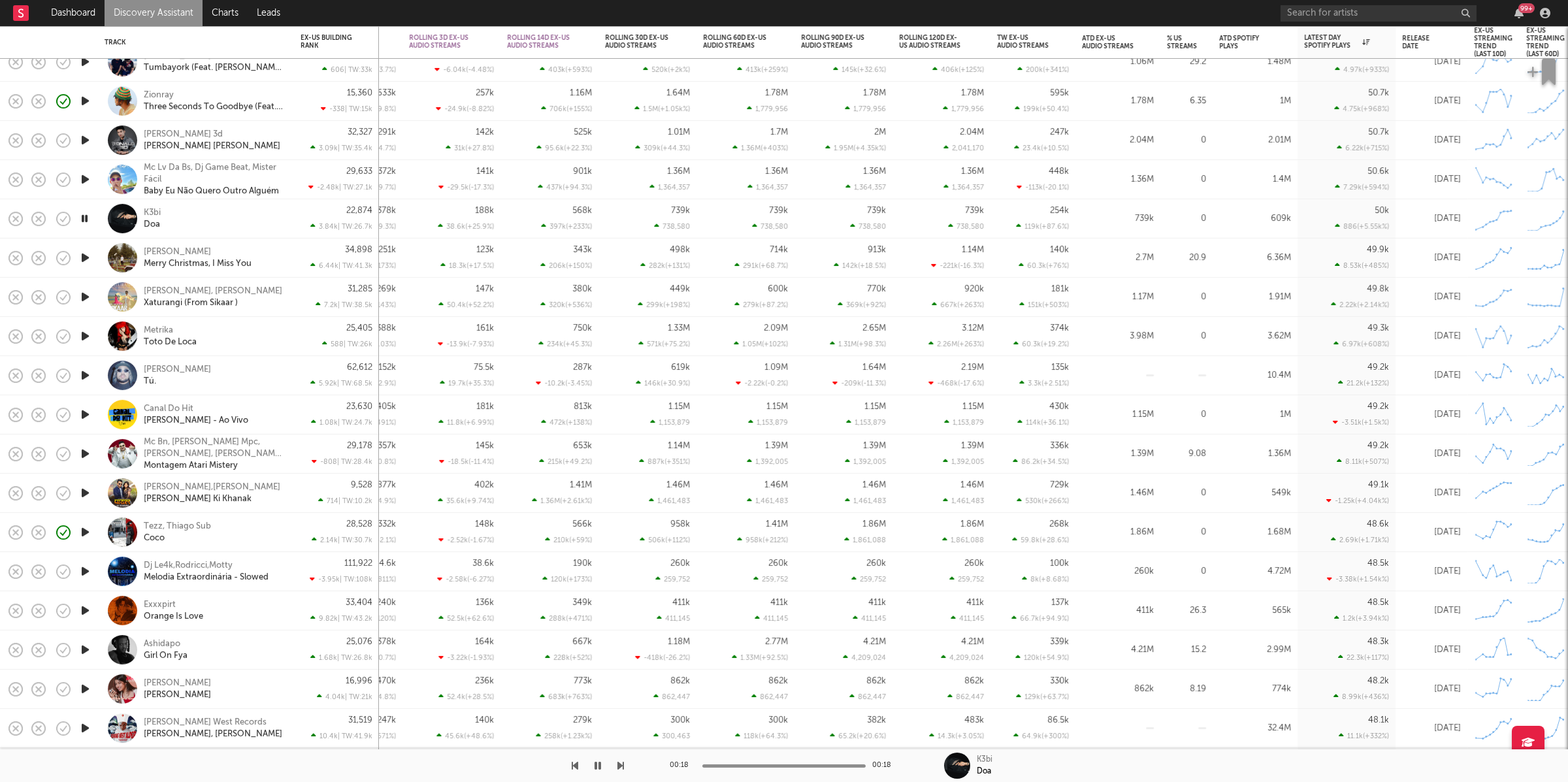
click at [88, 257] on icon "button" at bounding box center [86, 257] width 14 height 16
click at [624, 764] on div "00:01 00:18 Alex Crichton Merry Christmas, I Miss You" at bounding box center [784, 765] width 1568 height 33
click at [622, 763] on icon "button" at bounding box center [620, 766] width 6 height 11
click at [293, 342] on div "Metrika Toto De Loca" at bounding box center [196, 336] width 196 height 39
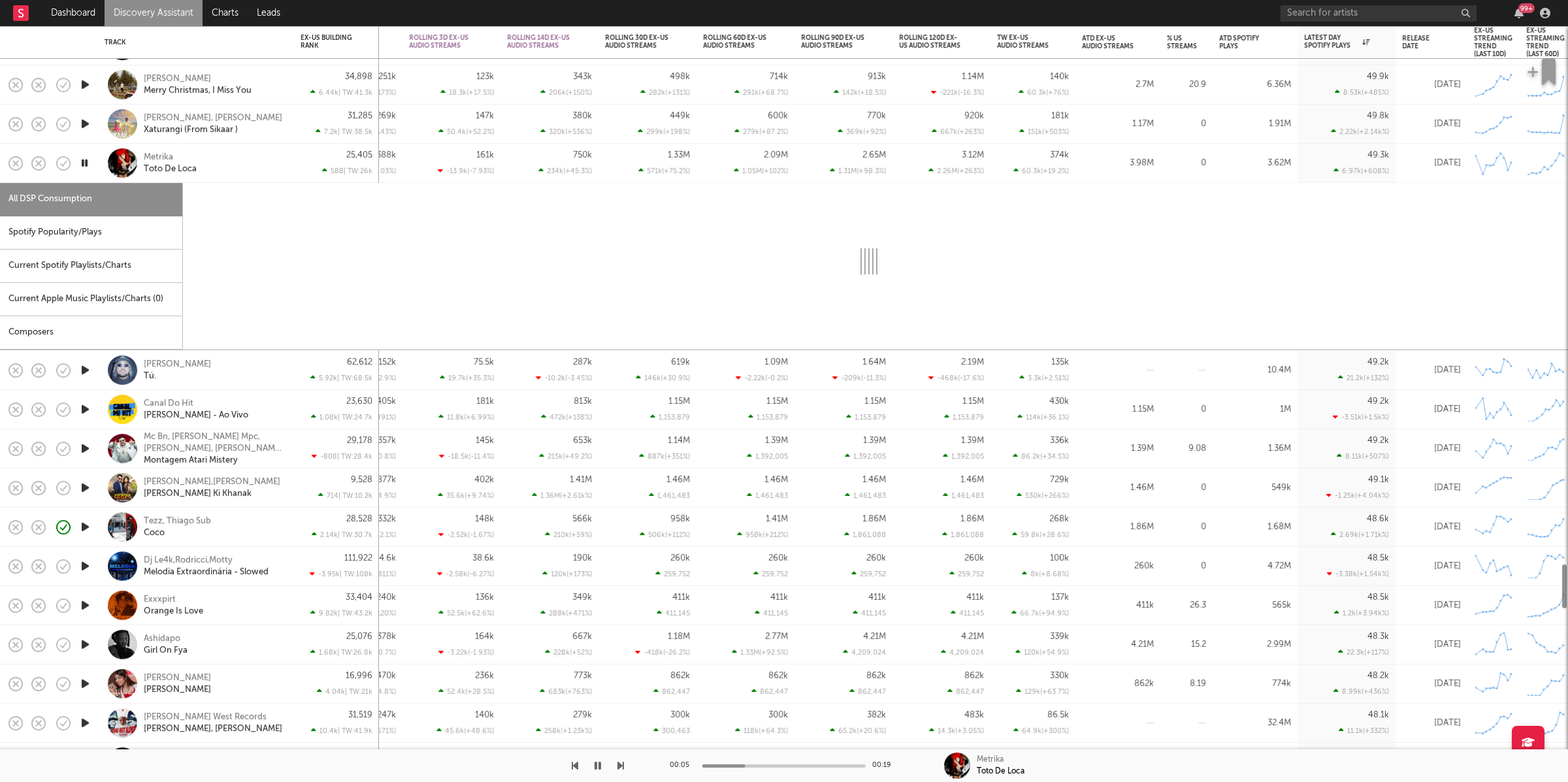
select select "1w"
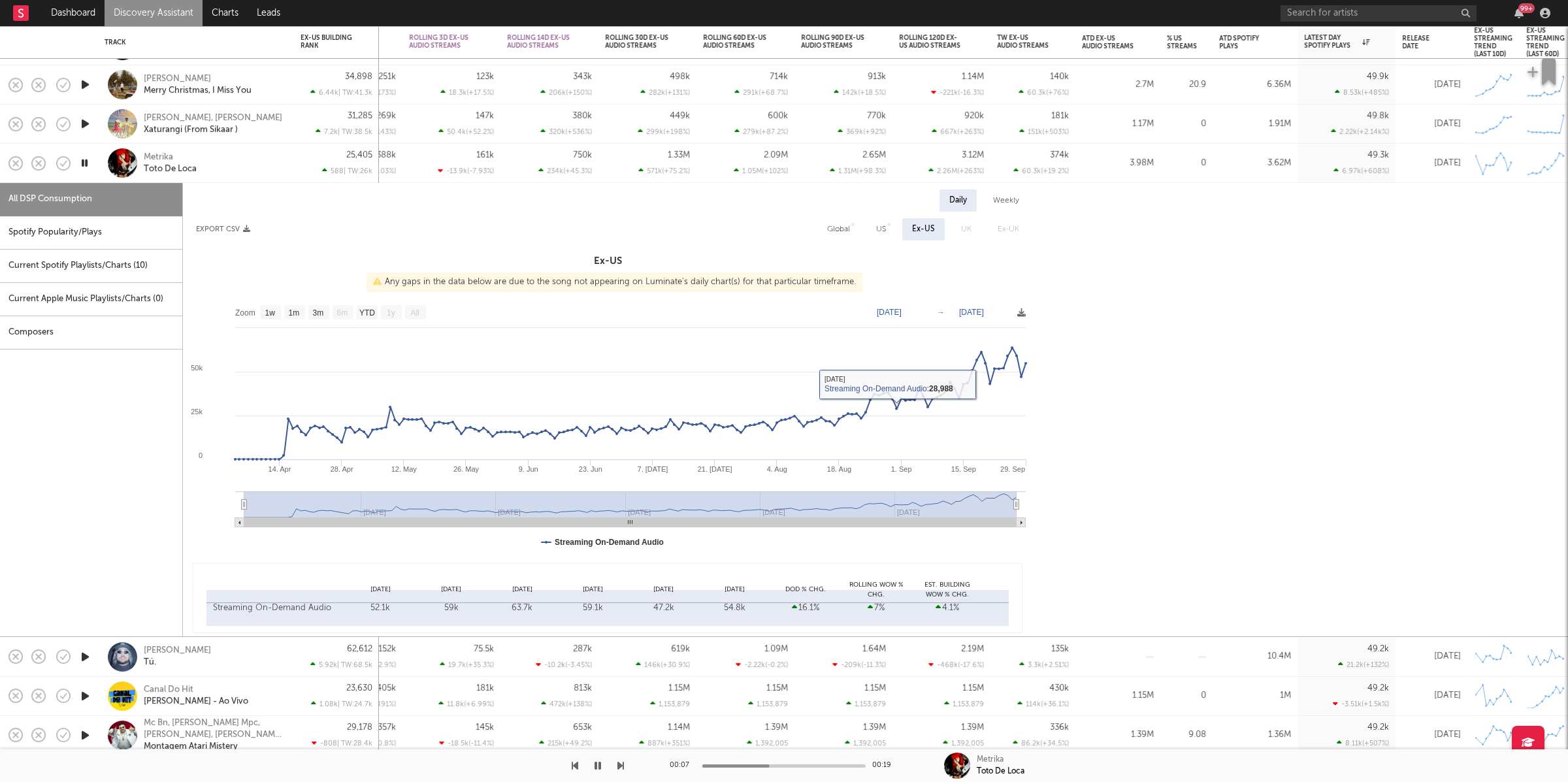
click at [872, 224] on div "US" at bounding box center [881, 229] width 29 height 22
select select "1w"
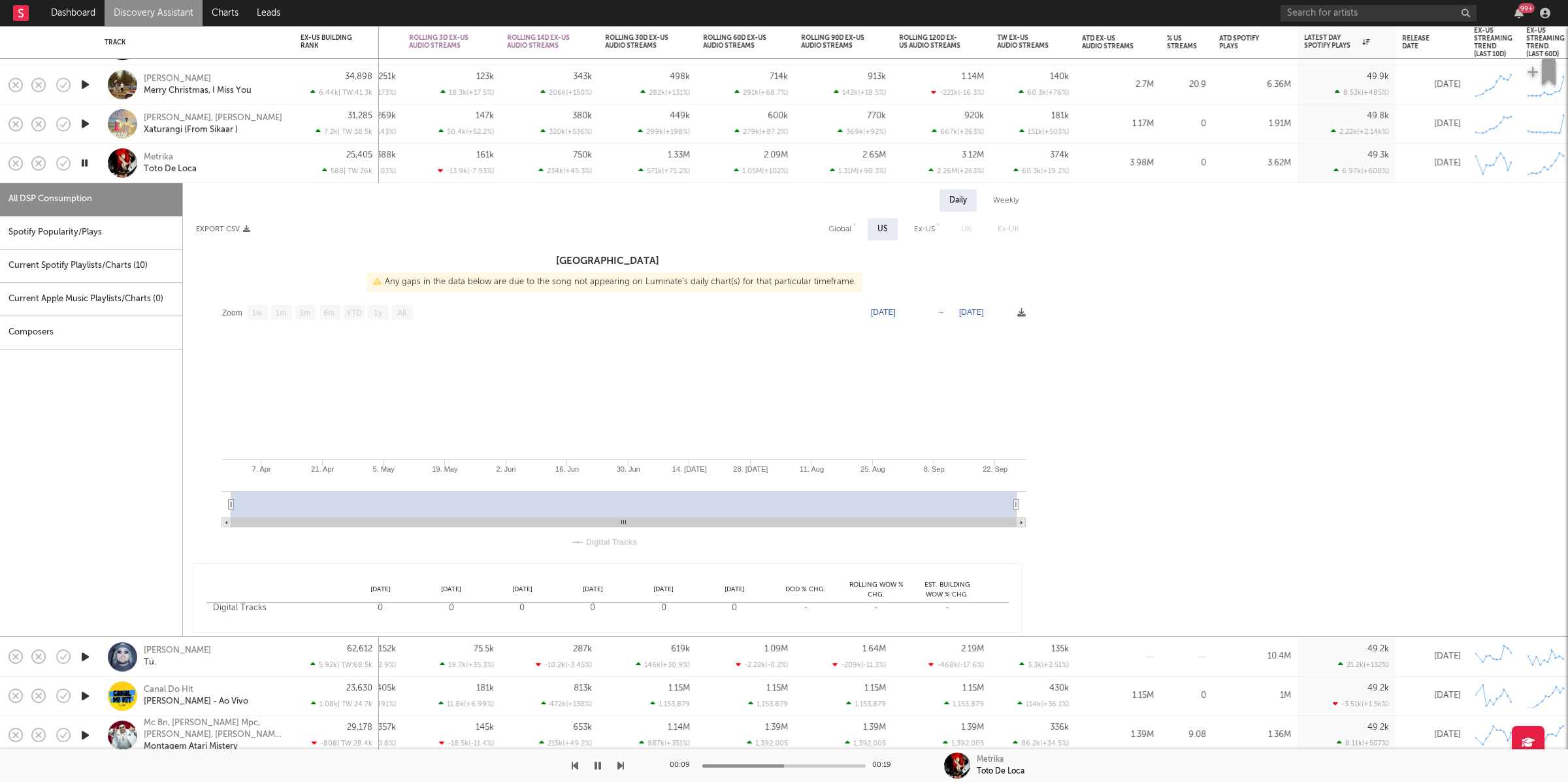
click at [116, 236] on div "Spotify Popularity/Plays" at bounding box center [91, 234] width 182 height 34
select select "1w"
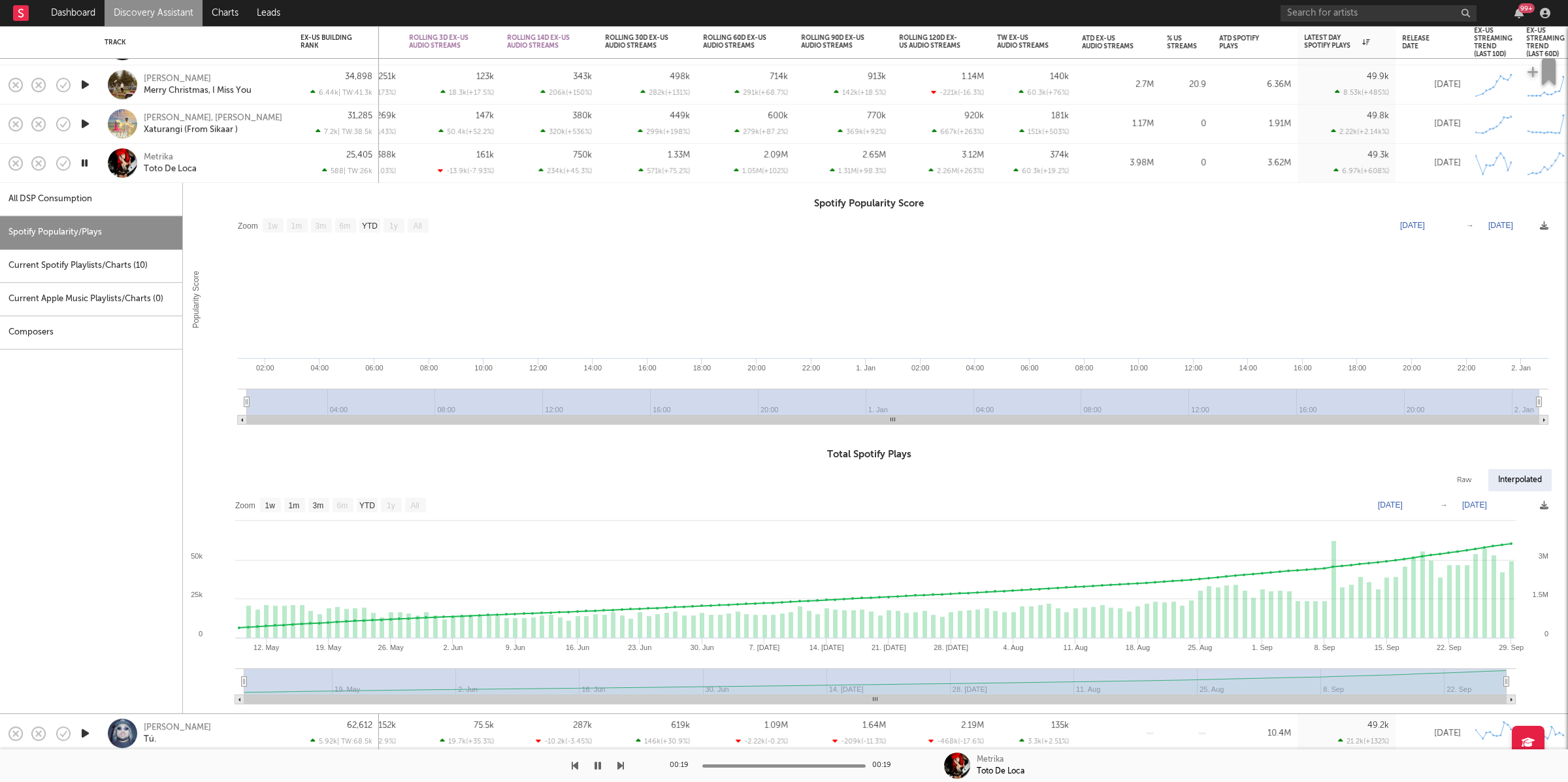
click at [224, 159] on div "Metrika Toto De Loca" at bounding box center [214, 163] width 141 height 24
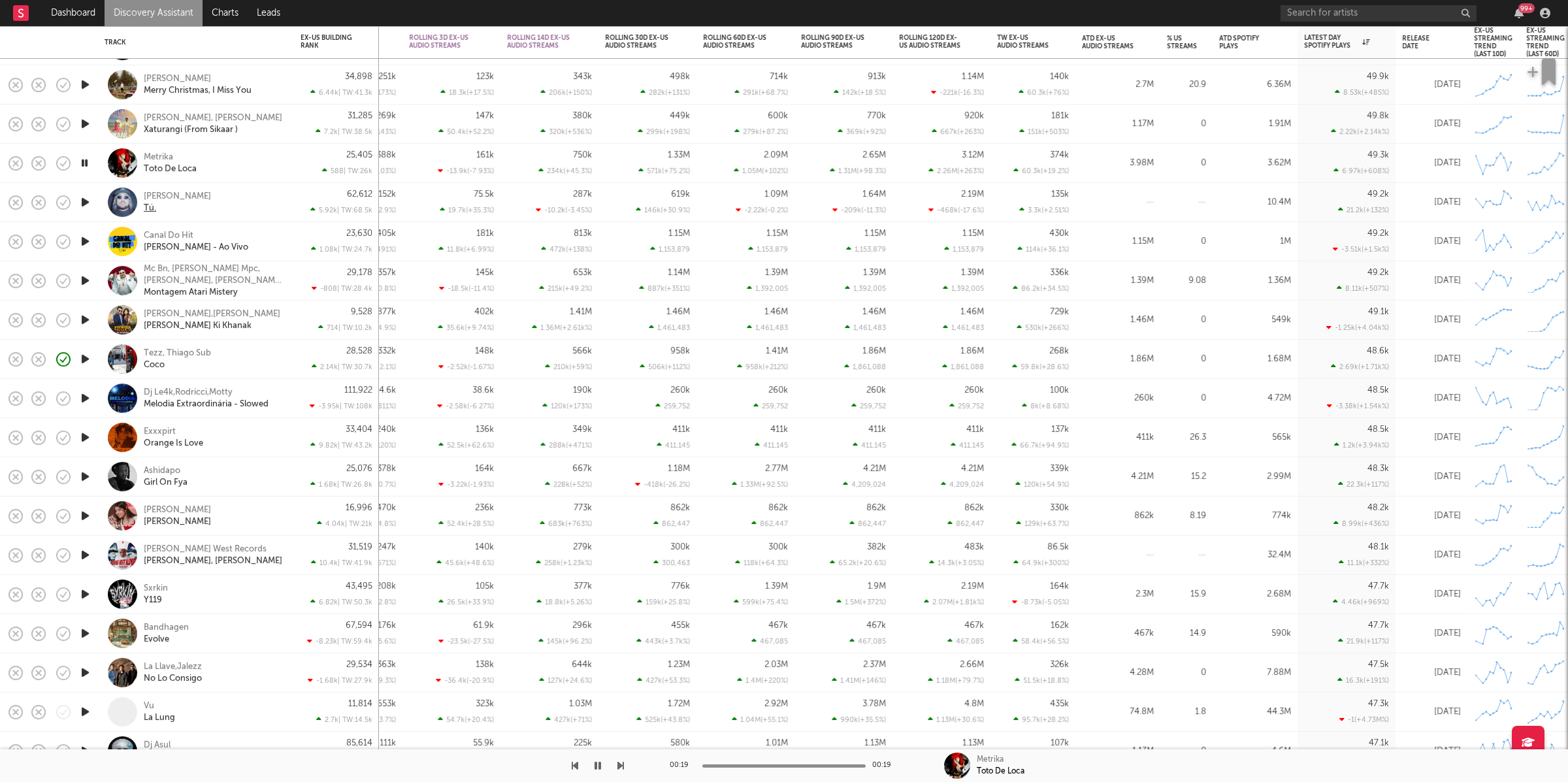
drag, startPoint x: 86, startPoint y: 196, endPoint x: 148, endPoint y: 208, distance: 63.2
click at [86, 196] on icon "button" at bounding box center [86, 202] width 14 height 16
click at [622, 763] on icon "button" at bounding box center [620, 766] width 6 height 11
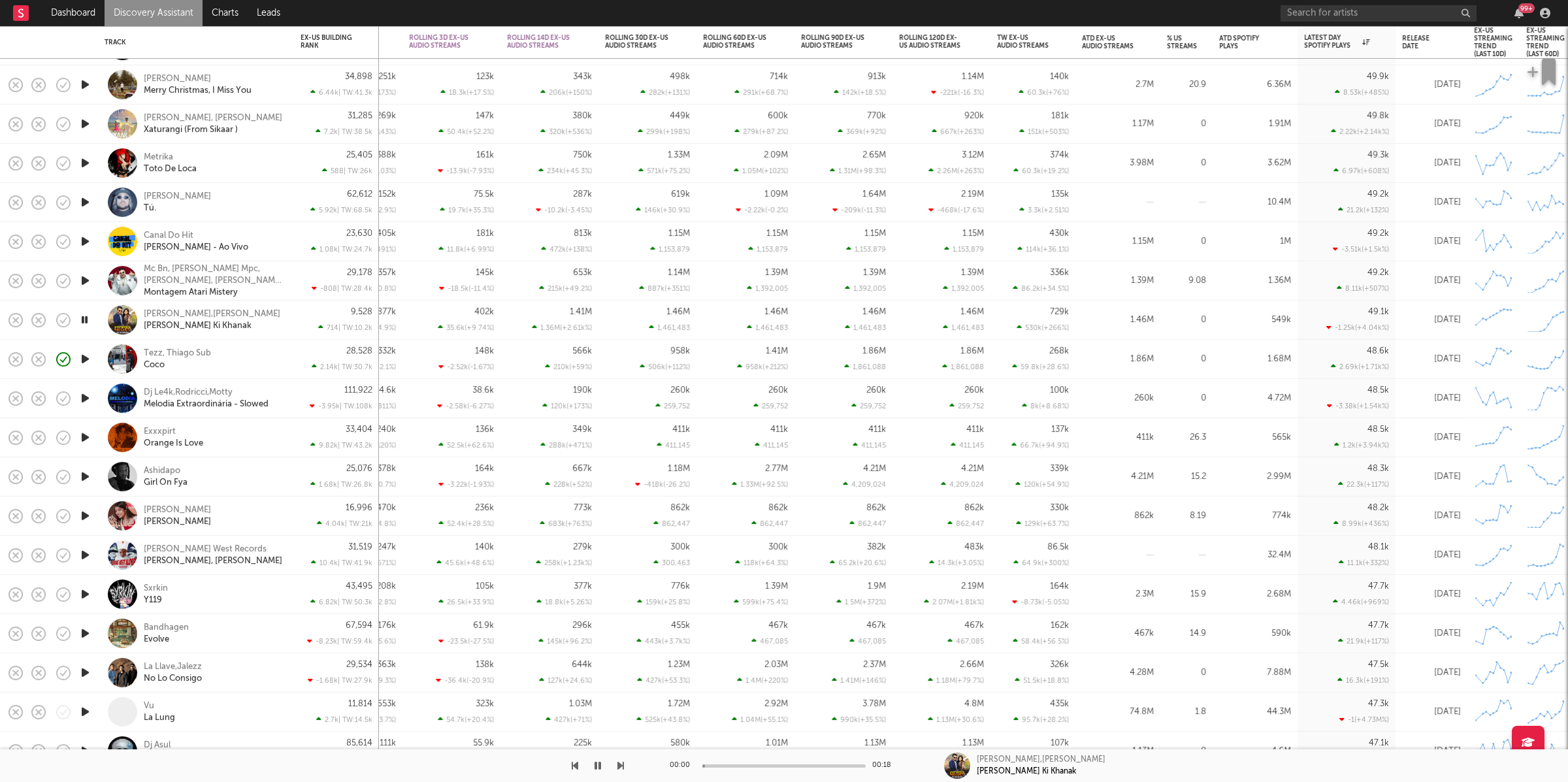
click at [622, 763] on icon "button" at bounding box center [620, 766] width 6 height 11
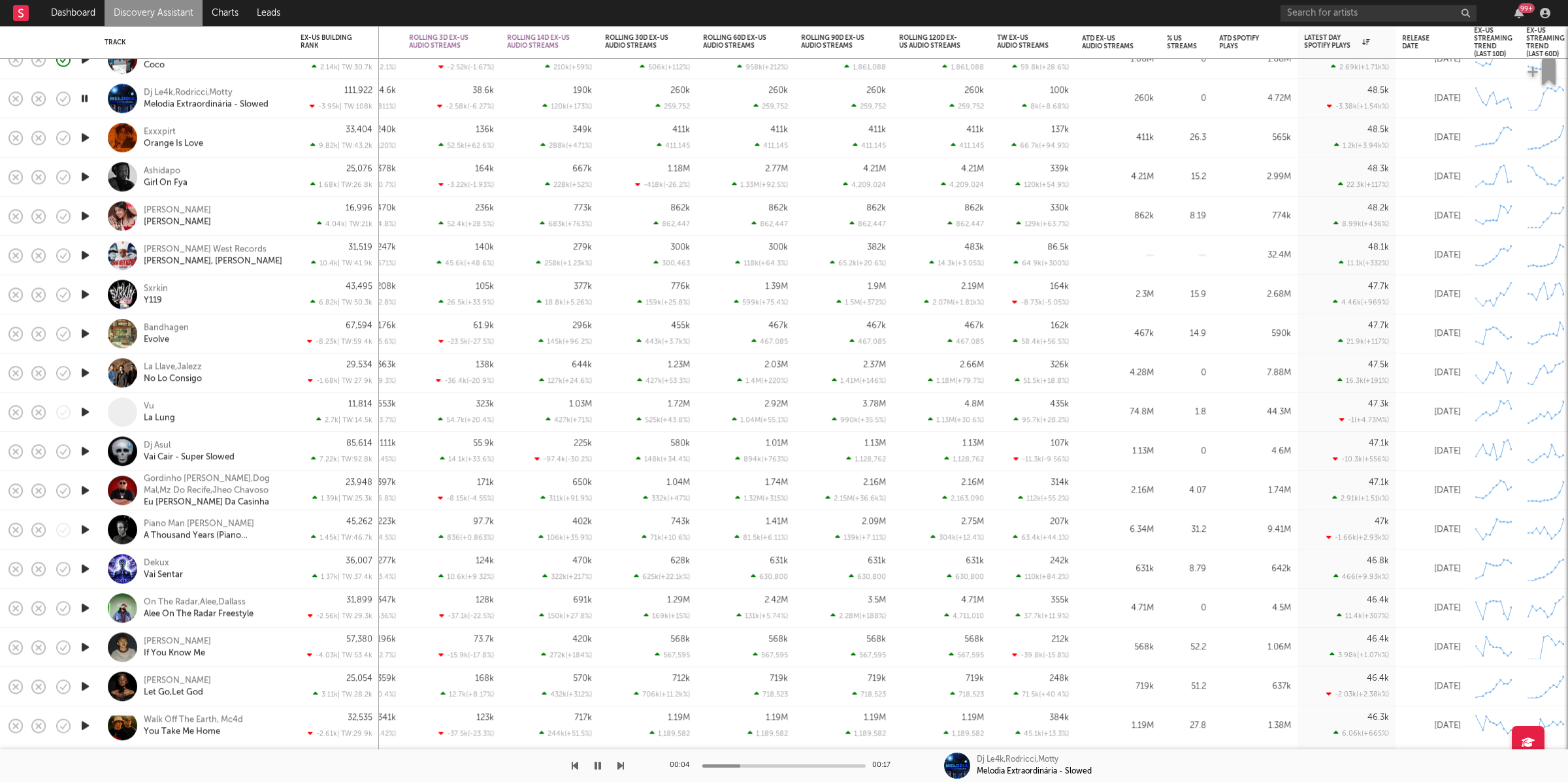
click at [620, 762] on icon "button" at bounding box center [620, 766] width 6 height 11
click at [242, 134] on div "Exxxpirt Orange Is Love" at bounding box center [214, 138] width 141 height 24
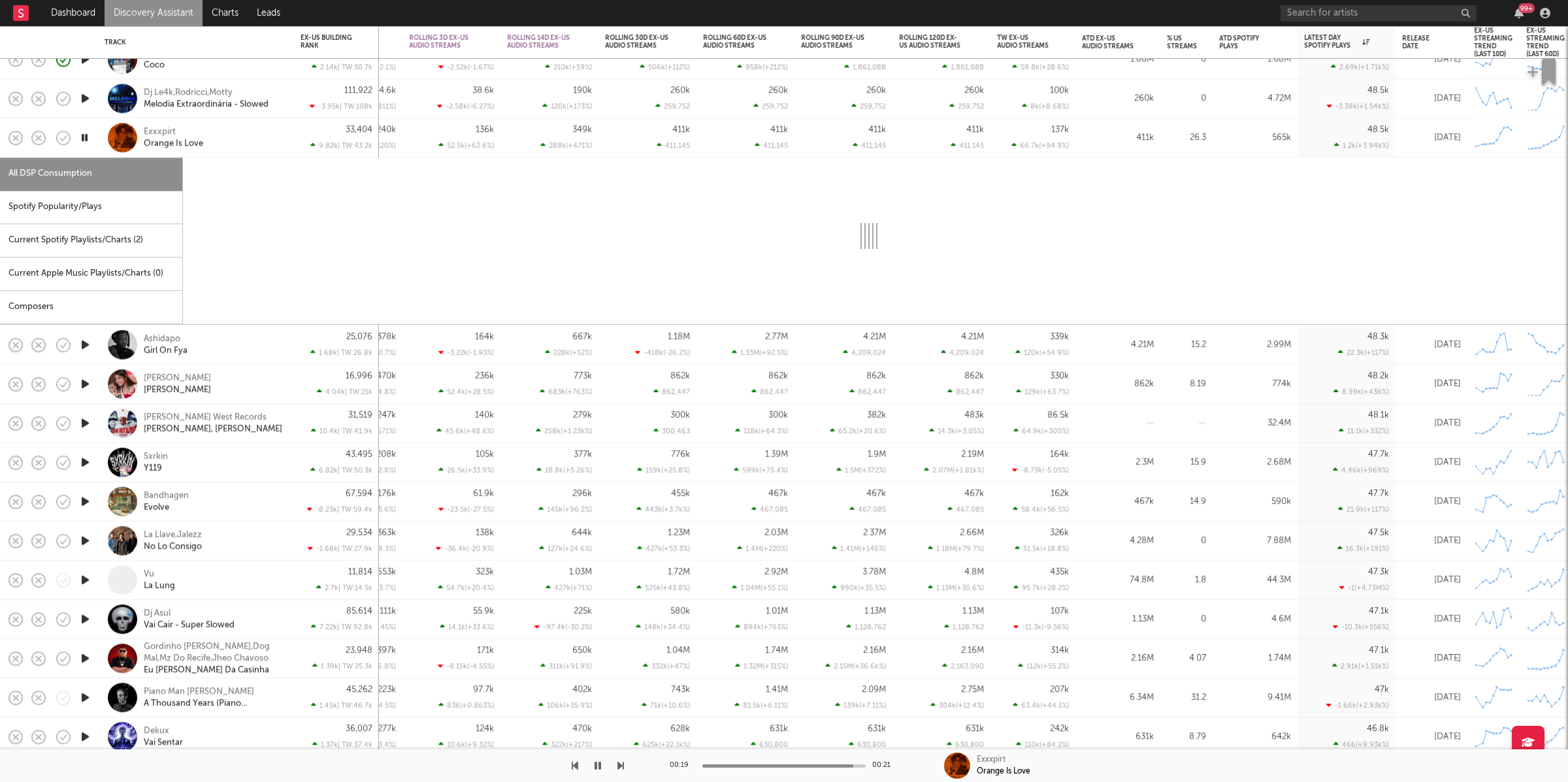
select select "1w"
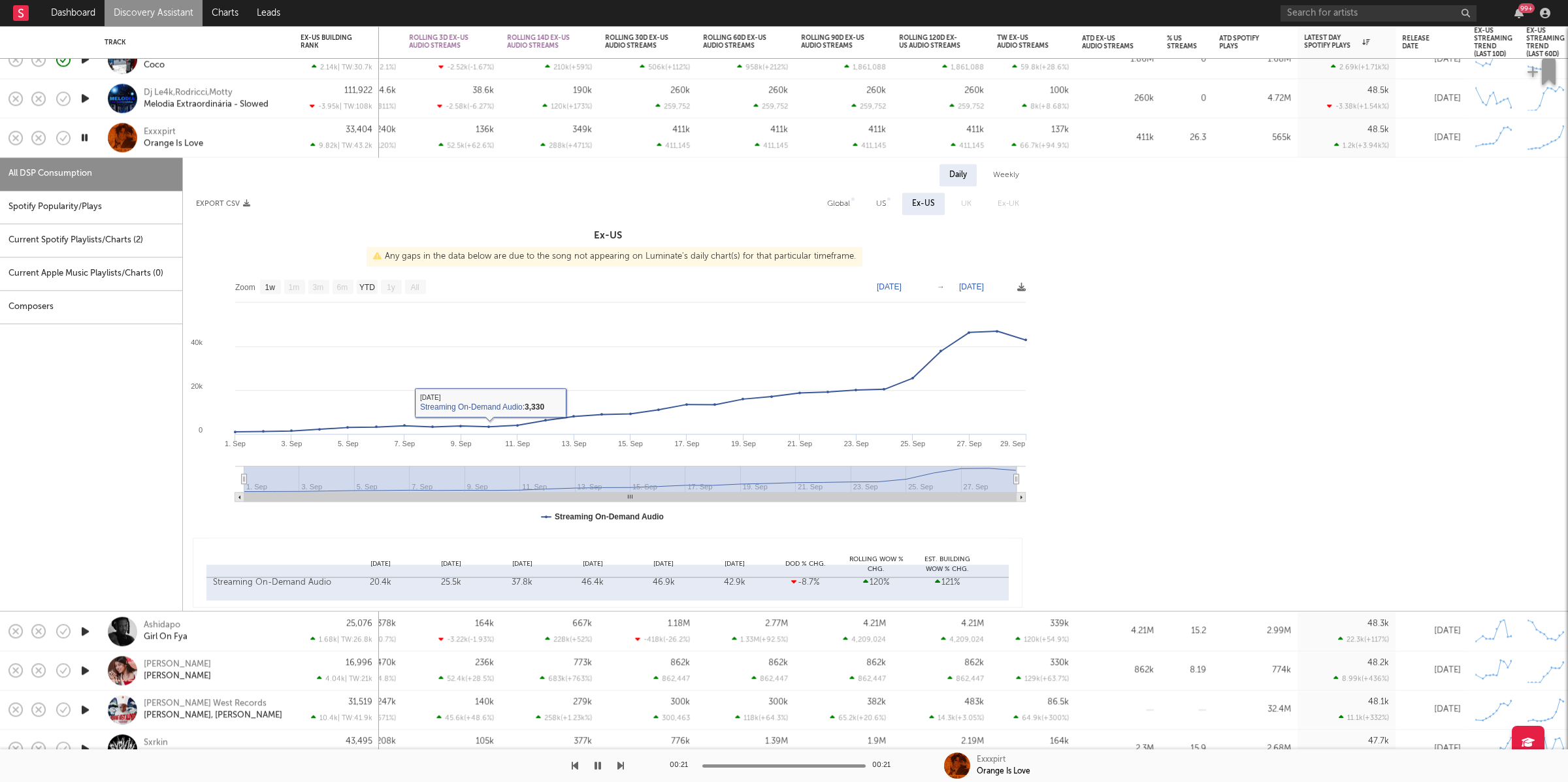
click at [106, 217] on div "Spotify Popularity/Plays" at bounding box center [91, 208] width 182 height 34
select select "1w"
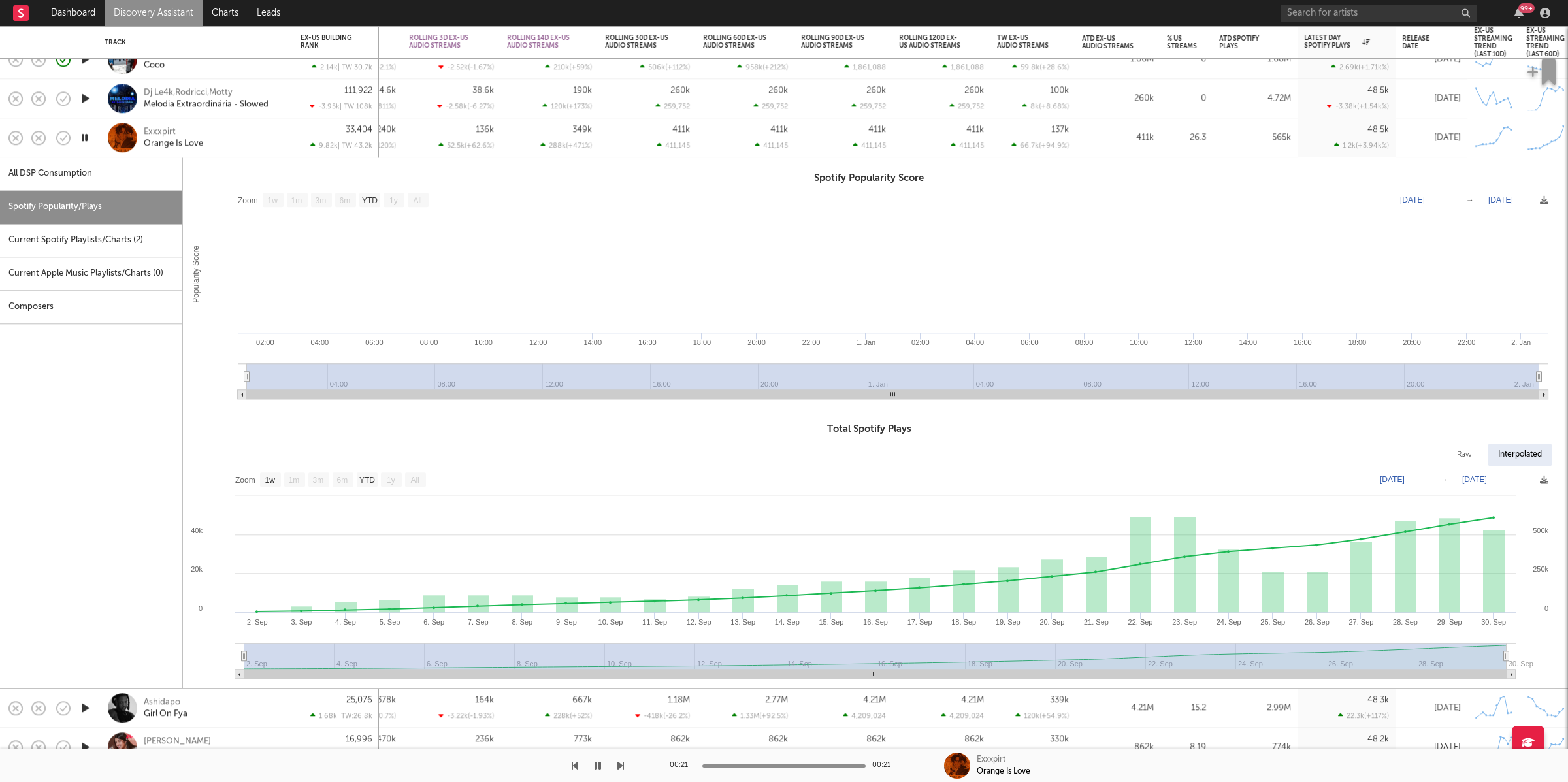
click at [249, 135] on div "Exxxpirt Orange Is Love" at bounding box center [214, 138] width 141 height 24
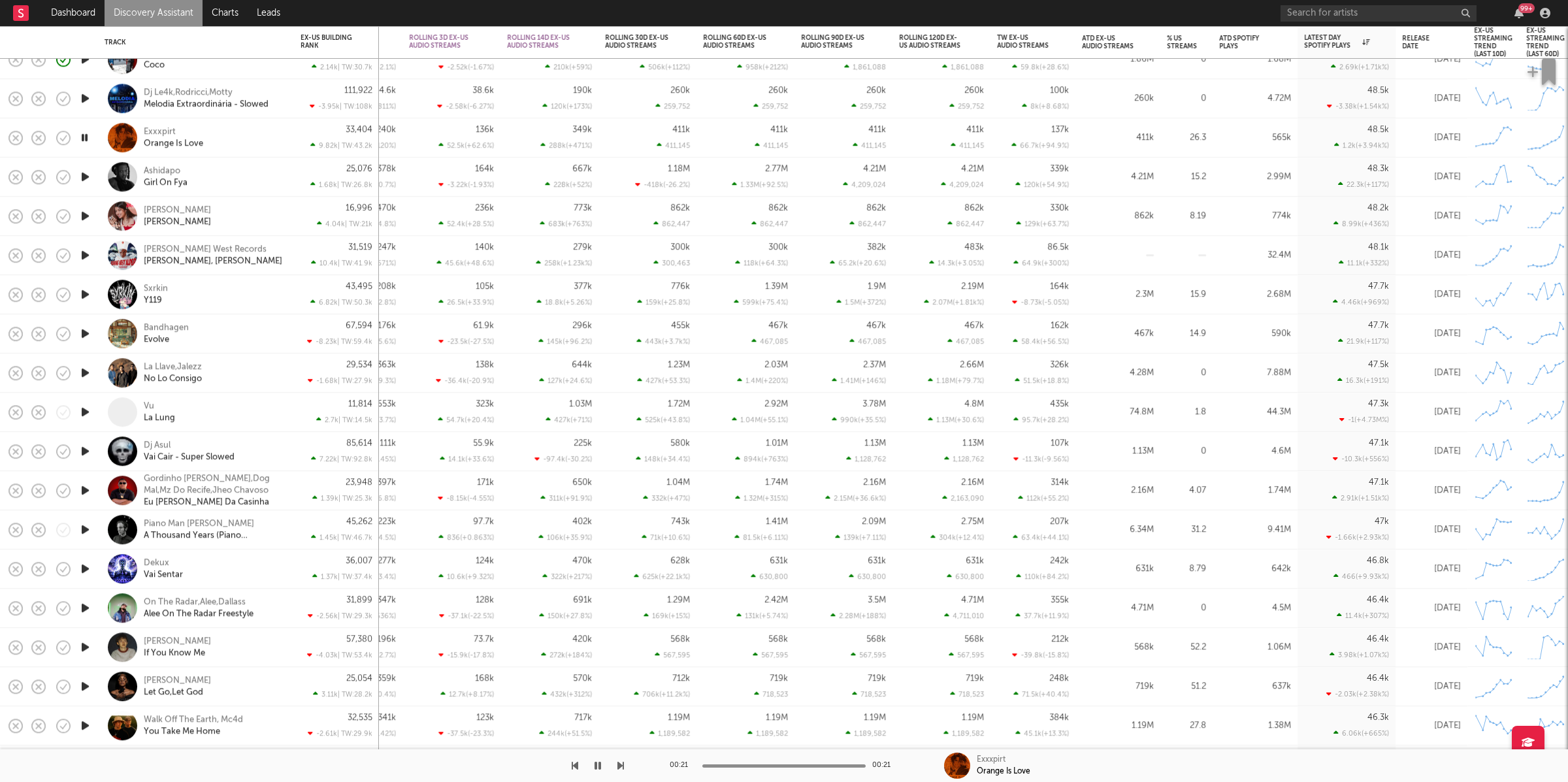
click at [87, 174] on icon "button" at bounding box center [86, 177] width 14 height 16
click at [232, 183] on div "Ashidapo Girl On Fya" at bounding box center [214, 177] width 141 height 24
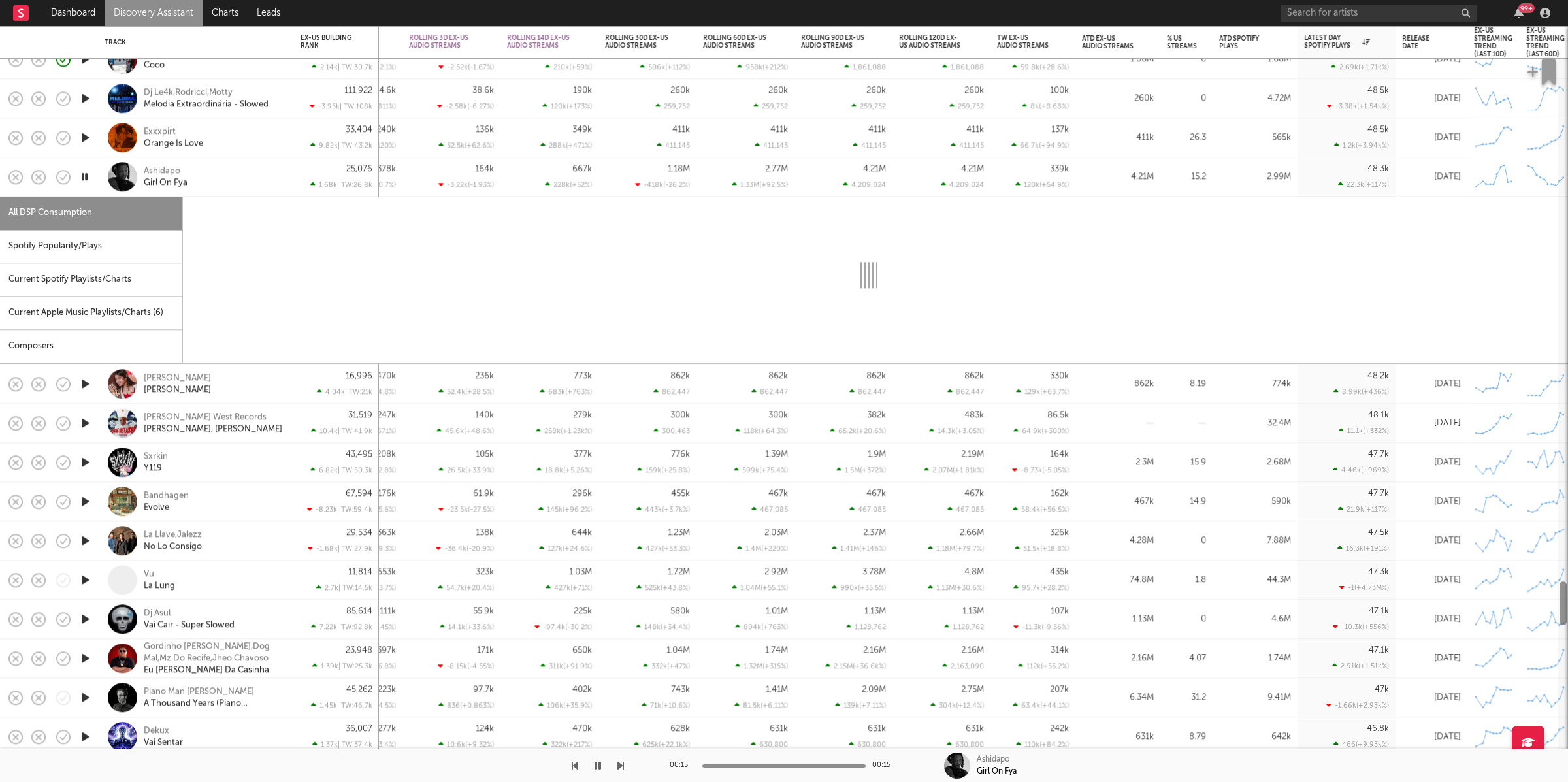
select select "1w"
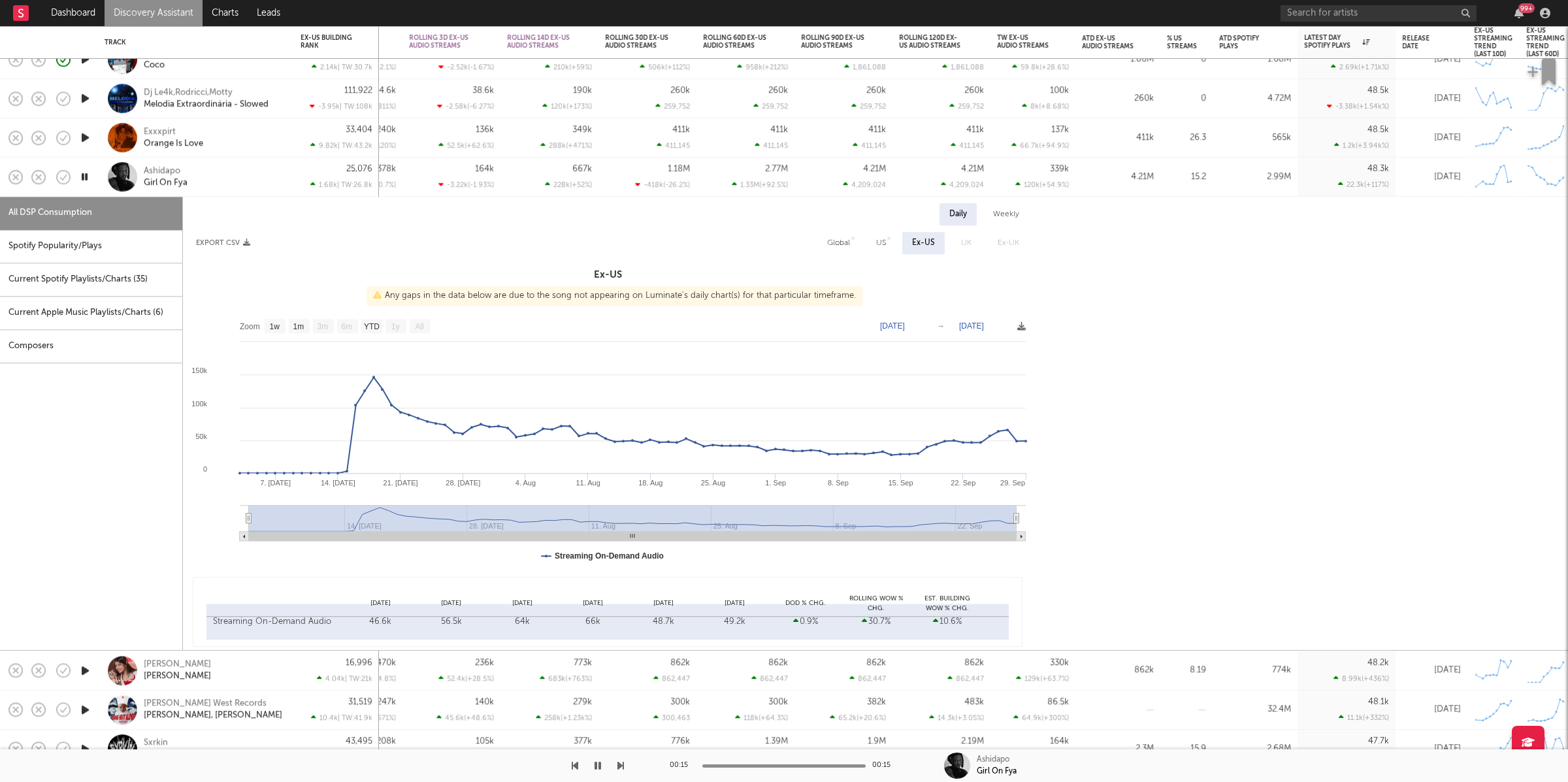
drag, startPoint x: 82, startPoint y: 266, endPoint x: 90, endPoint y: 255, distance: 13.6
click at [82, 266] on div "Current Spotify Playlists/Charts ( 35 )" at bounding box center [91, 280] width 182 height 34
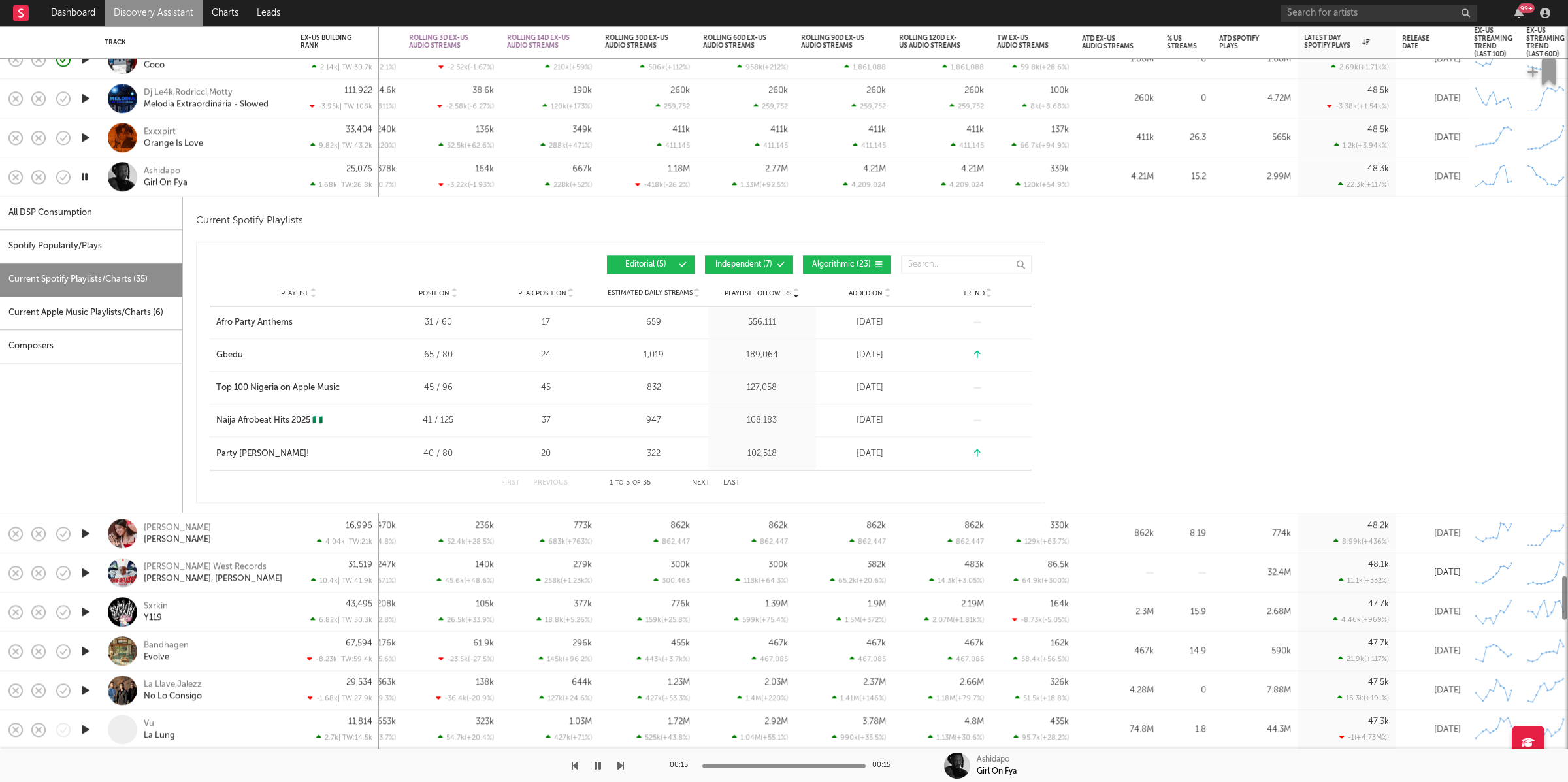
click at [91, 254] on div "Spotify Popularity/Plays" at bounding box center [91, 247] width 182 height 34
select select "1w"
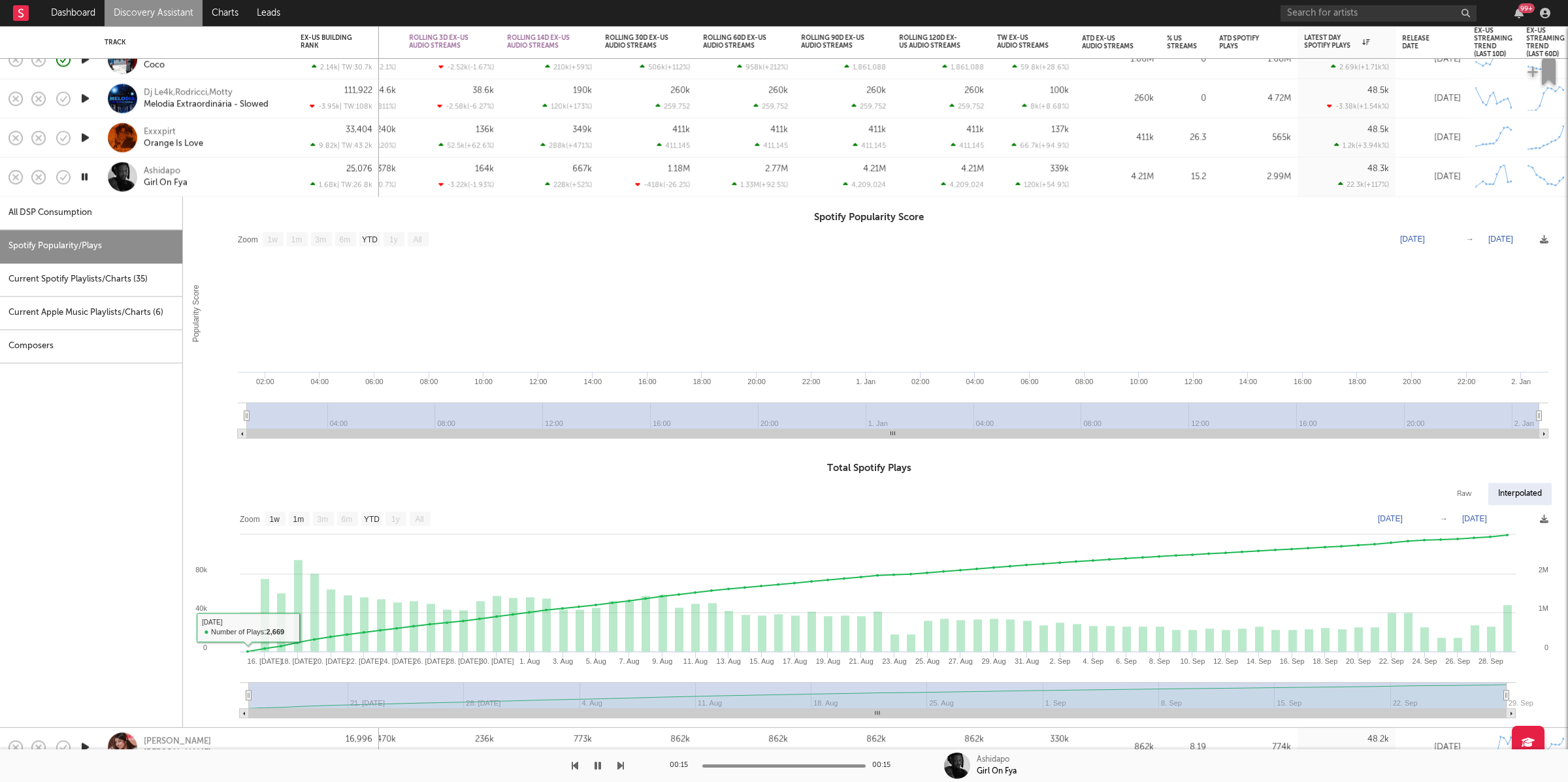
click at [229, 191] on div "Ashidapo Girl On Fya" at bounding box center [195, 177] width 183 height 39
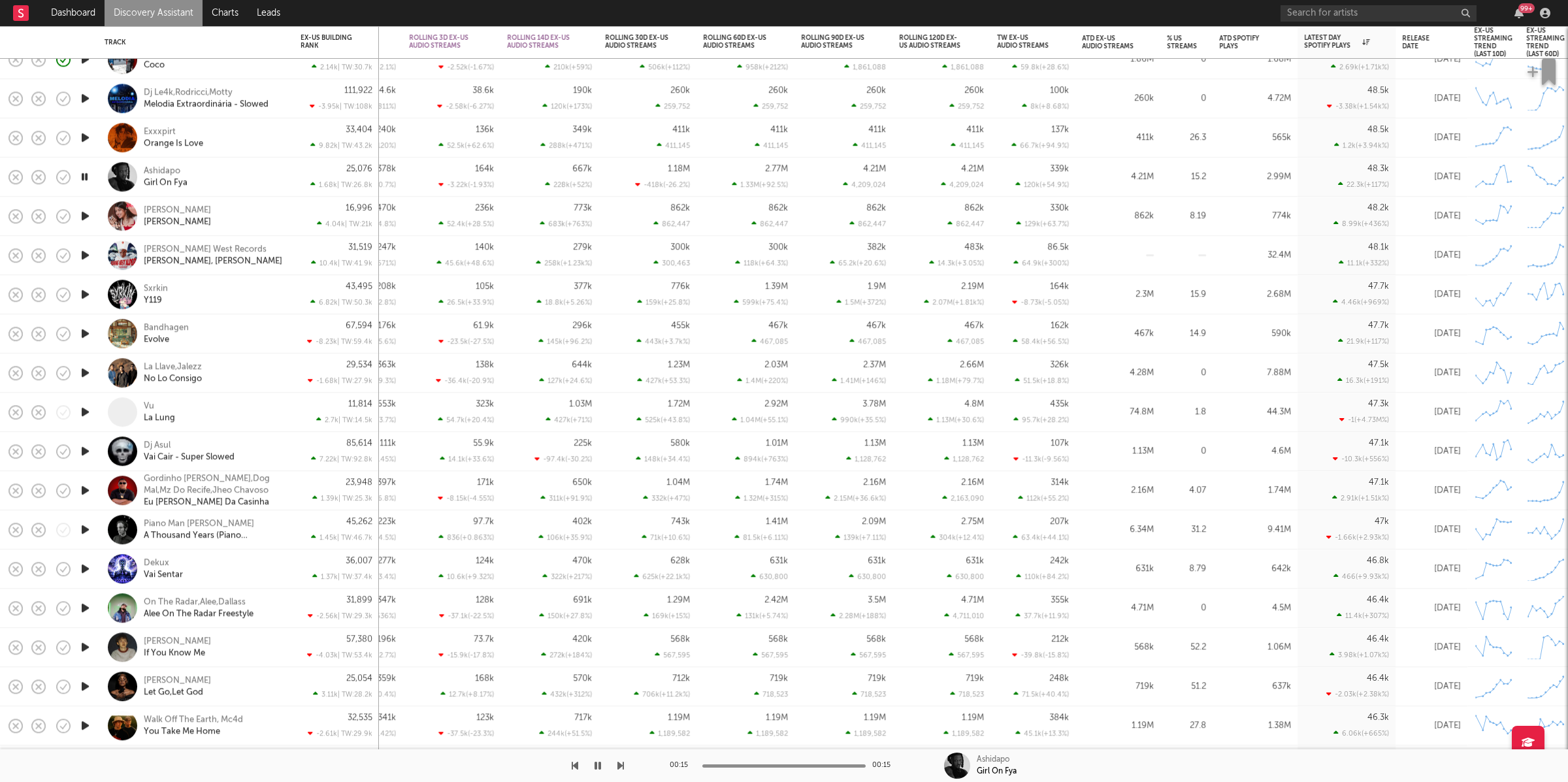
click at [79, 213] on icon "button" at bounding box center [86, 216] width 14 height 16
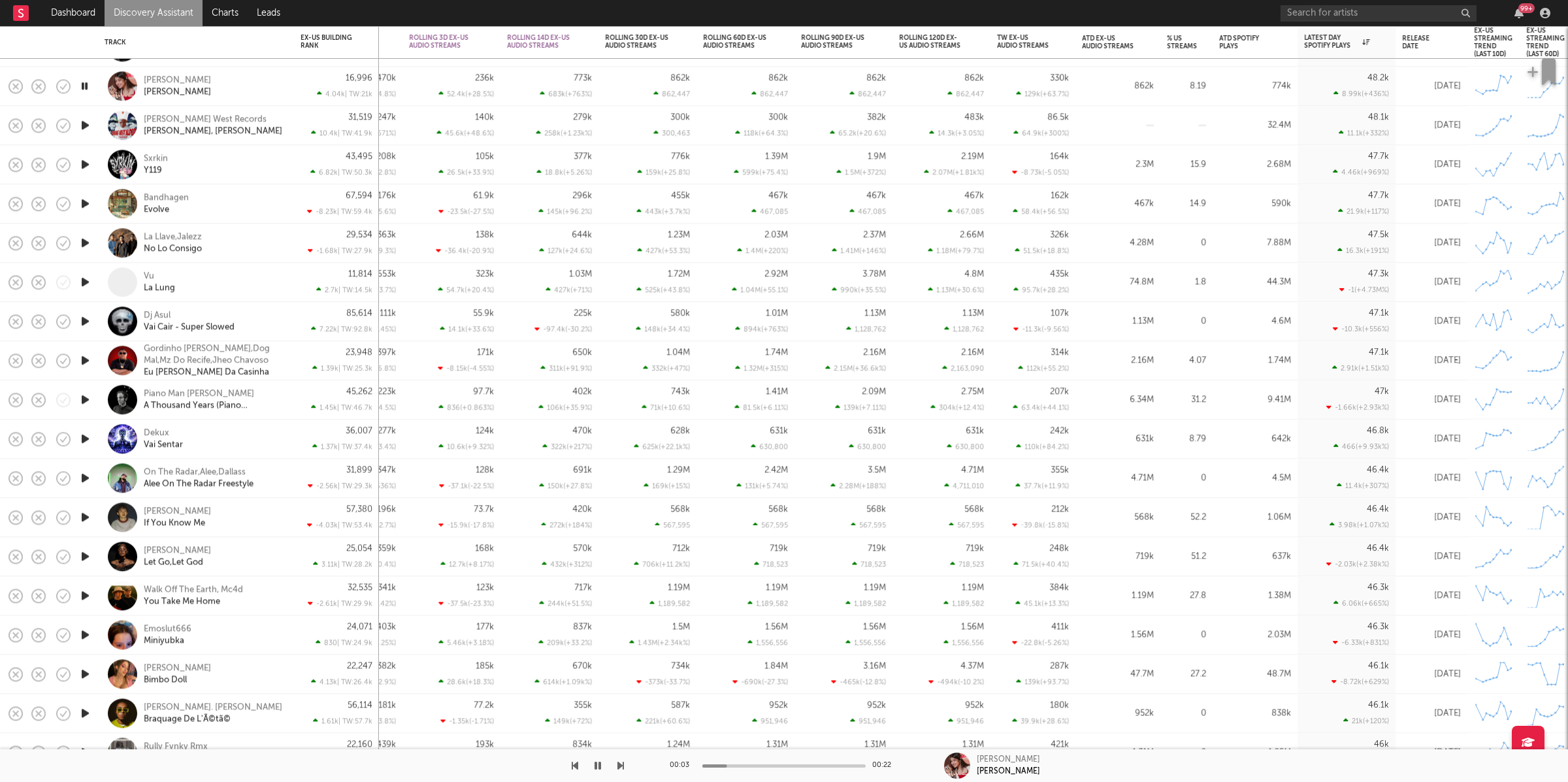
click at [623, 764] on icon "button" at bounding box center [620, 766] width 6 height 11
click at [623, 763] on icon "button" at bounding box center [620, 766] width 6 height 11
click at [623, 763] on icon "button" at bounding box center [620, 766] width 6 height 11
click at [233, 216] on div "Bandhagen Evolve" at bounding box center [195, 203] width 183 height 39
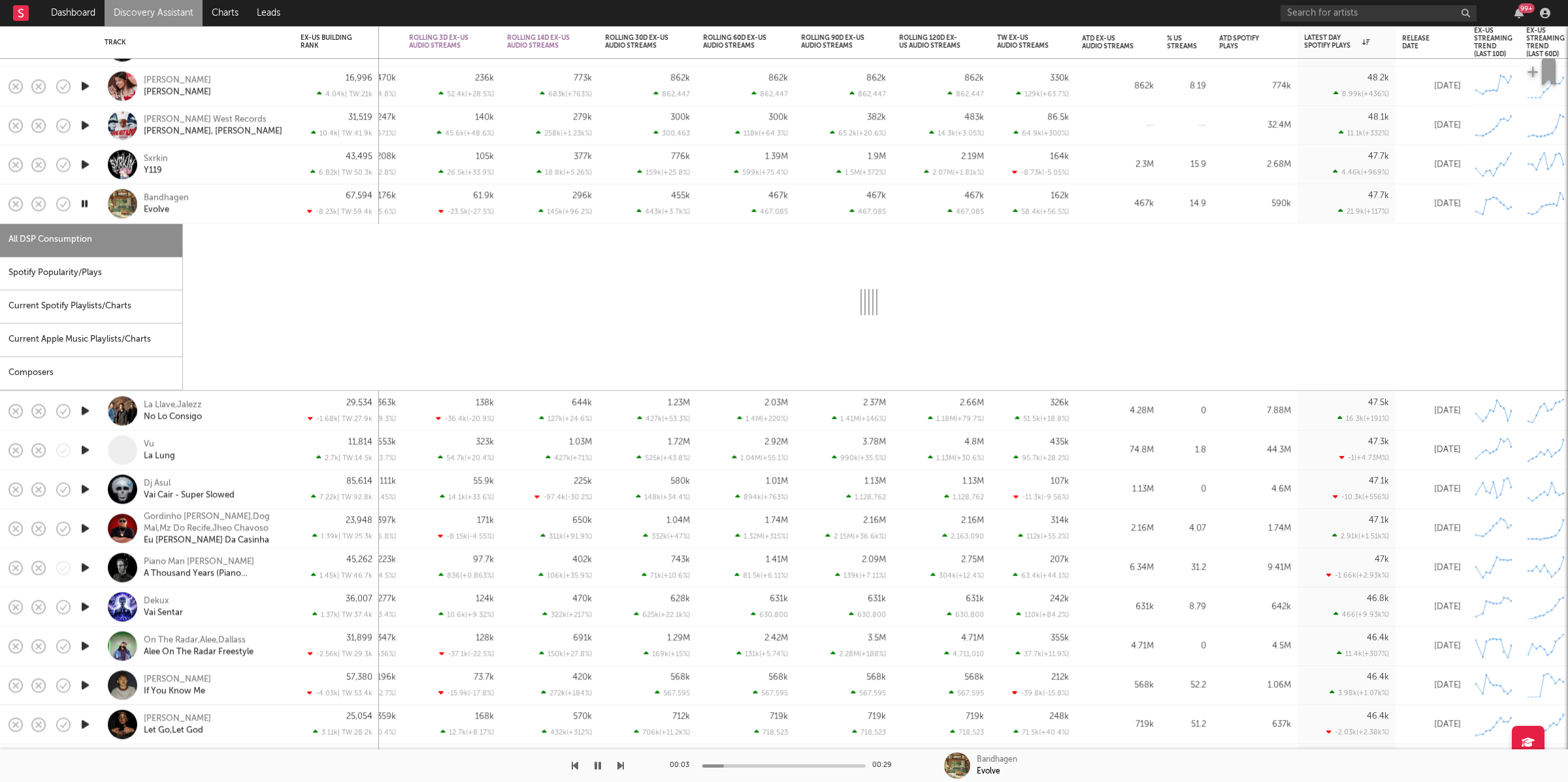
click at [109, 281] on div "Spotify Popularity/Plays" at bounding box center [91, 273] width 182 height 34
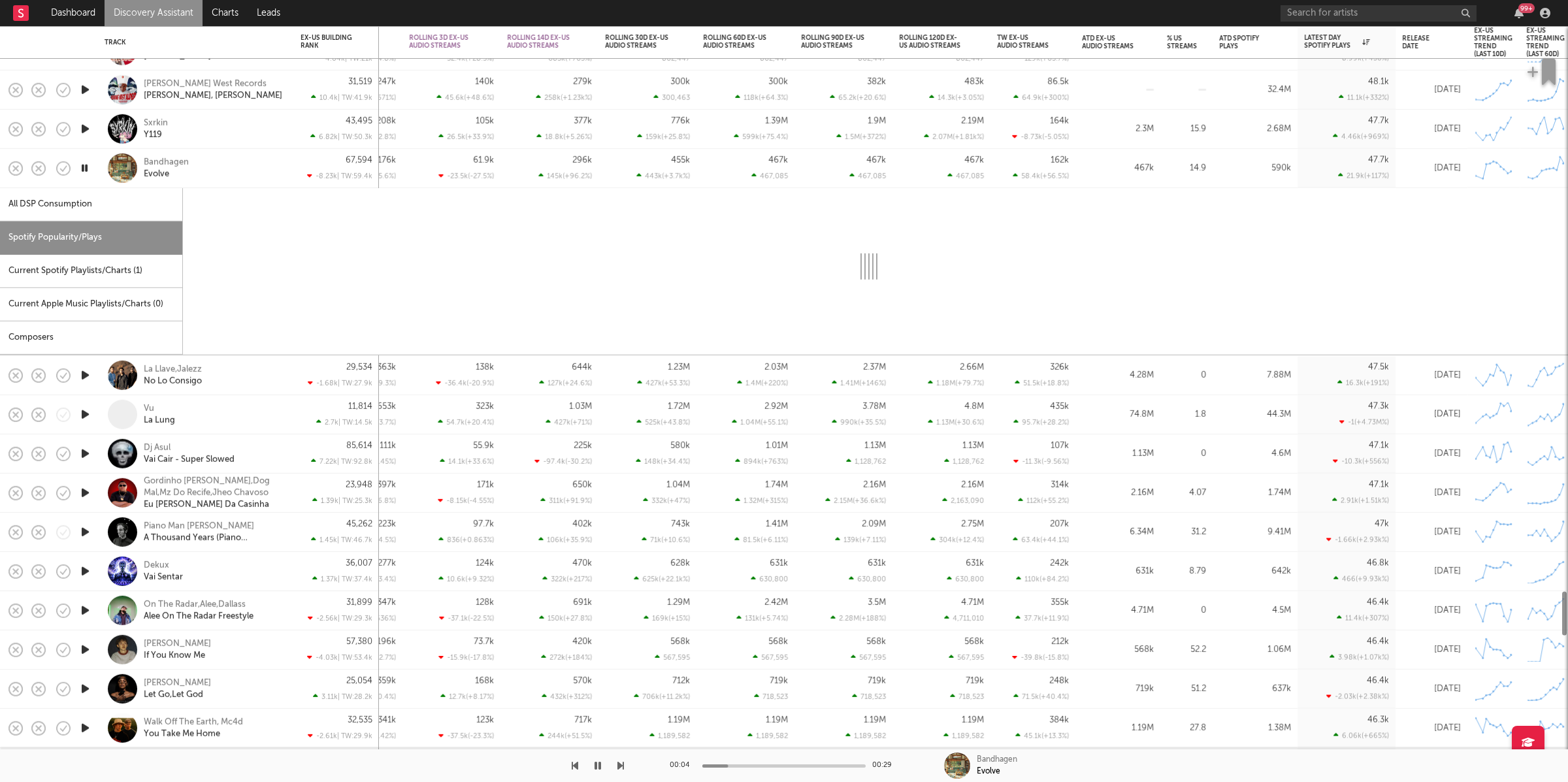
select select "1w"
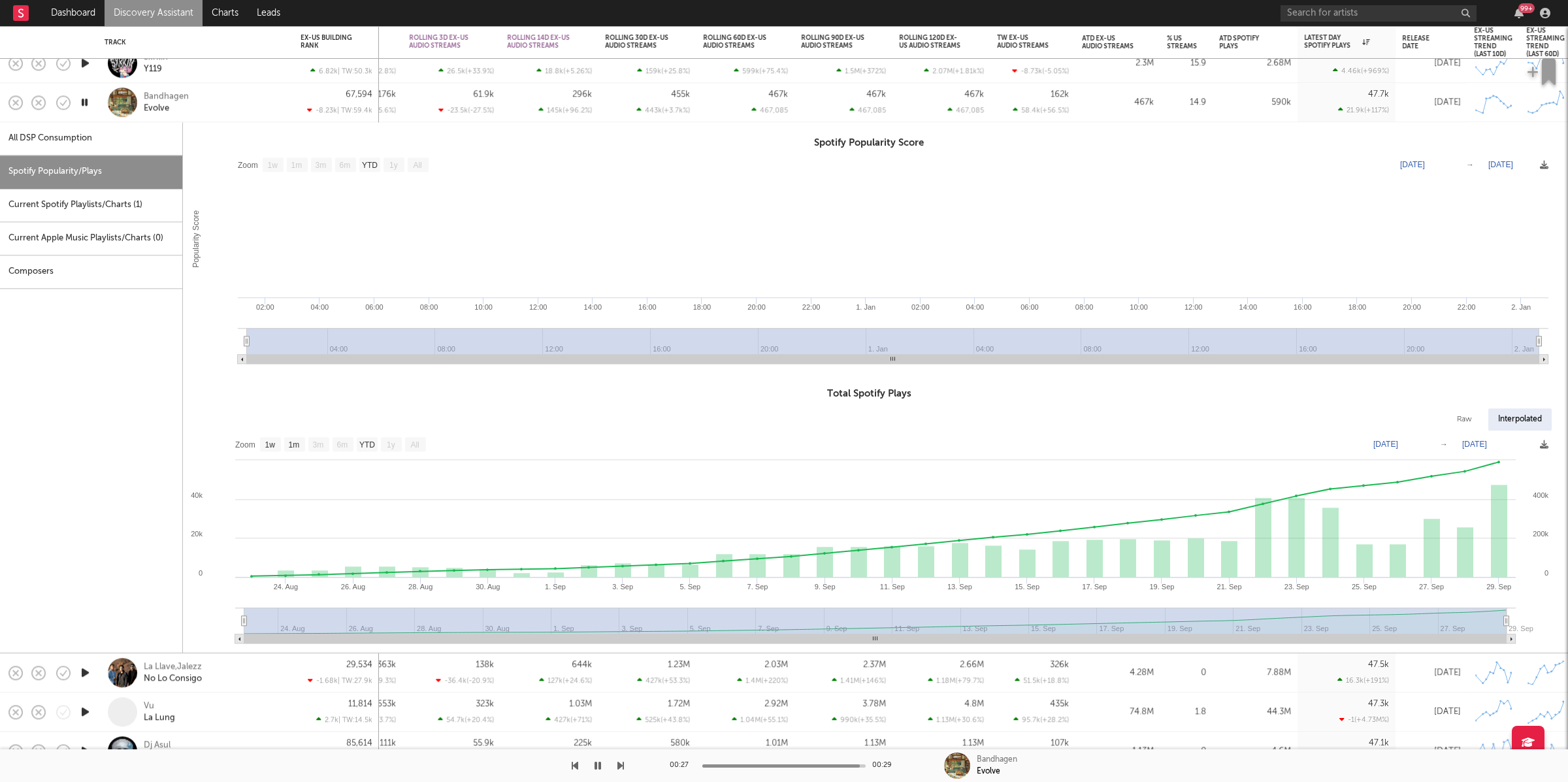
click at [221, 92] on div "Bandhagen Evolve" at bounding box center [214, 103] width 141 height 24
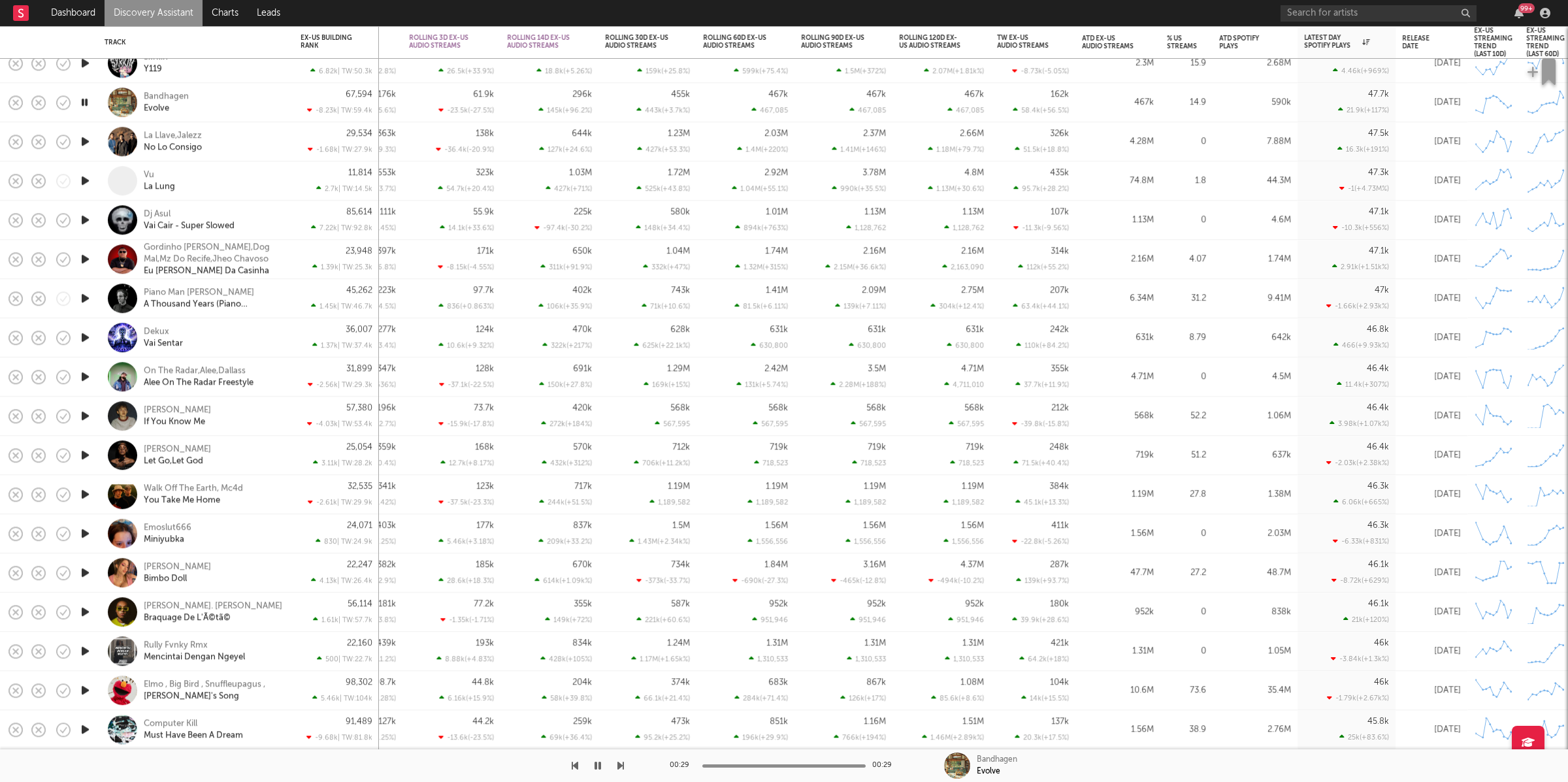
click at [80, 142] on icon "button" at bounding box center [86, 142] width 14 height 16
click at [617, 769] on icon "button" at bounding box center [620, 766] width 6 height 11
click at [575, 764] on icon "button" at bounding box center [574, 766] width 6 height 11
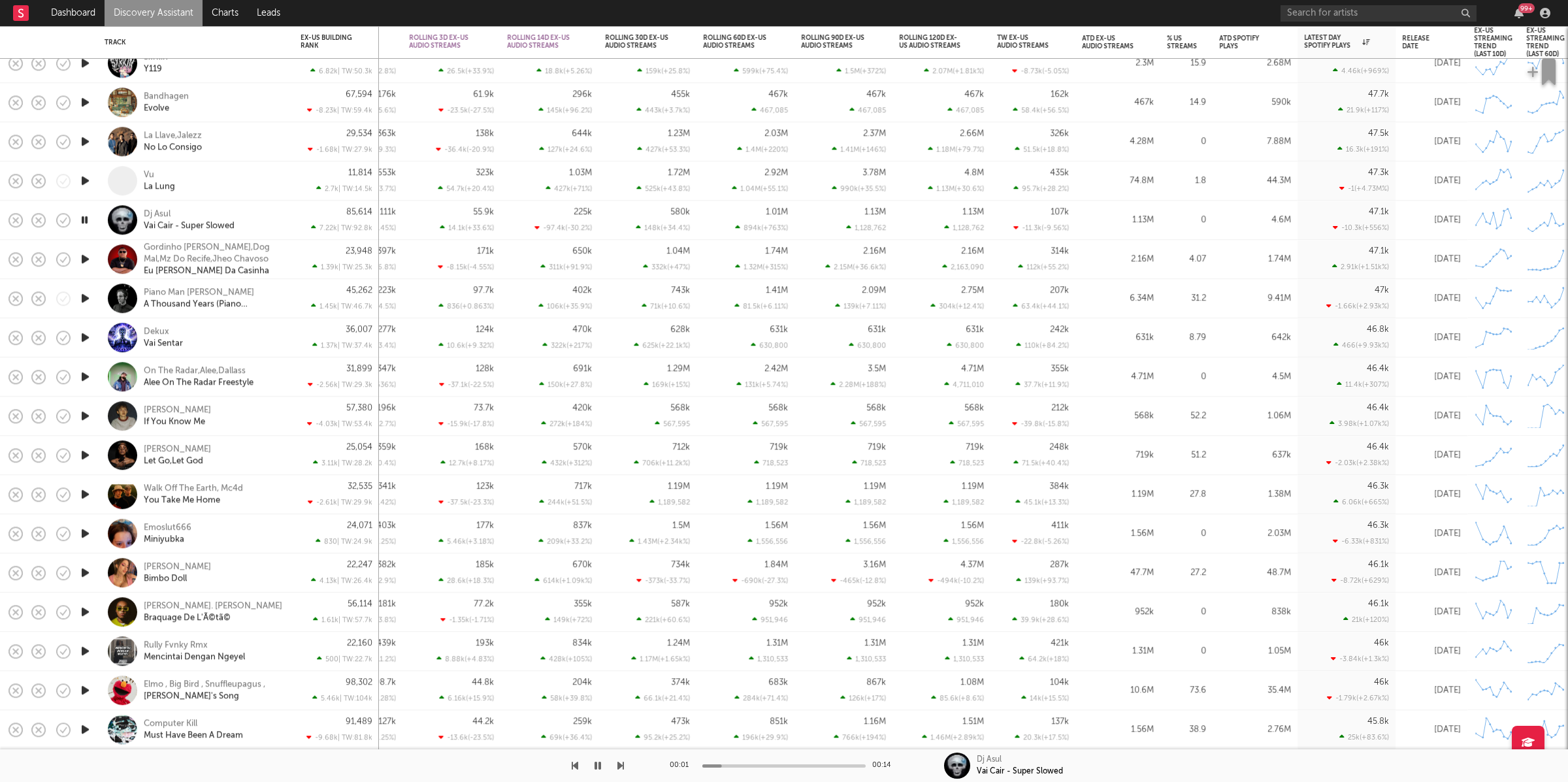
click at [619, 764] on icon "button" at bounding box center [620, 766] width 6 height 11
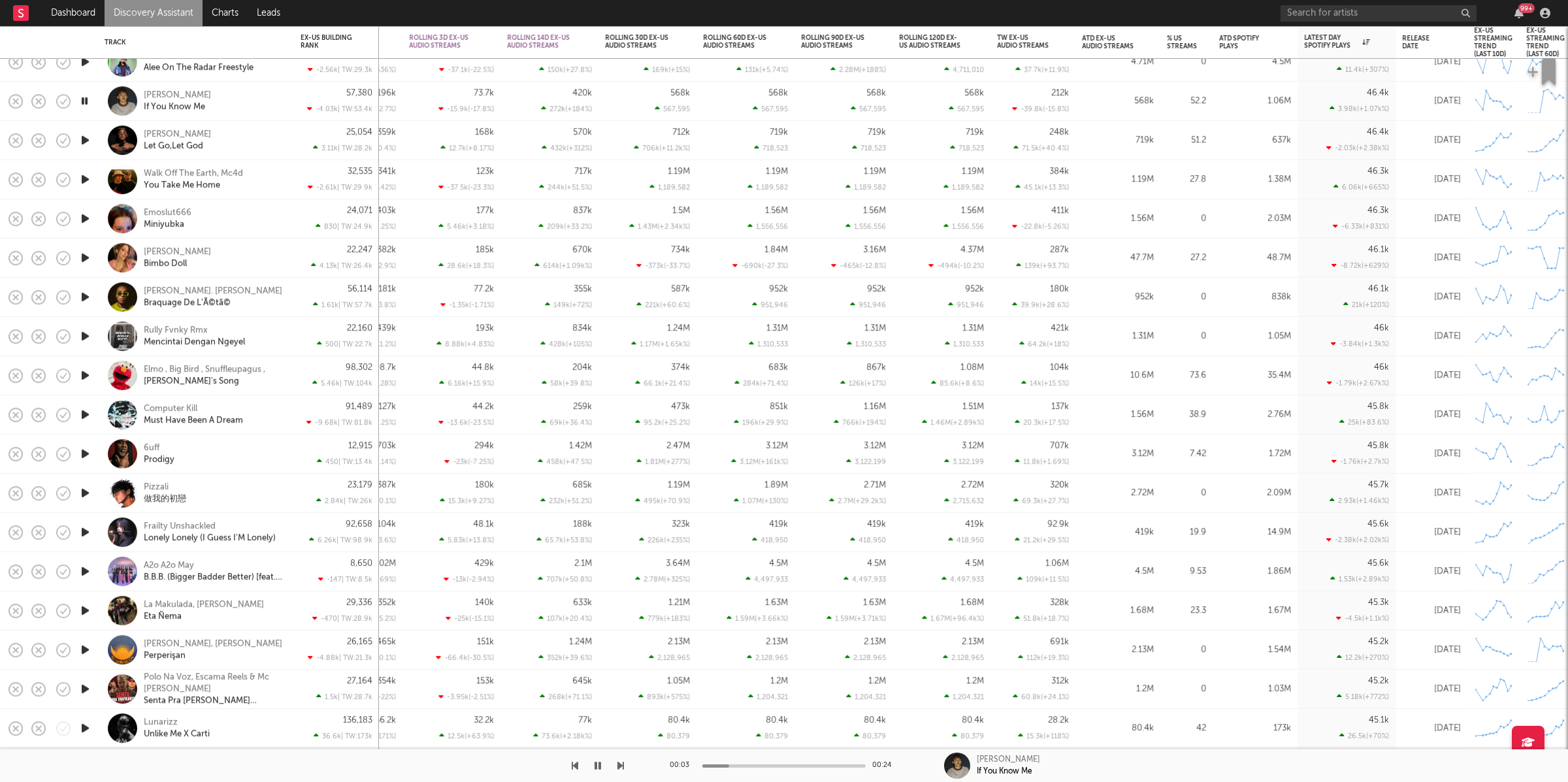
click at [615, 770] on div at bounding box center [312, 765] width 624 height 33
click at [619, 767] on icon "button" at bounding box center [620, 766] width 6 height 11
click at [619, 762] on icon "button" at bounding box center [620, 766] width 6 height 11
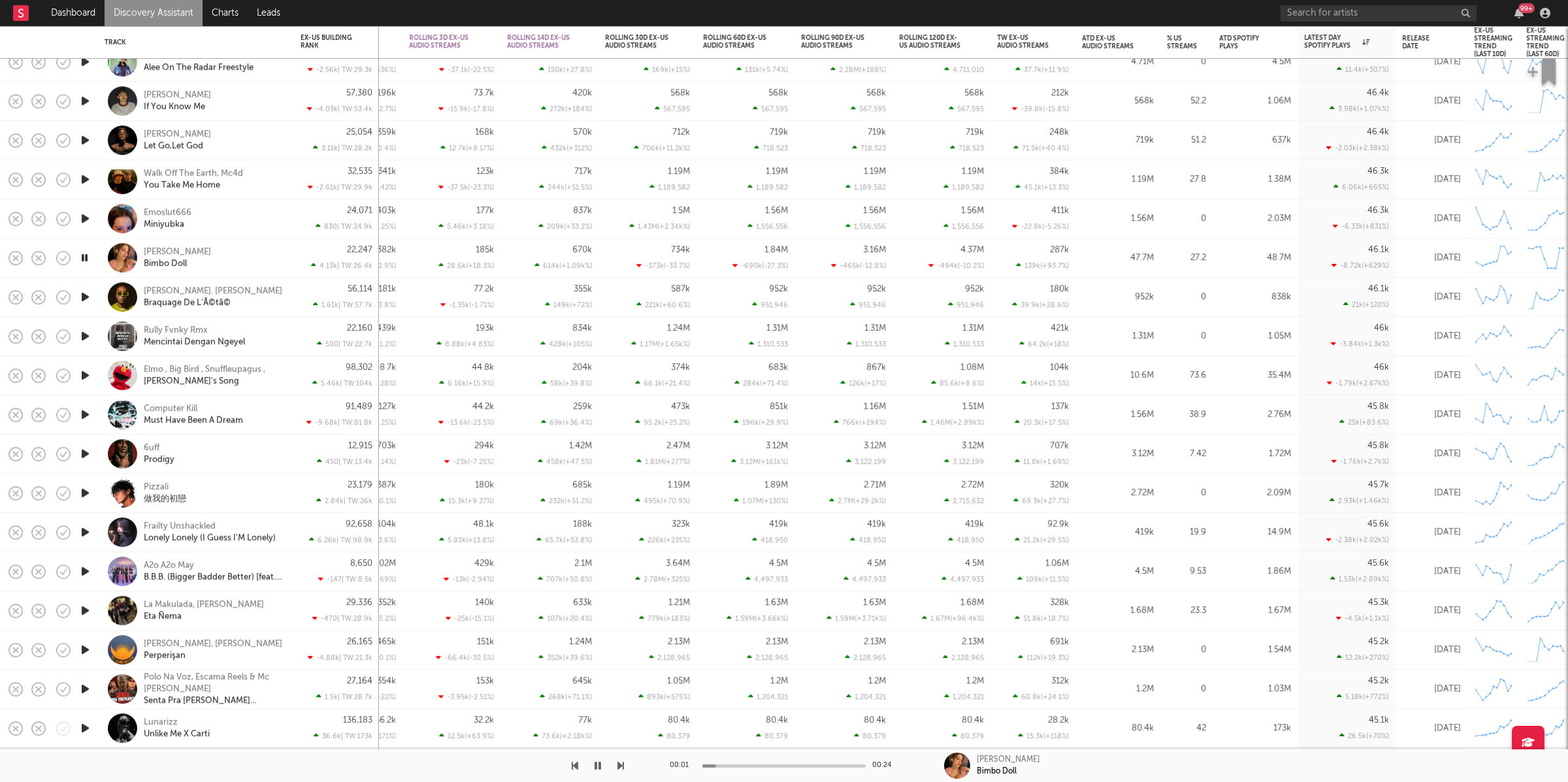
click at [619, 762] on icon "button" at bounding box center [620, 766] width 6 height 11
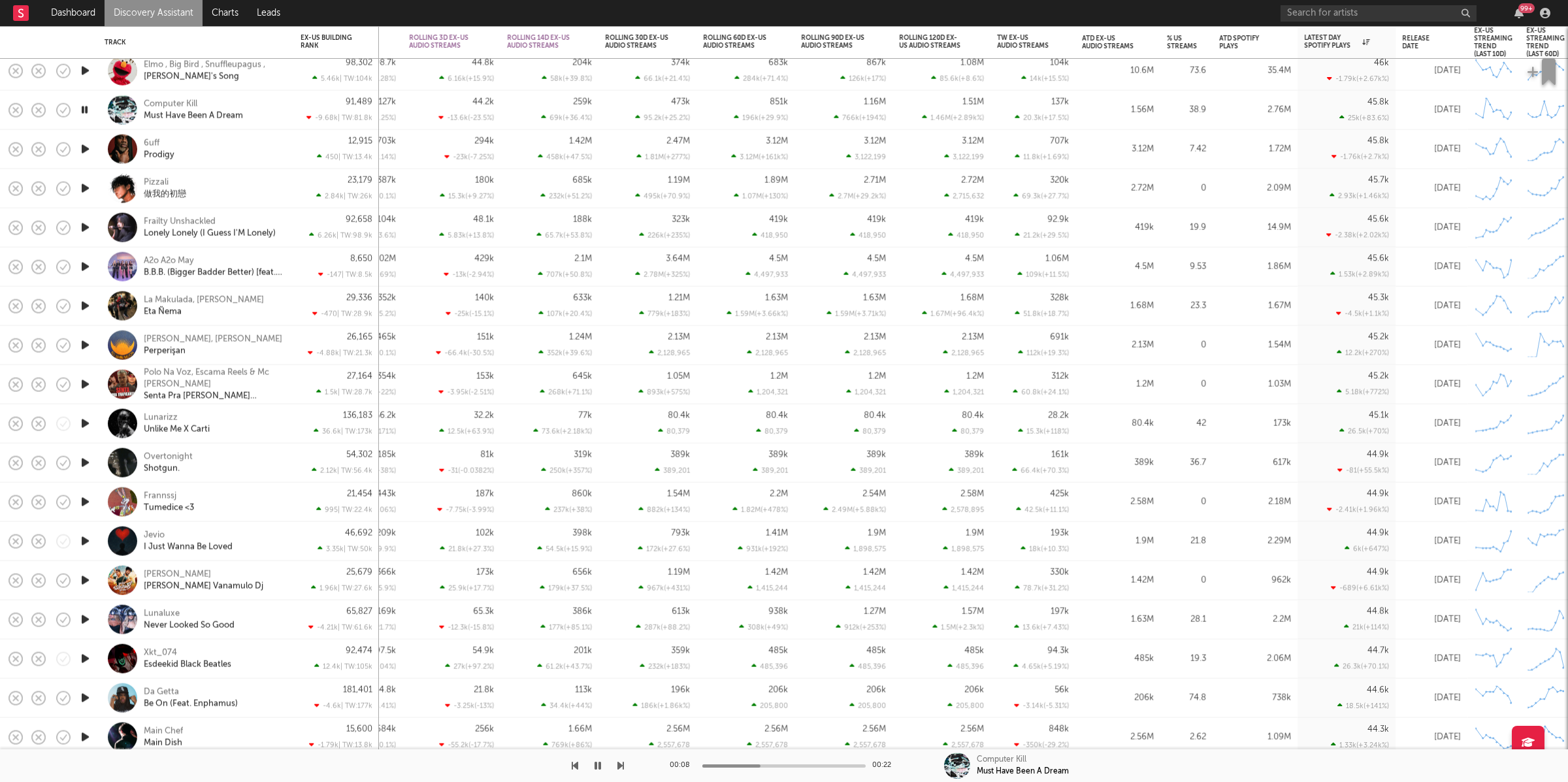
click at [616, 763] on div at bounding box center [312, 765] width 624 height 33
click at [619, 765] on icon "button" at bounding box center [620, 766] width 6 height 11
click at [619, 762] on icon "button" at bounding box center [620, 766] width 6 height 11
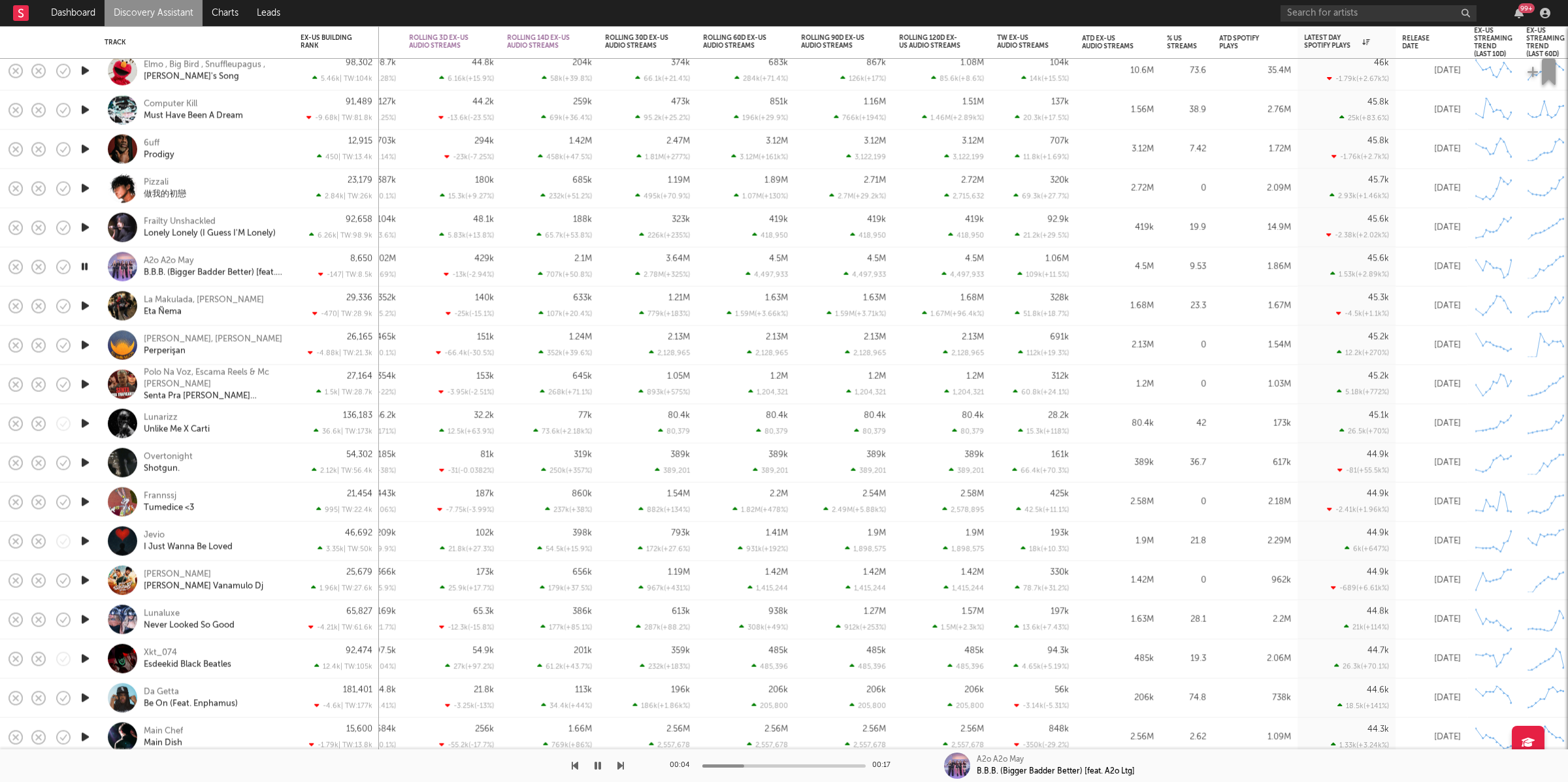
click at [619, 762] on icon "button" at bounding box center [620, 766] width 6 height 11
click at [286, 307] on div "La Makulada, Greka Grekon Eta Ñema" at bounding box center [195, 306] width 183 height 39
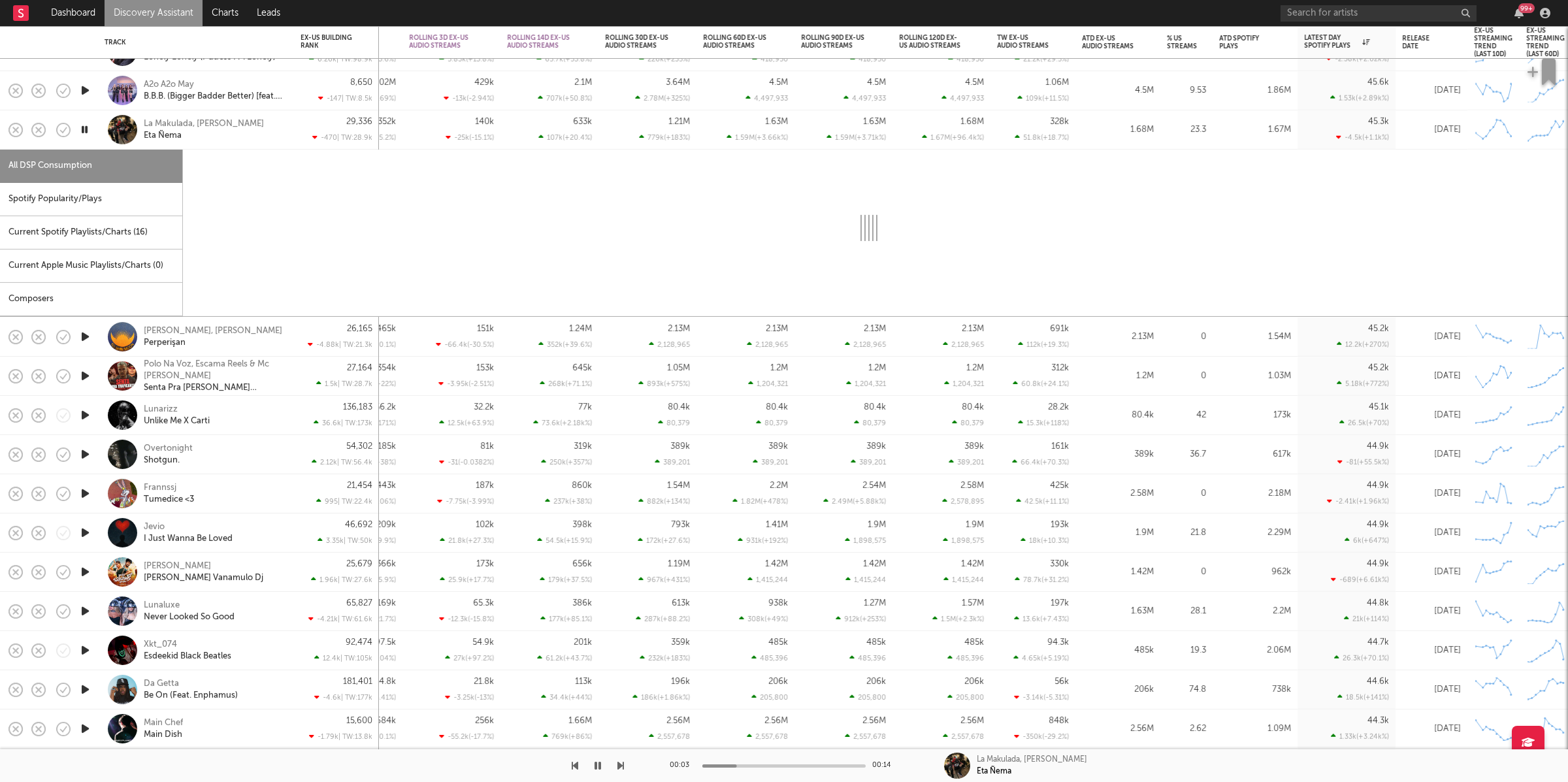
select select "1w"
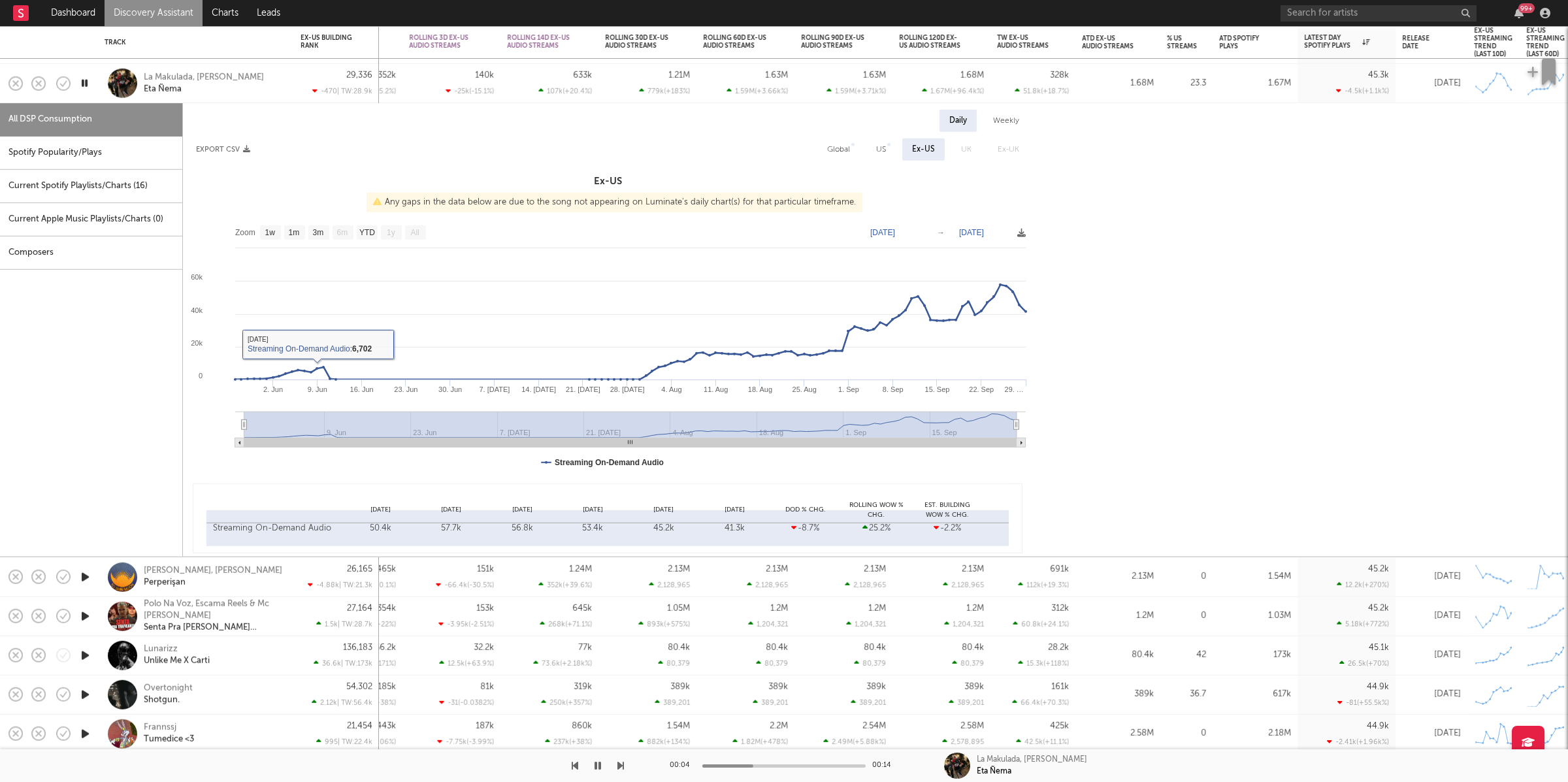
click at [134, 144] on div "Spotify Popularity/Plays" at bounding box center [91, 153] width 182 height 34
select select "1w"
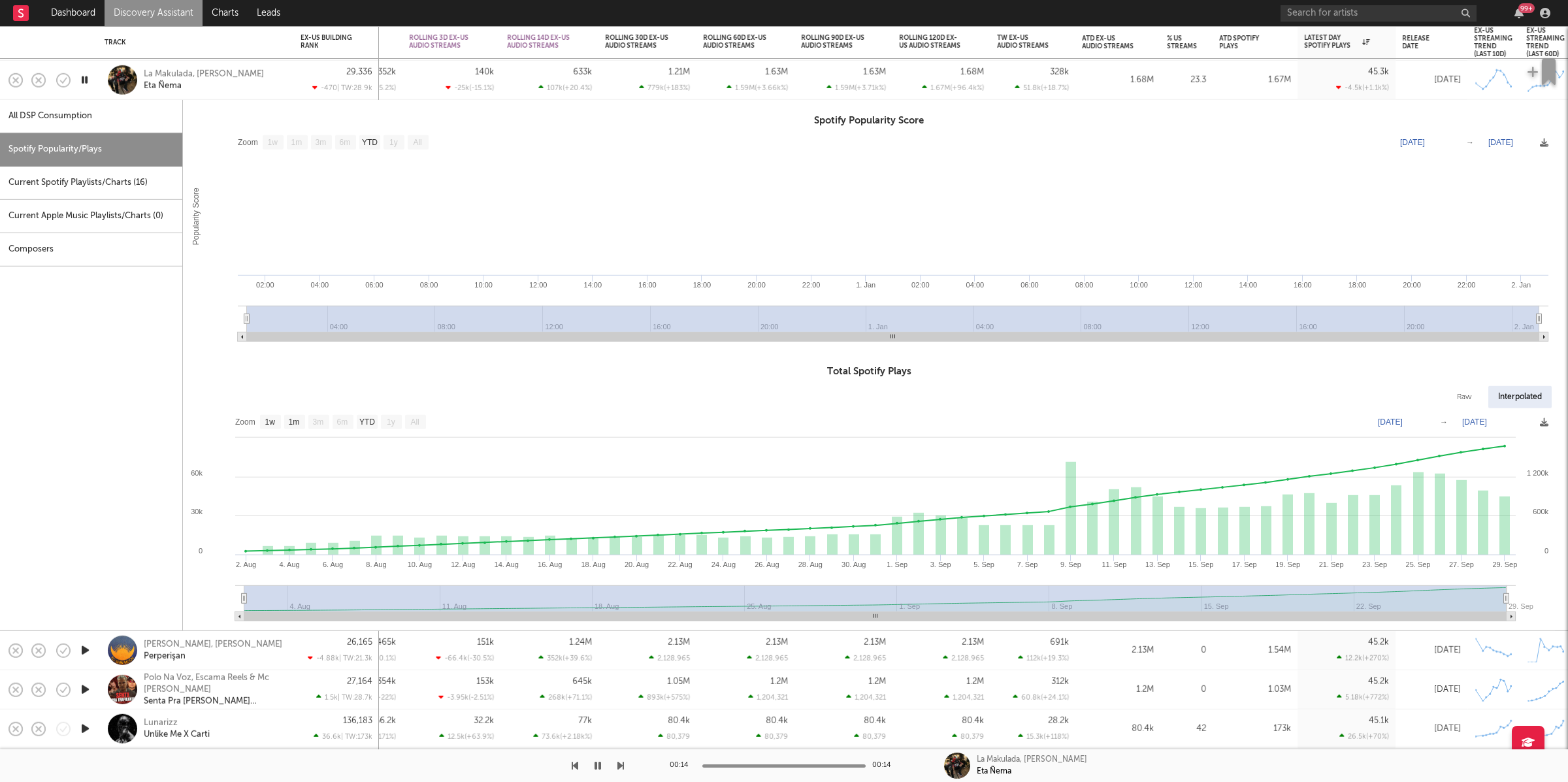
click at [270, 86] on div "La Makulada, Greka Grekon Eta Ñema" at bounding box center [214, 80] width 141 height 24
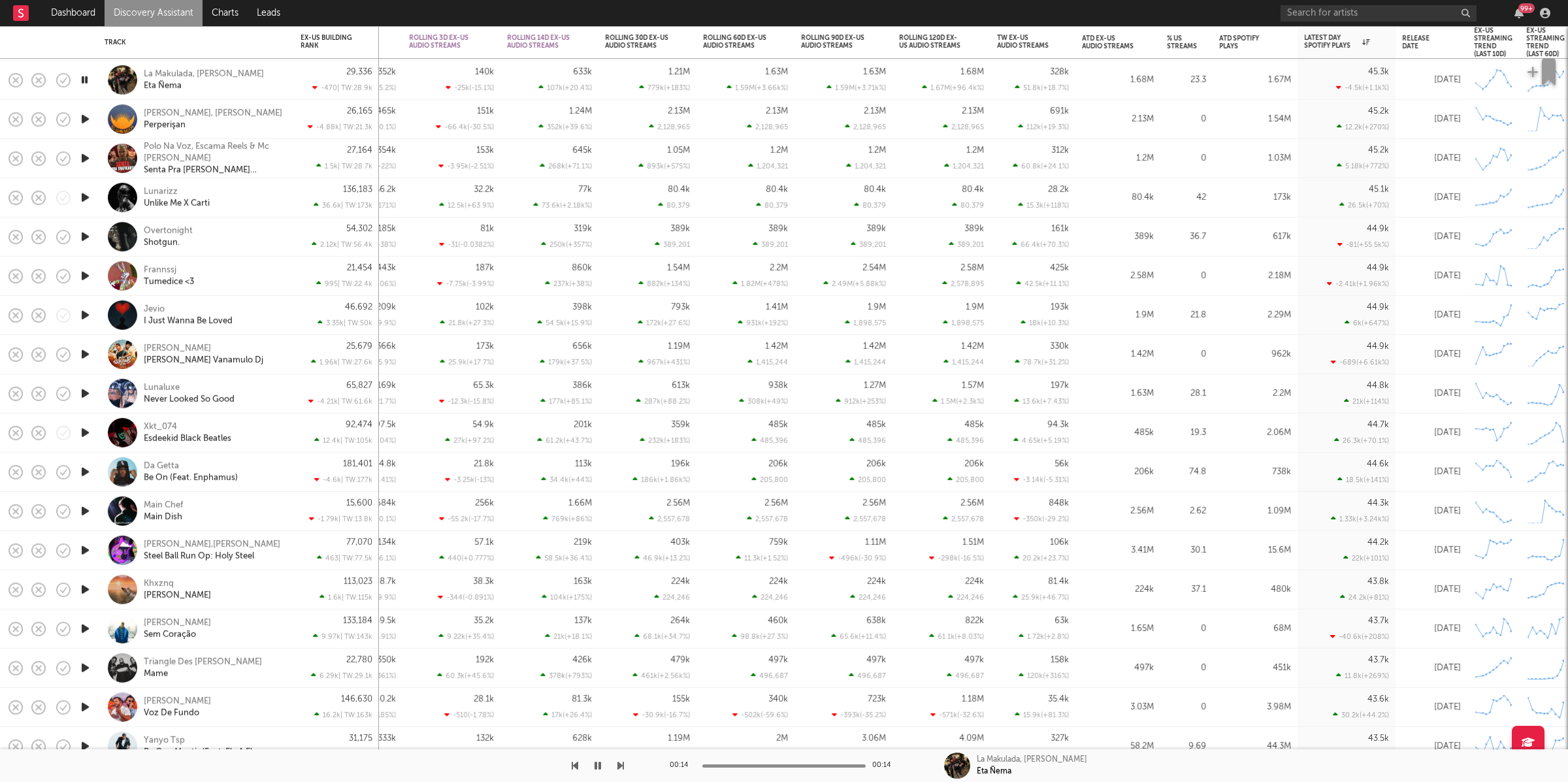
click at [276, 87] on div "La Makulada, Greka Grekon Eta Ñema" at bounding box center [214, 80] width 141 height 24
select select "1w"
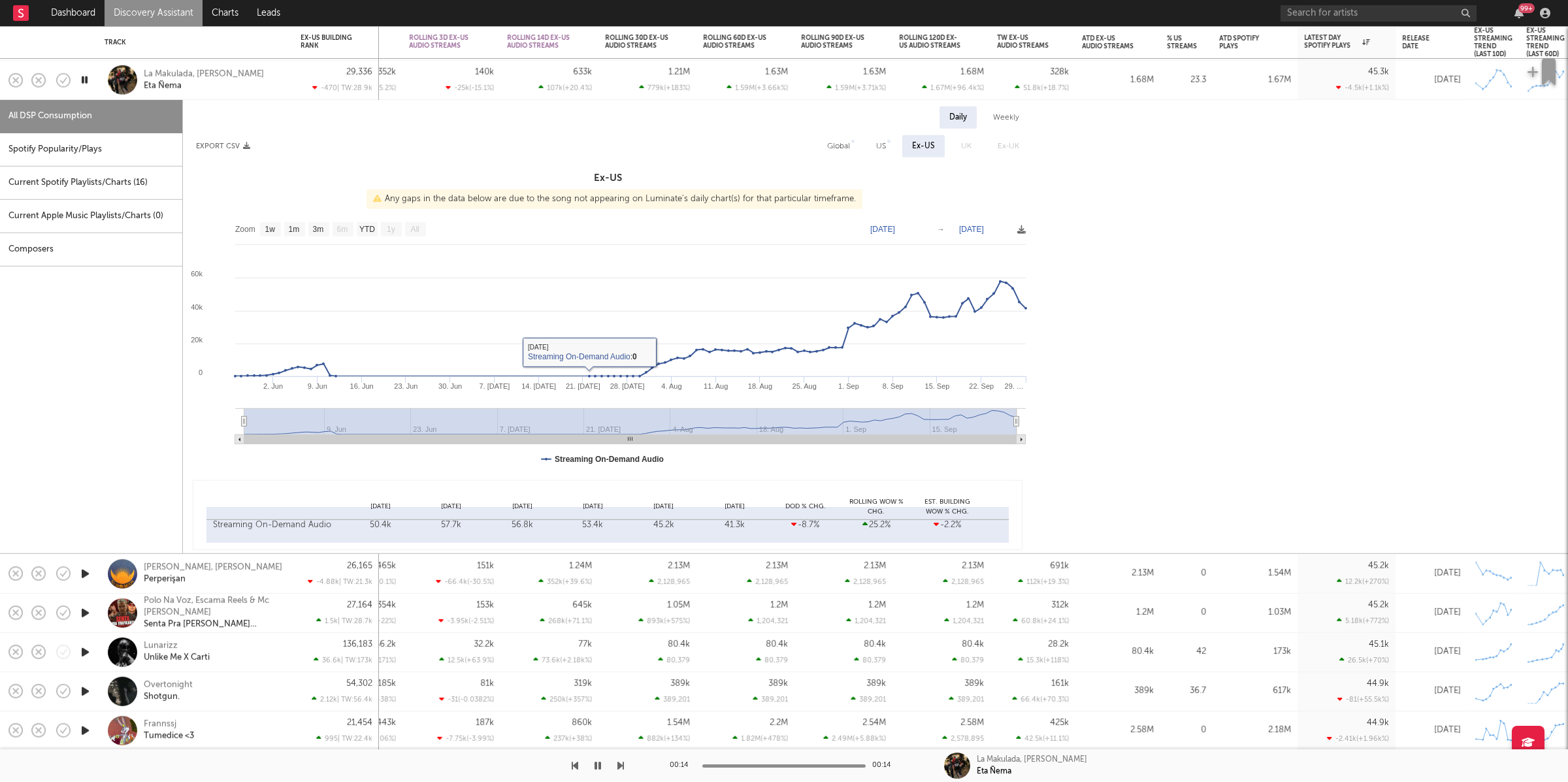
click at [299, 73] on div "29,336 -470 | TW: 28.9k" at bounding box center [336, 80] width 85 height 39
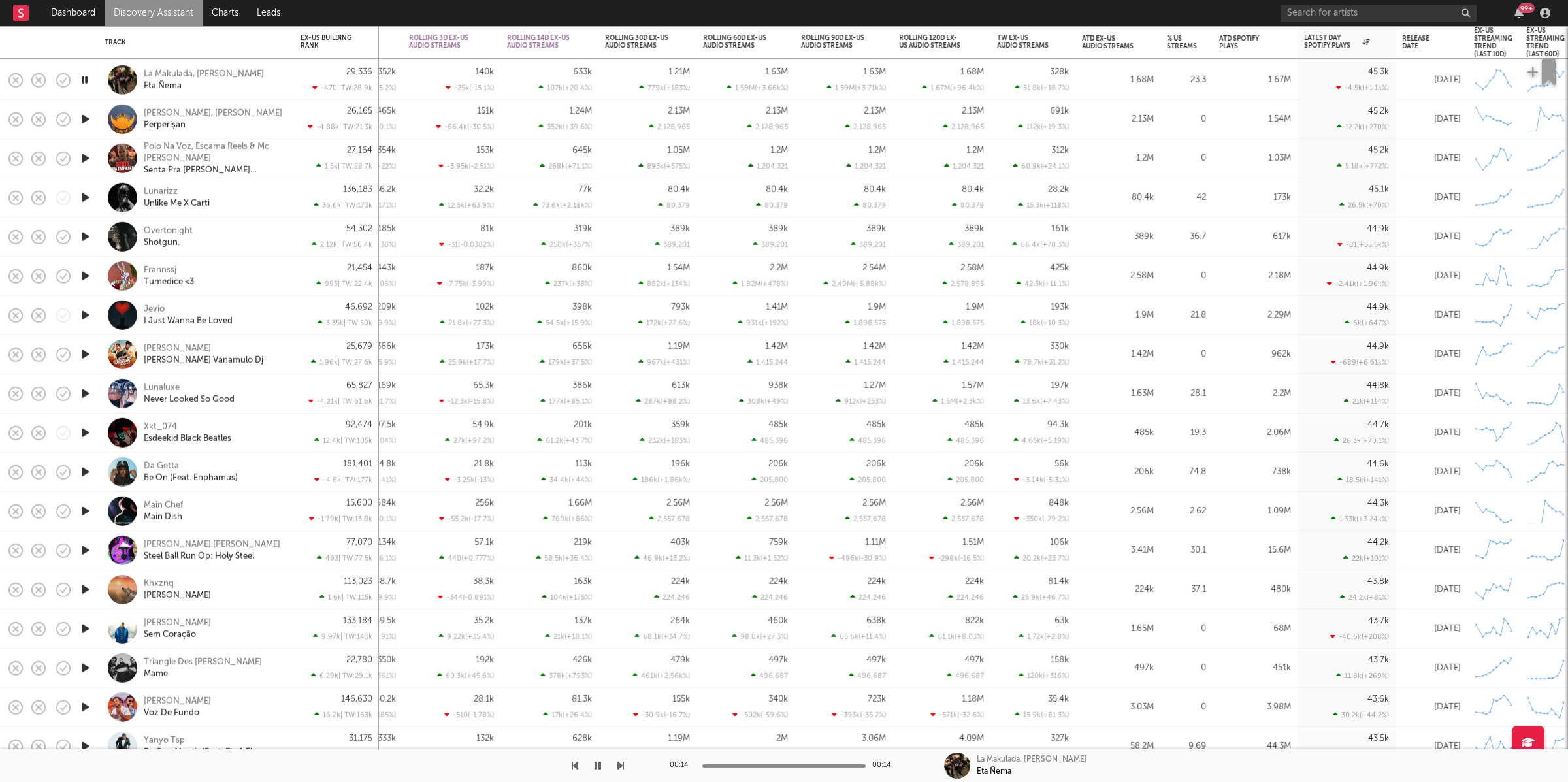
click at [83, 119] on icon "button" at bounding box center [86, 119] width 14 height 16
click at [618, 764] on icon "button" at bounding box center [620, 766] width 6 height 11
click at [618, 763] on icon "button" at bounding box center [620, 766] width 6 height 11
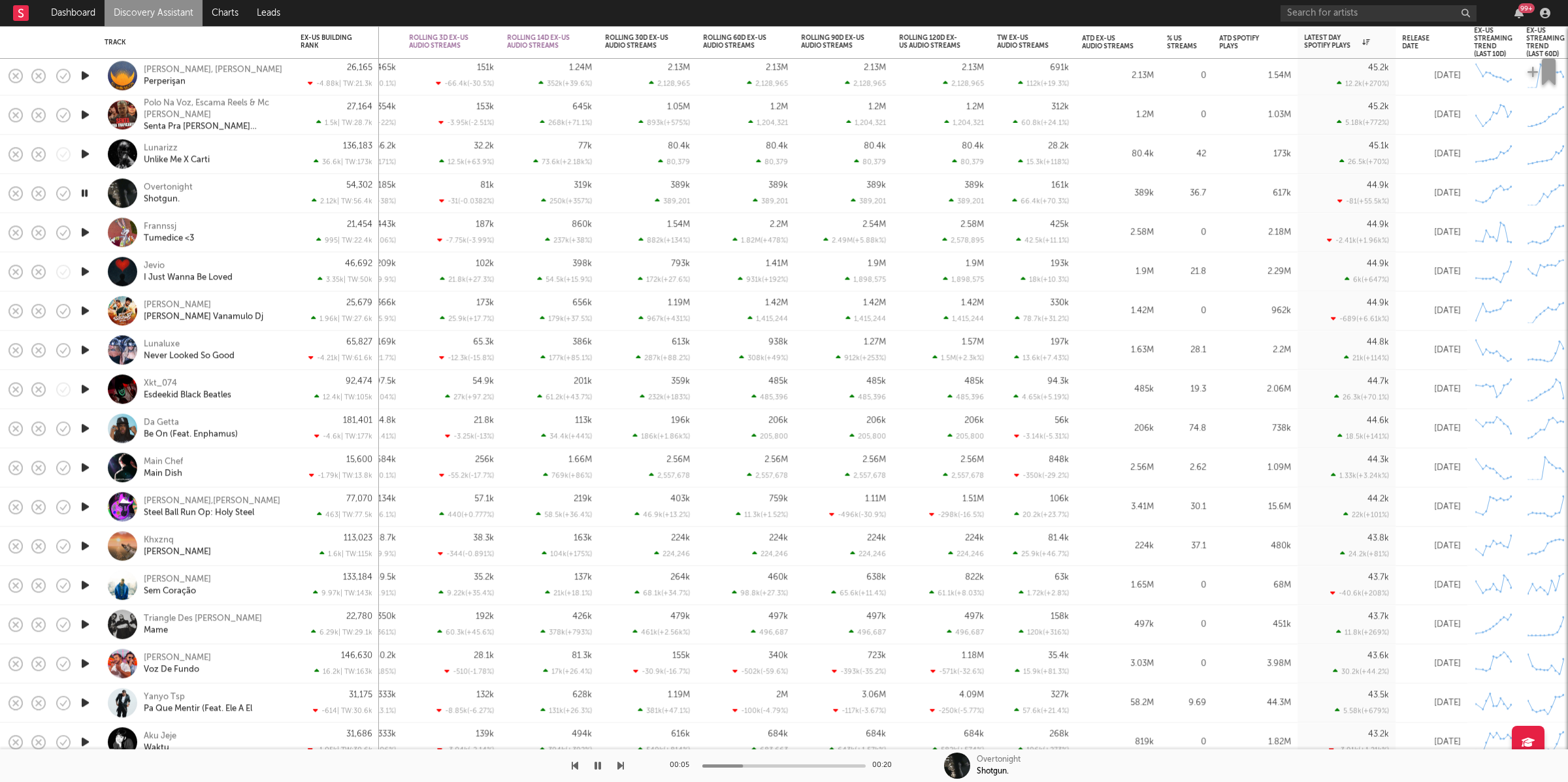
click at [619, 758] on button "button" at bounding box center [620, 765] width 6 height 33
click at [619, 761] on icon "button" at bounding box center [620, 766] width 6 height 11
click at [274, 351] on div "Lunaluxe Never Looked So Good" at bounding box center [214, 350] width 141 height 24
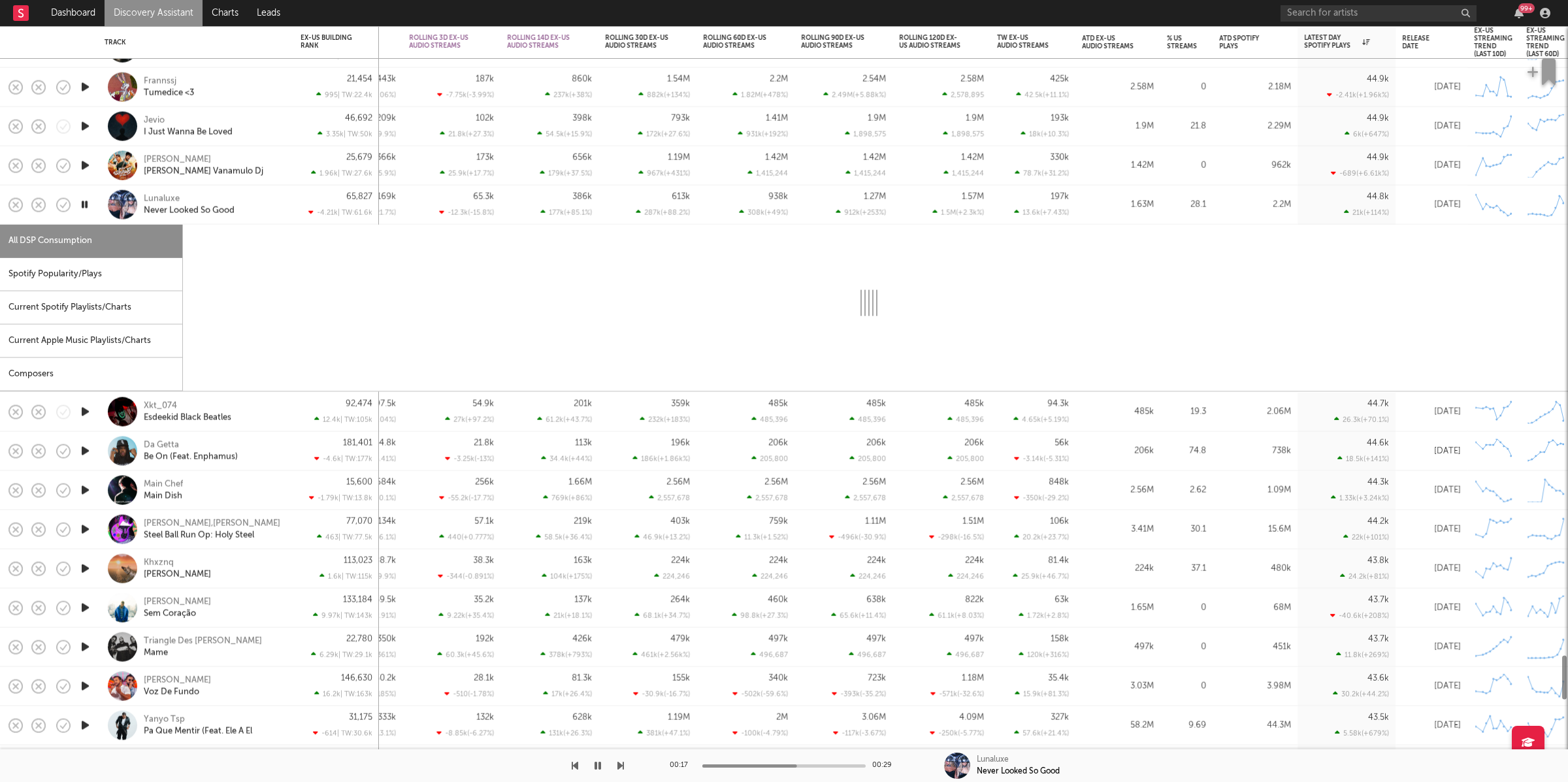
select select "1w"
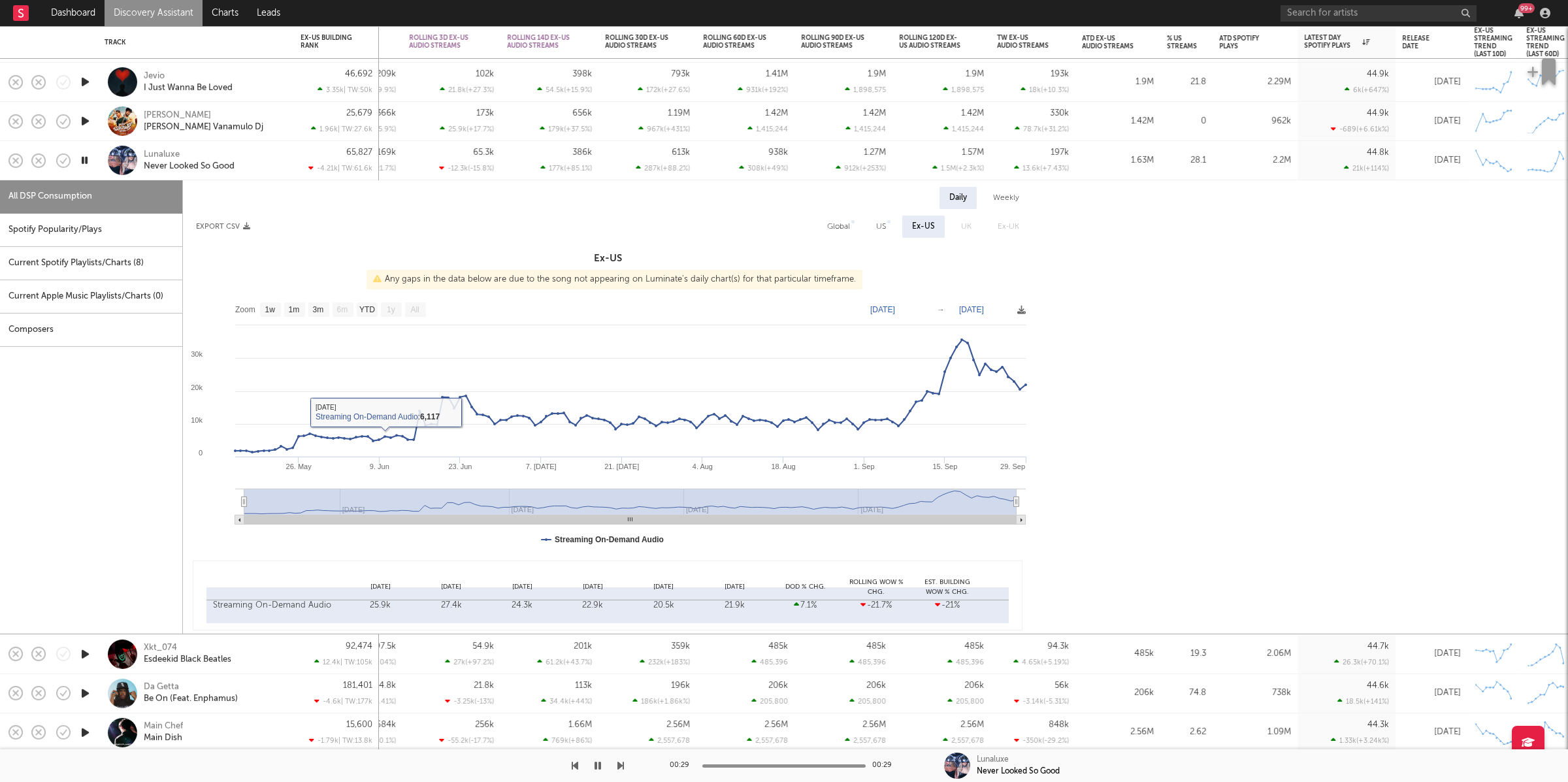
click at [254, 156] on div "Lunaluxe Never Looked So Good" at bounding box center [214, 160] width 141 height 24
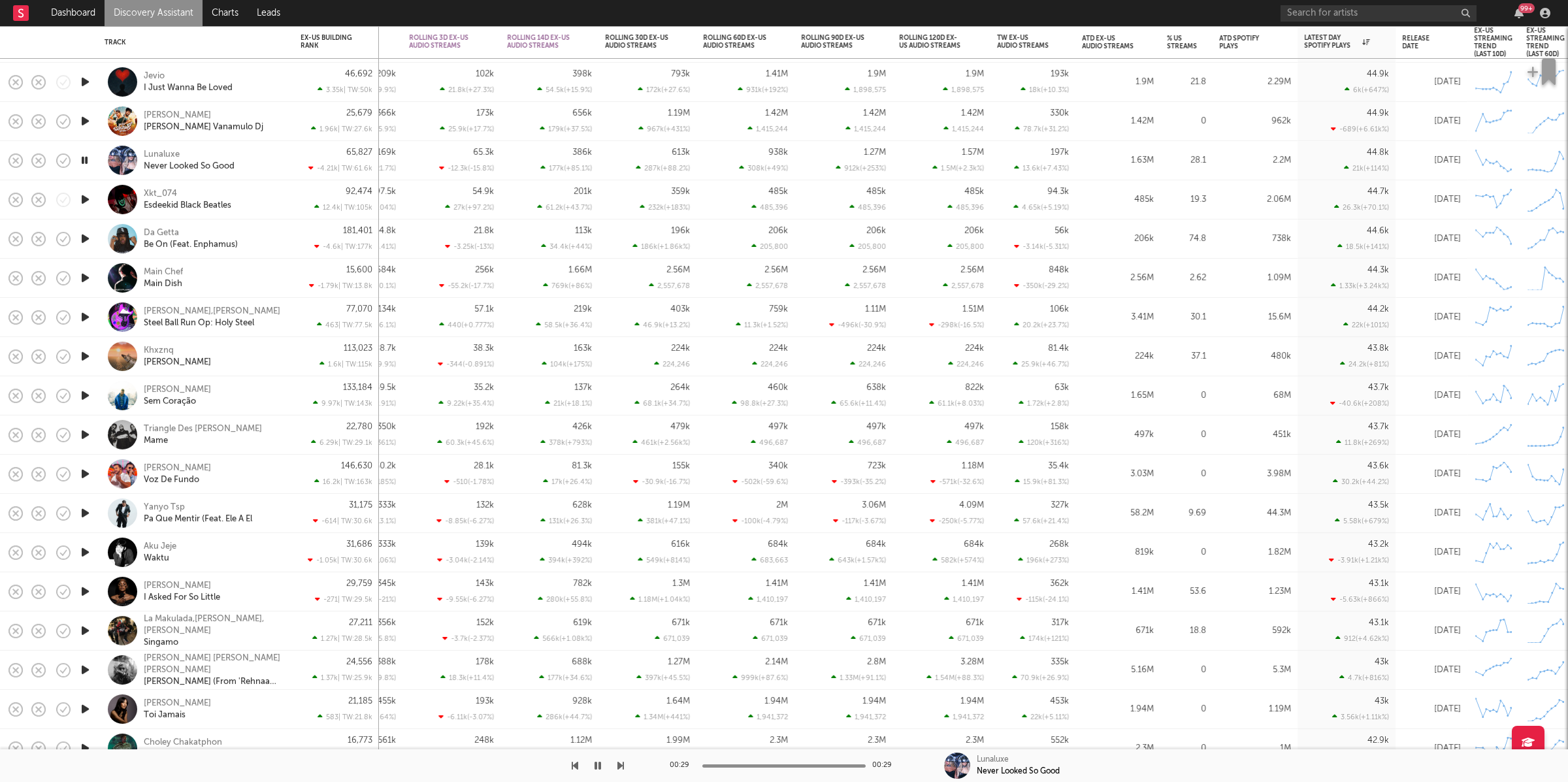
click at [79, 203] on icon "button" at bounding box center [86, 199] width 14 height 16
click at [625, 762] on div "00:01 00:24 Xkt_074 Esdeekid Black Beatles" at bounding box center [784, 765] width 1568 height 33
click at [621, 763] on icon "button" at bounding box center [620, 766] width 6 height 11
click at [262, 242] on div "Da Getta Be On (Feat. Enphamus)" at bounding box center [214, 238] width 141 height 24
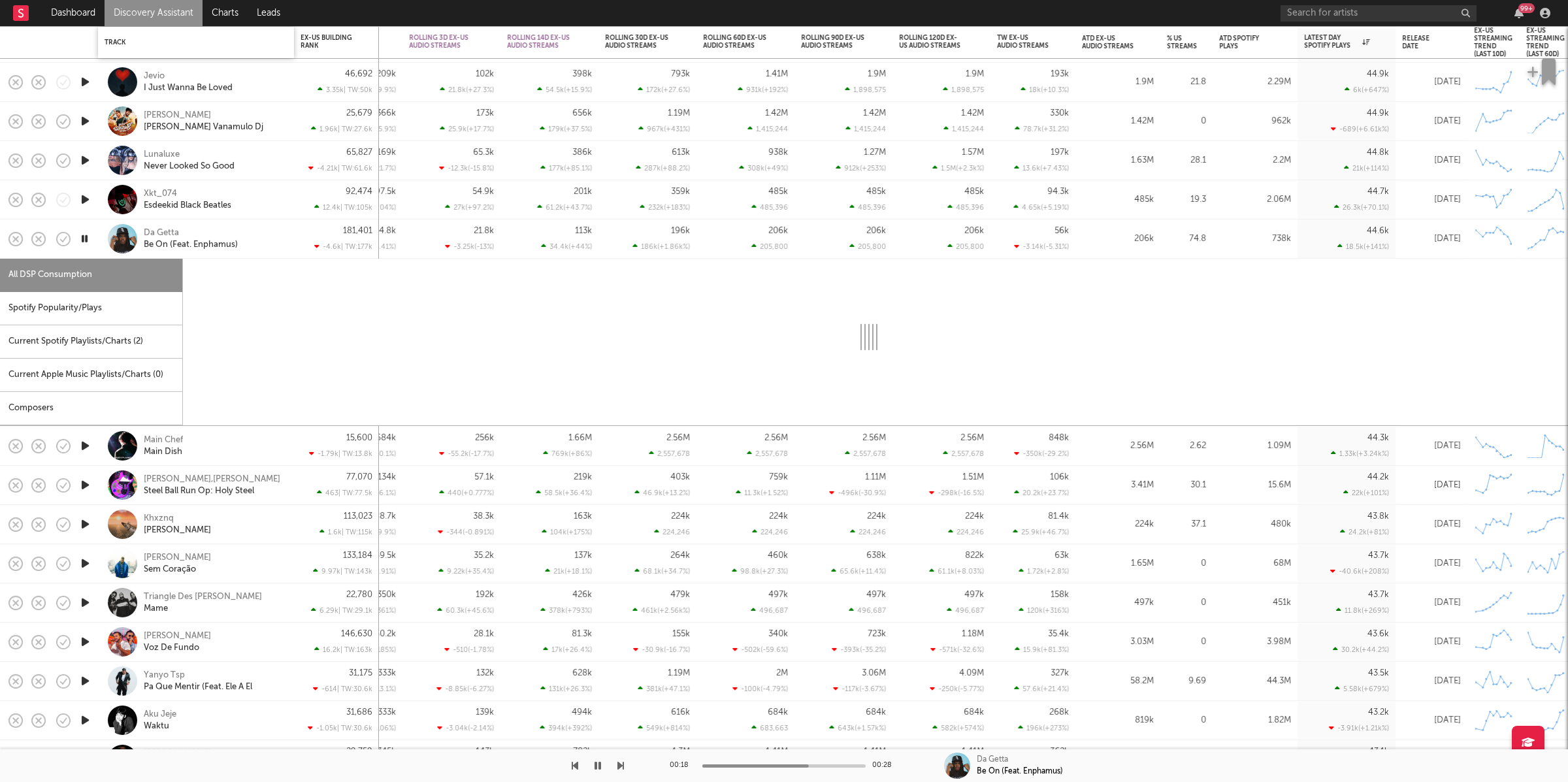
select select "1w"
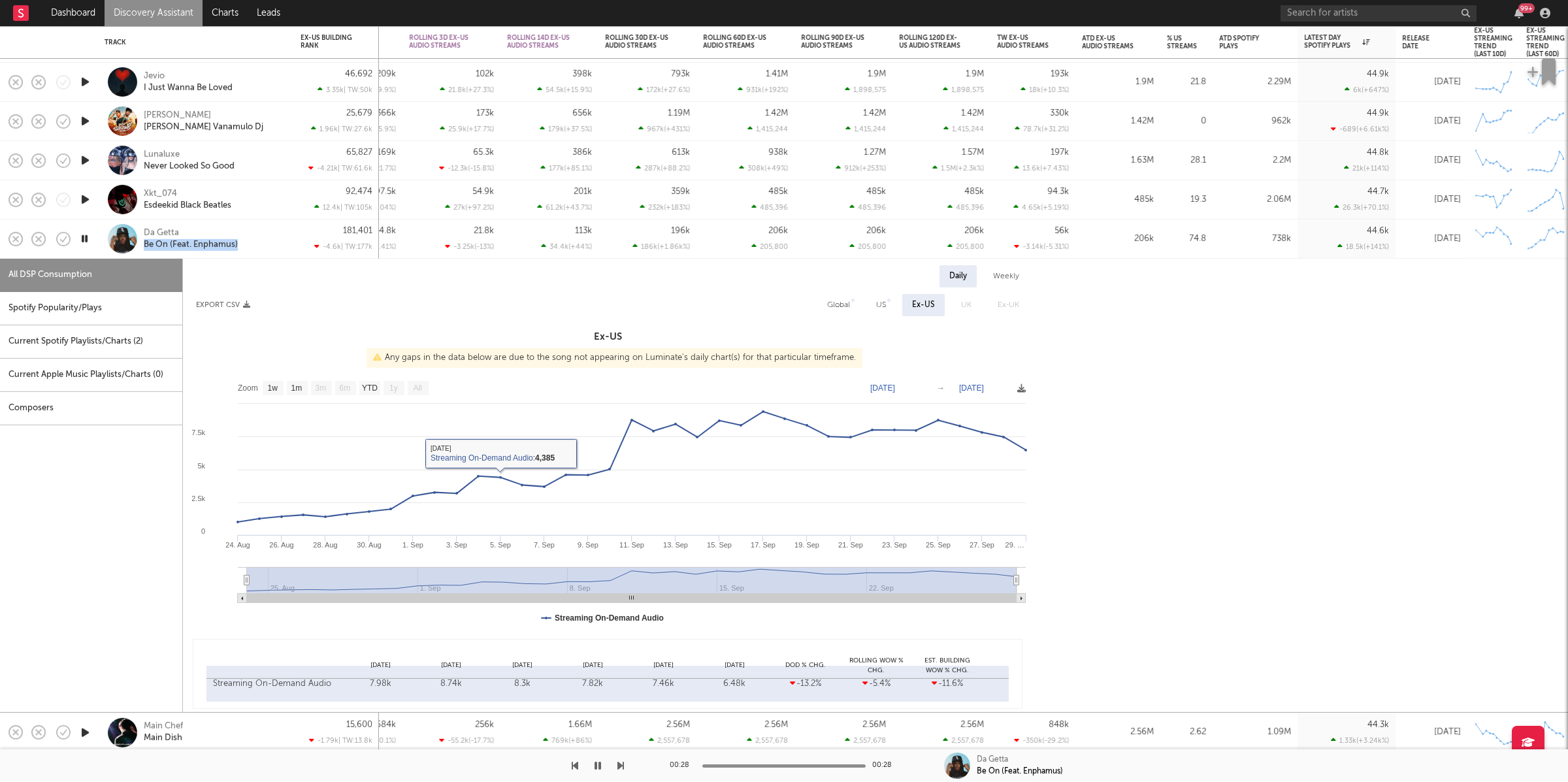
click at [256, 239] on div "Da Getta Be On (Feat. Enphamus)" at bounding box center [214, 238] width 141 height 24
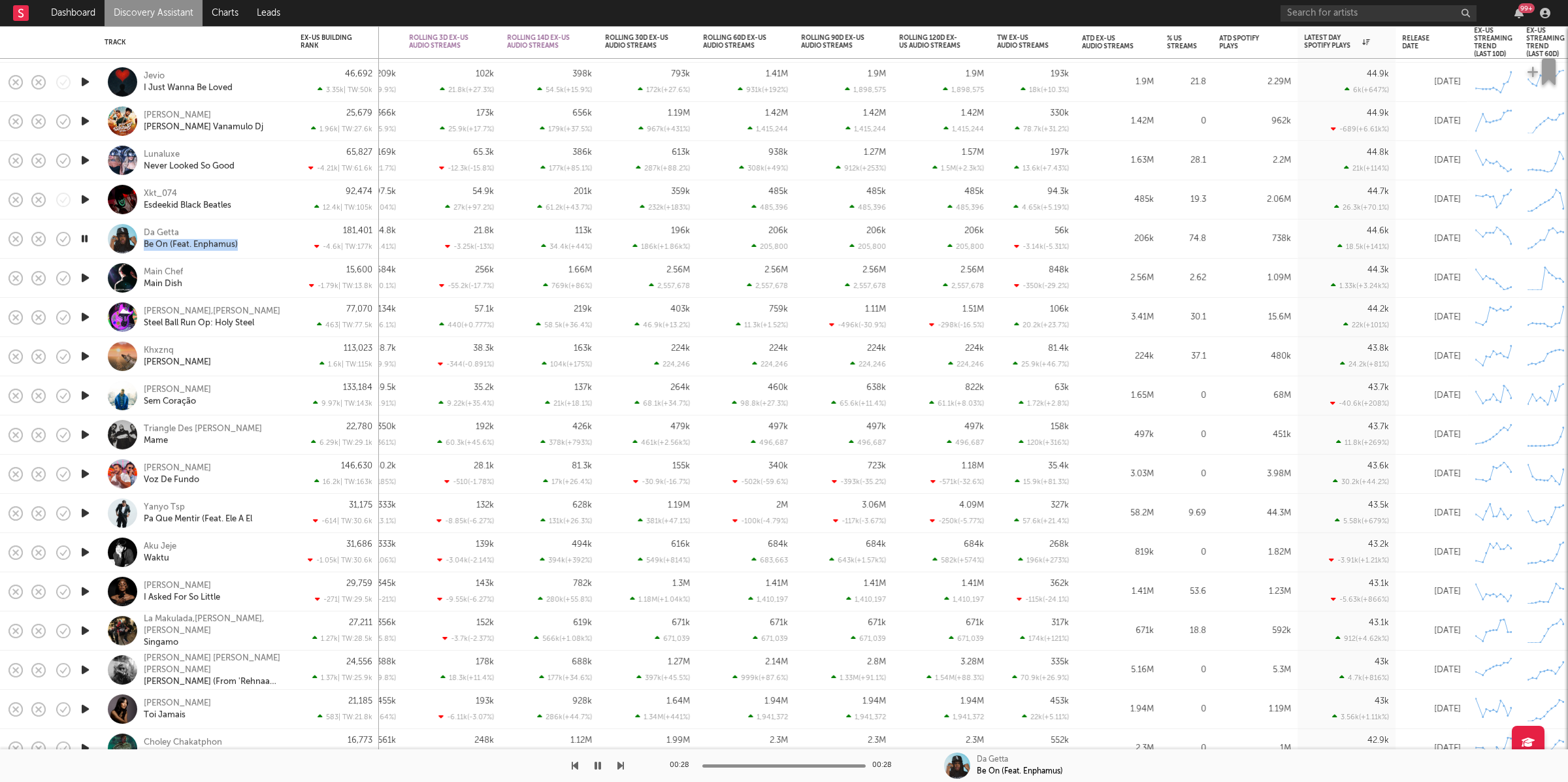
click at [88, 272] on icon "button" at bounding box center [86, 278] width 14 height 16
click at [619, 765] on icon "button" at bounding box center [620, 766] width 6 height 11
click at [622, 764] on icon "button" at bounding box center [620, 766] width 6 height 11
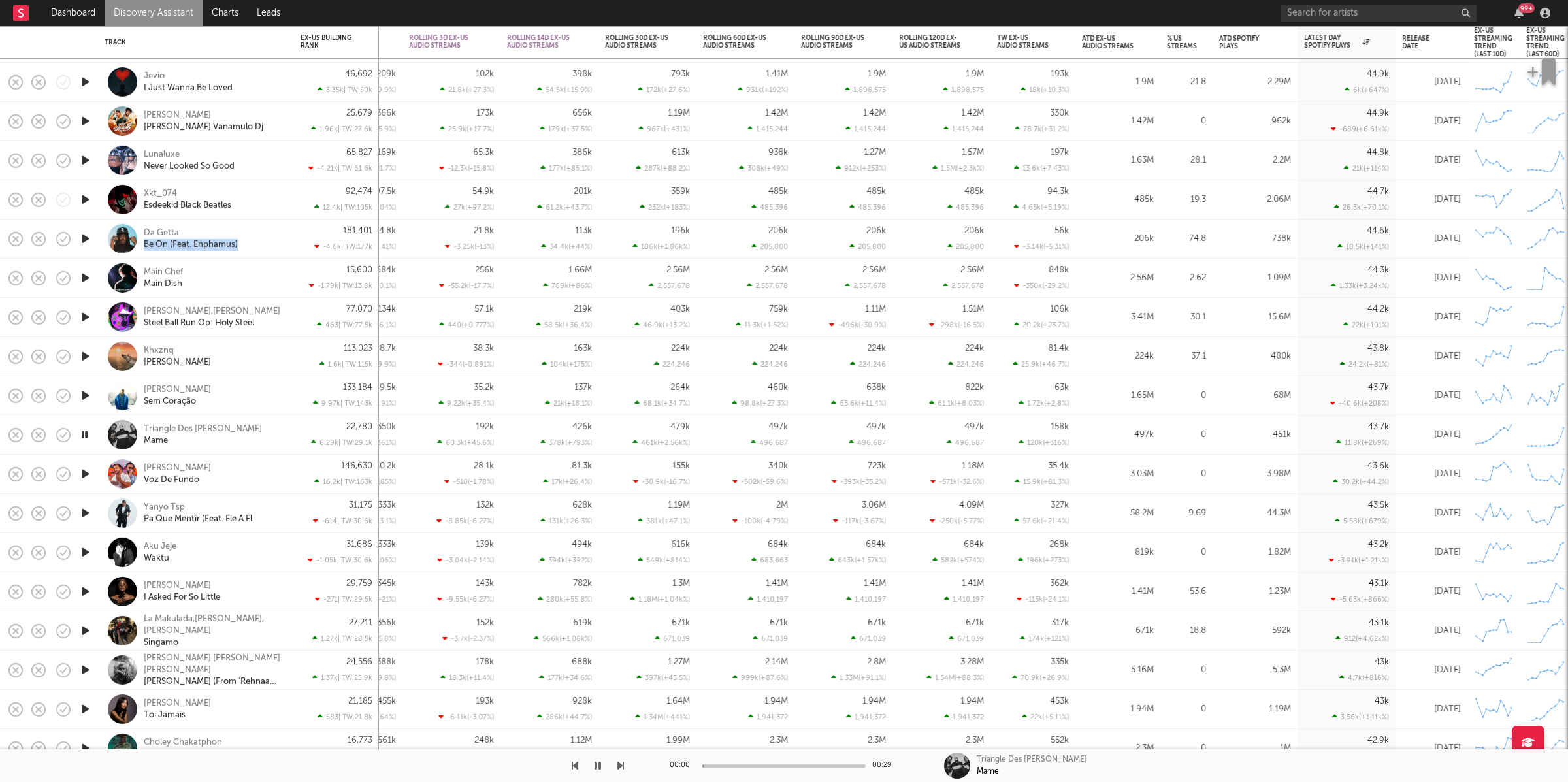
click at [622, 764] on icon "button" at bounding box center [620, 766] width 6 height 11
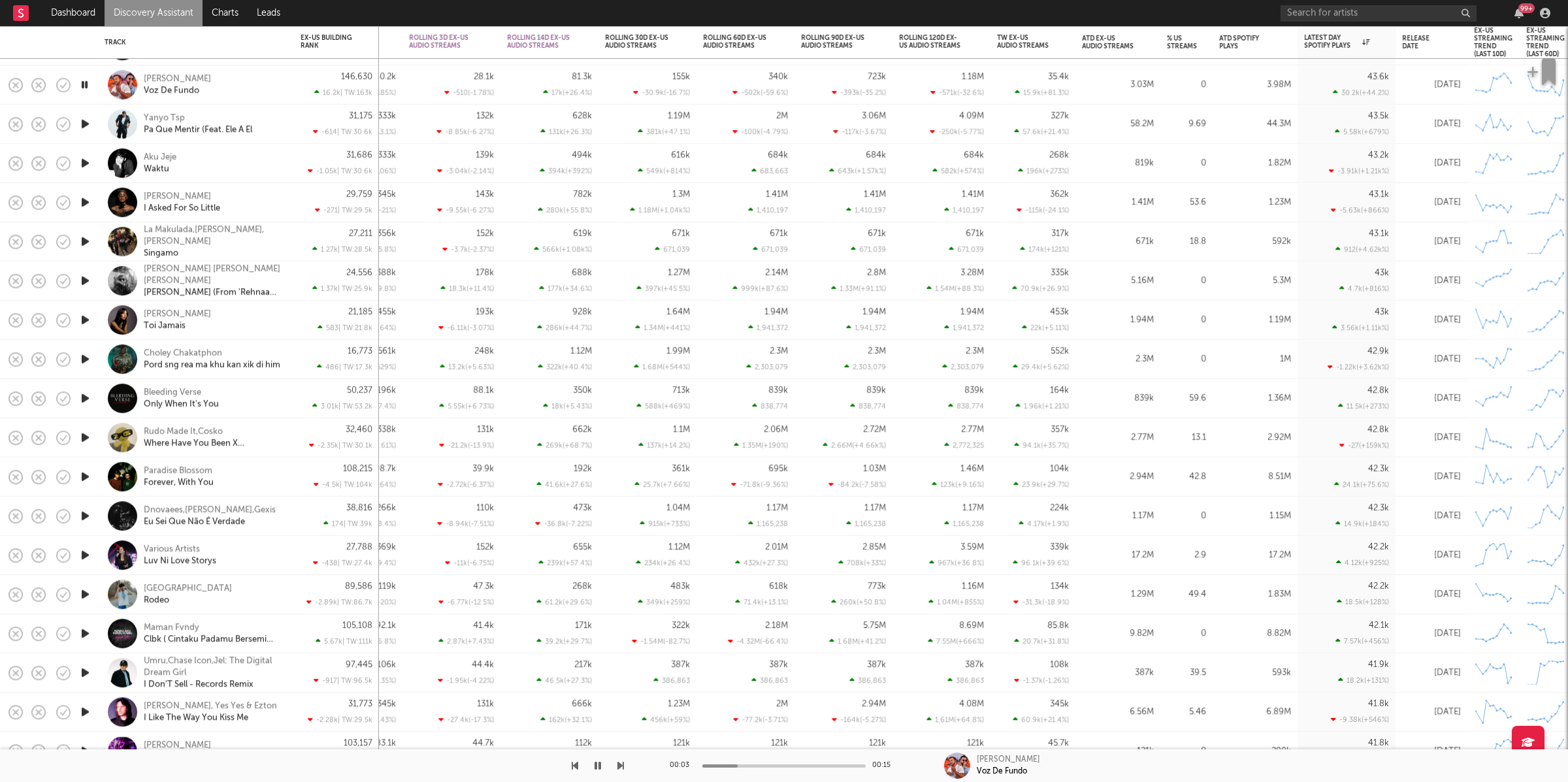
click at [609, 761] on div at bounding box center [312, 765] width 624 height 33
click at [619, 762] on icon "button" at bounding box center [620, 766] width 6 height 11
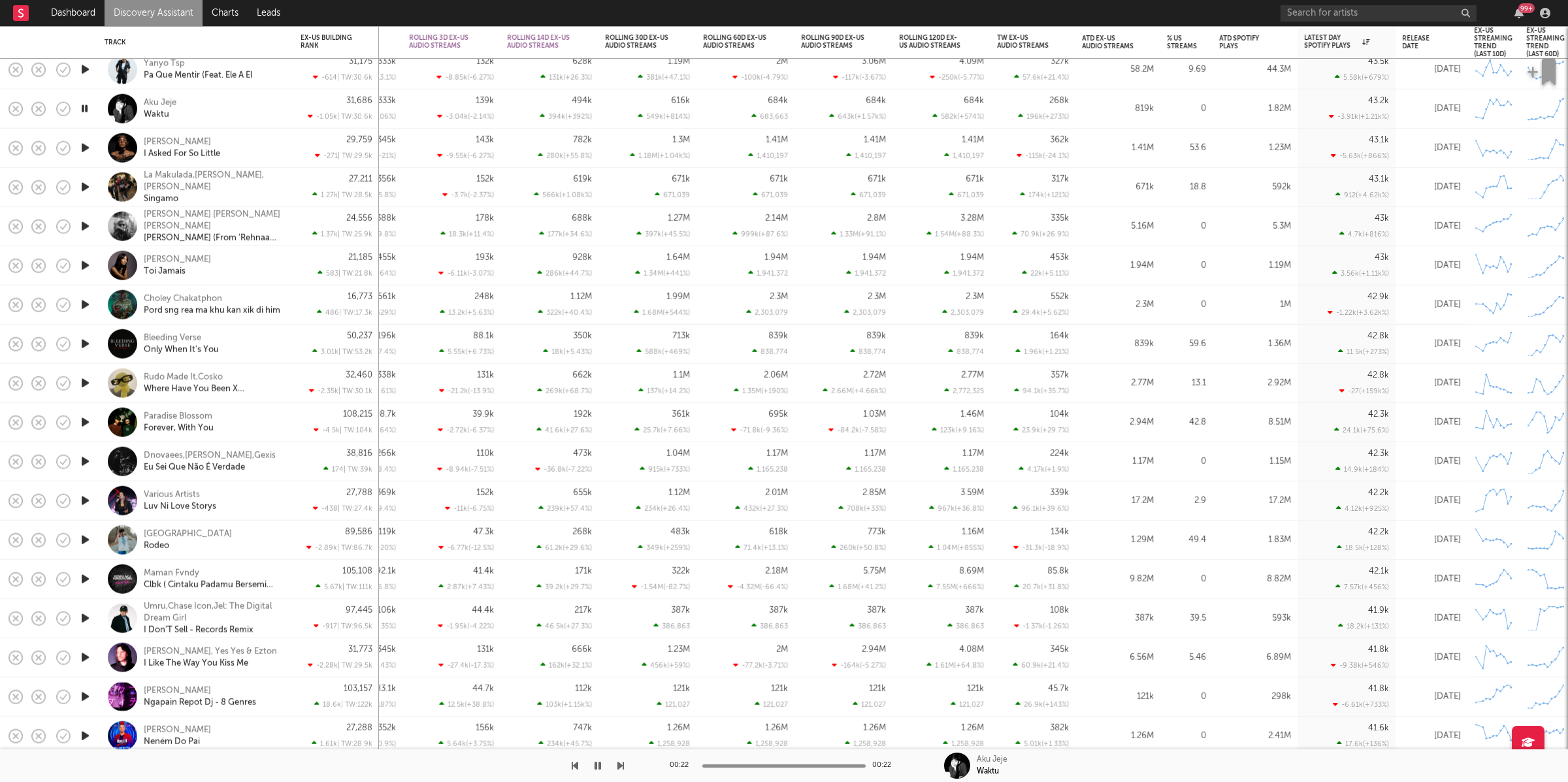
click at [623, 764] on icon "button" at bounding box center [620, 766] width 6 height 11
click at [621, 763] on icon "button" at bounding box center [620, 766] width 6 height 11
click at [622, 763] on icon "button" at bounding box center [620, 766] width 6 height 11
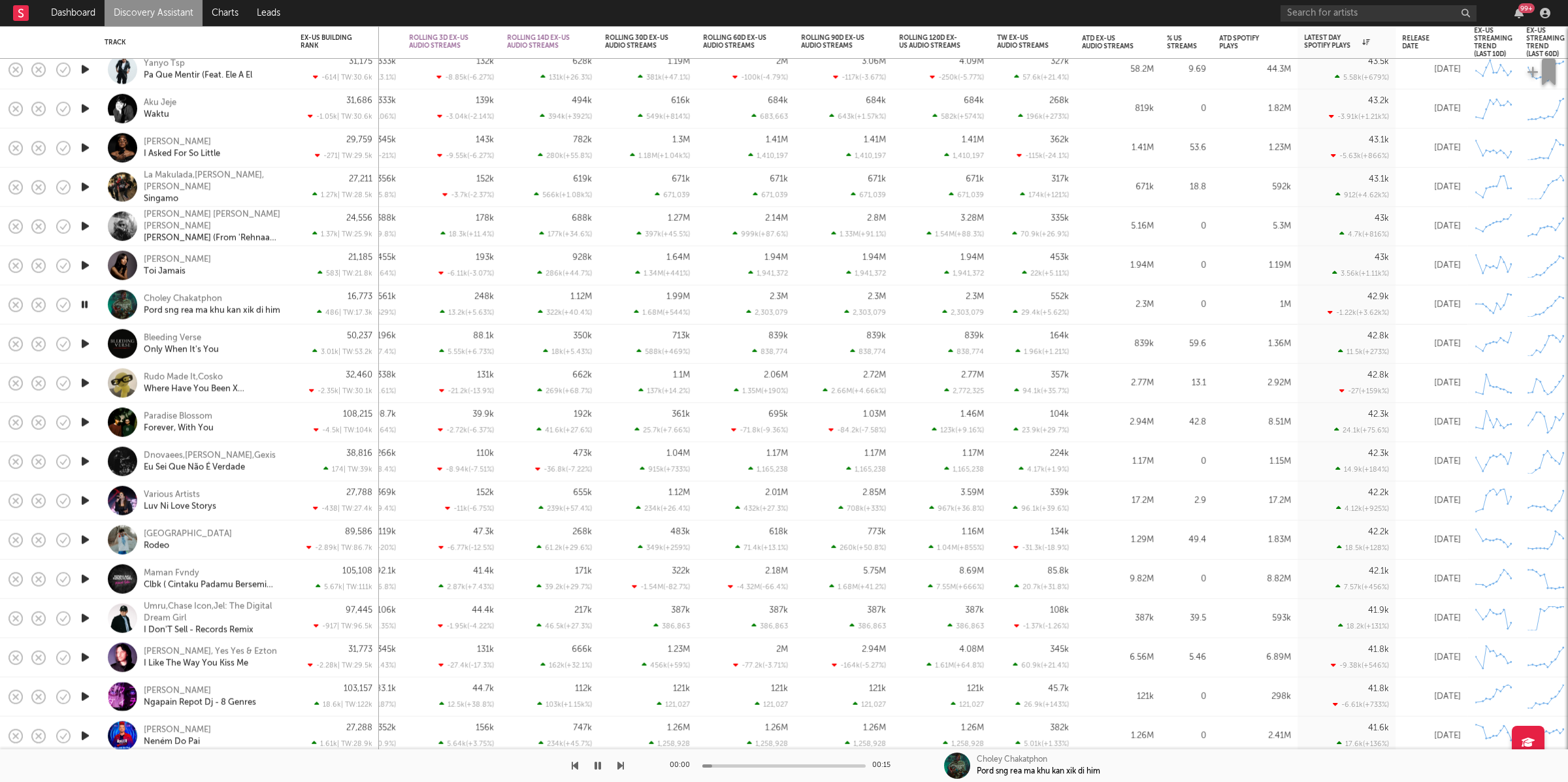
click at [622, 763] on icon "button" at bounding box center [620, 766] width 6 height 11
click at [622, 761] on icon "button" at bounding box center [620, 766] width 6 height 11
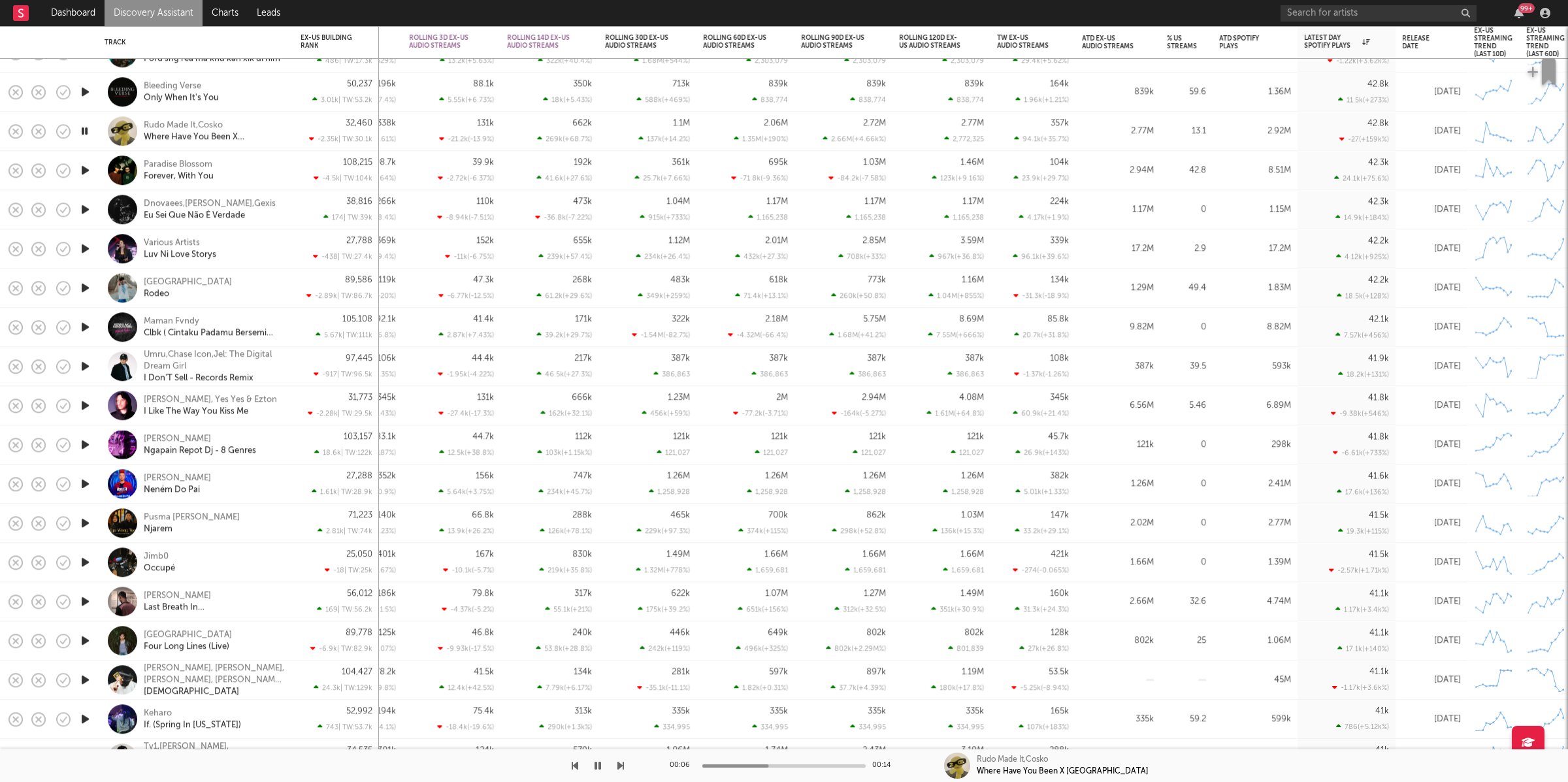
click at [576, 767] on icon "button" at bounding box center [574, 766] width 6 height 11
click at [622, 765] on icon "button" at bounding box center [620, 766] width 6 height 11
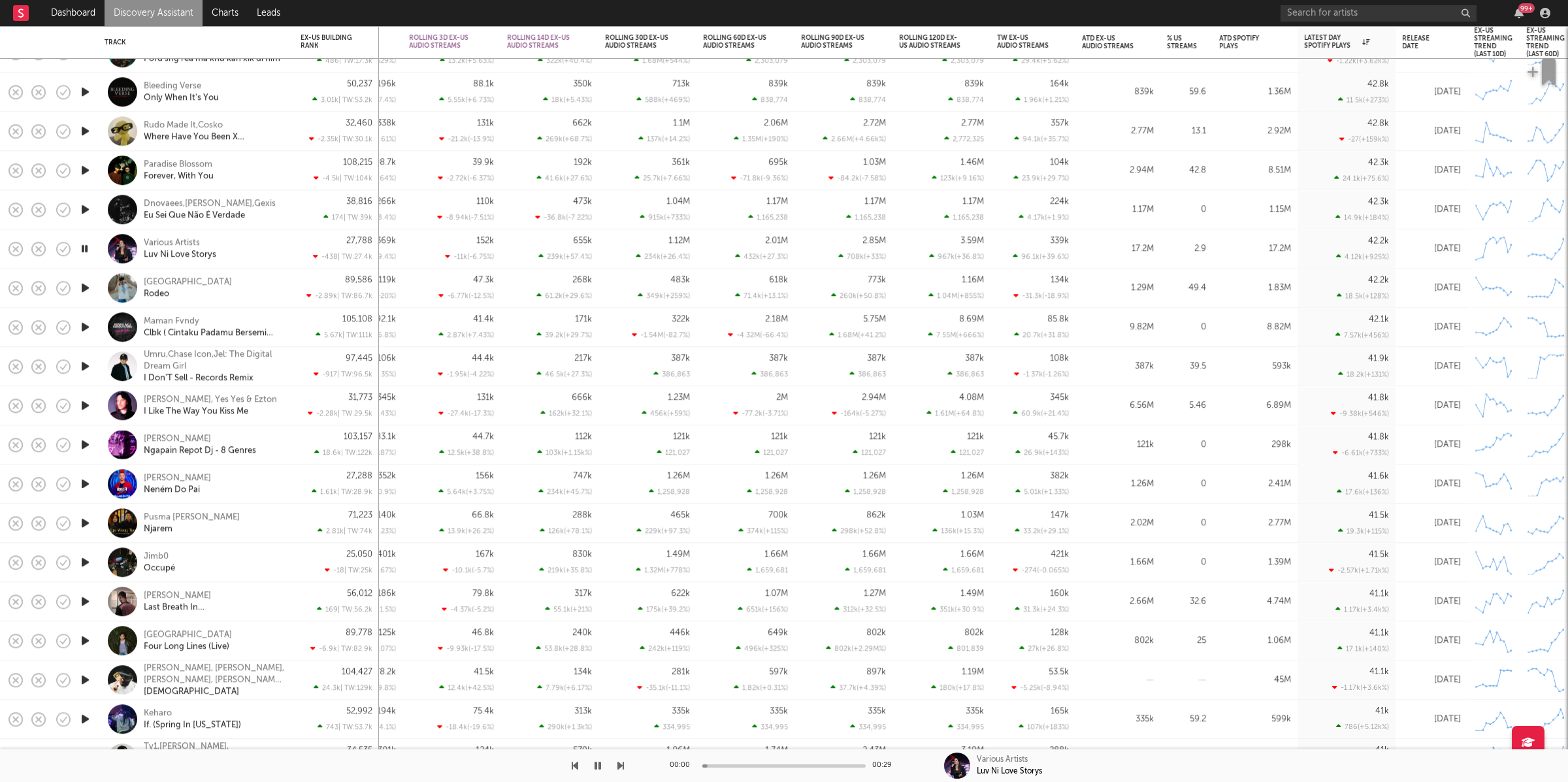
click at [622, 765] on icon "button" at bounding box center [620, 766] width 6 height 11
click at [621, 763] on icon "button" at bounding box center [620, 766] width 6 height 11
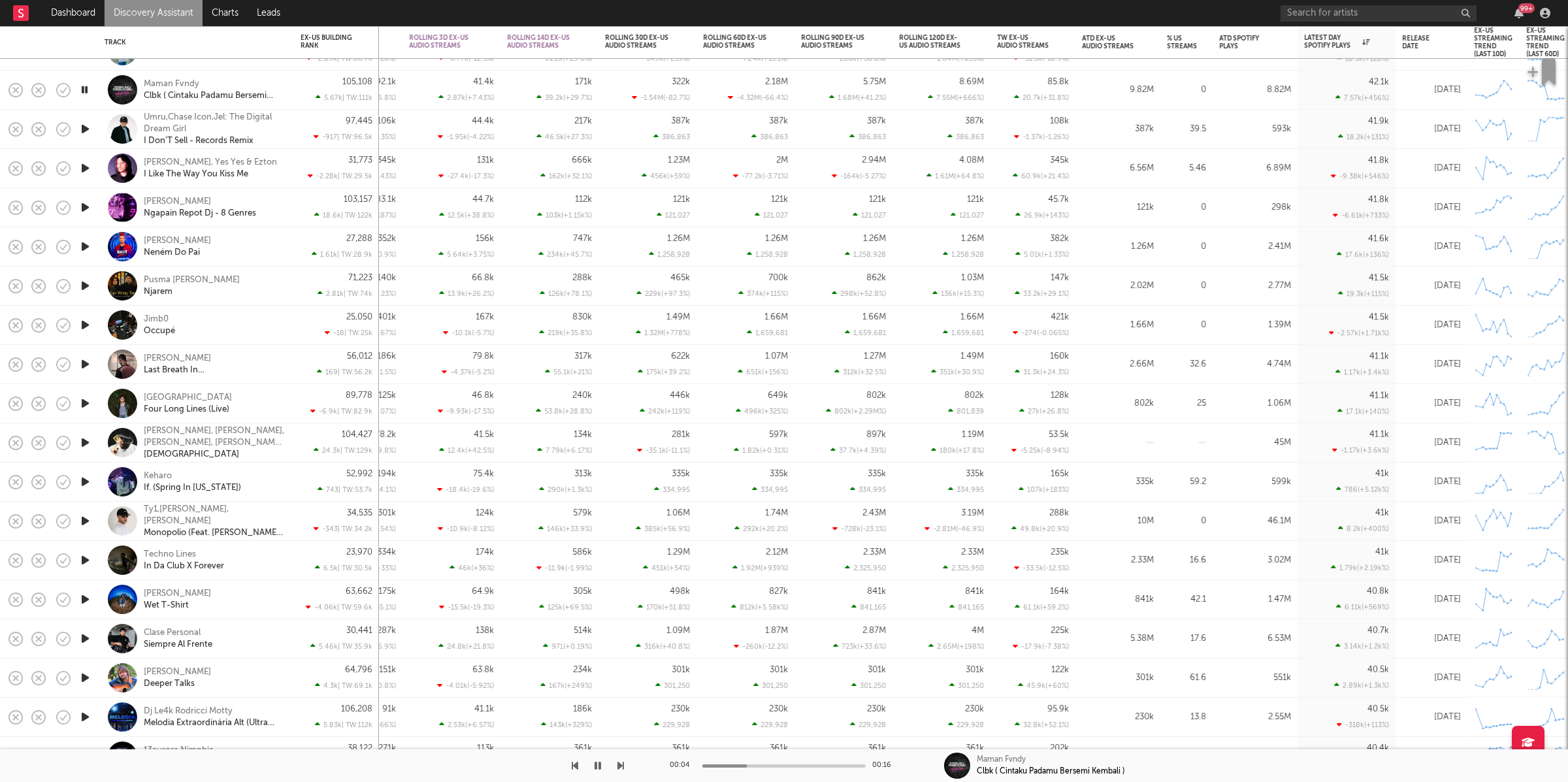
click at [622, 759] on button "button" at bounding box center [620, 765] width 6 height 33
click at [622, 761] on icon "button" at bounding box center [620, 766] width 6 height 11
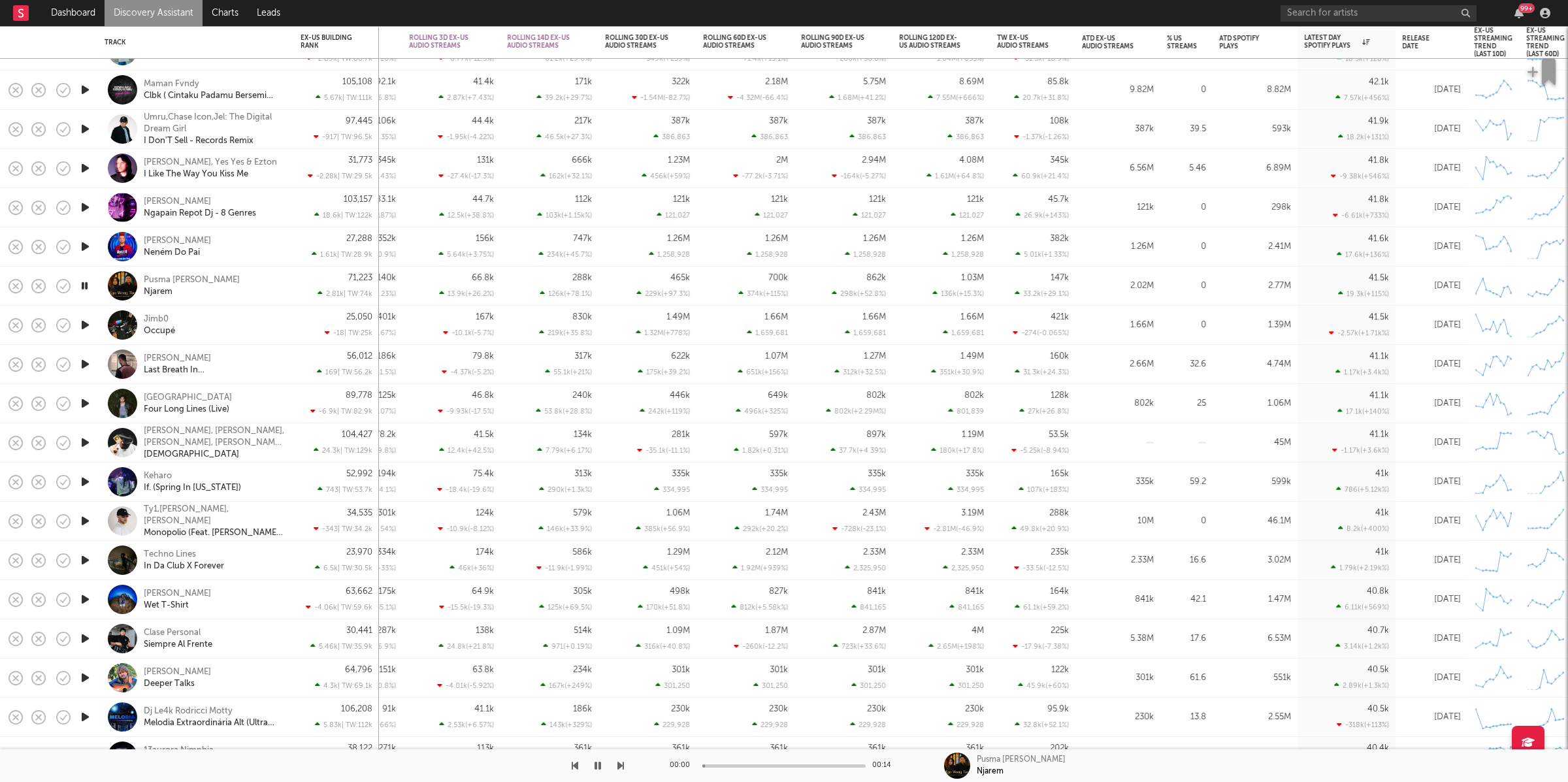
click at [622, 761] on icon "button" at bounding box center [620, 766] width 6 height 11
click at [619, 766] on icon "button" at bounding box center [620, 766] width 6 height 11
click at [256, 321] on div "Jimb0 Occupé" at bounding box center [214, 326] width 141 height 24
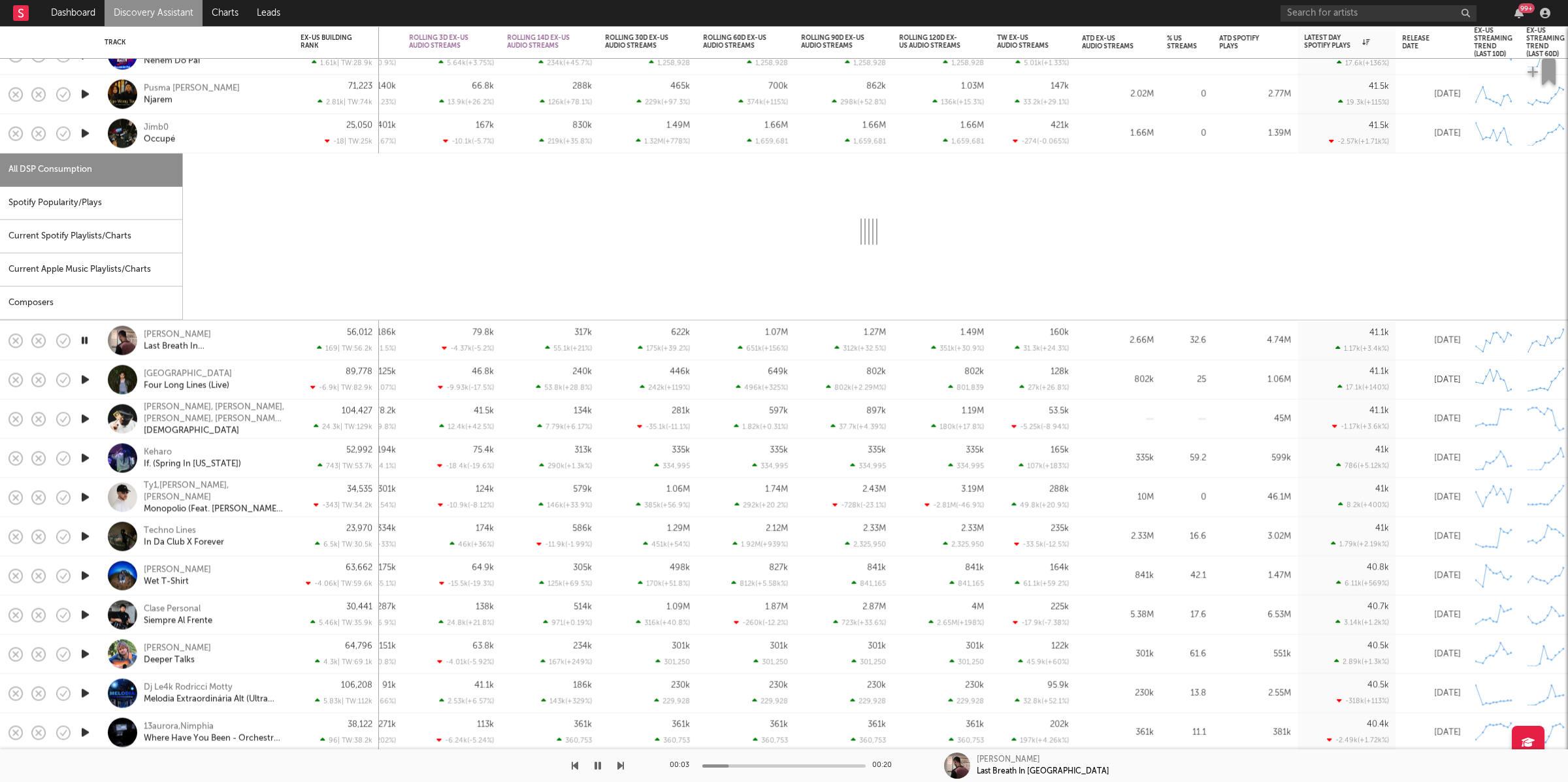
select select "1w"
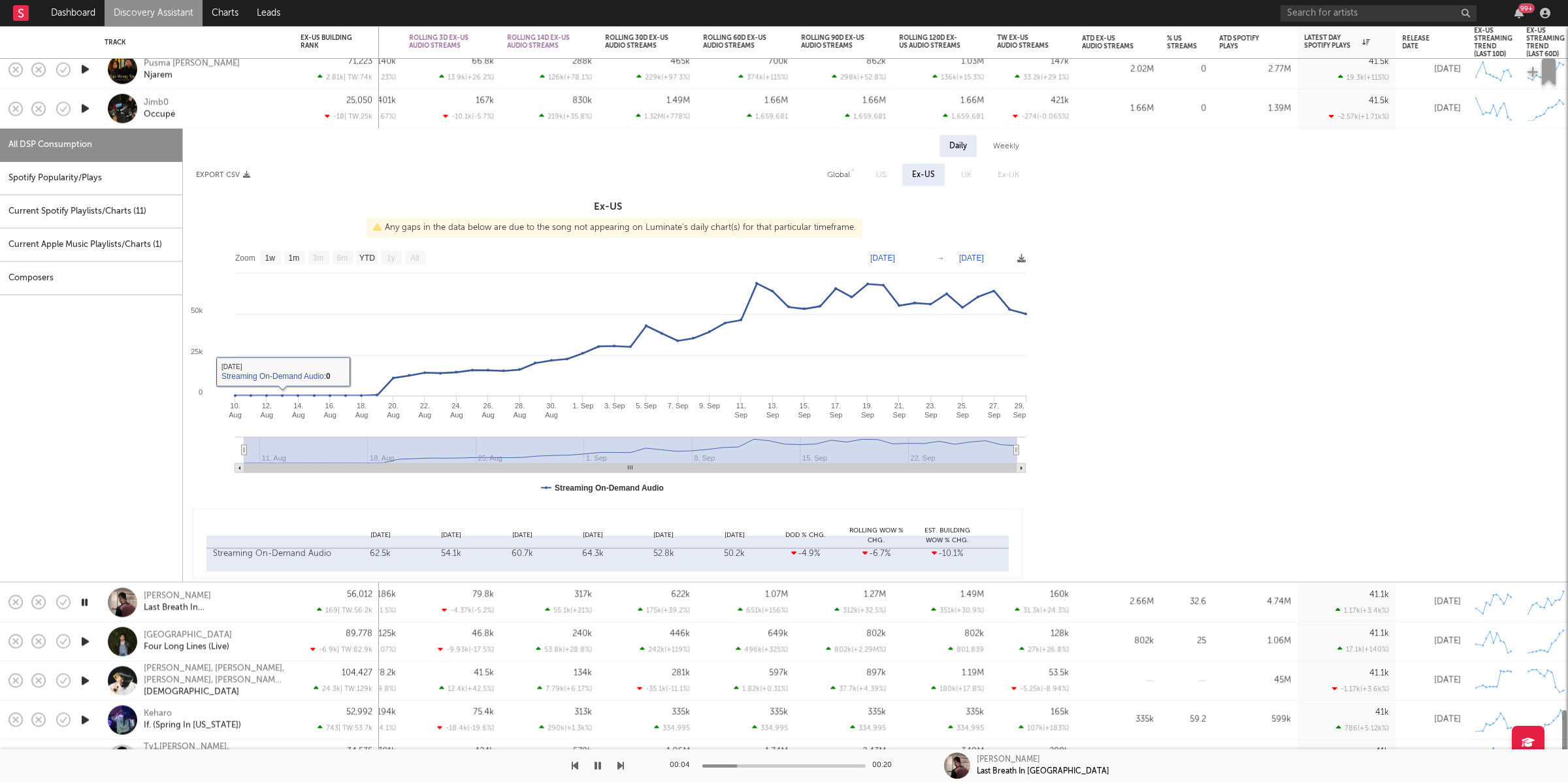
click at [85, 161] on div "All DSP Consumption" at bounding box center [91, 146] width 182 height 34
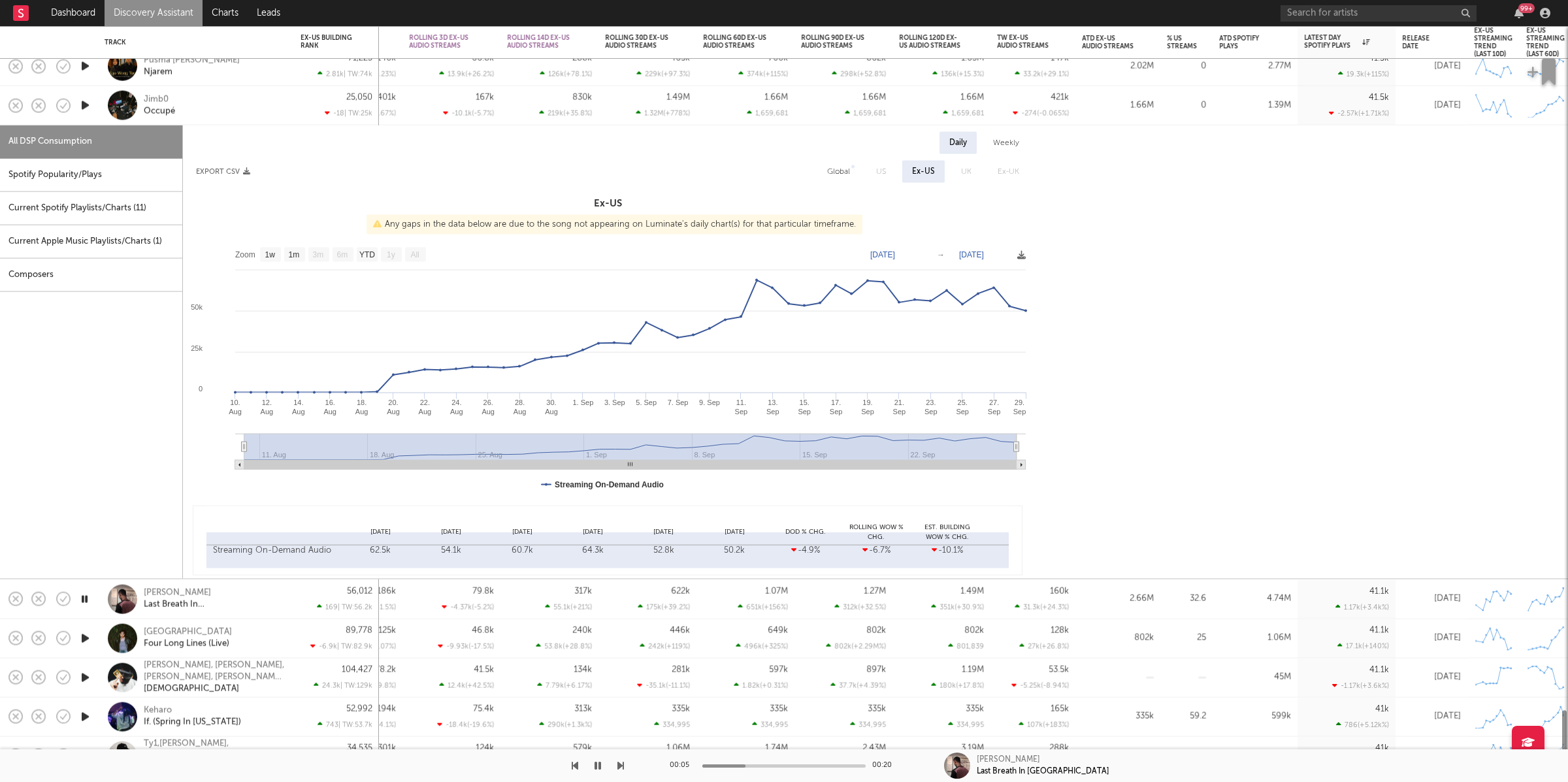
click at [142, 178] on div "Spotify Popularity/Plays" at bounding box center [91, 176] width 182 height 34
select select "1w"
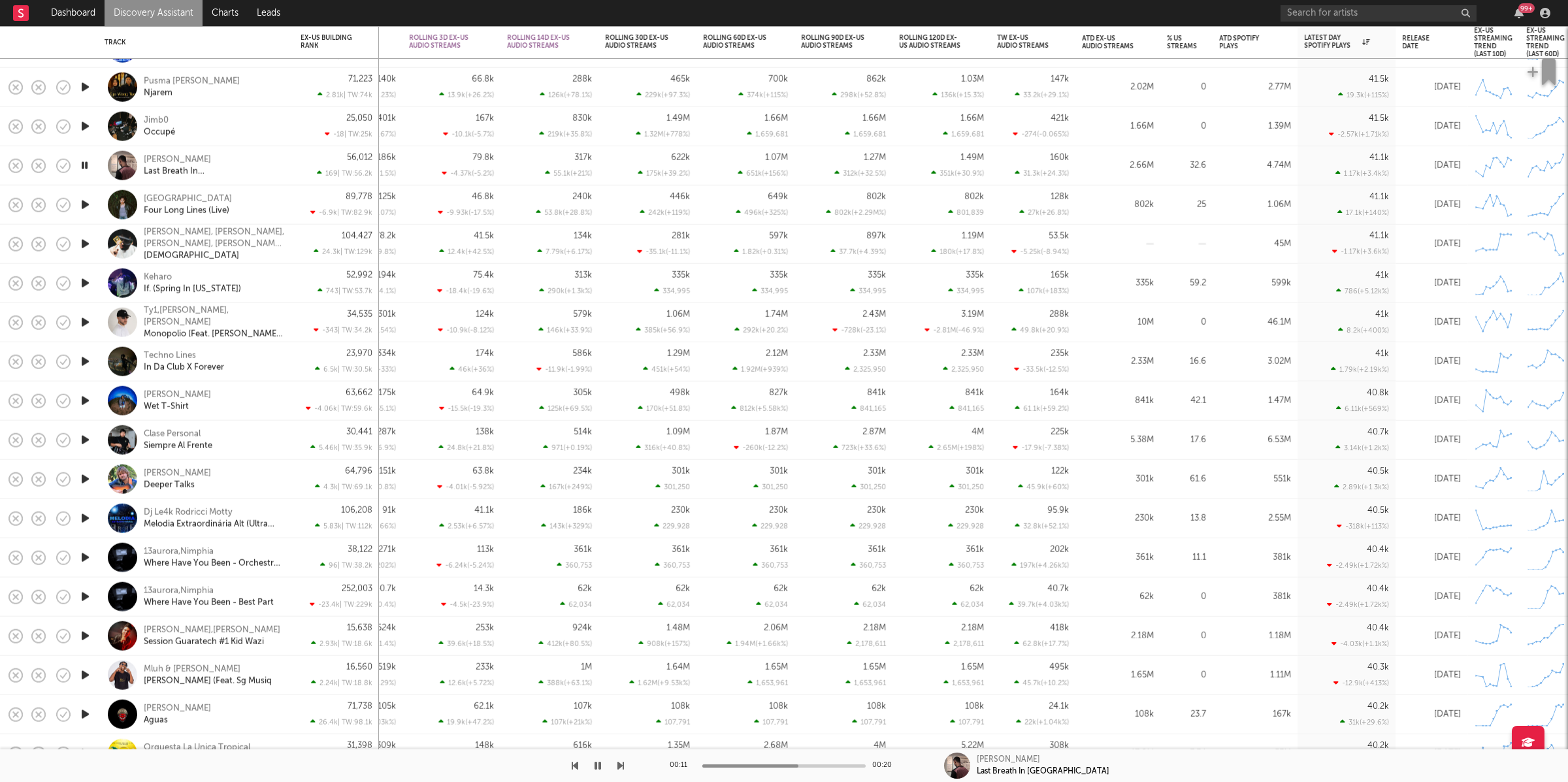
click at [258, 126] on div "Jimb0 Occupé" at bounding box center [214, 126] width 141 height 24
select select "1w"
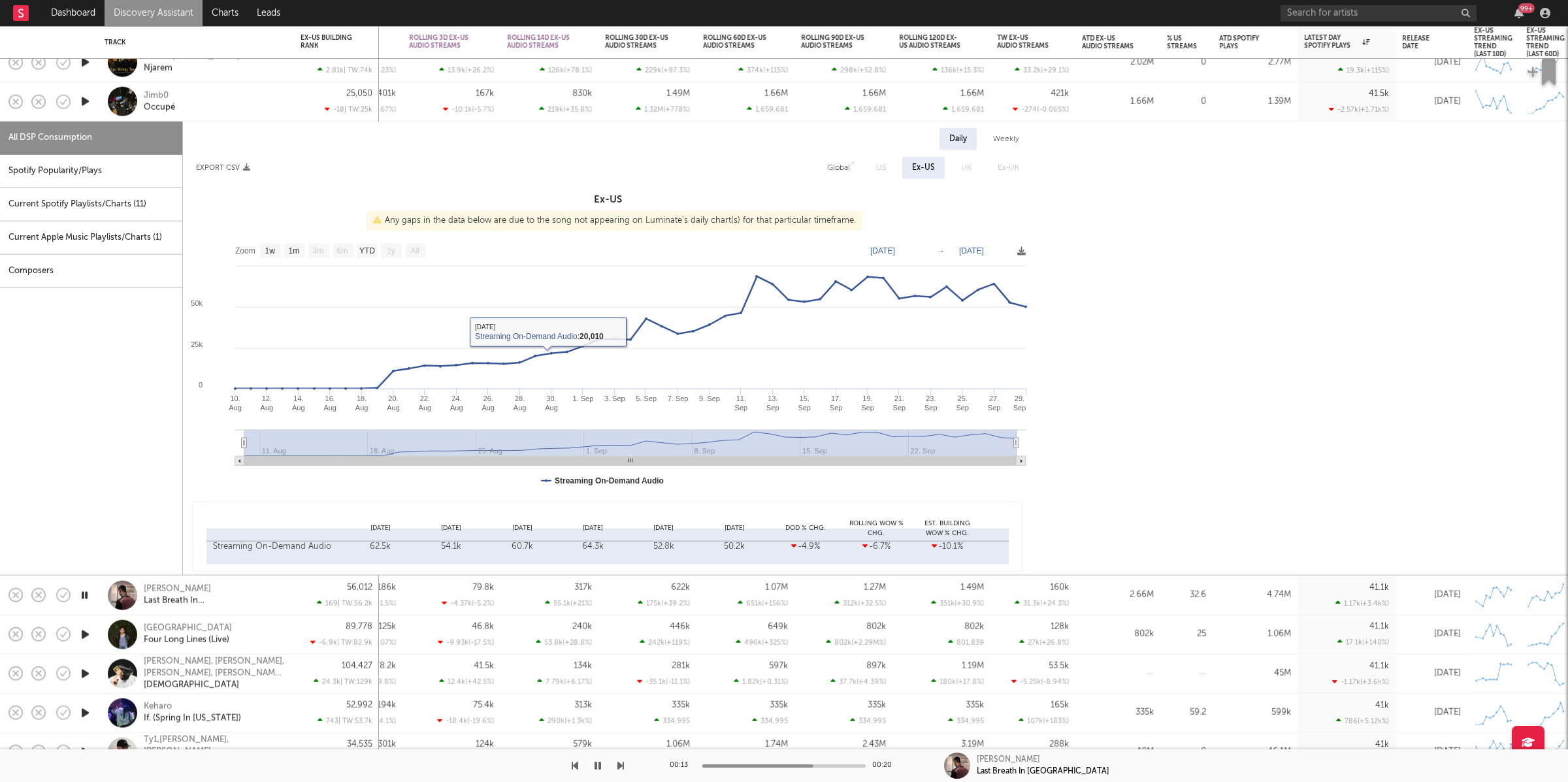
click at [0, 168] on div "Spotify Popularity/Plays" at bounding box center [91, 172] width 182 height 34
select select "1w"
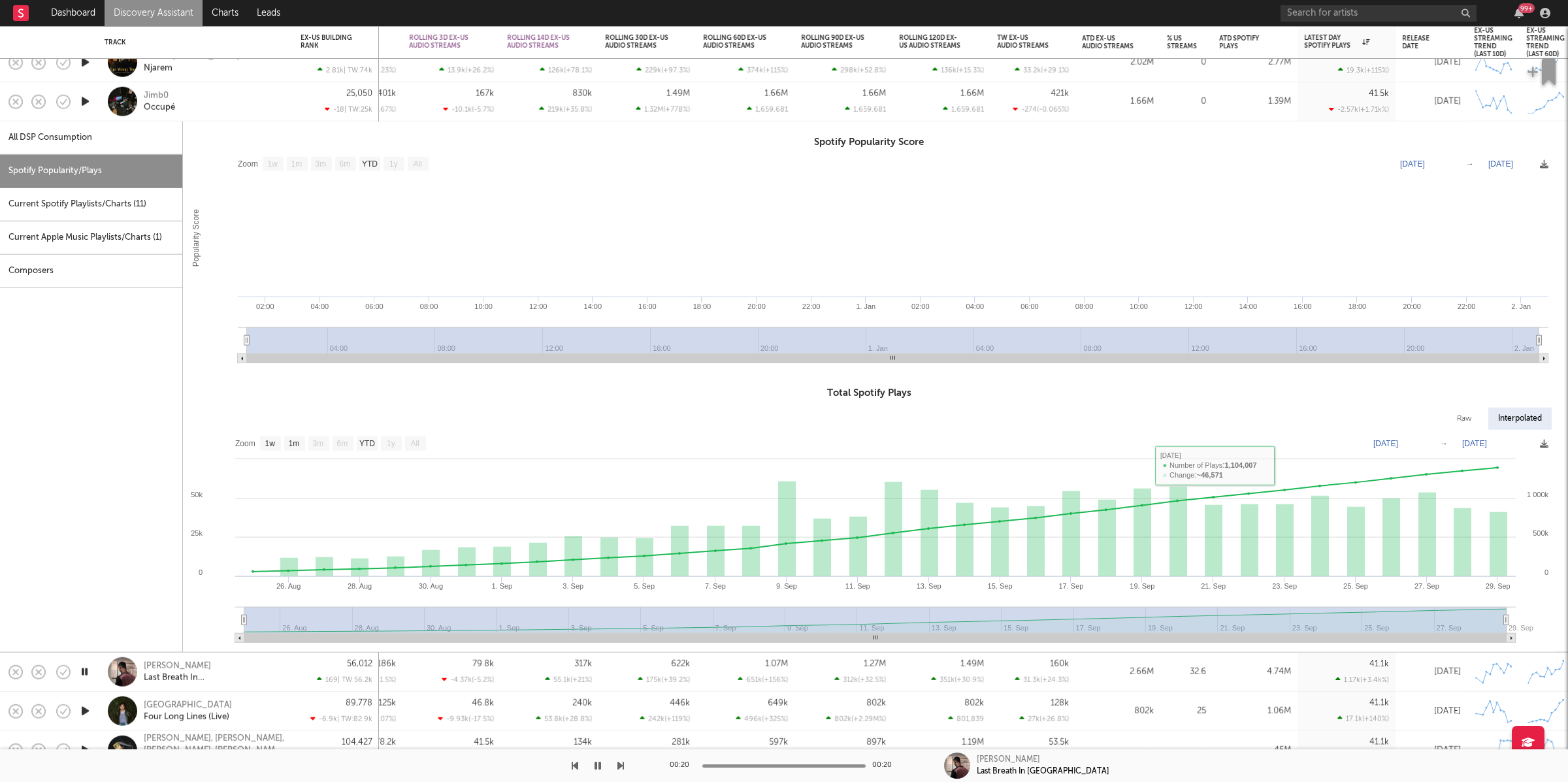
click at [221, 102] on div "Jimb0 Occupé" at bounding box center [214, 101] width 141 height 24
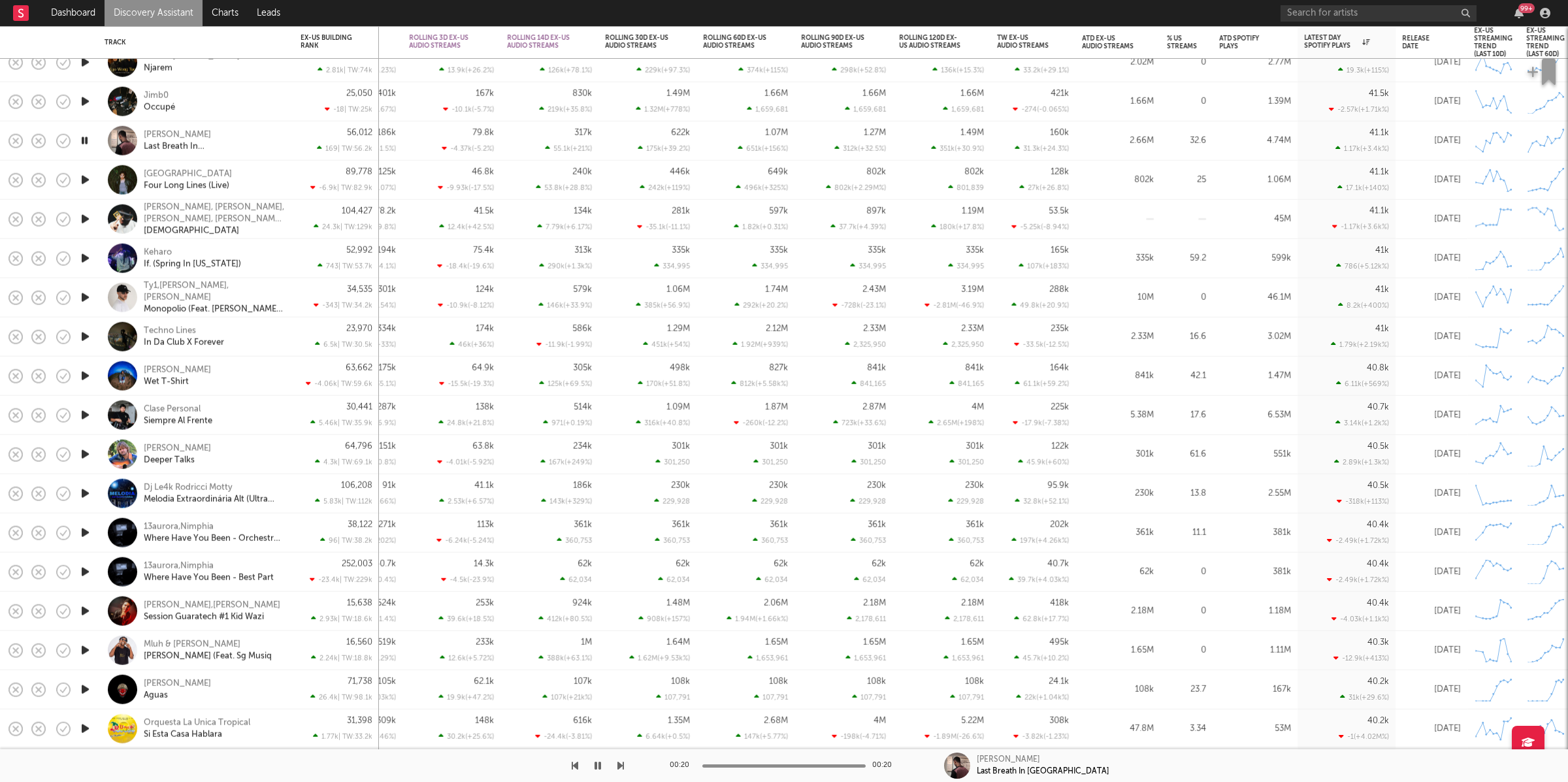
click at [620, 767] on icon "button" at bounding box center [620, 766] width 6 height 11
click at [621, 767] on icon "button" at bounding box center [620, 766] width 6 height 11
click at [628, 774] on div "00:00 00:29 Arem Ozguc, Arman Aydin, Buray, Feride Hilal Akın, Kök$vl Rampapapam" at bounding box center [784, 765] width 1568 height 33
click at [616, 765] on div at bounding box center [312, 765] width 624 height 33
click at [616, 764] on div at bounding box center [312, 765] width 624 height 33
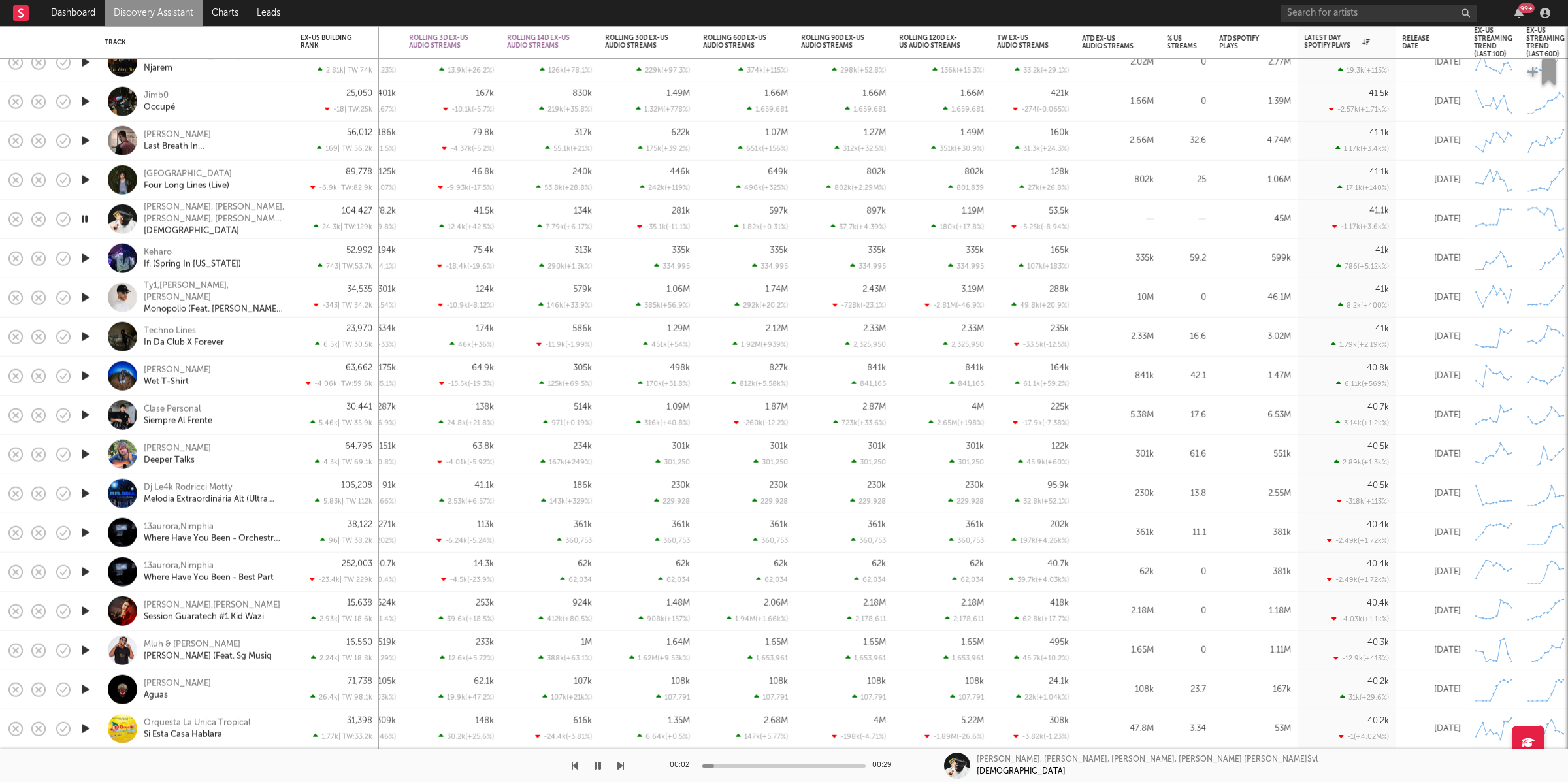
click at [617, 767] on icon "button" at bounding box center [620, 766] width 6 height 11
click at [619, 767] on icon "button" at bounding box center [620, 766] width 6 height 11
click at [617, 764] on icon "button" at bounding box center [620, 766] width 6 height 11
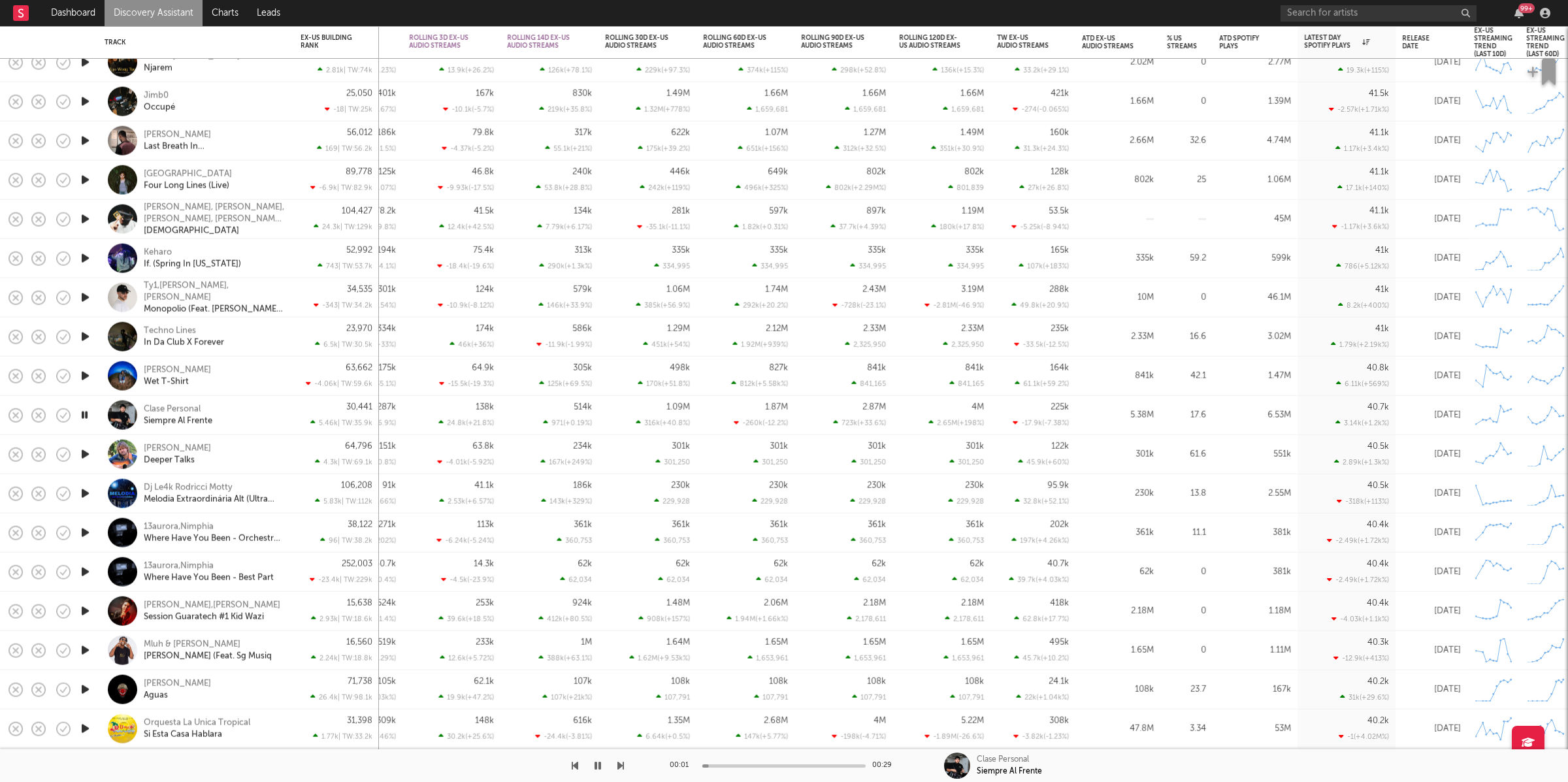
click at [617, 764] on icon "button" at bounding box center [620, 766] width 6 height 11
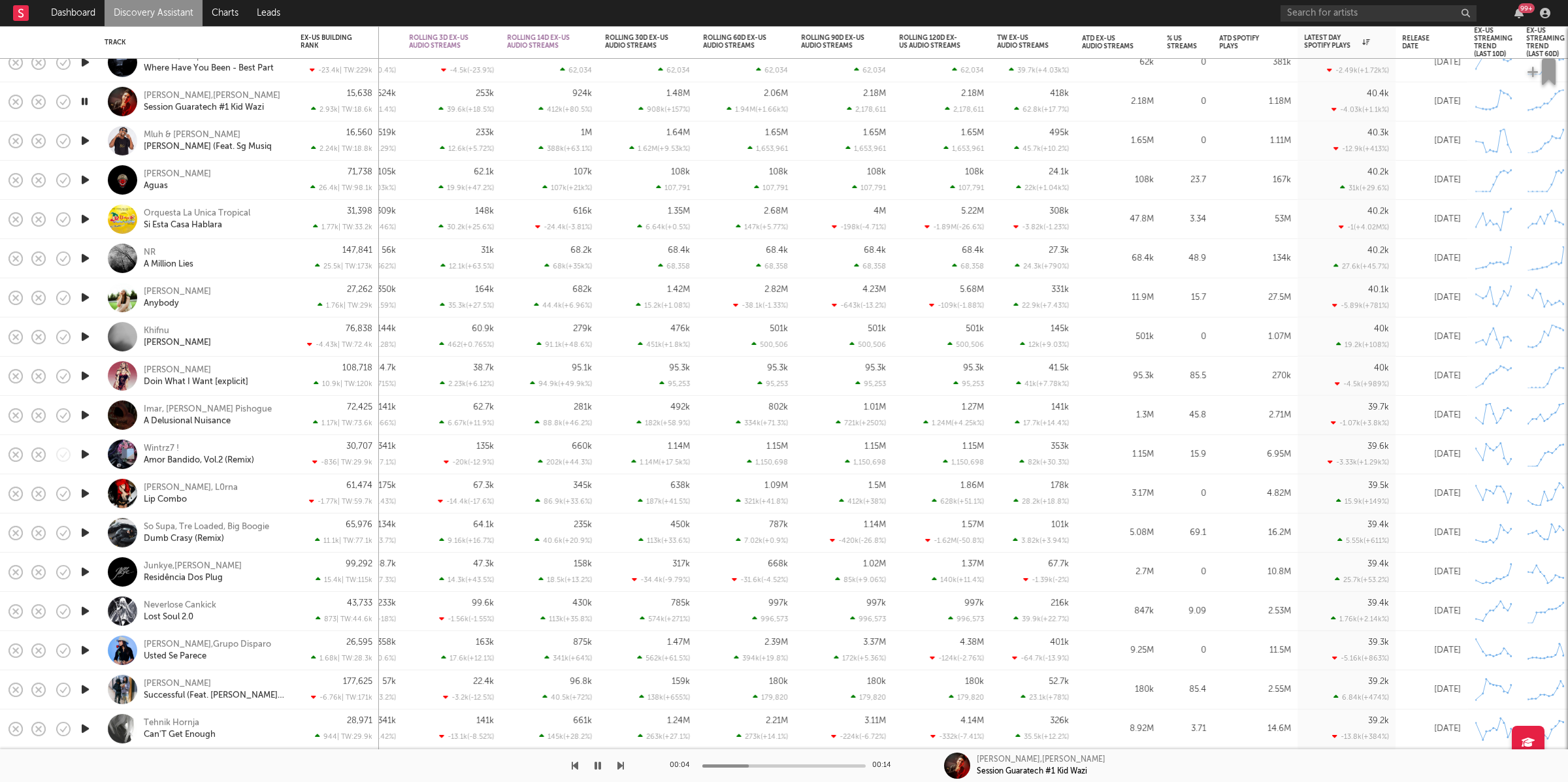
click at [620, 763] on icon "button" at bounding box center [620, 766] width 6 height 11
click at [619, 766] on icon "button" at bounding box center [620, 766] width 6 height 11
click at [273, 260] on div "NR A Million Lies" at bounding box center [214, 258] width 141 height 24
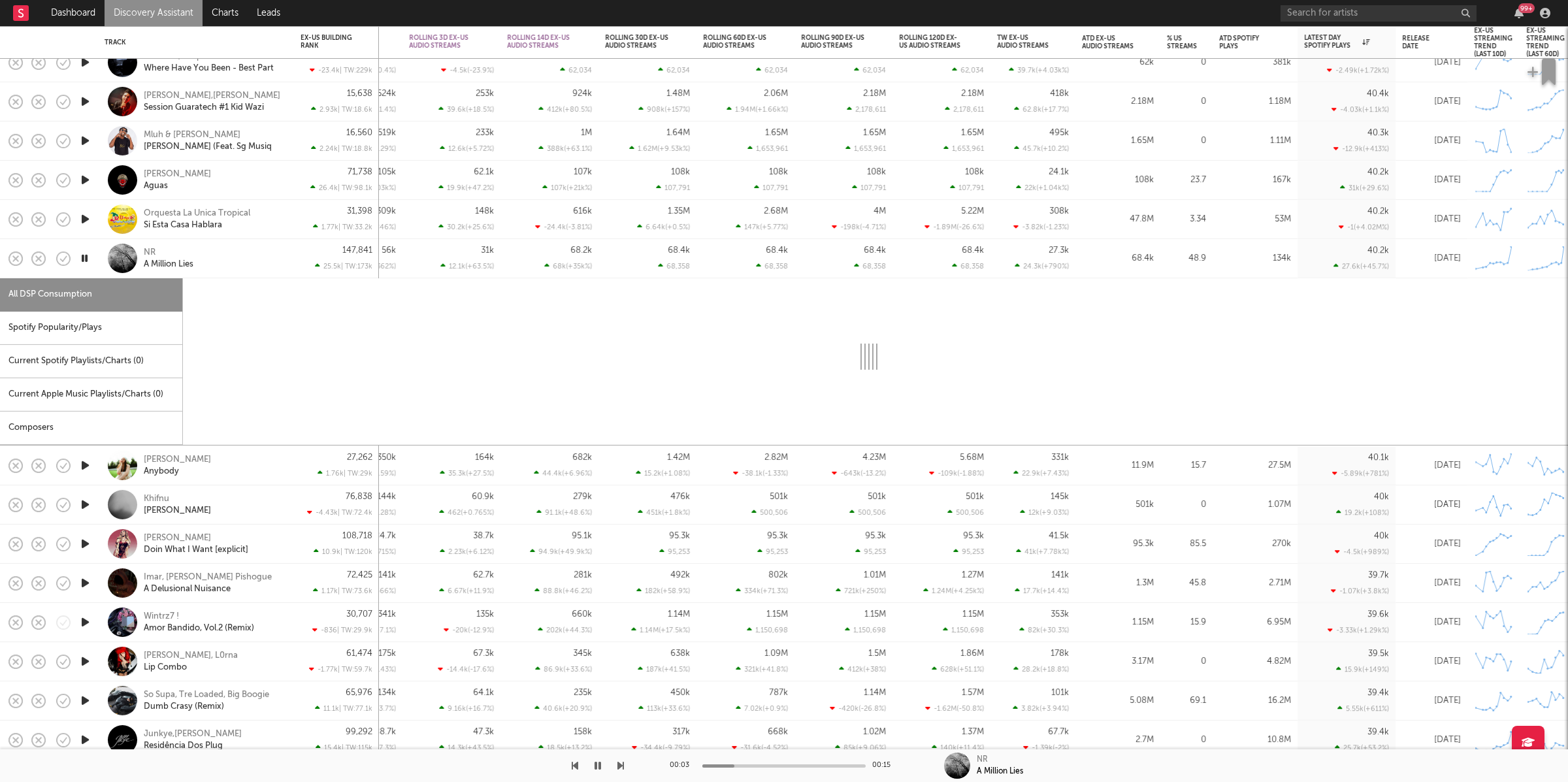
select select "1w"
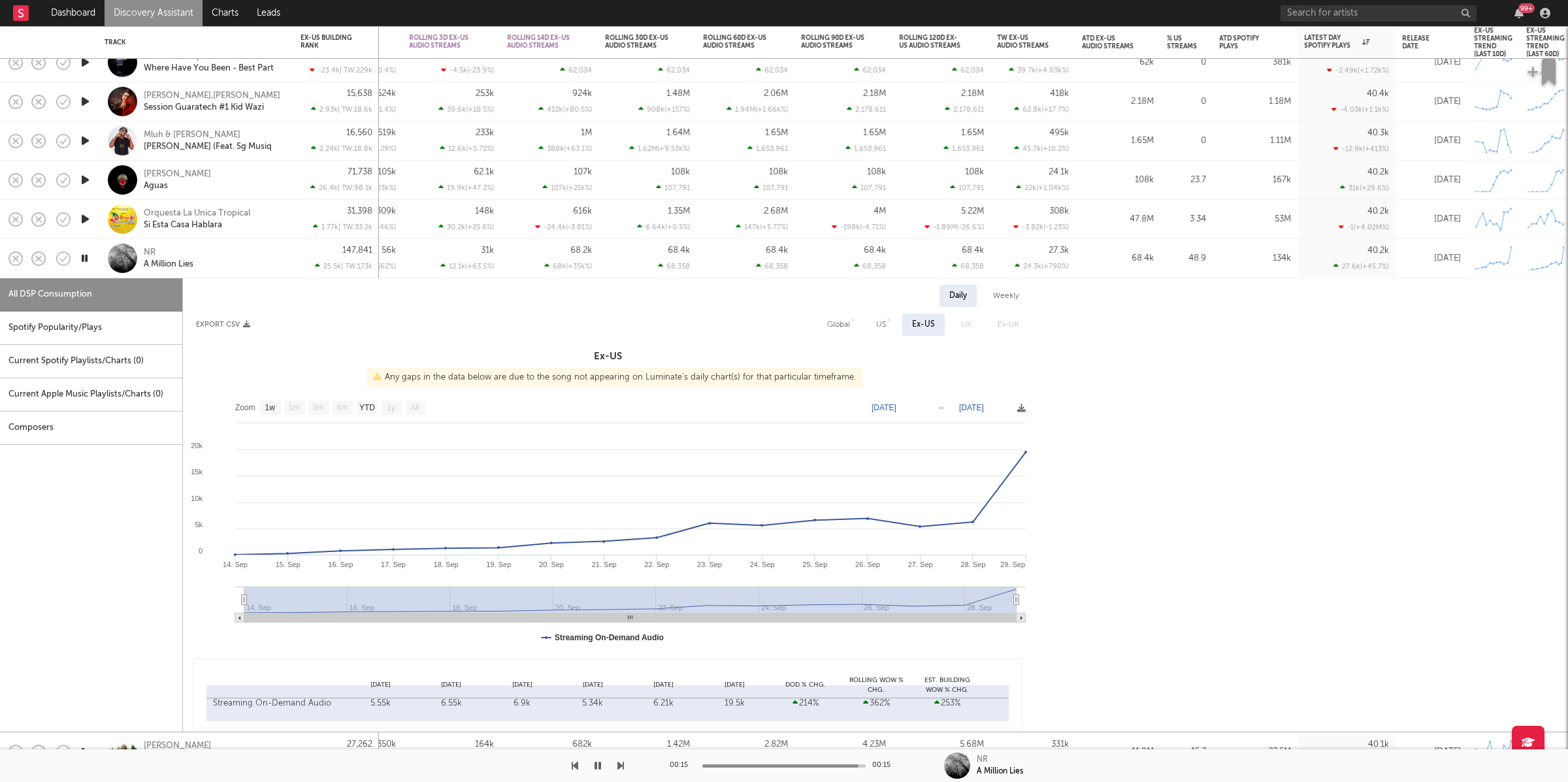
click at [619, 764] on icon "button" at bounding box center [620, 766] width 6 height 11
click at [272, 260] on div "NR A Million Lies" at bounding box center [214, 258] width 141 height 24
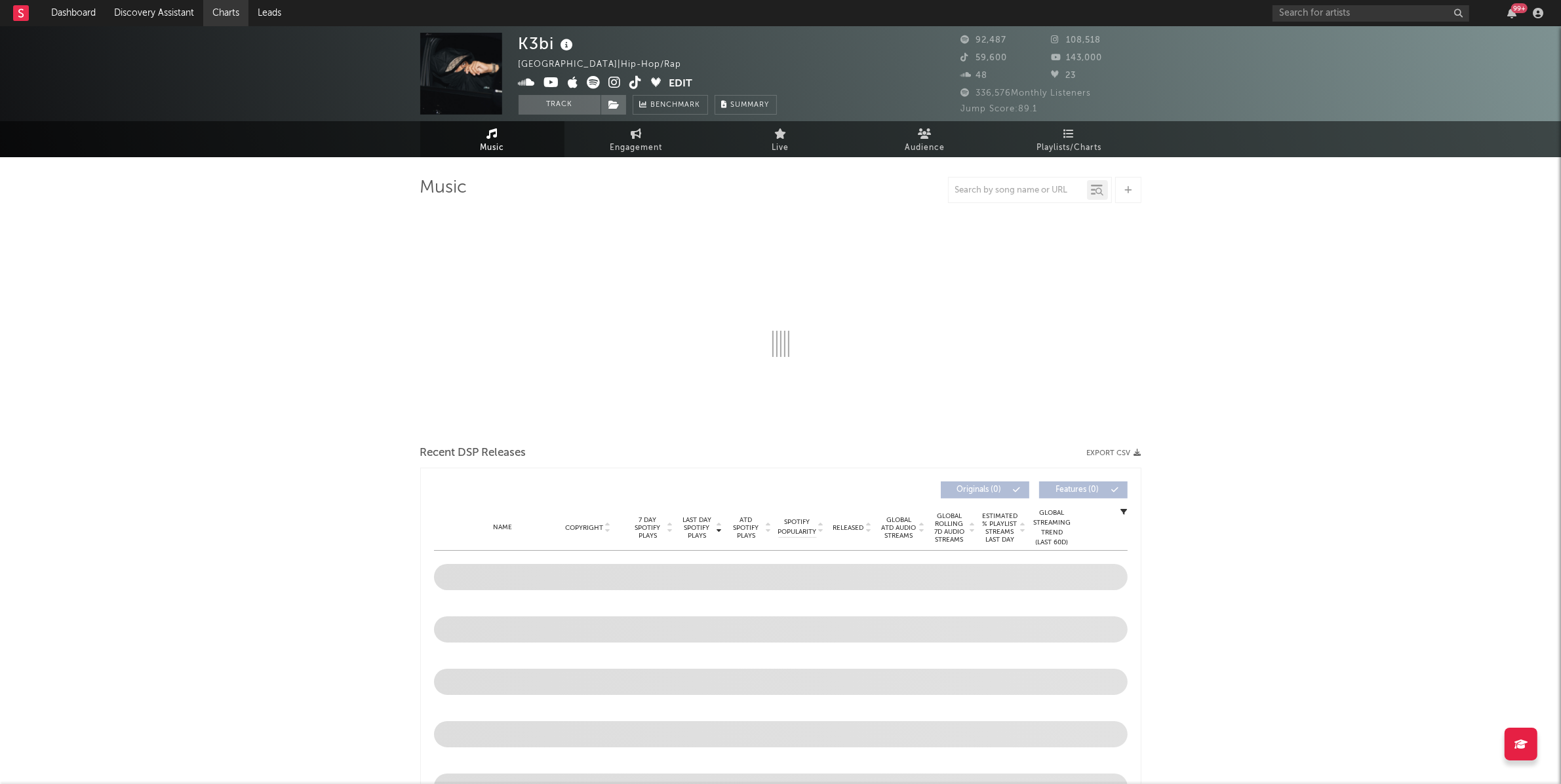
select select "6m"
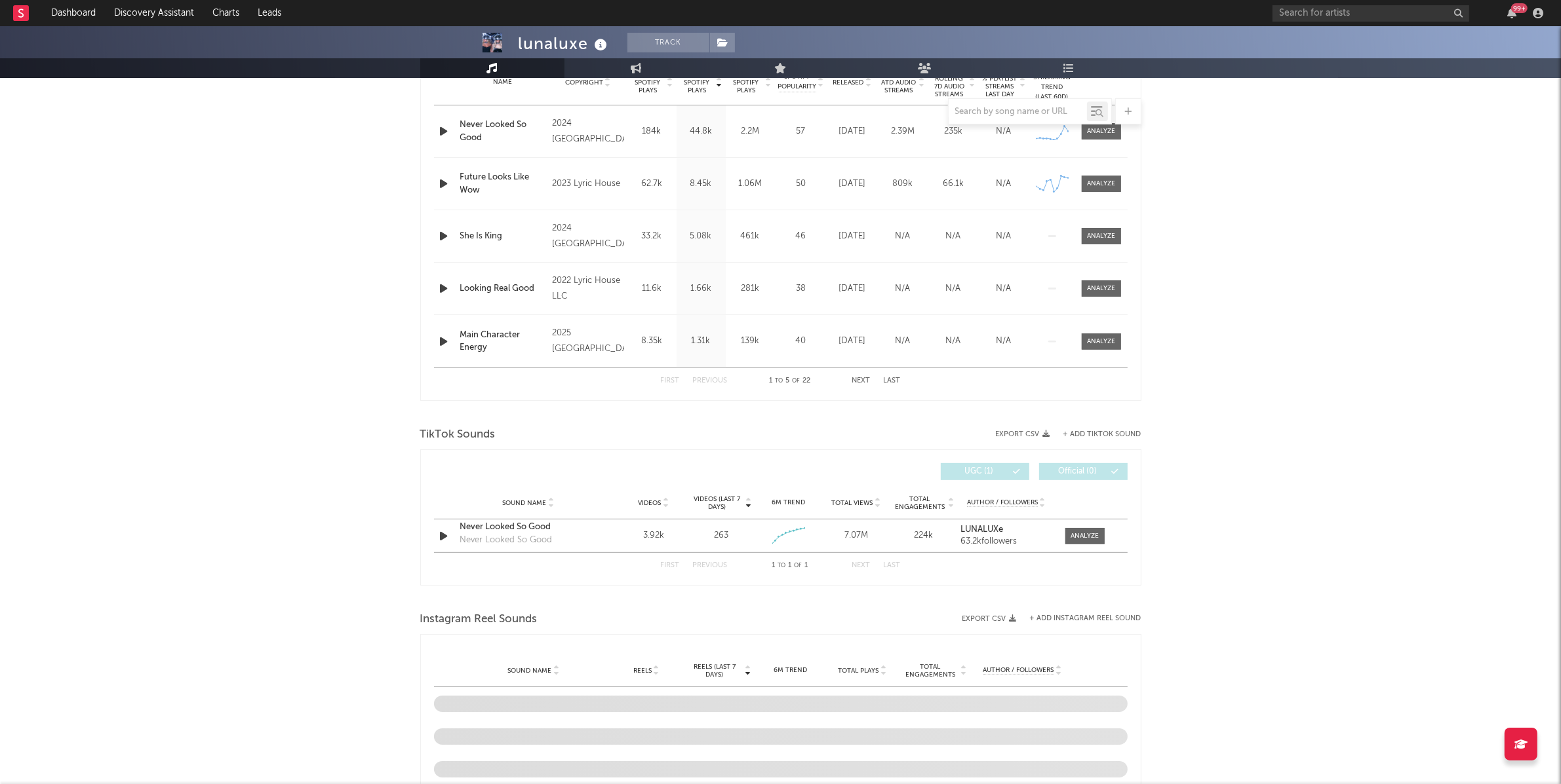
scroll to position [582, 0]
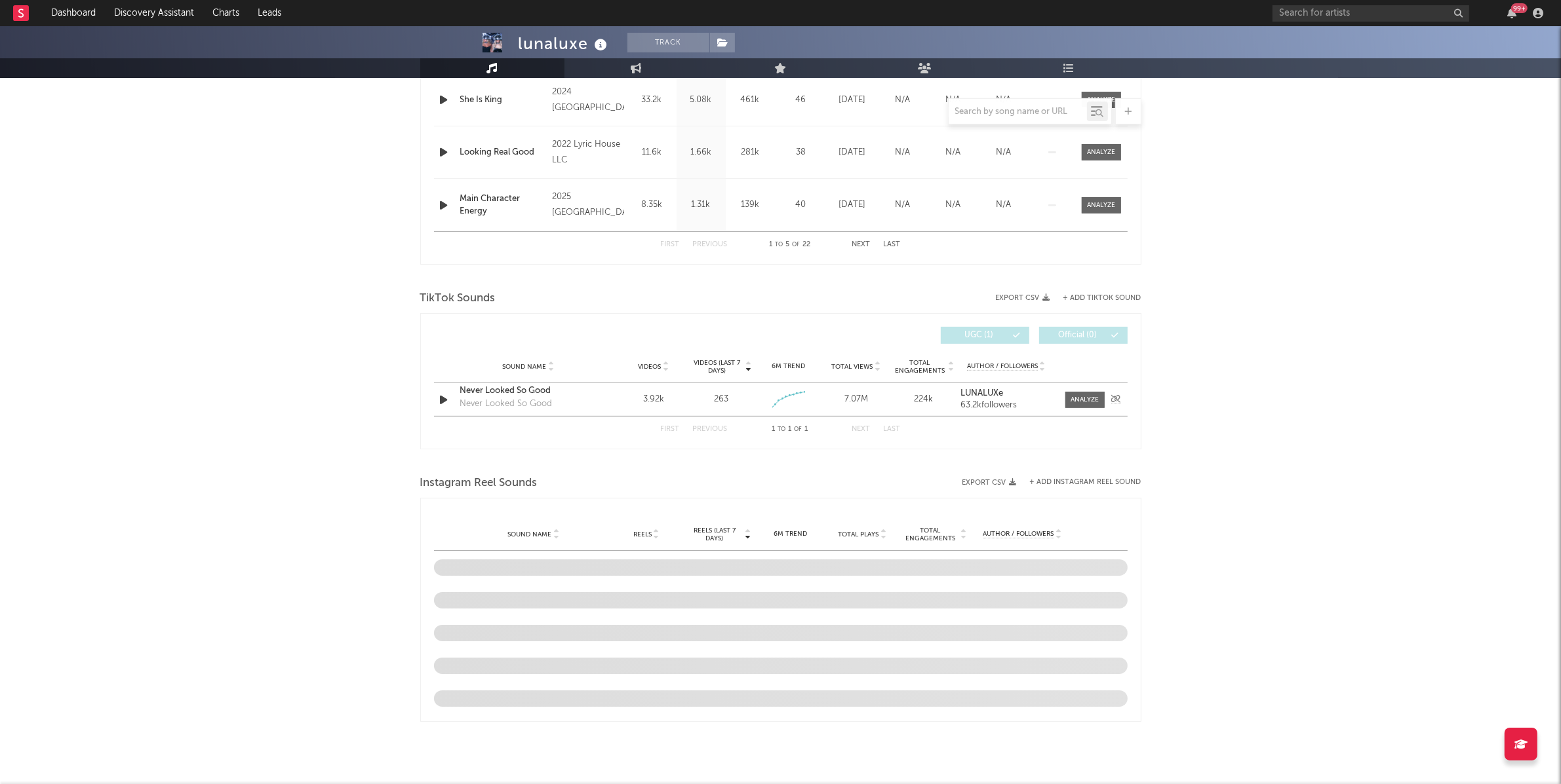
click at [530, 388] on div "Never Looked So Good" at bounding box center [529, 391] width 137 height 13
click at [1080, 393] on span at bounding box center [1085, 400] width 39 height 16
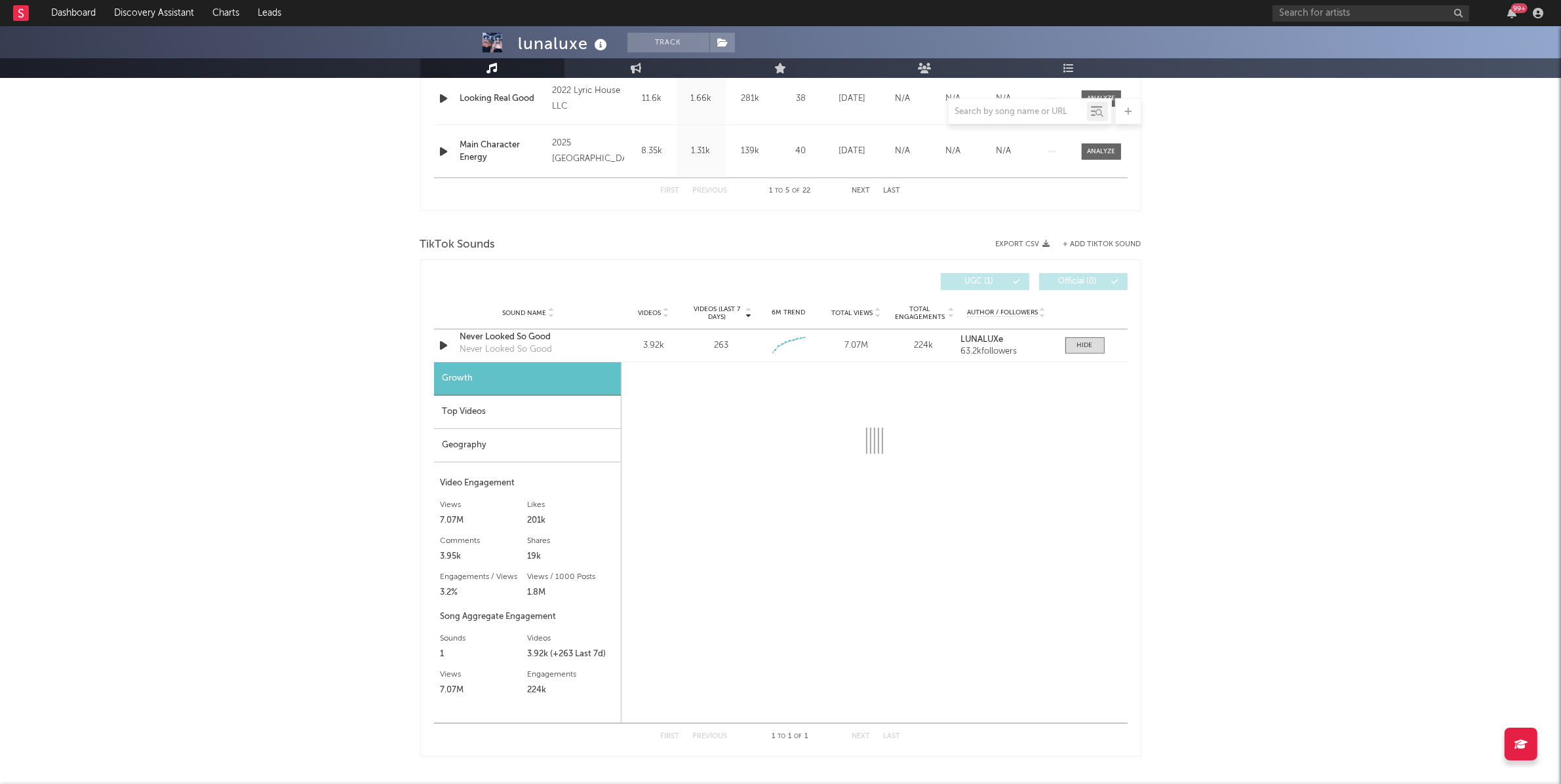
scroll to position [688, 0]
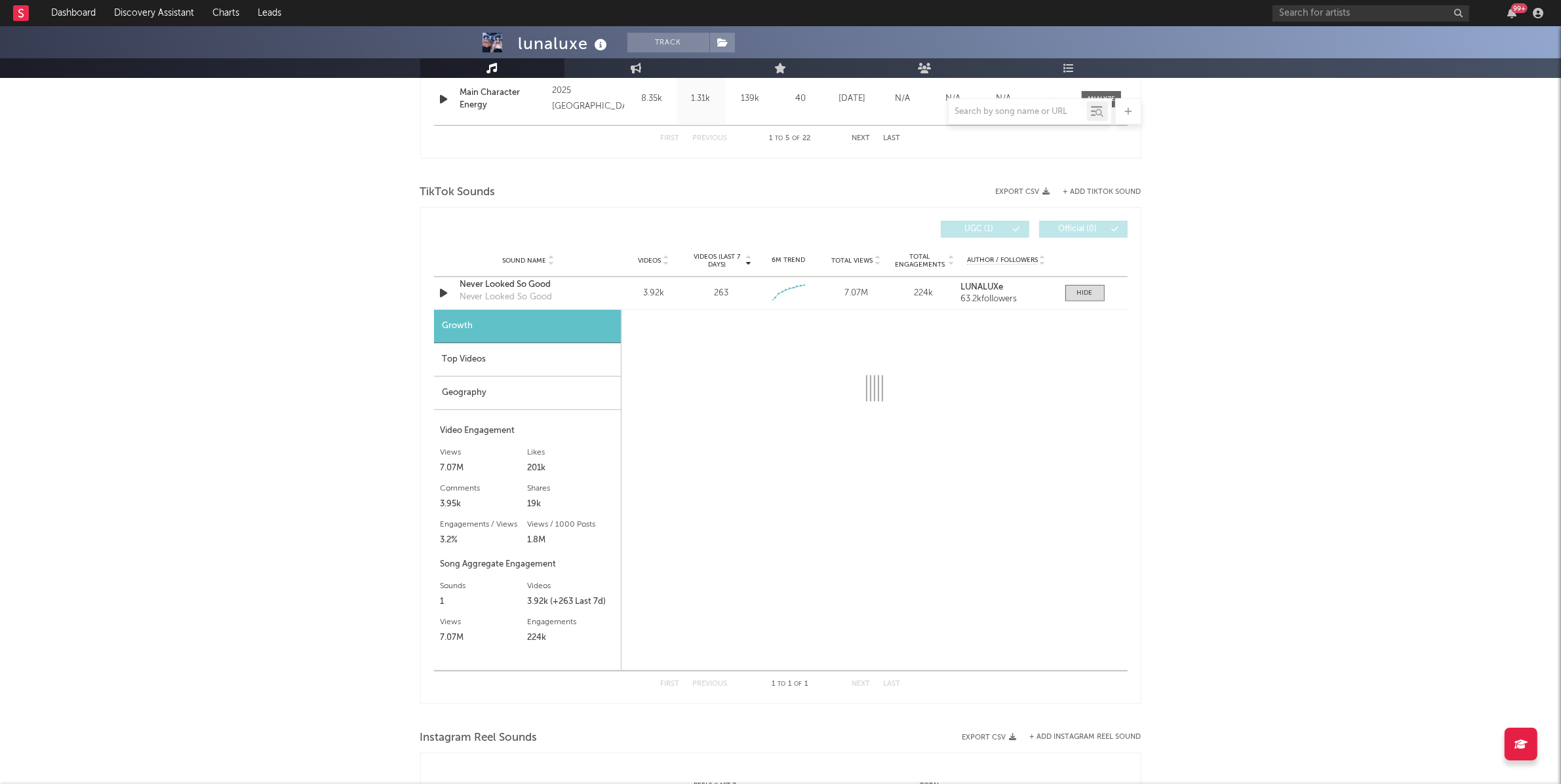
select select "6m"
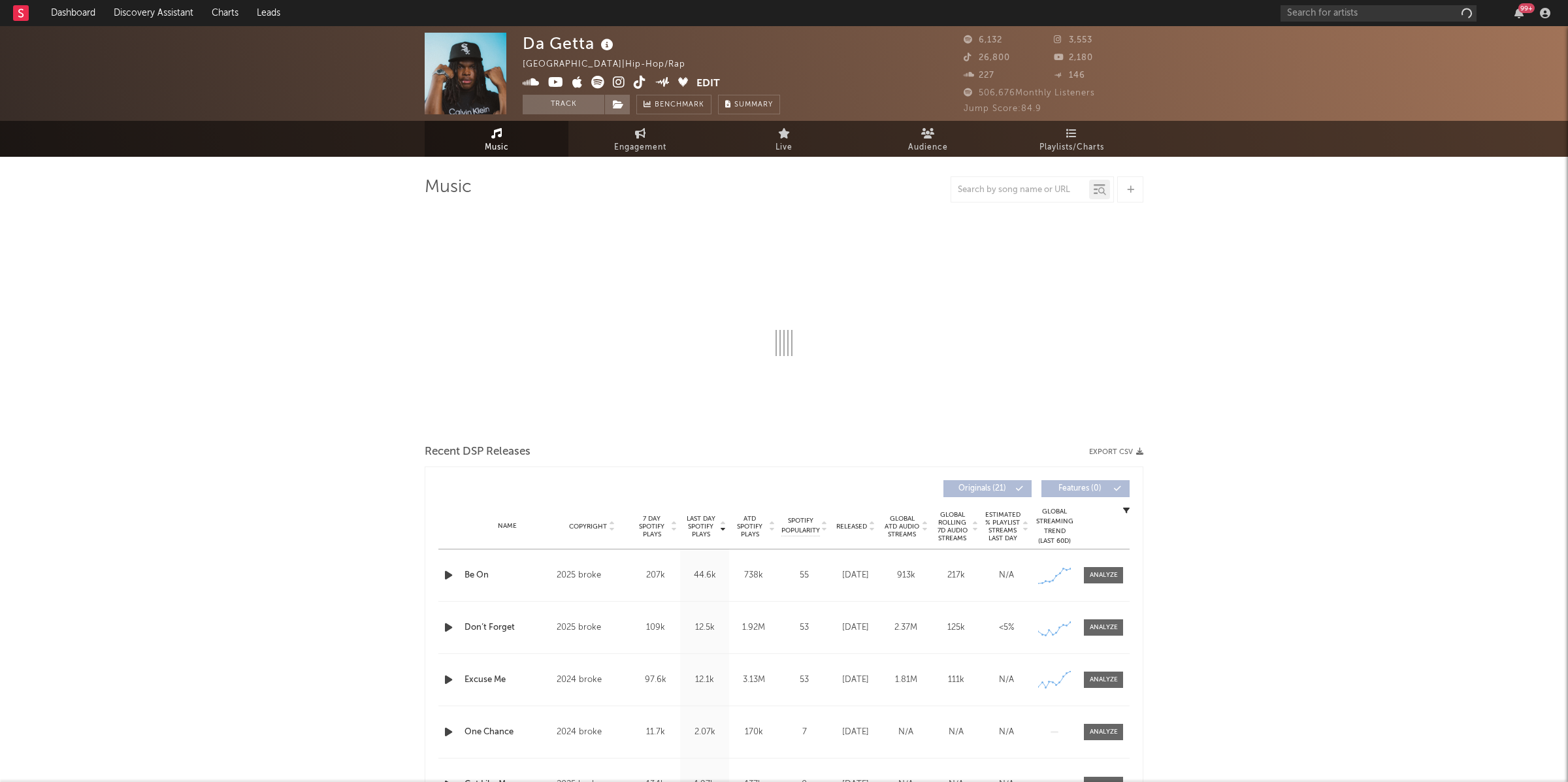
select select "6m"
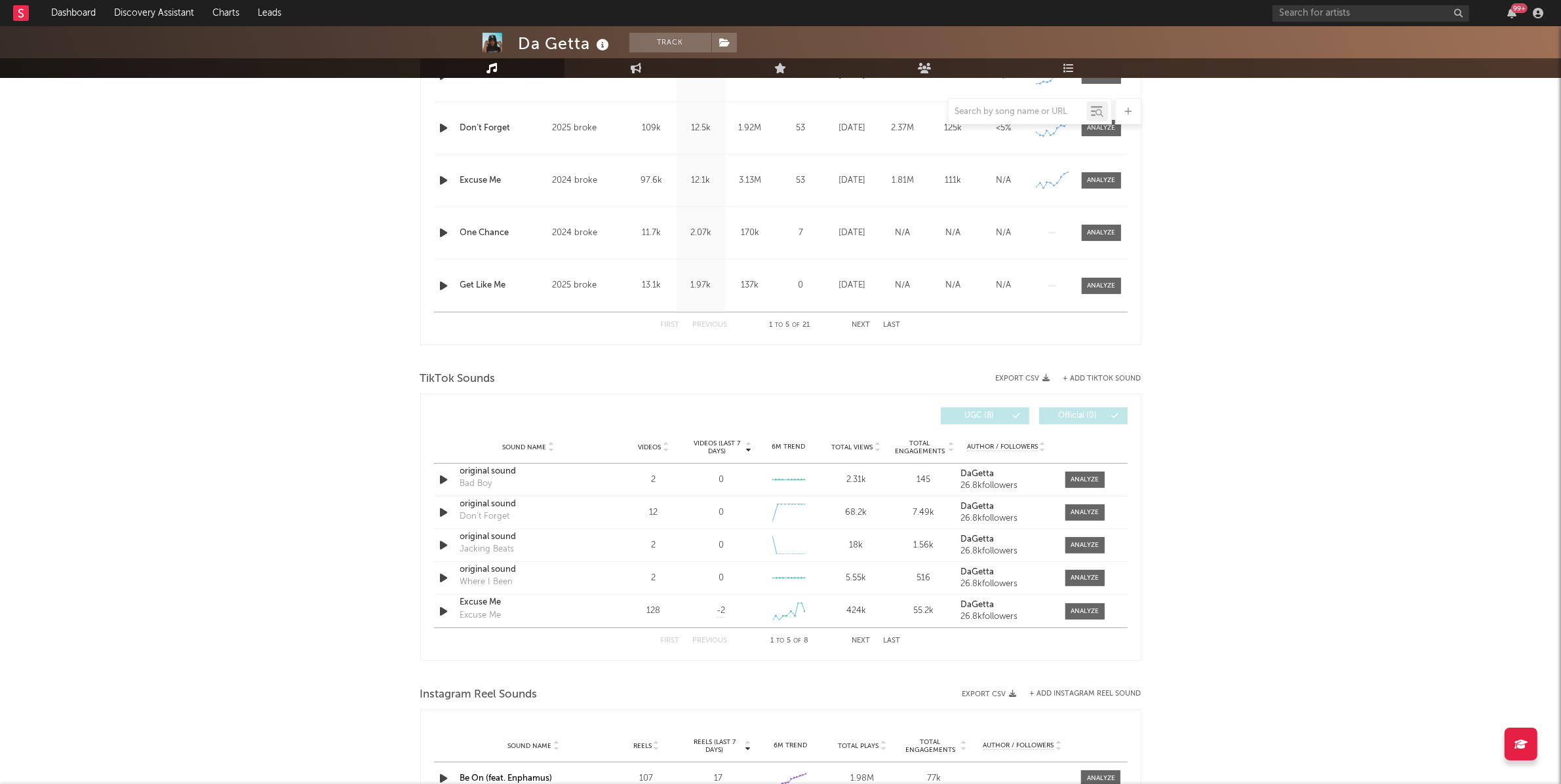
scroll to position [611, 0]
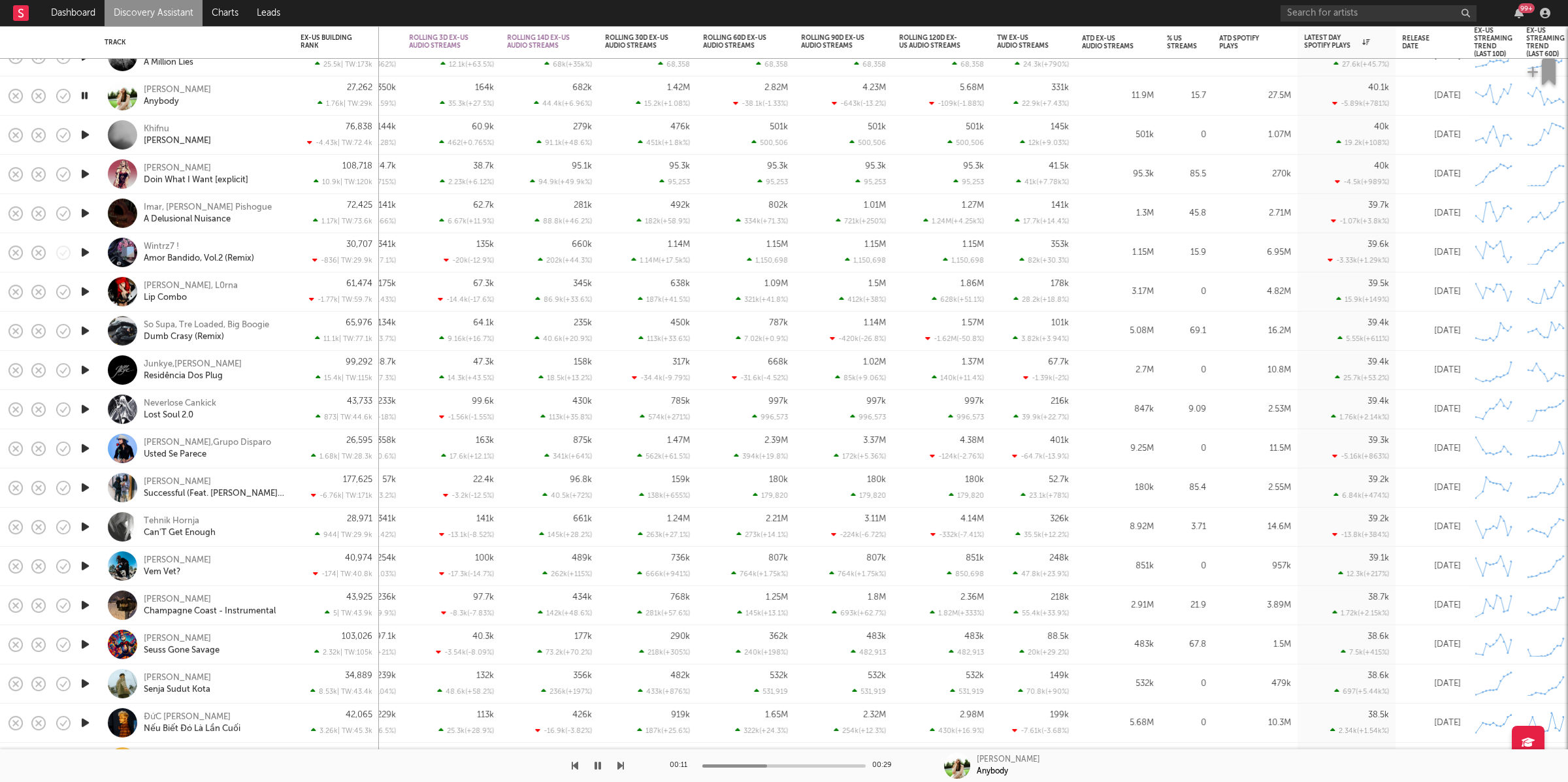
click at [88, 93] on icon "button" at bounding box center [85, 96] width 12 height 16
click at [599, 770] on icon "button" at bounding box center [598, 766] width 8 height 11
click at [622, 765] on icon "button" at bounding box center [620, 766] width 6 height 11
click at [621, 766] on icon "button" at bounding box center [620, 766] width 6 height 11
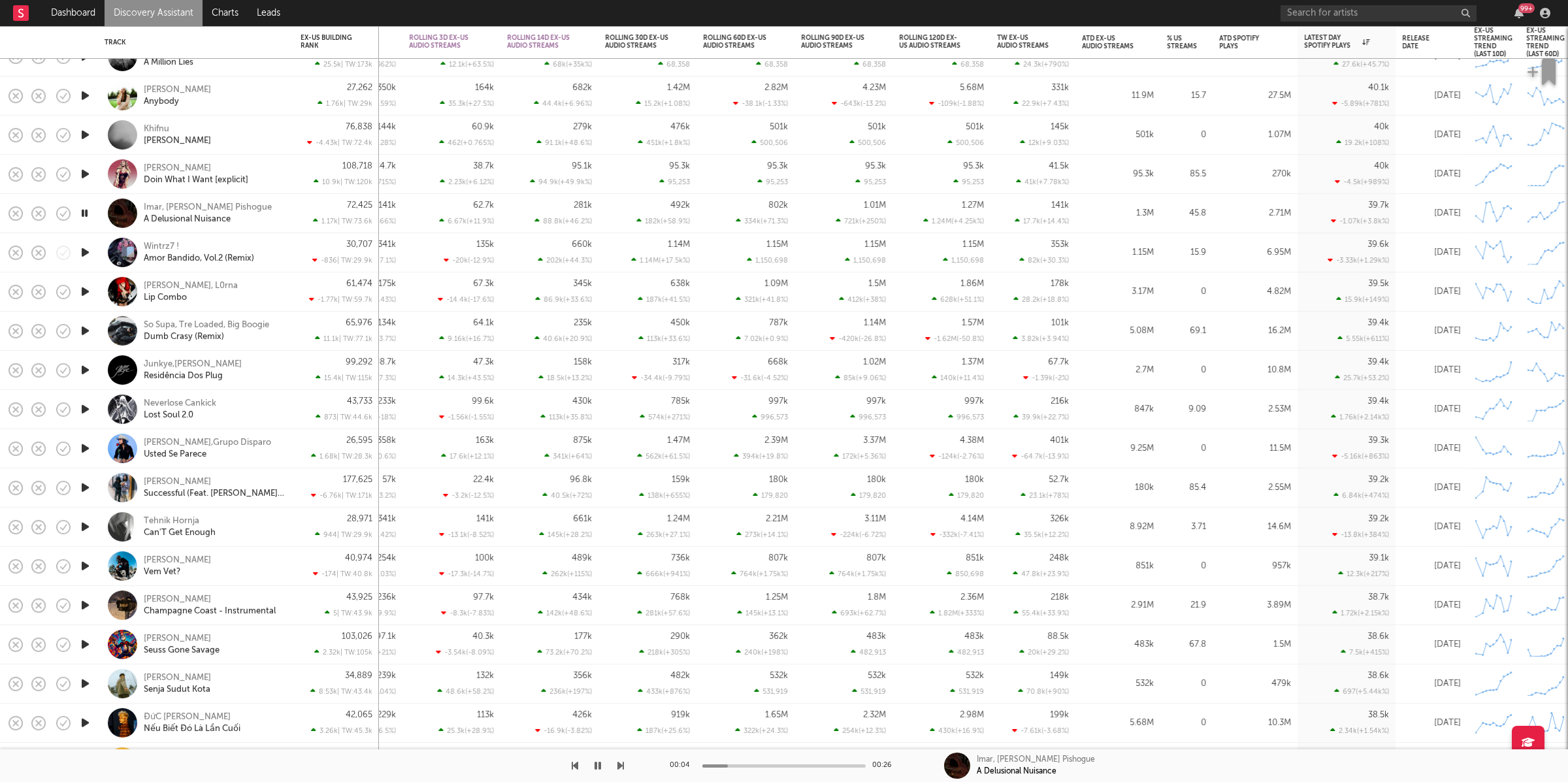
click at [616, 763] on div at bounding box center [312, 765] width 624 height 33
click at [619, 763] on icon "button" at bounding box center [620, 766] width 6 height 11
click at [618, 761] on icon "button" at bounding box center [620, 766] width 6 height 11
click at [618, 768] on icon "button" at bounding box center [620, 766] width 6 height 11
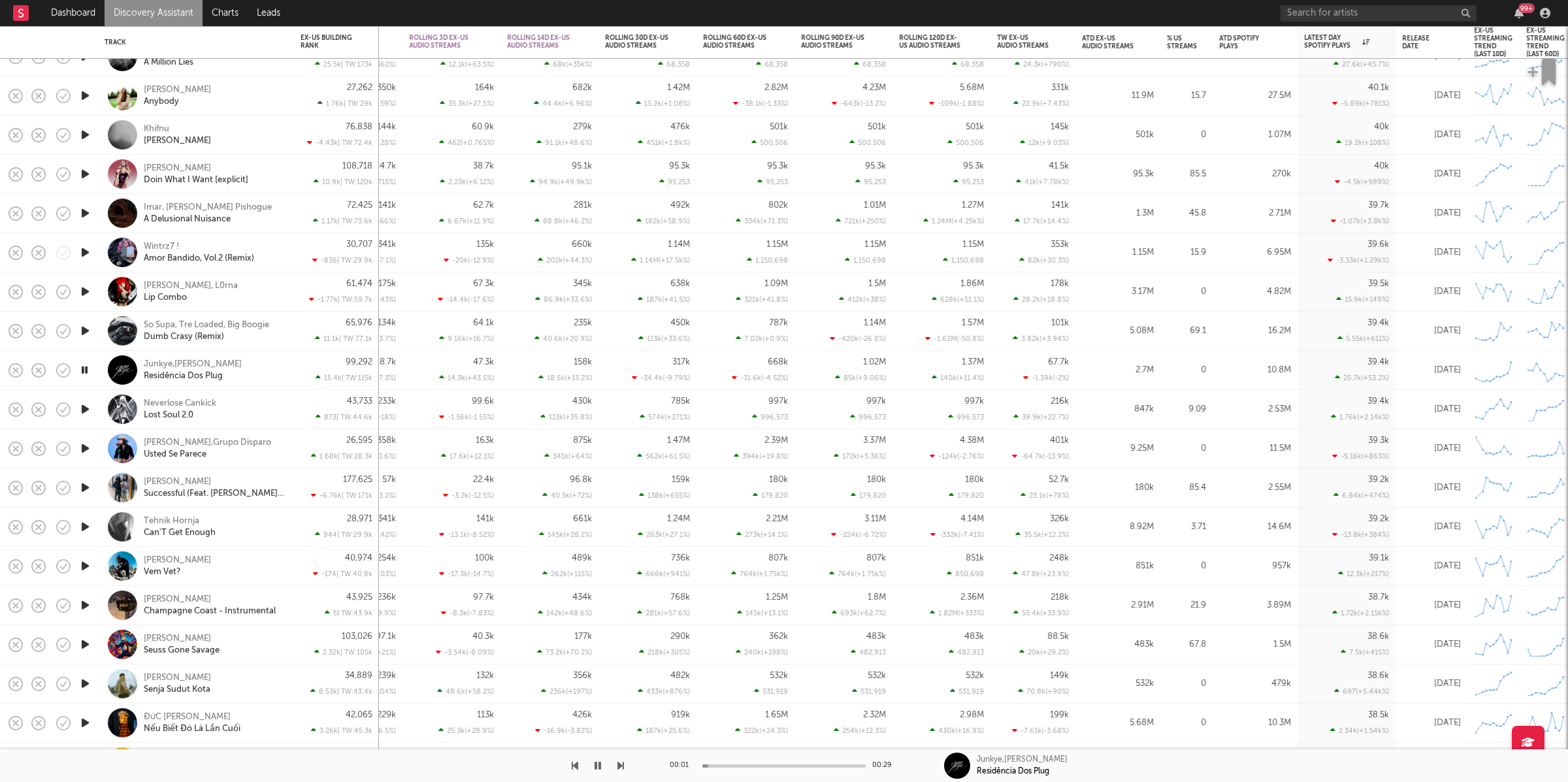
click at [618, 768] on icon "button" at bounding box center [620, 766] width 6 height 11
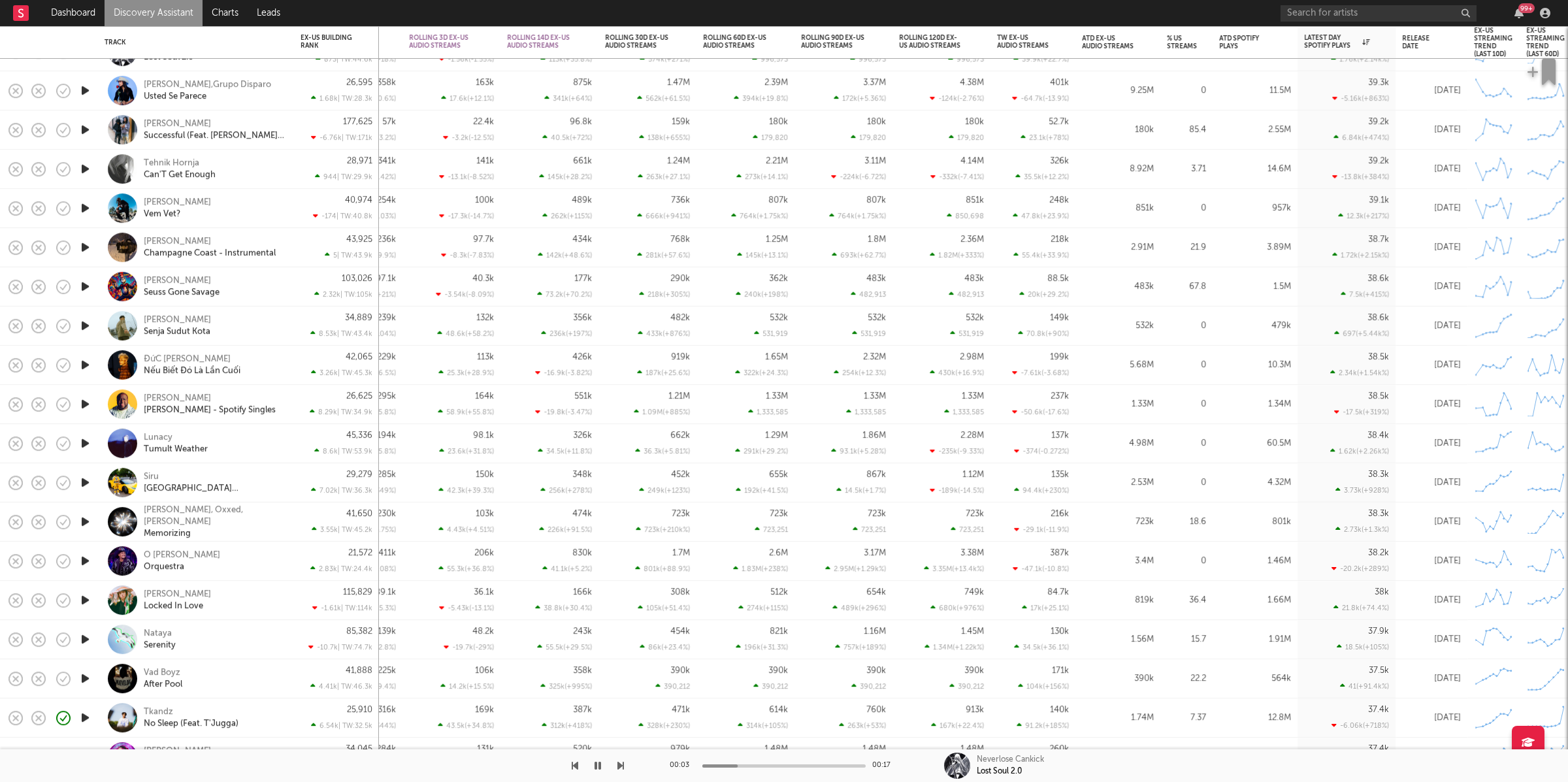
click at [625, 765] on div "00:03 00:17 Neverlose Cankick Lost Soul 2.0" at bounding box center [784, 765] width 1568 height 33
click at [622, 764] on icon "button" at bounding box center [620, 766] width 6 height 11
click at [620, 764] on icon "button" at bounding box center [620, 766] width 6 height 11
click at [262, 165] on div "Tehnik Hornja Can'T Get Enough" at bounding box center [214, 169] width 141 height 24
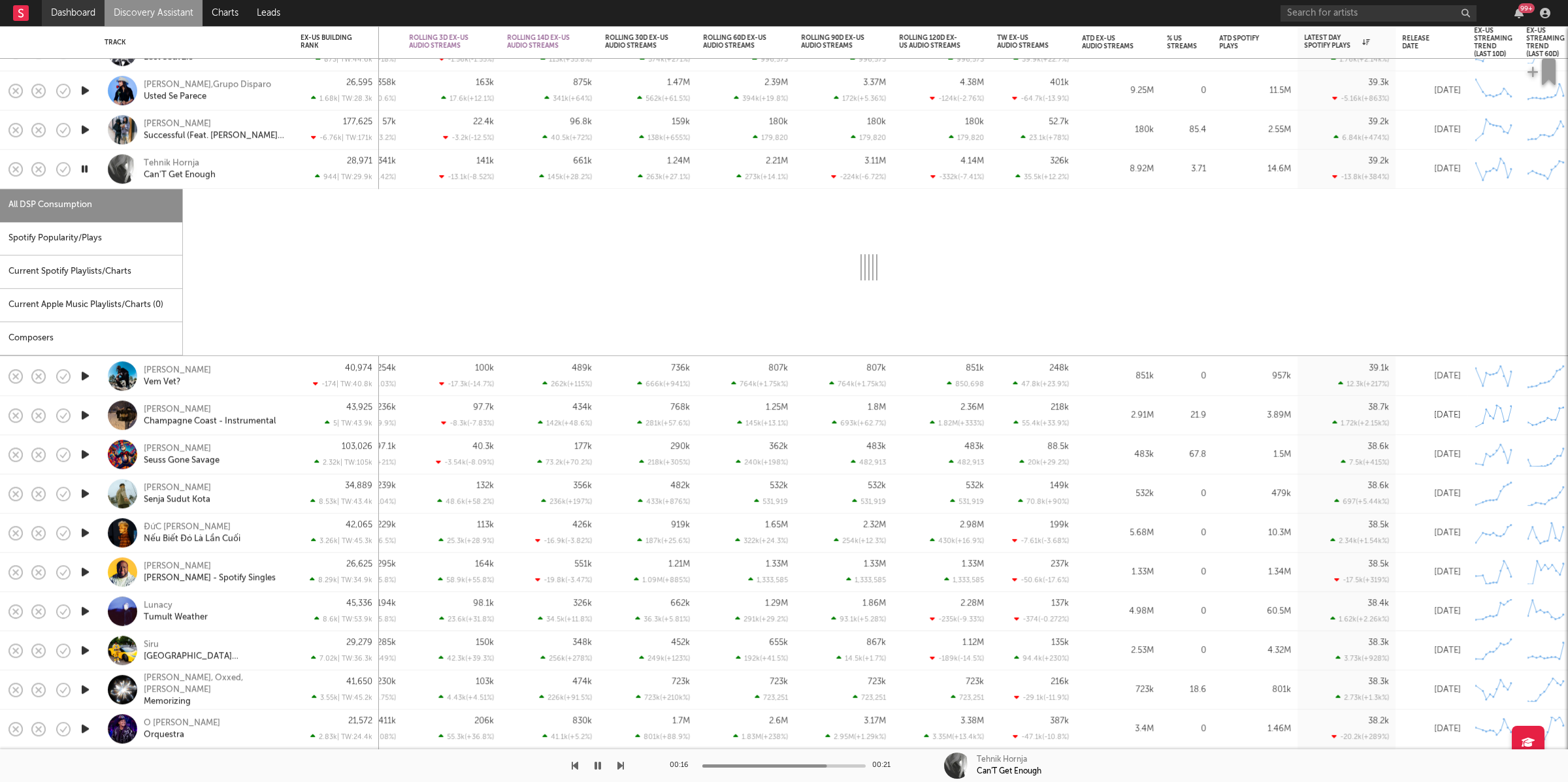
select select "6m"
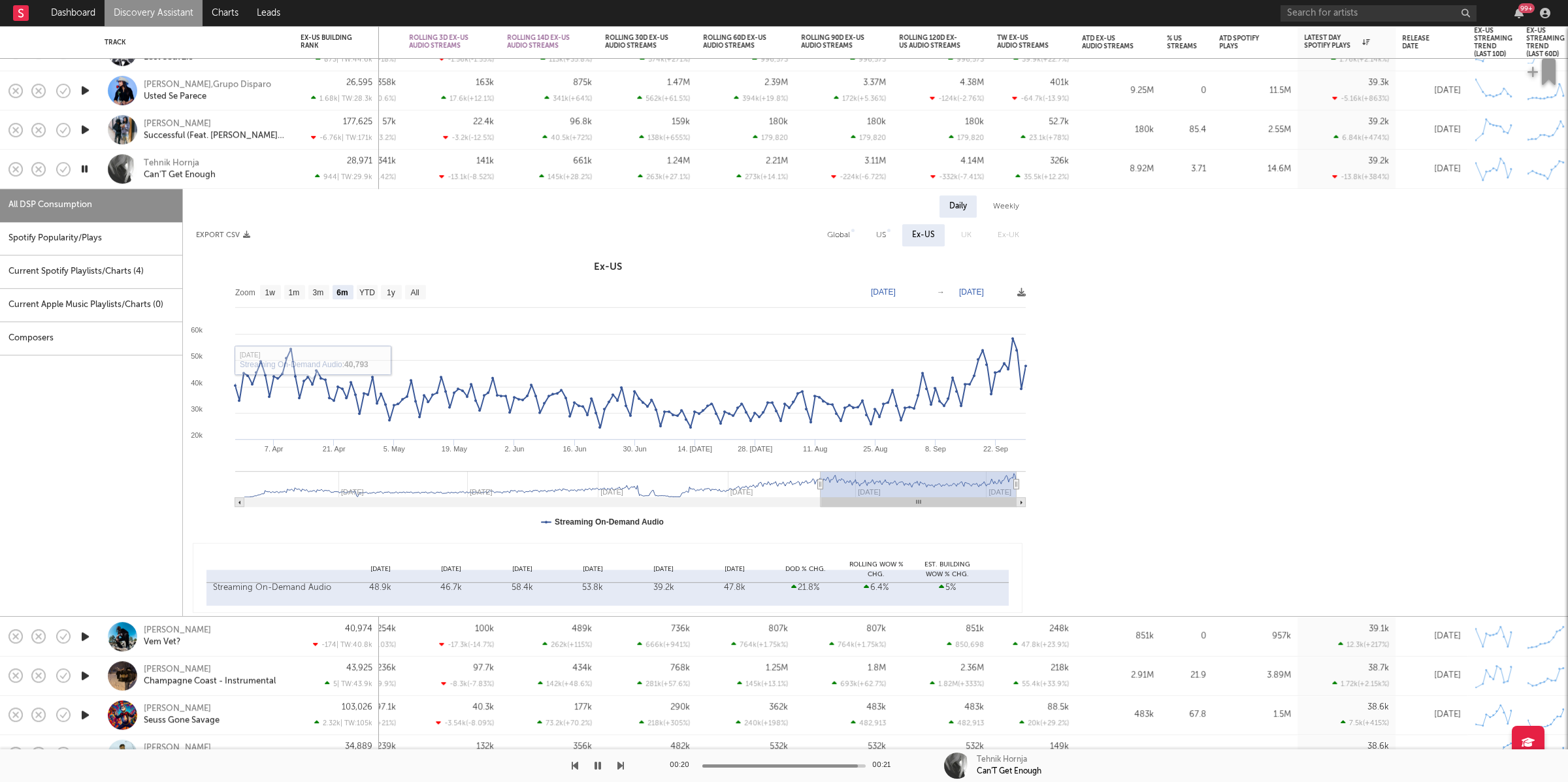
click at [249, 181] on div "Tehnik Hornja Can'T Get Enough" at bounding box center [195, 169] width 183 height 39
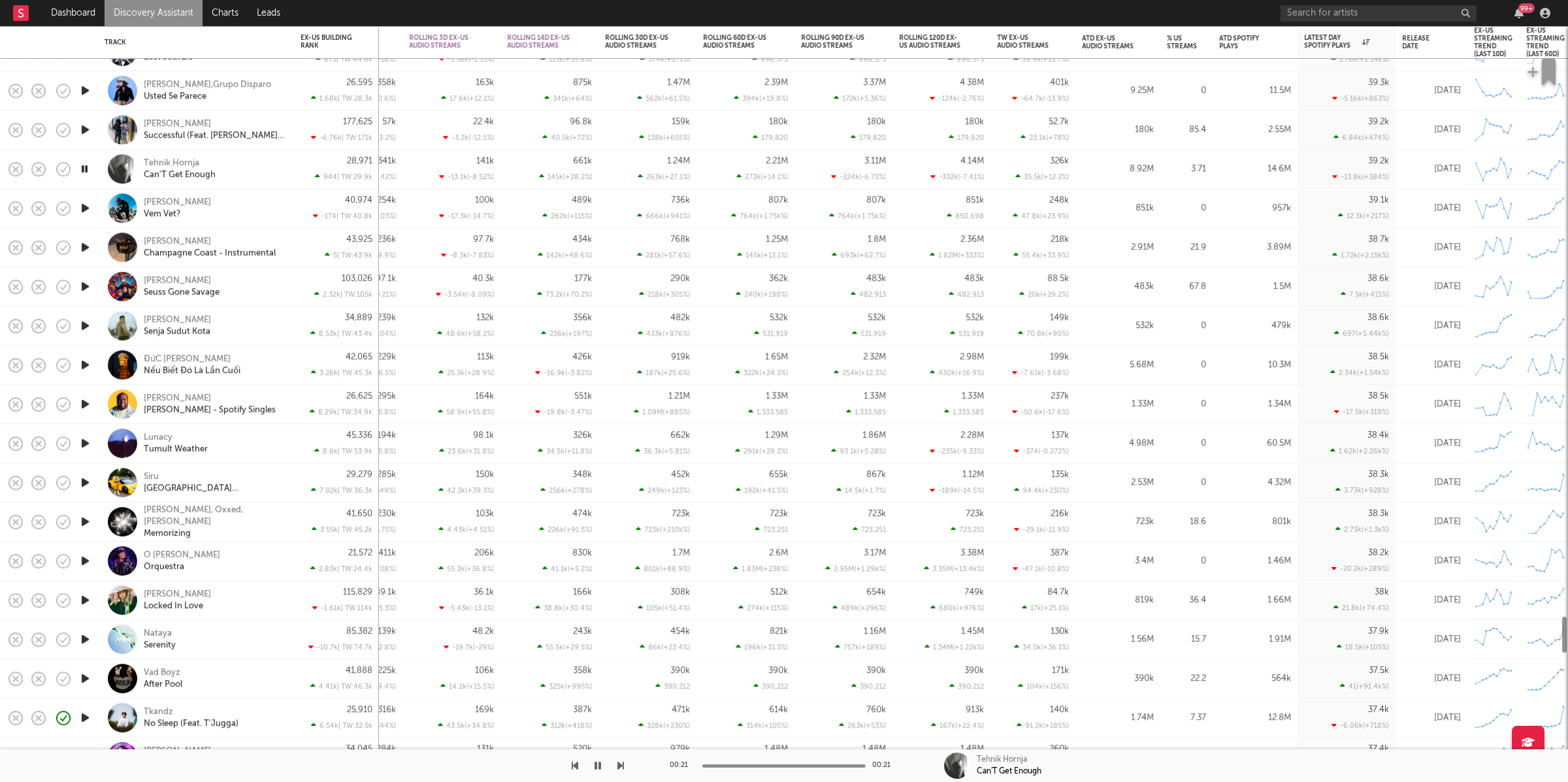
click at [87, 208] on icon "button" at bounding box center [86, 208] width 14 height 16
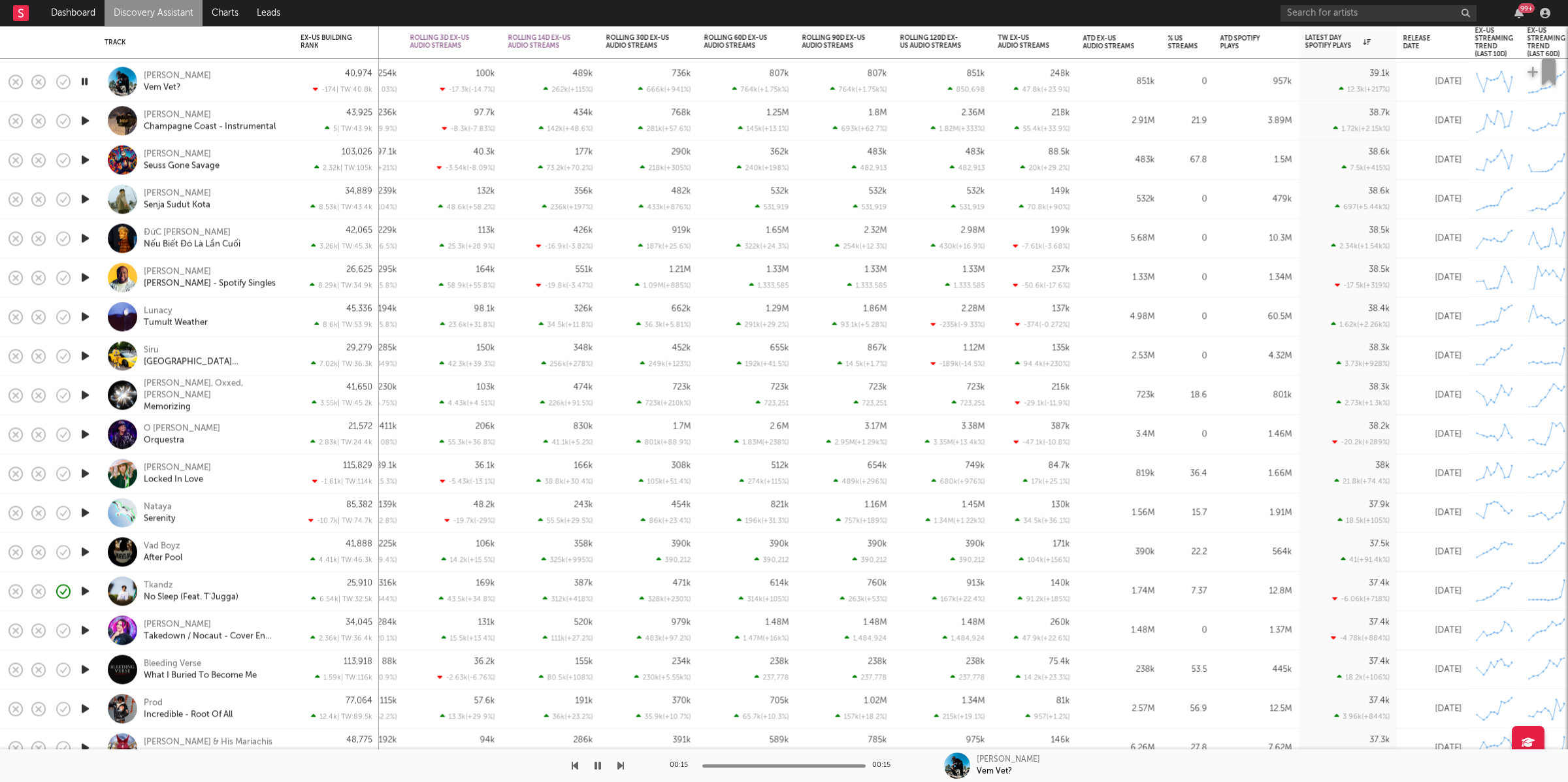
click at [618, 769] on icon "button" at bounding box center [620, 766] width 6 height 11
click at [617, 768] on icon "button" at bounding box center [620, 766] width 6 height 11
click at [573, 764] on icon "button" at bounding box center [574, 766] width 6 height 11
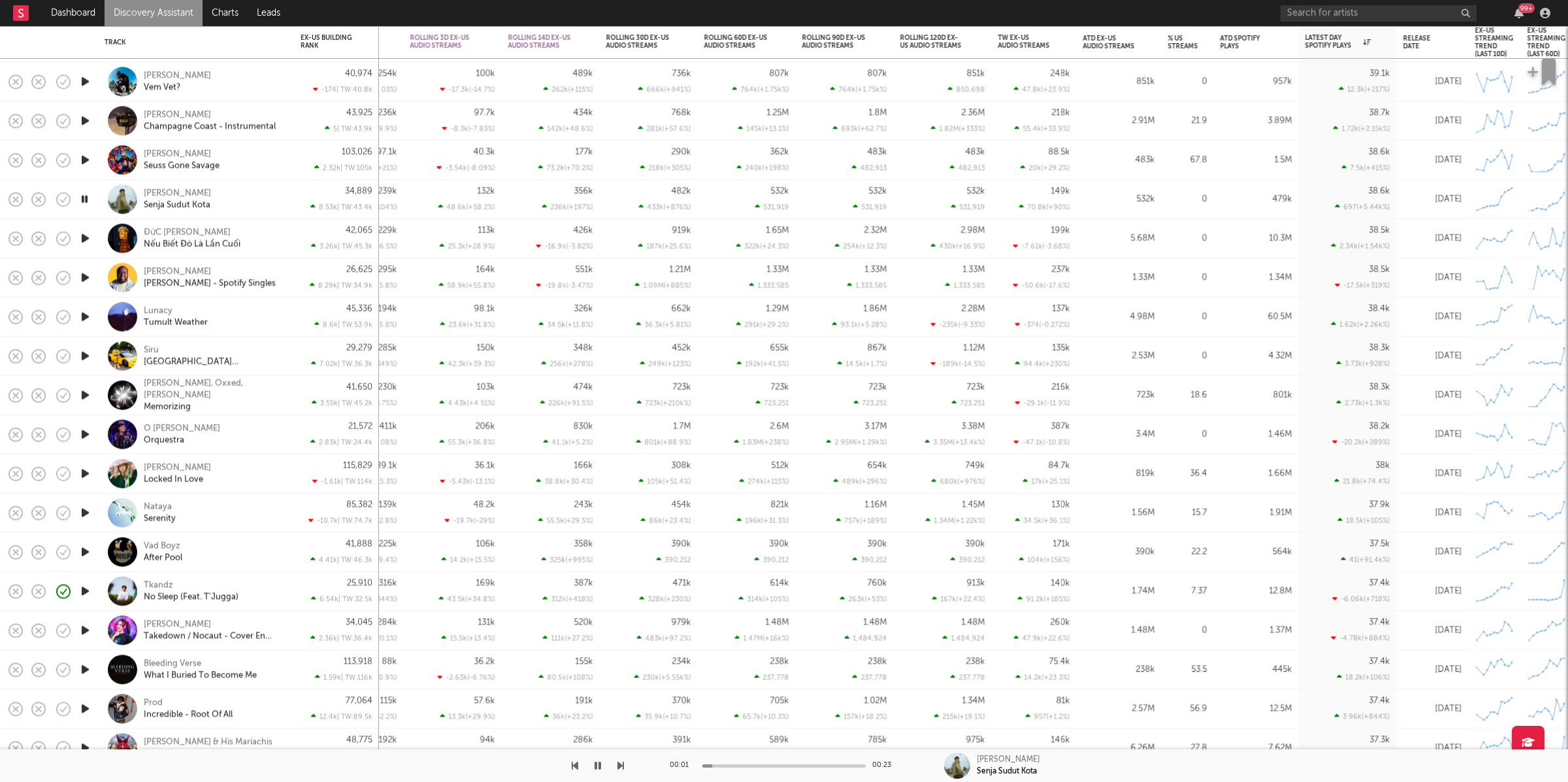
click at [732, 764] on div at bounding box center [784, 766] width 164 height 4
click at [618, 766] on icon "button" at bounding box center [620, 766] width 6 height 11
click at [619, 767] on icon "button" at bounding box center [620, 766] width 6 height 11
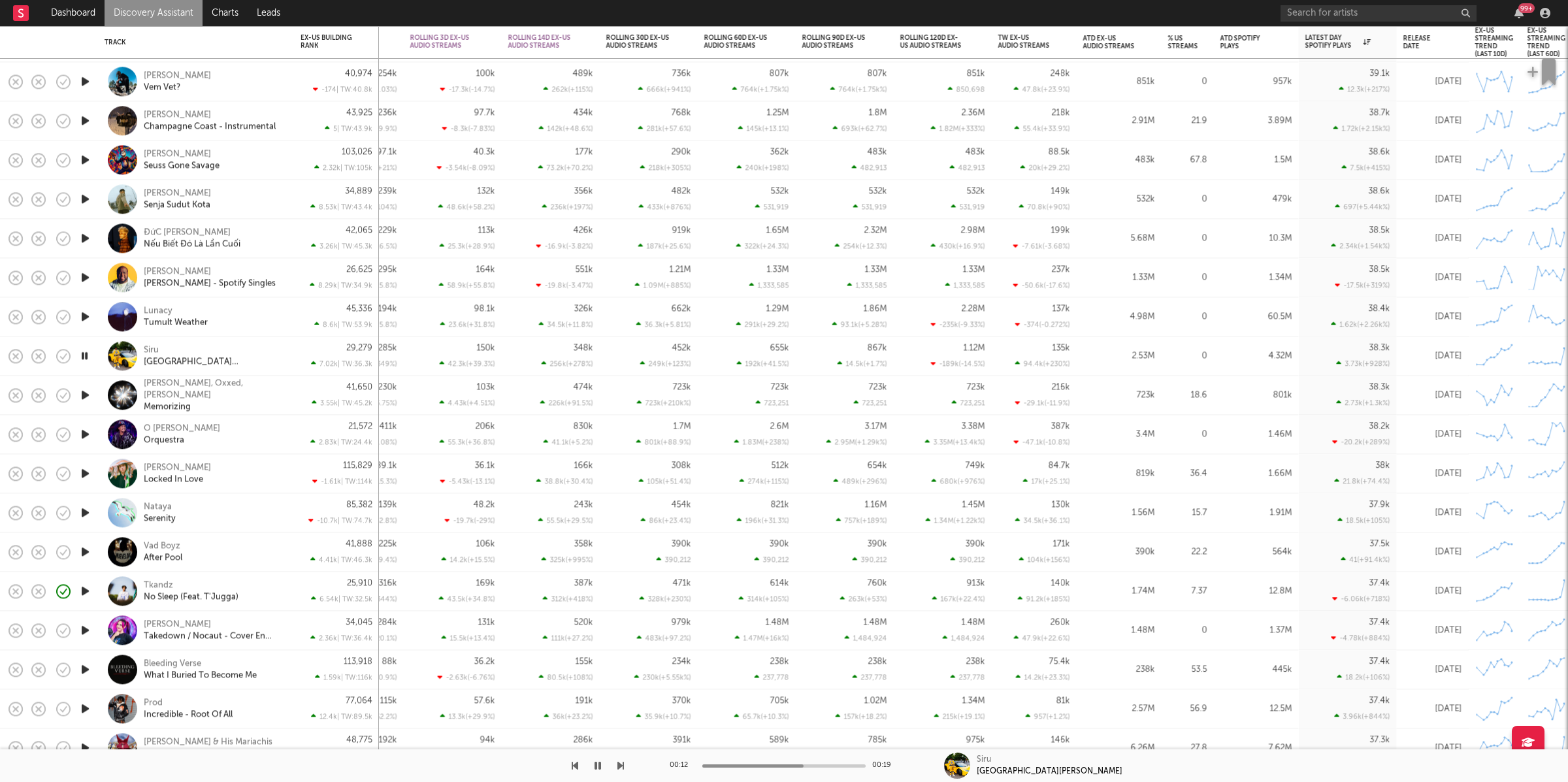
click at [225, 354] on div "Siru [GEOGRAPHIC_DATA][PERSON_NAME]" at bounding box center [214, 356] width 141 height 24
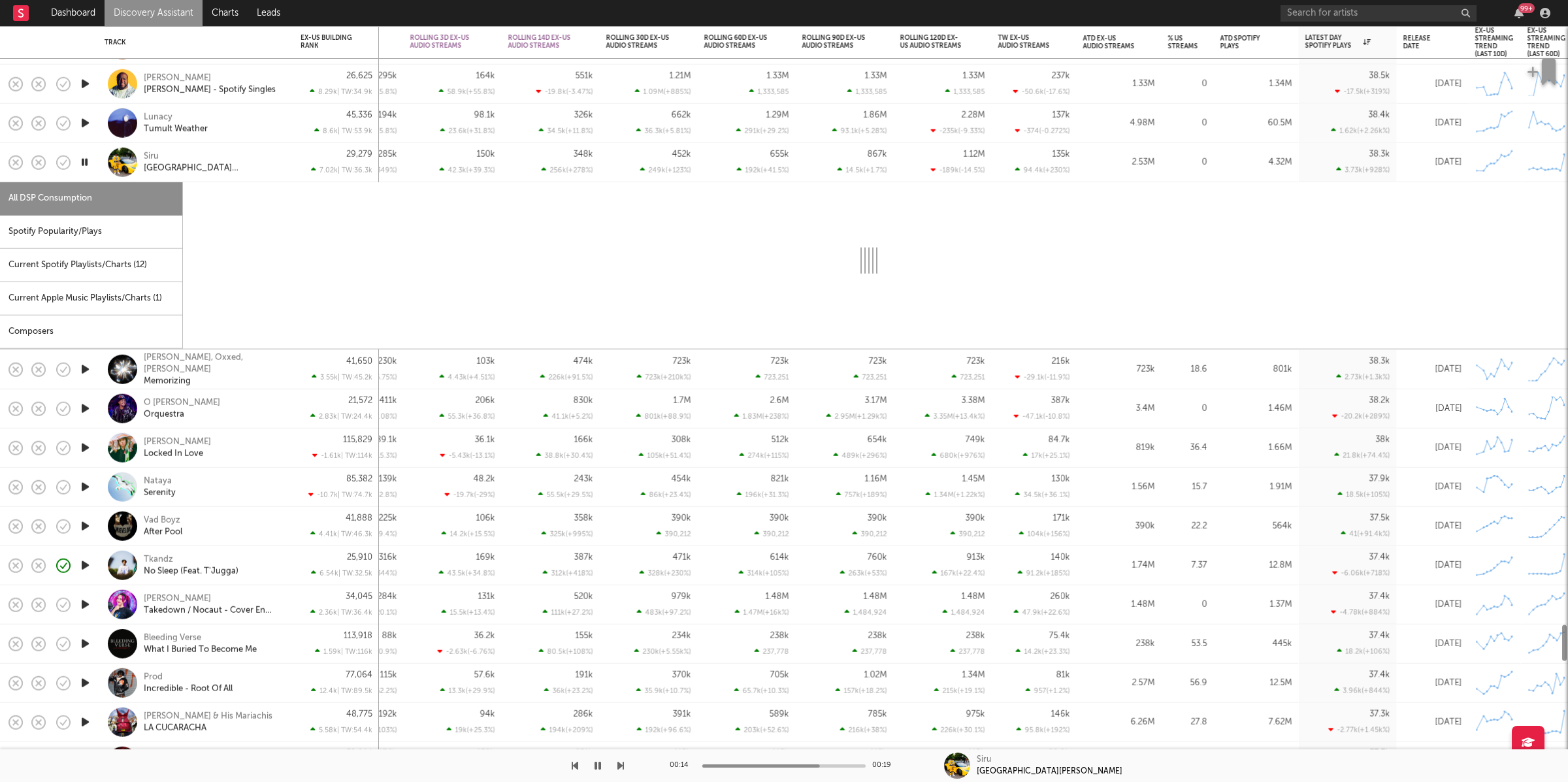
select select "6m"
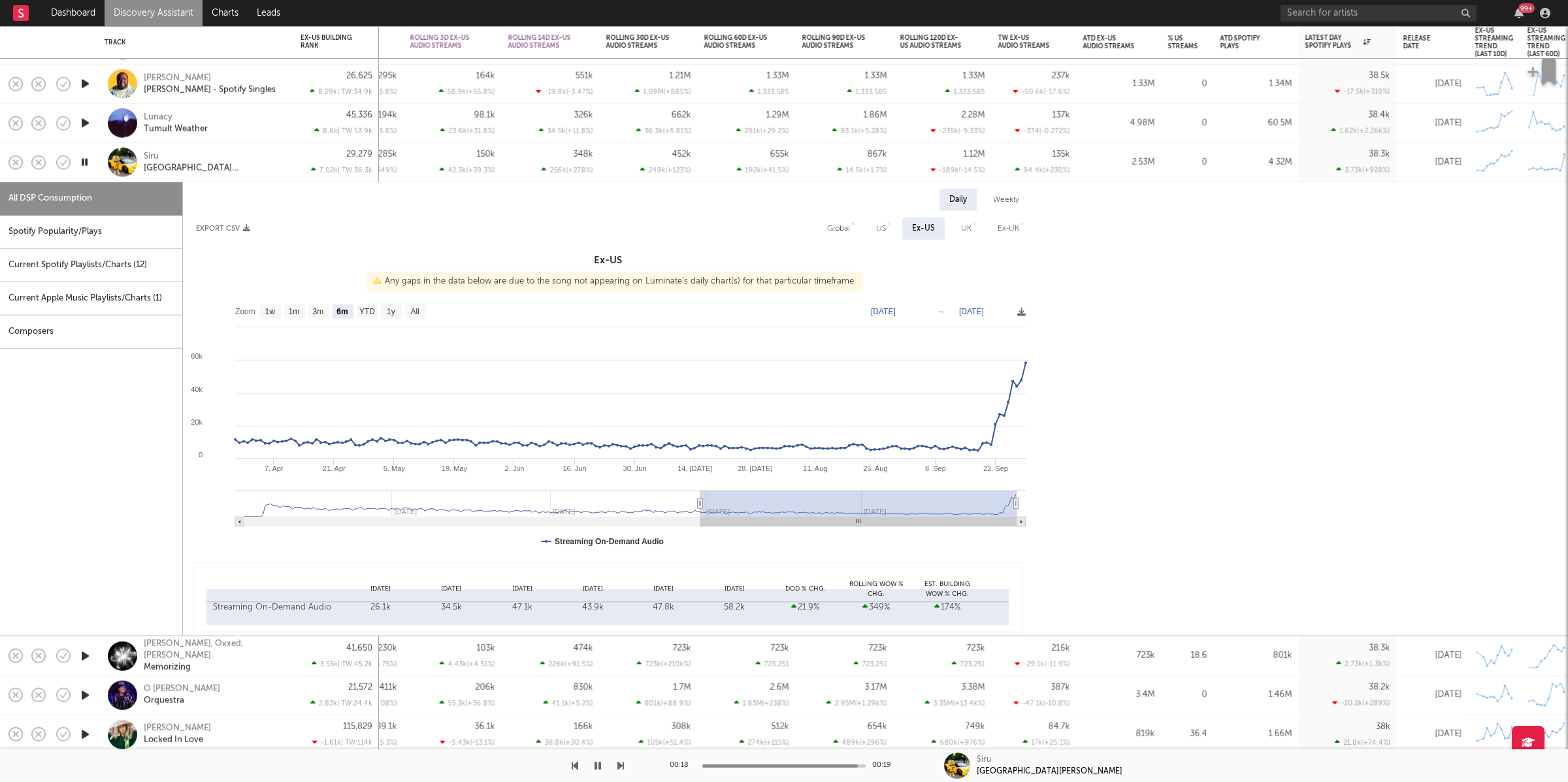
click at [845, 234] on div "Global" at bounding box center [838, 229] width 23 height 16
select select "6m"
click at [88, 224] on div "Spotify Popularity/Plays" at bounding box center [91, 233] width 182 height 34
select select "1w"
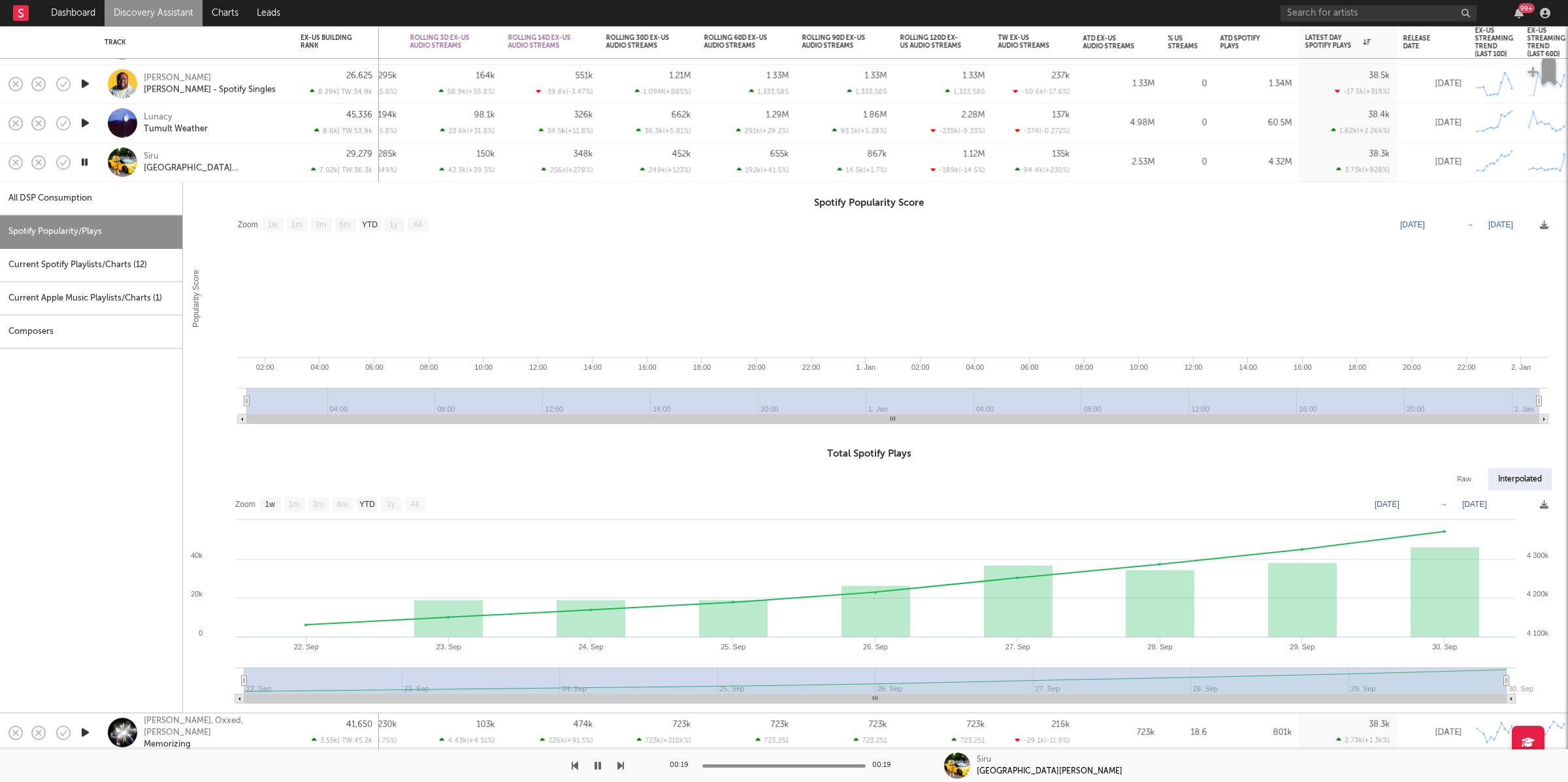
click at [266, 177] on div "Siru [GEOGRAPHIC_DATA][PERSON_NAME]" at bounding box center [195, 163] width 183 height 39
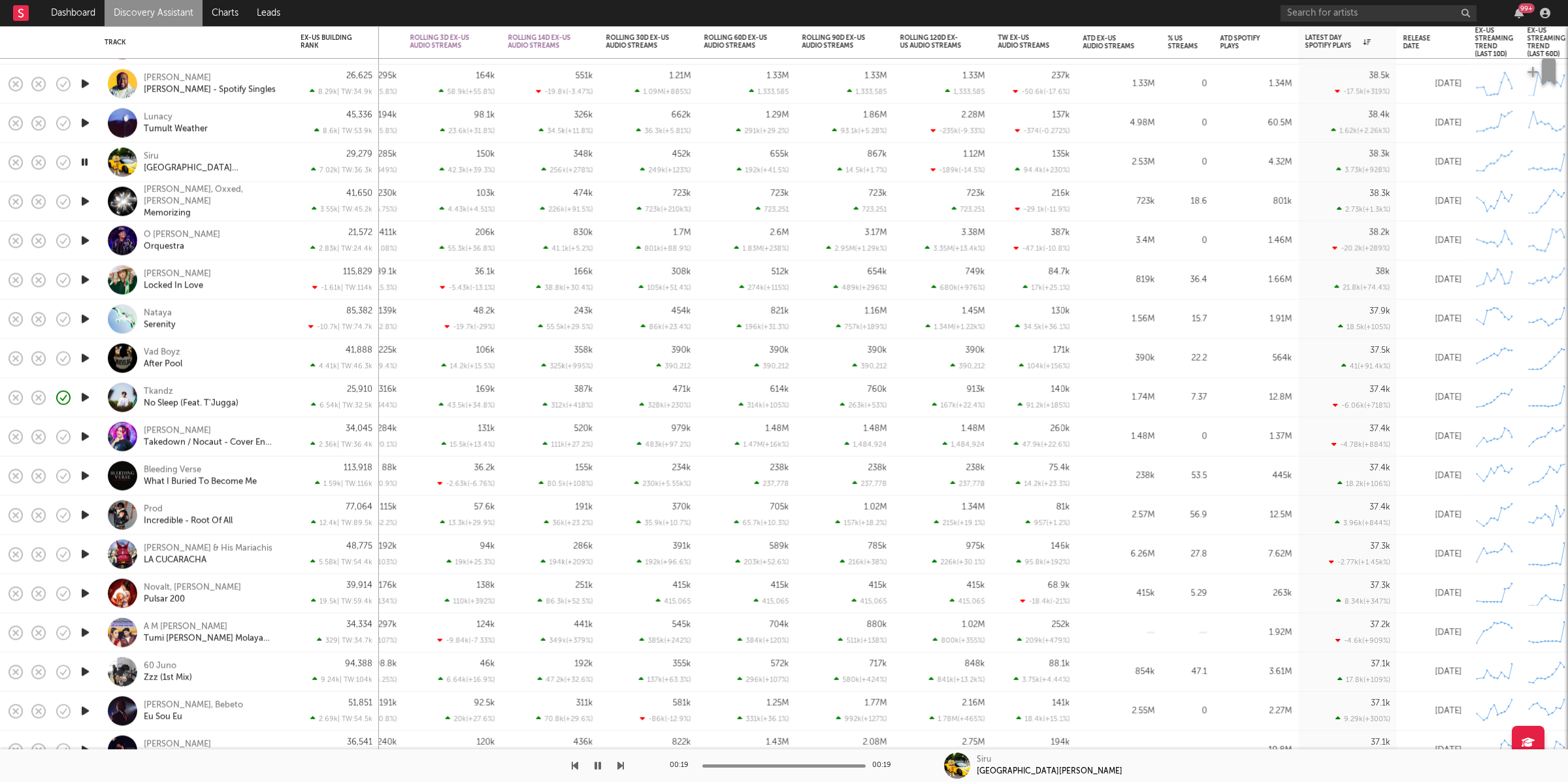
click at [87, 201] on icon "button" at bounding box center [86, 202] width 14 height 16
click at [622, 767] on icon "button" at bounding box center [620, 766] width 6 height 11
drag, startPoint x: 639, startPoint y: 769, endPoint x: 636, endPoint y: 763, distance: 6.7
click at [639, 769] on div "00:00 00:21 O [PERSON_NAME] Orquestra" at bounding box center [784, 765] width 1568 height 33
click at [621, 763] on icon "button" at bounding box center [620, 766] width 6 height 11
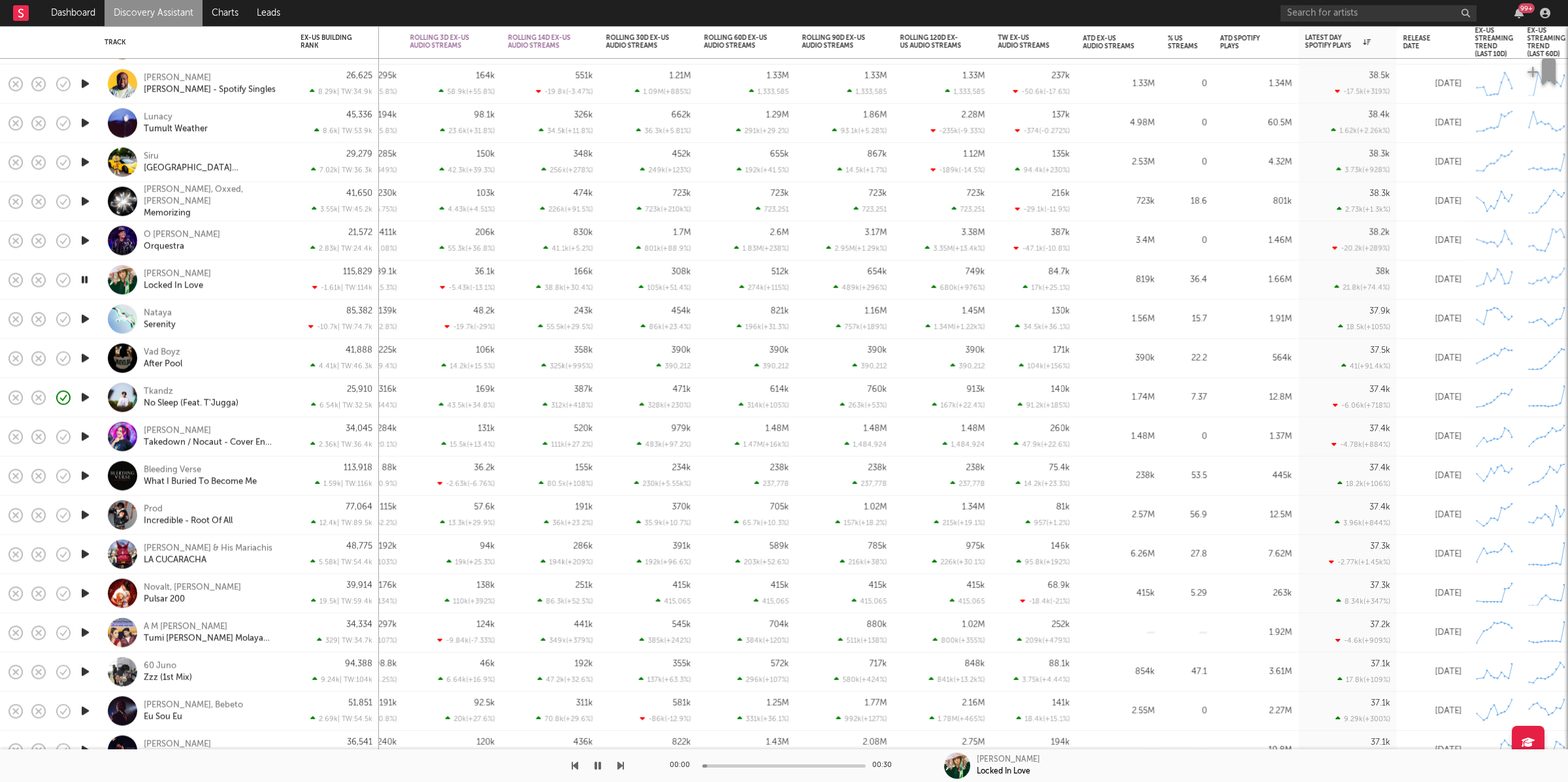
click at [621, 763] on icon "button" at bounding box center [620, 766] width 6 height 11
click at [239, 319] on div "Nataya Serenity" at bounding box center [214, 318] width 141 height 24
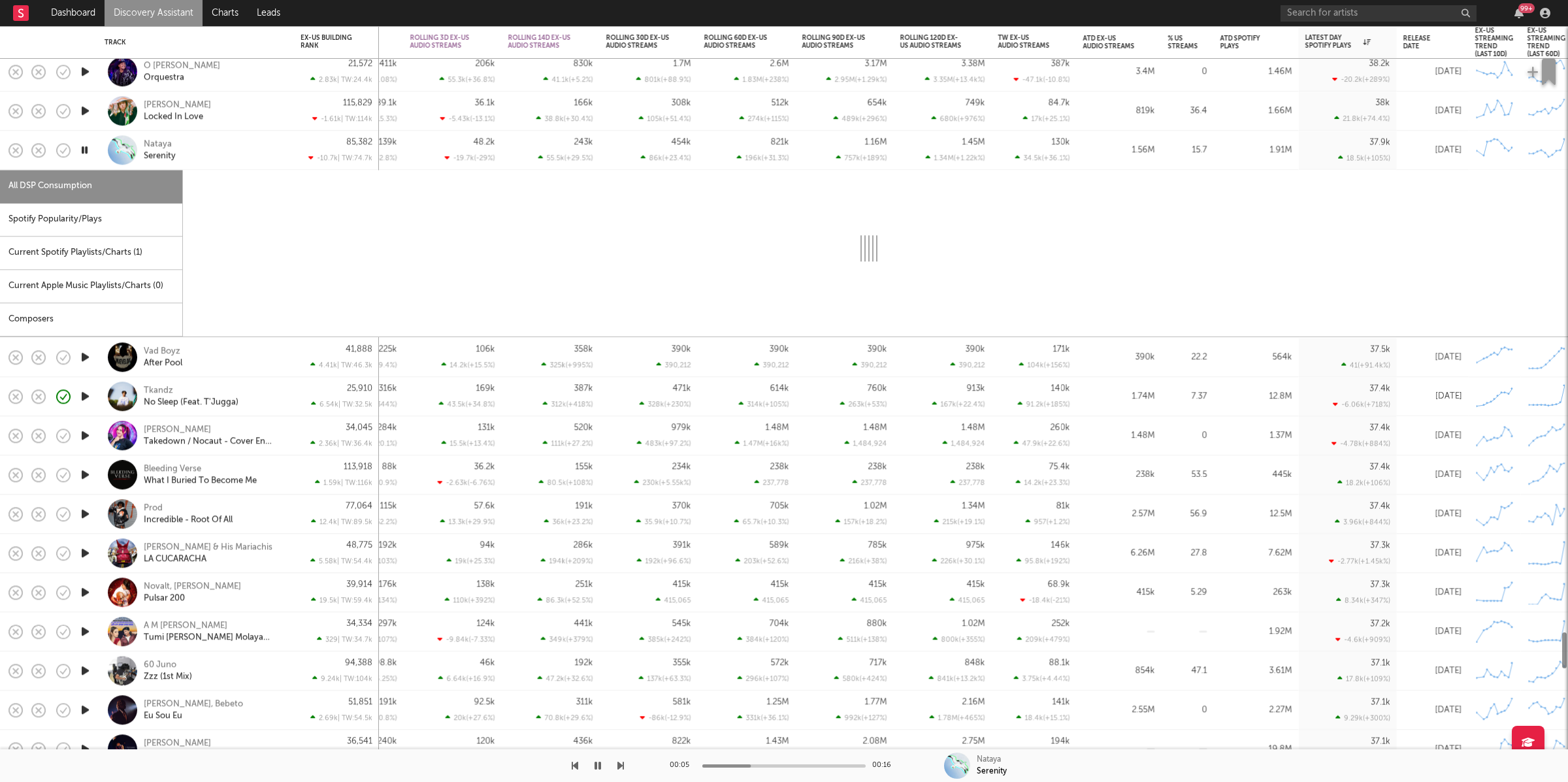
select select "1w"
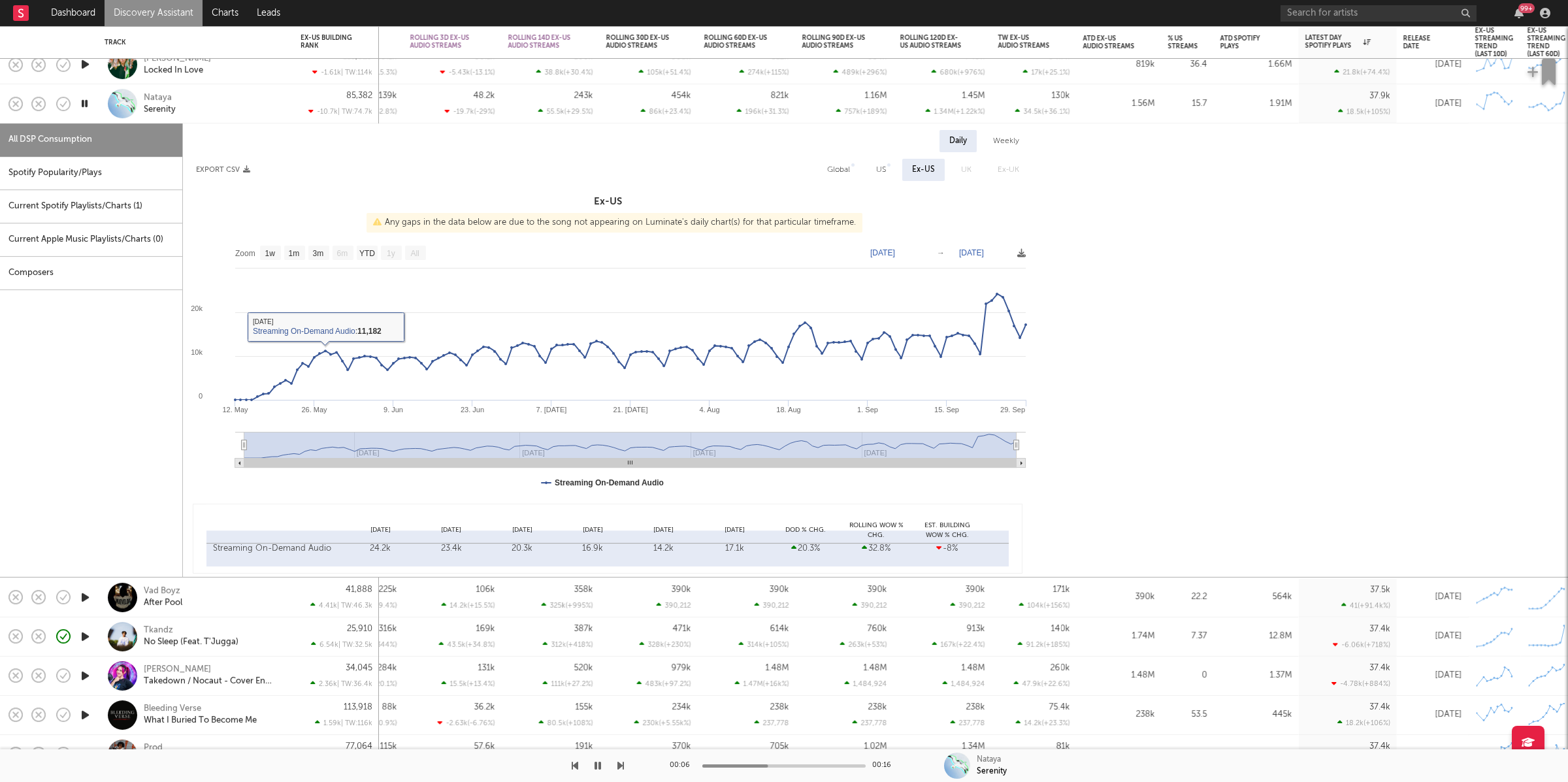
click at [98, 174] on div "Spotify Popularity/Plays" at bounding box center [91, 173] width 182 height 34
select select "1w"
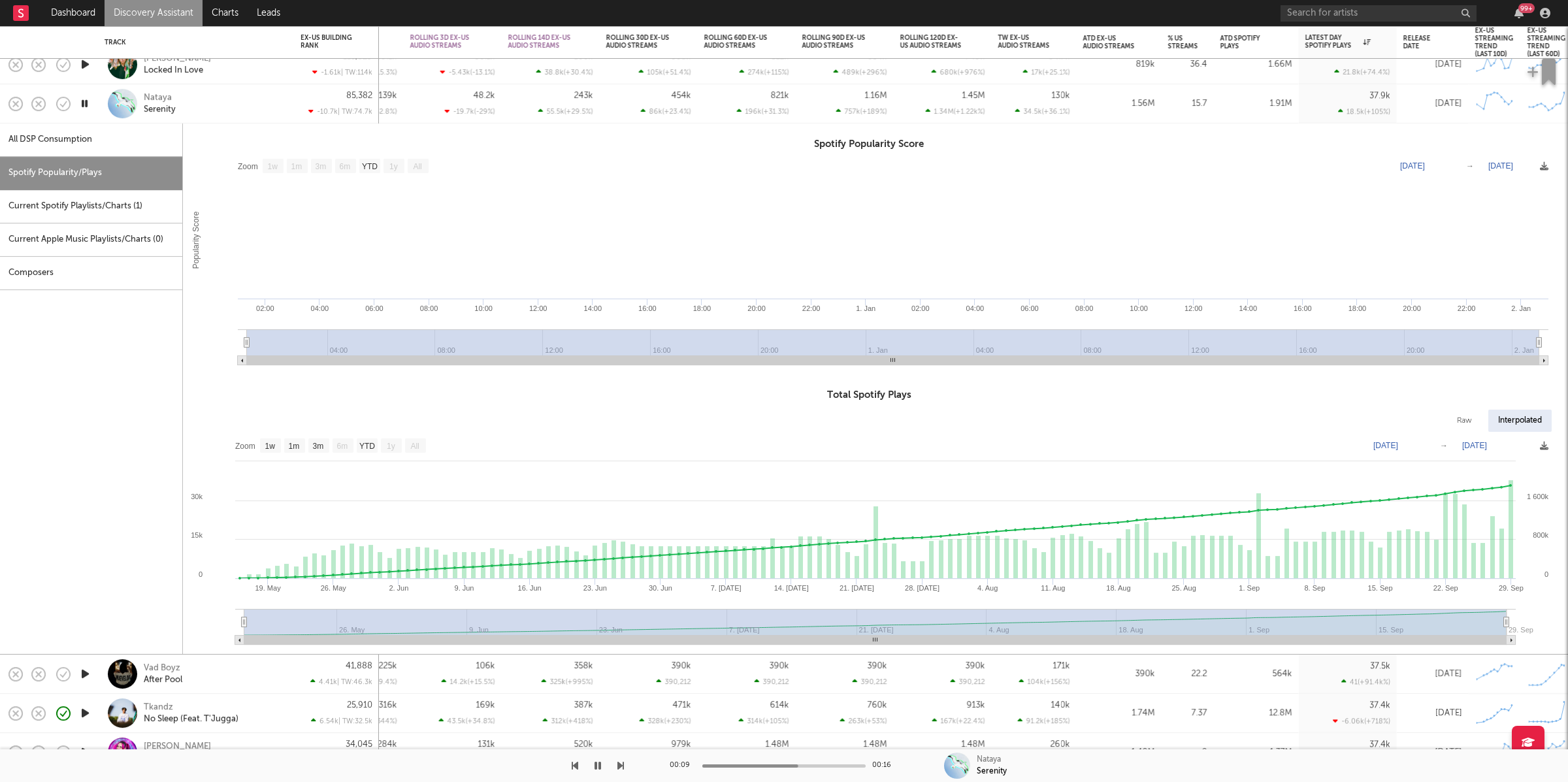
click at [227, 103] on div "Nataya Serenity" at bounding box center [214, 104] width 141 height 24
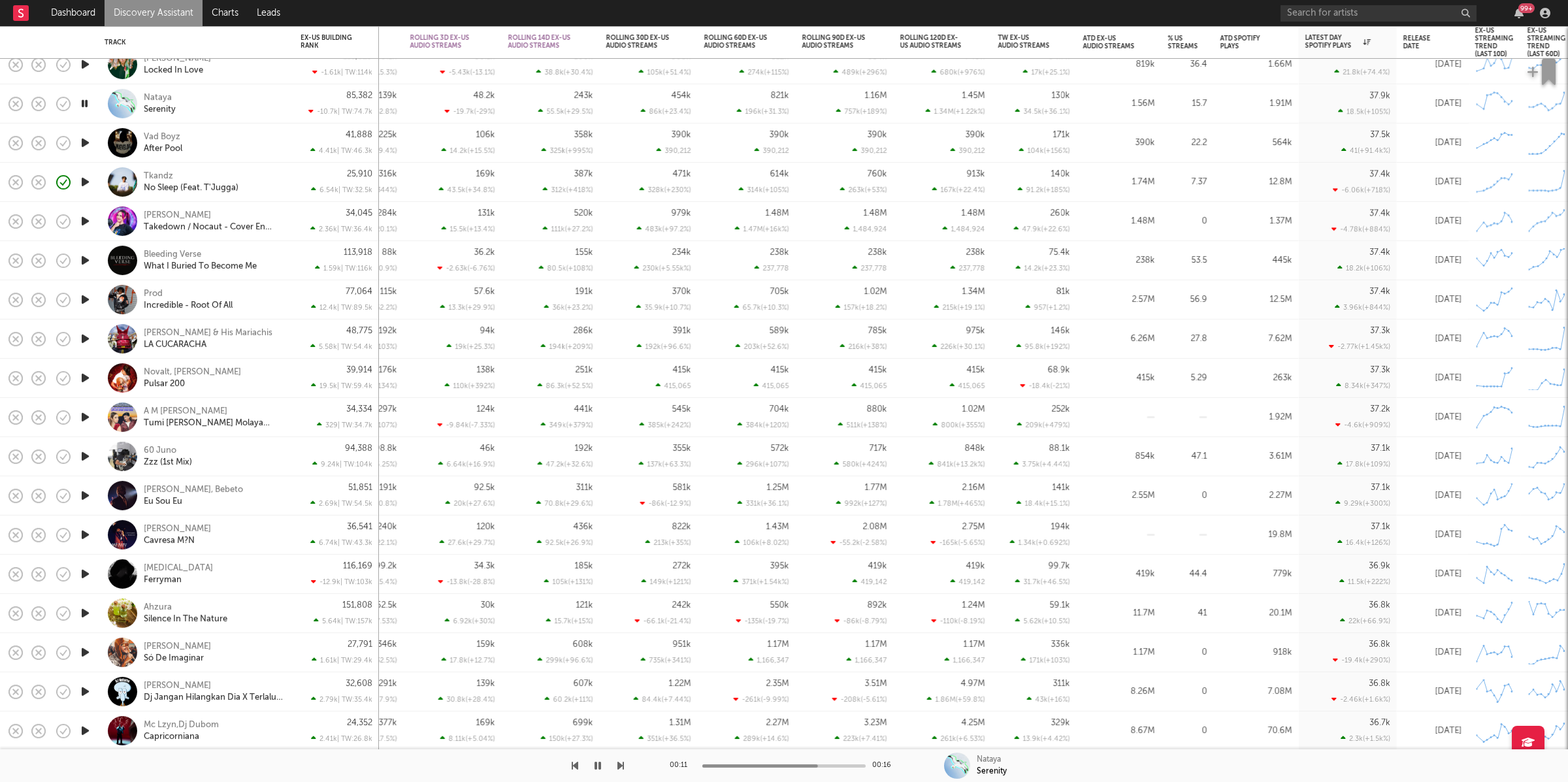
click at [619, 767] on icon "button" at bounding box center [620, 766] width 6 height 11
click at [621, 767] on icon "button" at bounding box center [620, 766] width 6 height 11
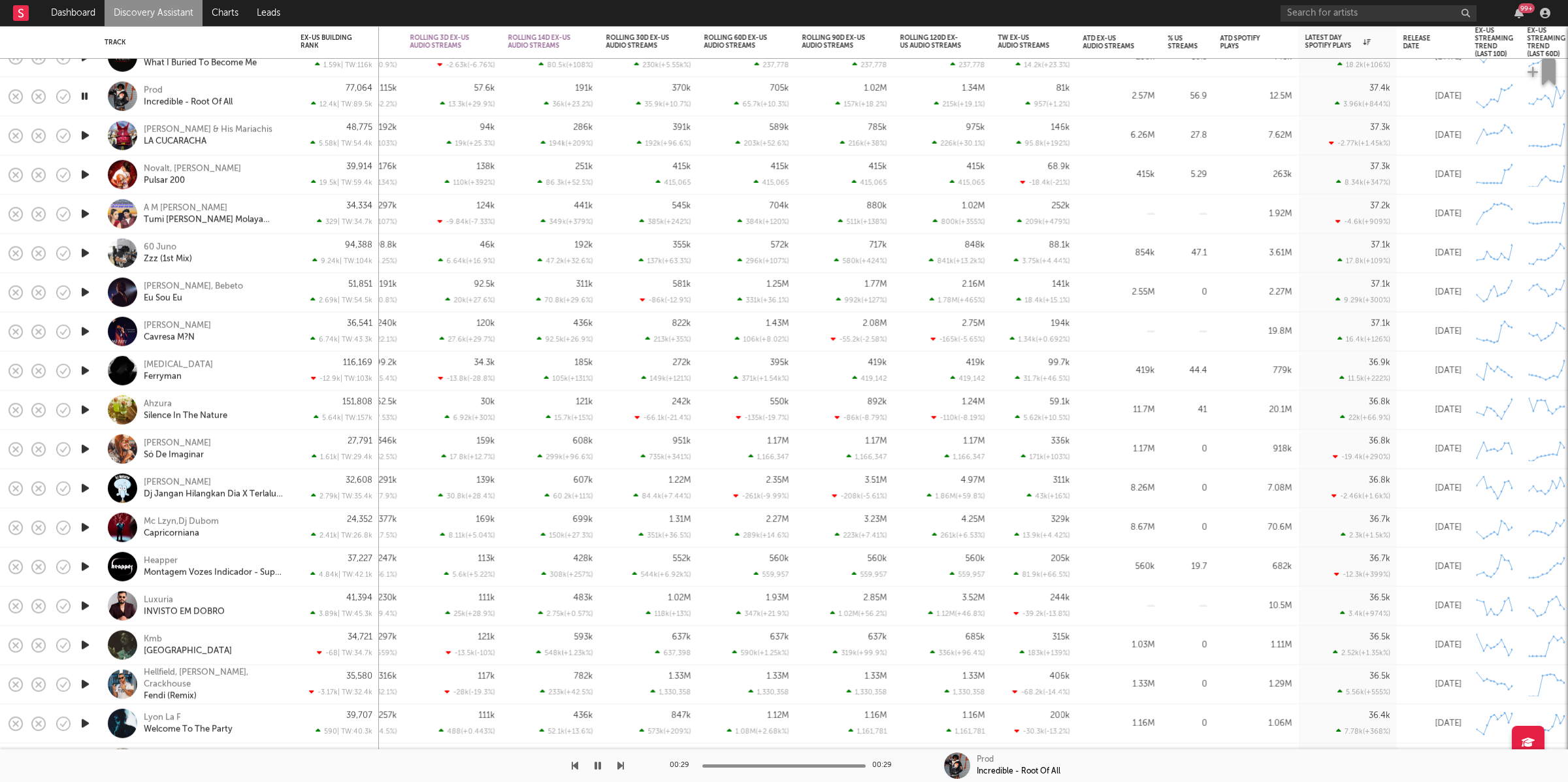
click at [85, 98] on icon "button" at bounding box center [85, 96] width 12 height 16
click at [530, 13] on nav "Dashboard Discovery Assistant Charts Leads 99 +" at bounding box center [784, 13] width 1568 height 27
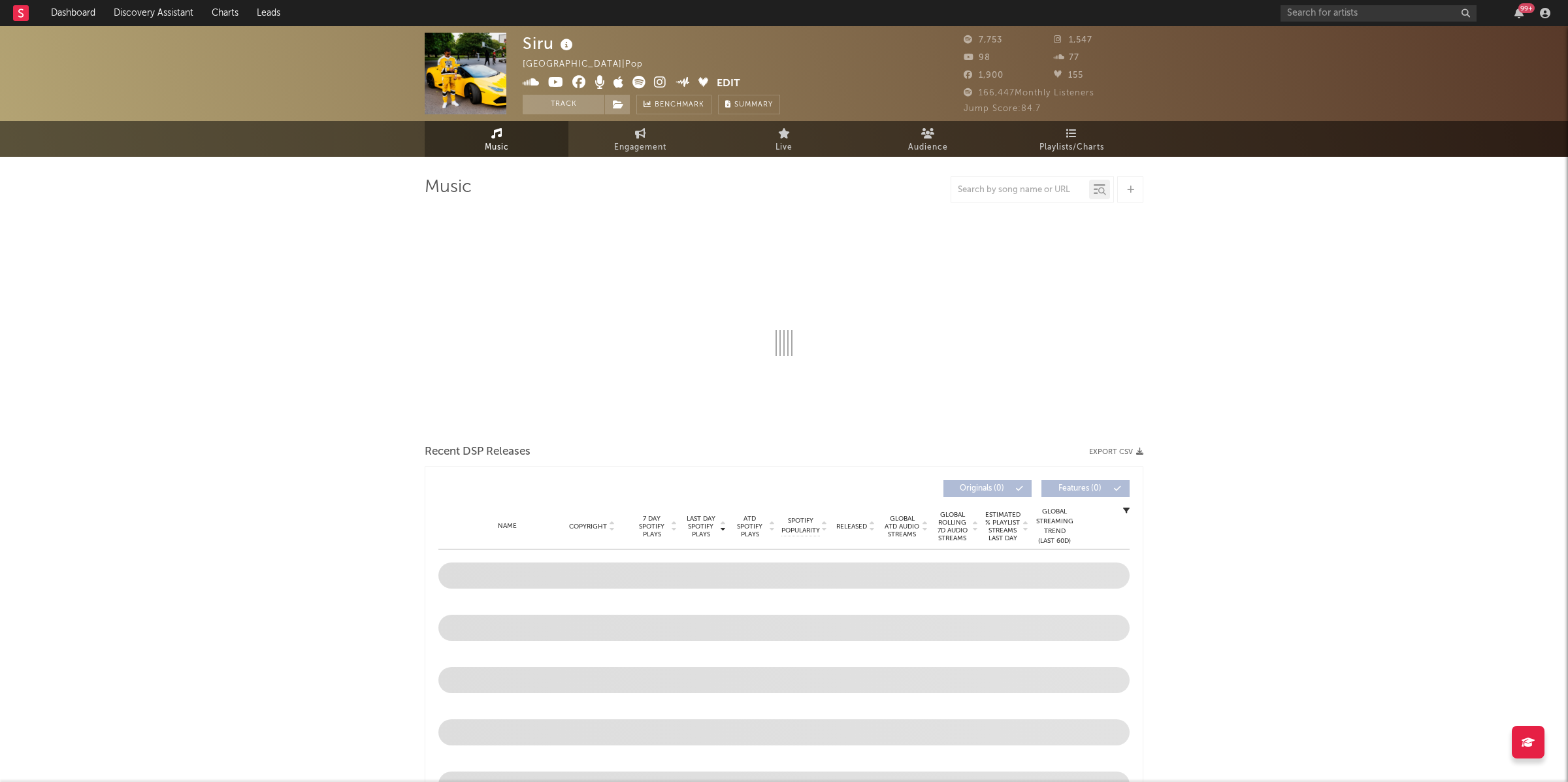
select select "6m"
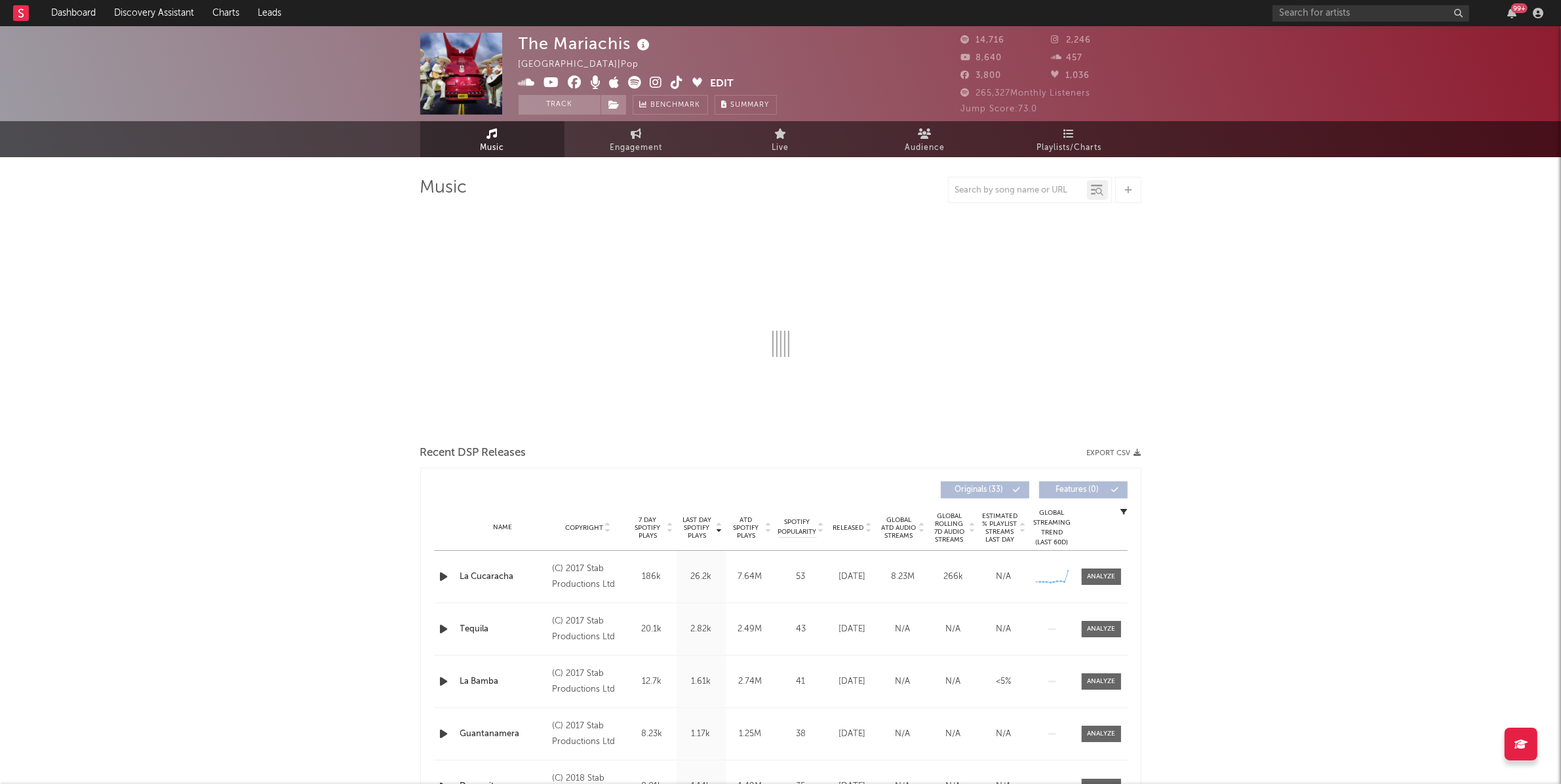
select select "6m"
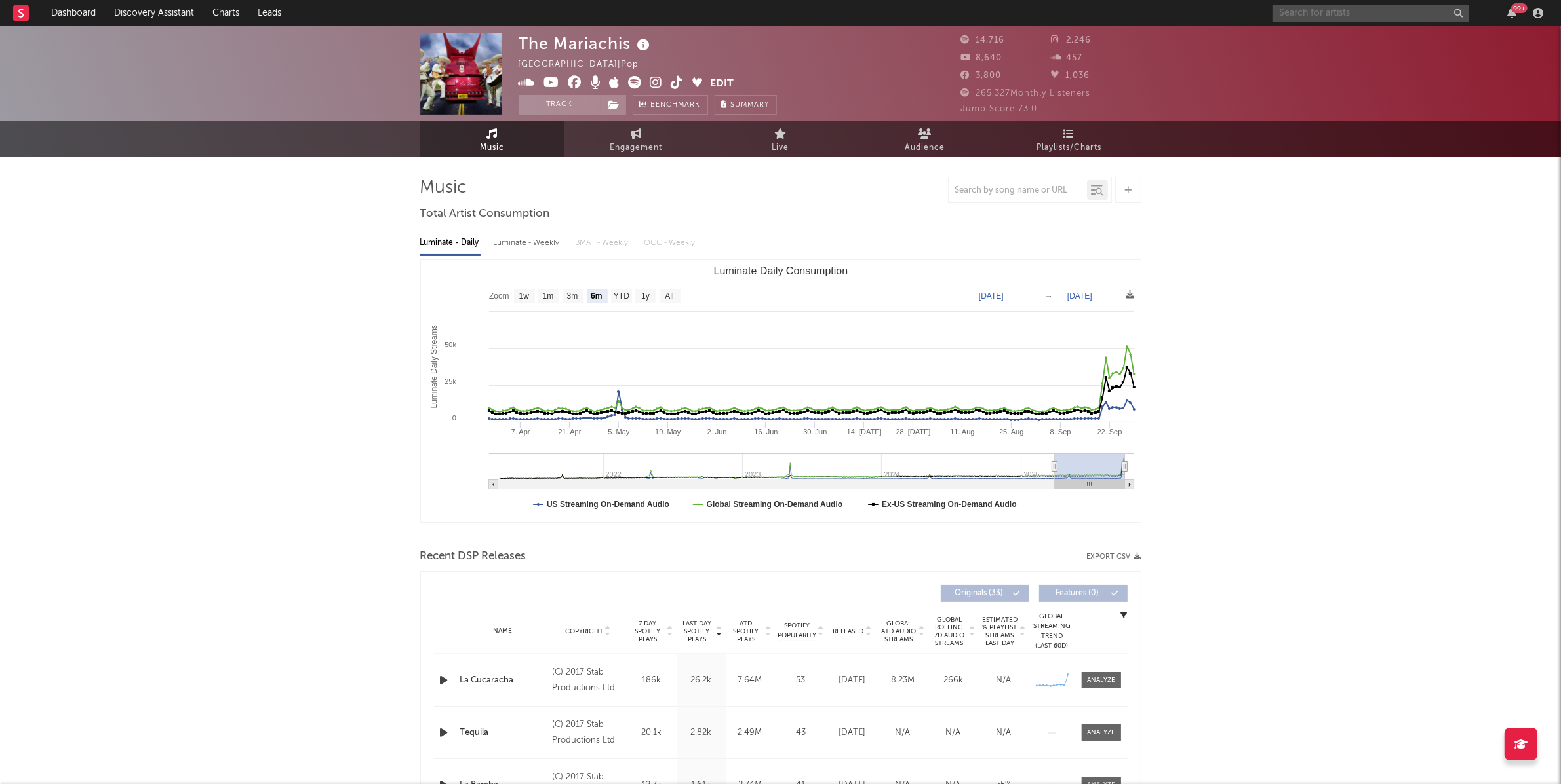
click at [1312, 10] on input "text" at bounding box center [1371, 13] width 197 height 16
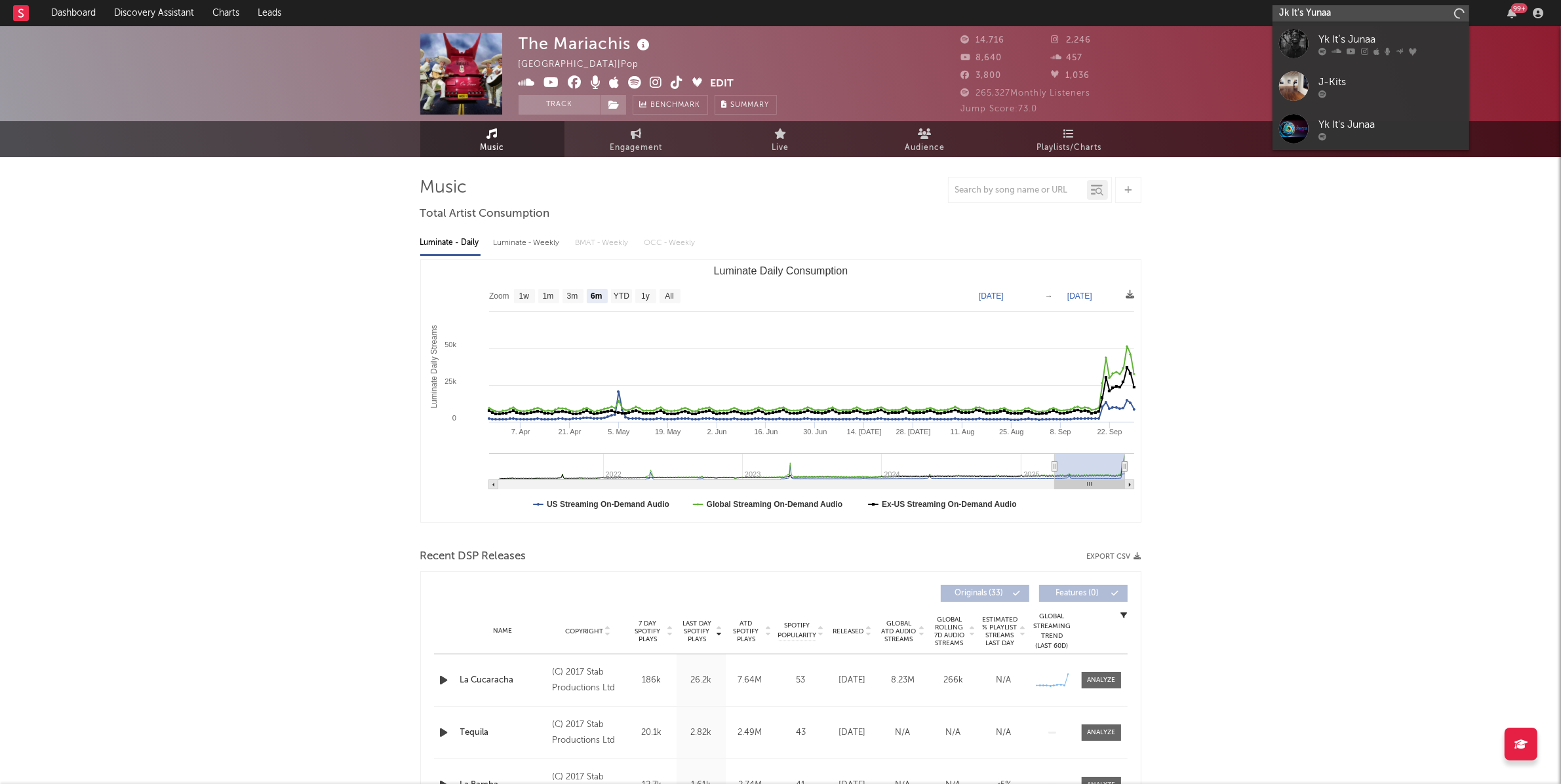
type input "Jk It's Yunaa"
click at [1365, 45] on div "Yk It’s Junaa" at bounding box center [1391, 39] width 145 height 16
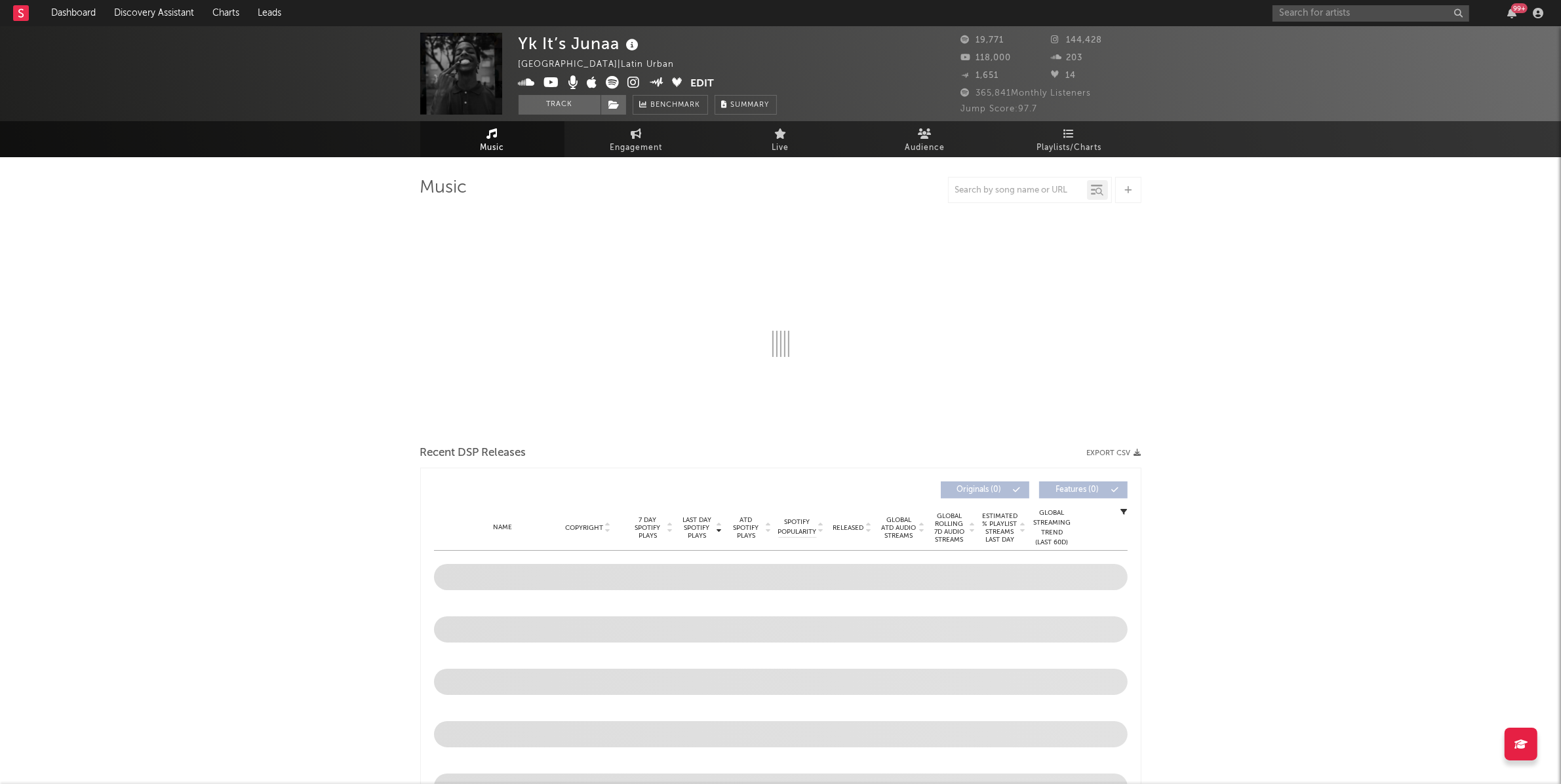
select select "1w"
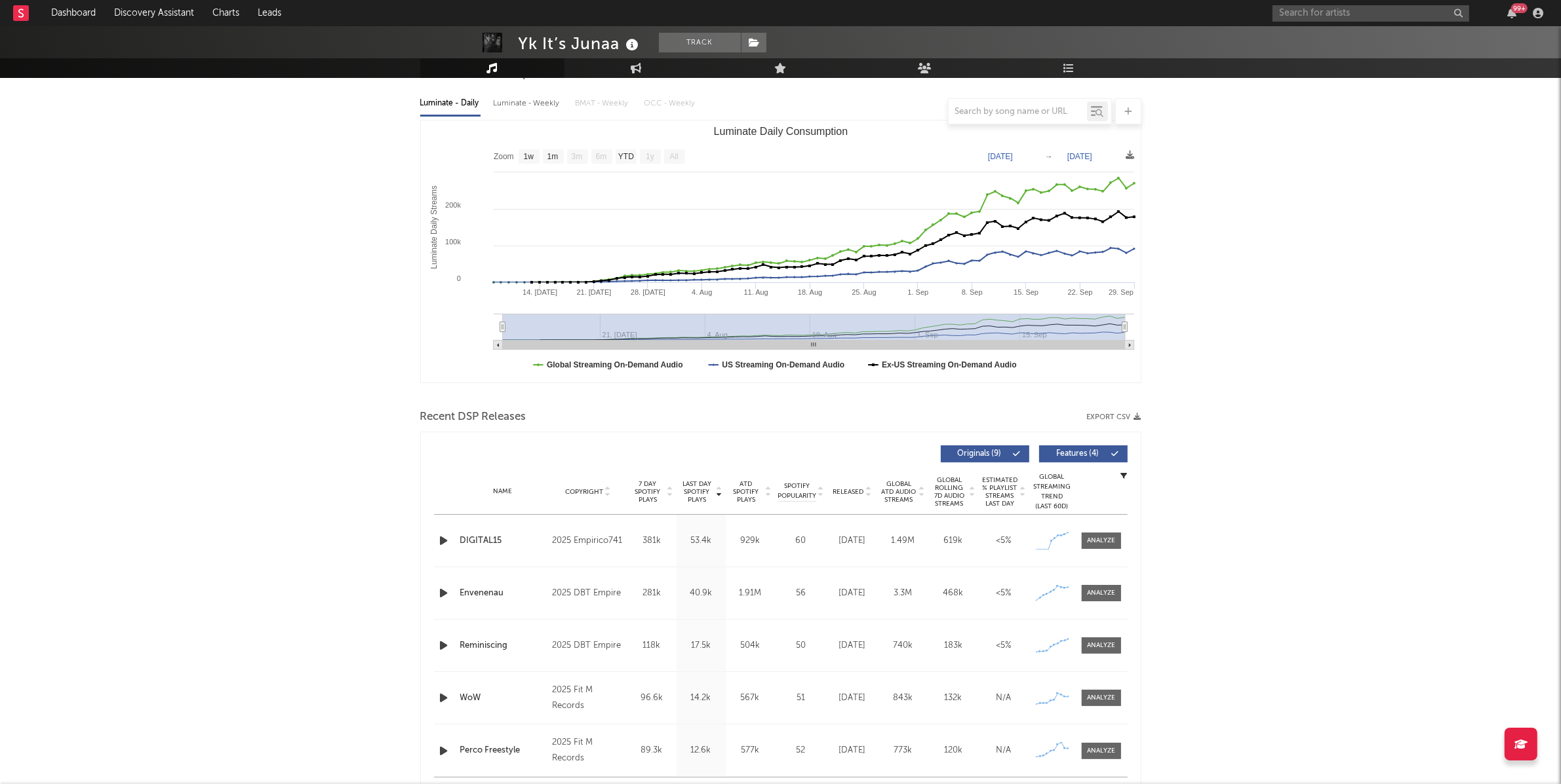
scroll to position [188, 0]
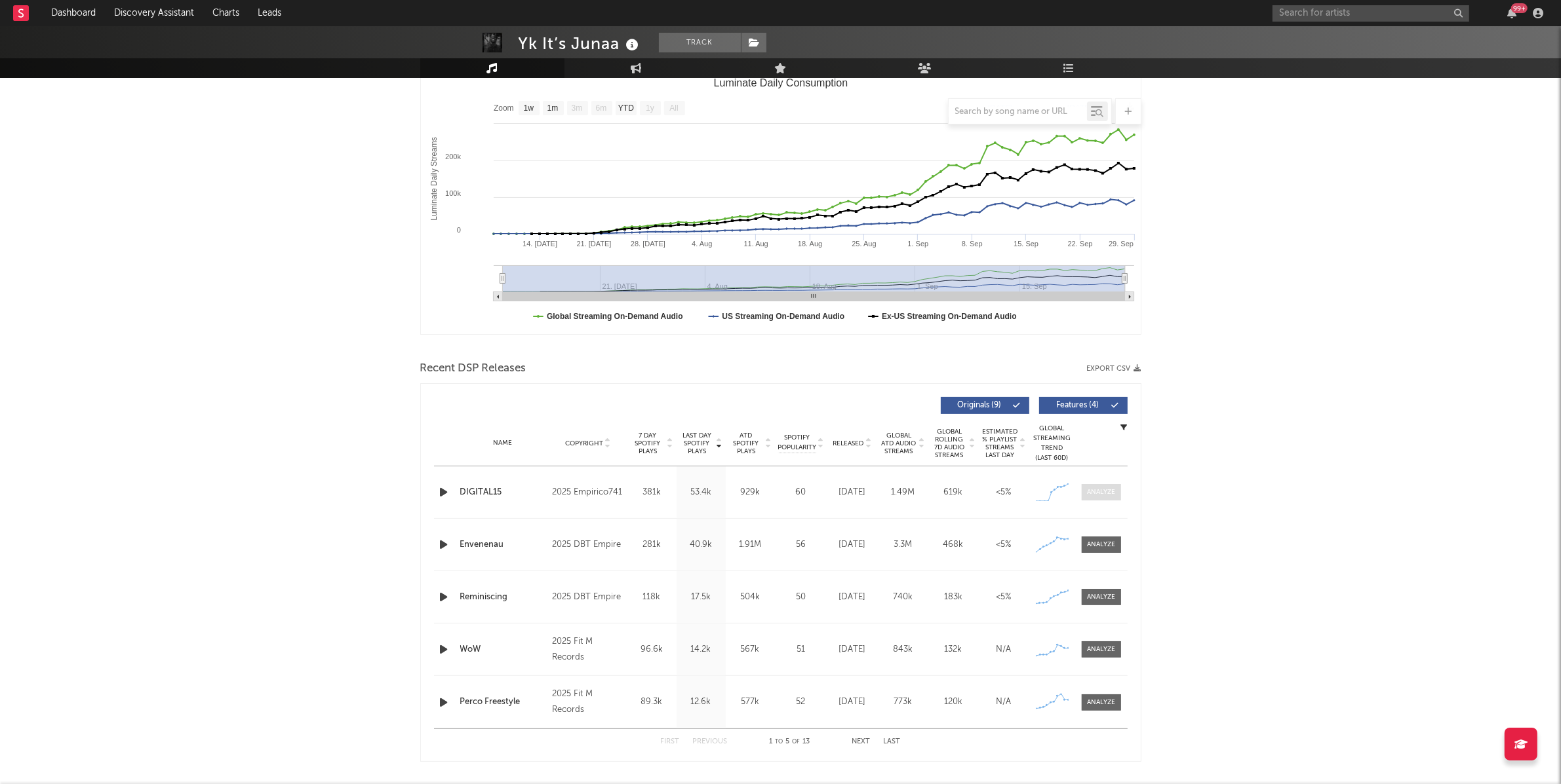
click at [1118, 498] on span at bounding box center [1101, 492] width 39 height 16
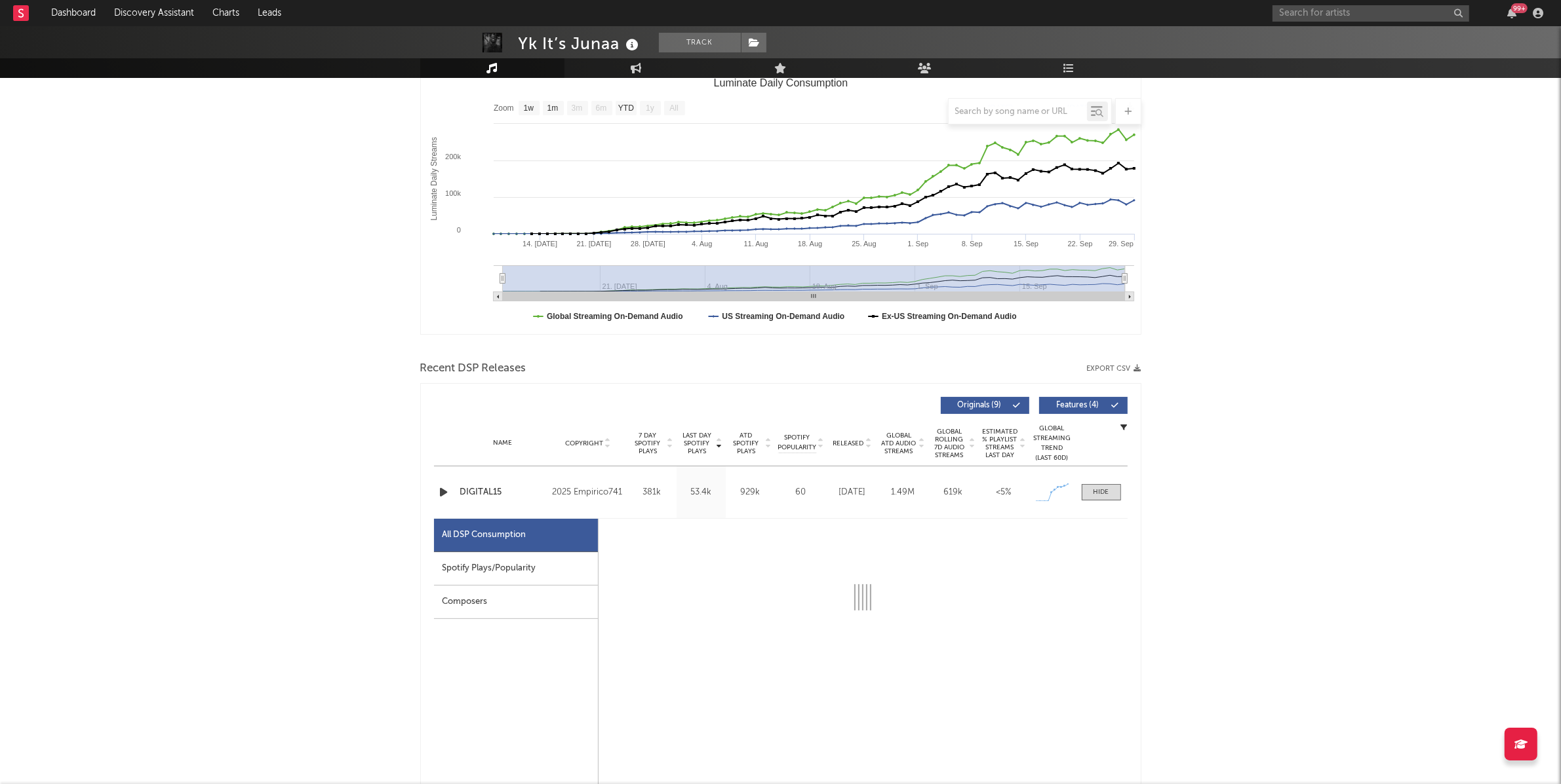
select select "1w"
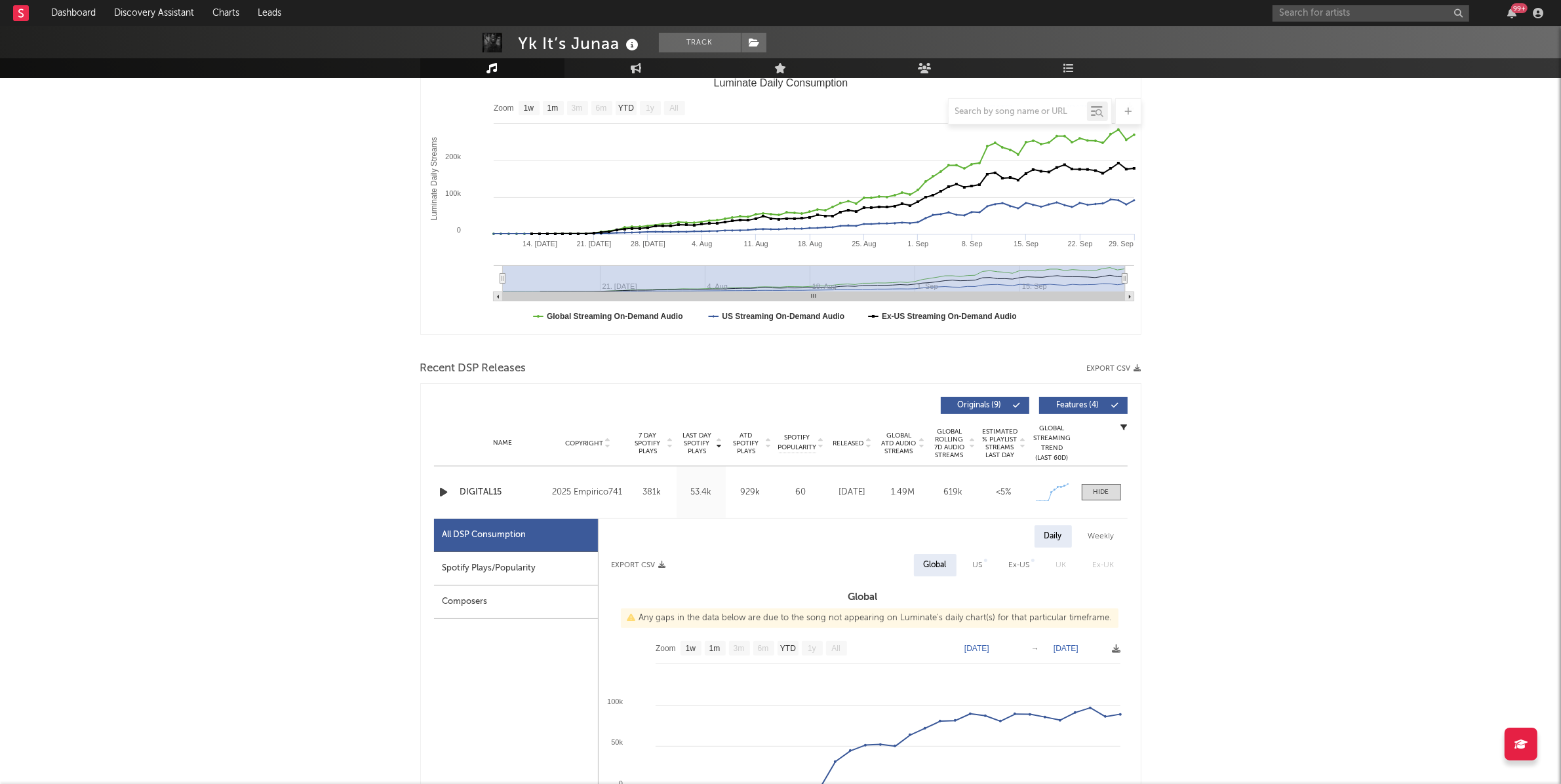
scroll to position [380, 0]
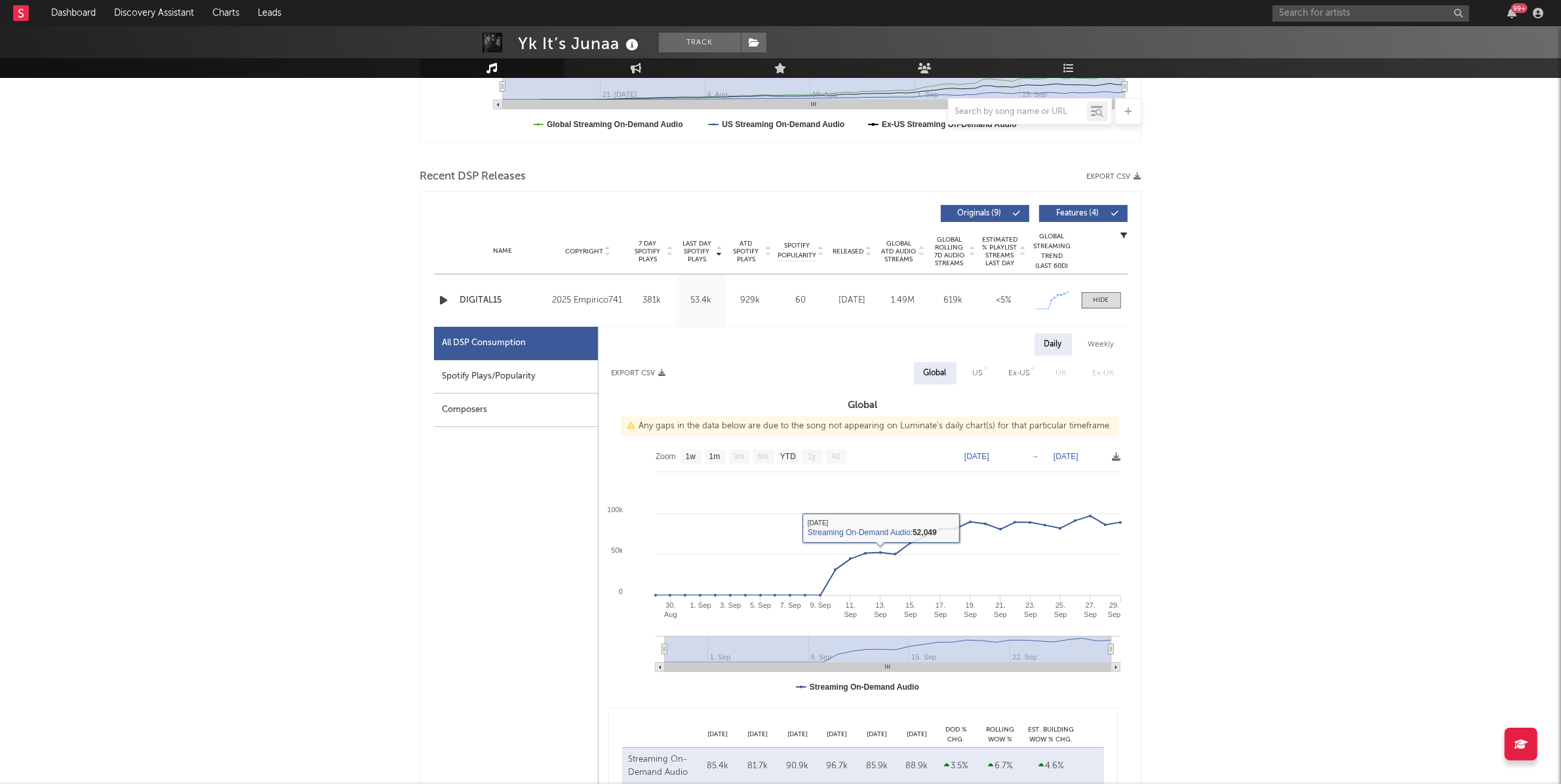
click at [967, 372] on div "US" at bounding box center [977, 373] width 29 height 22
select select "1w"
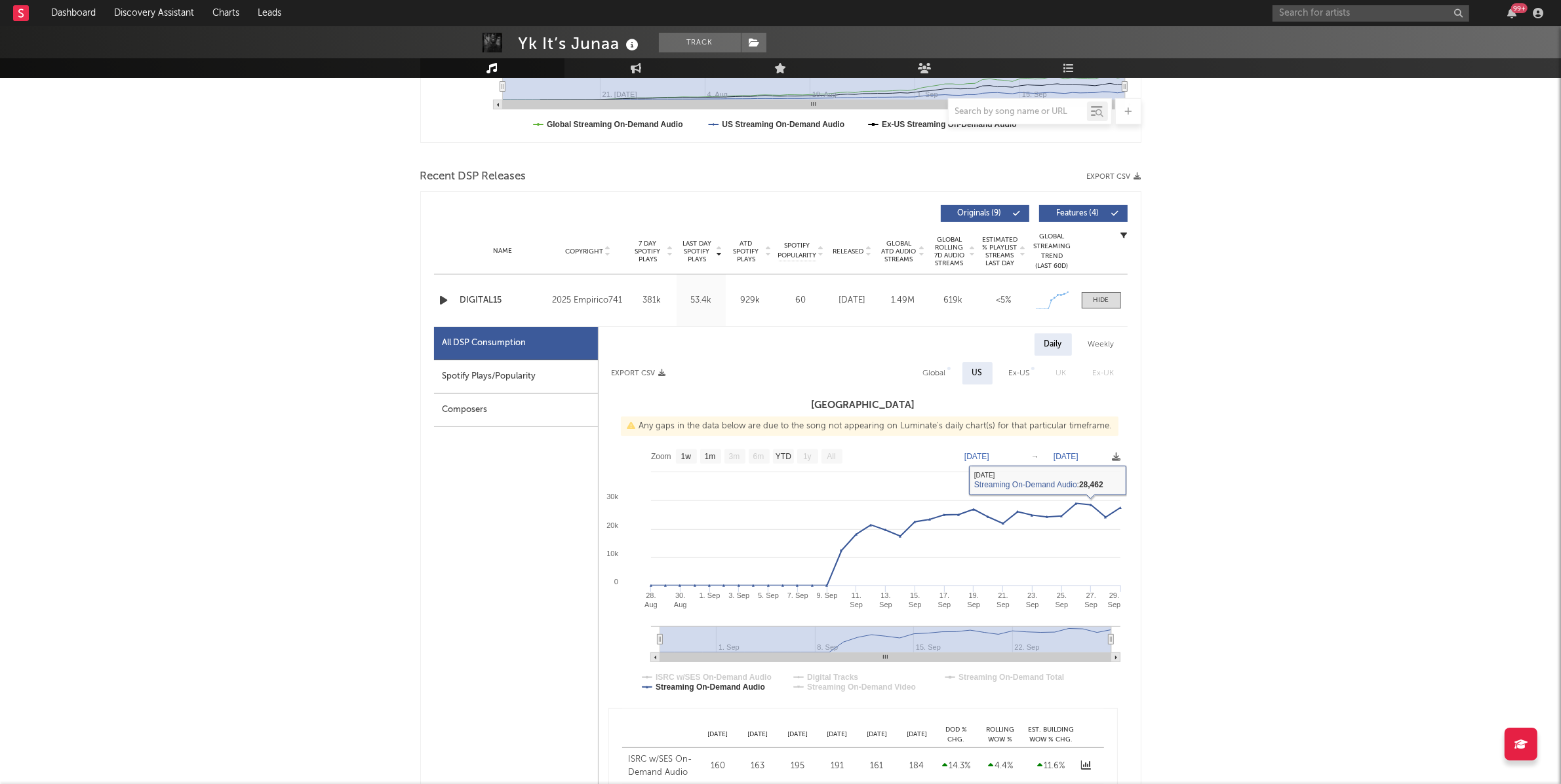
click at [582, 382] on div "Spotify Plays/Popularity" at bounding box center [516, 377] width 164 height 34
select select "1w"
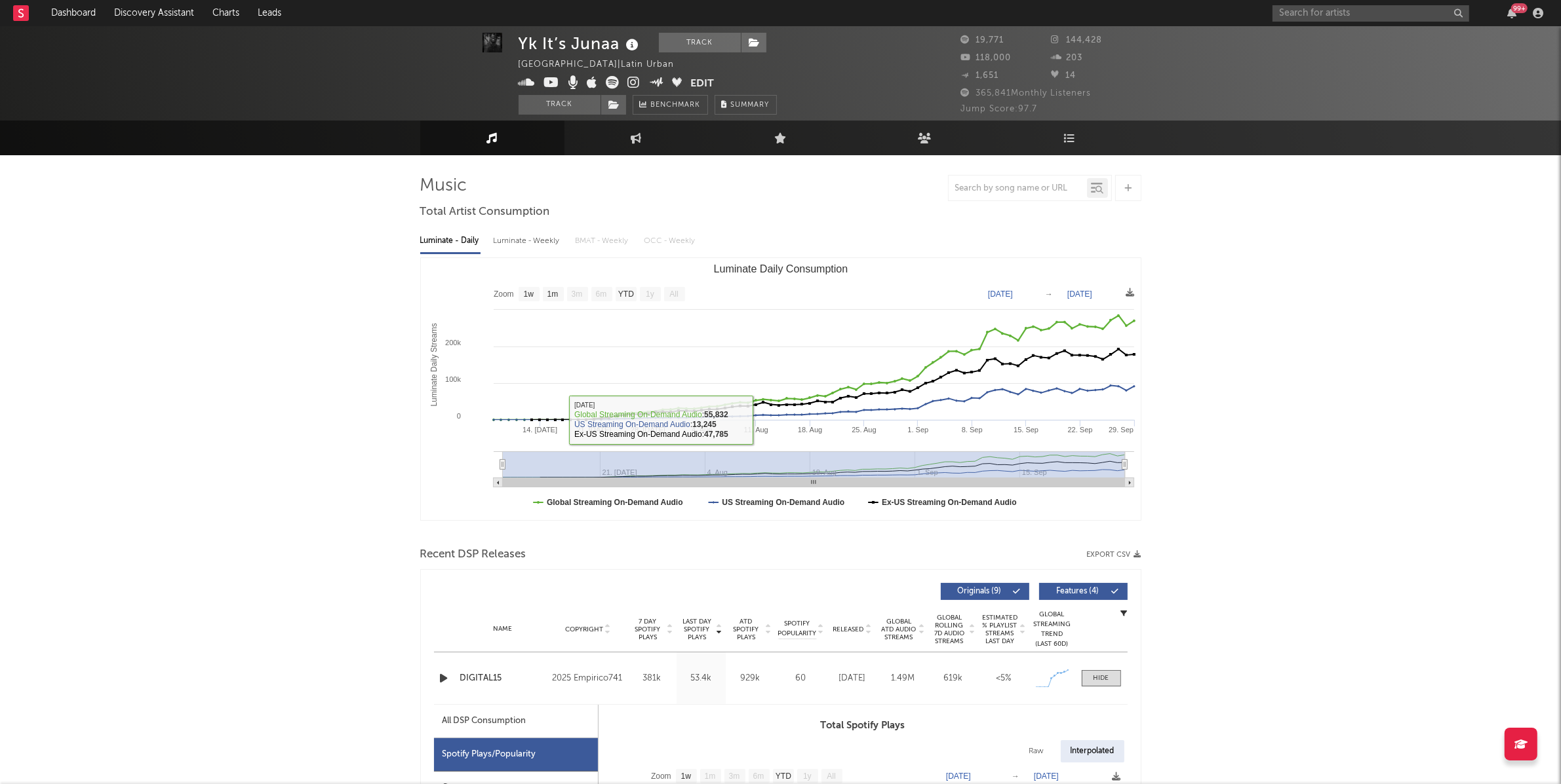
scroll to position [4, 0]
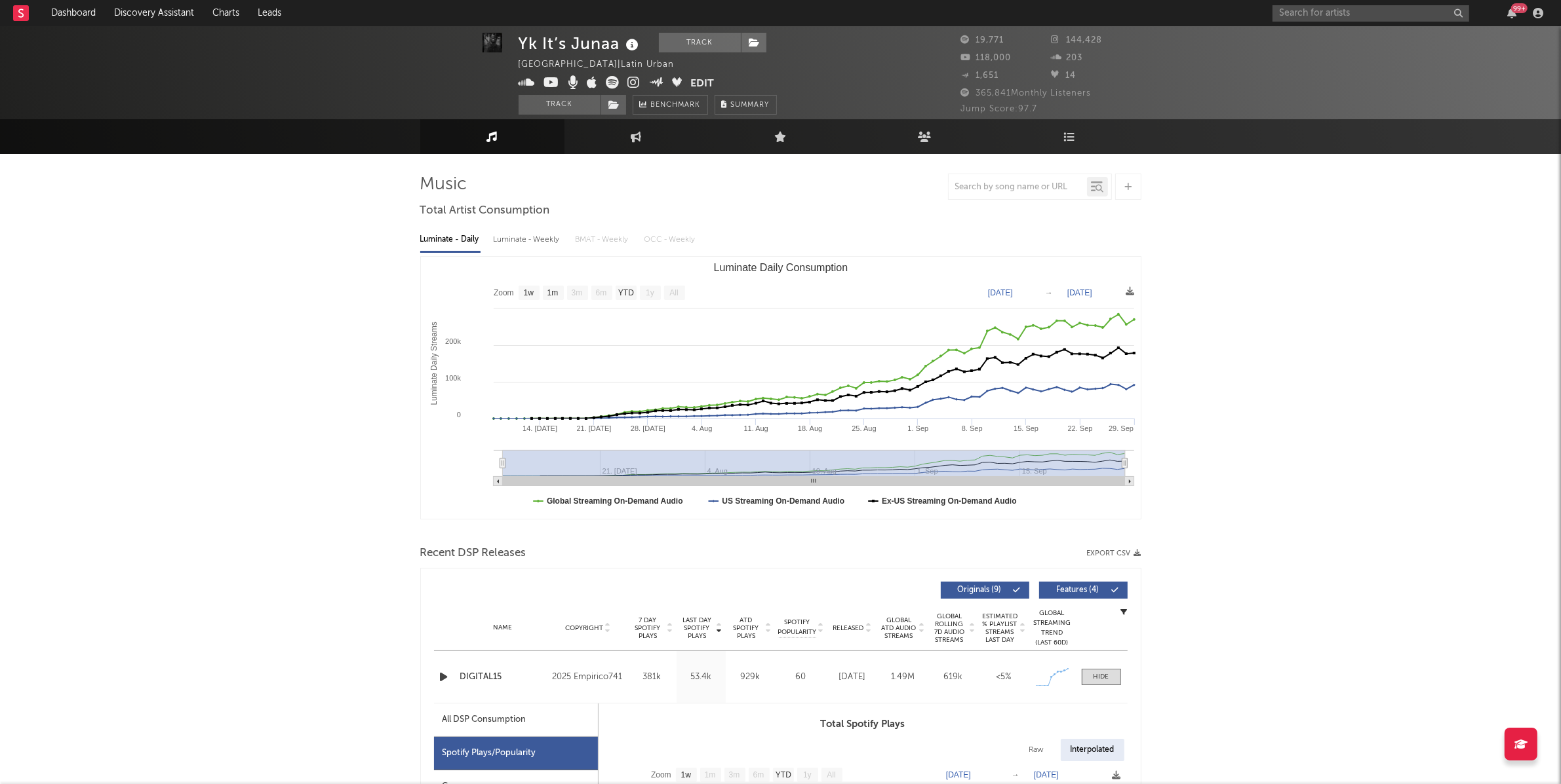
click at [1135, 340] on rect "Luminate Daily Consumption" at bounding box center [780, 388] width 720 height 263
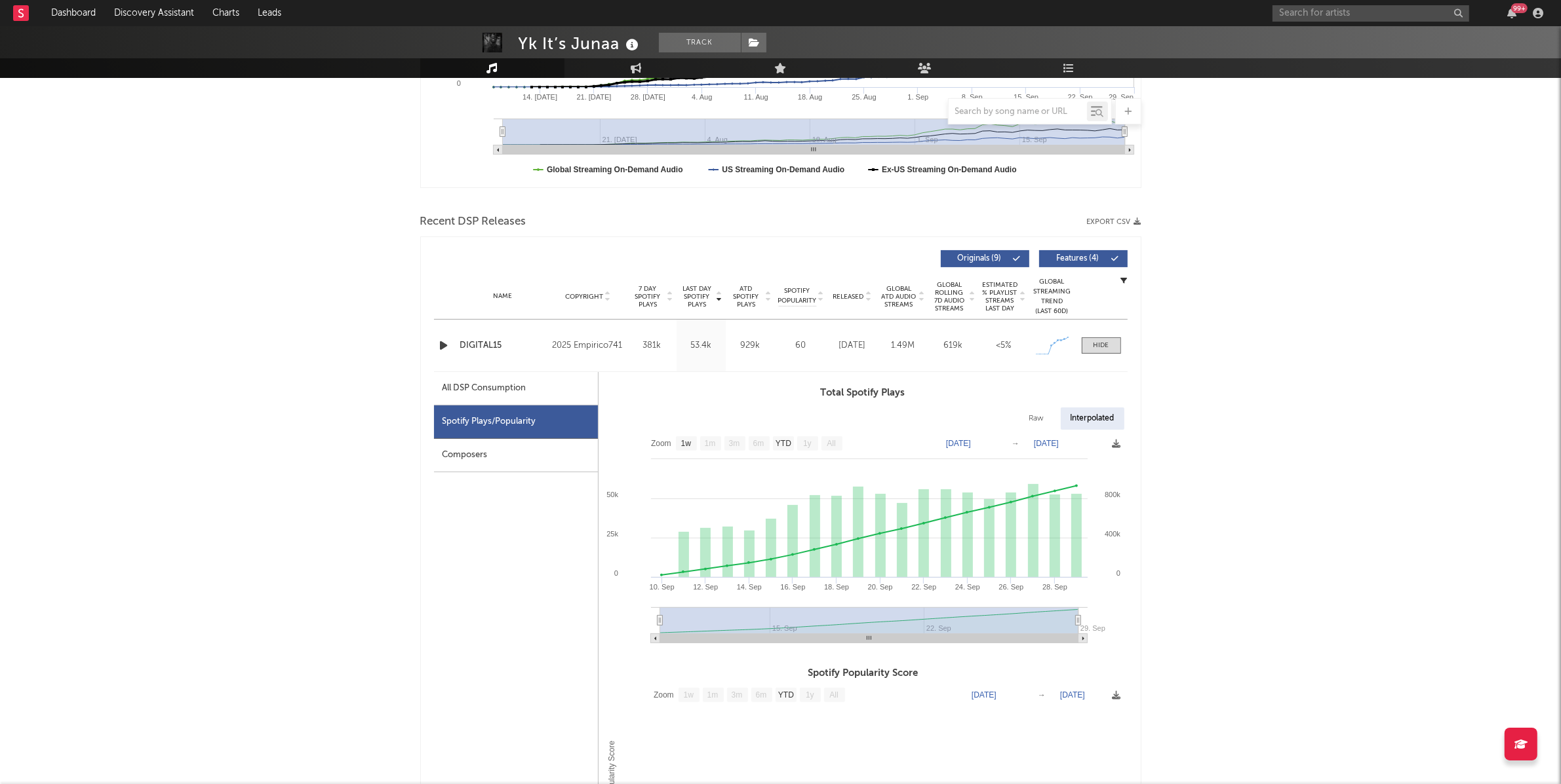
scroll to position [341, 0]
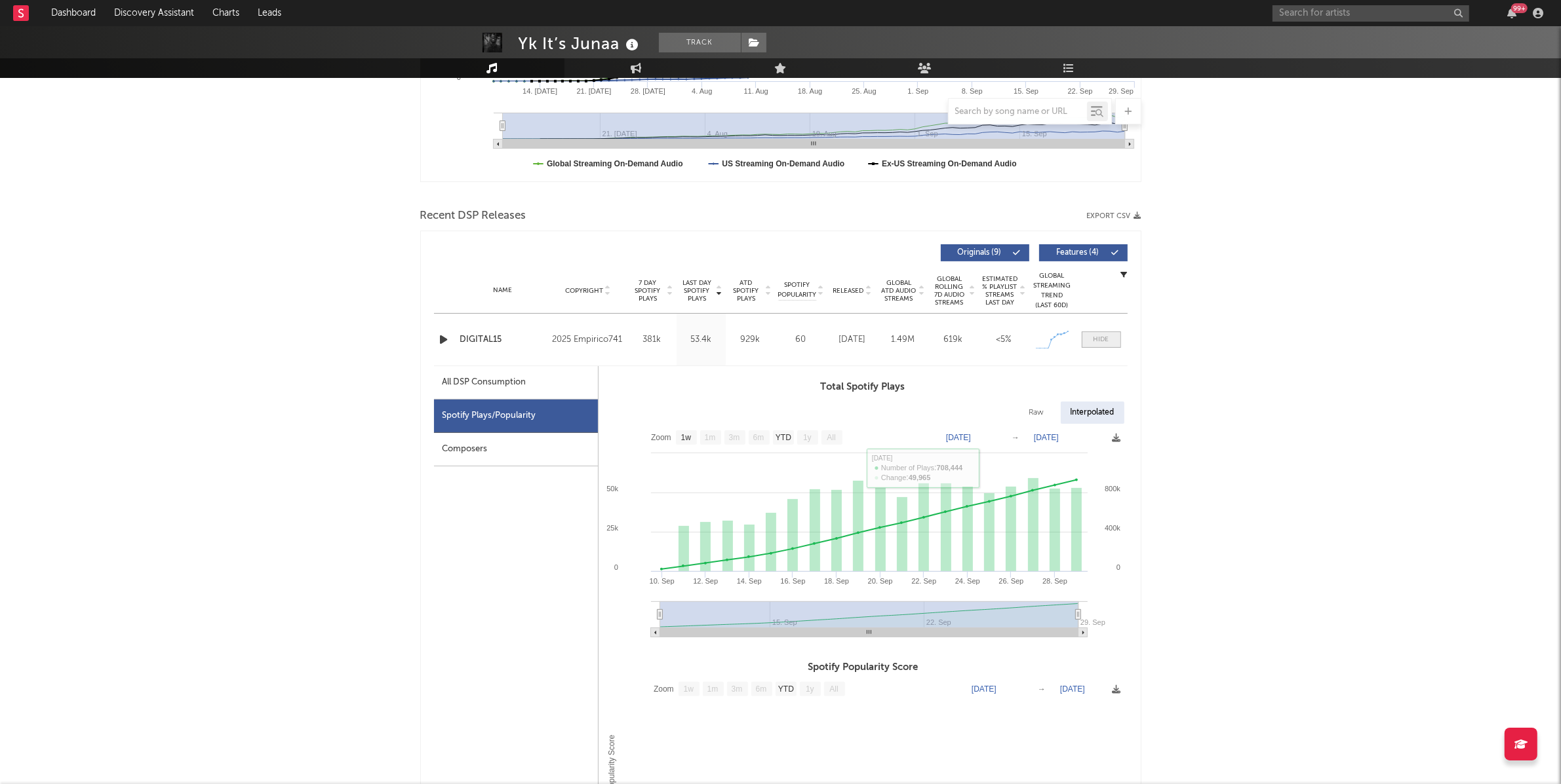
click at [1113, 337] on span at bounding box center [1101, 340] width 39 height 16
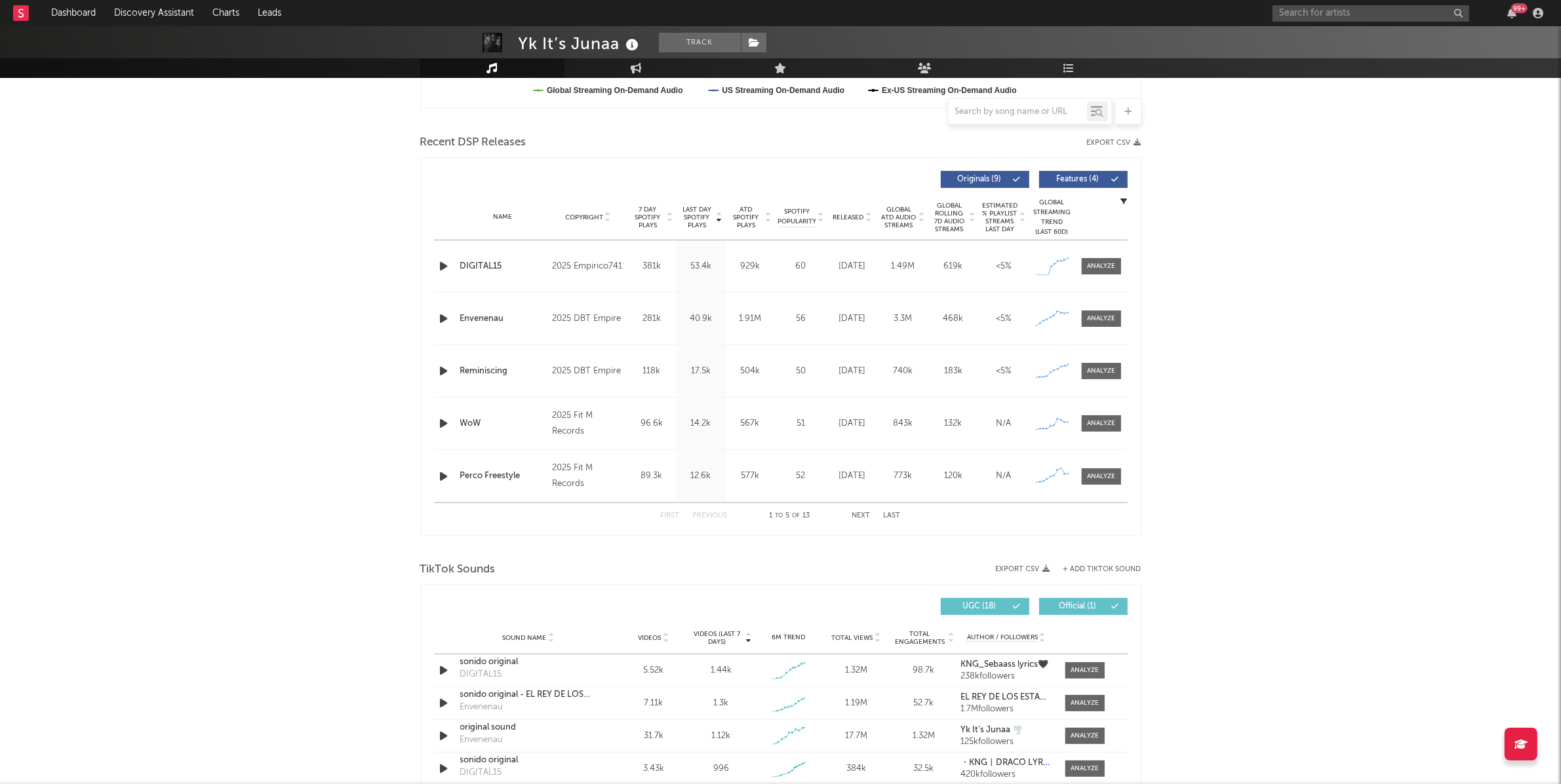
scroll to position [415, 0]
click at [871, 509] on div "First Previous 1 to 5 of 13 Next Last" at bounding box center [781, 515] width 240 height 26
click at [855, 513] on button "Next" at bounding box center [861, 515] width 19 height 7
click at [714, 512] on button "Previous" at bounding box center [710, 515] width 35 height 7
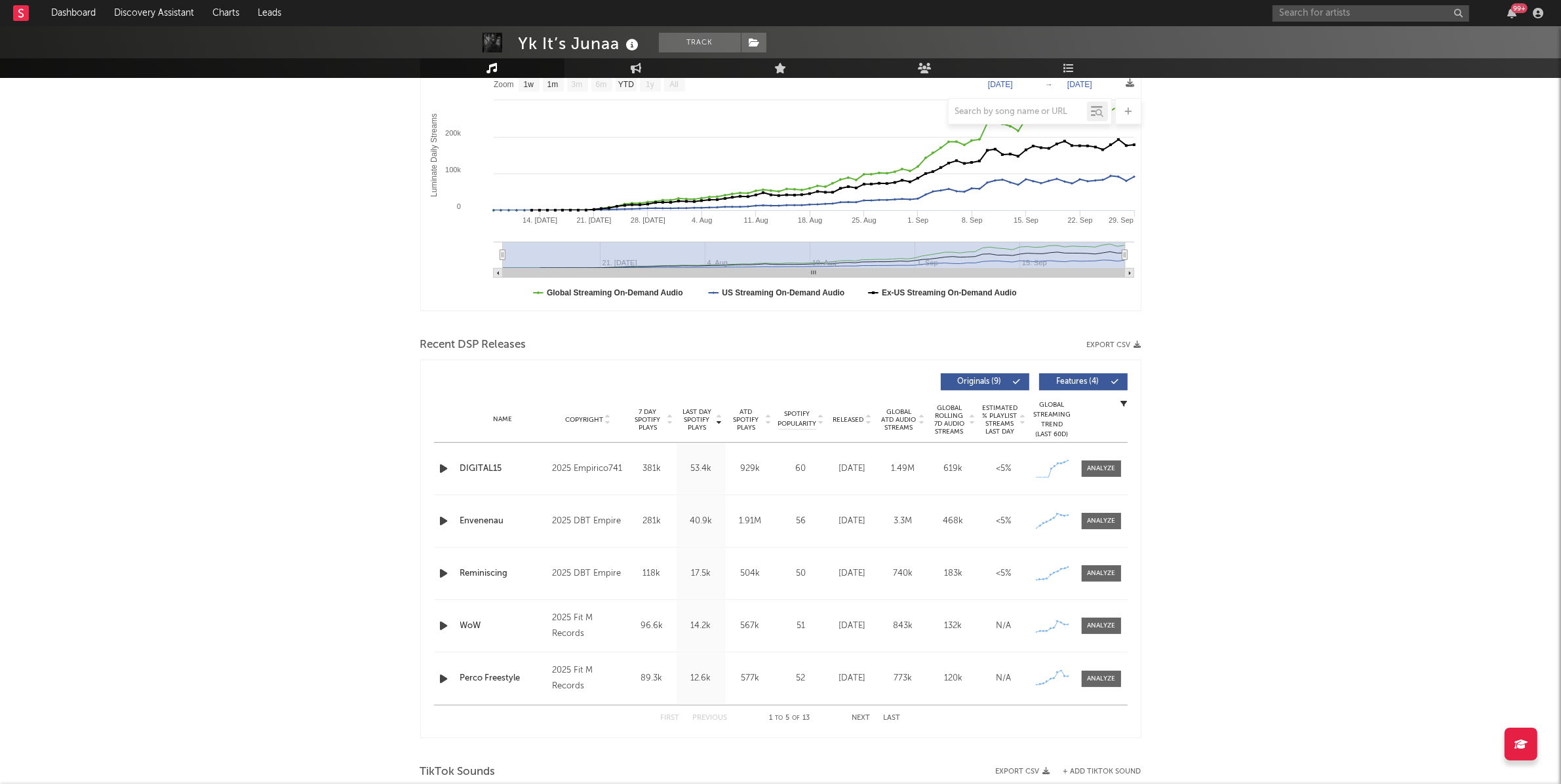
scroll to position [213, 0]
click at [1099, 458] on div "Name DIGITAL15 Copyright 2025 Empirico741 Label DBT Empire Album Names DIGITAL1…" at bounding box center [781, 467] width 694 height 51
click at [1099, 465] on div at bounding box center [1101, 467] width 28 height 10
select select "1w"
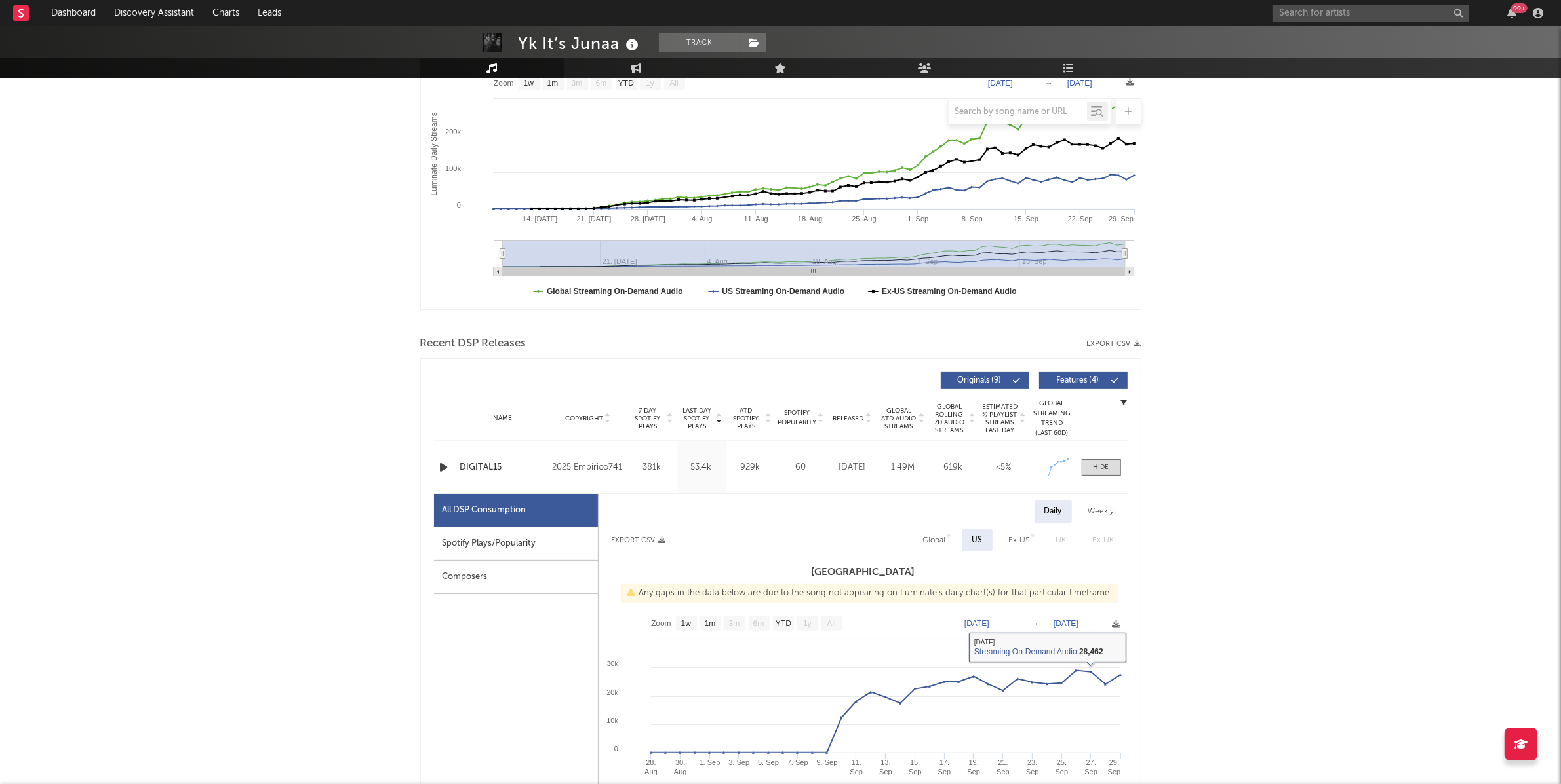
click at [934, 534] on div "Global" at bounding box center [934, 541] width 23 height 16
select select "1w"
click at [982, 541] on div "US" at bounding box center [977, 541] width 10 height 16
select select "1w"
click at [1106, 459] on span at bounding box center [1101, 467] width 39 height 16
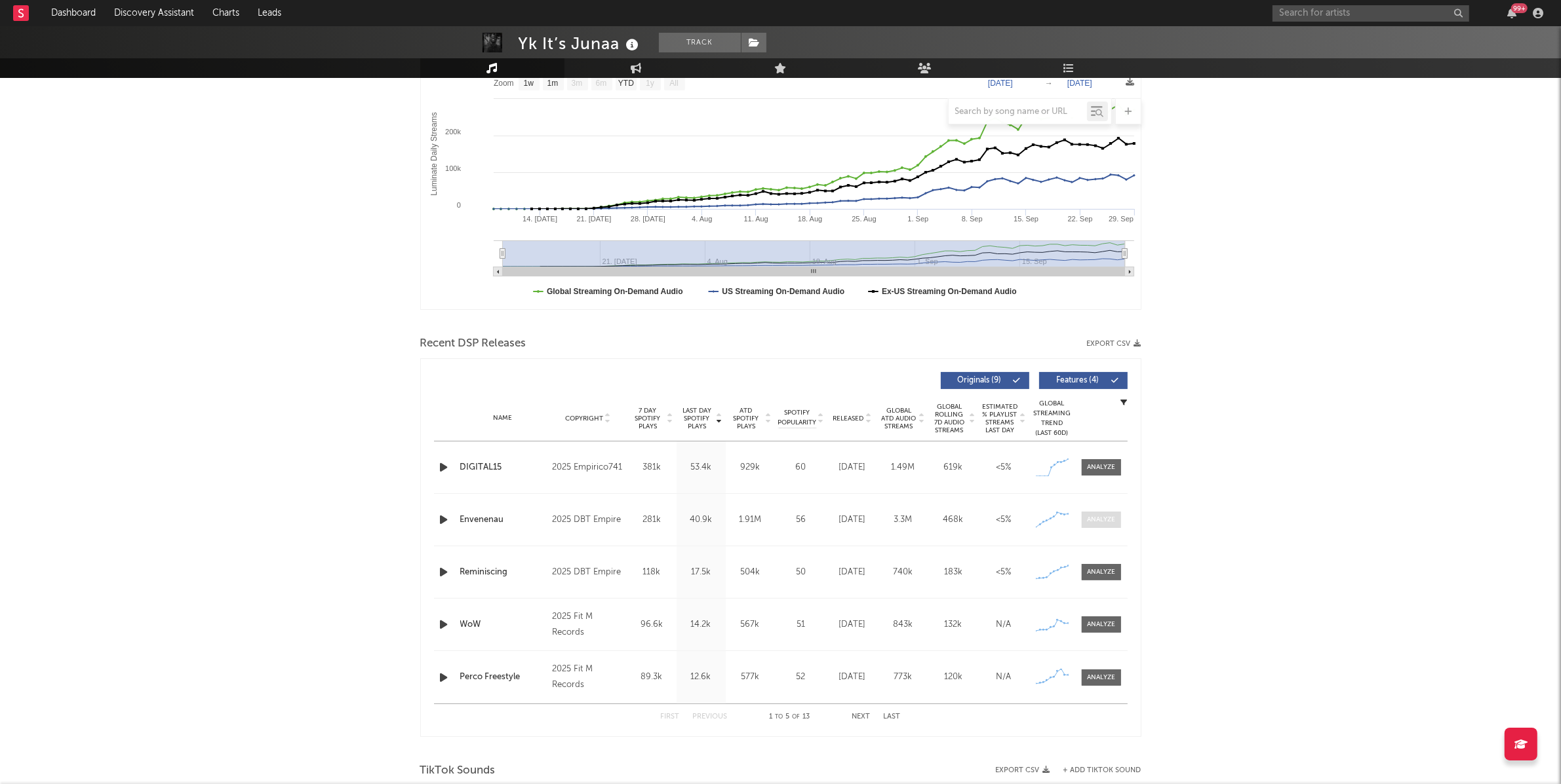
click at [1105, 518] on div at bounding box center [1101, 520] width 28 height 10
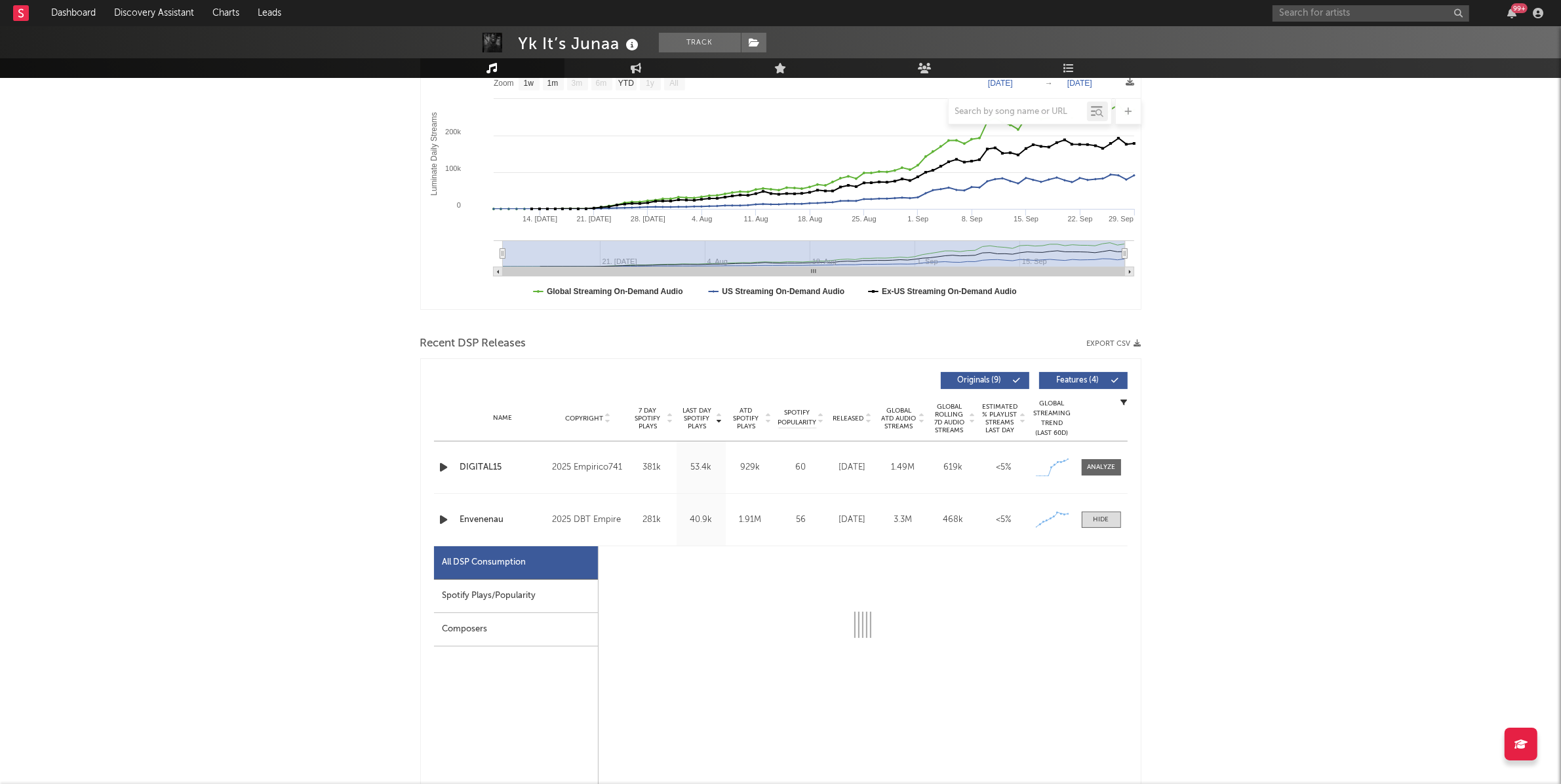
select select "1w"
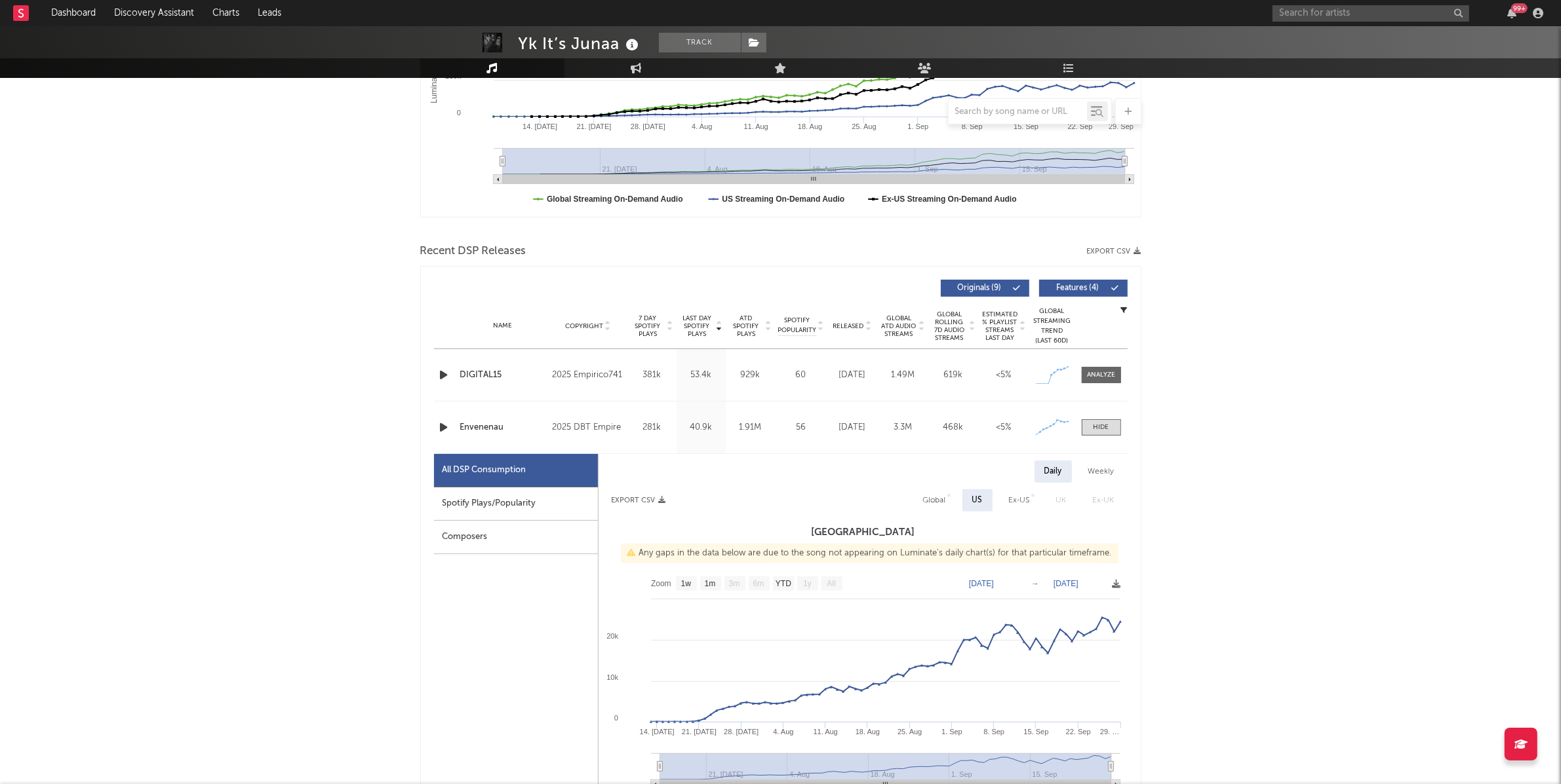
scroll to position [312, 0]
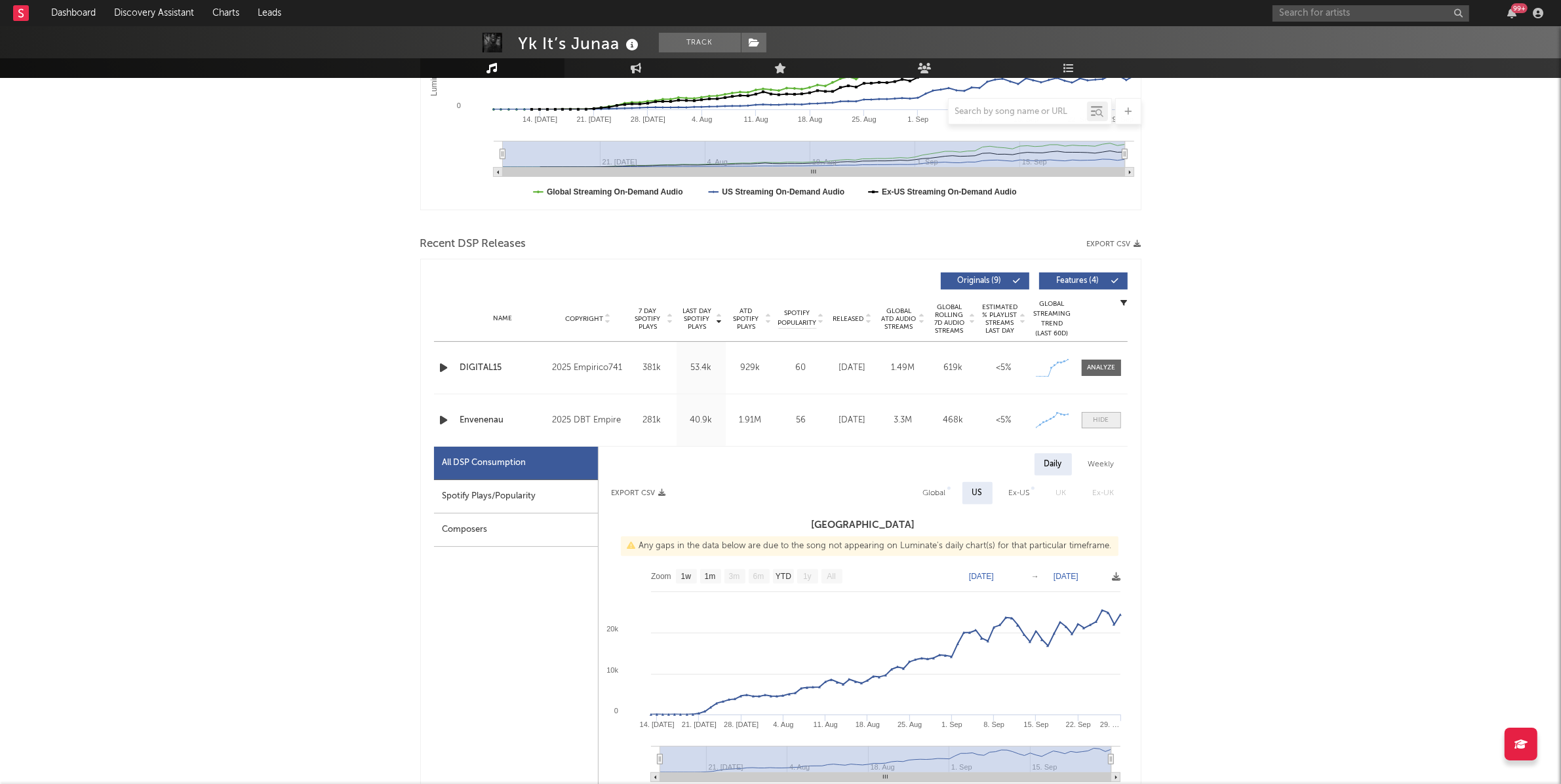
click at [1100, 420] on div at bounding box center [1101, 419] width 16 height 10
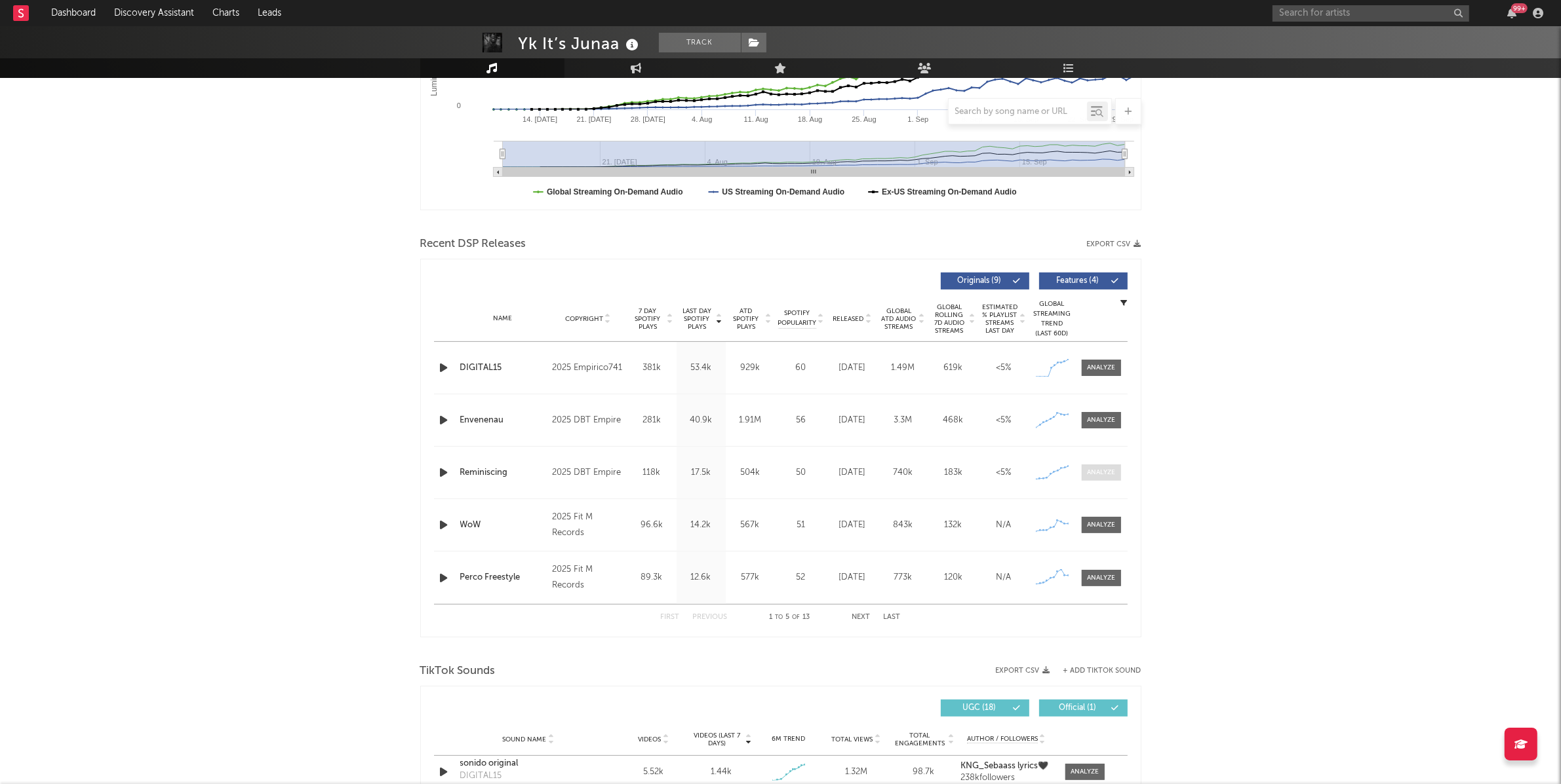
click at [1100, 468] on div at bounding box center [1101, 472] width 28 height 10
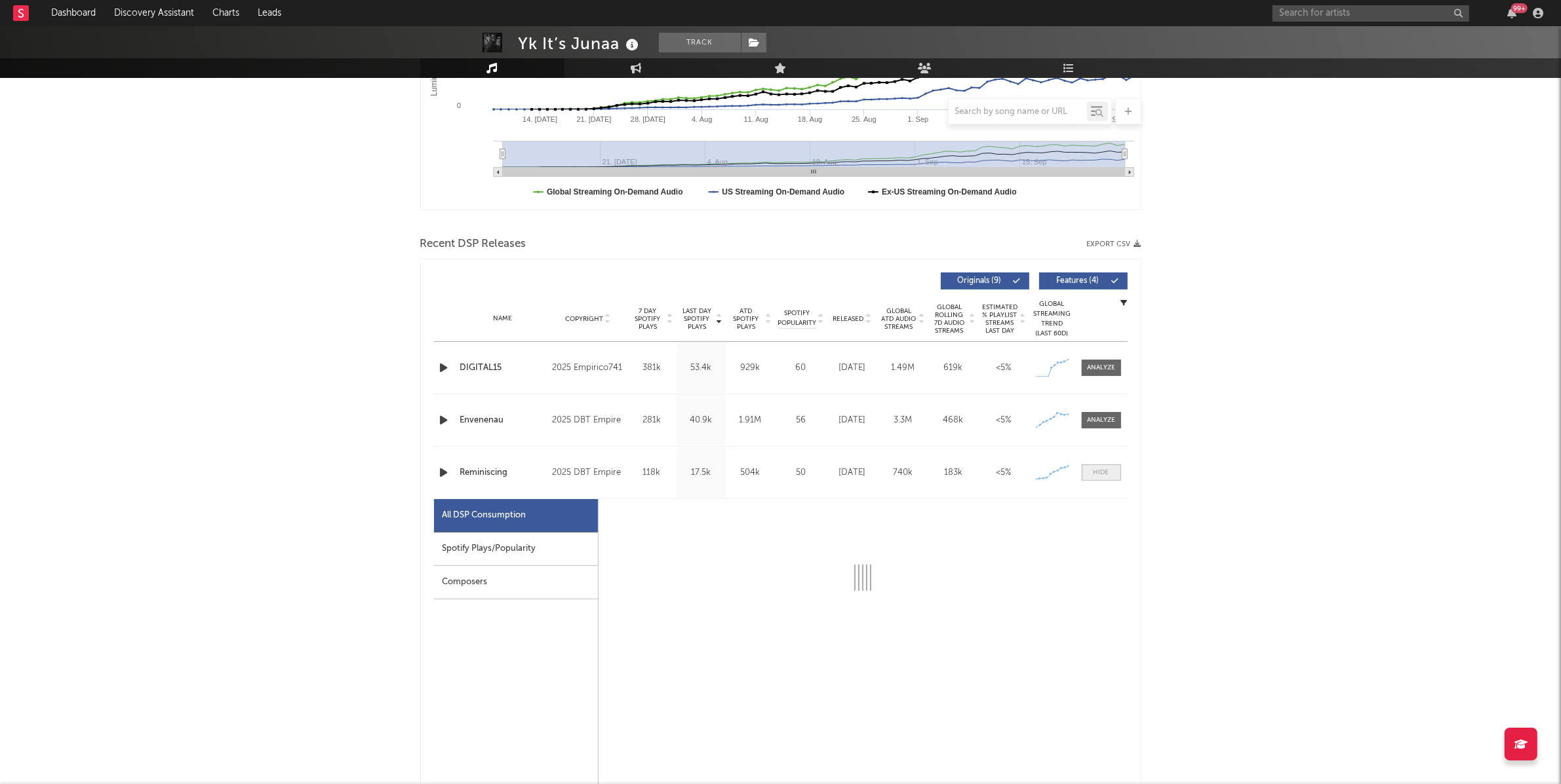
select select "1w"
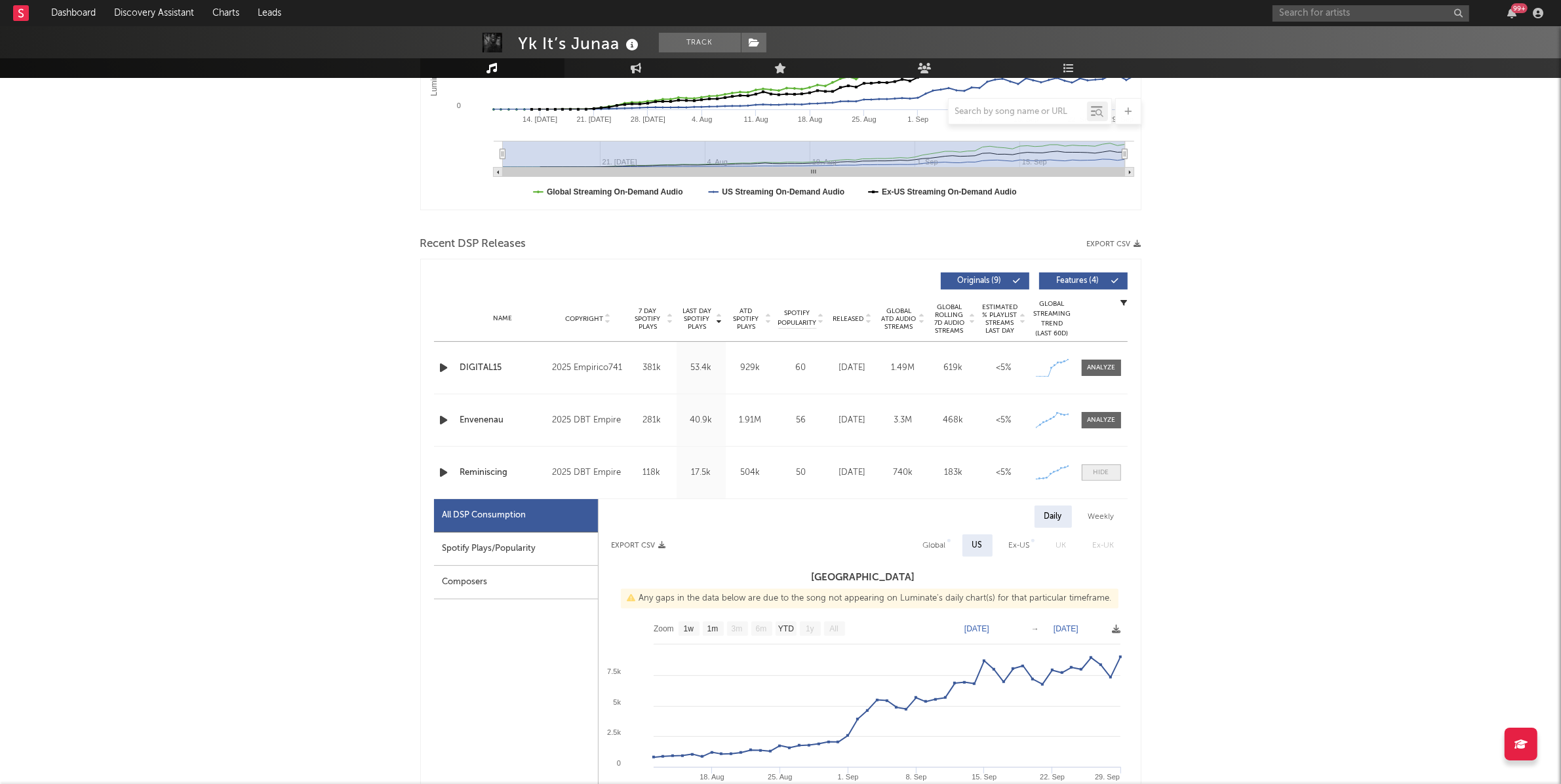
click at [1103, 468] on div at bounding box center [1101, 472] width 16 height 10
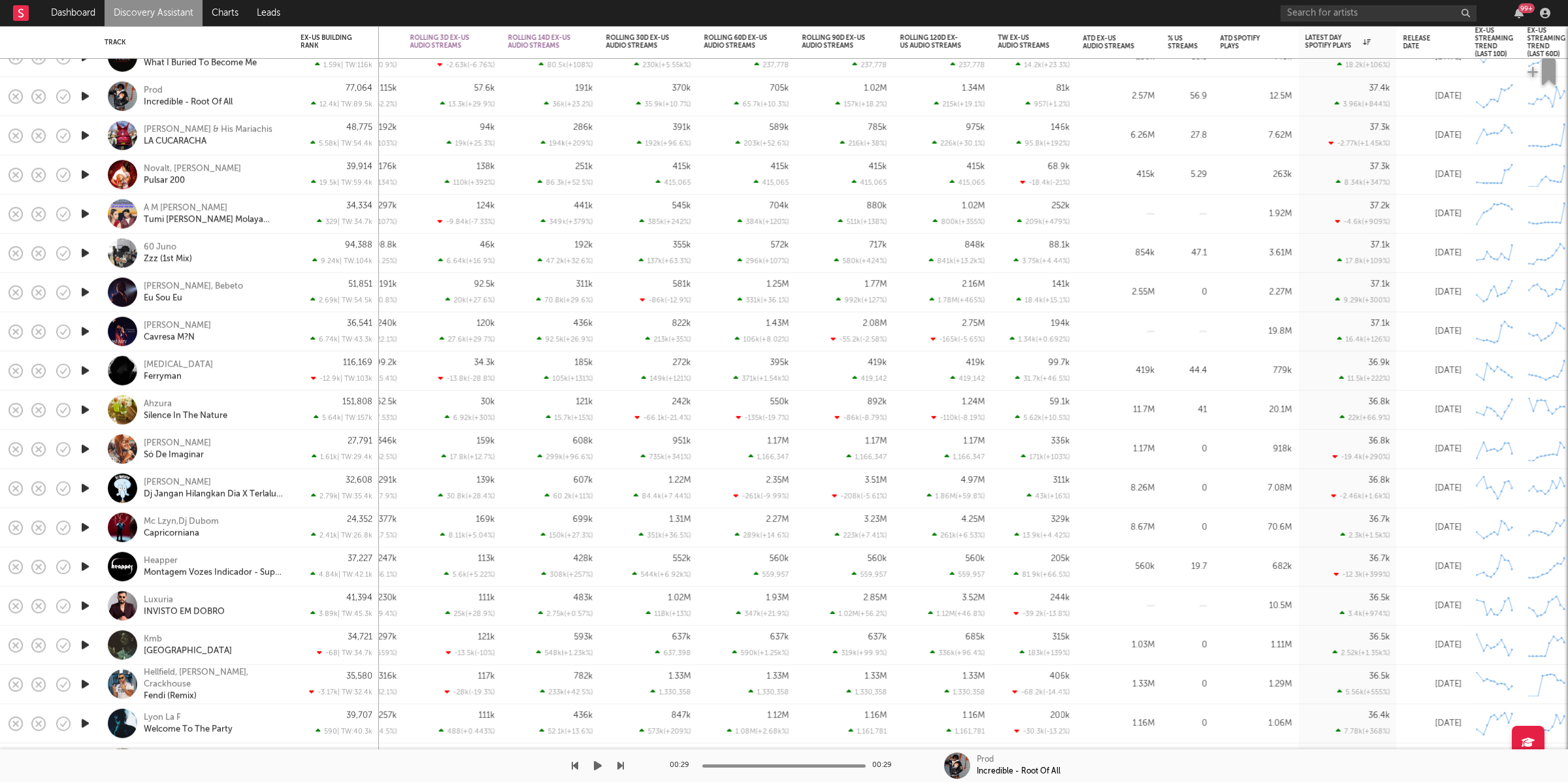
click at [598, 770] on icon "button" at bounding box center [598, 766] width 8 height 11
click at [618, 767] on icon "button" at bounding box center [620, 766] width 6 height 11
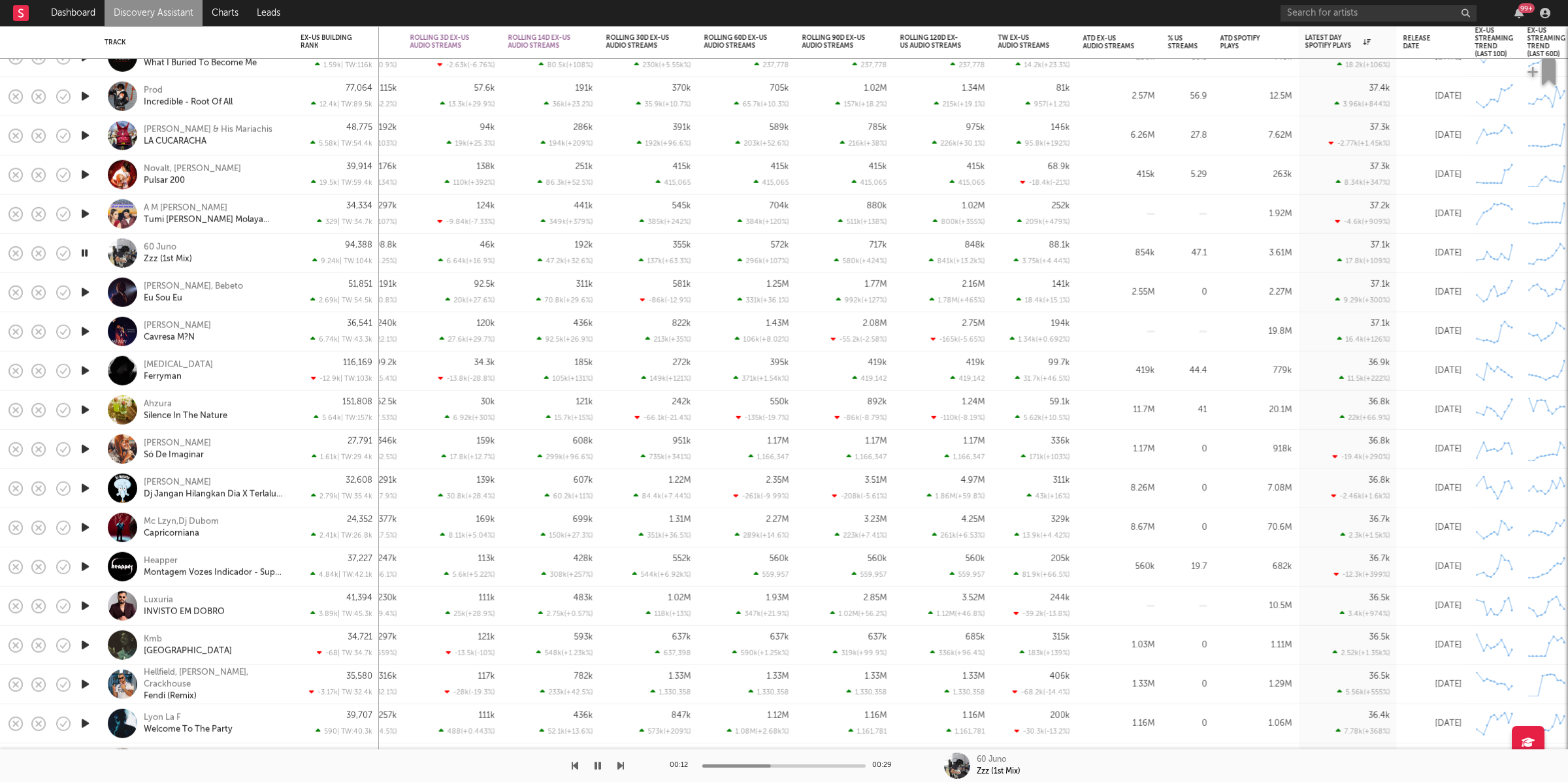
click at [618, 771] on icon "button" at bounding box center [620, 766] width 6 height 11
click at [617, 766] on icon "button" at bounding box center [620, 766] width 6 height 11
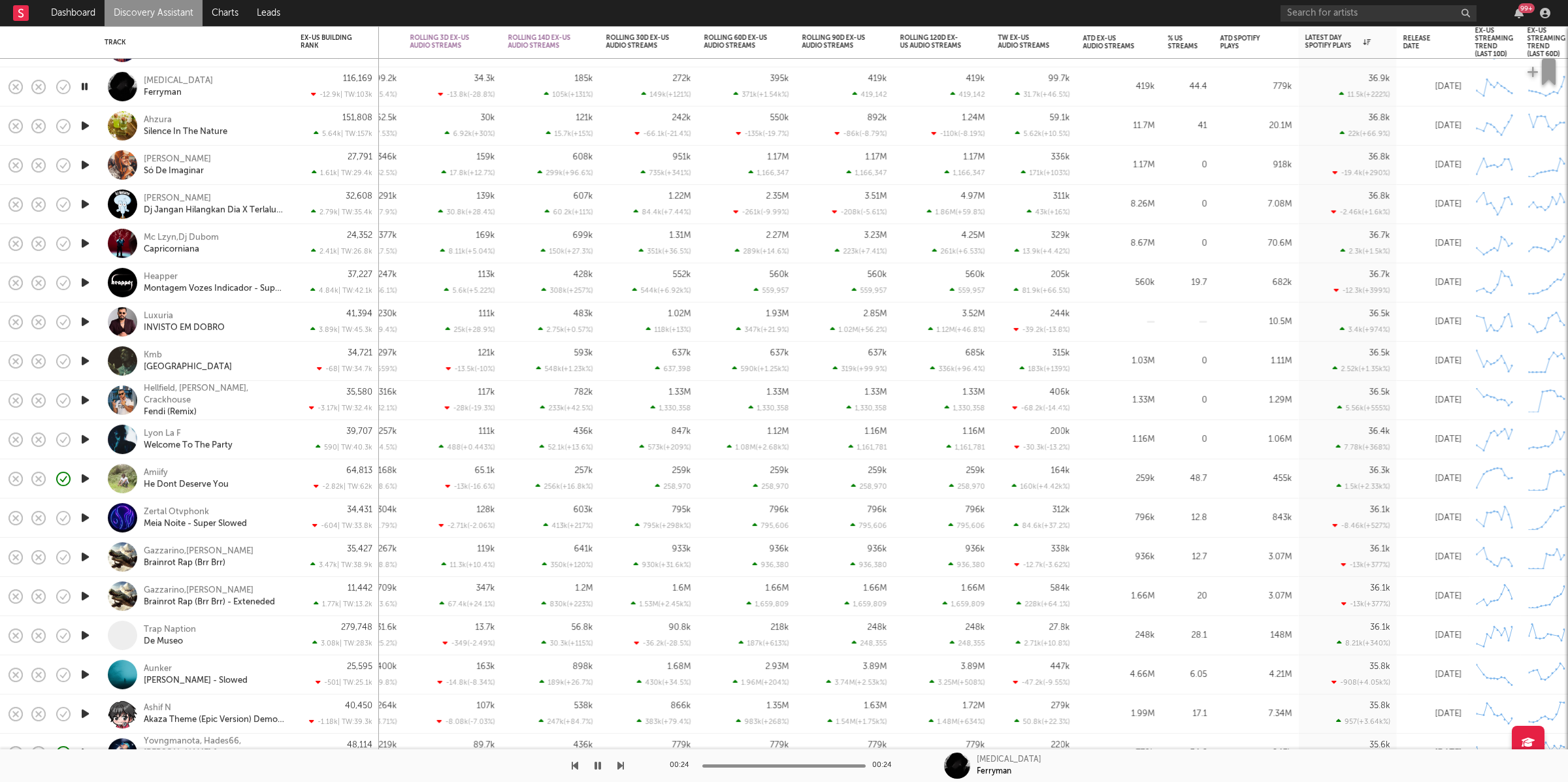
click at [623, 762] on icon "button" at bounding box center [620, 766] width 6 height 11
click at [622, 764] on icon "button" at bounding box center [620, 766] width 6 height 11
click at [621, 764] on icon "button" at bounding box center [620, 766] width 6 height 11
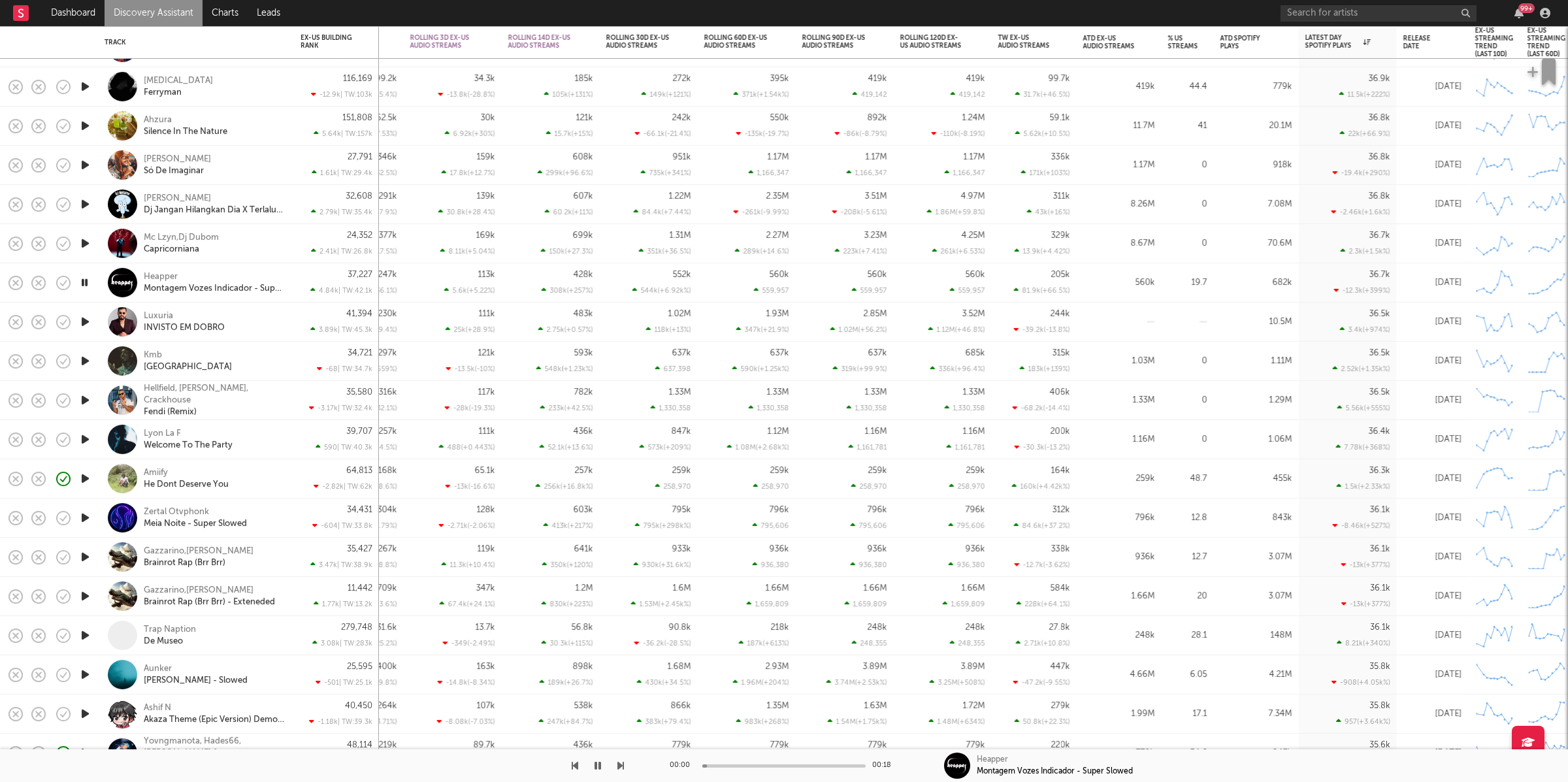
click at [621, 764] on icon "button" at bounding box center [620, 766] width 6 height 11
click at [262, 370] on div "Kmb [GEOGRAPHIC_DATA]" at bounding box center [214, 361] width 141 height 24
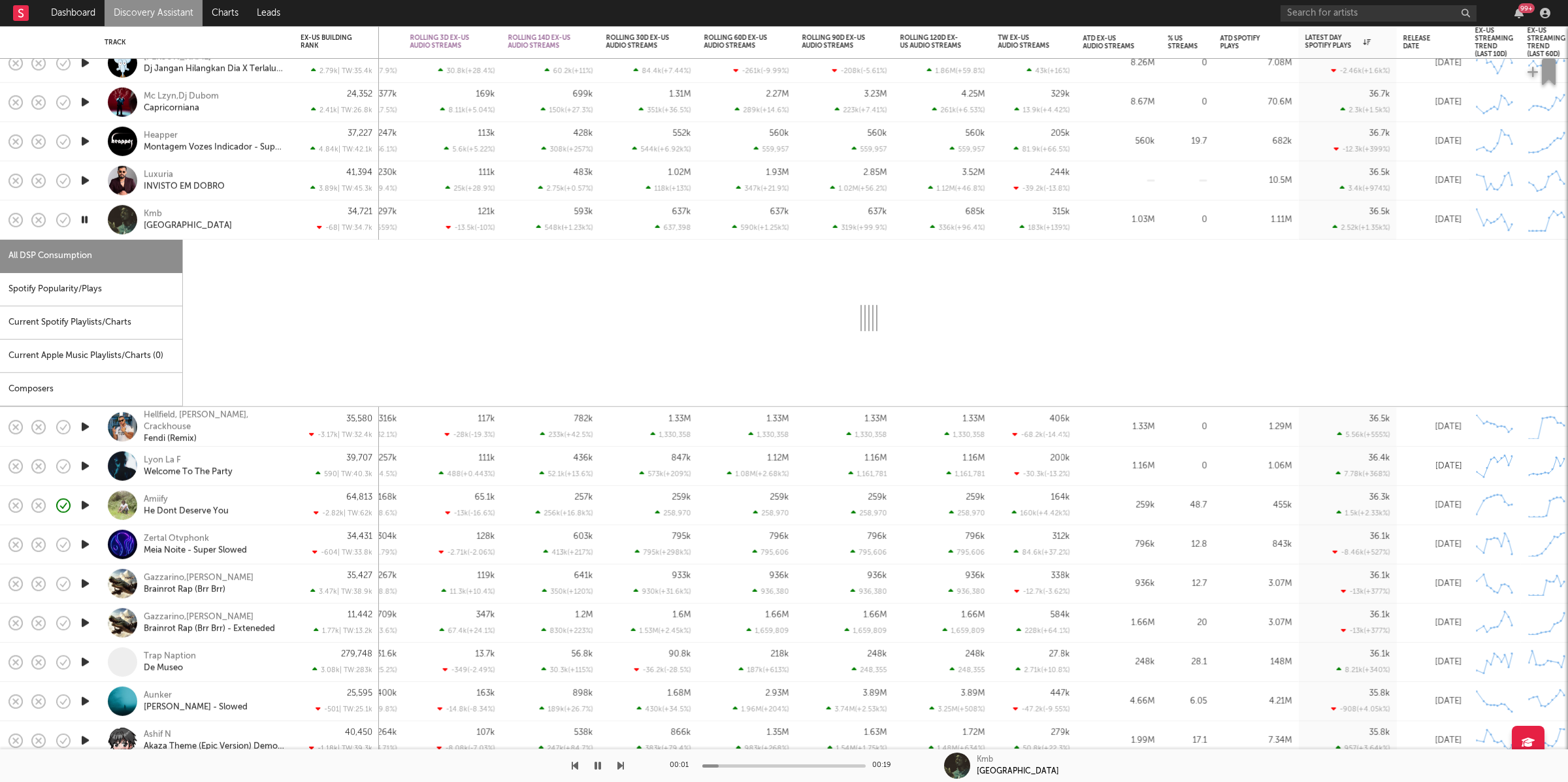
select select "6m"
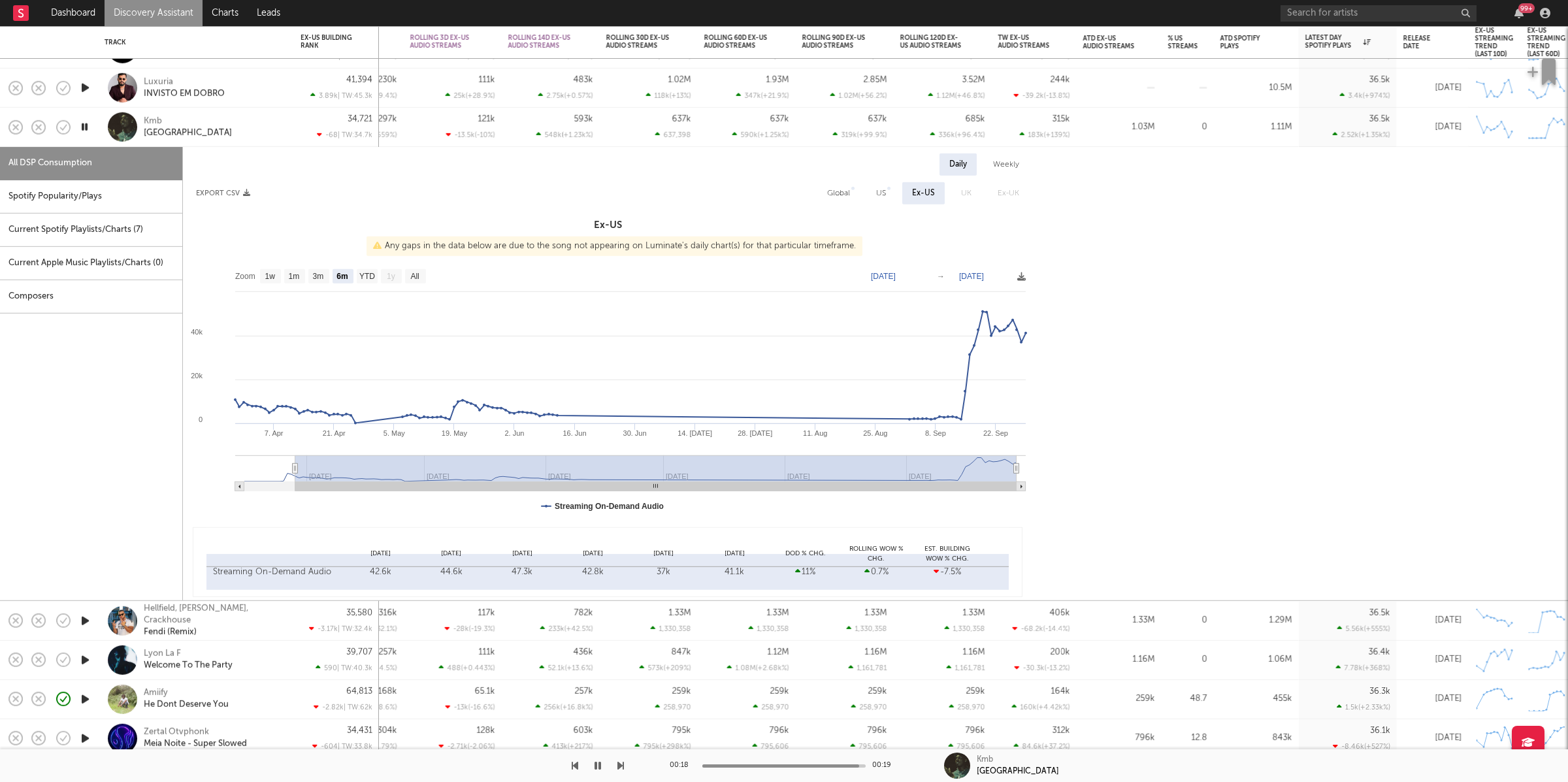
click at [242, 126] on div "Kmb [GEOGRAPHIC_DATA]" at bounding box center [214, 126] width 141 height 24
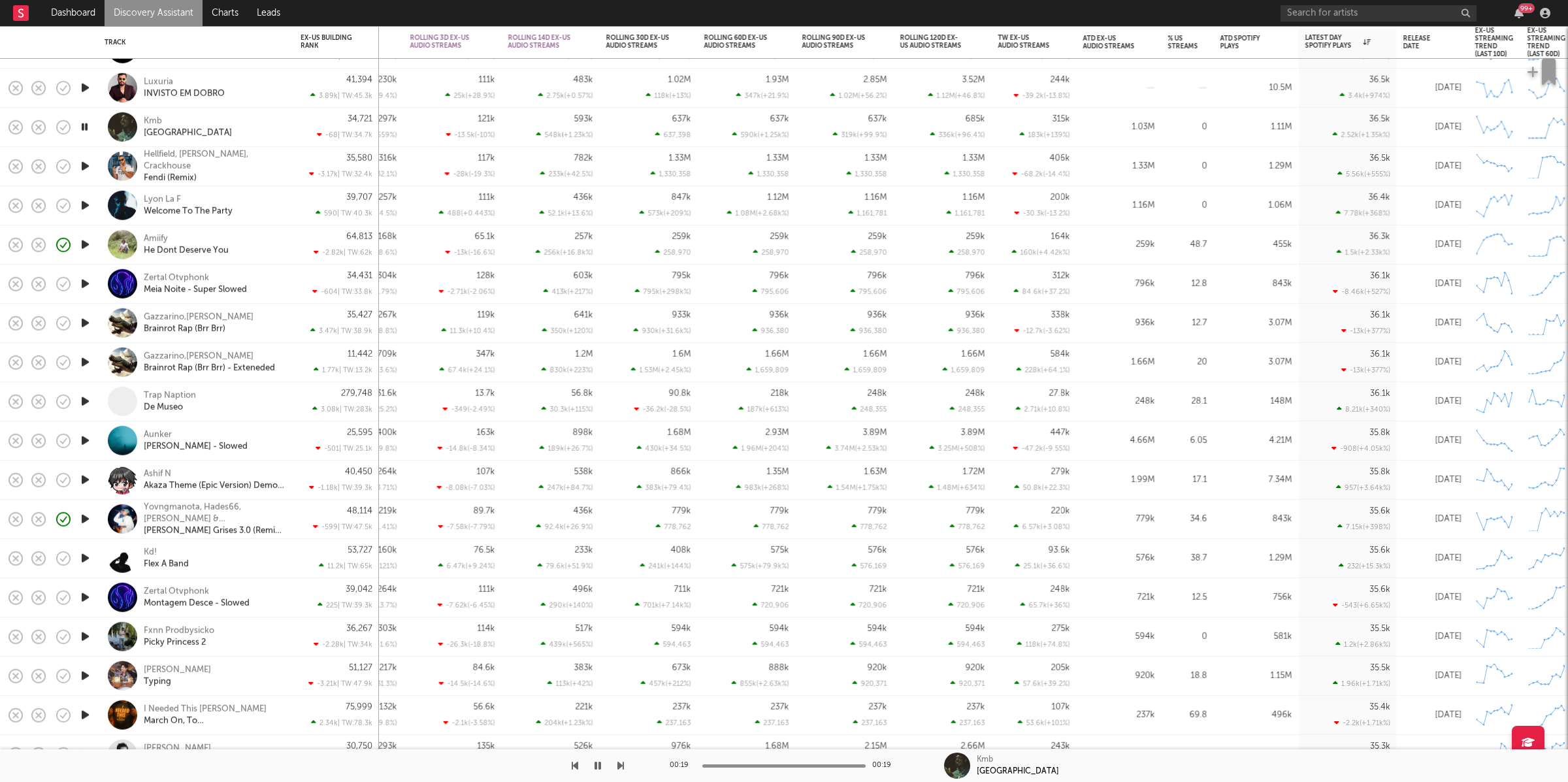
click at [81, 168] on icon "button" at bounding box center [86, 166] width 14 height 16
click at [619, 764] on icon "button" at bounding box center [620, 766] width 6 height 11
click at [580, 767] on div at bounding box center [312, 765] width 624 height 33
click at [575, 765] on icon "button" at bounding box center [574, 766] width 6 height 11
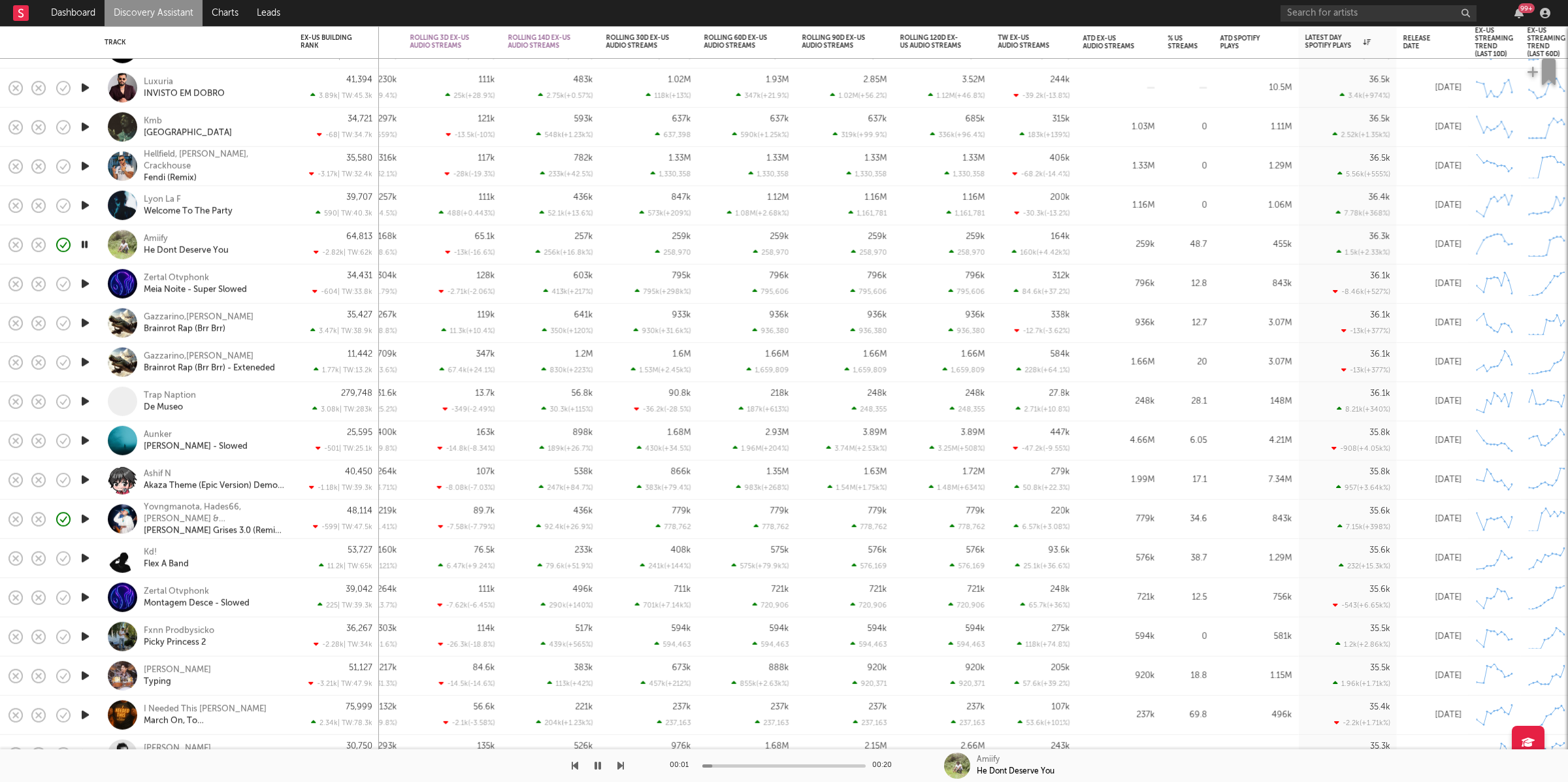
click at [576, 765] on icon "button" at bounding box center [574, 766] width 6 height 11
click at [617, 767] on icon "button" at bounding box center [620, 766] width 6 height 11
click at [620, 767] on icon "button" at bounding box center [620, 766] width 6 height 11
click at [621, 767] on icon "button" at bounding box center [620, 766] width 6 height 11
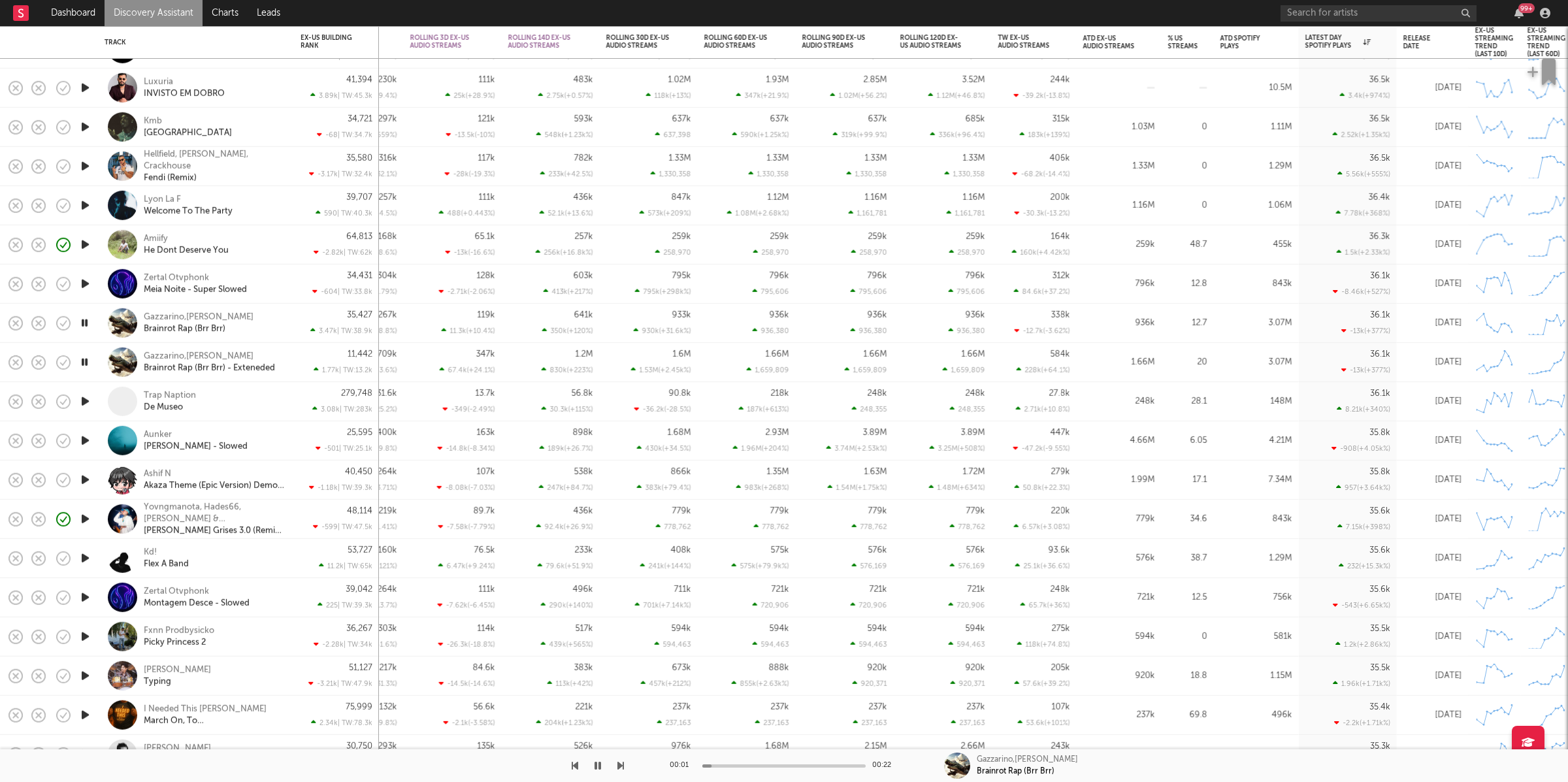
click at [621, 767] on icon "button" at bounding box center [620, 766] width 6 height 11
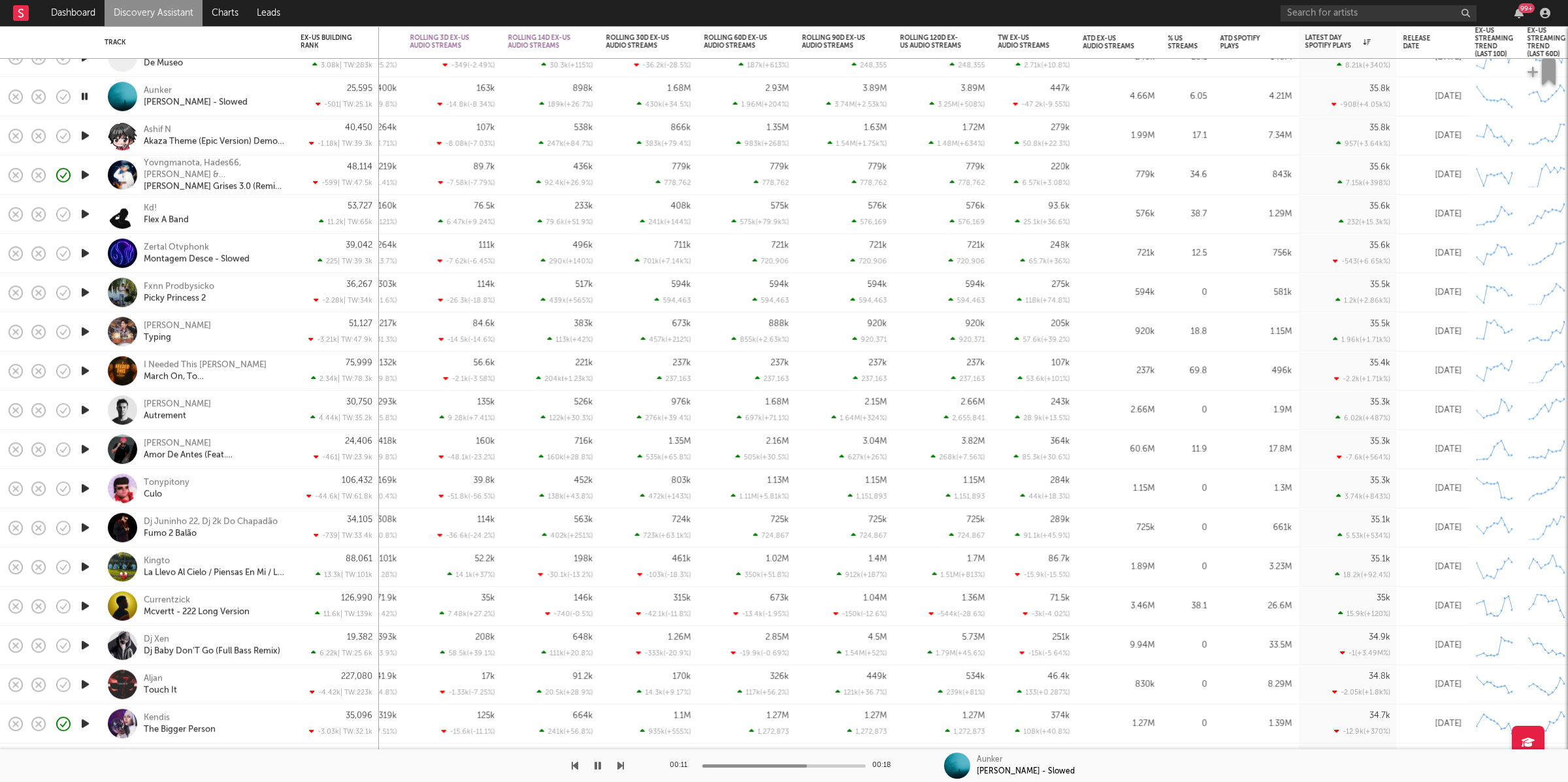
click at [621, 763] on icon "button" at bounding box center [620, 766] width 6 height 11
click at [621, 762] on icon "button" at bounding box center [620, 766] width 6 height 11
click at [573, 764] on icon "button" at bounding box center [574, 766] width 6 height 11
click at [623, 765] on icon "button" at bounding box center [620, 766] width 6 height 11
click at [619, 762] on icon "button" at bounding box center [620, 766] width 6 height 11
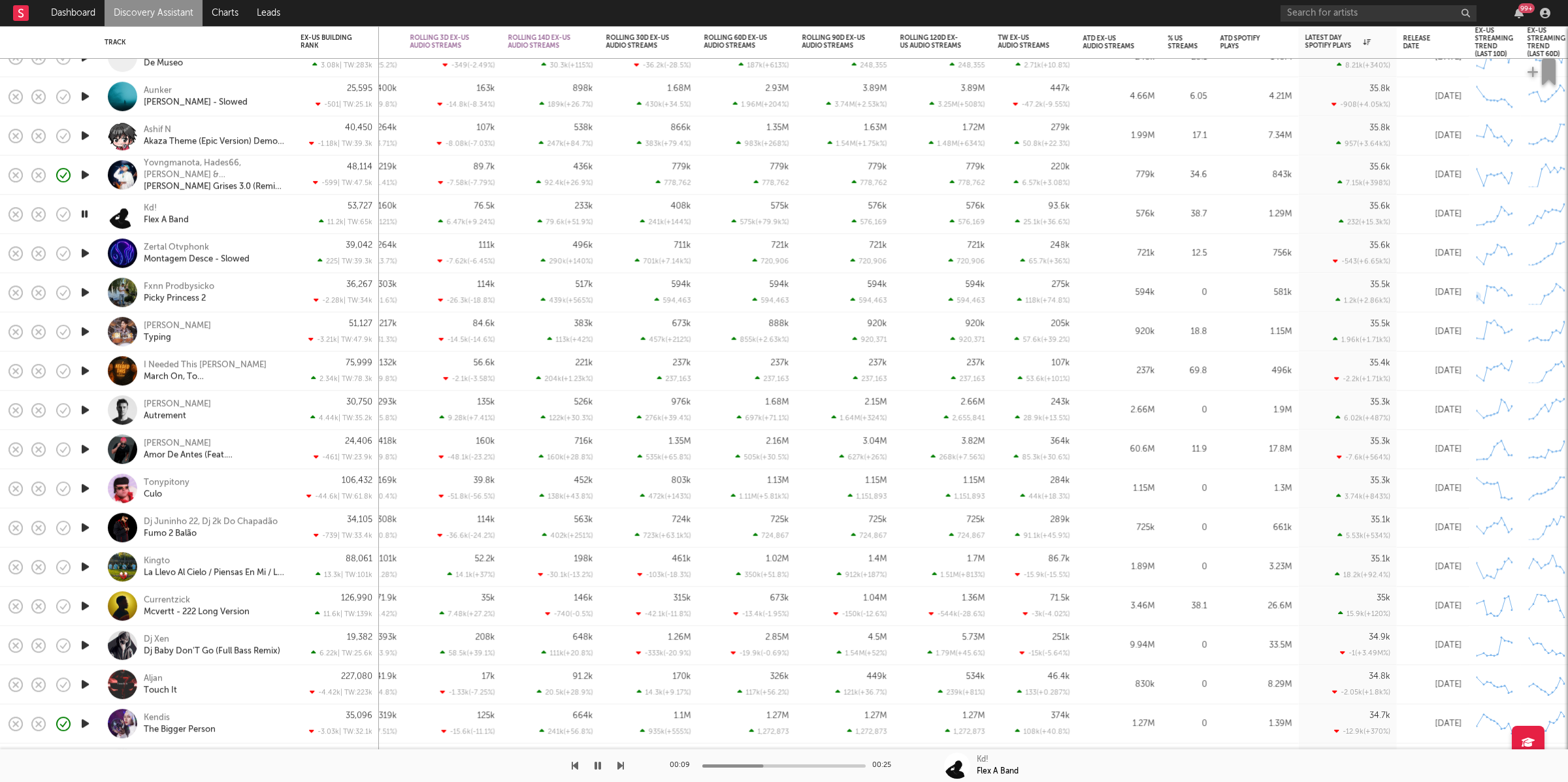
click at [248, 217] on div "Kd! Flex A Band" at bounding box center [214, 214] width 141 height 24
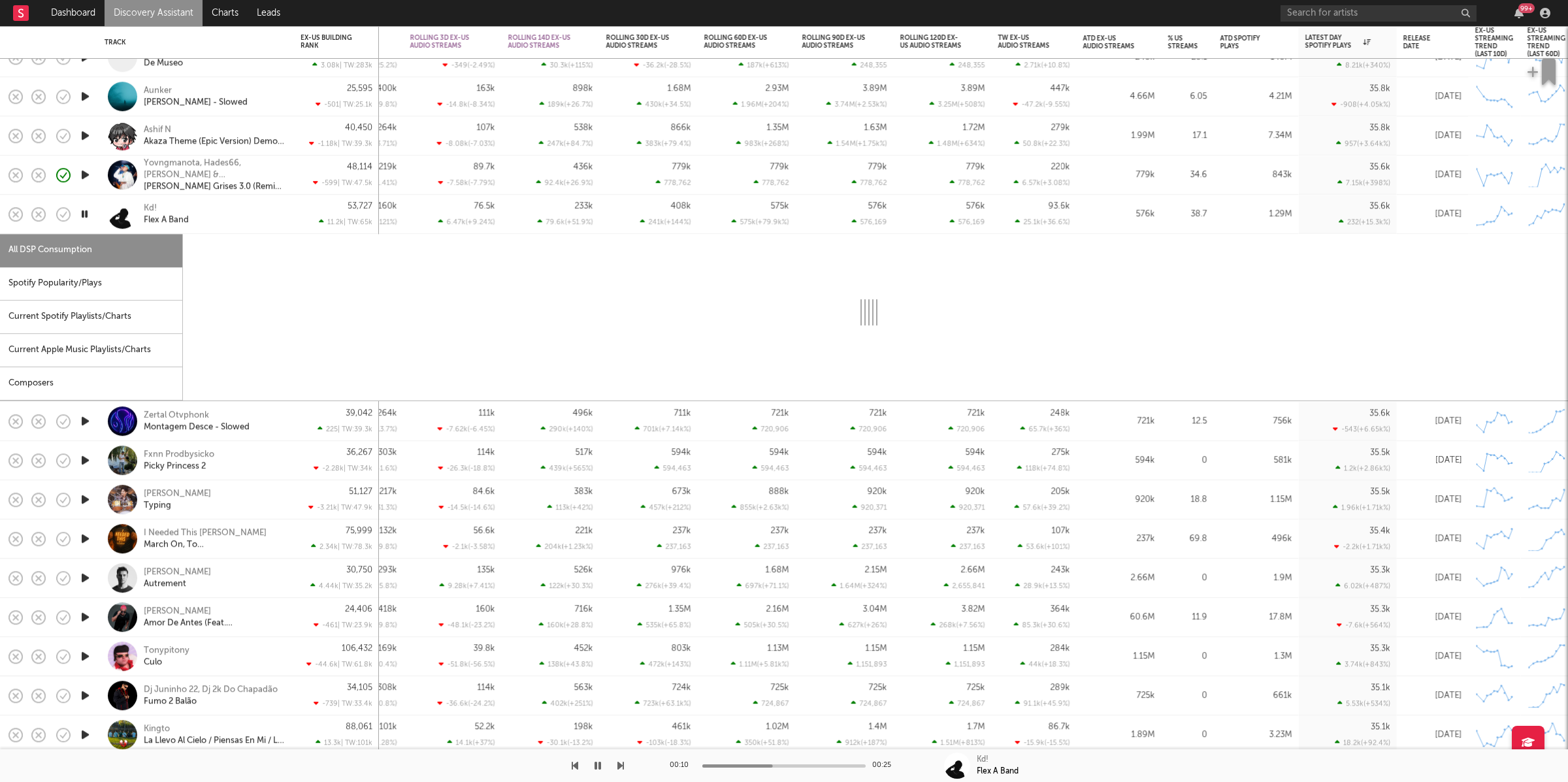
select select "1w"
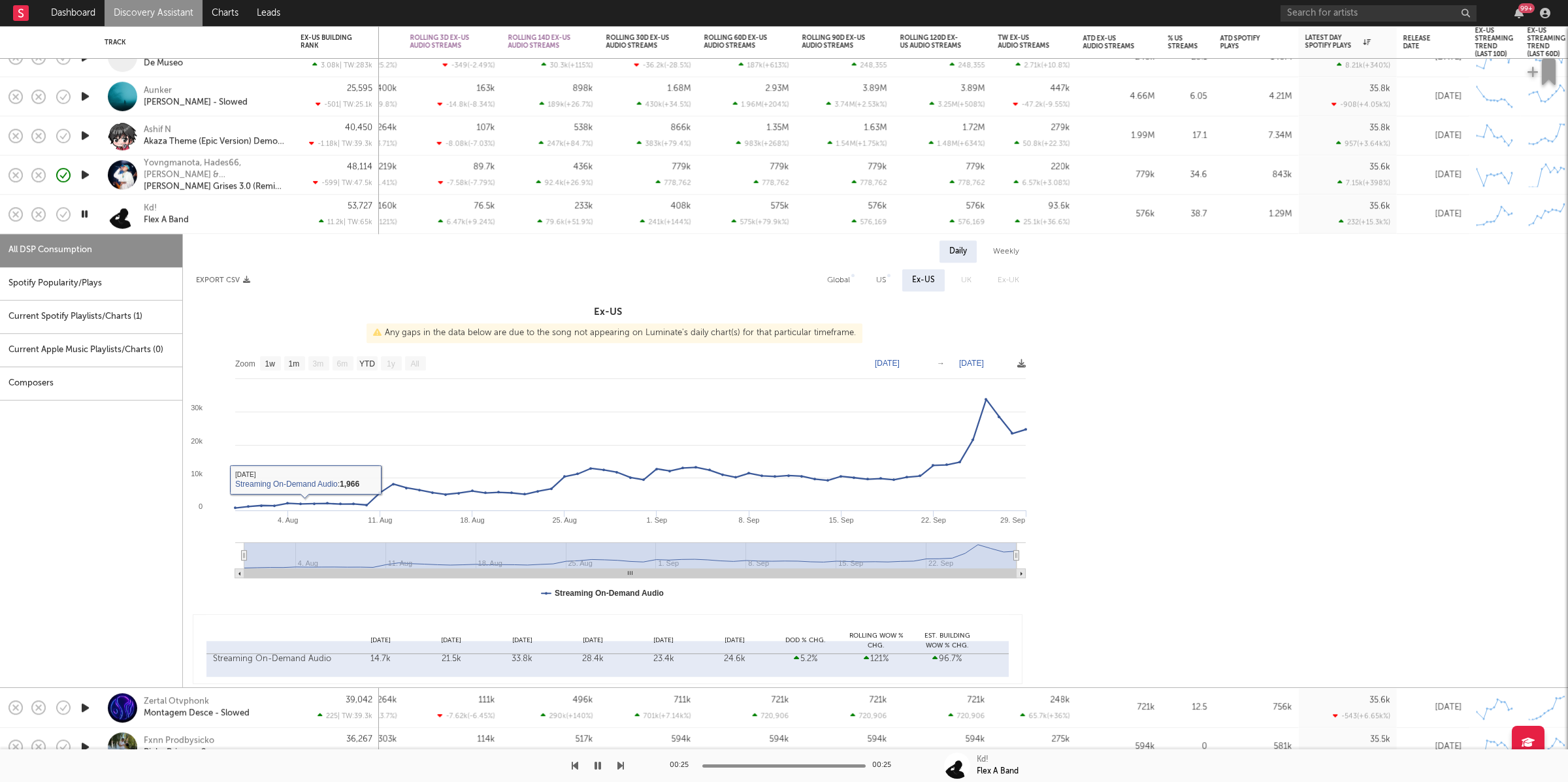
click at [37, 298] on div "Spotify Popularity/Plays" at bounding box center [91, 284] width 182 height 34
select select "1w"
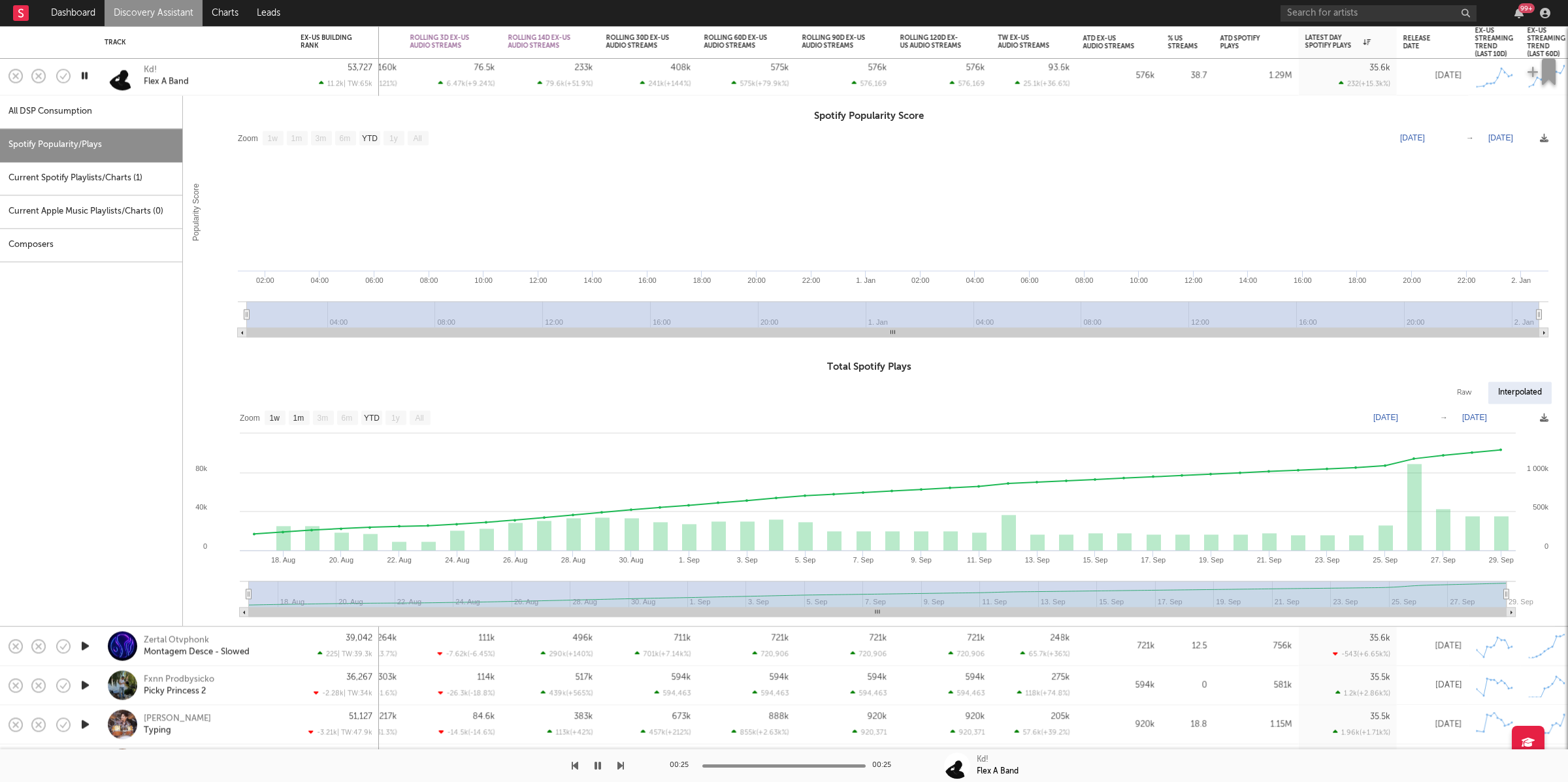
click at [252, 76] on div "Kd! Flex A Band" at bounding box center [214, 75] width 141 height 24
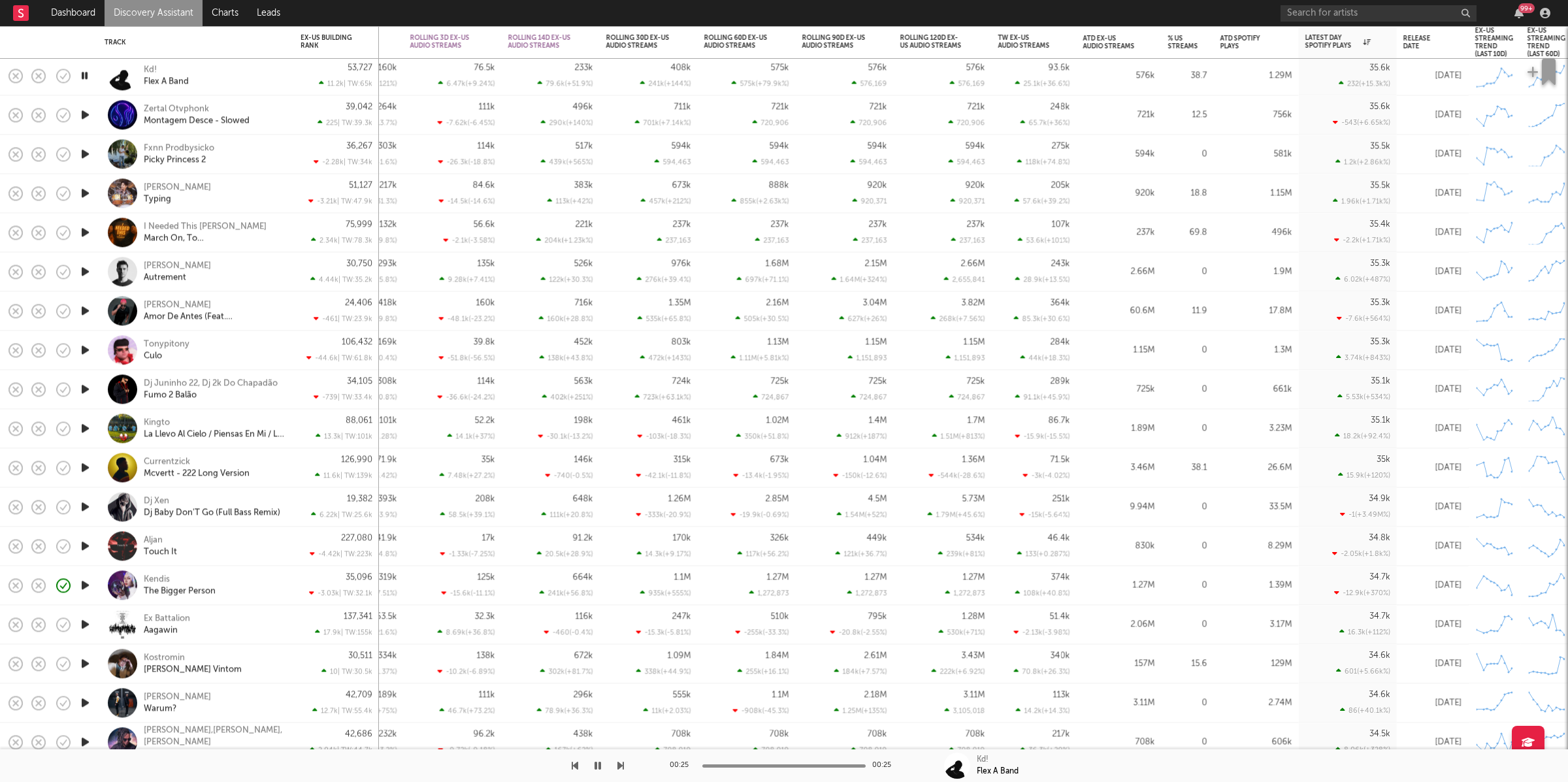
click at [221, 82] on div "Kd! Flex A Band" at bounding box center [214, 75] width 141 height 24
select select "1w"
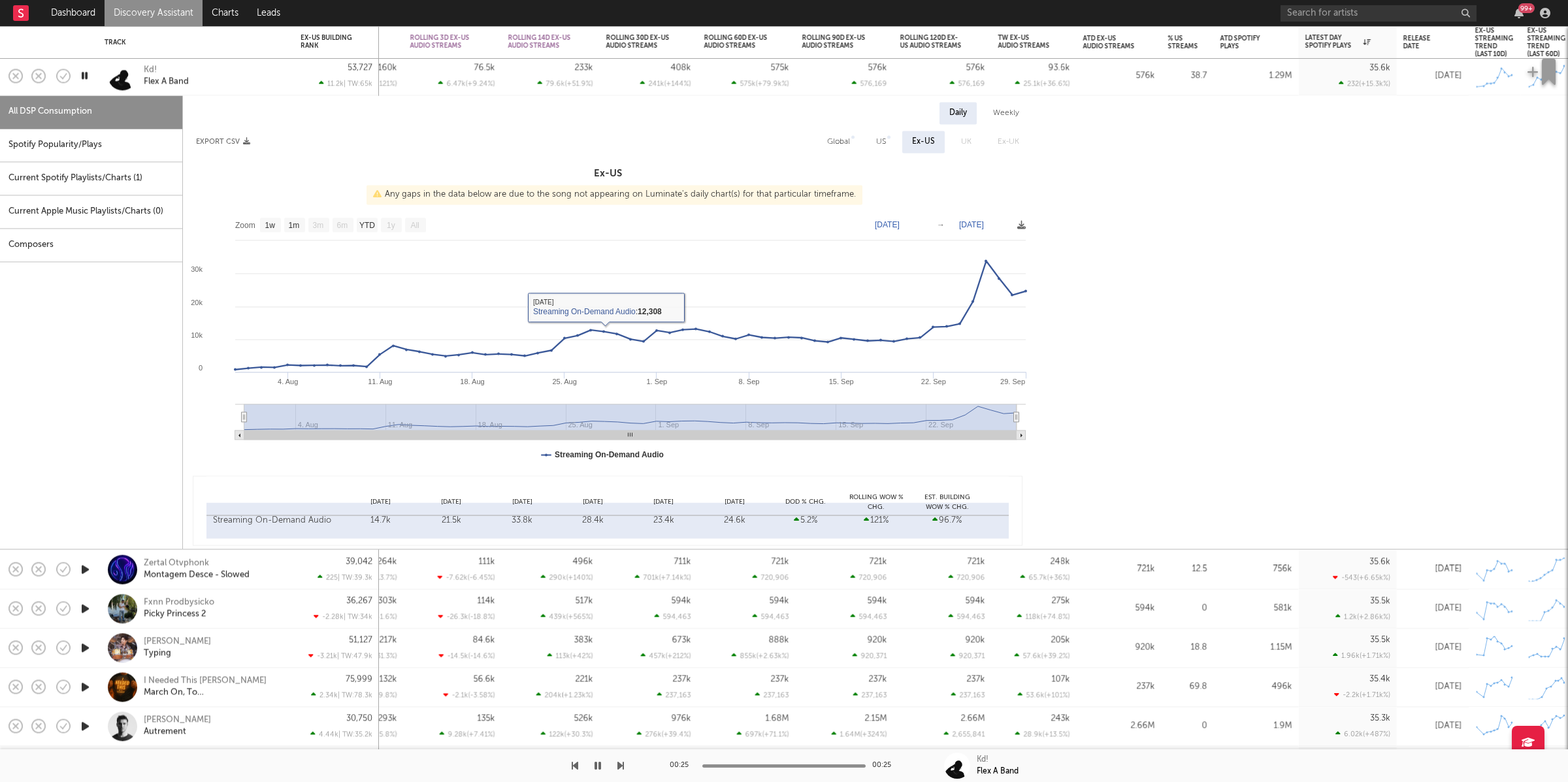
click at [233, 92] on div "Kd! Flex A Band" at bounding box center [195, 76] width 183 height 39
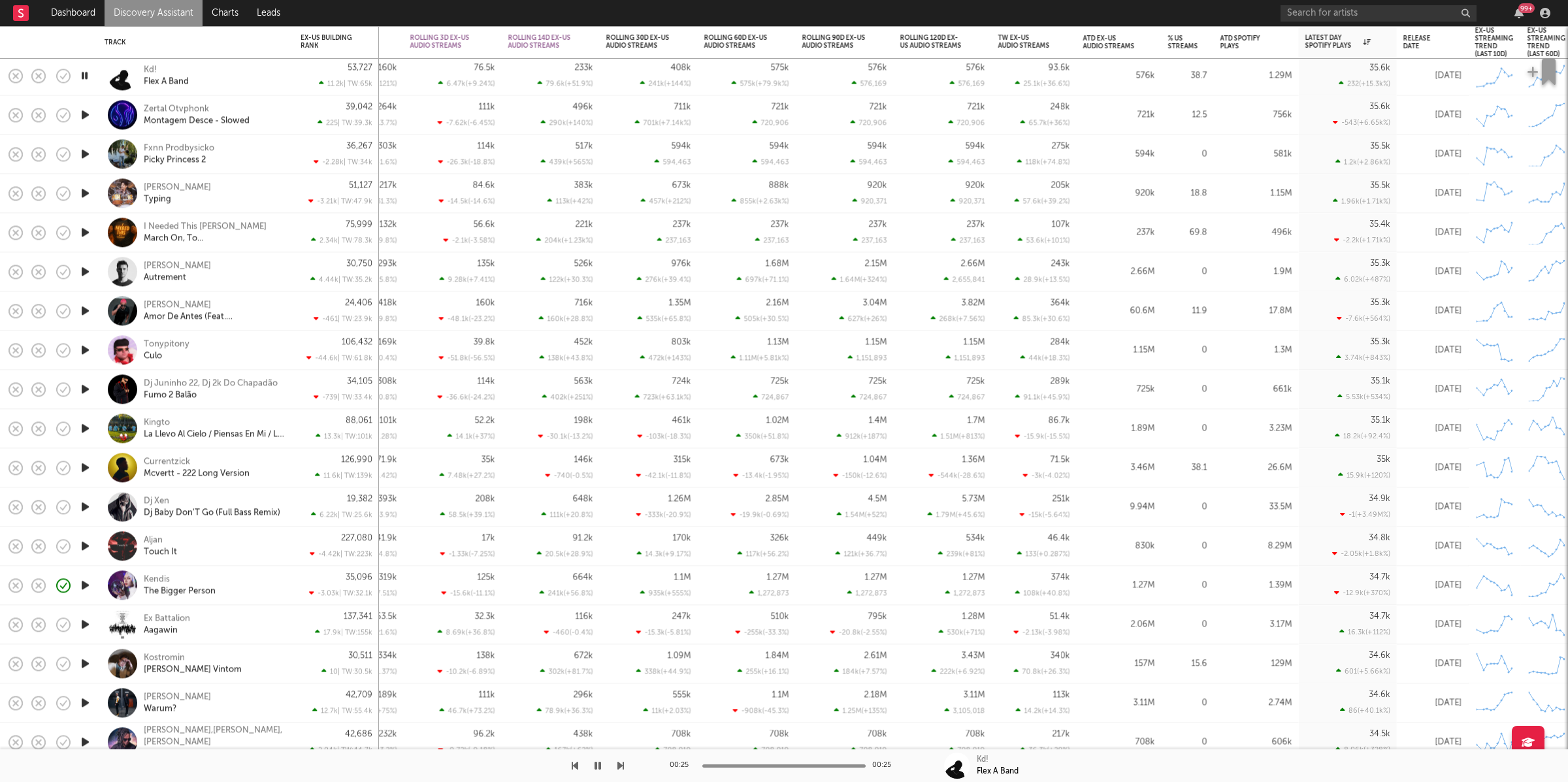
click at [616, 758] on div at bounding box center [312, 765] width 624 height 33
click at [618, 762] on icon "button" at bounding box center [620, 766] width 6 height 11
click at [617, 762] on icon "button" at bounding box center [620, 766] width 6 height 11
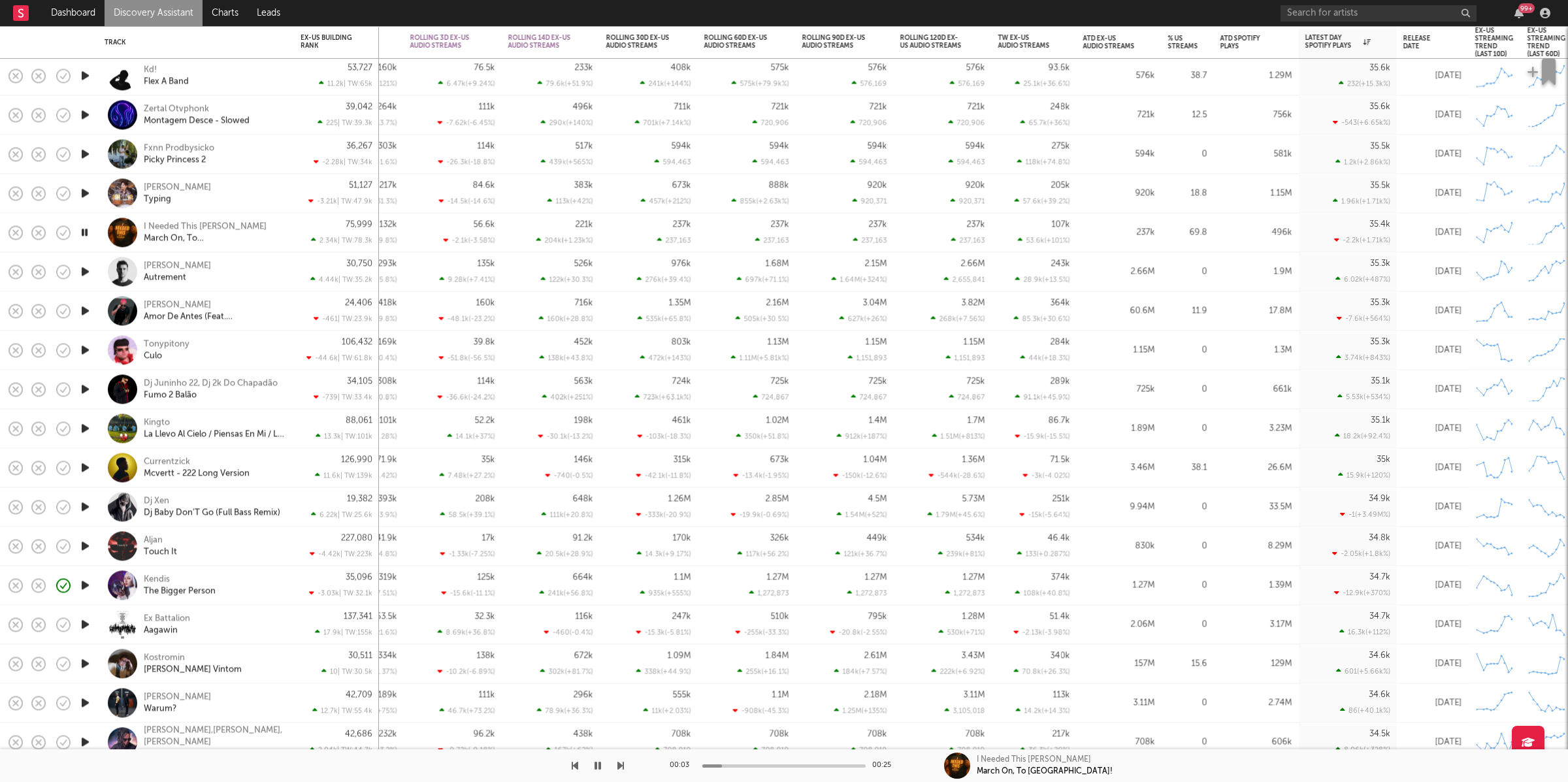
click at [619, 762] on icon "button" at bounding box center [620, 766] width 6 height 11
click at [621, 764] on icon "button" at bounding box center [620, 766] width 6 height 11
click at [621, 761] on icon "button" at bounding box center [620, 766] width 6 height 11
click at [623, 762] on icon "button" at bounding box center [620, 766] width 6 height 11
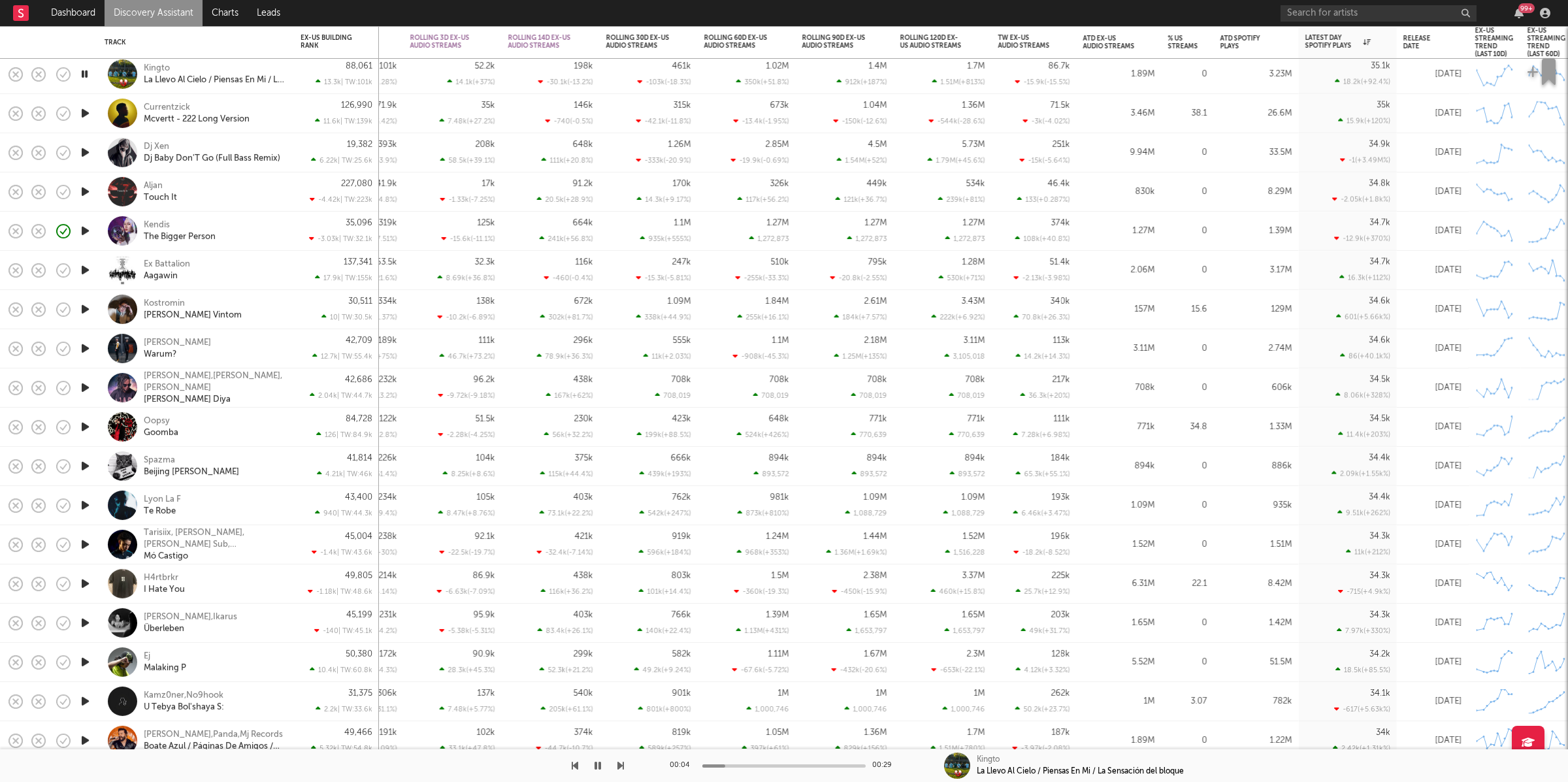
click at [619, 765] on icon "button" at bounding box center [620, 766] width 6 height 11
click at [619, 766] on icon "button" at bounding box center [620, 766] width 6 height 11
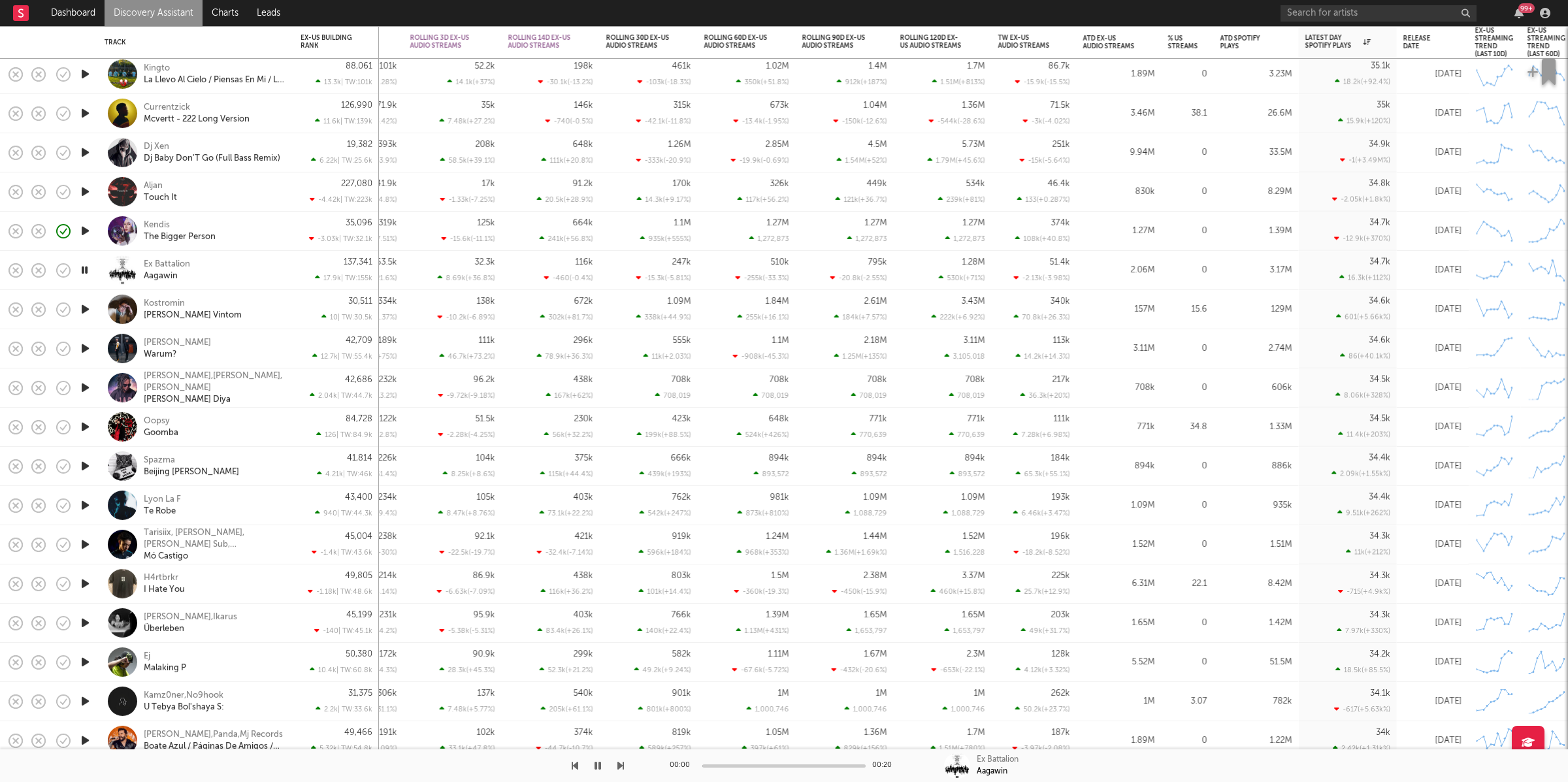
click at [619, 766] on icon "button" at bounding box center [620, 766] width 6 height 11
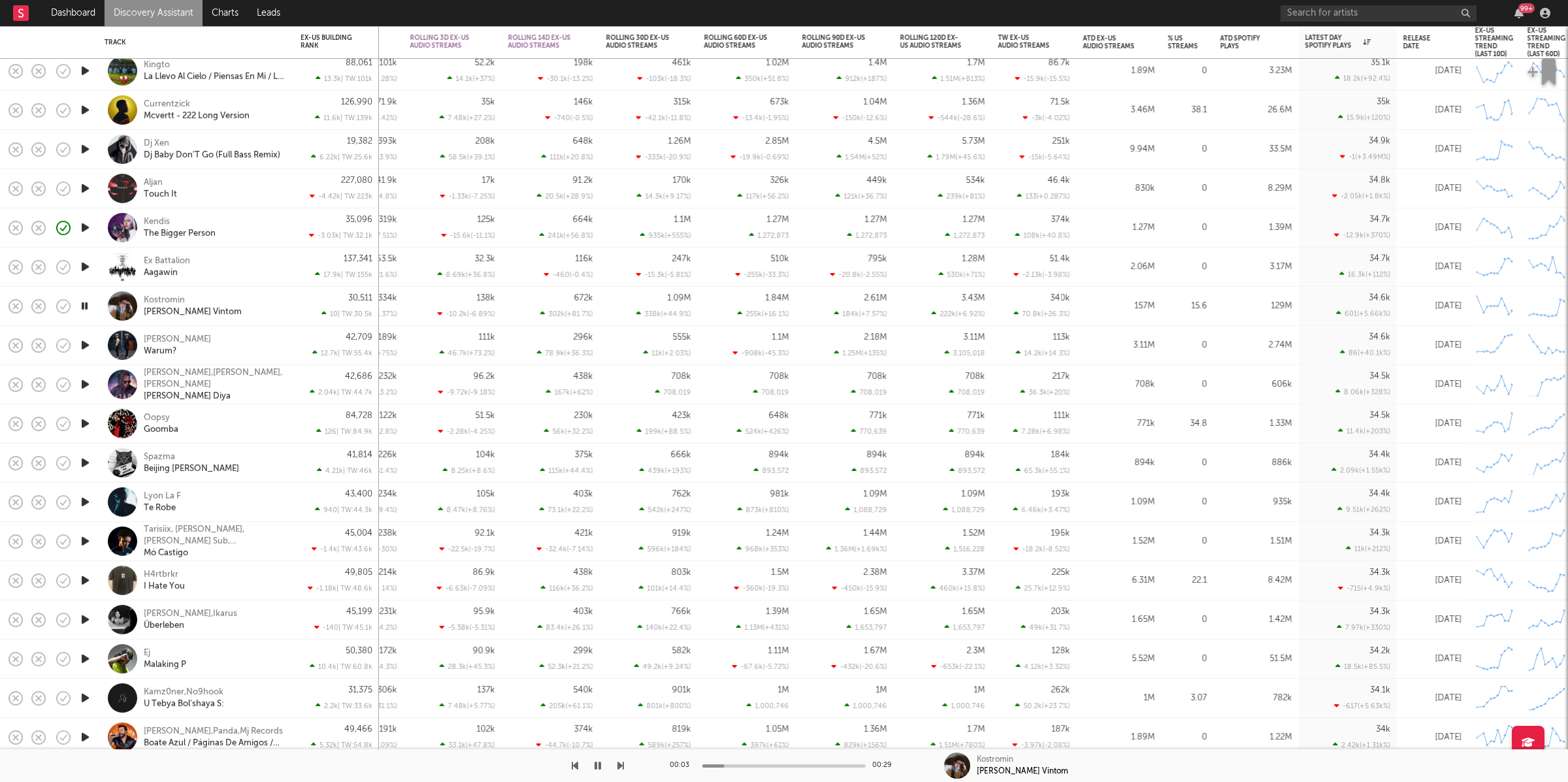
click at [623, 765] on icon "button" at bounding box center [620, 766] width 6 height 11
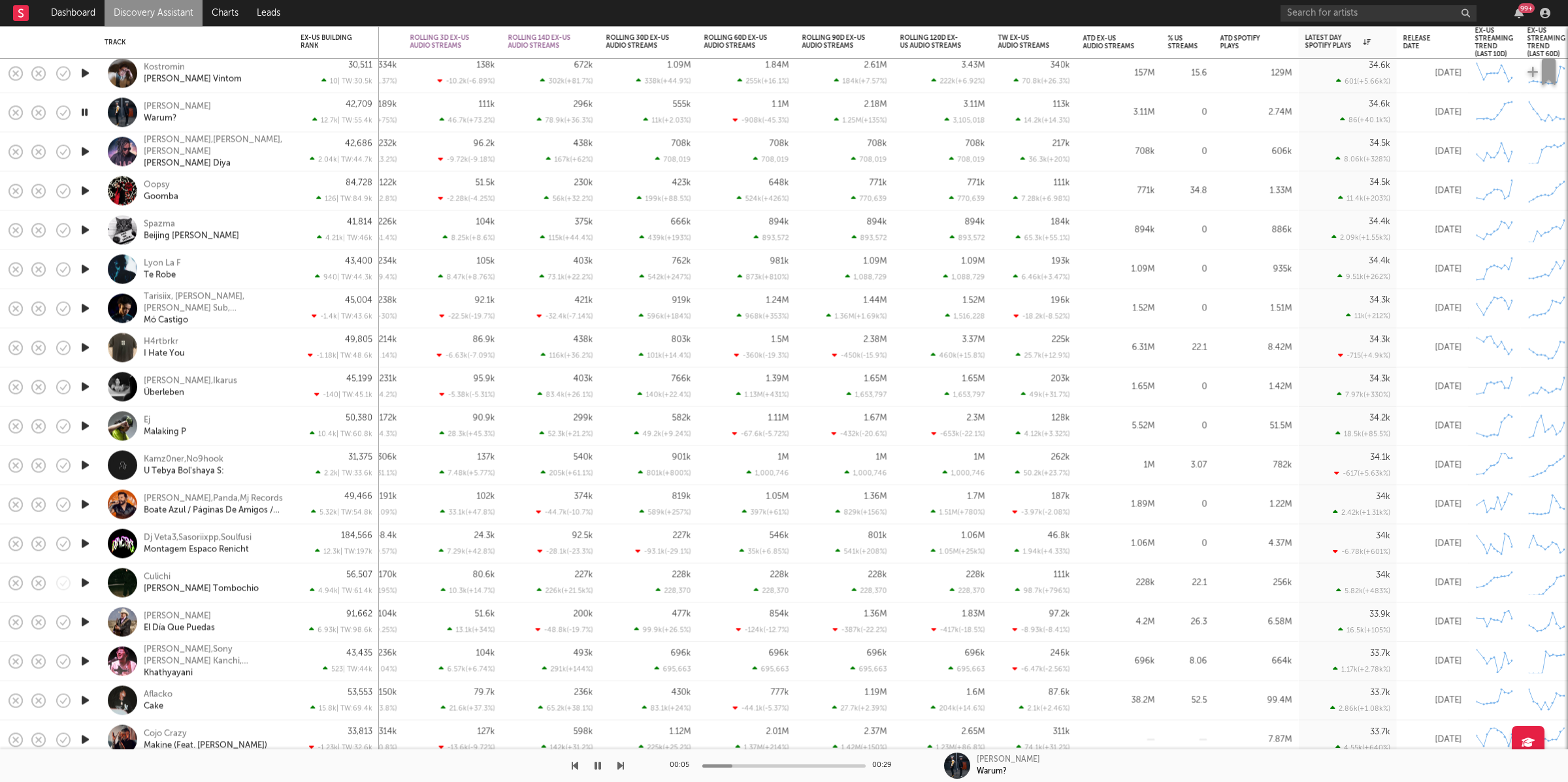
click at [265, 109] on div "[PERSON_NAME] Warum?" at bounding box center [214, 112] width 141 height 24
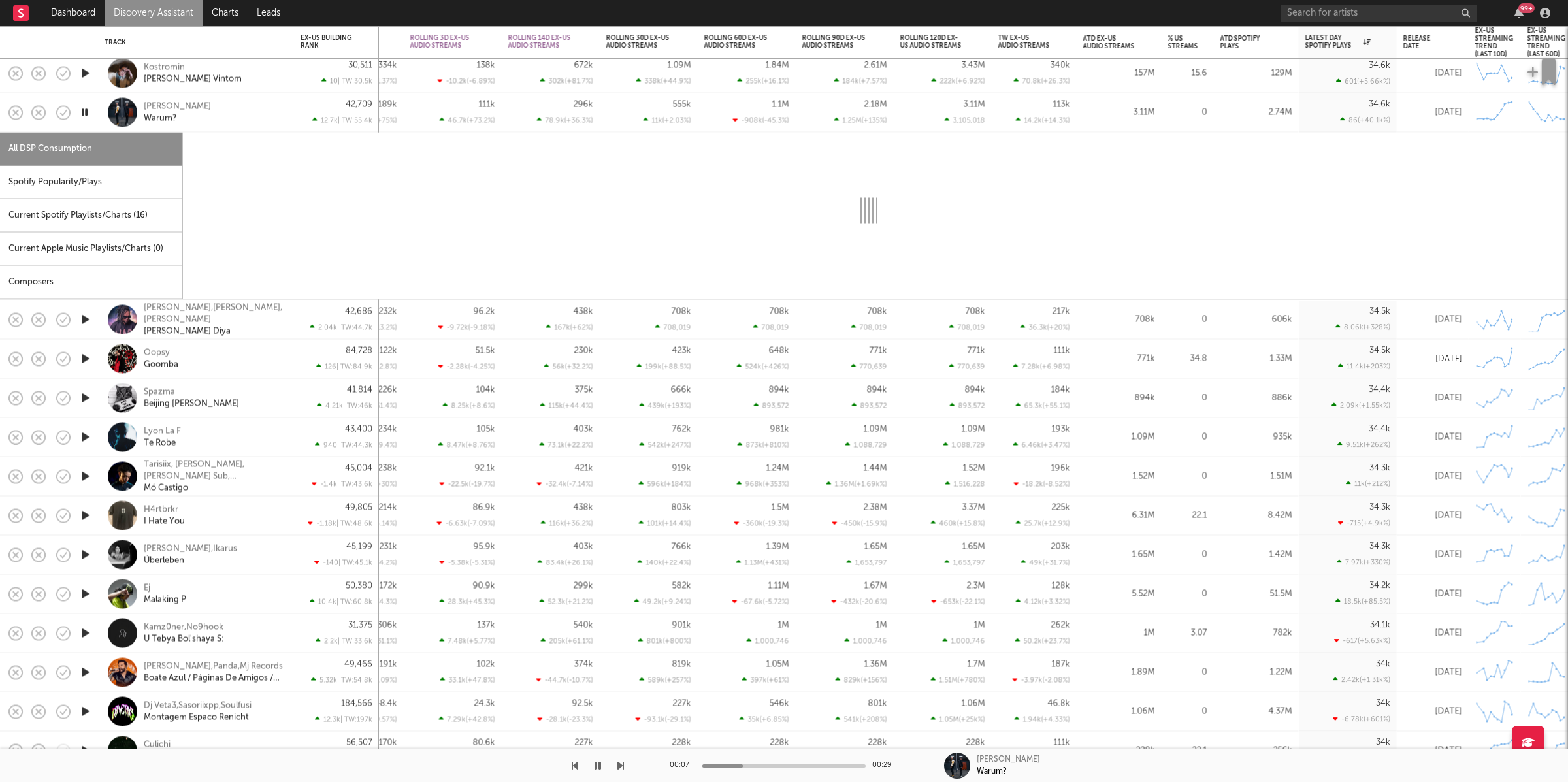
select select "1w"
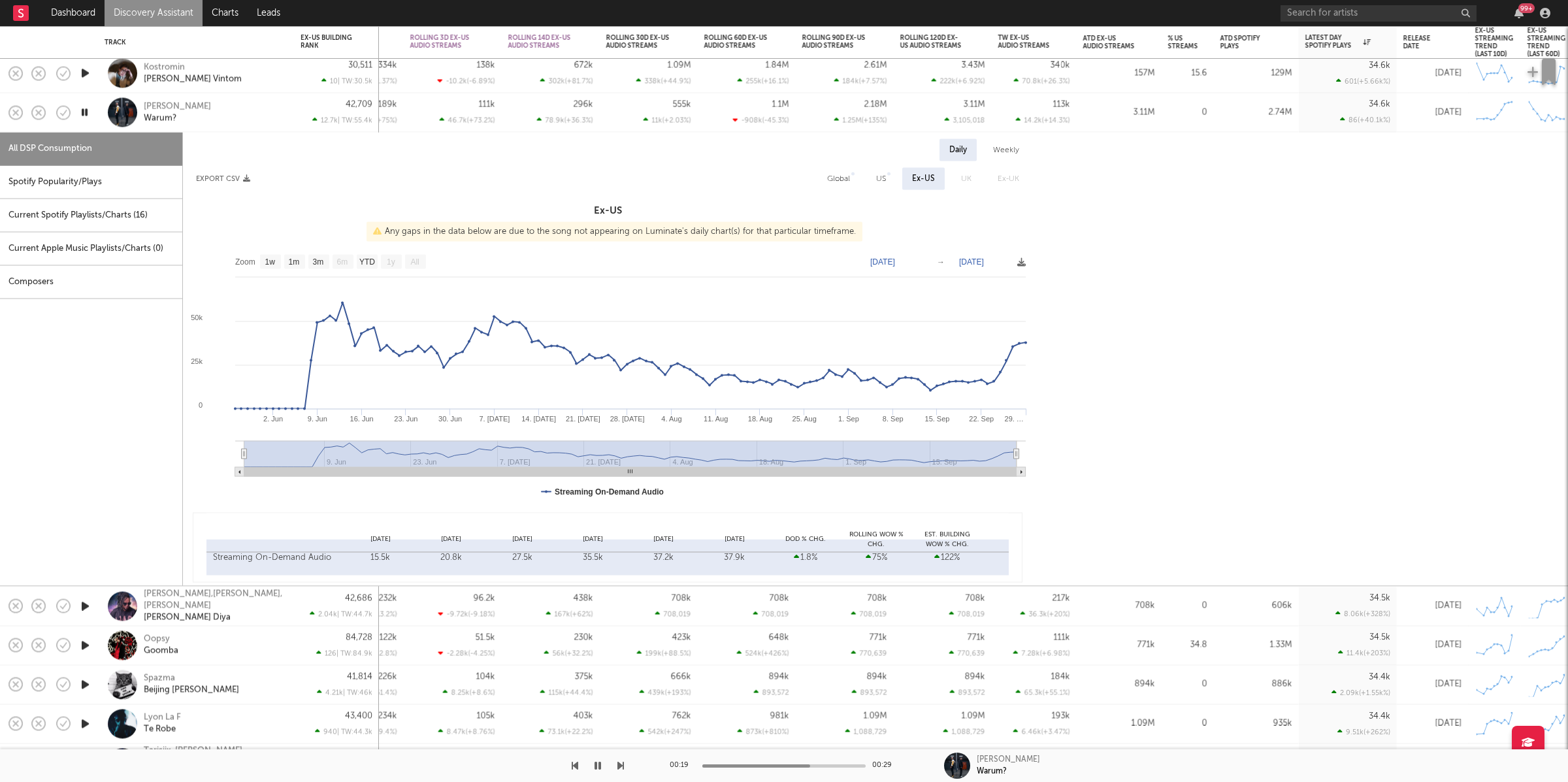
click at [623, 764] on icon "button" at bounding box center [620, 766] width 6 height 11
click at [270, 96] on div "[PERSON_NAME] Warum?" at bounding box center [195, 113] width 183 height 39
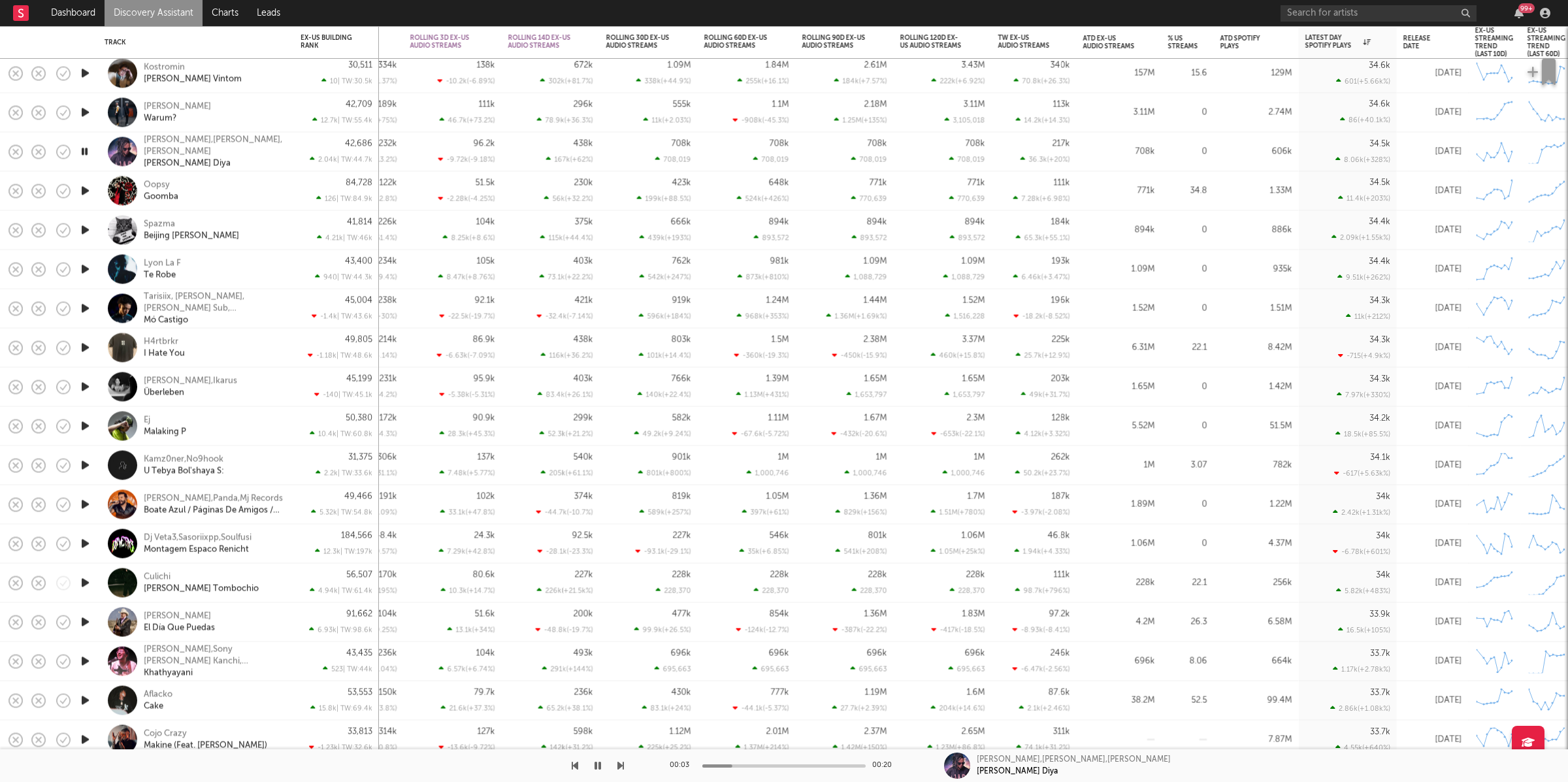
click at [620, 764] on icon "button" at bounding box center [620, 766] width 6 height 11
click at [256, 182] on div "Oopsy Goomba" at bounding box center [214, 190] width 141 height 24
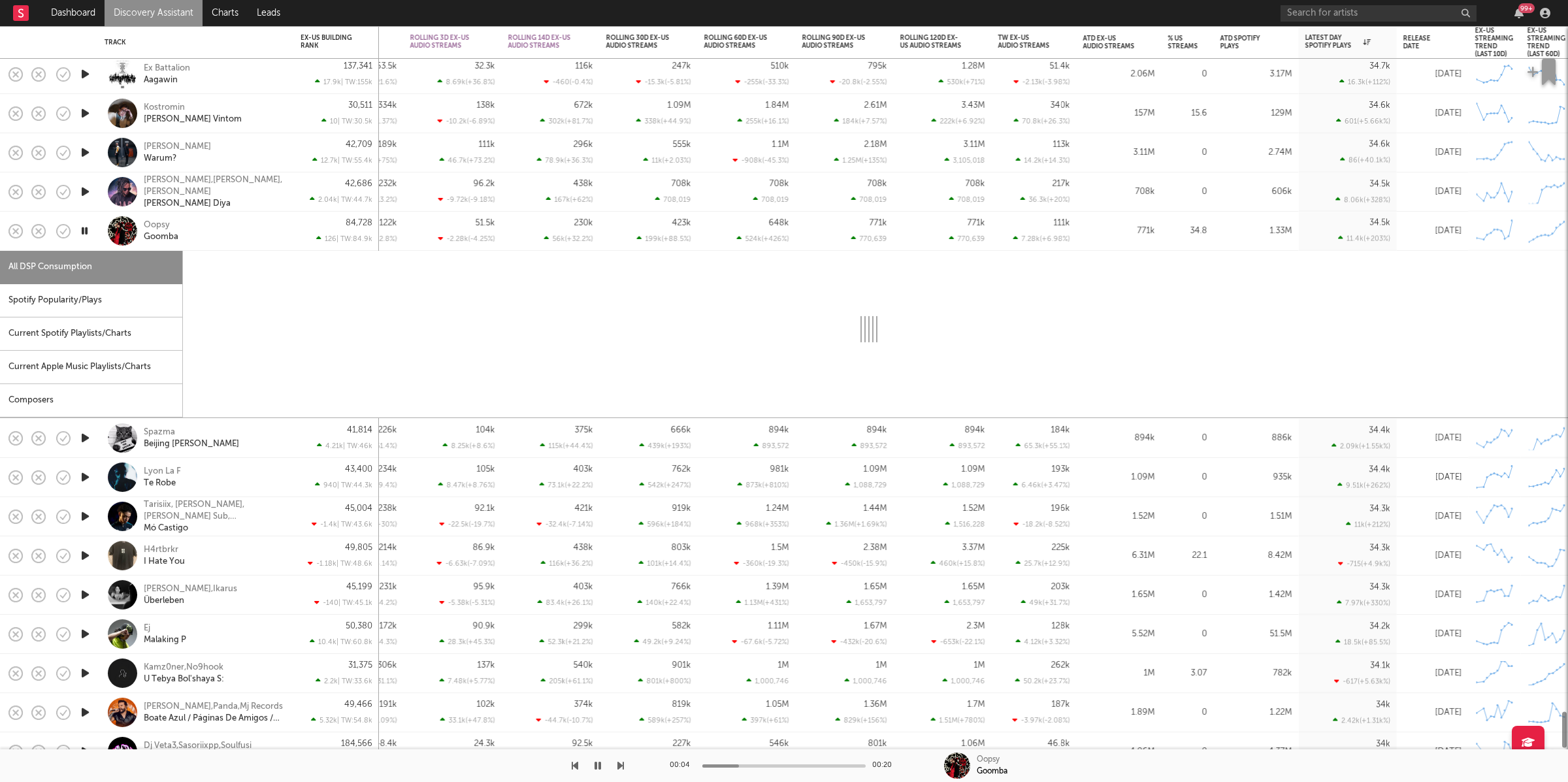
select select "1w"
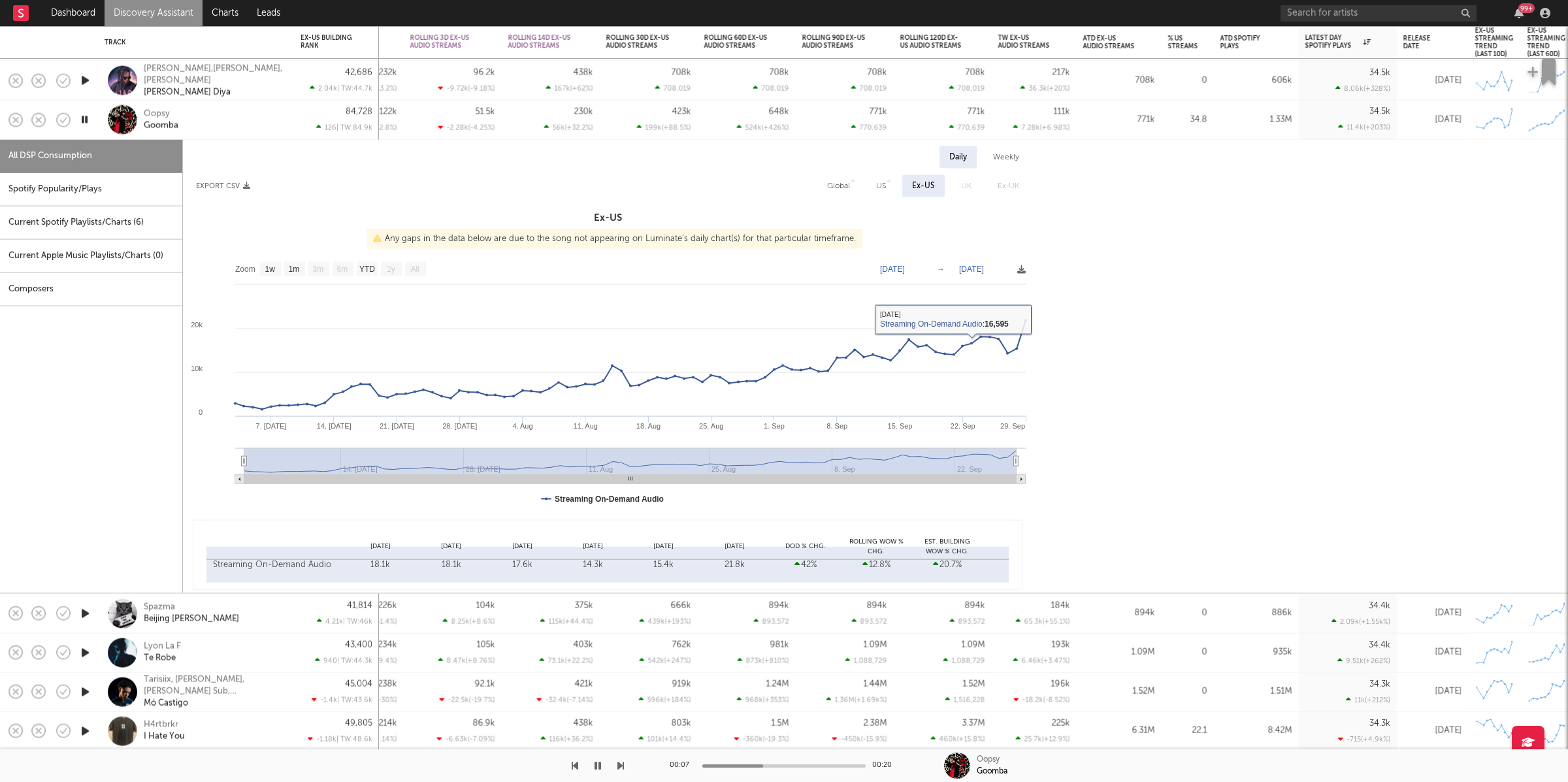
click at [831, 187] on div "Global" at bounding box center [838, 187] width 23 height 16
select select "1w"
click at [253, 119] on div "Oopsy Goomba" at bounding box center [214, 119] width 141 height 24
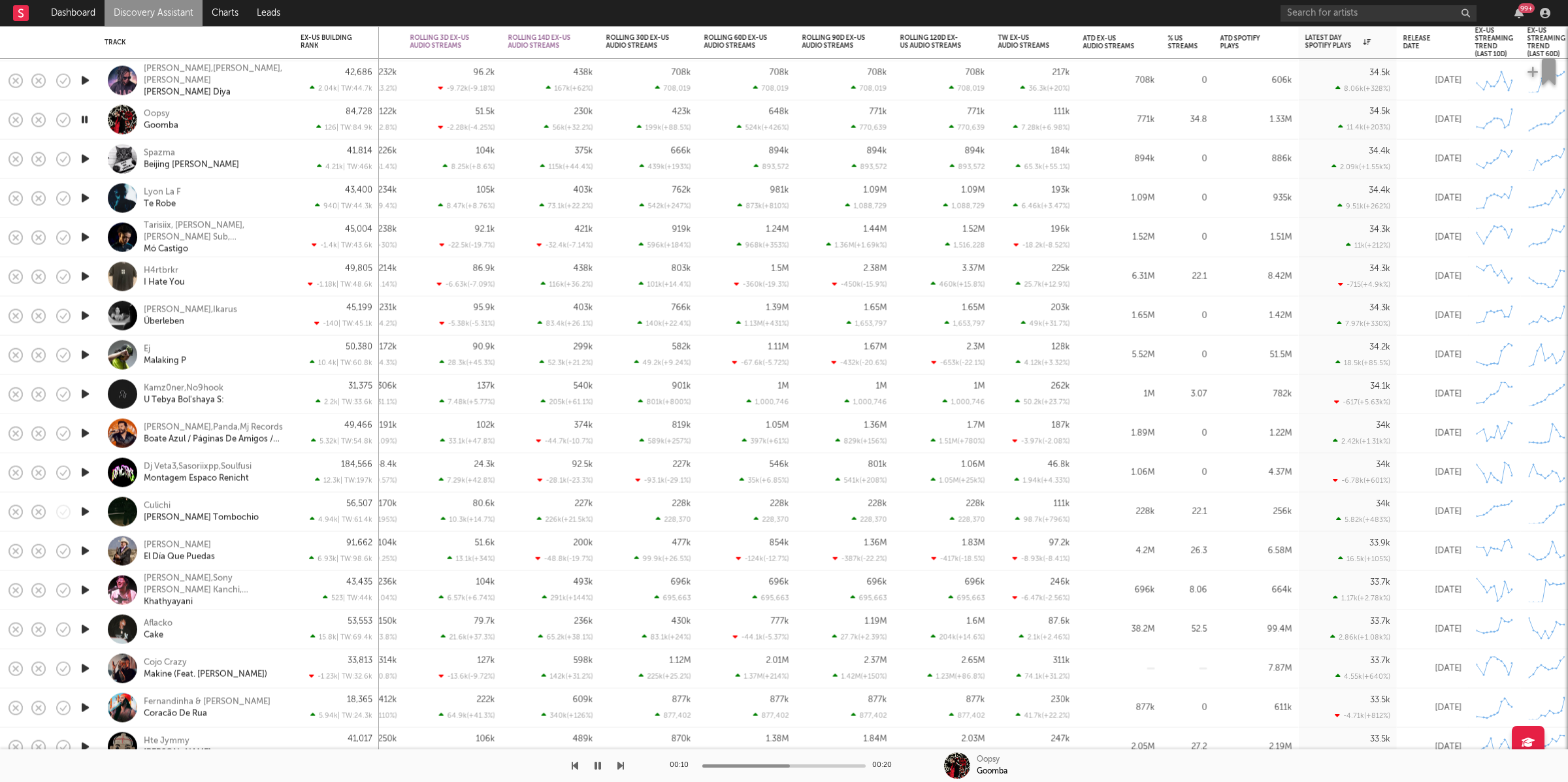
click at [620, 763] on icon "button" at bounding box center [620, 766] width 6 height 11
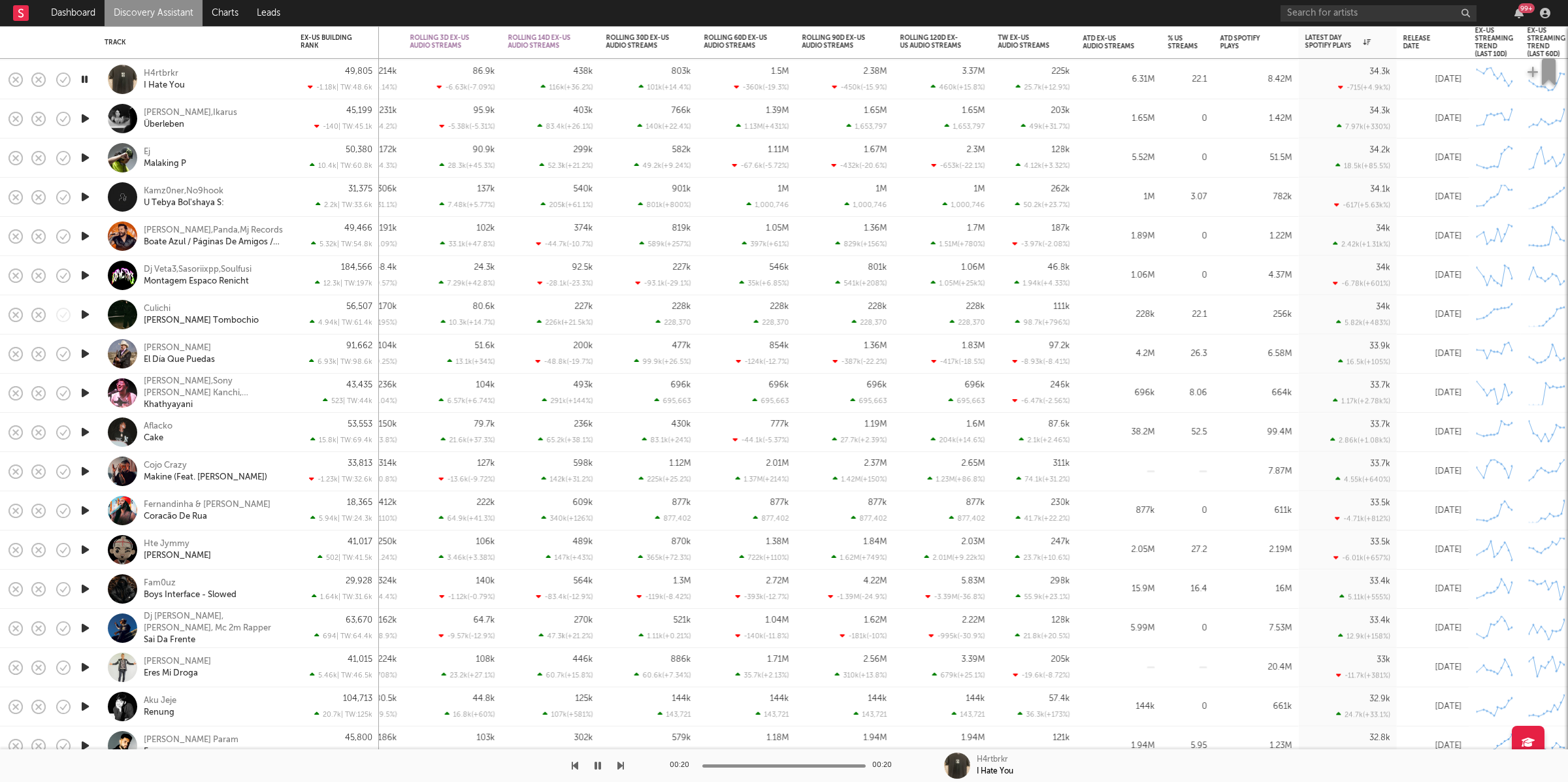
click at [620, 759] on button "button" at bounding box center [620, 765] width 6 height 33
click at [618, 761] on icon "button" at bounding box center [620, 766] width 6 height 11
click at [251, 153] on div "Ej Malaking P" at bounding box center [214, 157] width 141 height 24
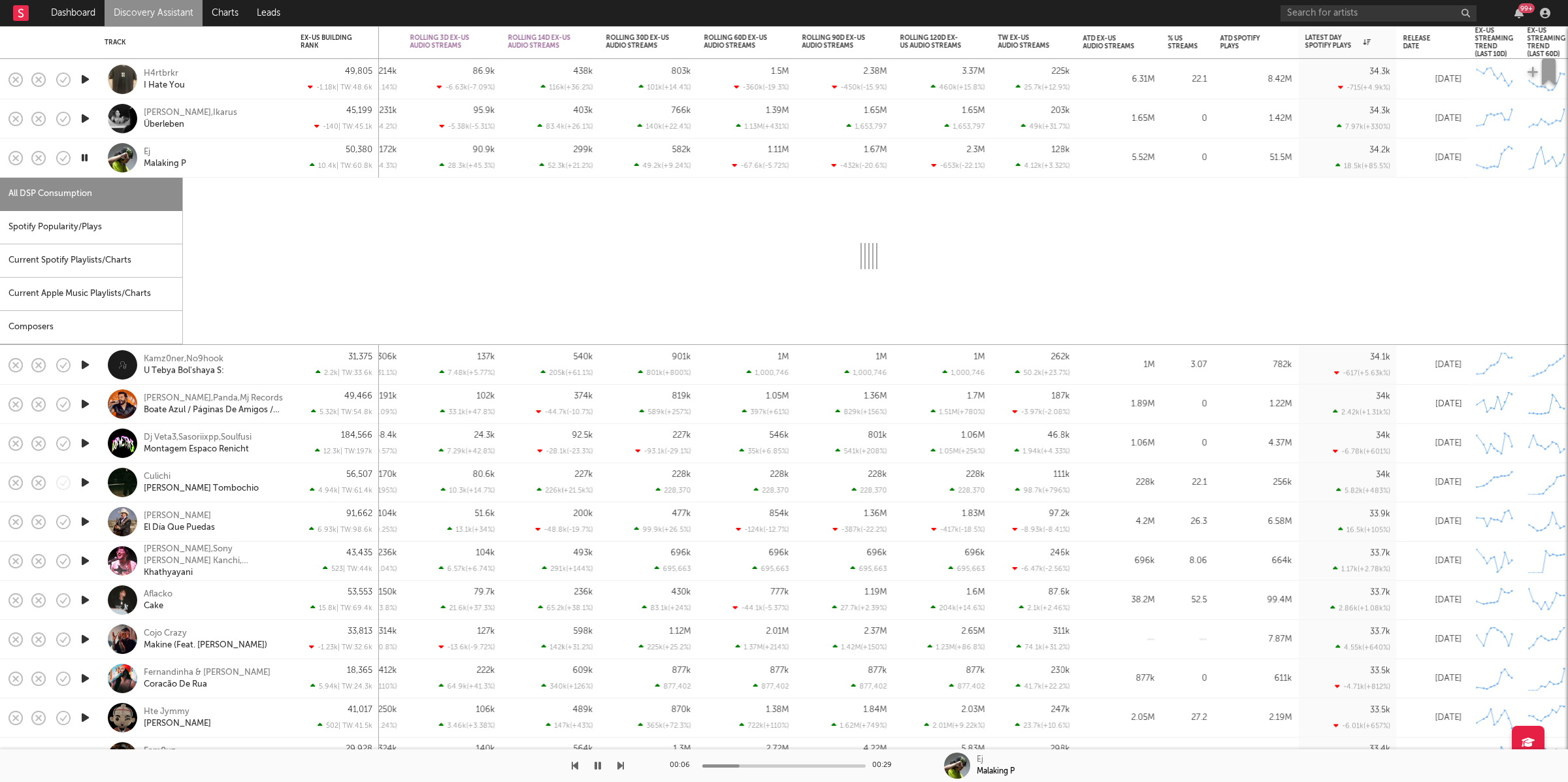
select select "6m"
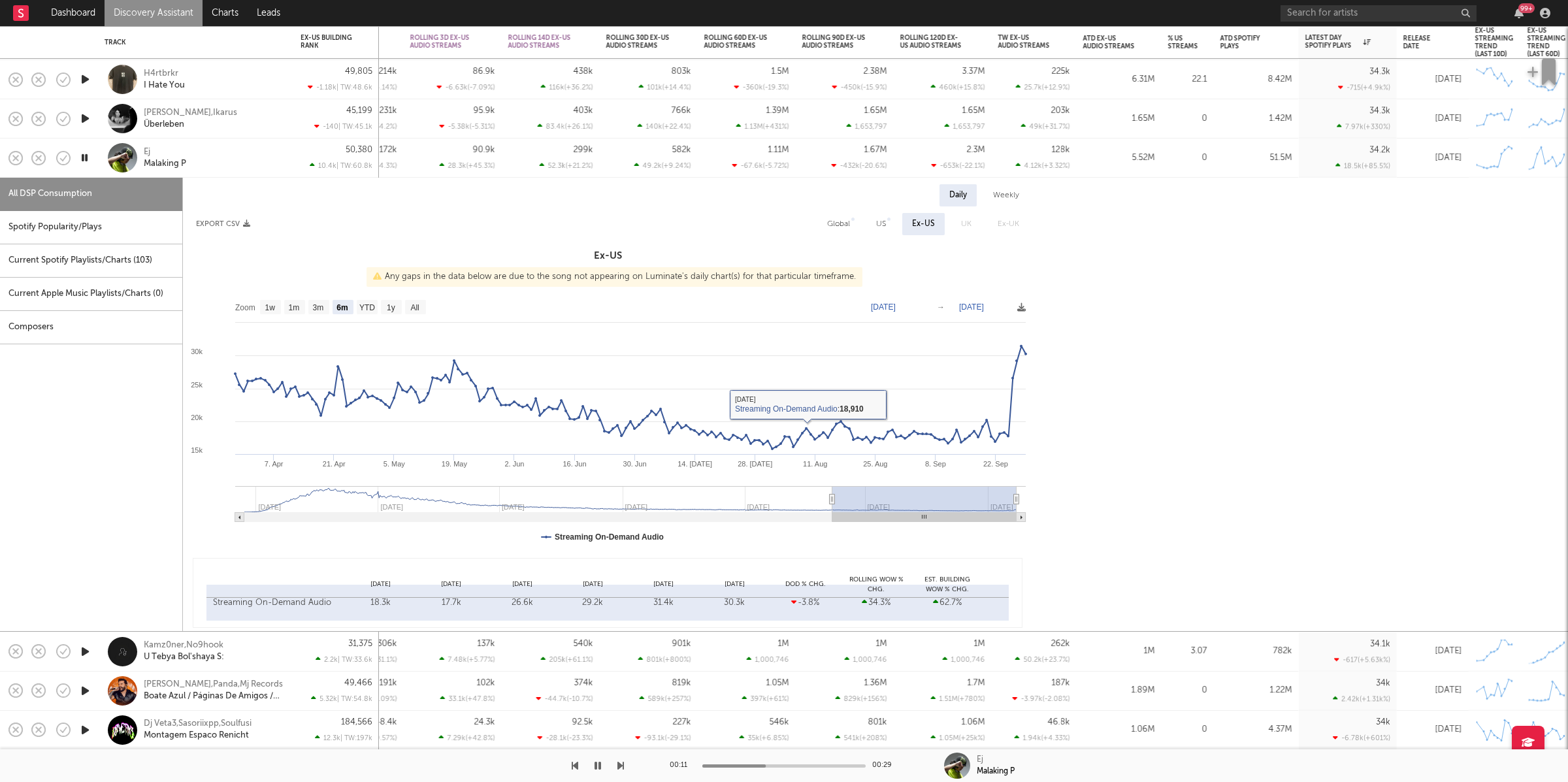
click at [116, 217] on div "Spotify Popularity/Plays" at bounding box center [91, 228] width 182 height 34
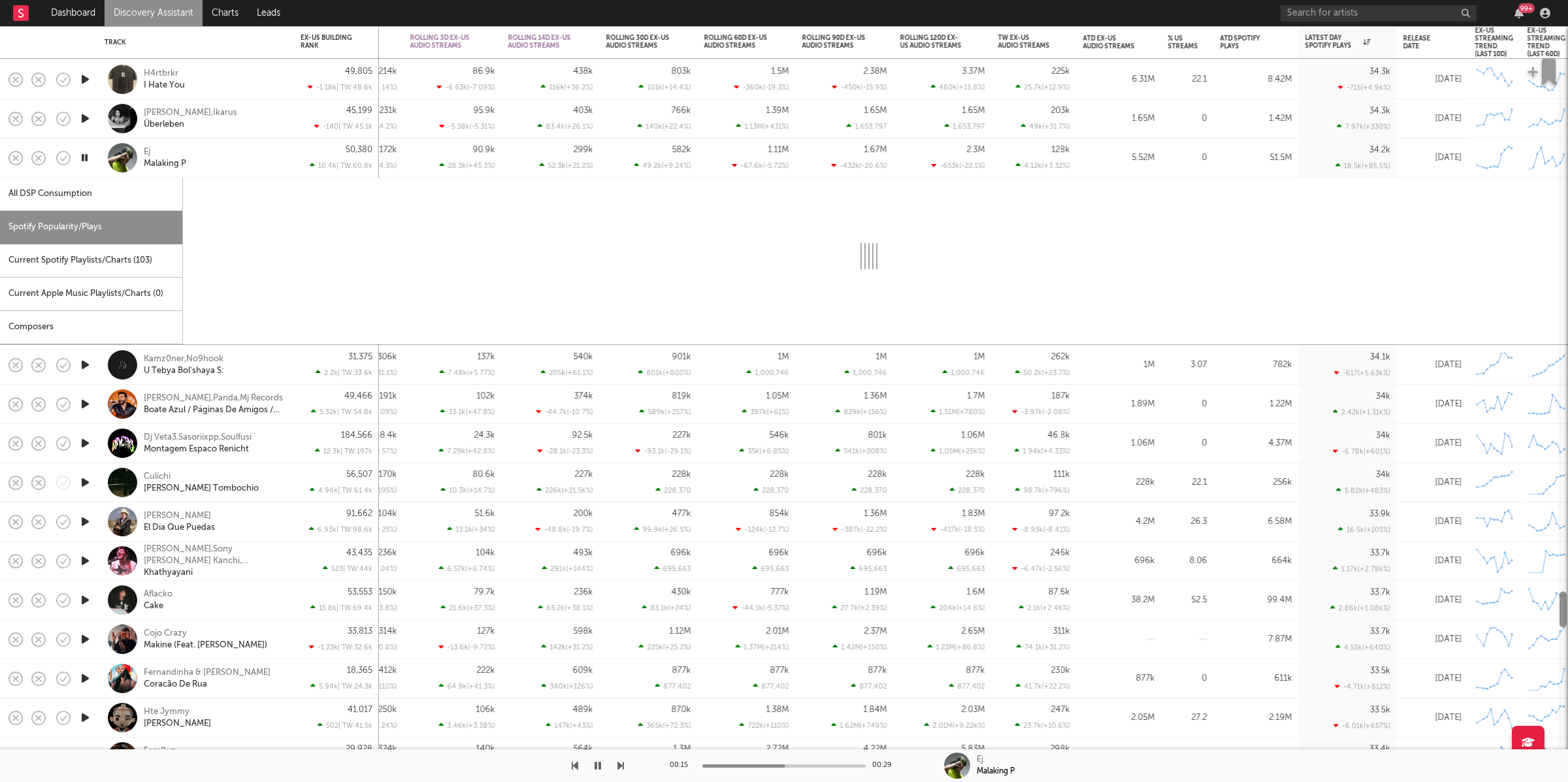
select select "1w"
select select "6m"
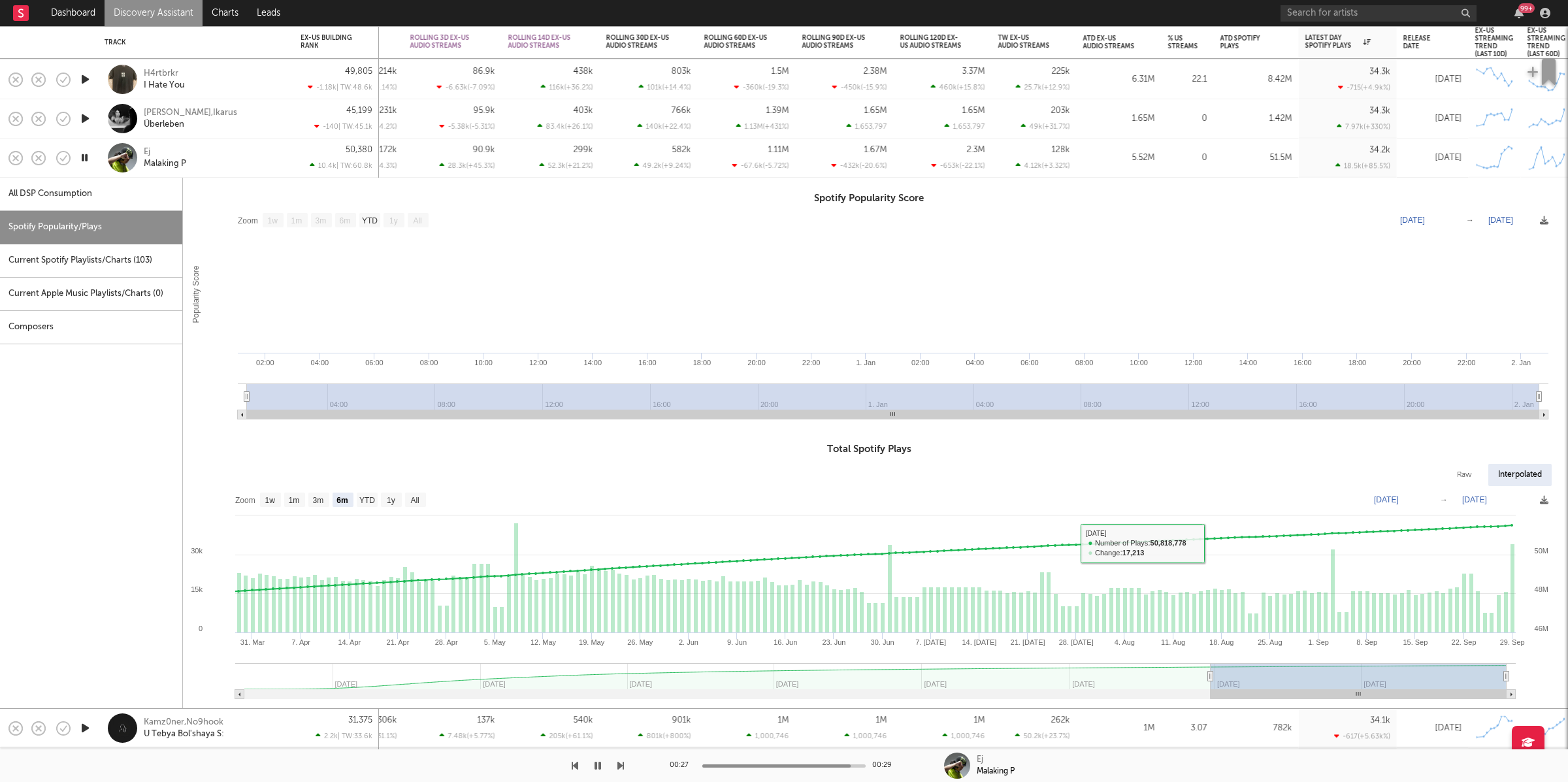
click at [251, 163] on div "Ej Malaking P" at bounding box center [214, 157] width 141 height 24
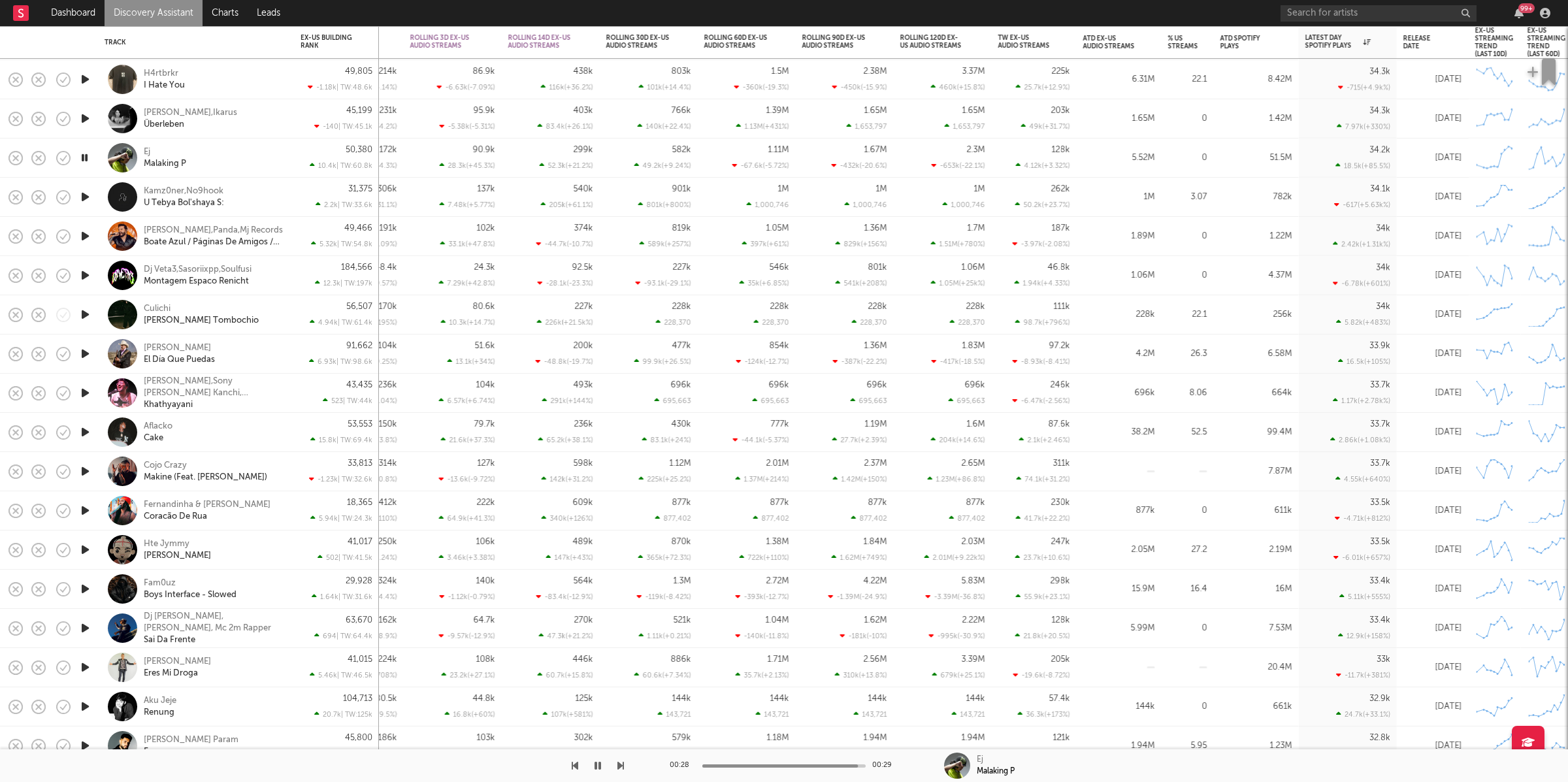
click at [92, 196] on div at bounding box center [85, 197] width 27 height 39
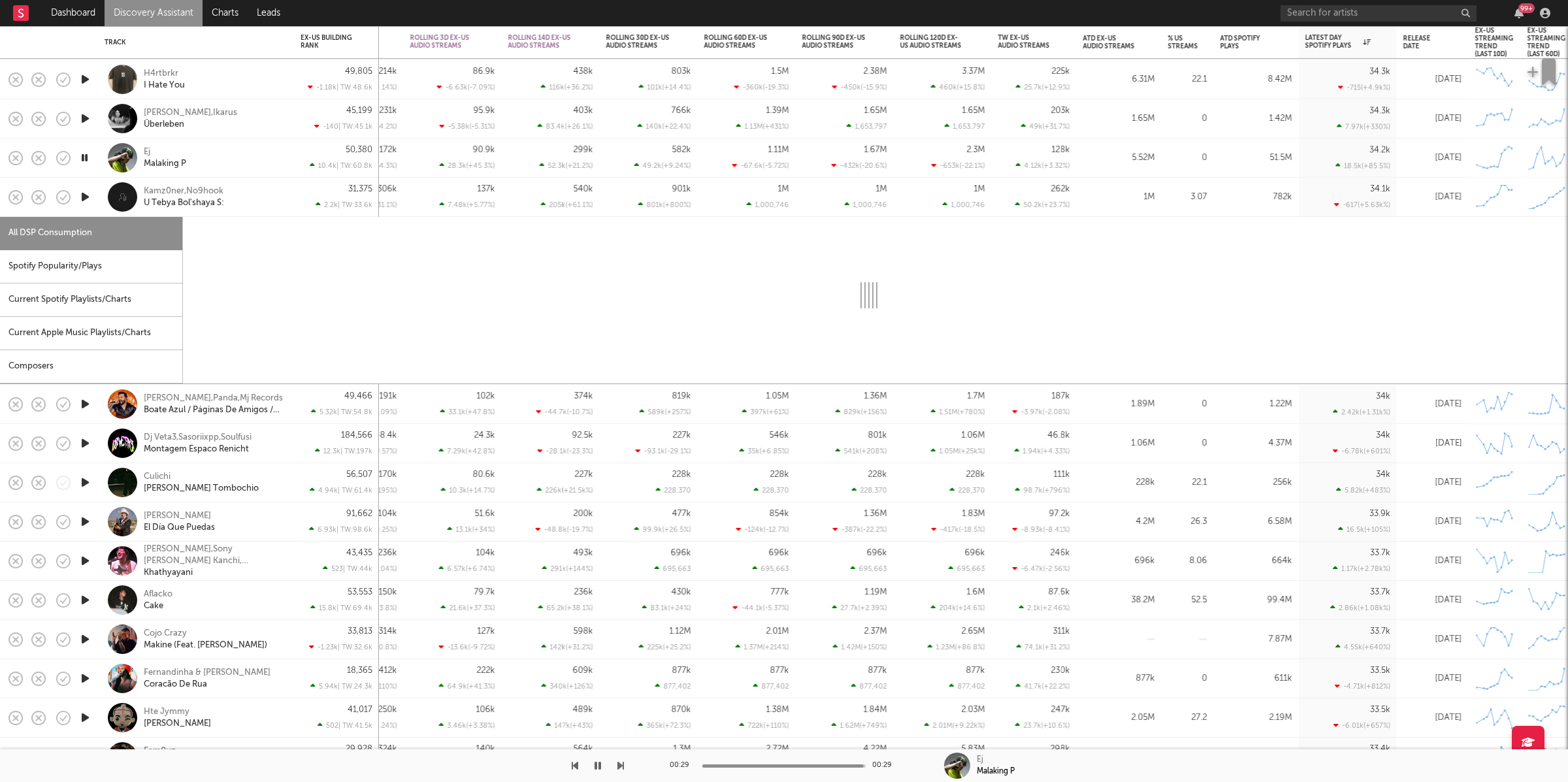
select select "1w"
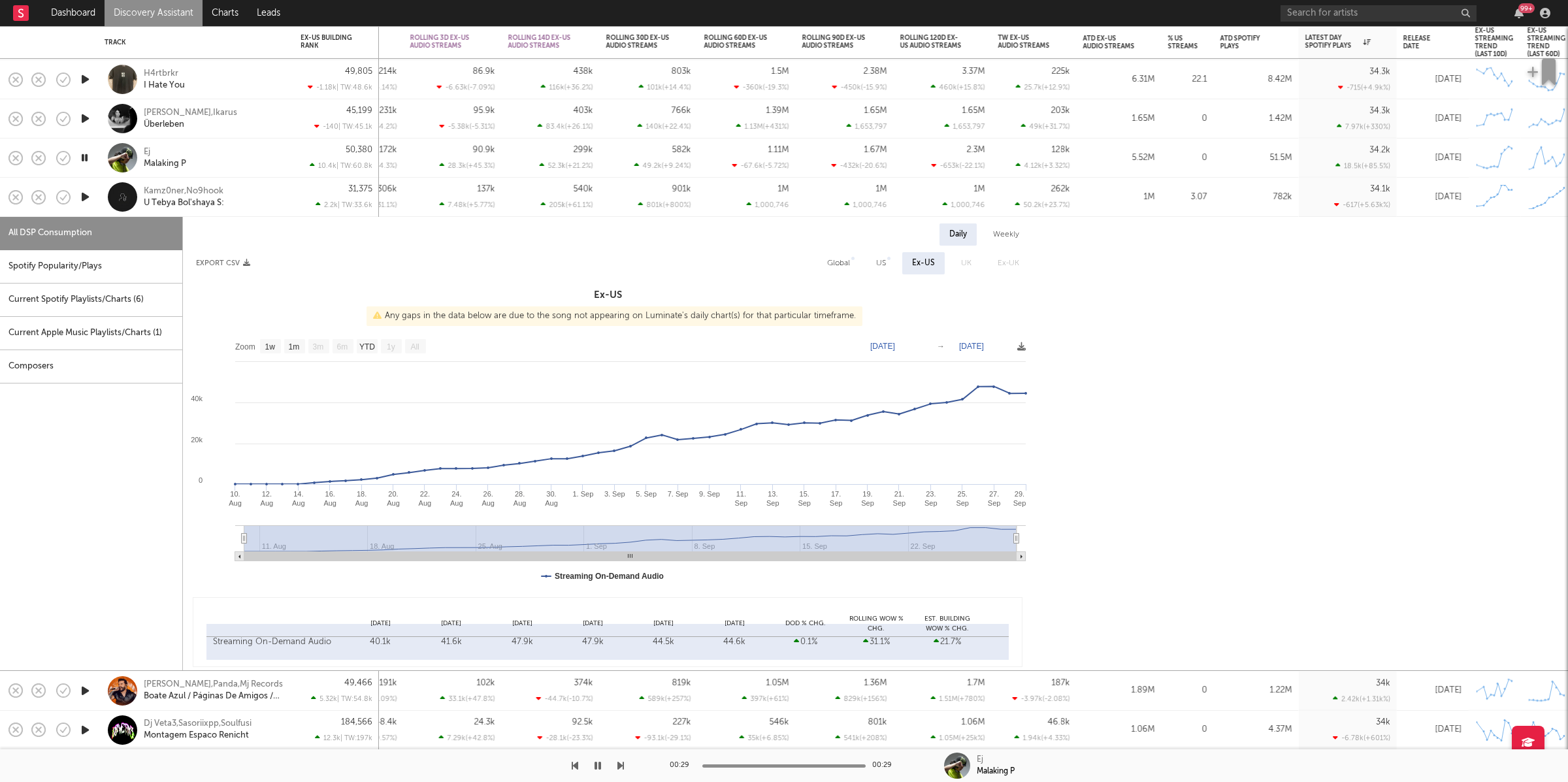
click at [249, 196] on div "Kamz0ner,No9hook U Tebya Bol'shaya S:" at bounding box center [214, 197] width 141 height 24
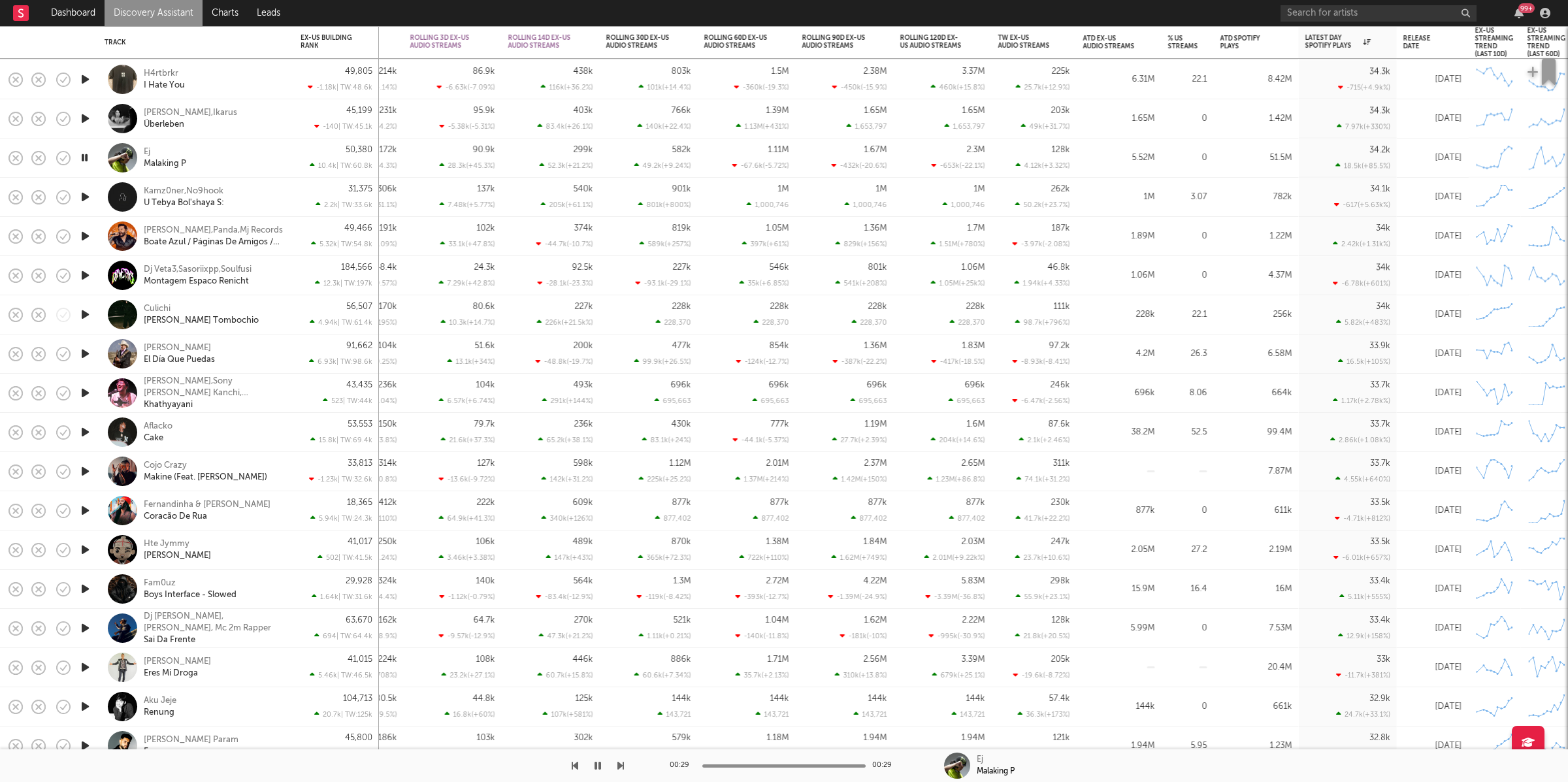
click at [622, 765] on icon "button" at bounding box center [620, 766] width 6 height 11
click at [622, 764] on icon "button" at bounding box center [620, 766] width 6 height 11
click at [620, 766] on icon "button" at bounding box center [620, 766] width 6 height 11
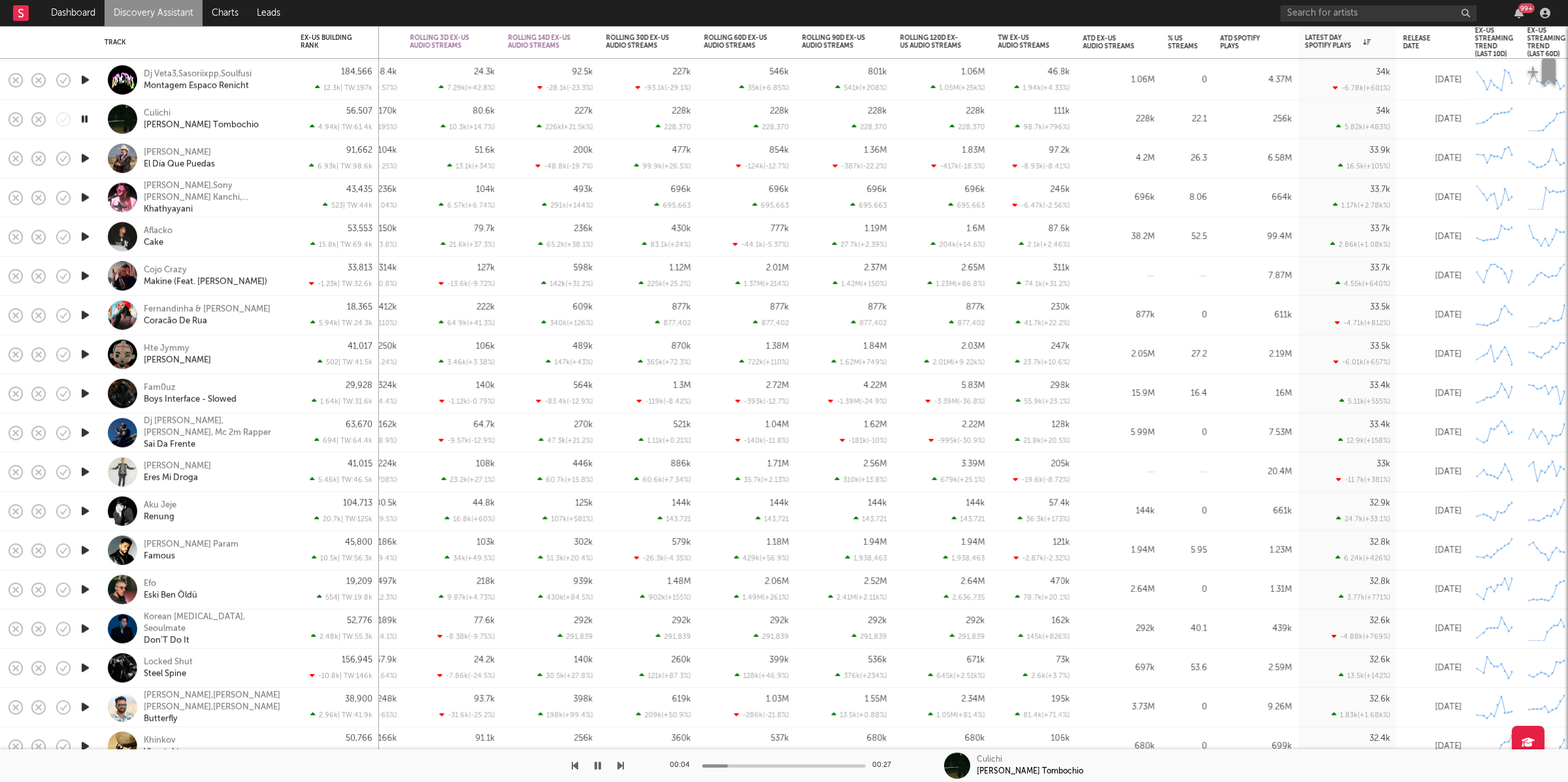
click at [619, 766] on icon "button" at bounding box center [620, 766] width 6 height 11
click at [619, 764] on icon "button" at bounding box center [620, 766] width 6 height 11
click at [619, 763] on icon "button" at bounding box center [620, 766] width 6 height 11
click at [221, 243] on div "Aflacko Cake" at bounding box center [214, 236] width 141 height 24
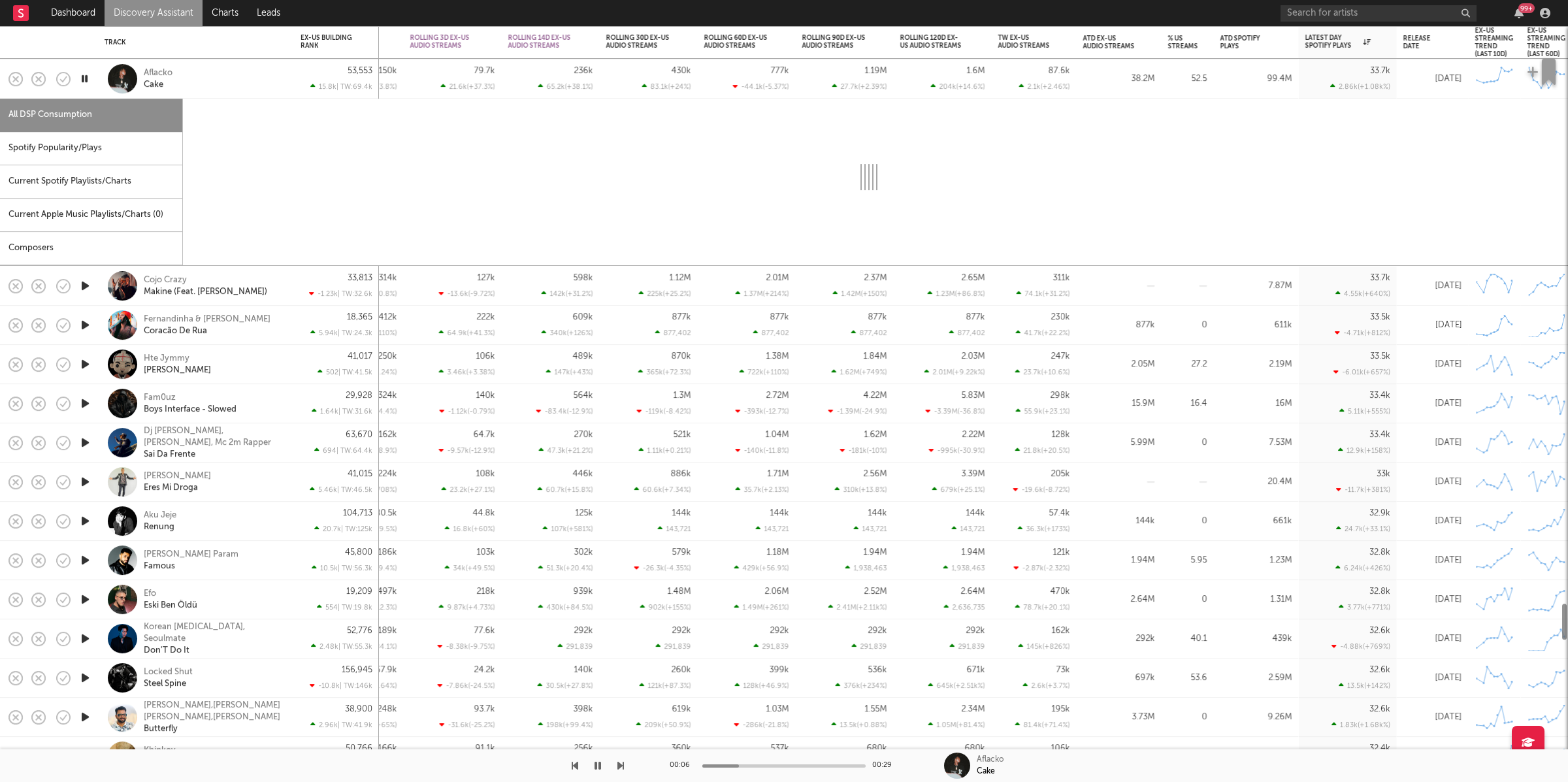
click at [127, 154] on div "Spotify Popularity/Plays" at bounding box center [91, 149] width 182 height 34
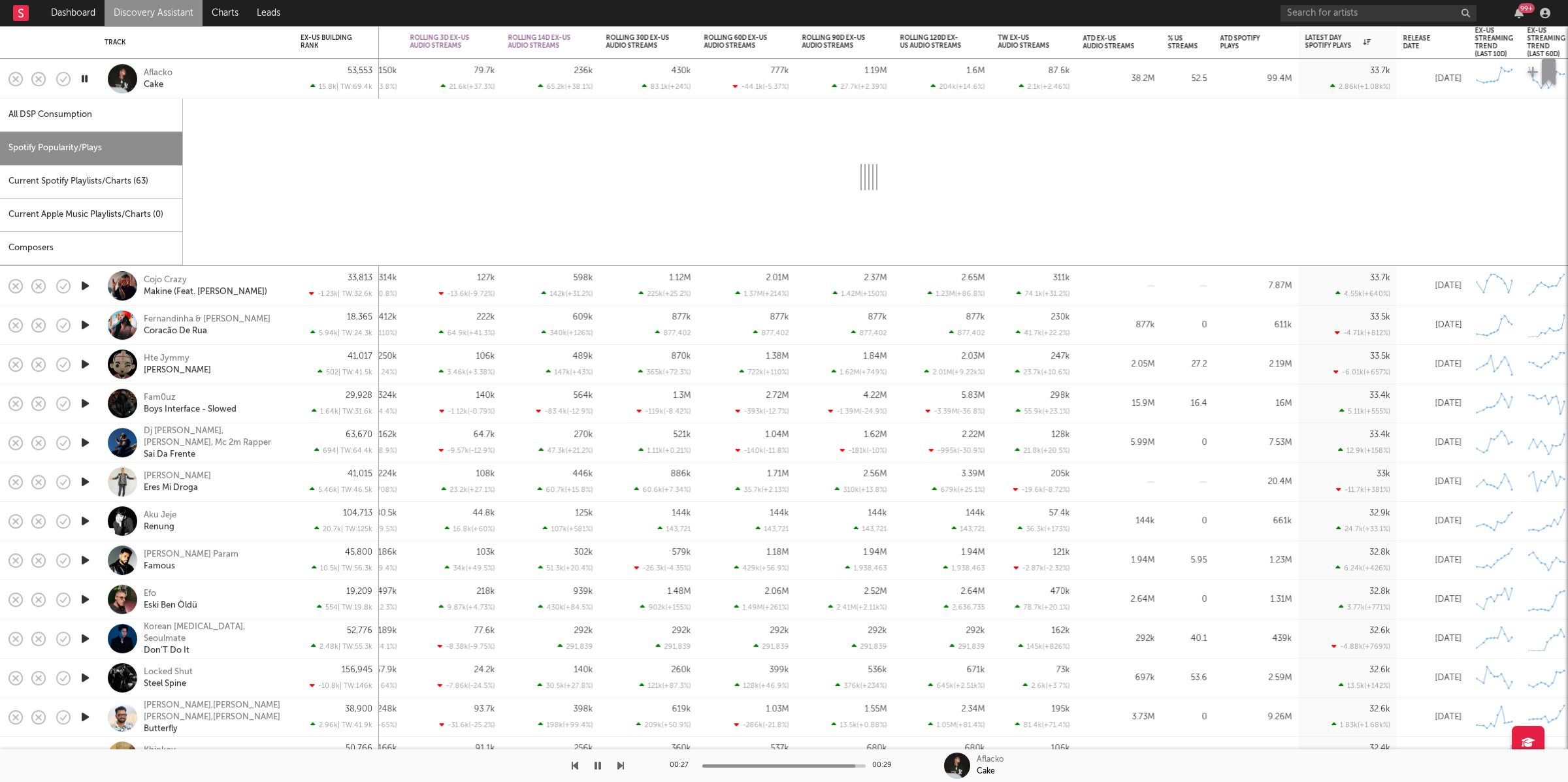
select select "1w"
select select "6m"
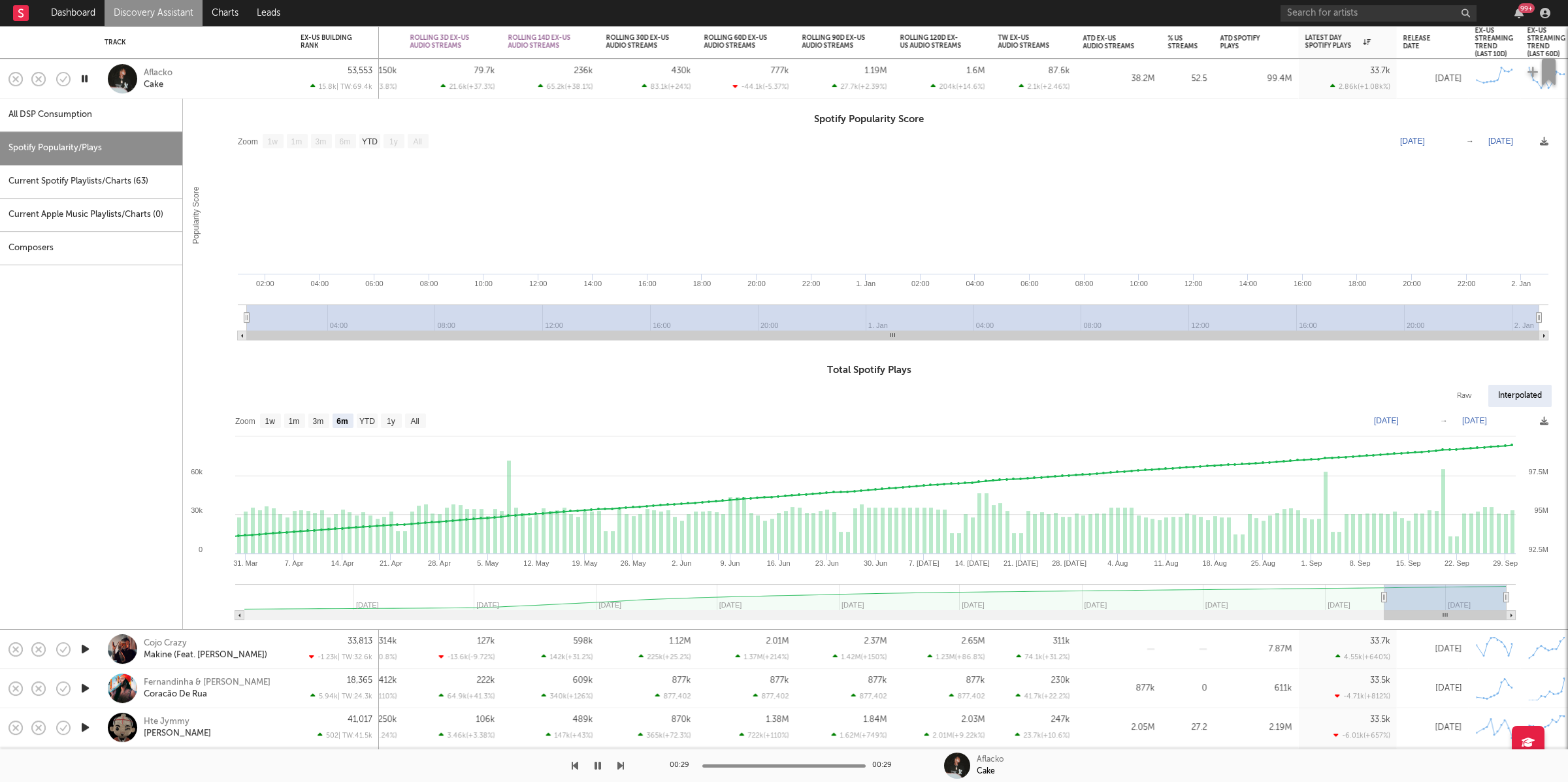
click at [233, 80] on div "Aflacko Cake" at bounding box center [214, 79] width 141 height 24
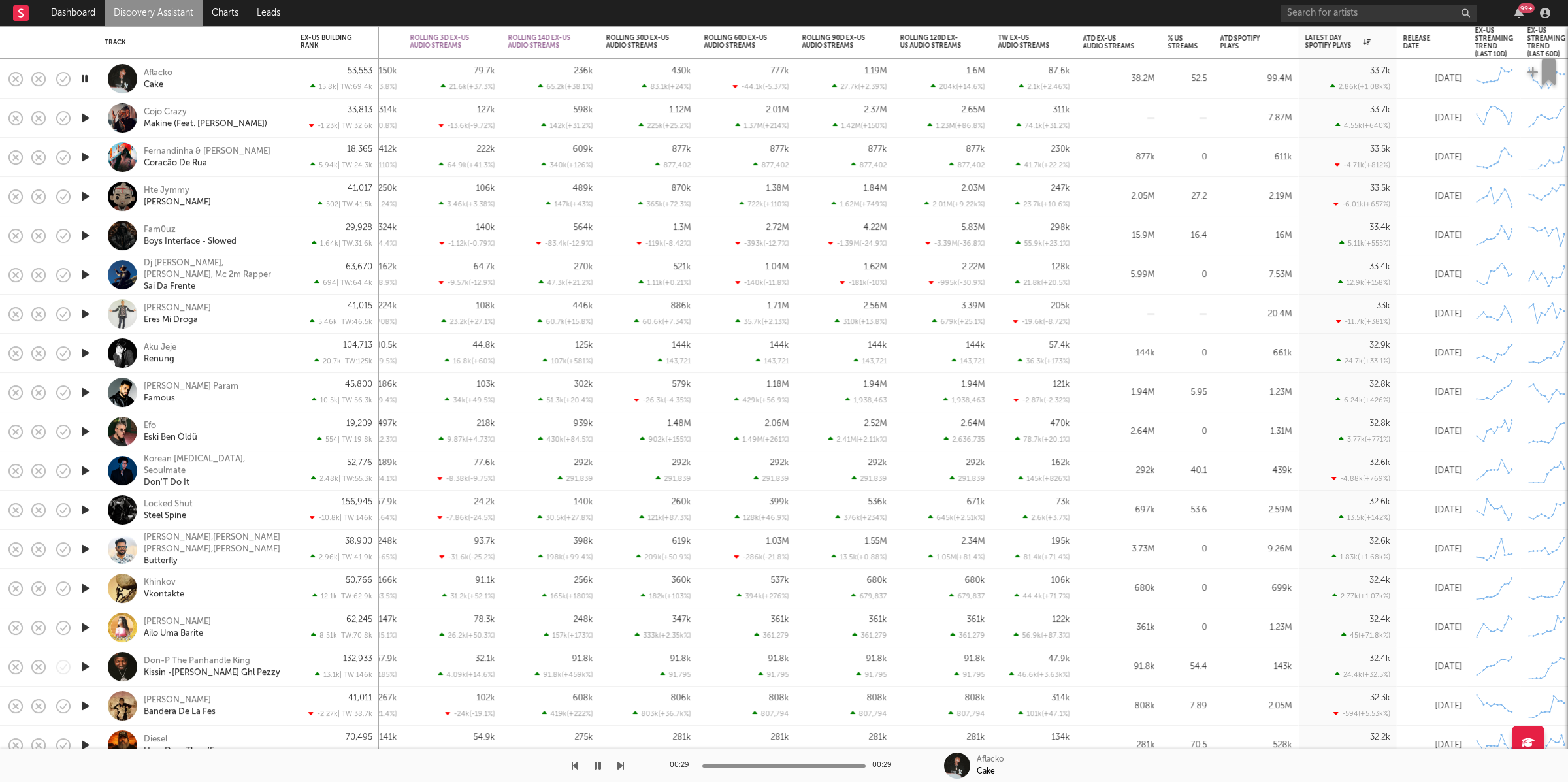
click at [84, 117] on icon "button" at bounding box center [86, 118] width 14 height 16
click at [619, 765] on icon "button" at bounding box center [620, 766] width 6 height 11
click at [622, 771] on icon "button" at bounding box center [620, 766] width 6 height 11
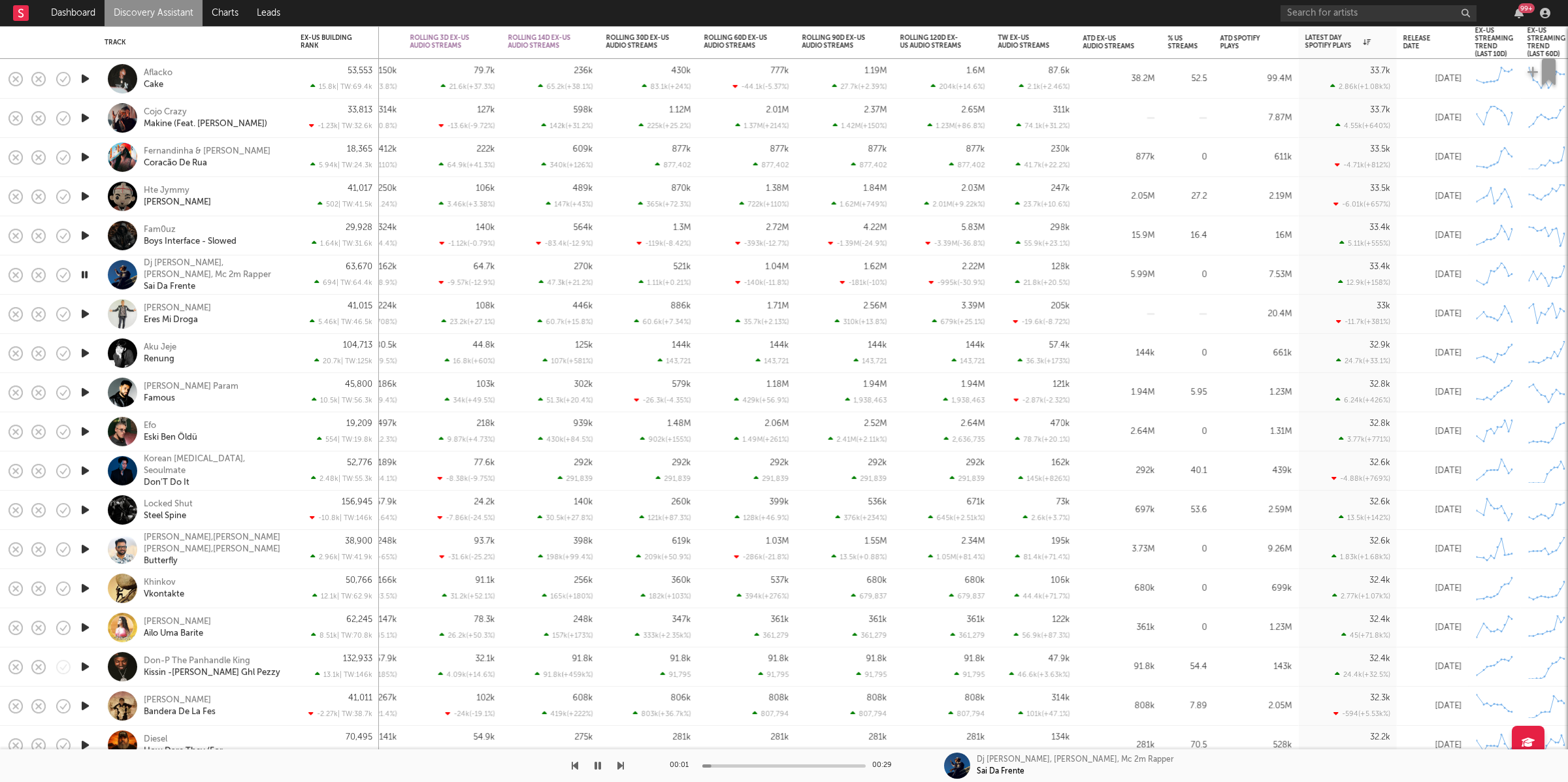
click at [622, 771] on icon "button" at bounding box center [620, 766] width 6 height 11
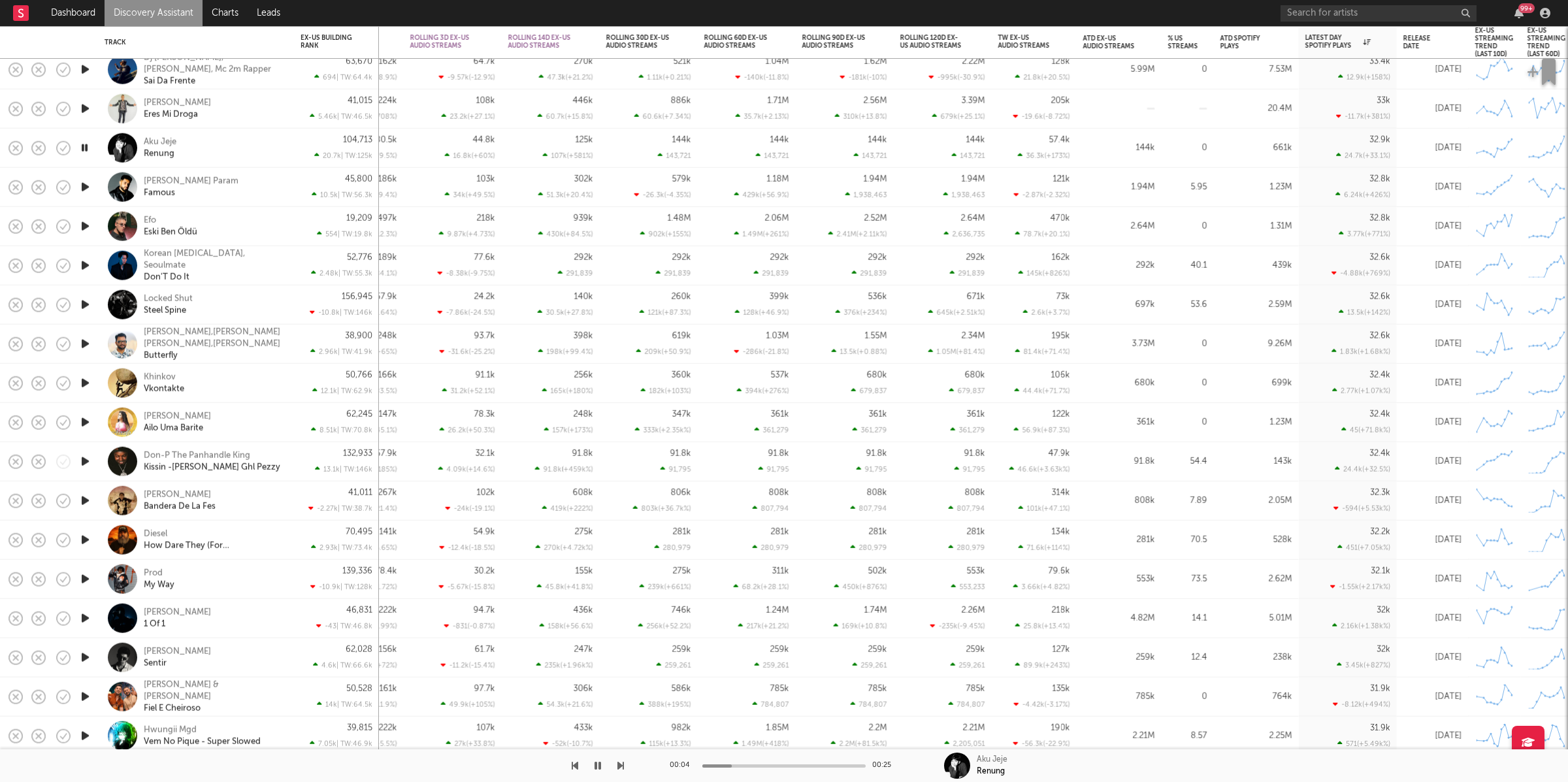
click at [622, 765] on icon "button" at bounding box center [620, 766] width 6 height 11
click at [622, 763] on icon "button" at bounding box center [620, 766] width 6 height 11
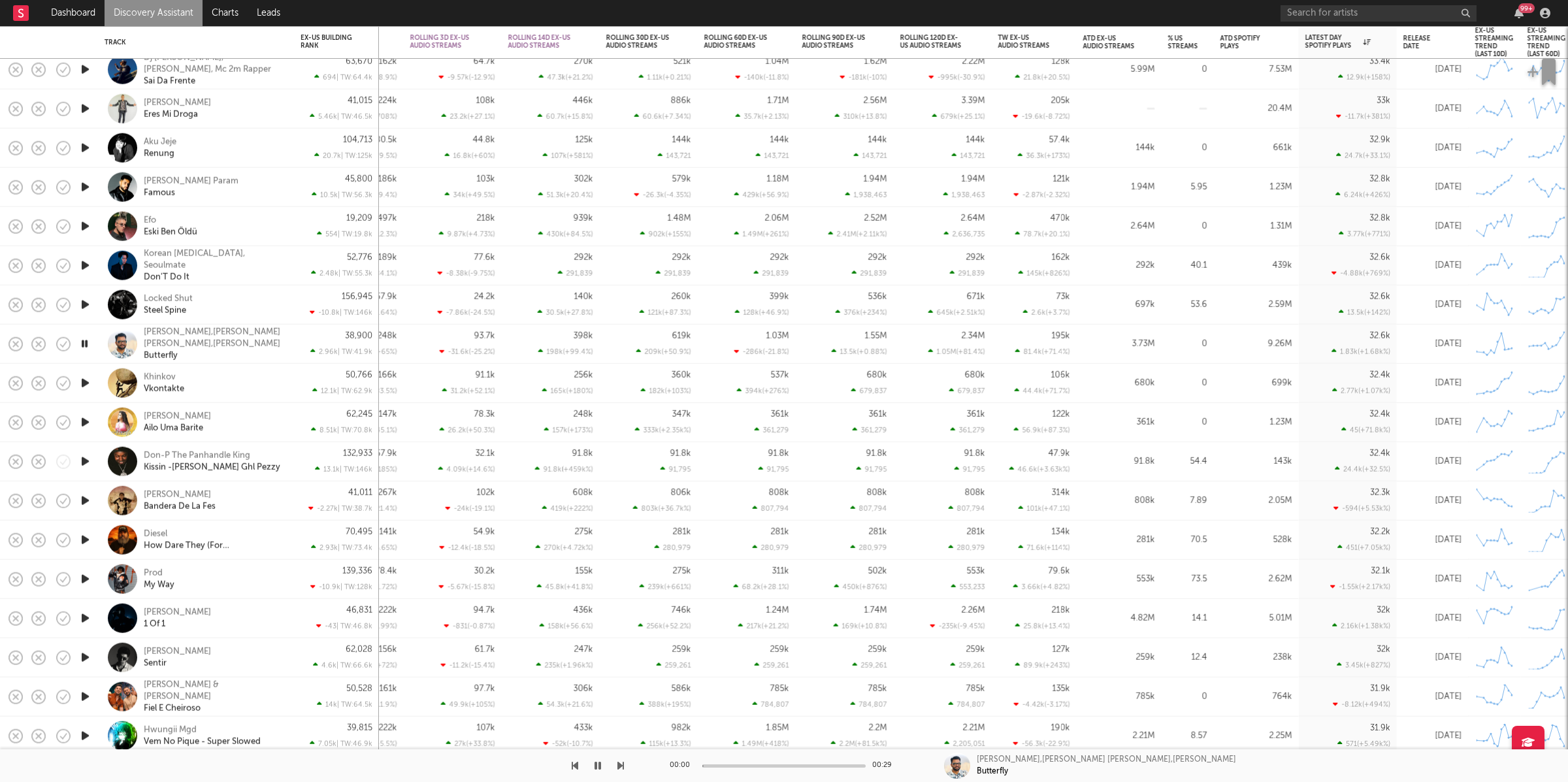
click at [622, 763] on icon "button" at bounding box center [620, 766] width 6 height 11
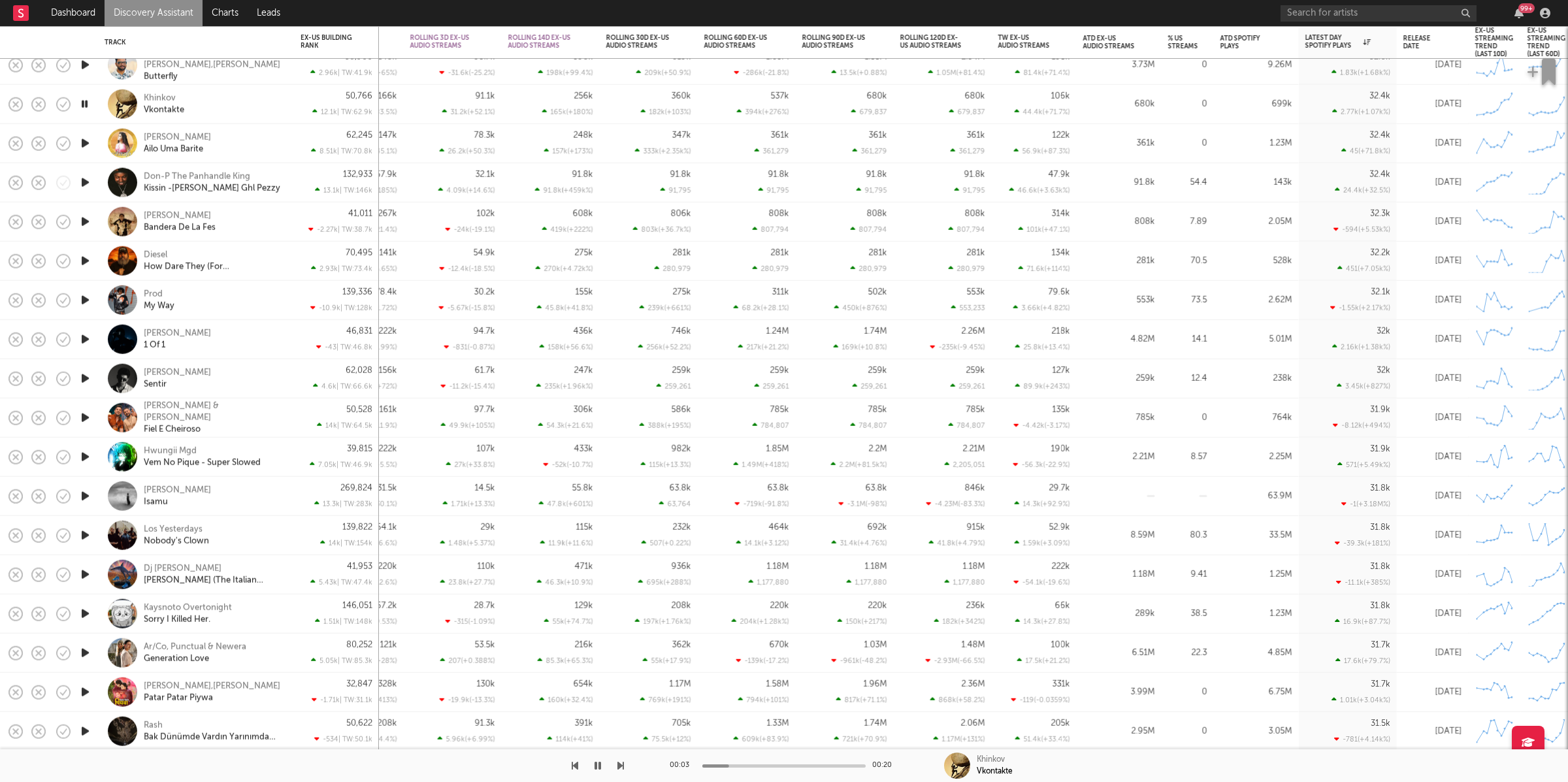
click at [622, 765] on icon "button" at bounding box center [620, 766] width 6 height 11
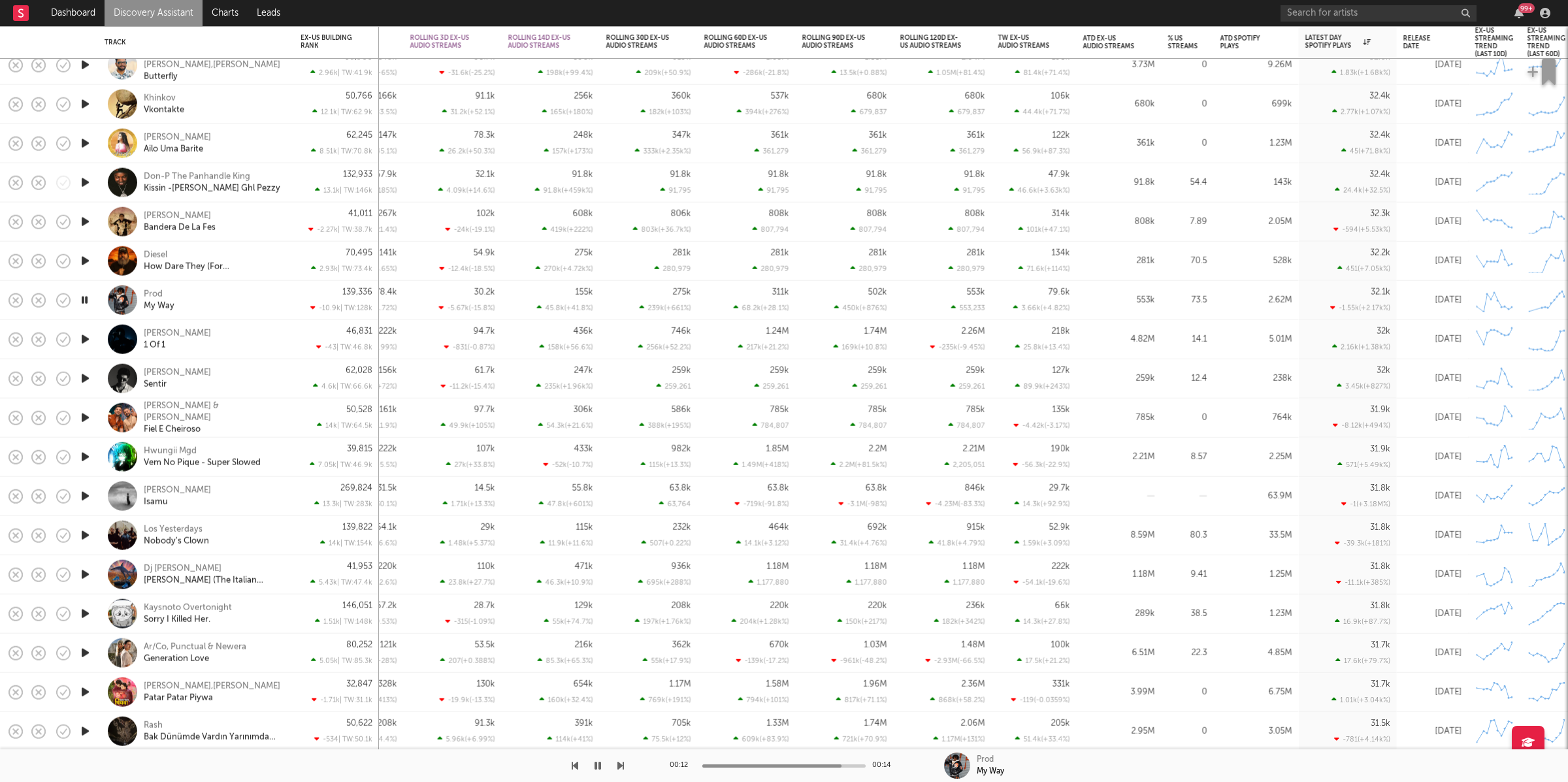
click at [80, 297] on icon "button" at bounding box center [85, 300] width 12 height 16
click at [272, 306] on div "Prod My Way" at bounding box center [214, 300] width 141 height 24
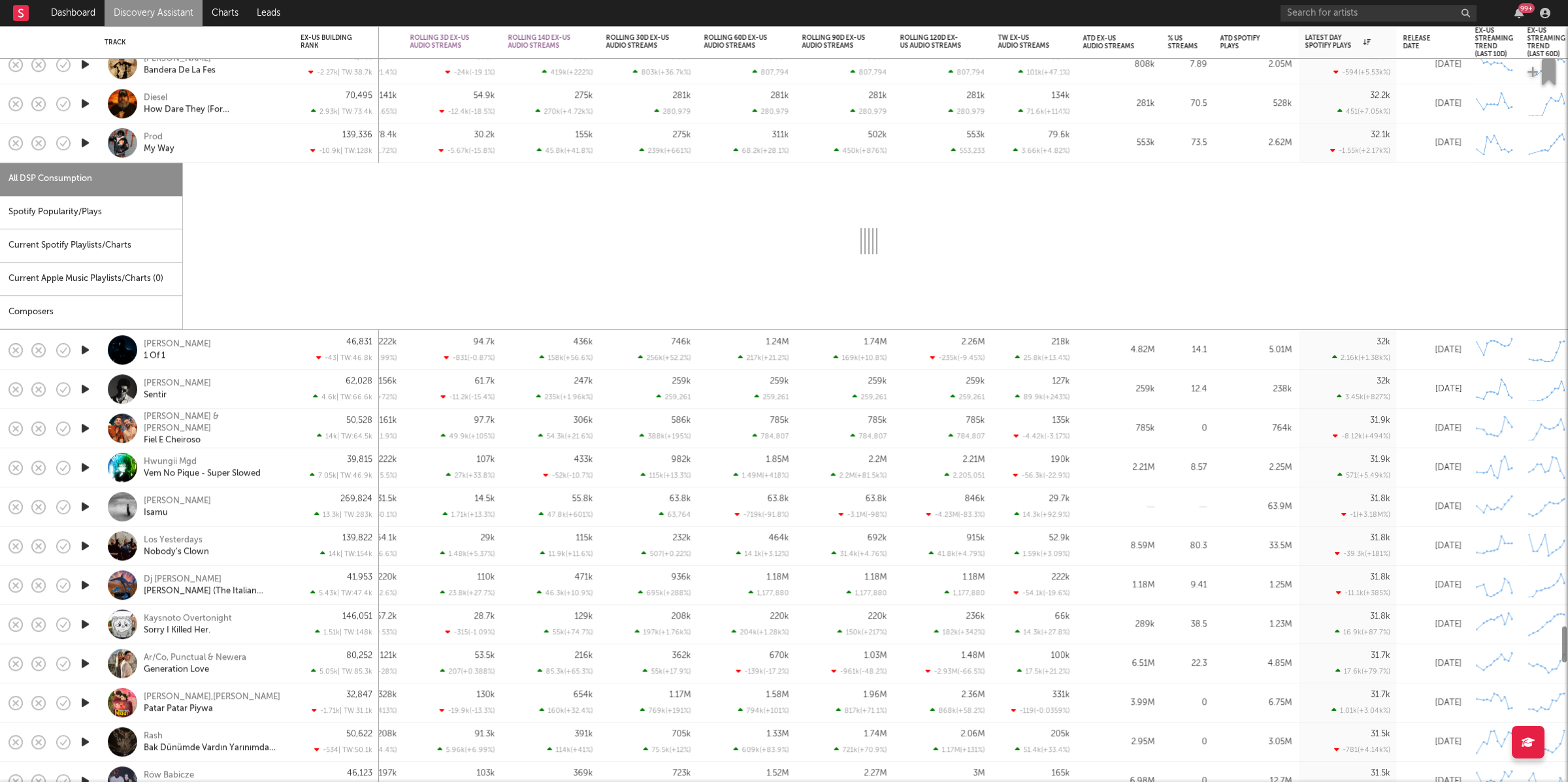
select select "1w"
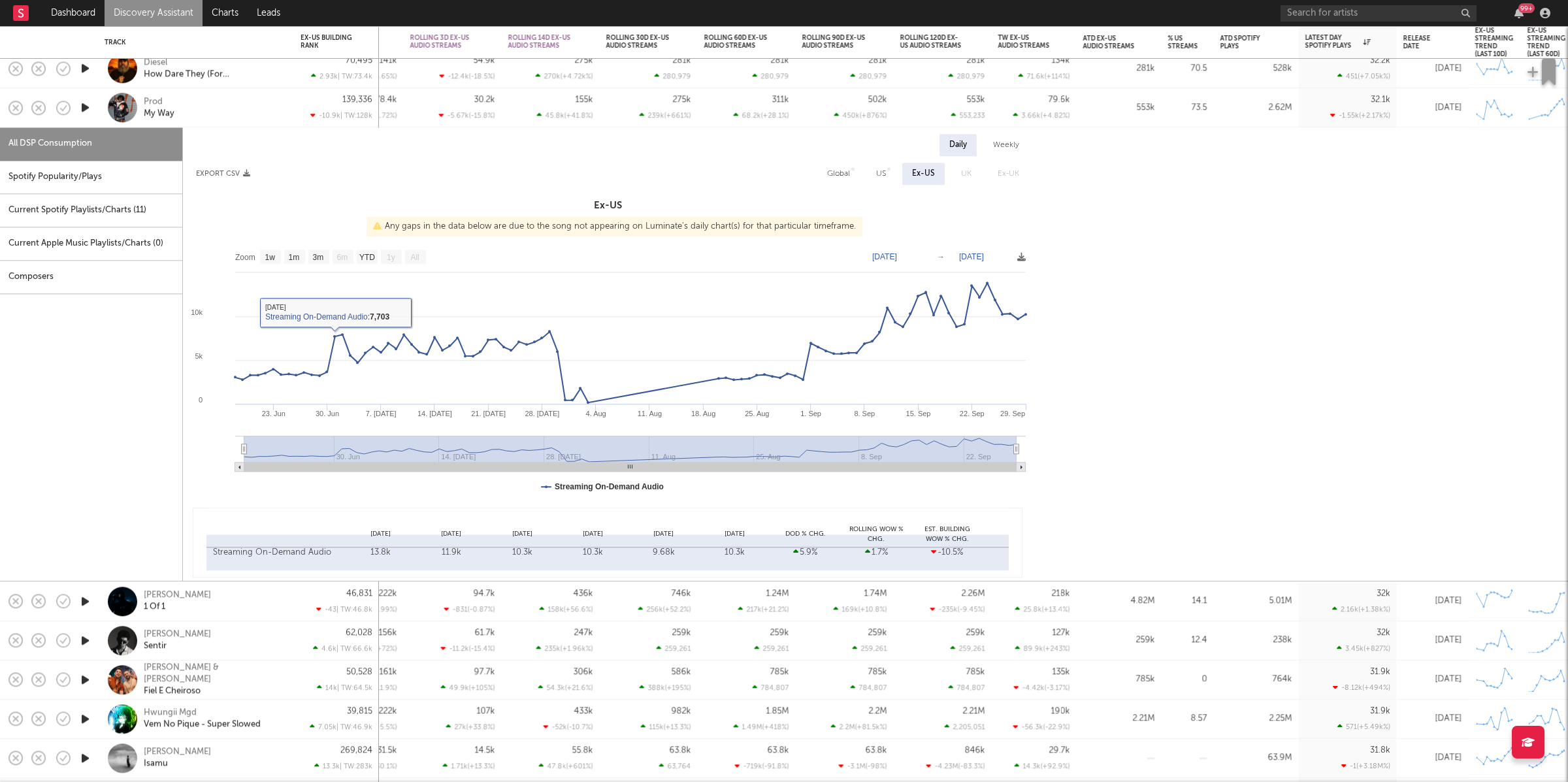
click at [269, 120] on div "Prod My Way" at bounding box center [195, 108] width 183 height 39
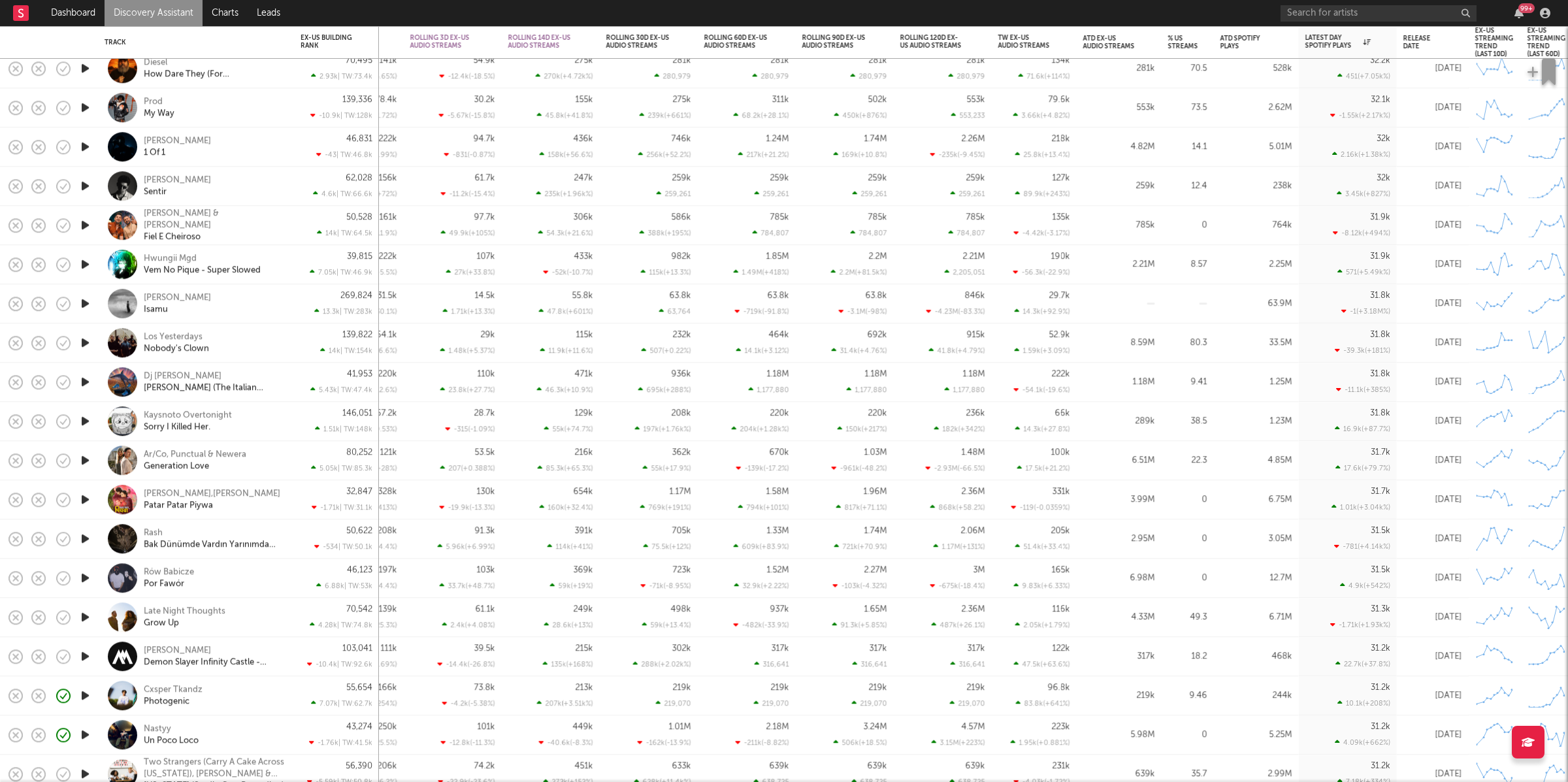
click at [88, 143] on icon "button" at bounding box center [86, 147] width 14 height 16
click at [270, 145] on div "Kale Joseph 1 Of 1" at bounding box center [214, 147] width 141 height 24
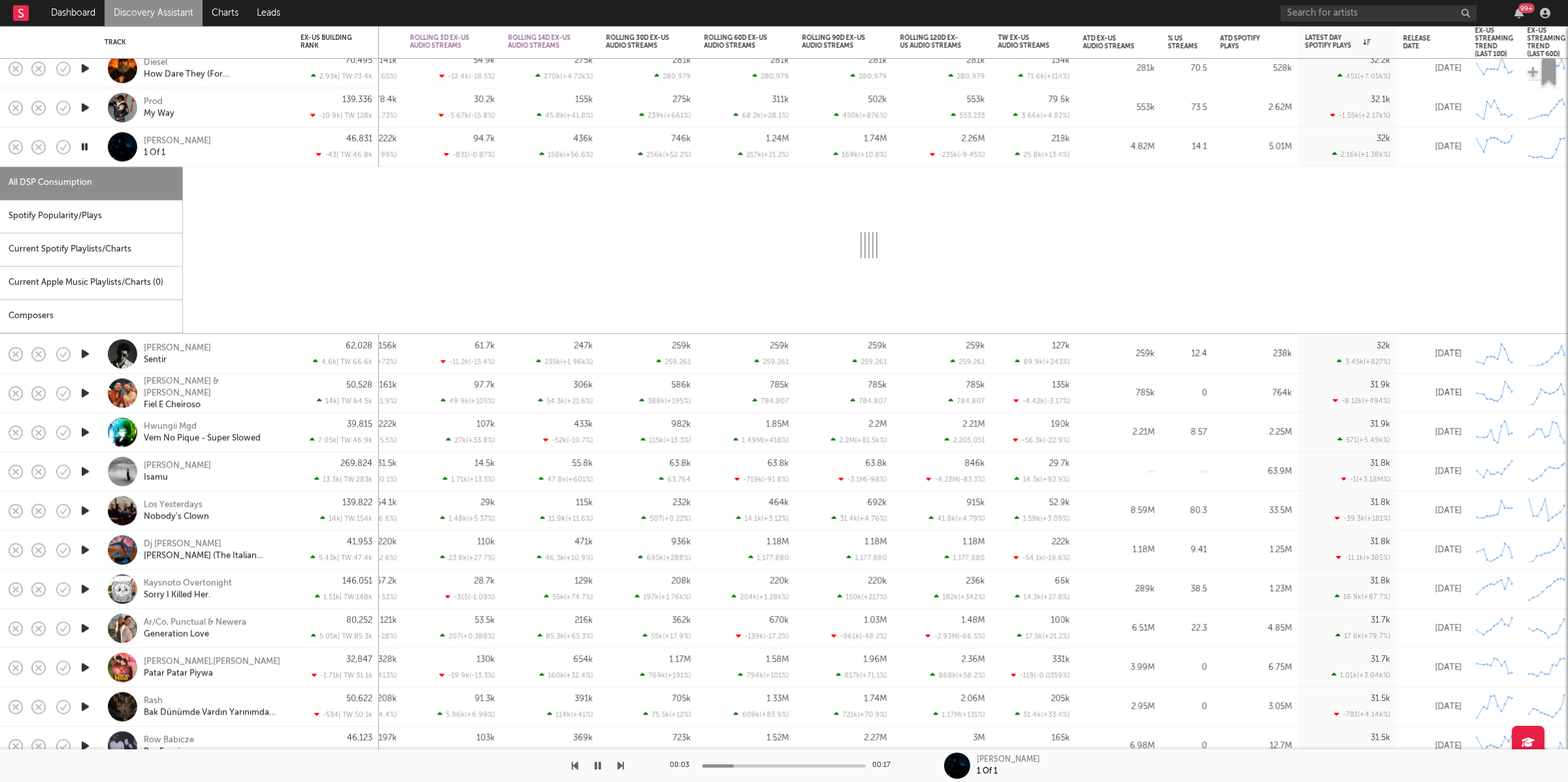
select select "6m"
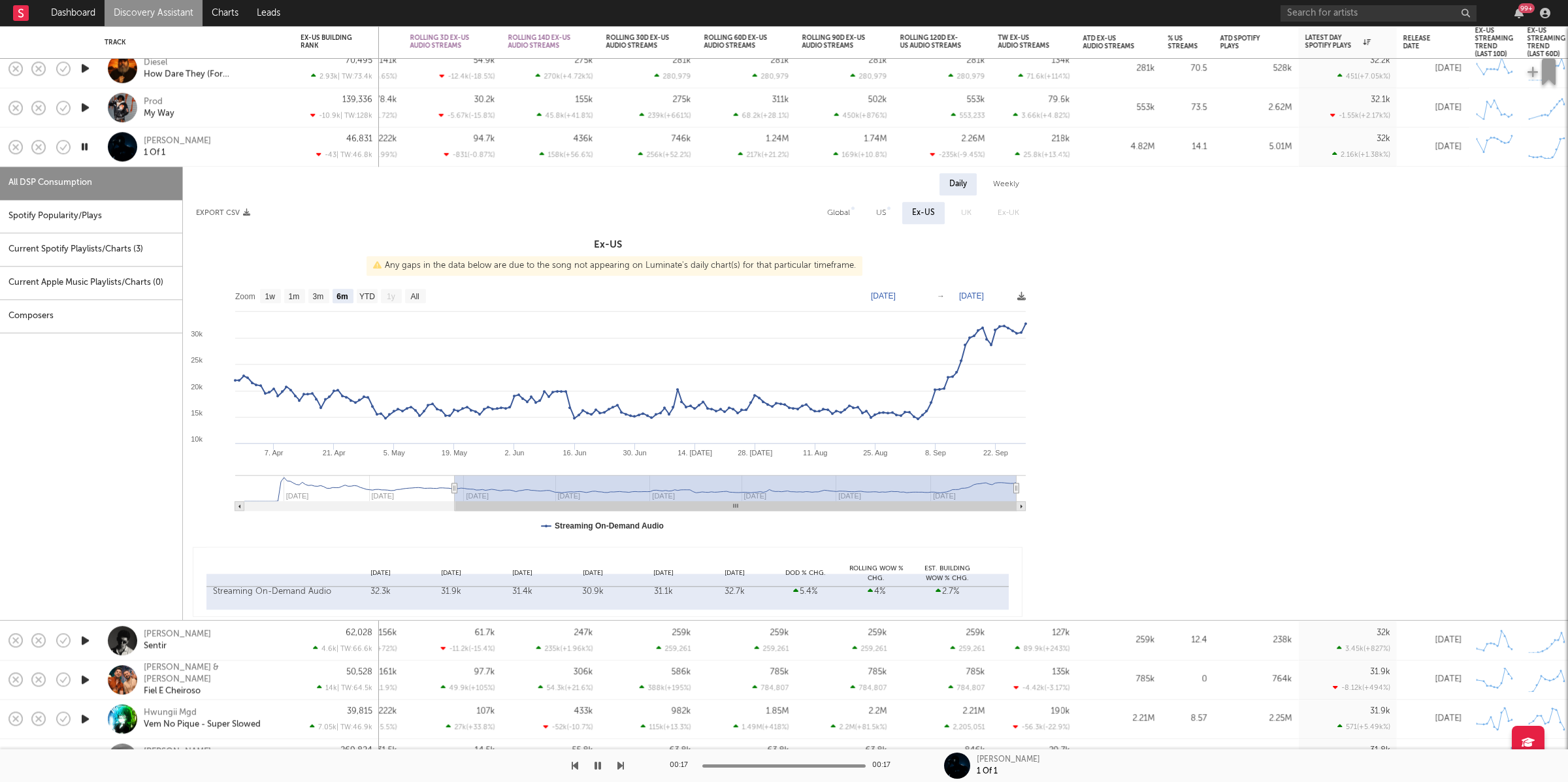
click at [262, 144] on div "Kale Joseph 1 Of 1" at bounding box center [214, 147] width 141 height 24
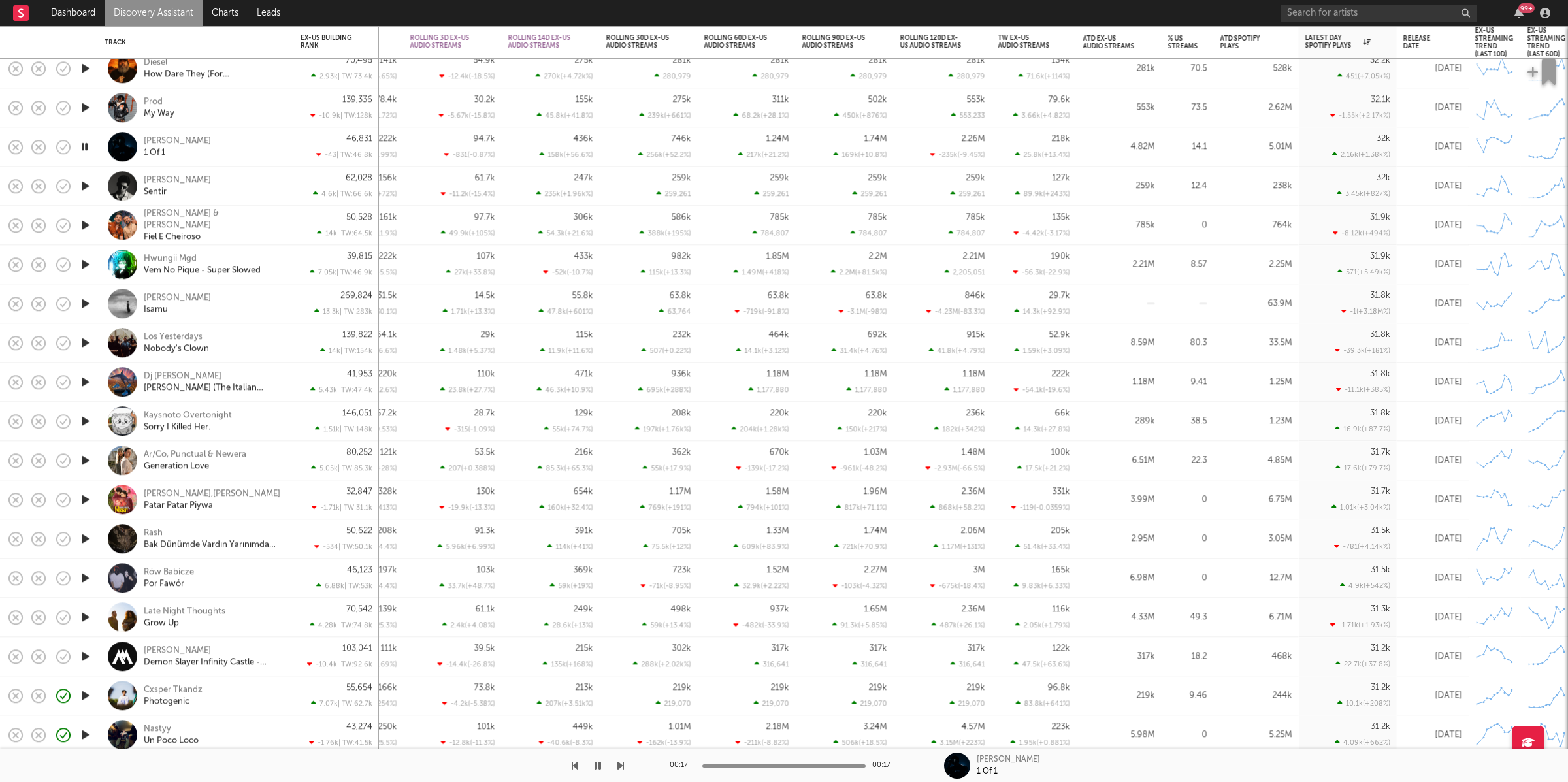
click at [623, 767] on div "00:17 00:17 Kale Joseph 1 Of 1" at bounding box center [784, 765] width 1568 height 33
click at [623, 768] on icon "button" at bounding box center [620, 766] width 6 height 11
click at [621, 763] on icon "button" at bounding box center [620, 766] width 6 height 11
click at [619, 762] on icon "button" at bounding box center [620, 766] width 6 height 11
click at [621, 763] on icon "button" at bounding box center [620, 766] width 6 height 11
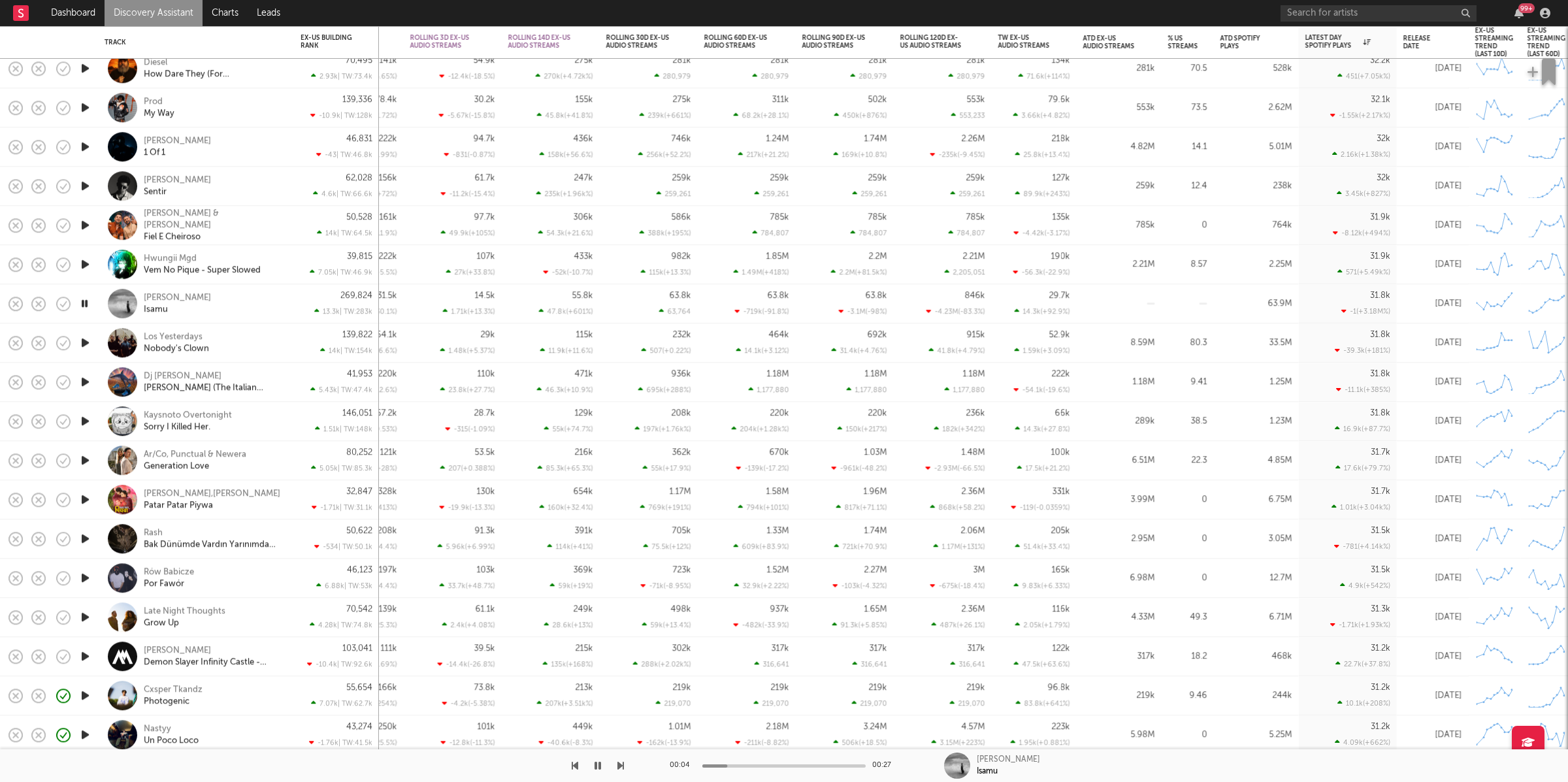
click at [621, 764] on icon "button" at bounding box center [620, 766] width 6 height 11
click at [616, 763] on div at bounding box center [312, 765] width 624 height 33
click at [618, 764] on icon "button" at bounding box center [620, 766] width 6 height 11
click at [623, 764] on icon "button" at bounding box center [620, 766] width 6 height 11
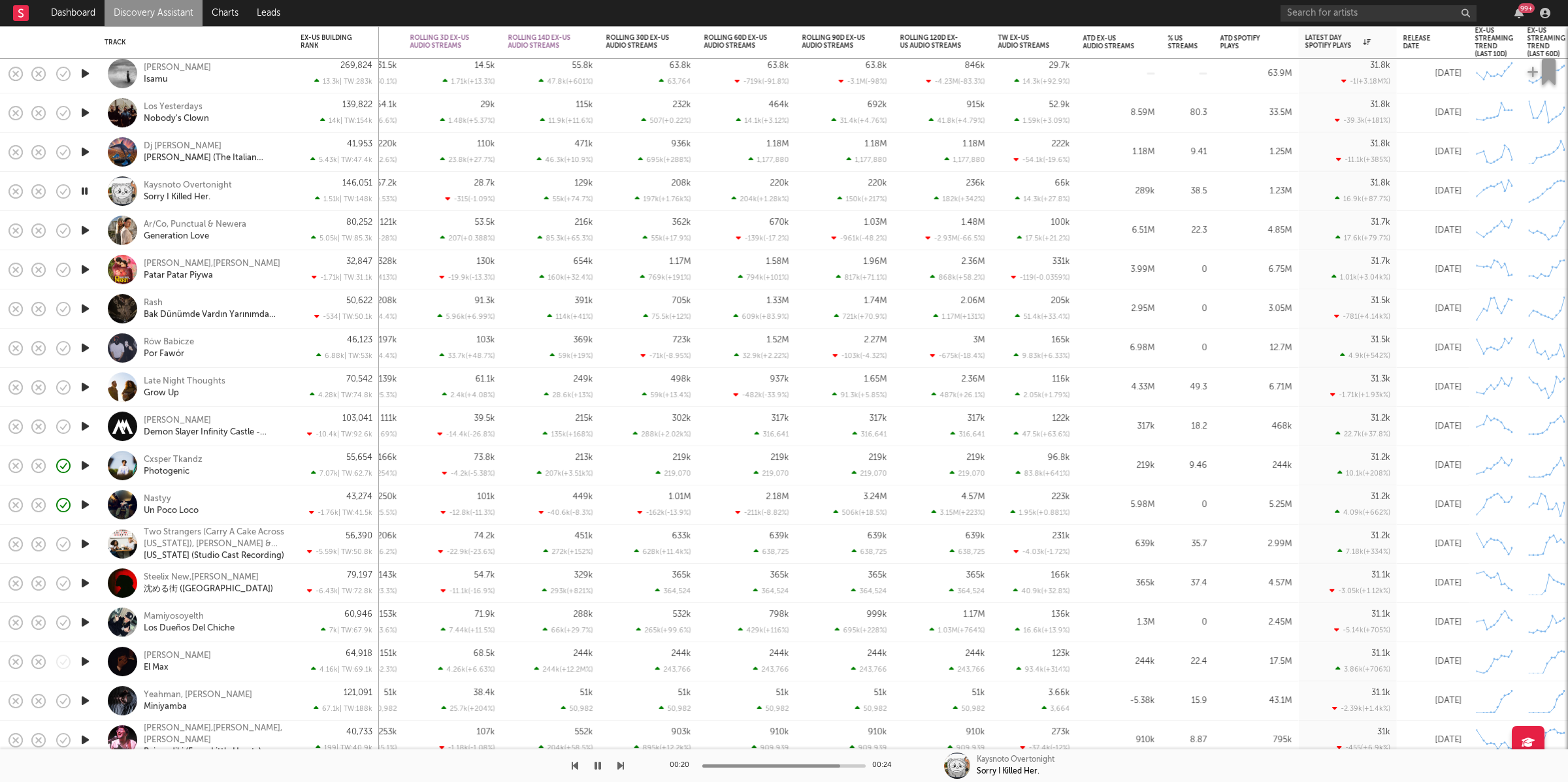
click at [620, 764] on icon "button" at bounding box center [620, 766] width 6 height 11
click at [574, 767] on icon "button" at bounding box center [574, 766] width 6 height 11
click at [574, 769] on icon "button" at bounding box center [574, 766] width 6 height 11
click at [615, 762] on div at bounding box center [312, 765] width 624 height 33
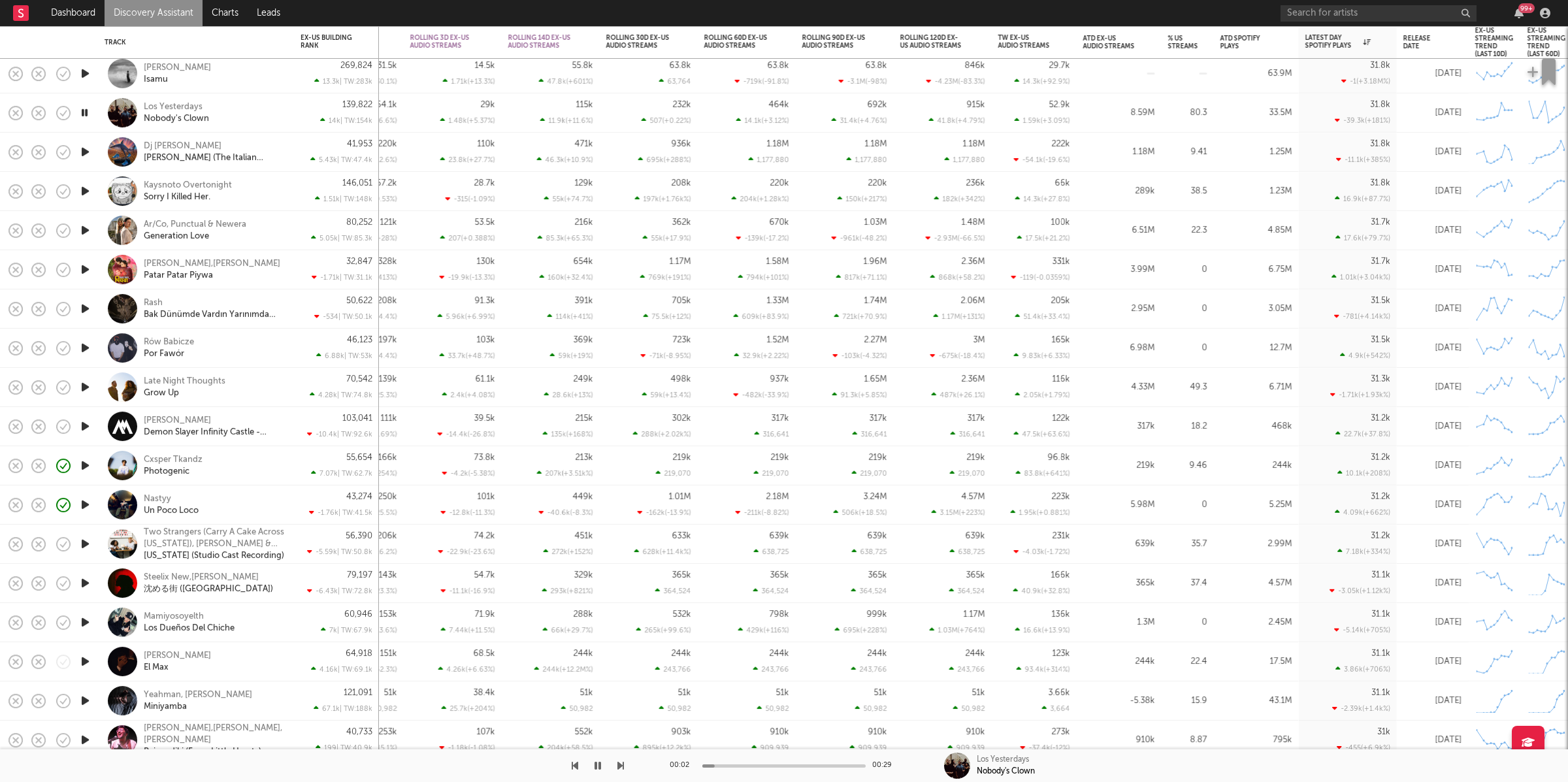
click at [619, 762] on icon "button" at bounding box center [620, 766] width 6 height 11
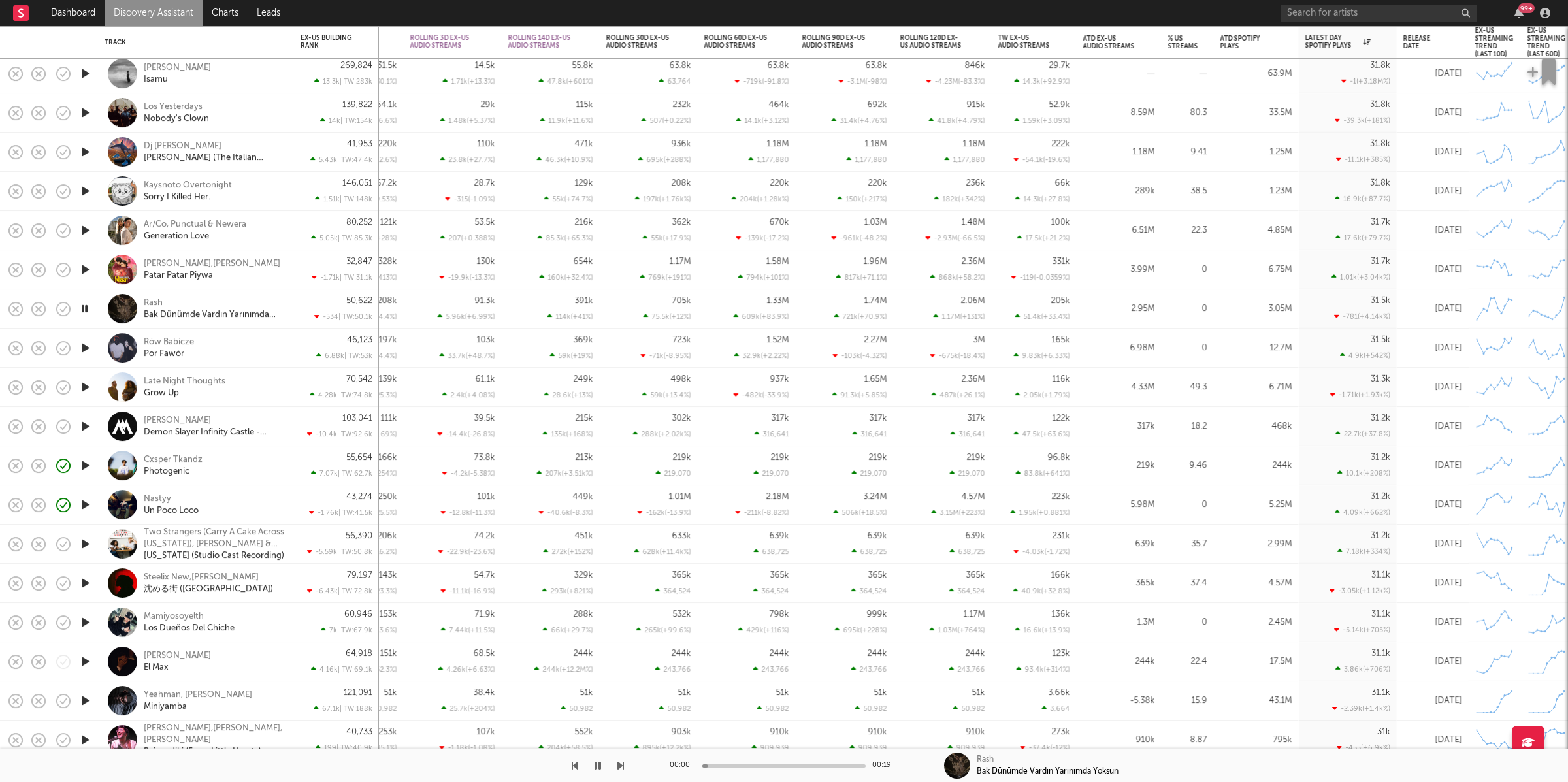
click at [619, 762] on icon "button" at bounding box center [620, 766] width 6 height 11
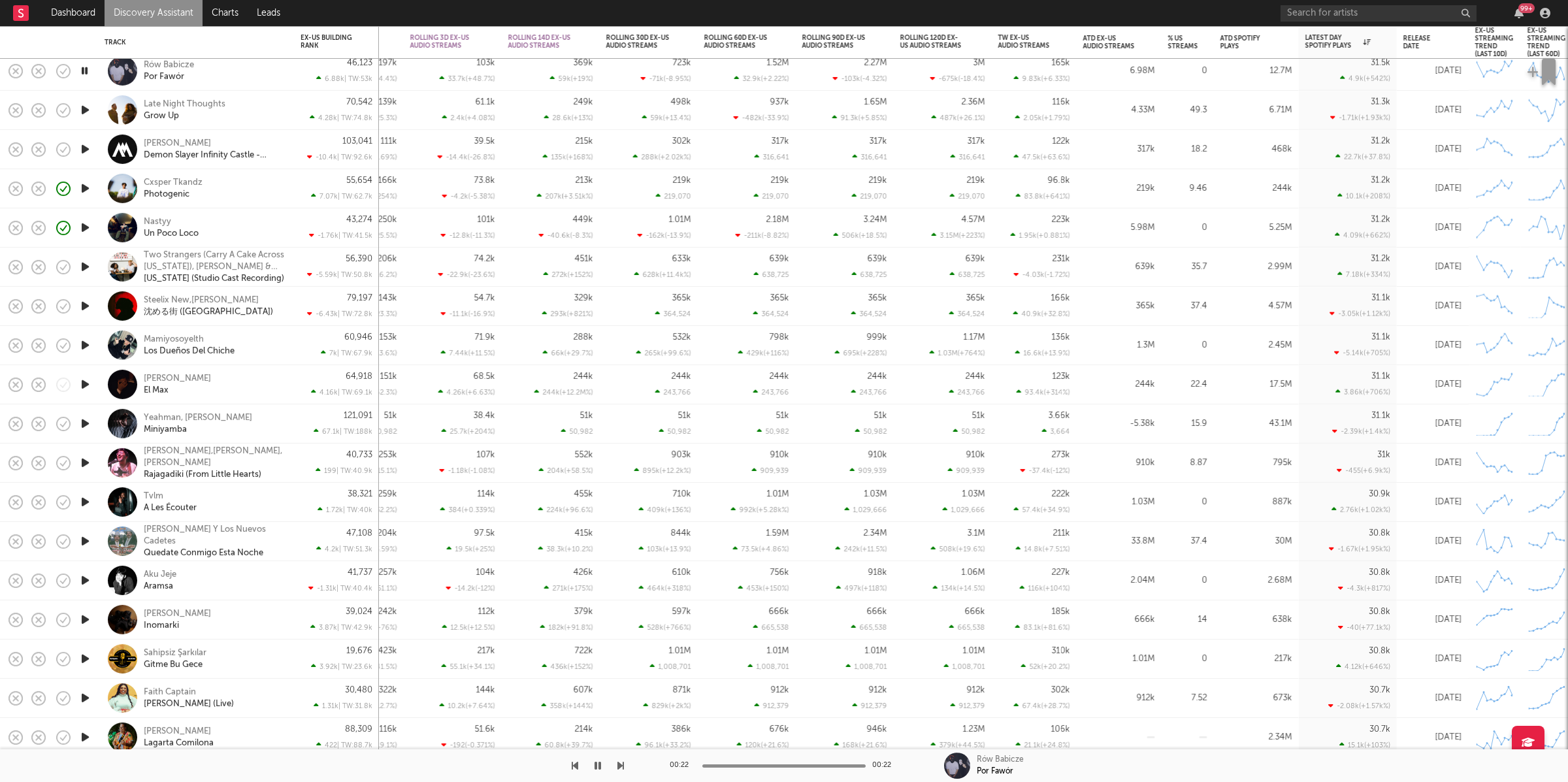
click at [618, 764] on icon "button" at bounding box center [620, 766] width 6 height 11
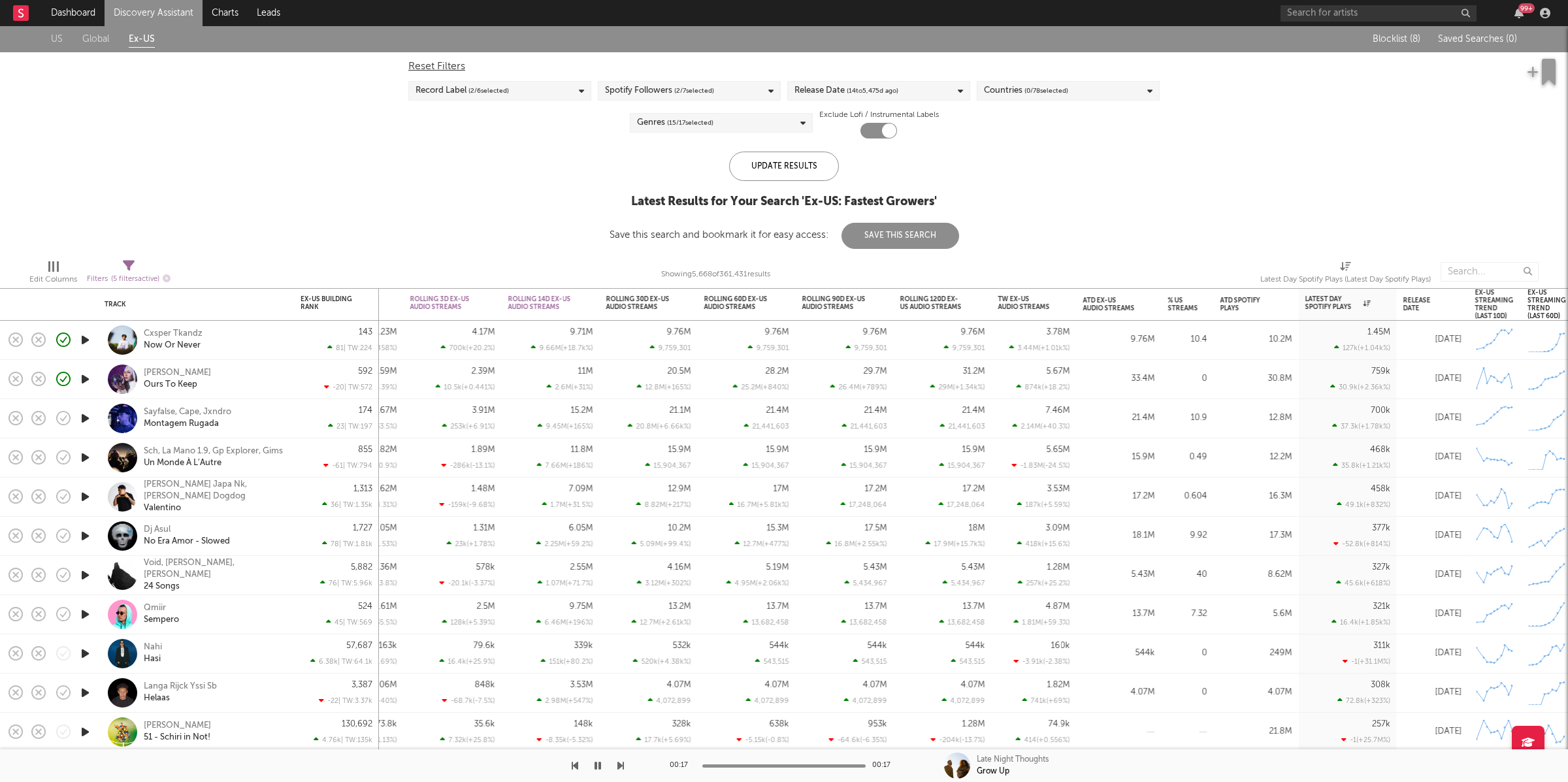
select select "or"
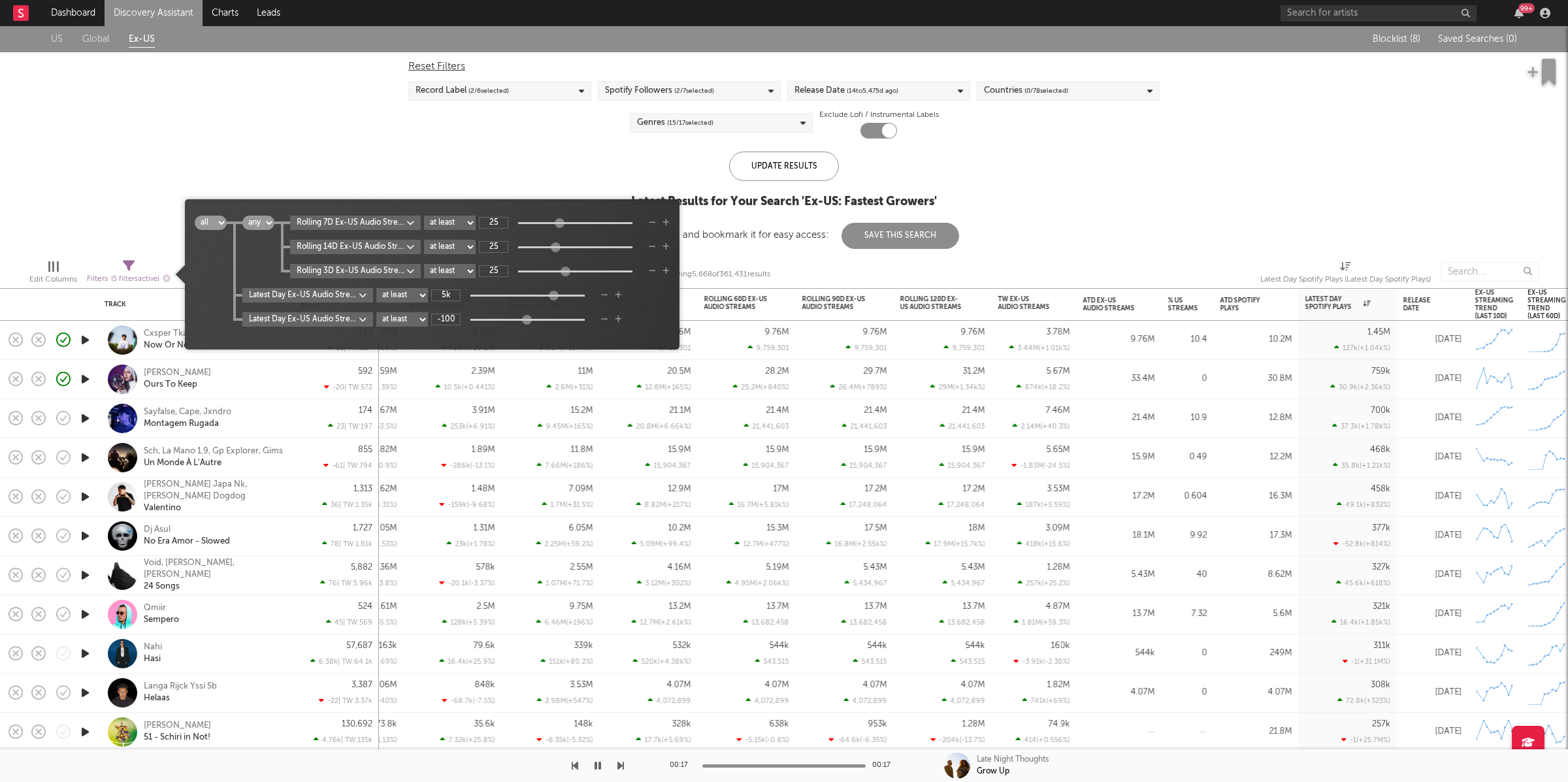
click at [125, 266] on icon at bounding box center [128, 265] width 11 height 12
click at [321, 229] on body "Dashboard Discovery Assistant Charts Leads 99 + Notifications Settings Mark all…" at bounding box center [784, 391] width 1568 height 782
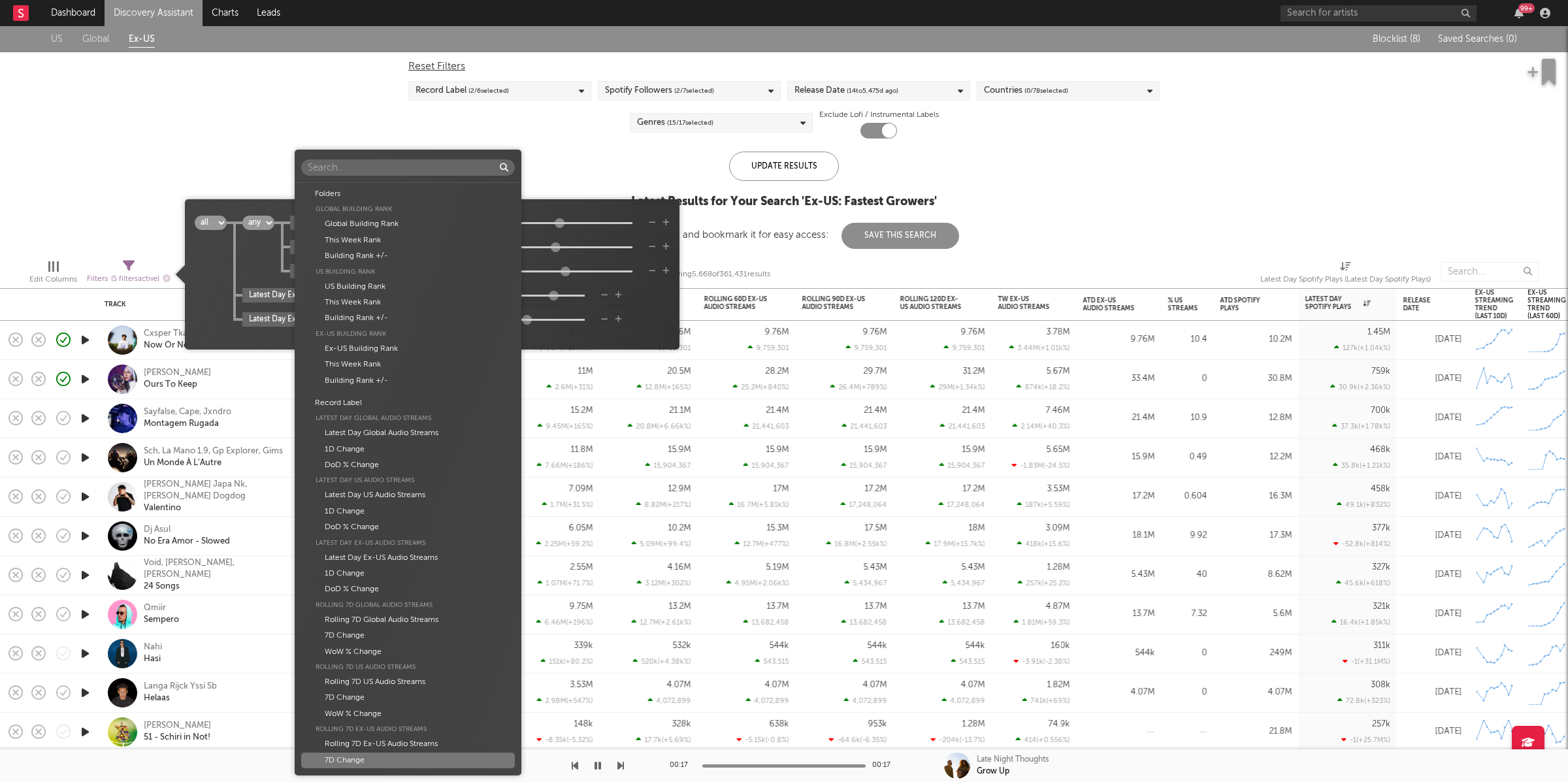
scroll to position [536, 0]
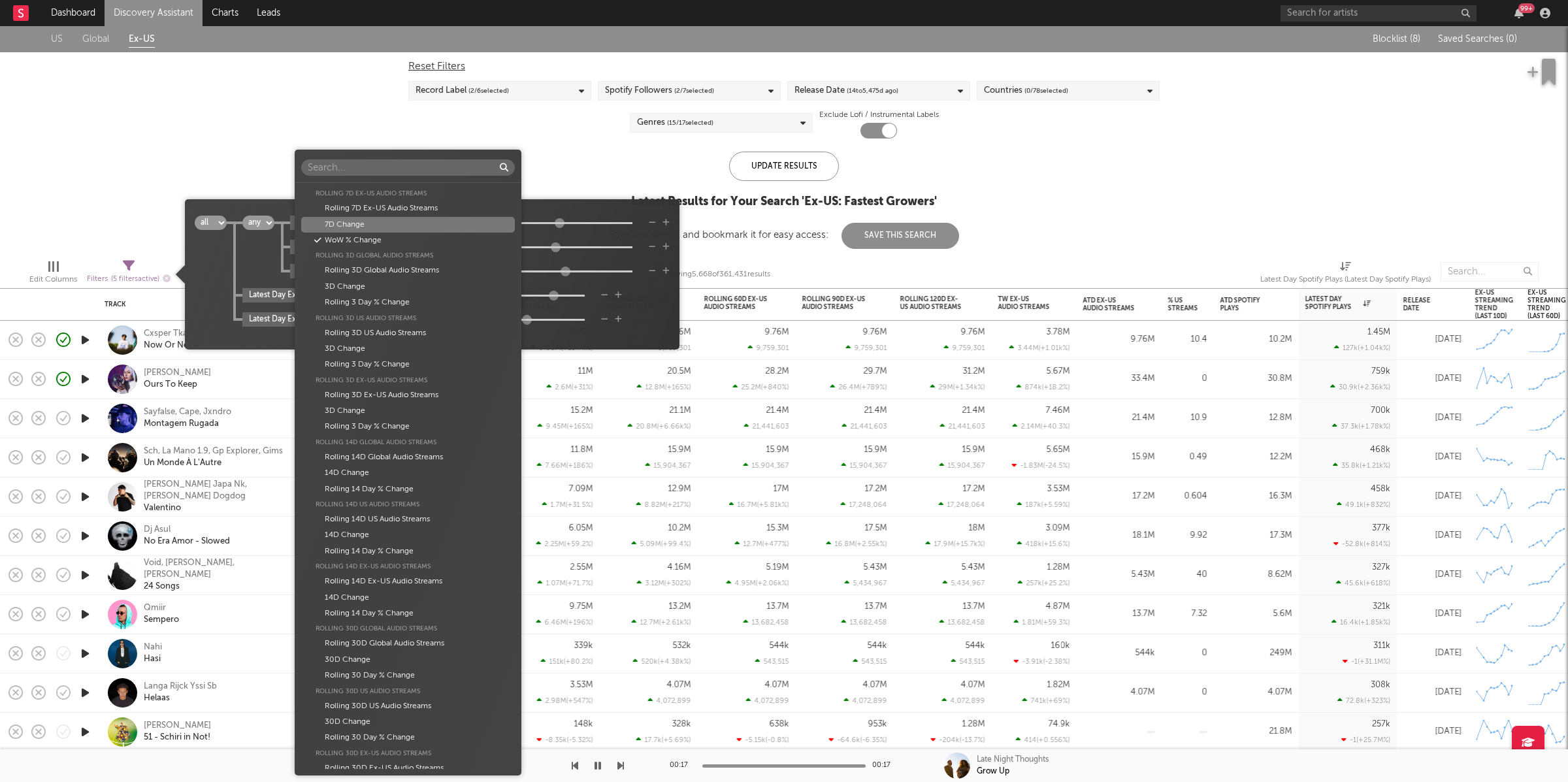
click at [249, 160] on div "Folders Global Building Rank Global Building Rank This Week Rank Building Rank …" at bounding box center [784, 391] width 1568 height 782
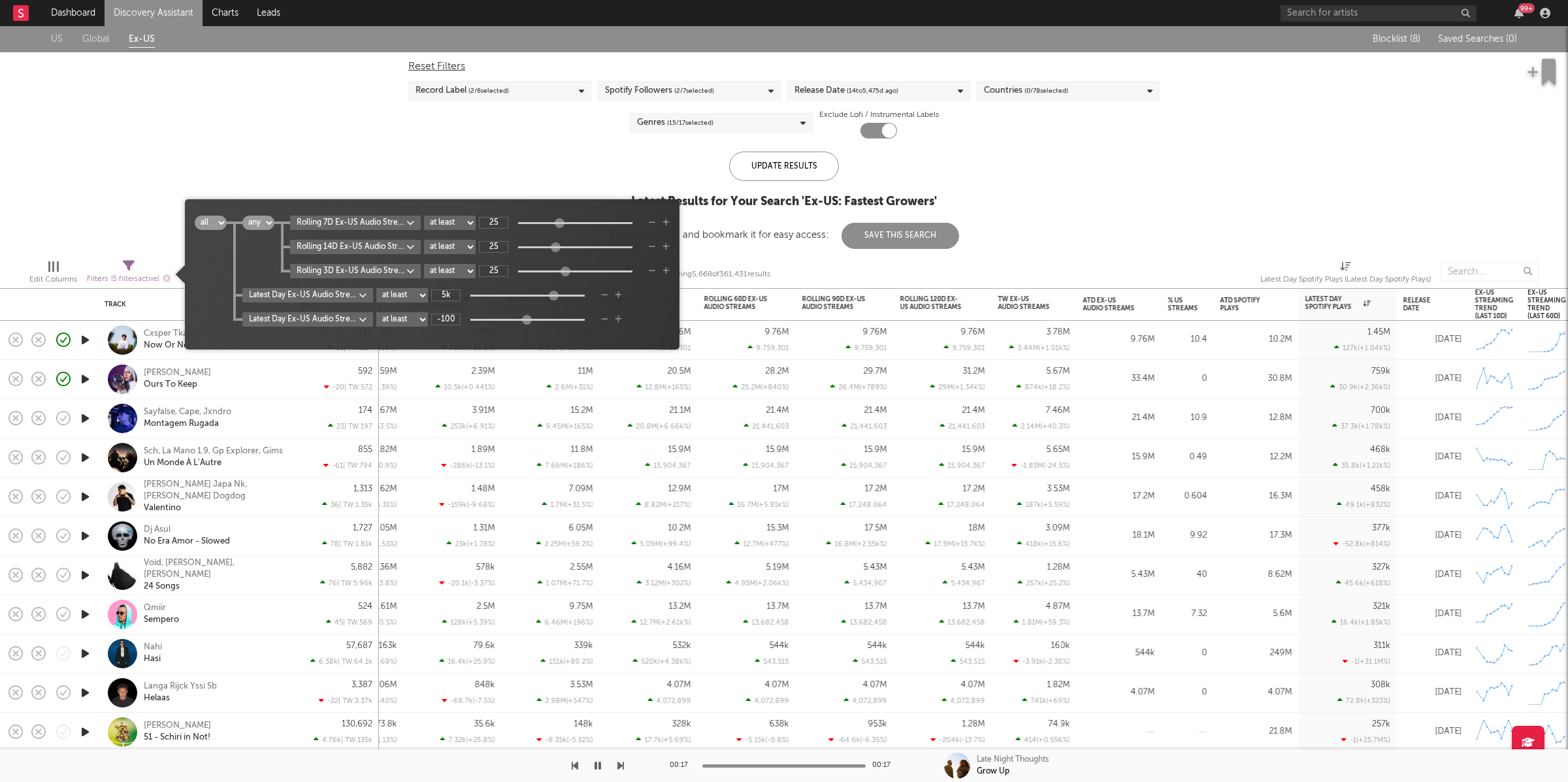
click at [366, 221] on body "Dashboard Discovery Assistant Charts Leads 99 + Notifications Settings Mark all…" at bounding box center [784, 391] width 1568 height 782
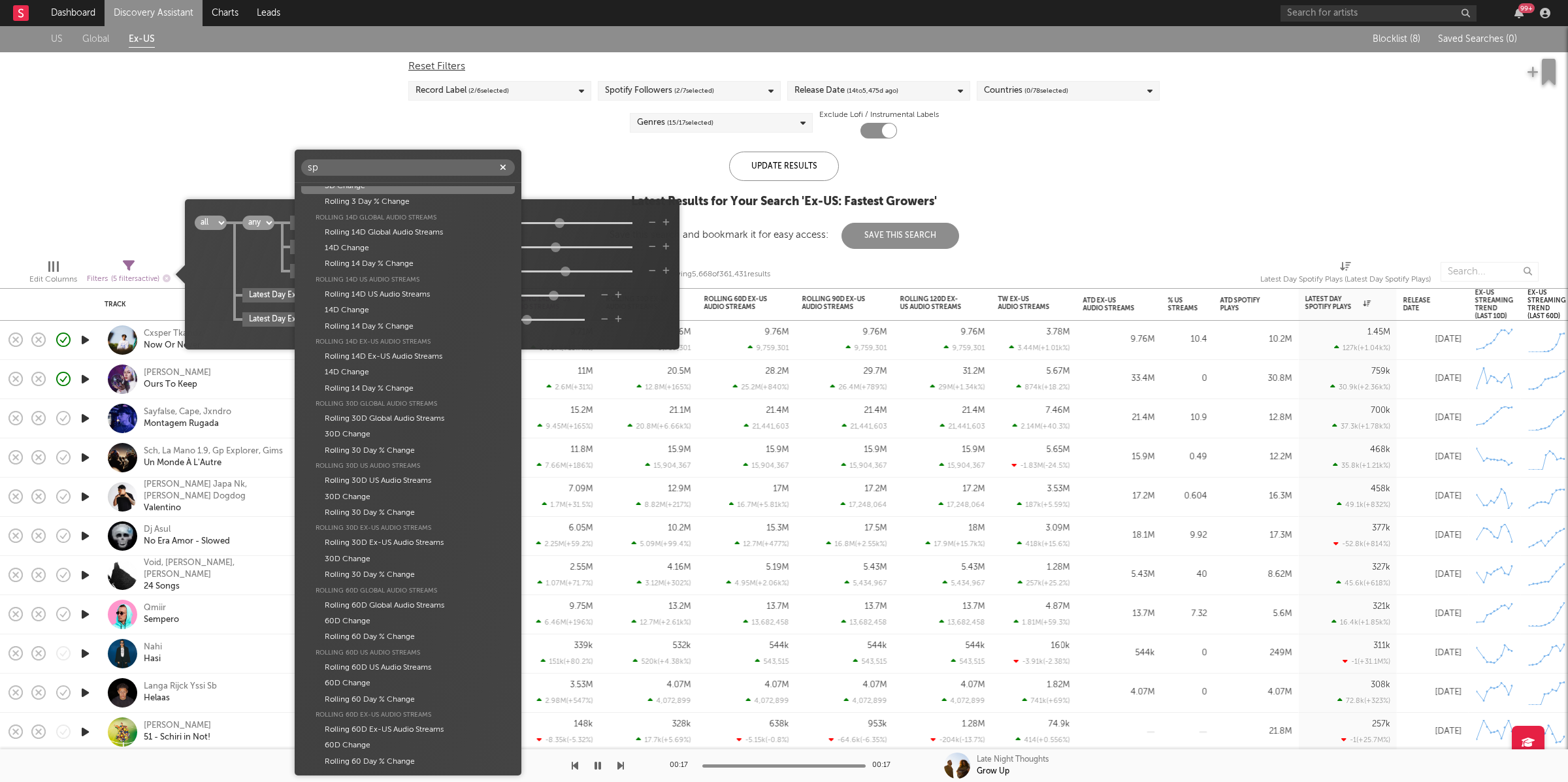
scroll to position [129, 0]
type input "spotify"
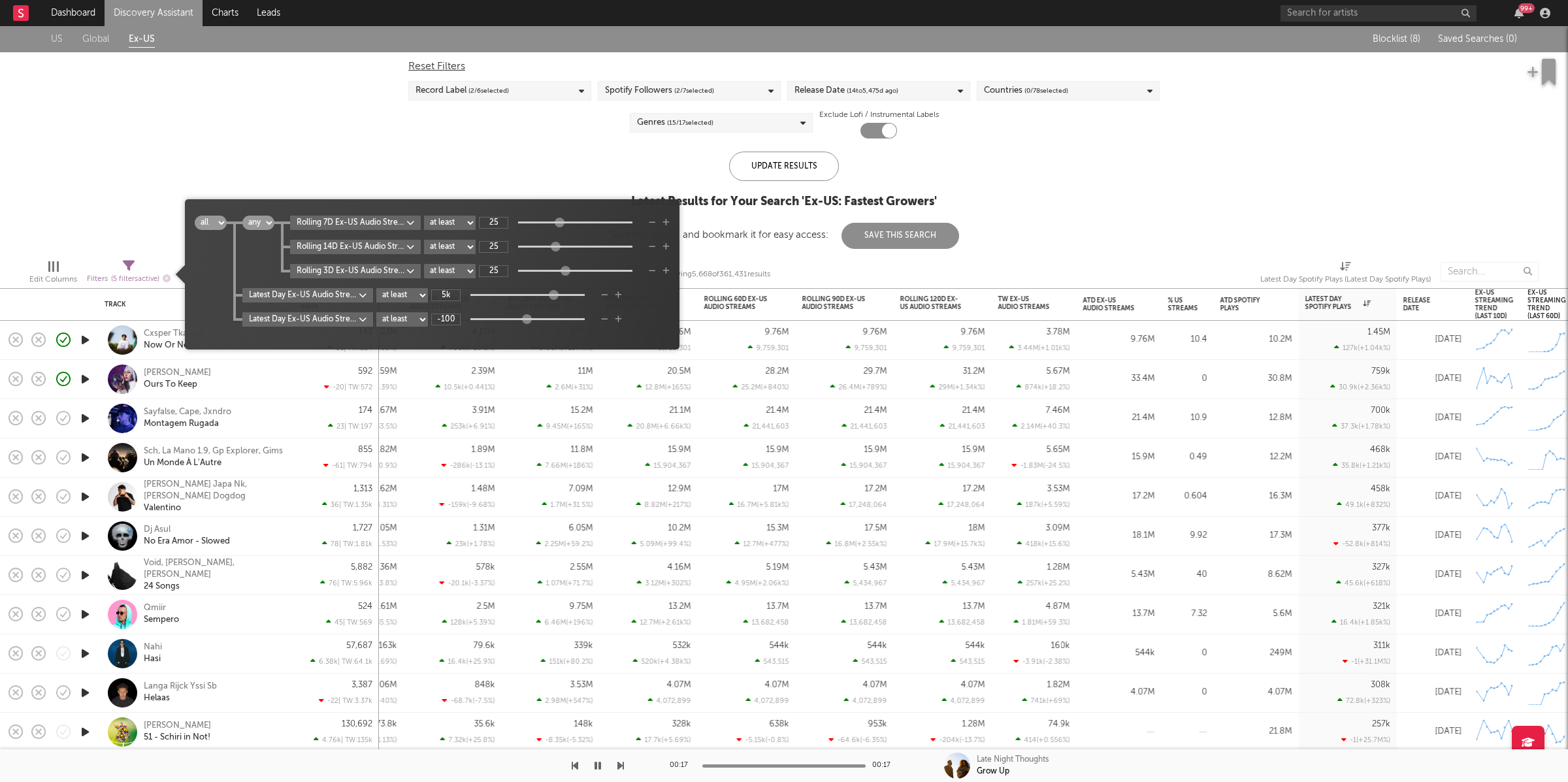
type input "-61.1M"
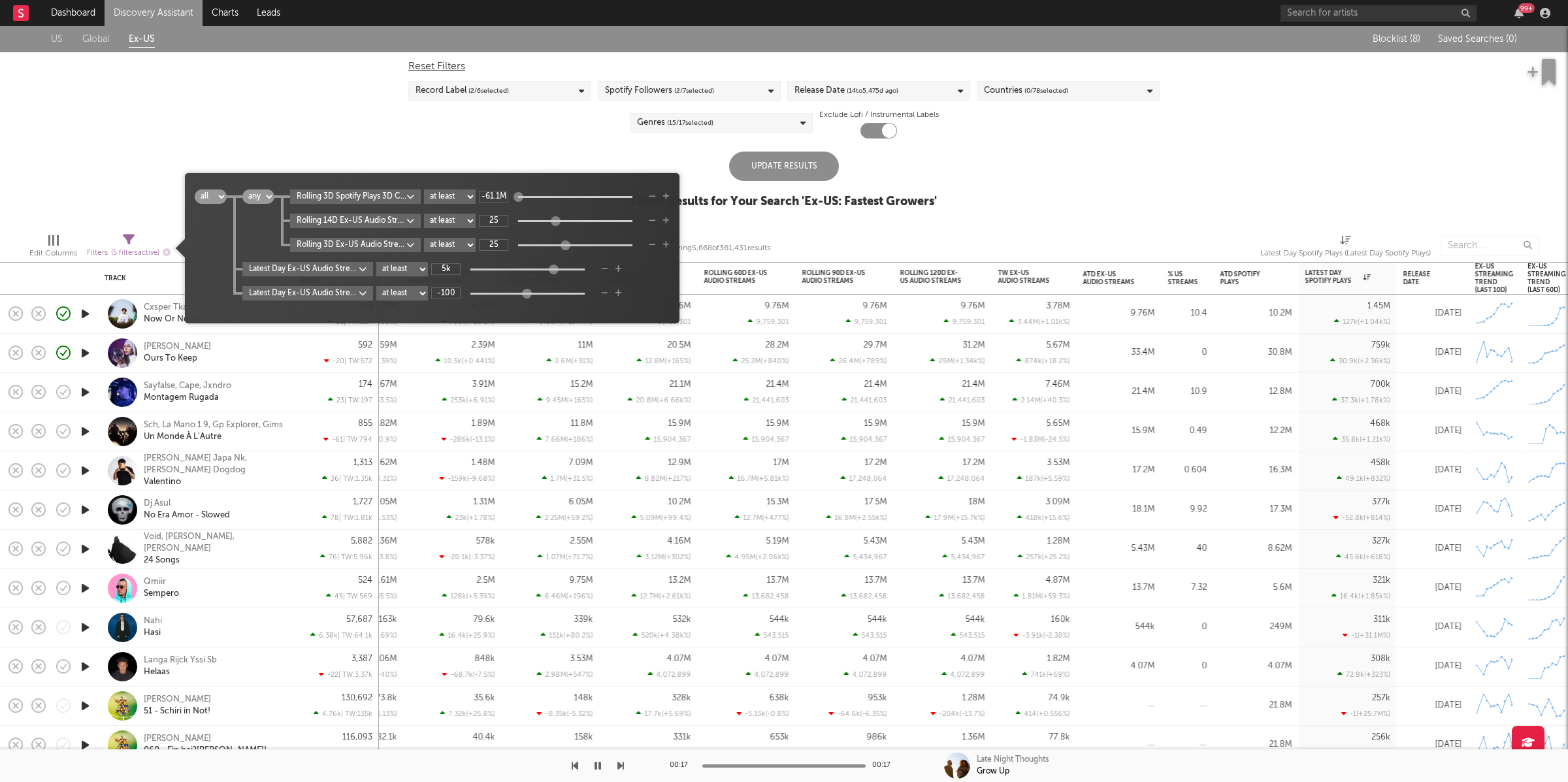
click at [349, 199] on body "Dashboard Discovery Assistant Charts Leads 99 + Notifications Settings Mark all…" at bounding box center [784, 391] width 1568 height 782
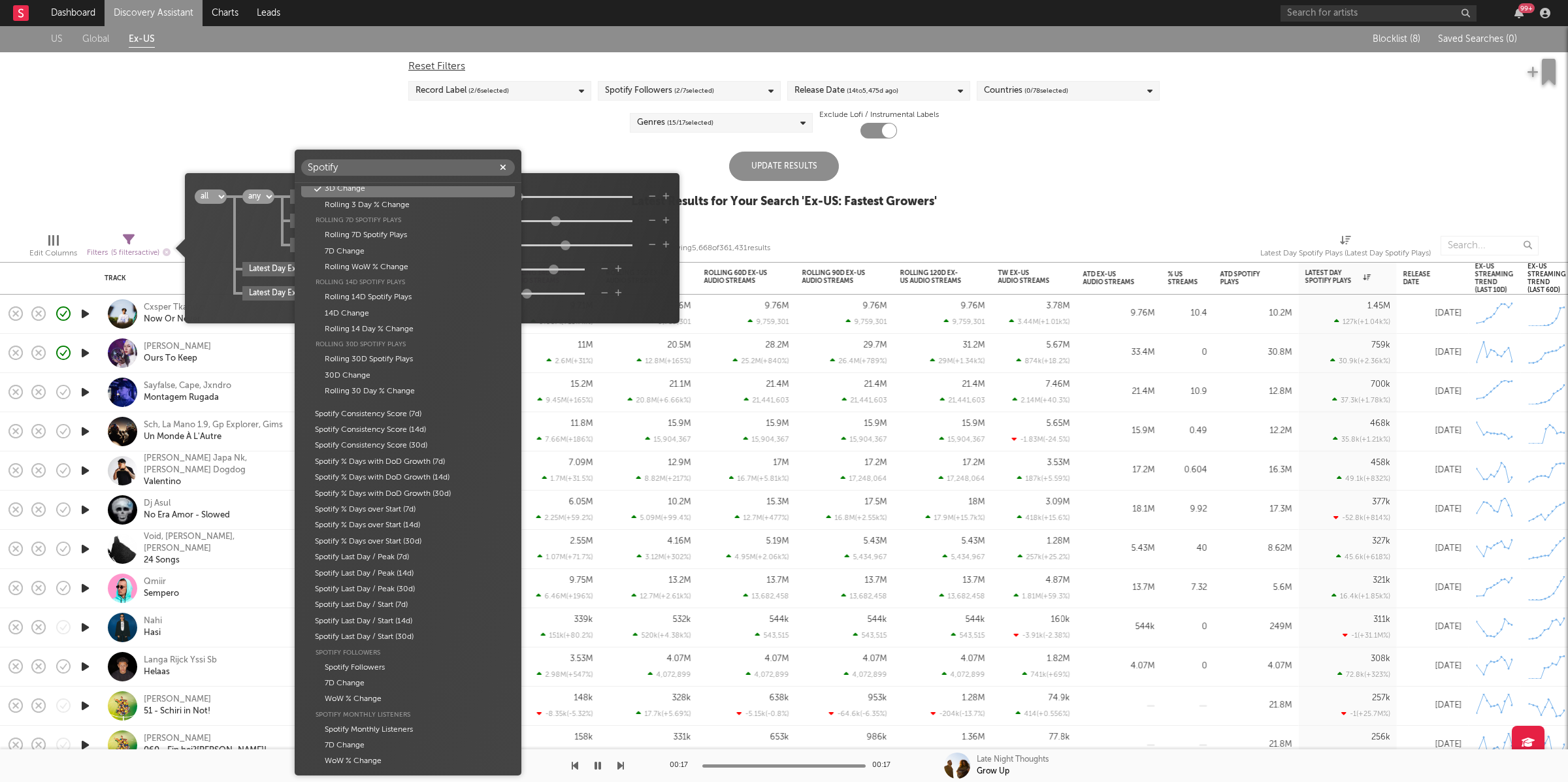
click at [359, 166] on input "Spotify" at bounding box center [409, 167] width 214 height 16
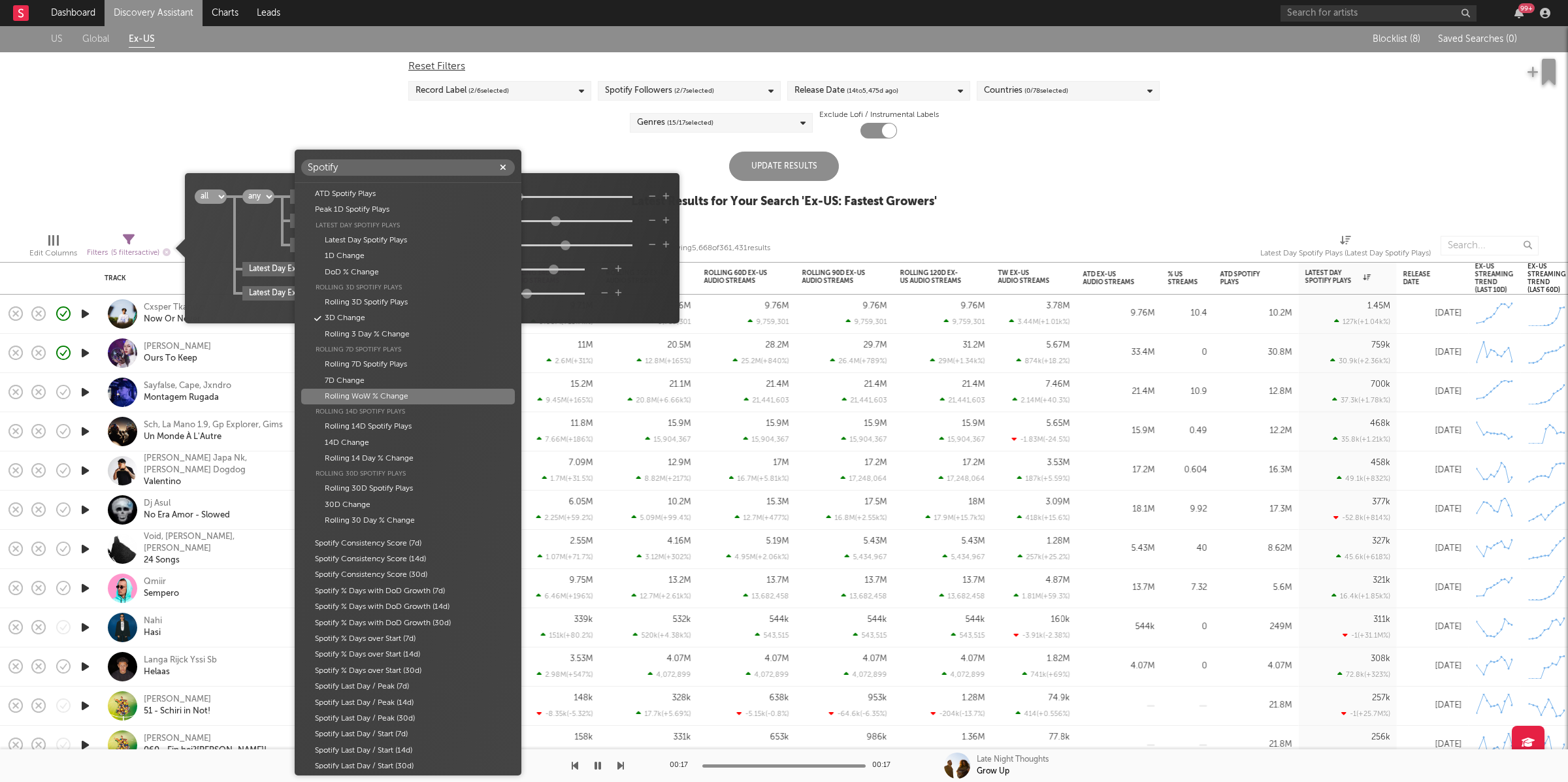
type input "Spotify"
click at [360, 400] on div "Rolling WoW % Change" at bounding box center [409, 397] width 214 height 16
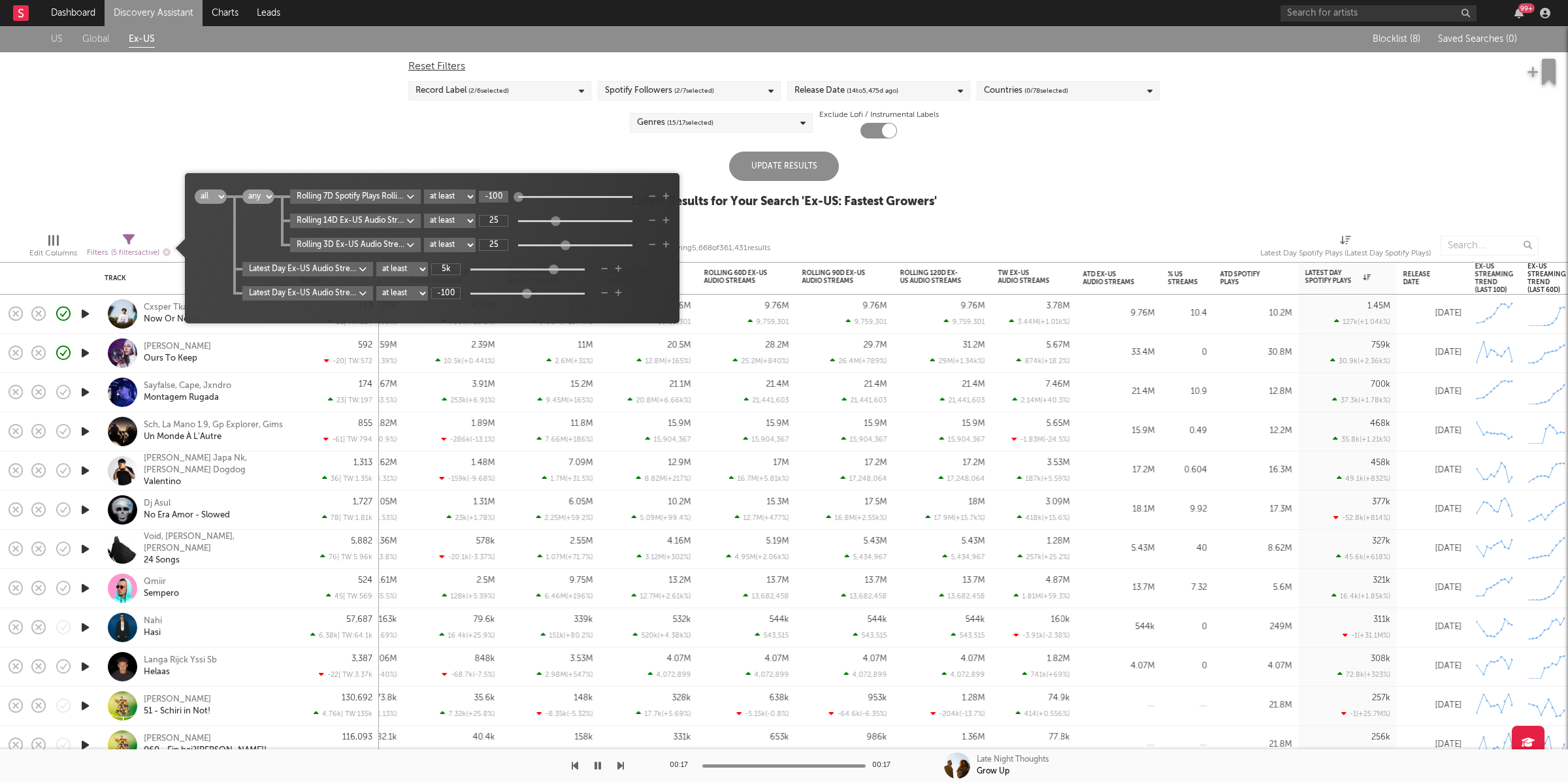
click at [503, 201] on input "-100" at bounding box center [493, 196] width 29 height 12
click at [502, 201] on input "-100" at bounding box center [493, 196] width 29 height 12
click at [504, 196] on input "250" at bounding box center [493, 196] width 29 height 12
type input "25"
click at [490, 160] on div "US Global Ex-US Blocklist ( 8 ) Saved Searches ( 0 ) Reset Filters Record Label…" at bounding box center [784, 125] width 1568 height 196
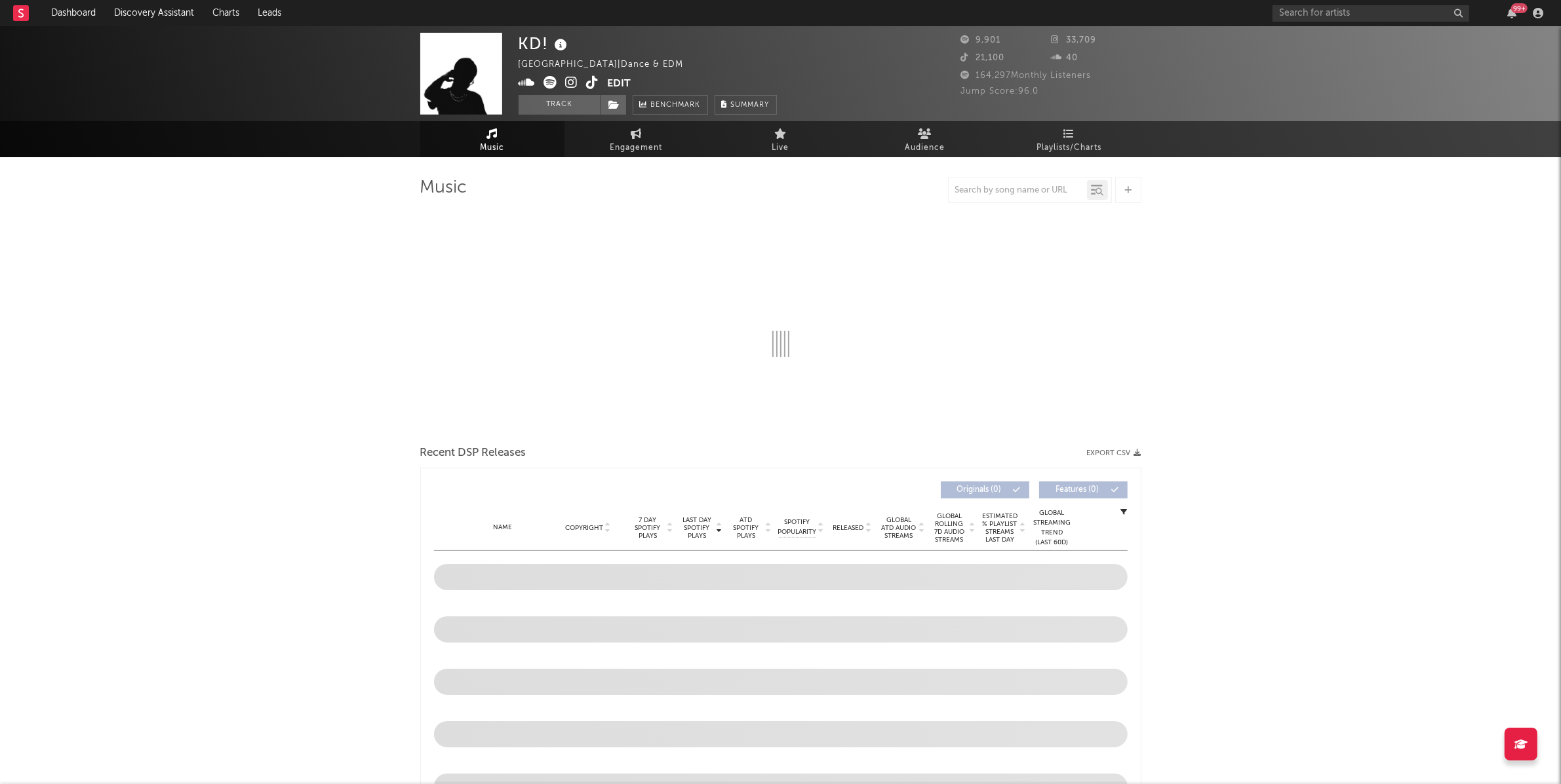
select select "1w"
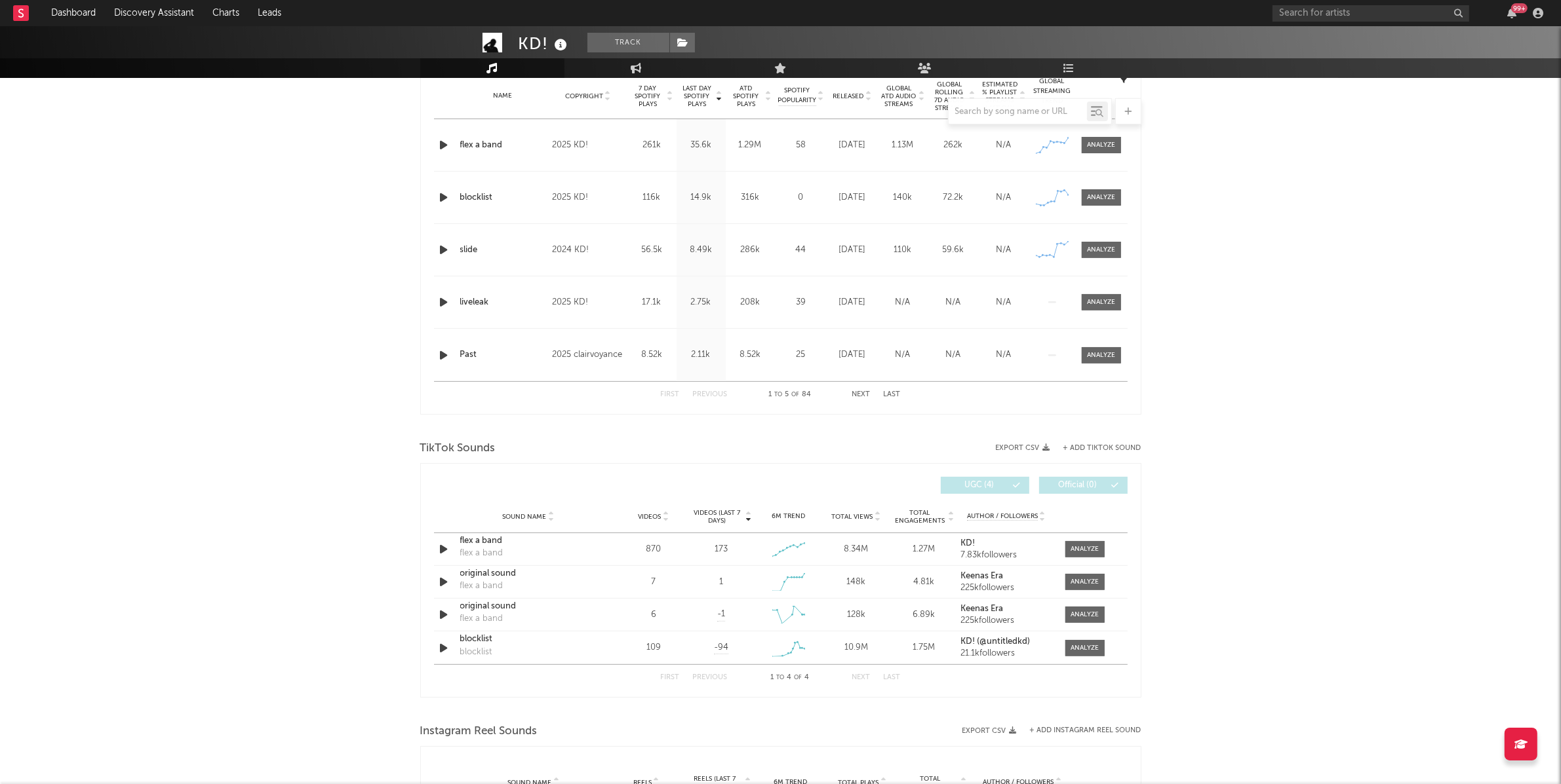
scroll to position [538, 0]
click at [474, 537] on div "flex a band" at bounding box center [529, 537] width 137 height 13
click at [1081, 552] on span at bounding box center [1085, 546] width 39 height 16
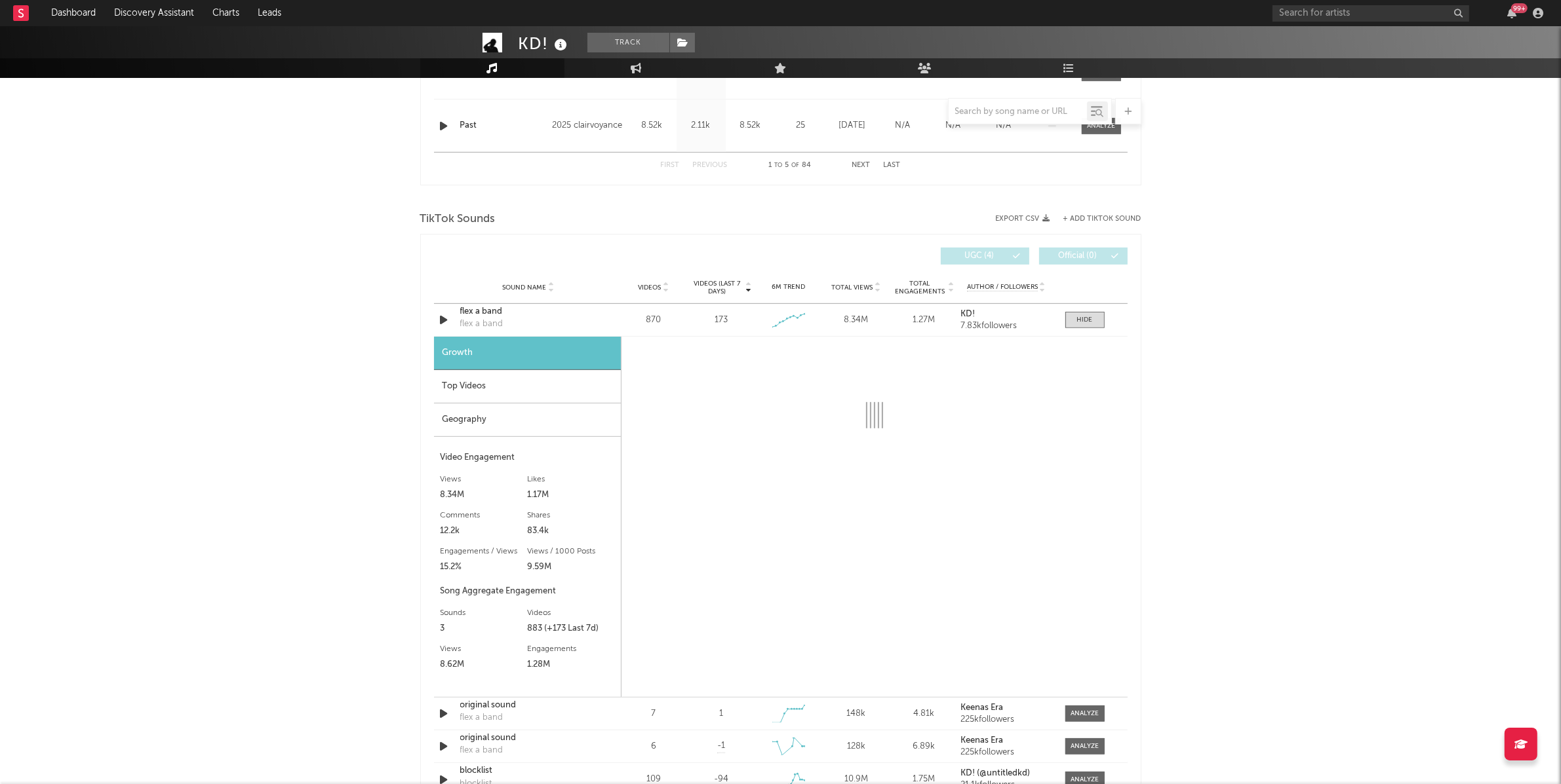
scroll to position [804, 0]
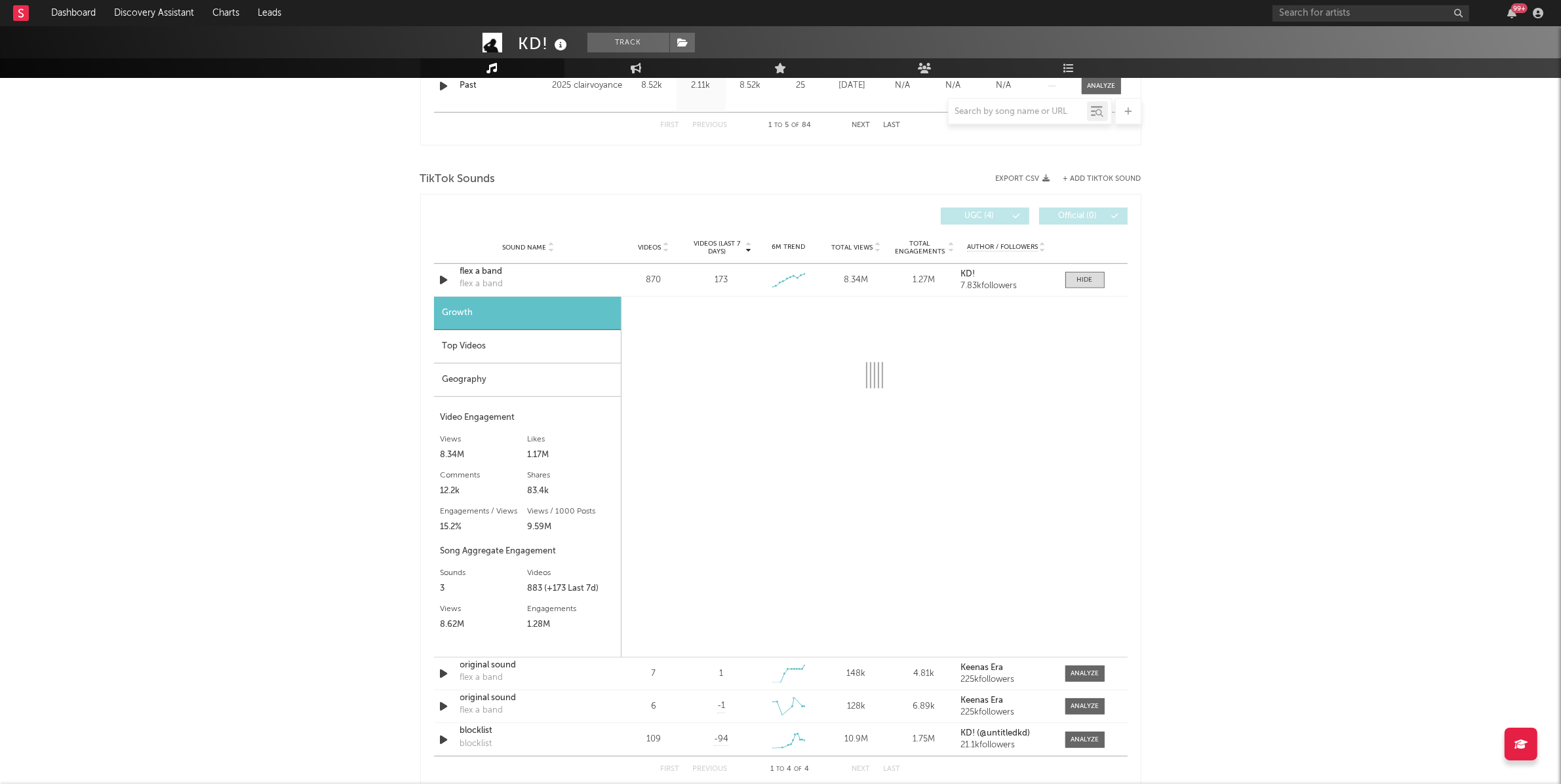
select select "1w"
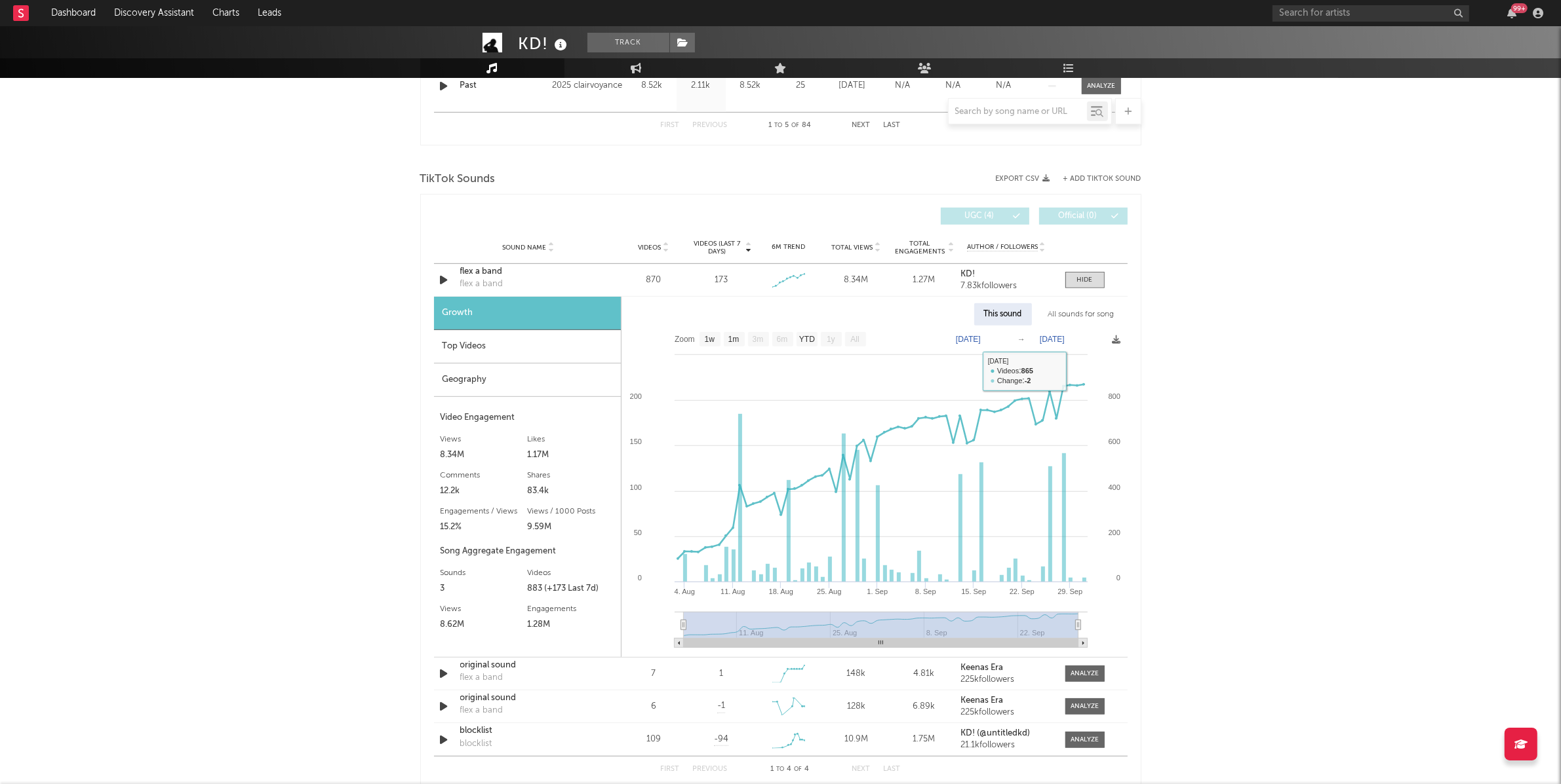
click at [1078, 318] on div "All sounds for song" at bounding box center [1081, 314] width 86 height 22
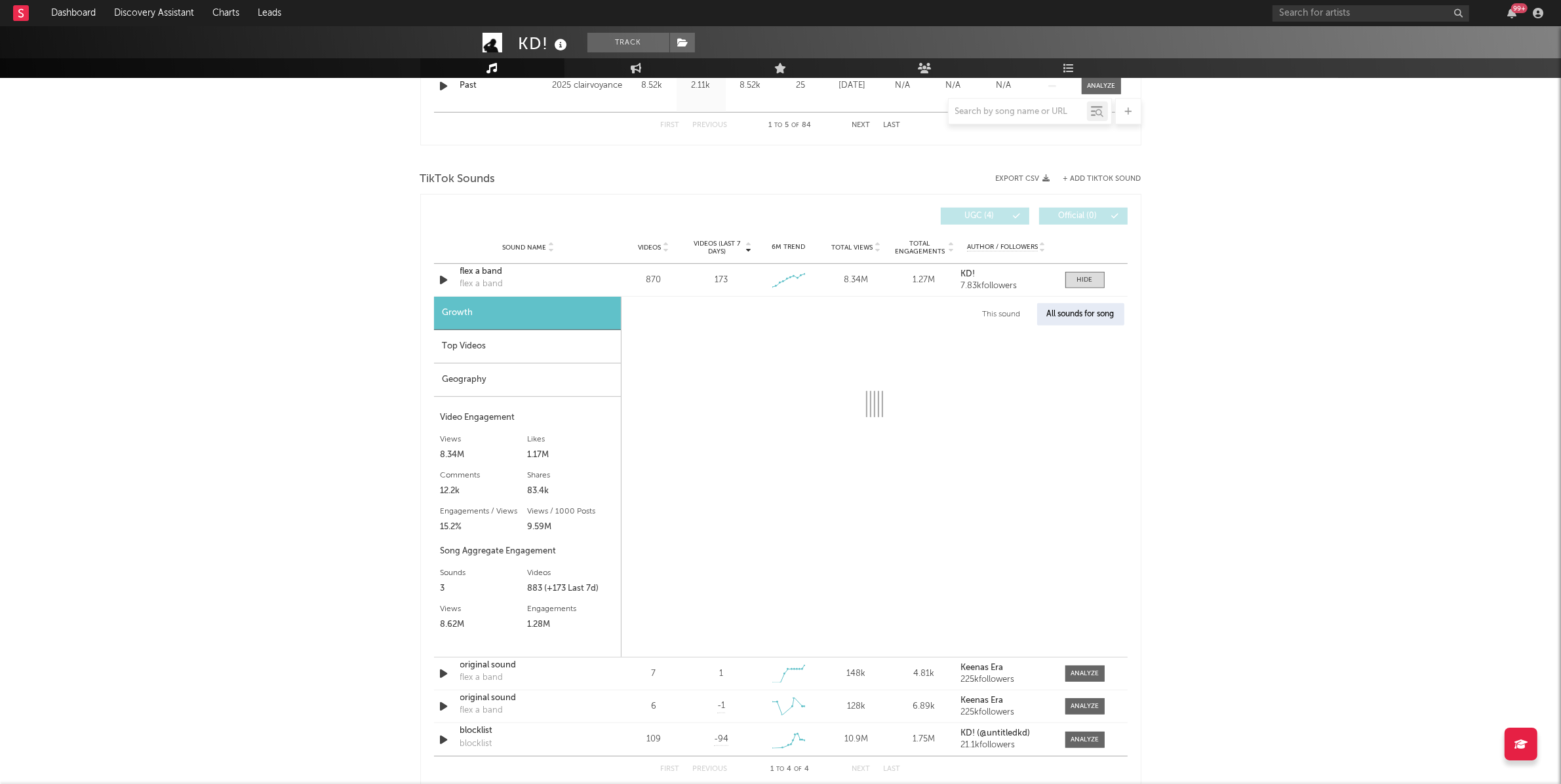
select select "1w"
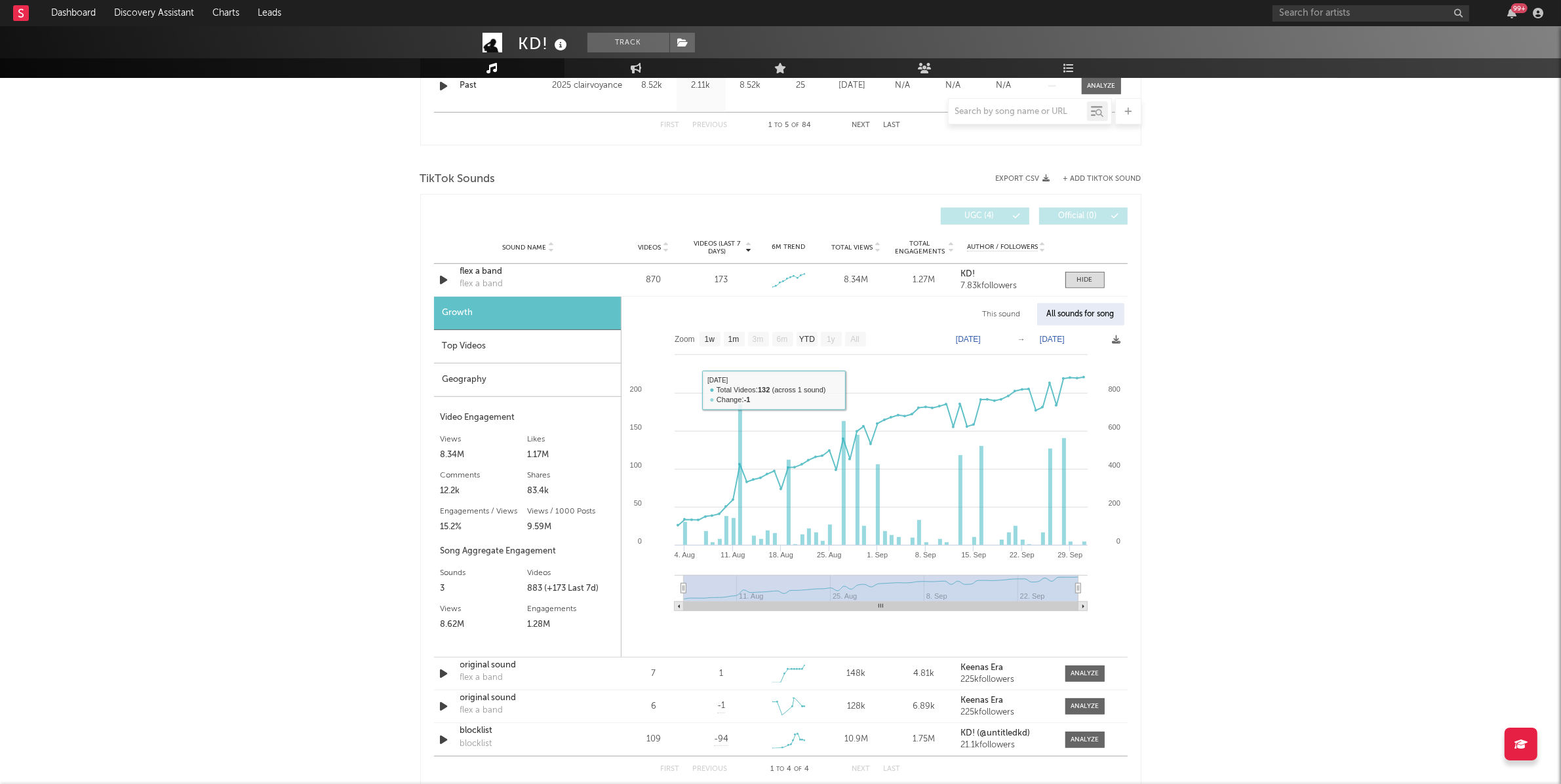
click at [510, 396] on div "Geography" at bounding box center [527, 380] width 187 height 34
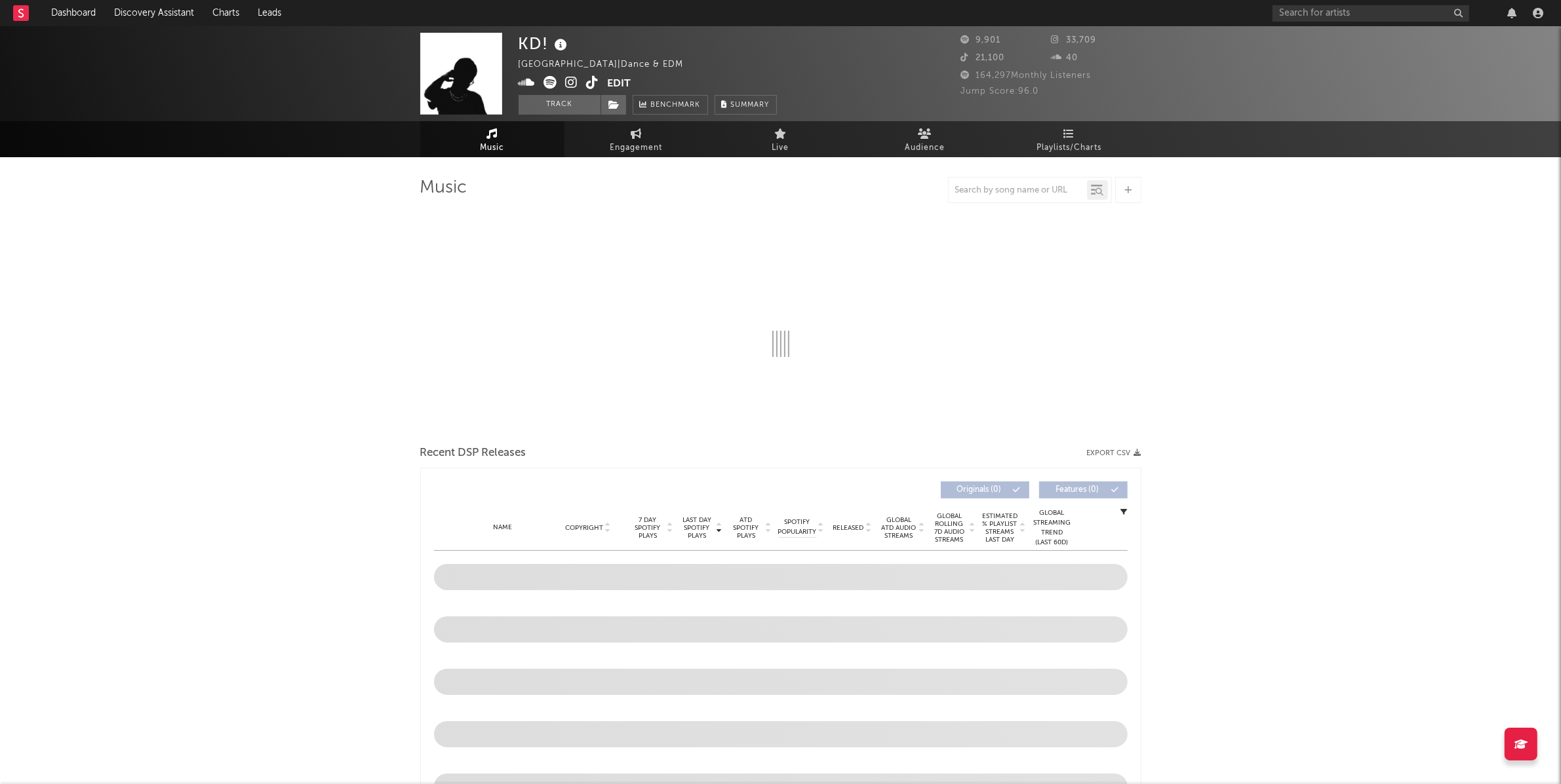
select select "1w"
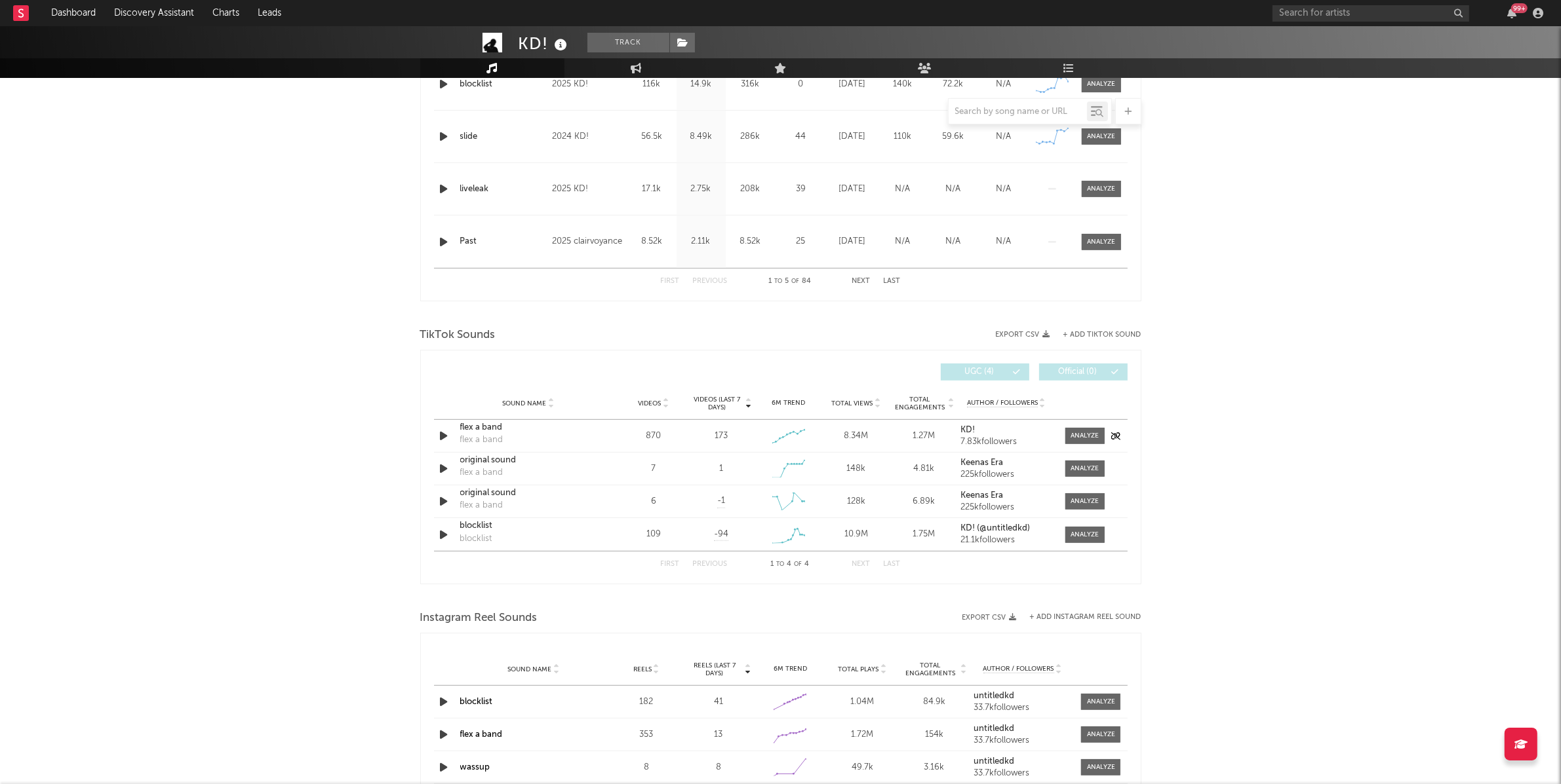
scroll to position [649, 0]
click at [1083, 439] on div at bounding box center [1084, 435] width 28 height 10
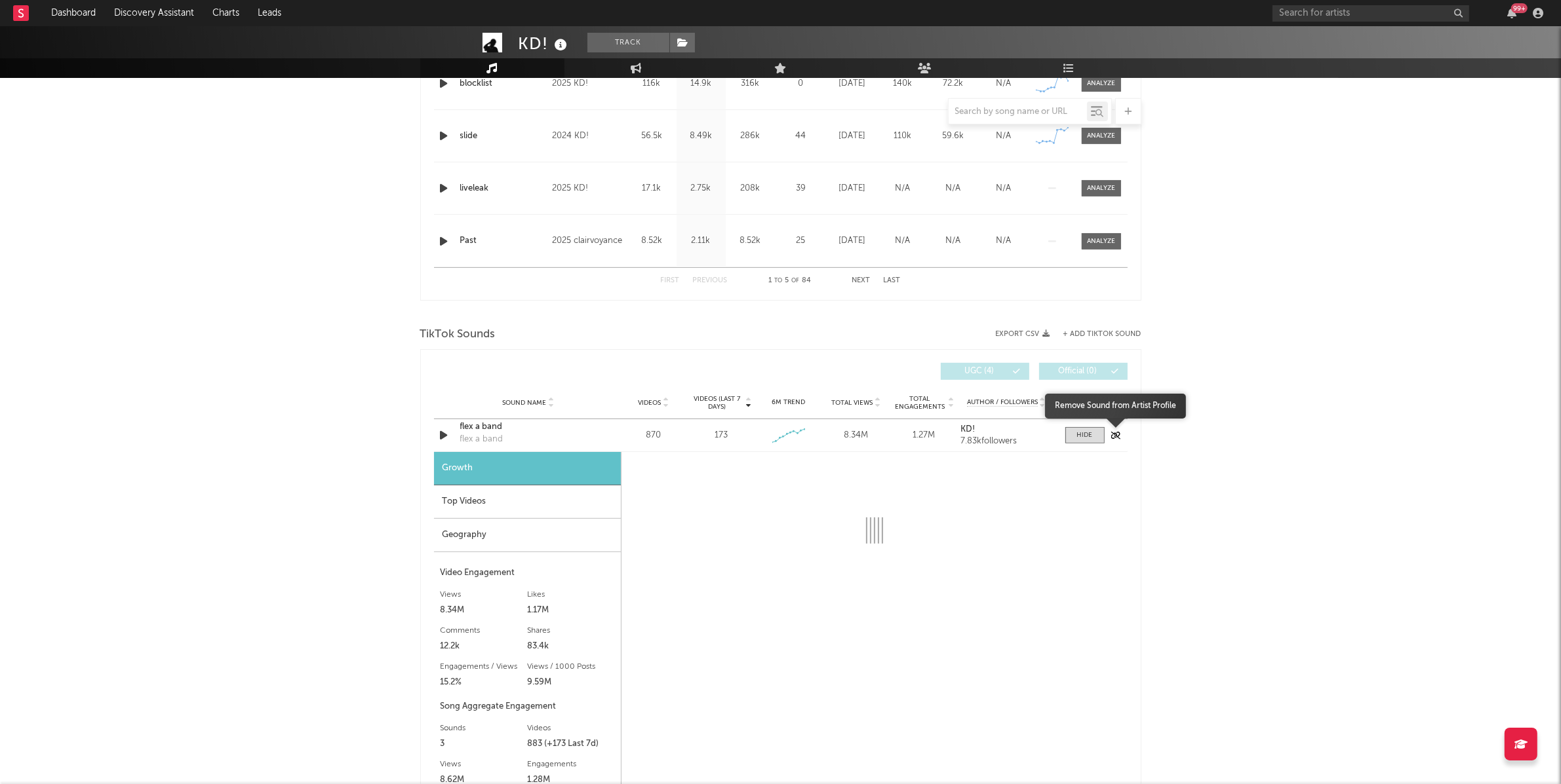
select select "1w"
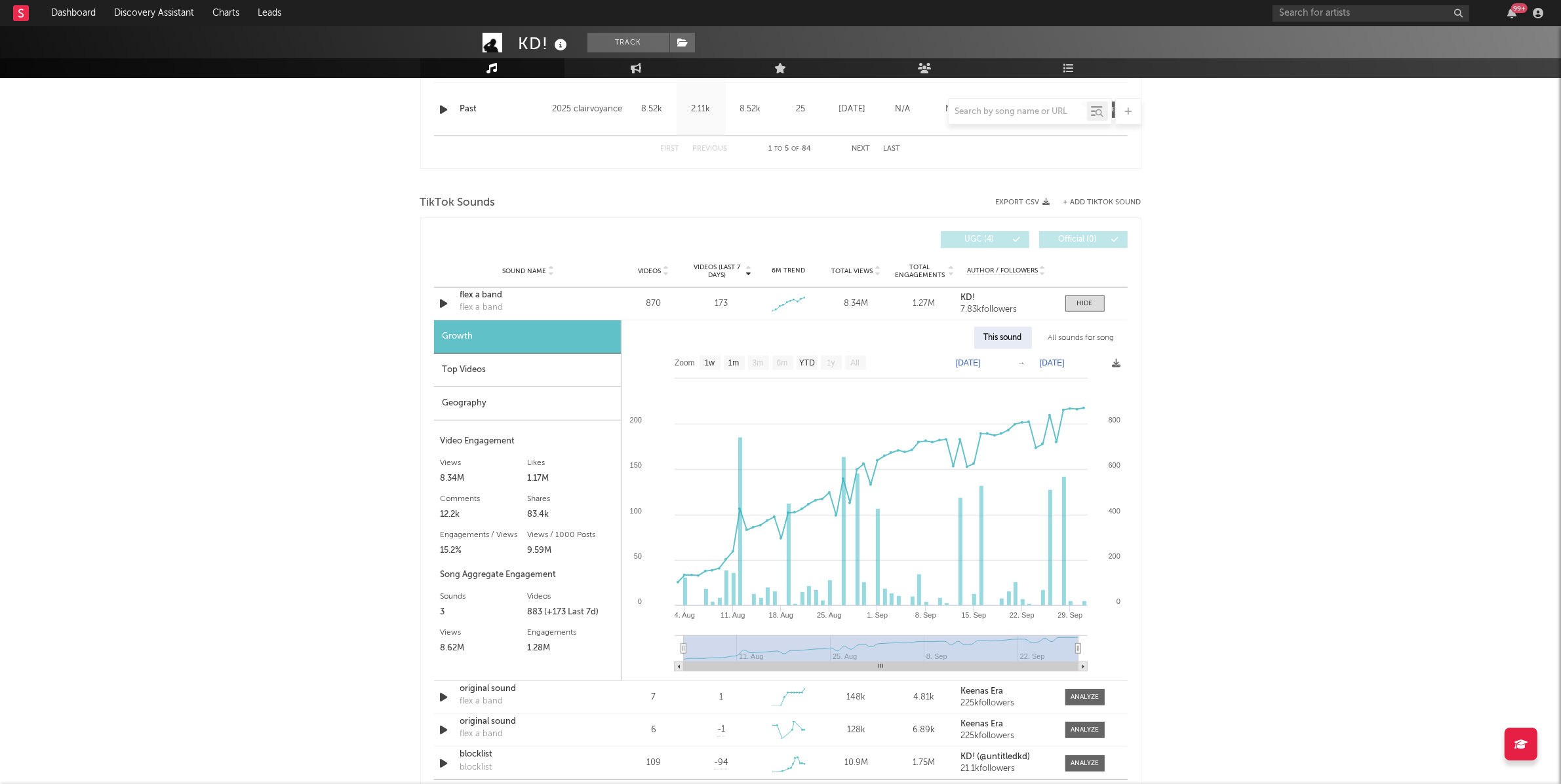
scroll to position [816, 0]
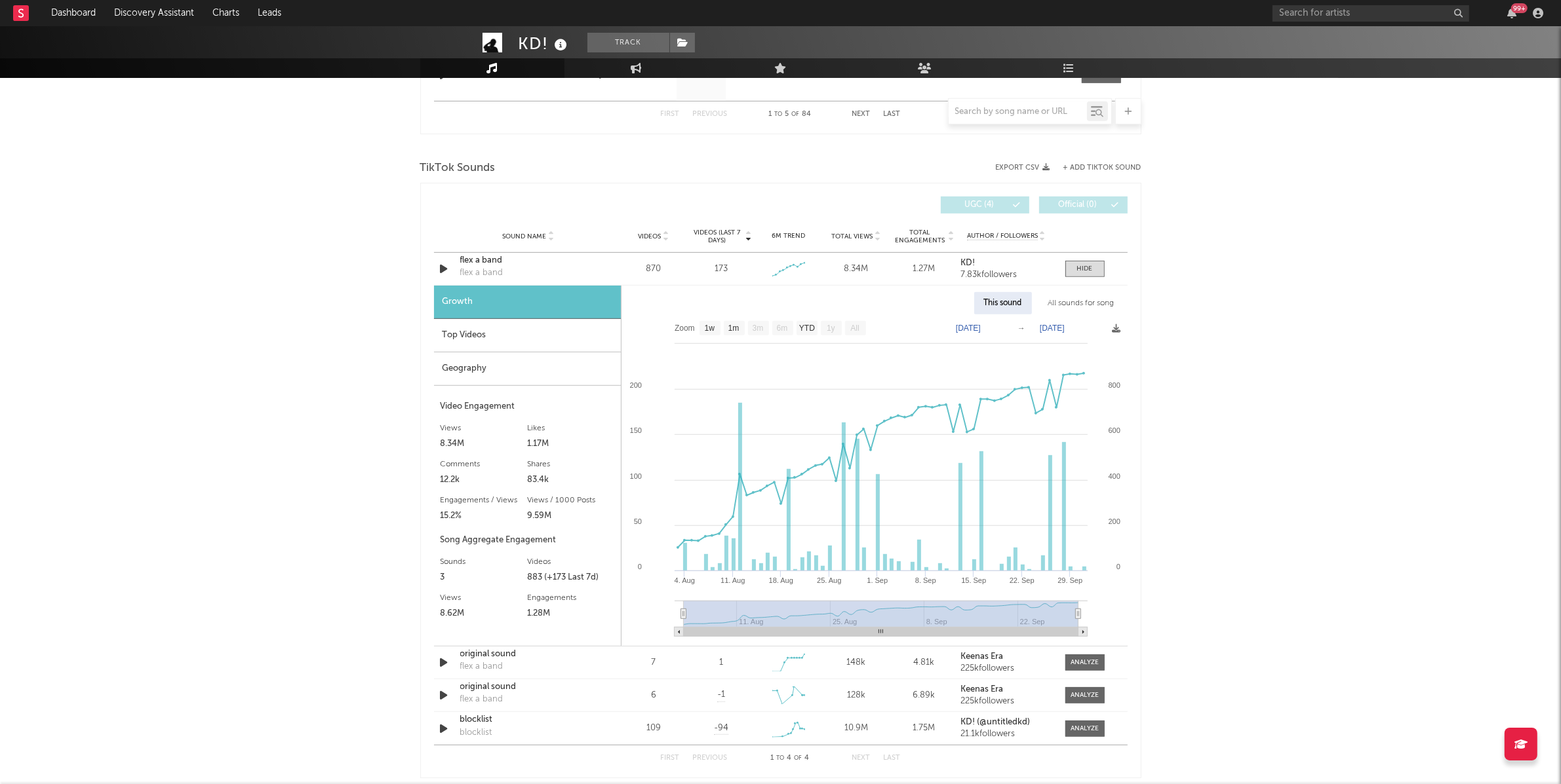
click at [530, 323] on div "Top Videos" at bounding box center [527, 336] width 187 height 34
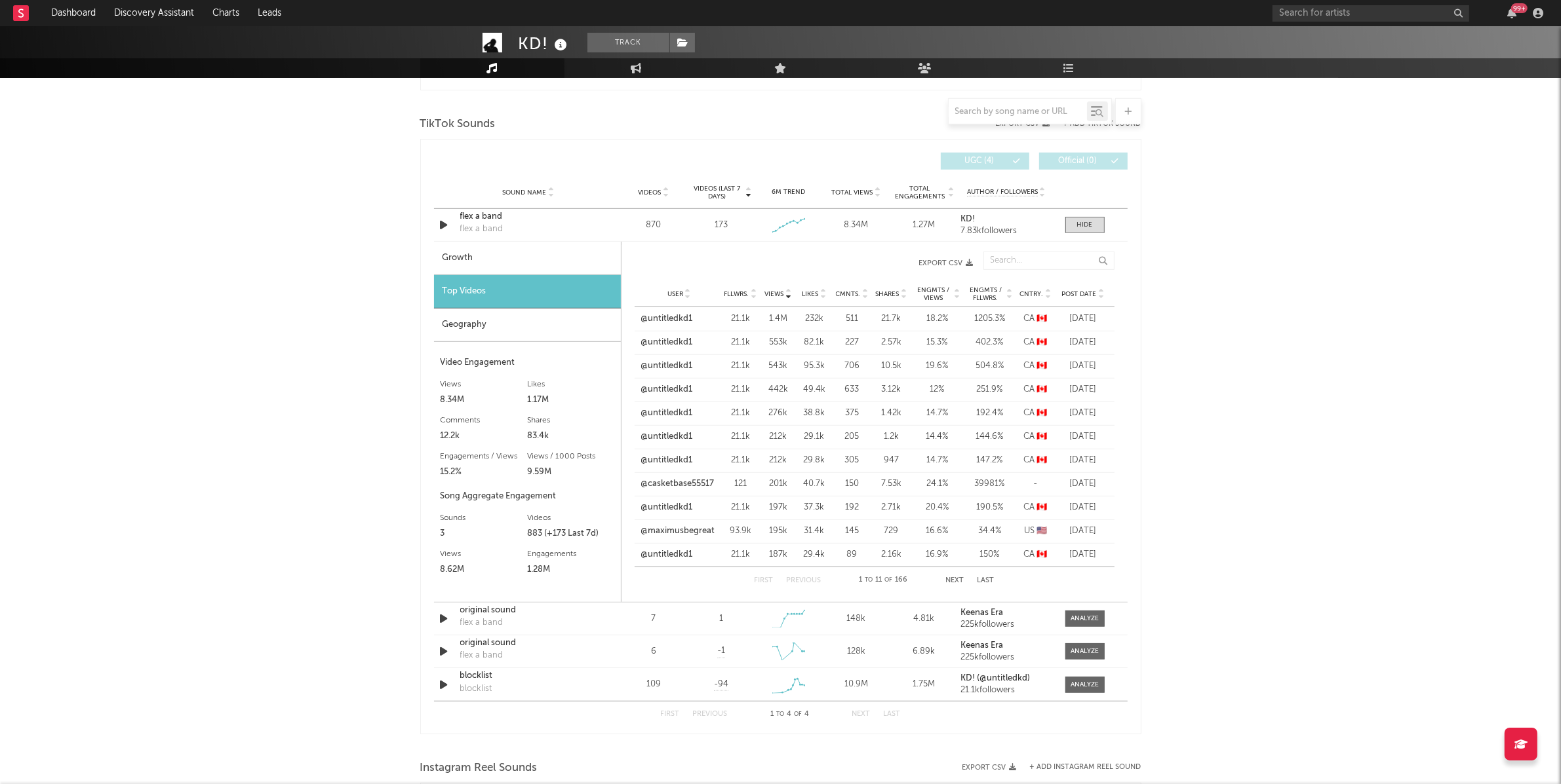
scroll to position [860, 0]
click at [957, 581] on button "Next" at bounding box center [955, 580] width 19 height 7
click at [651, 412] on link "@untitledkd1" at bounding box center [667, 412] width 51 height 13
click at [662, 434] on link "@xperc40x" at bounding box center [664, 436] width 44 height 13
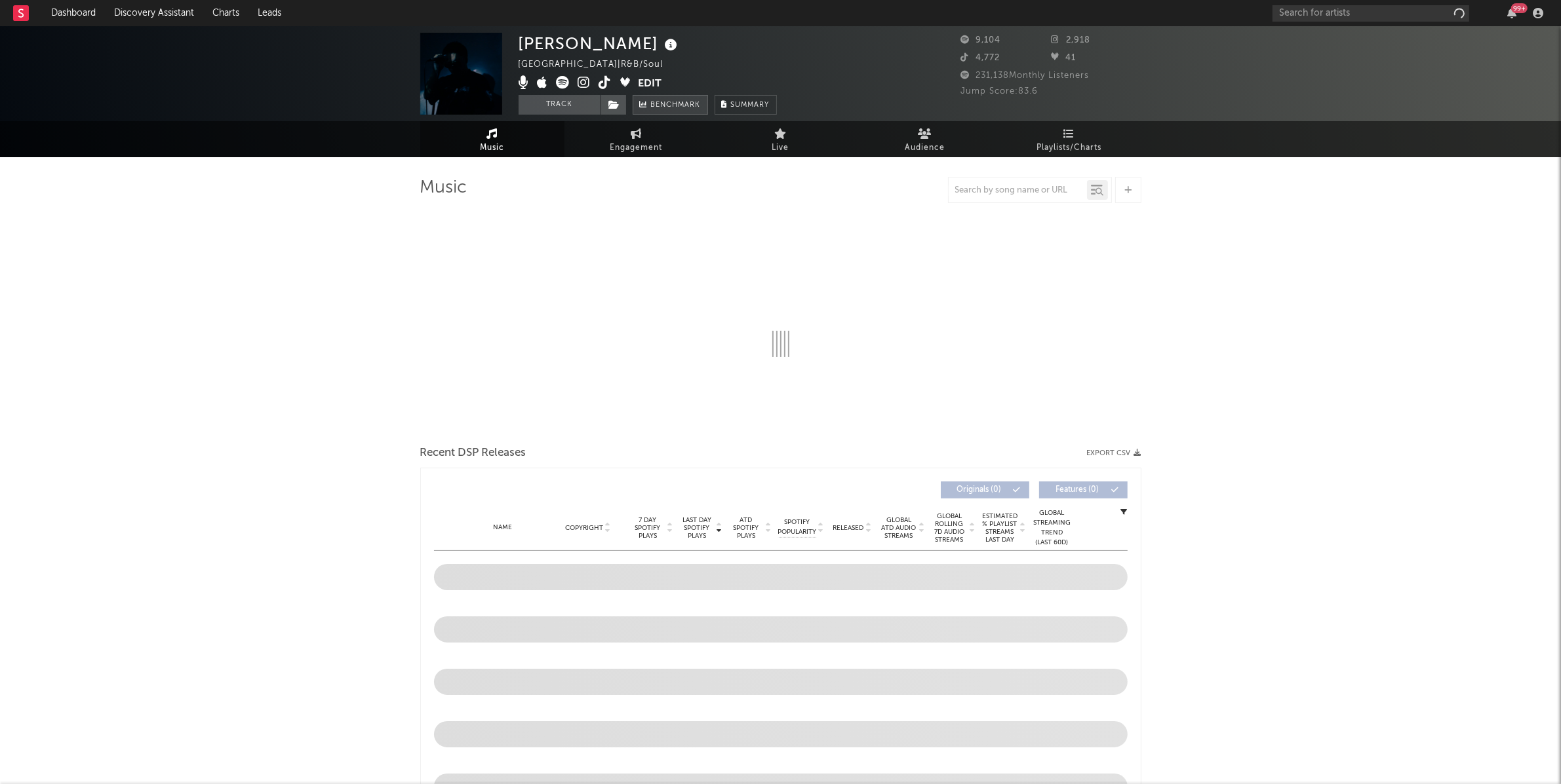
select select "6m"
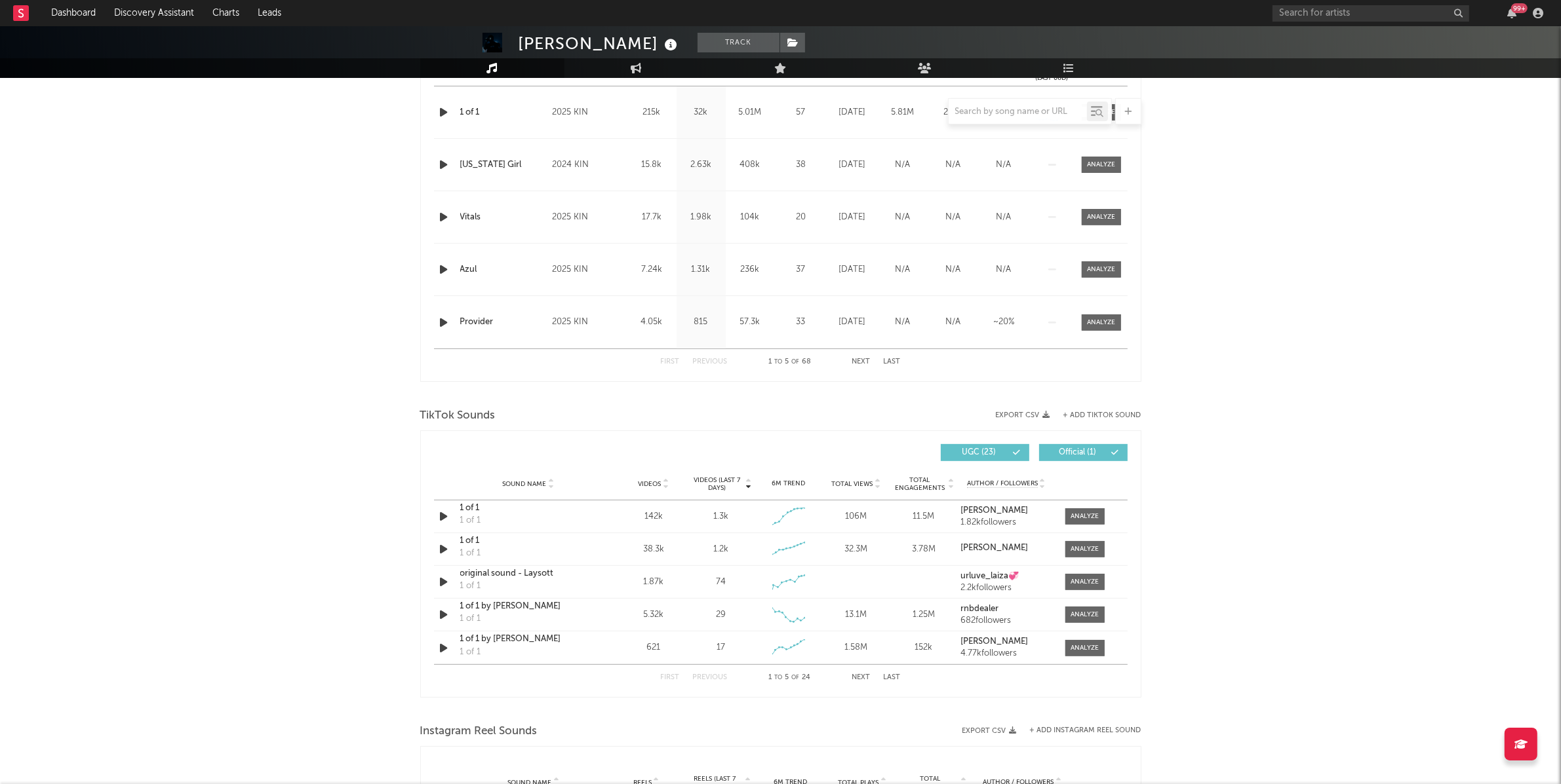
scroll to position [577, 0]
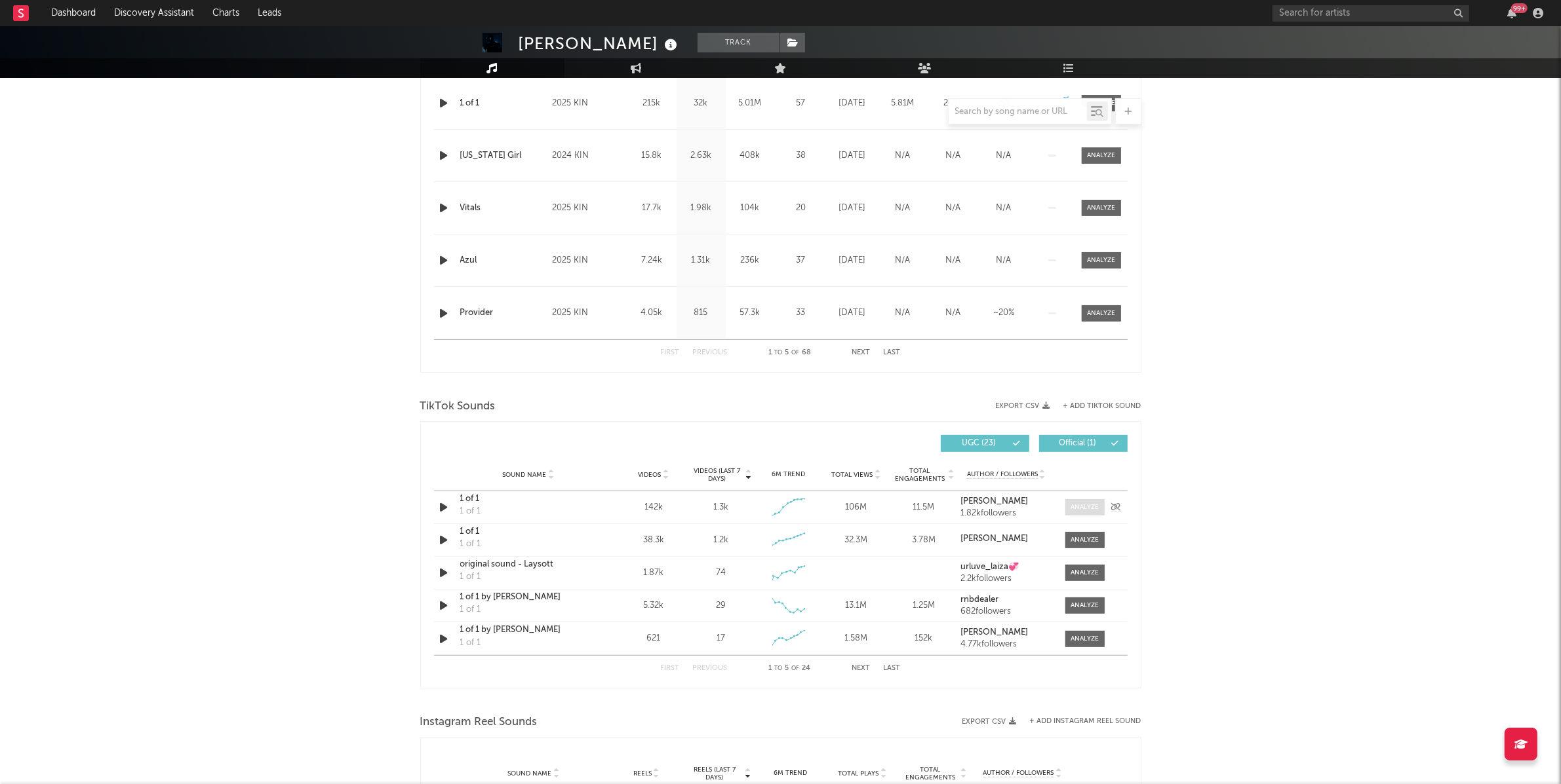
click at [1081, 508] on div at bounding box center [1084, 507] width 28 height 10
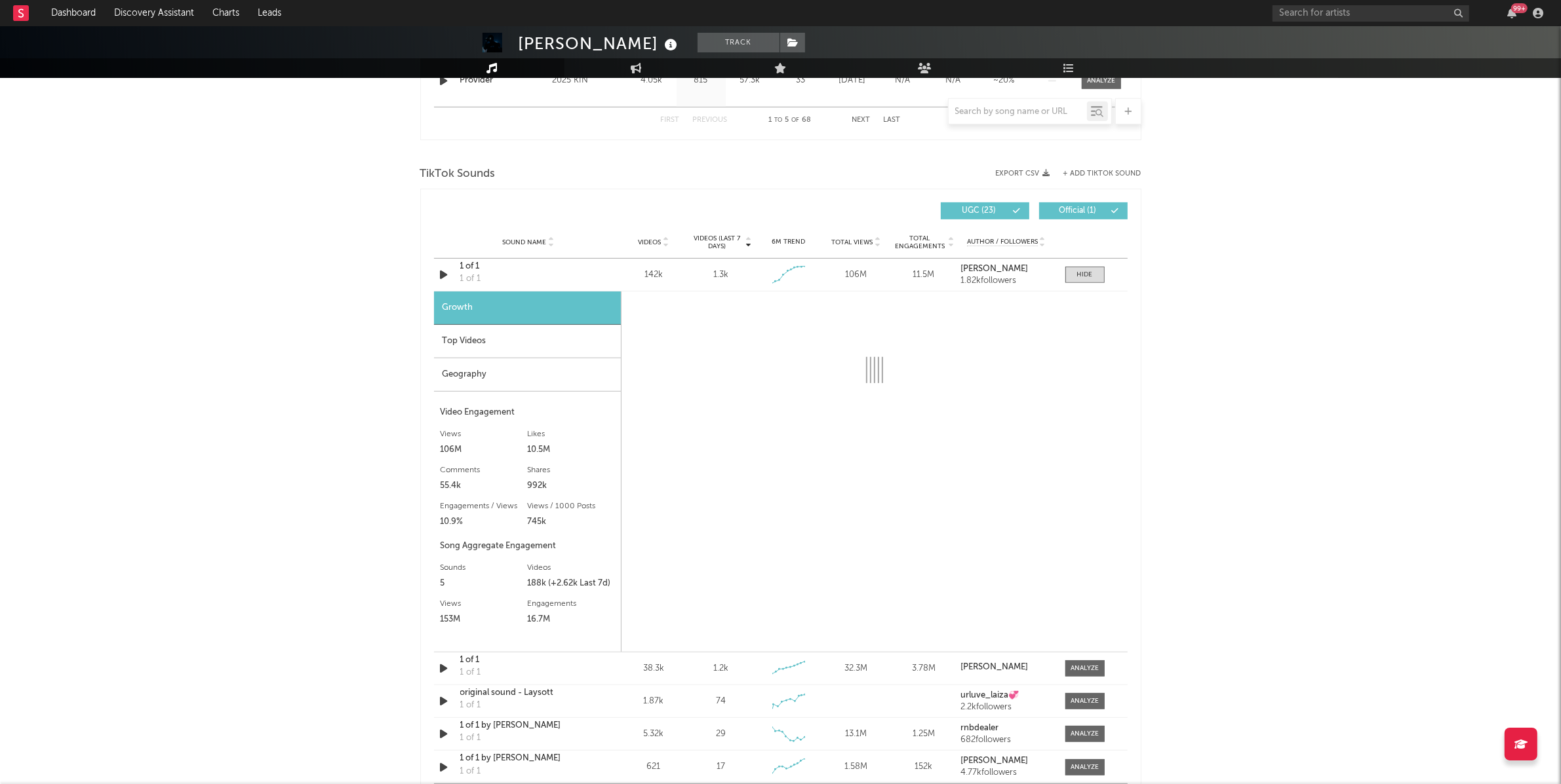
scroll to position [811, 0]
select select "6m"
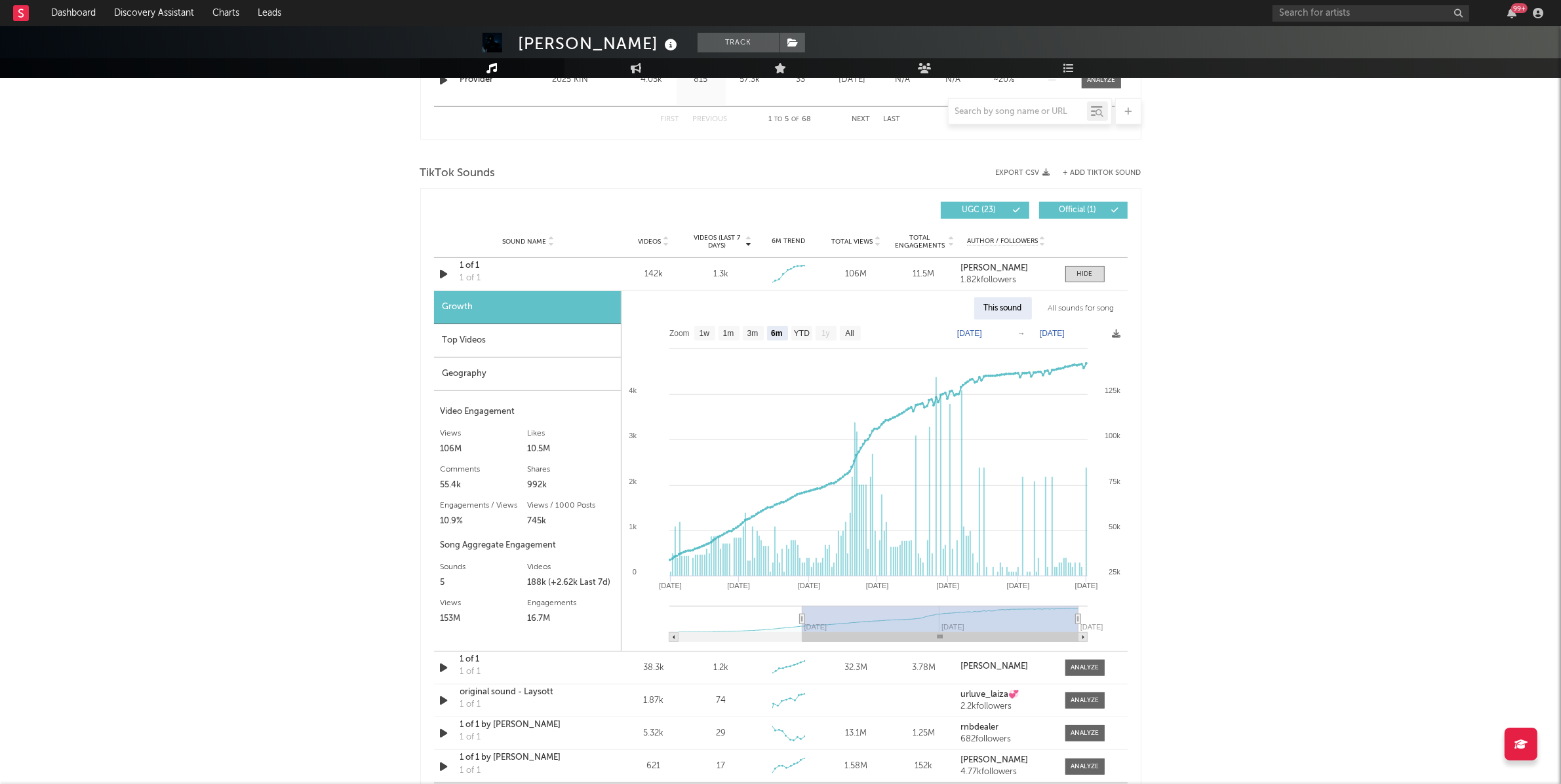
click at [1083, 305] on div "All sounds for song" at bounding box center [1081, 308] width 86 height 22
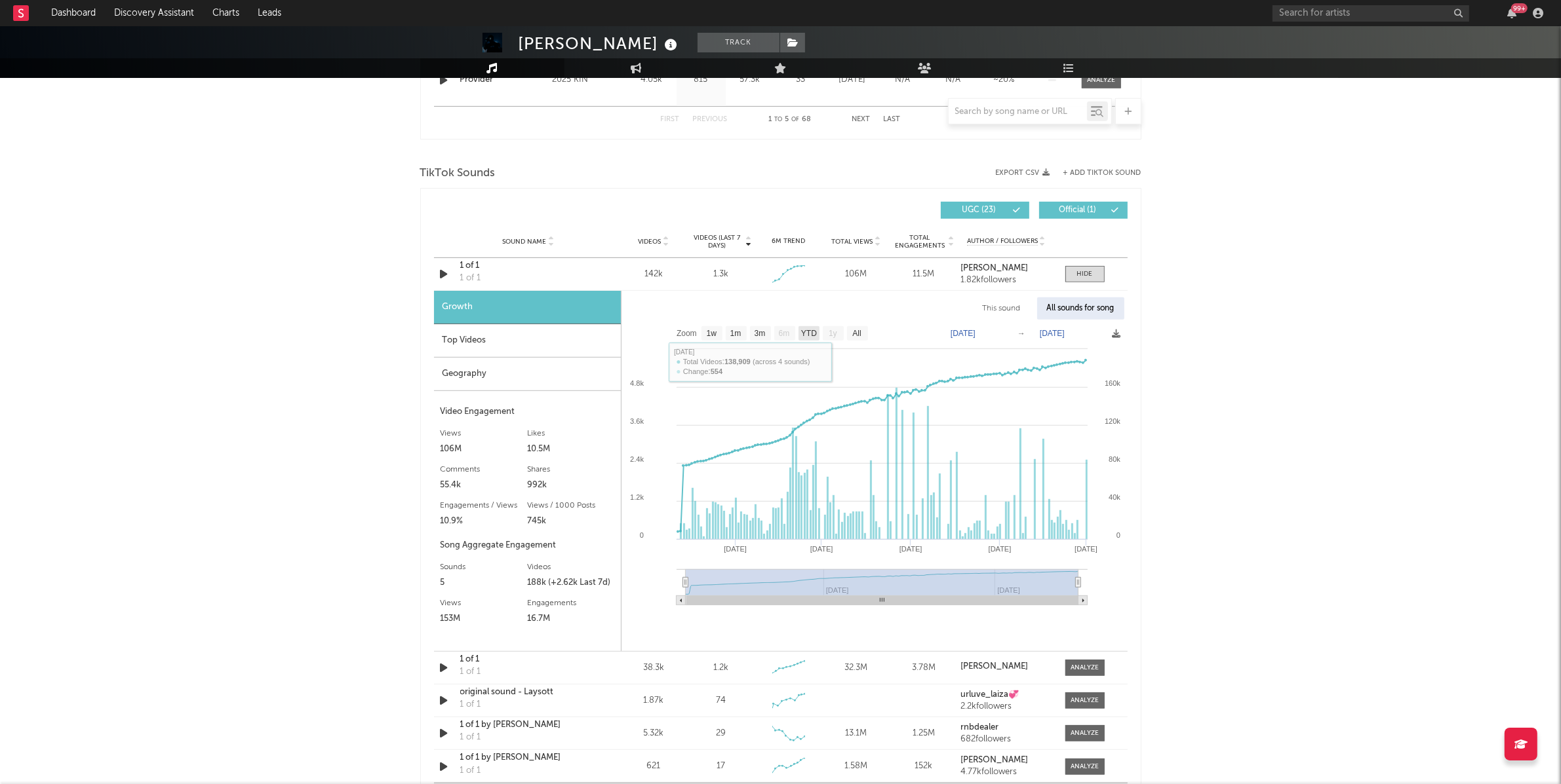
click at [816, 335] on text "YTD" at bounding box center [808, 334] width 16 height 9
select select "YTD"
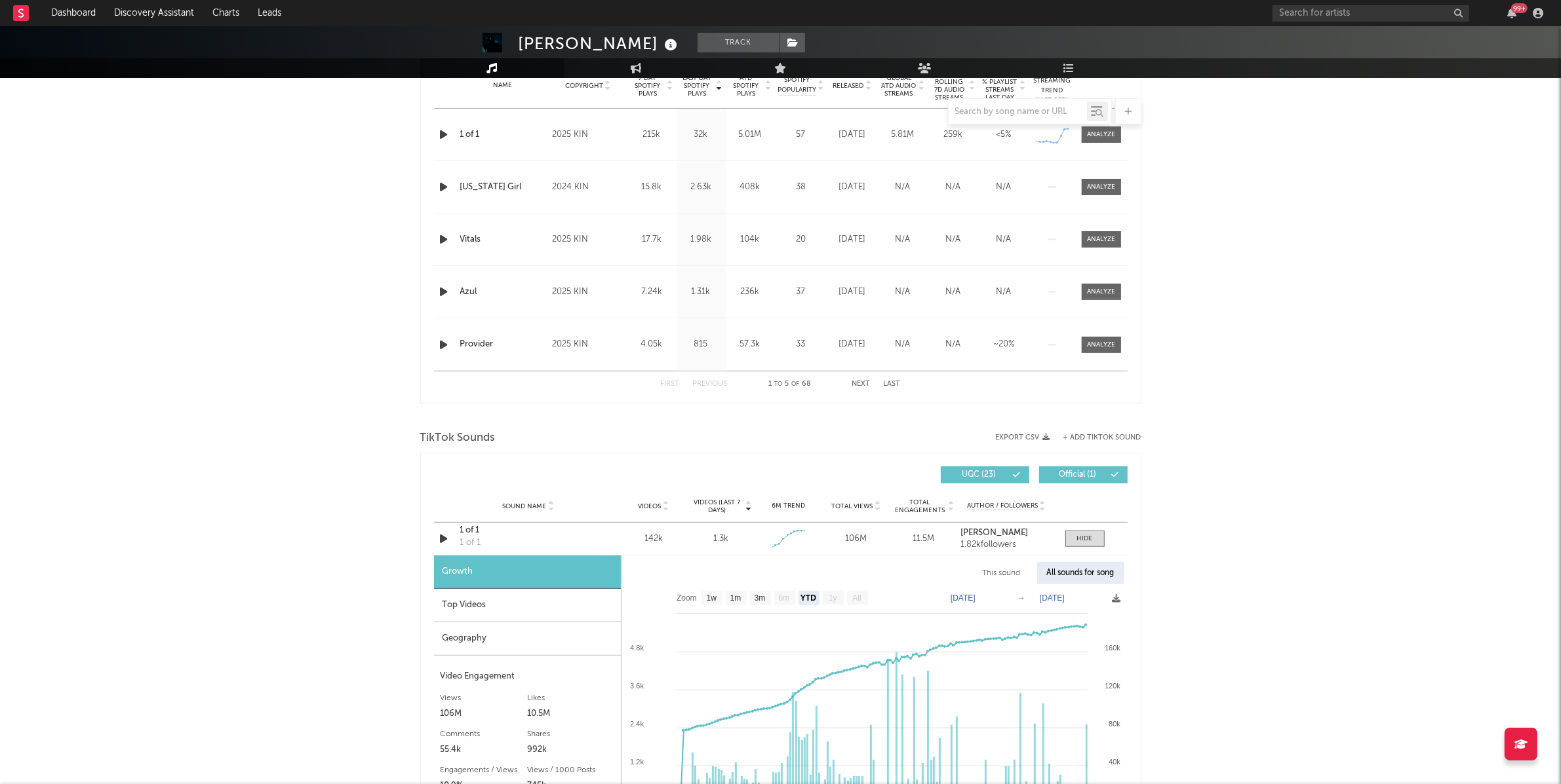
scroll to position [0, 0]
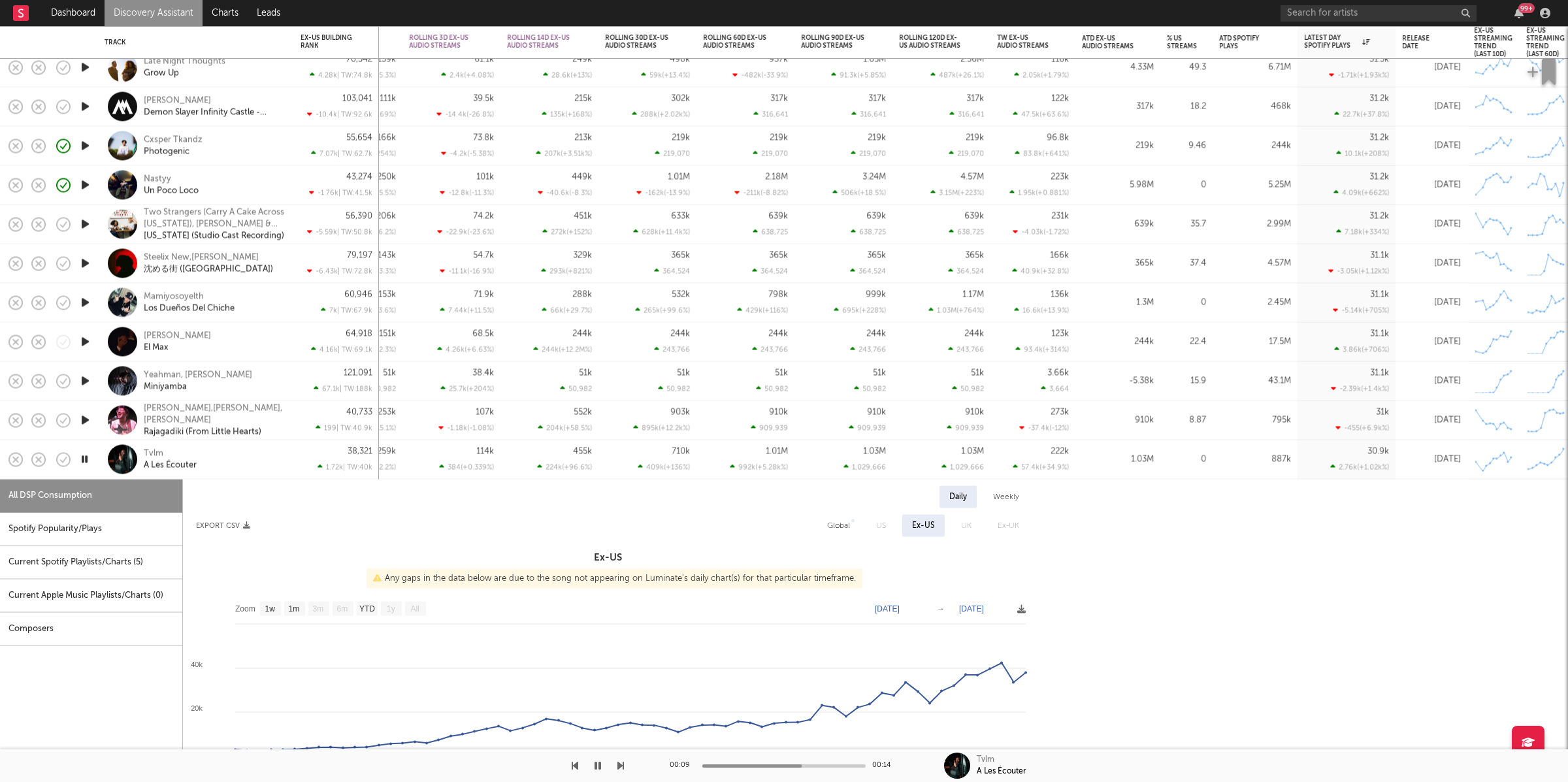
select select "1w"
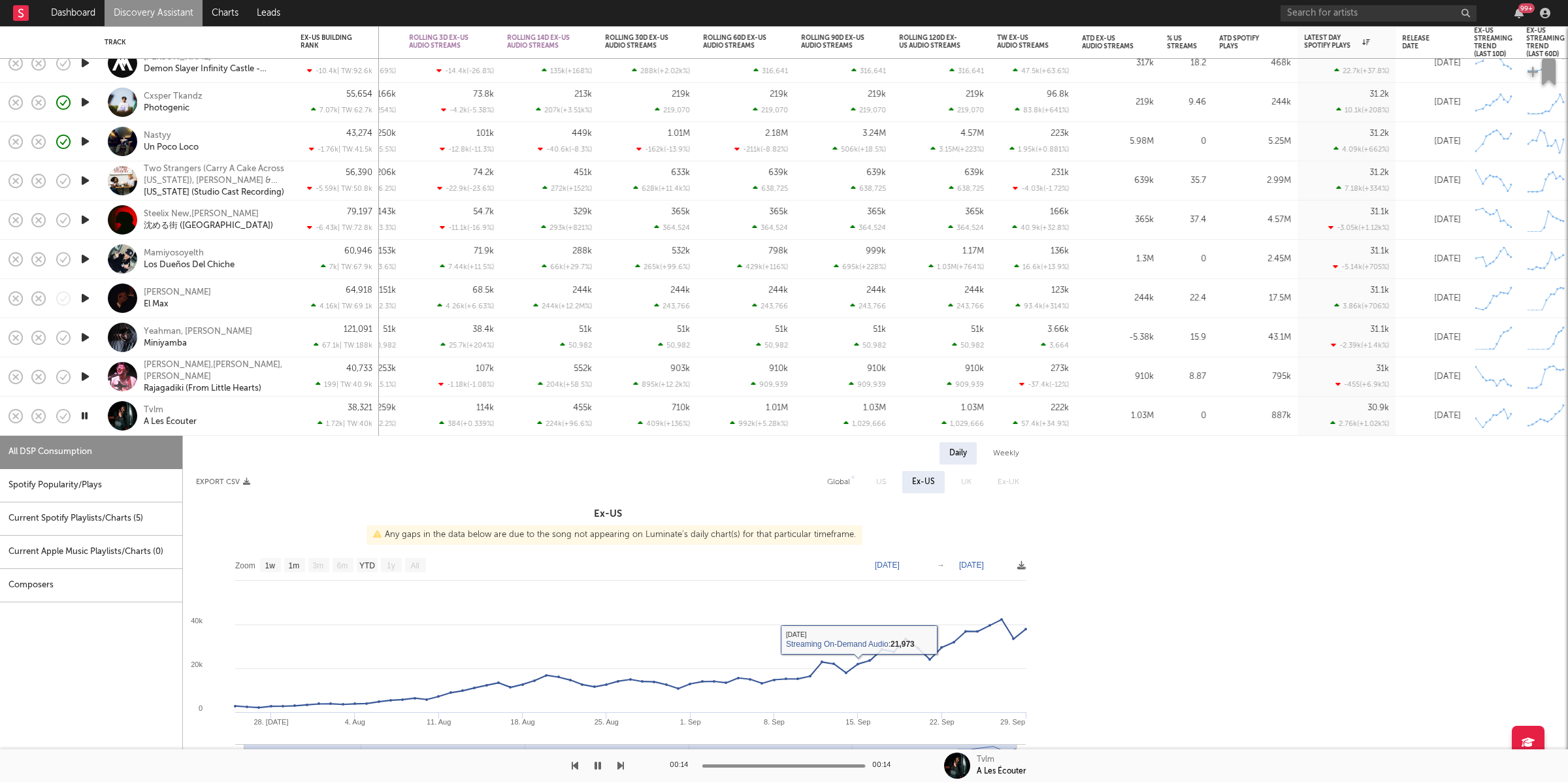
click at [83, 476] on div "Spotify Popularity/Plays" at bounding box center [91, 486] width 182 height 34
select select "1w"
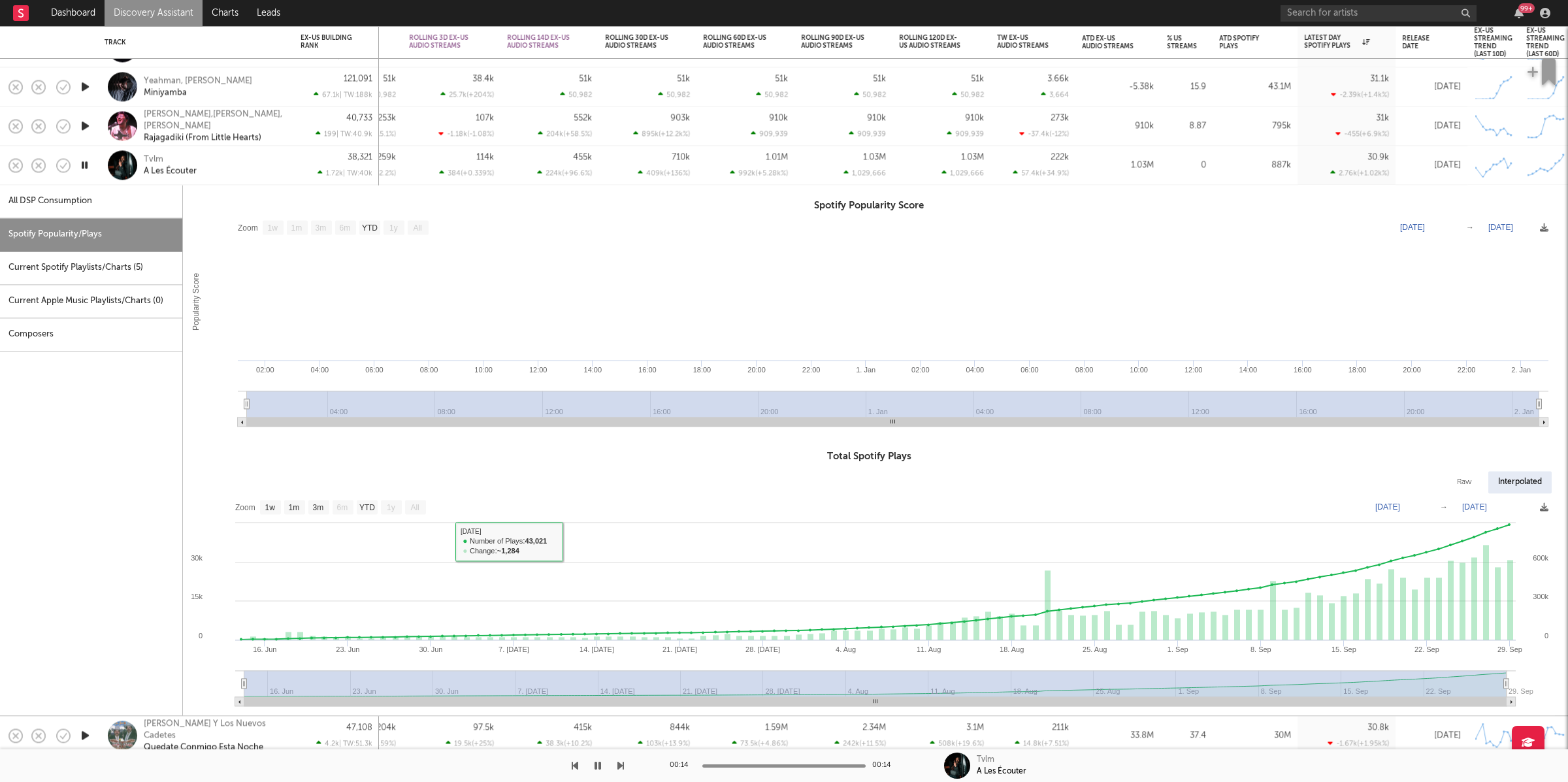
click at [256, 166] on div "Tvlm A Les Écouter" at bounding box center [214, 165] width 141 height 24
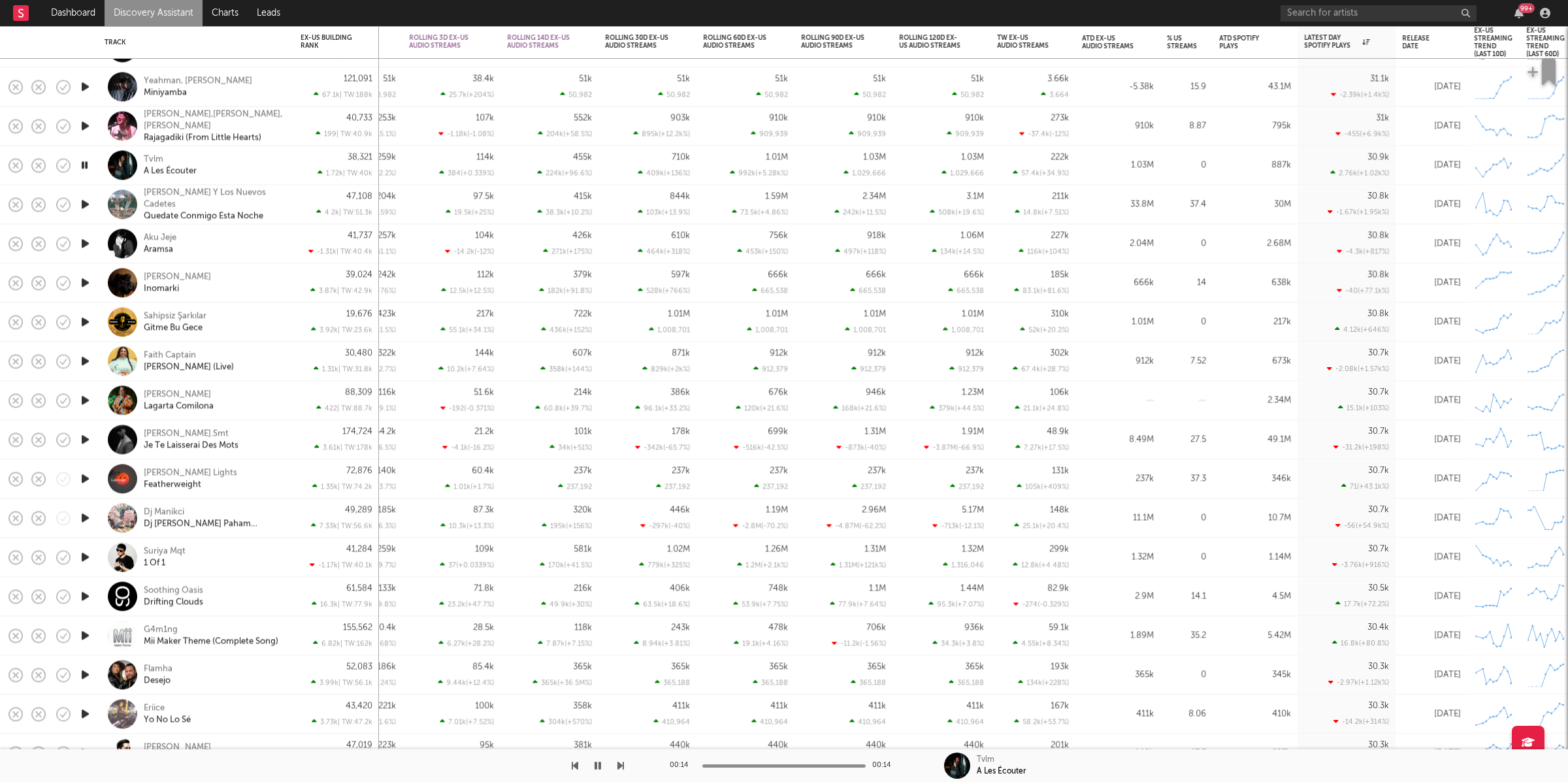
click at [93, 203] on div at bounding box center [85, 204] width 27 height 39
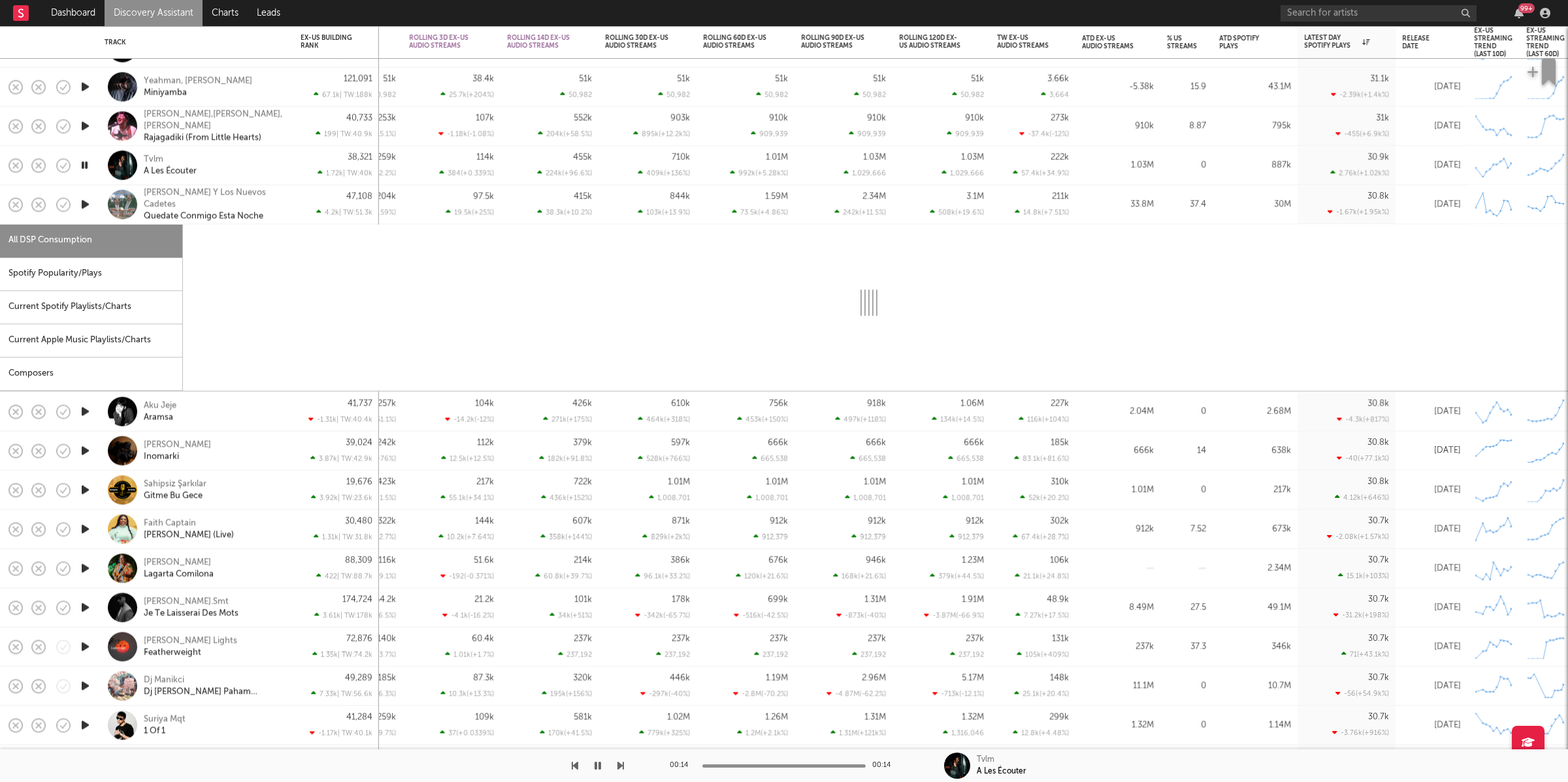
click at [94, 197] on div at bounding box center [85, 204] width 27 height 39
click at [88, 200] on icon "button" at bounding box center [86, 204] width 14 height 16
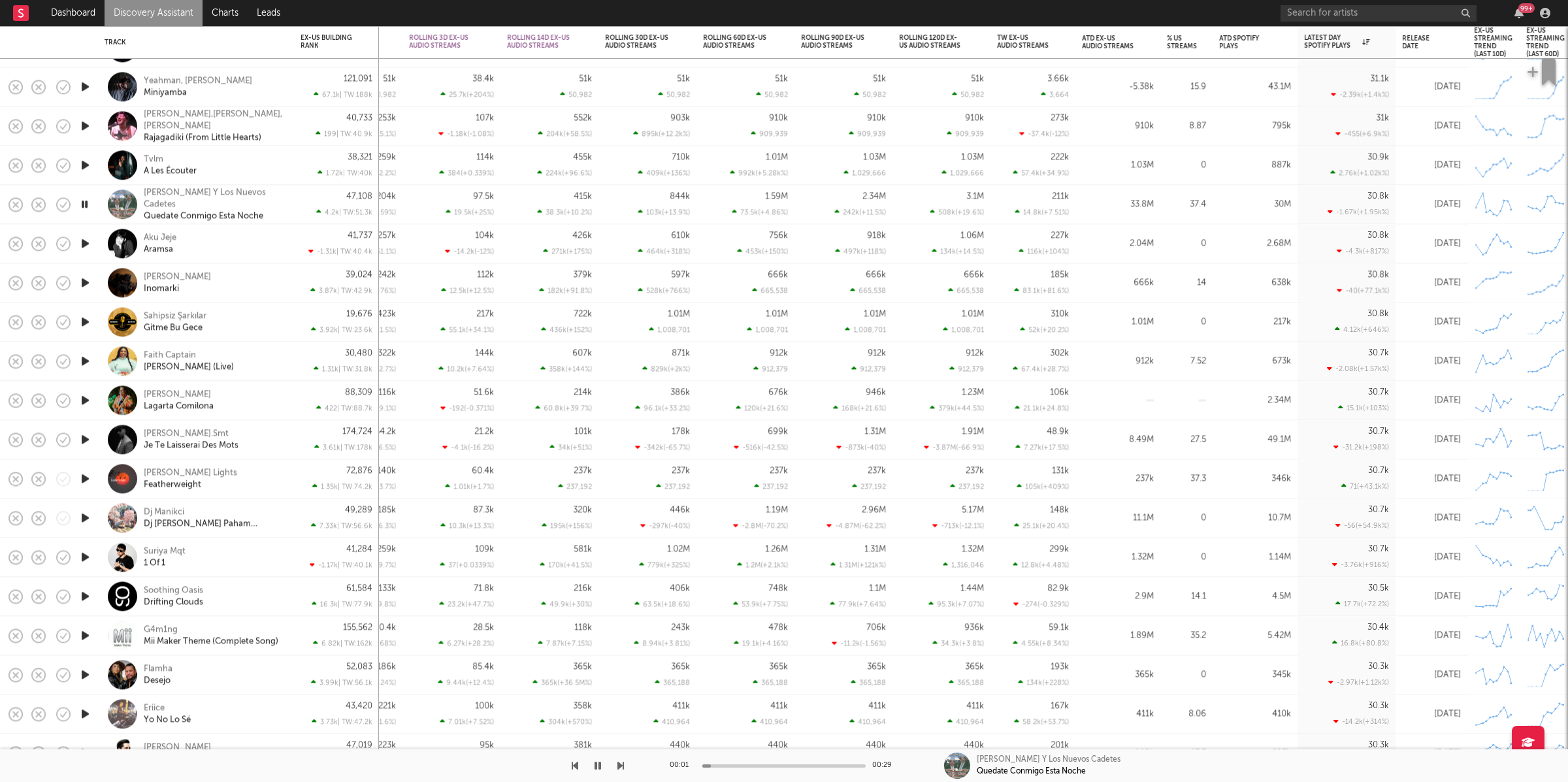
click at [89, 281] on icon "button" at bounding box center [86, 282] width 14 height 16
click at [88, 281] on icon "button" at bounding box center [85, 282] width 12 height 16
drag, startPoint x: 233, startPoint y: 279, endPoint x: 200, endPoint y: 4, distance: 277.0
click at [233, 279] on div "Misael Suave Inomarki" at bounding box center [214, 283] width 141 height 24
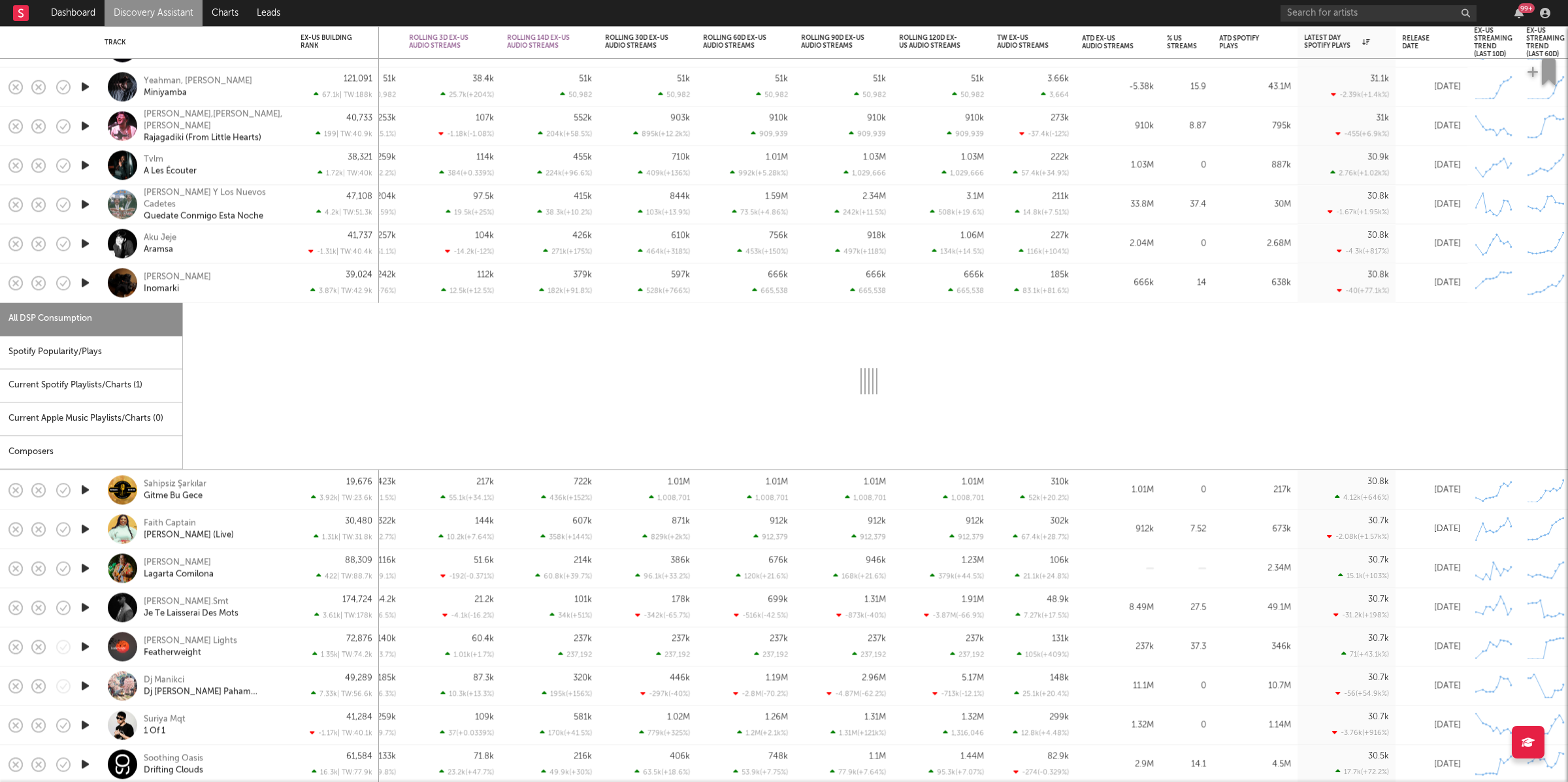
select select "1w"
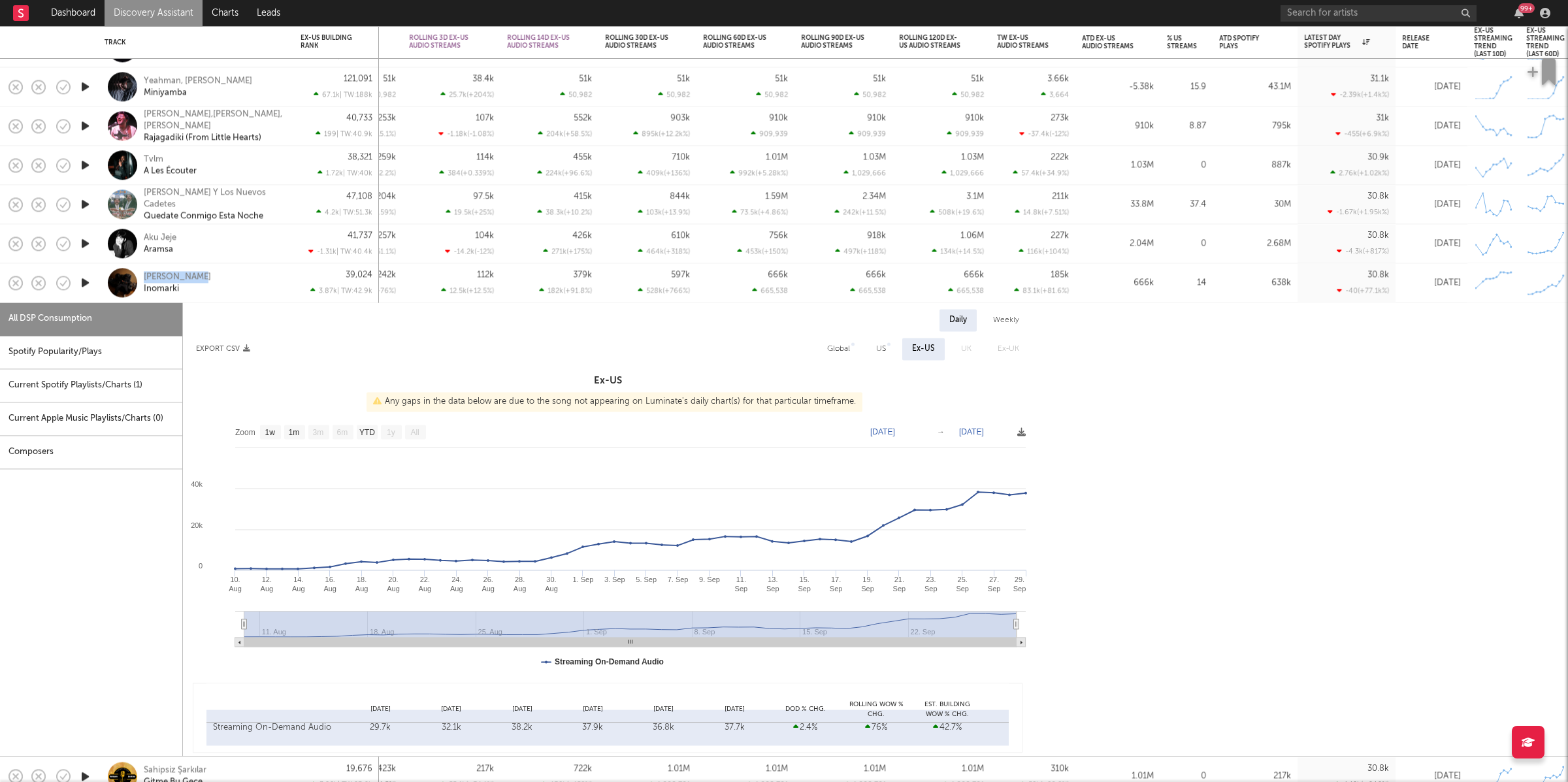
click at [250, 296] on div "Misael Suave Inomarki" at bounding box center [195, 283] width 183 height 39
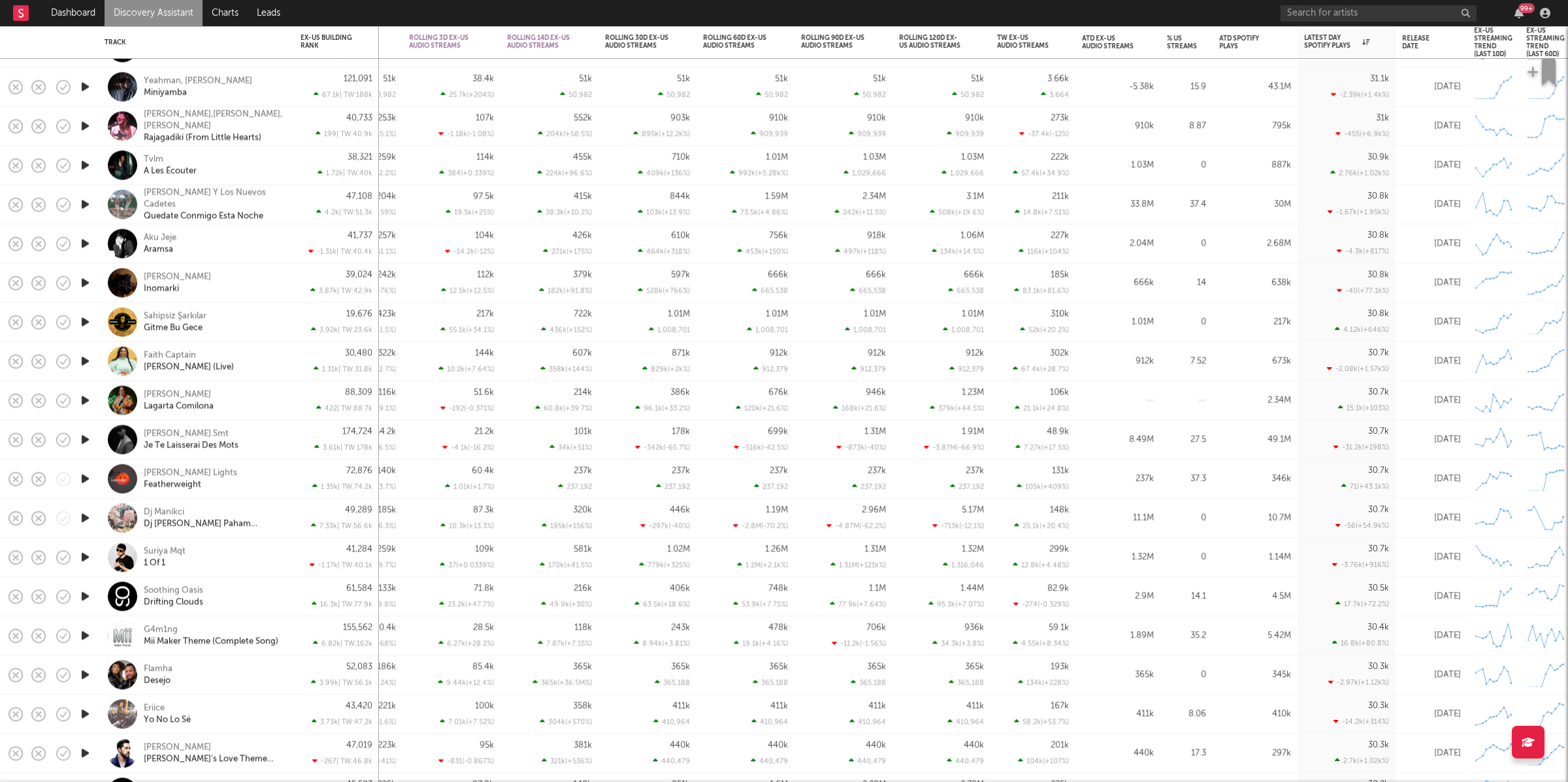
click at [83, 324] on icon "button" at bounding box center [86, 322] width 14 height 16
click at [617, 763] on icon "button" at bounding box center [620, 766] width 6 height 11
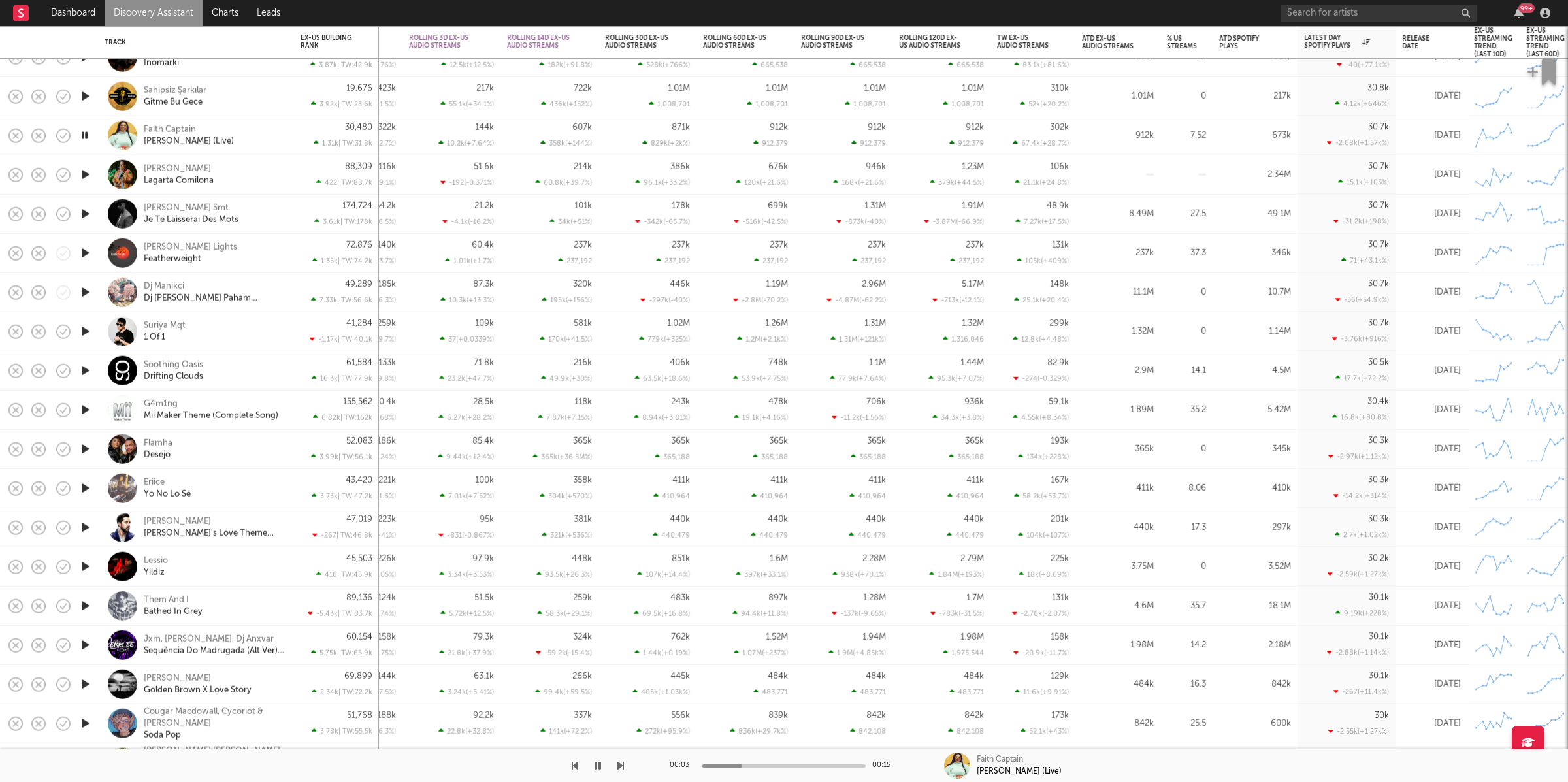
click at [619, 765] on icon "button" at bounding box center [620, 766] width 6 height 11
click at [571, 769] on icon "button" at bounding box center [574, 766] width 6 height 11
click at [623, 770] on icon "button" at bounding box center [620, 766] width 6 height 11
click at [619, 770] on icon "button" at bounding box center [620, 766] width 6 height 11
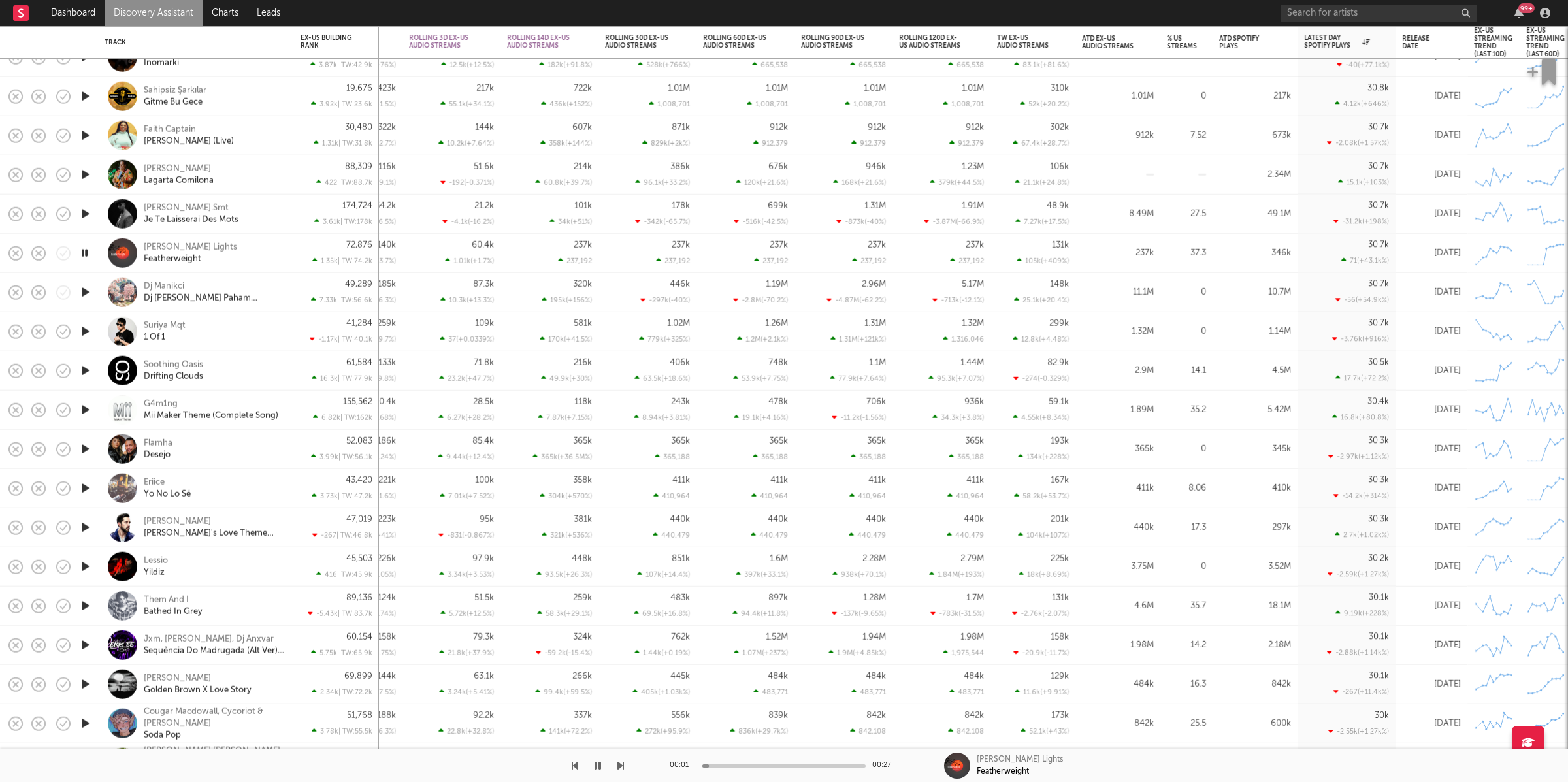
click at [575, 764] on icon "button" at bounding box center [574, 766] width 6 height 11
click at [306, 213] on div "174,724 3.61k | TW: 178k" at bounding box center [336, 214] width 72 height 39
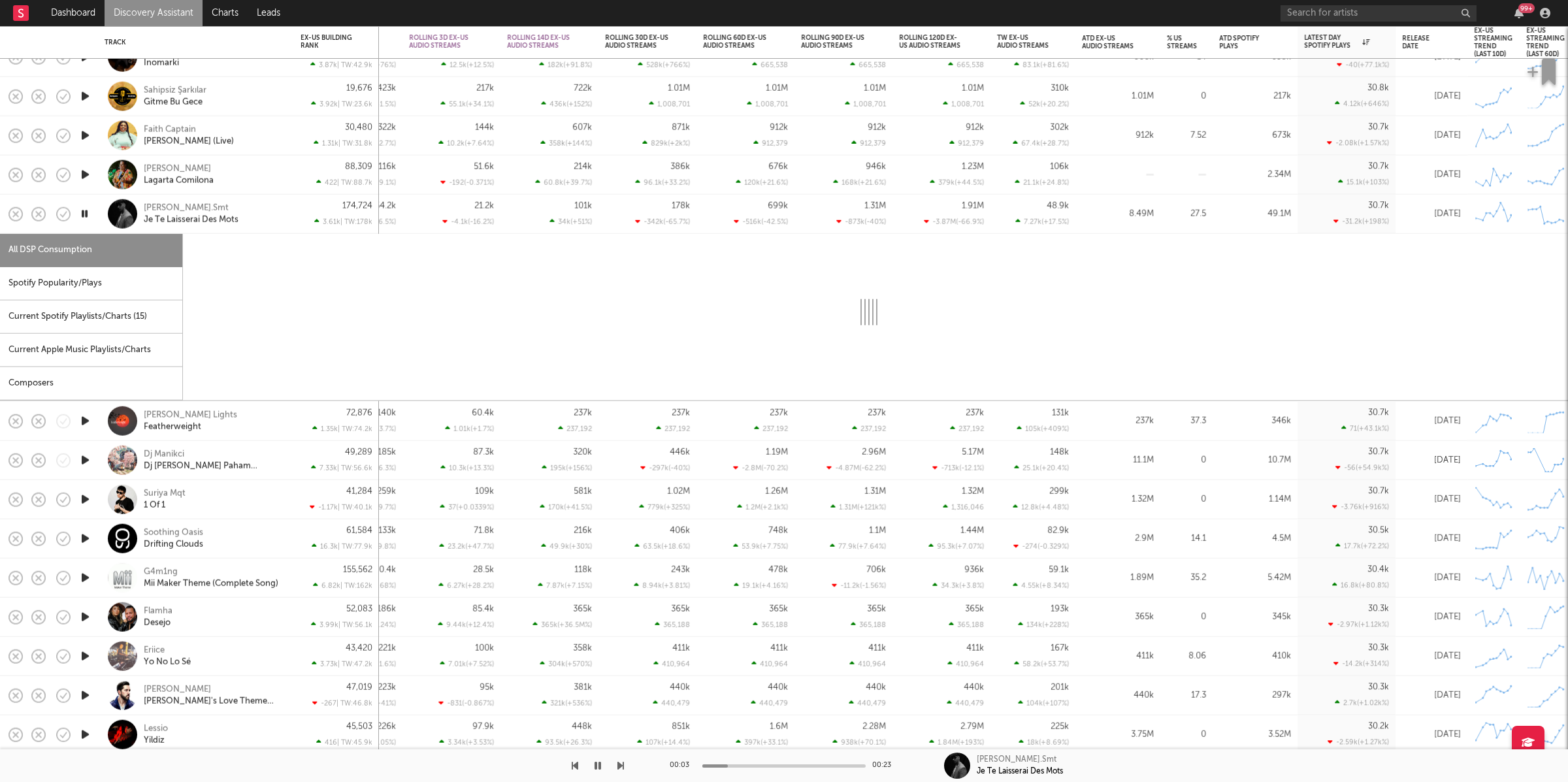
click at [277, 213] on div "Noel.Smt Je Te Laisserai Des Mots" at bounding box center [214, 213] width 141 height 24
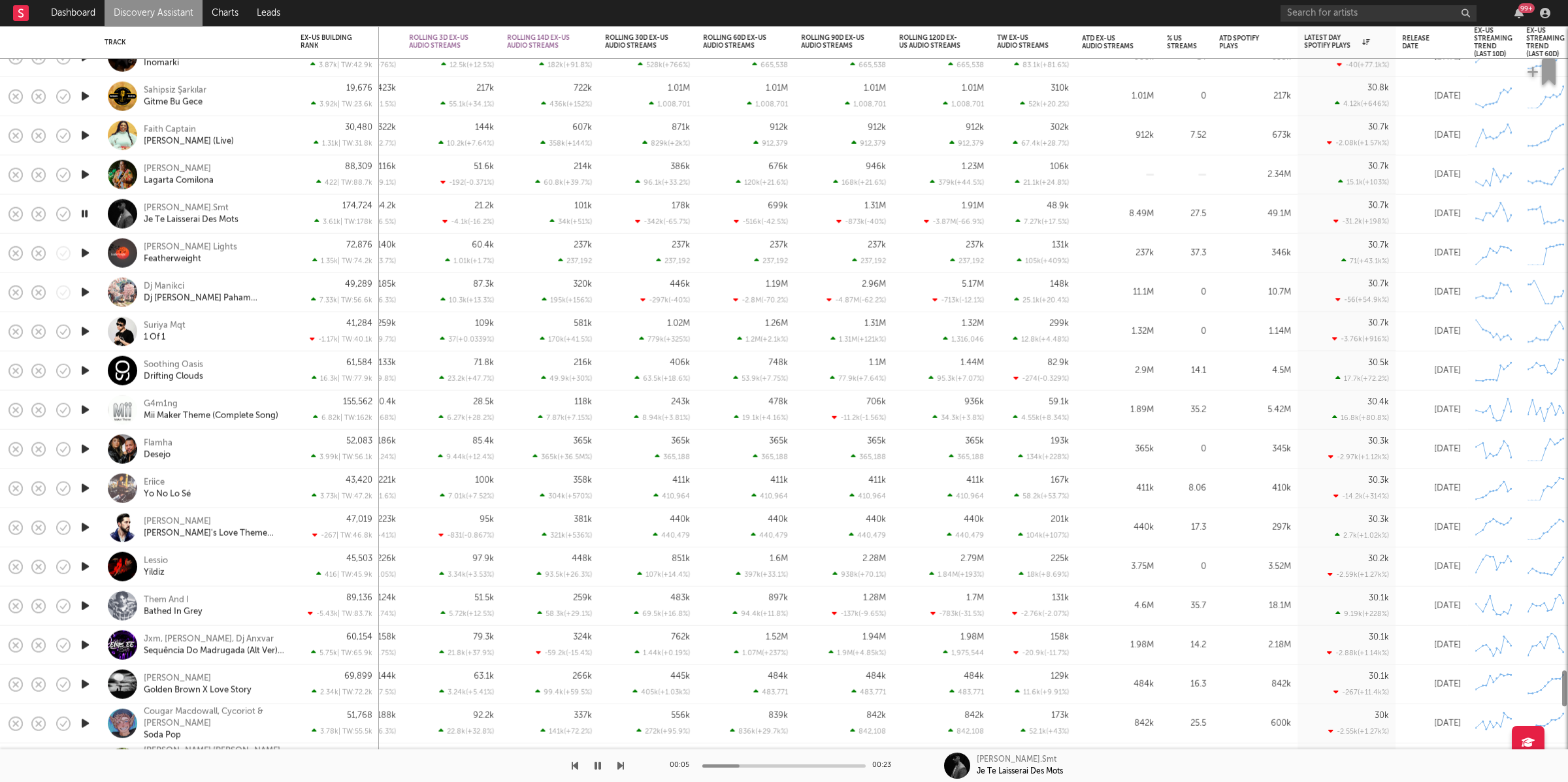
click at [620, 762] on icon "button" at bounding box center [620, 766] width 6 height 11
click at [619, 762] on icon "button" at bounding box center [620, 766] width 6 height 11
click at [600, 770] on icon "button" at bounding box center [597, 766] width 6 height 11
click at [596, 765] on icon "button" at bounding box center [598, 766] width 8 height 11
click at [621, 765] on icon "button" at bounding box center [620, 766] width 6 height 11
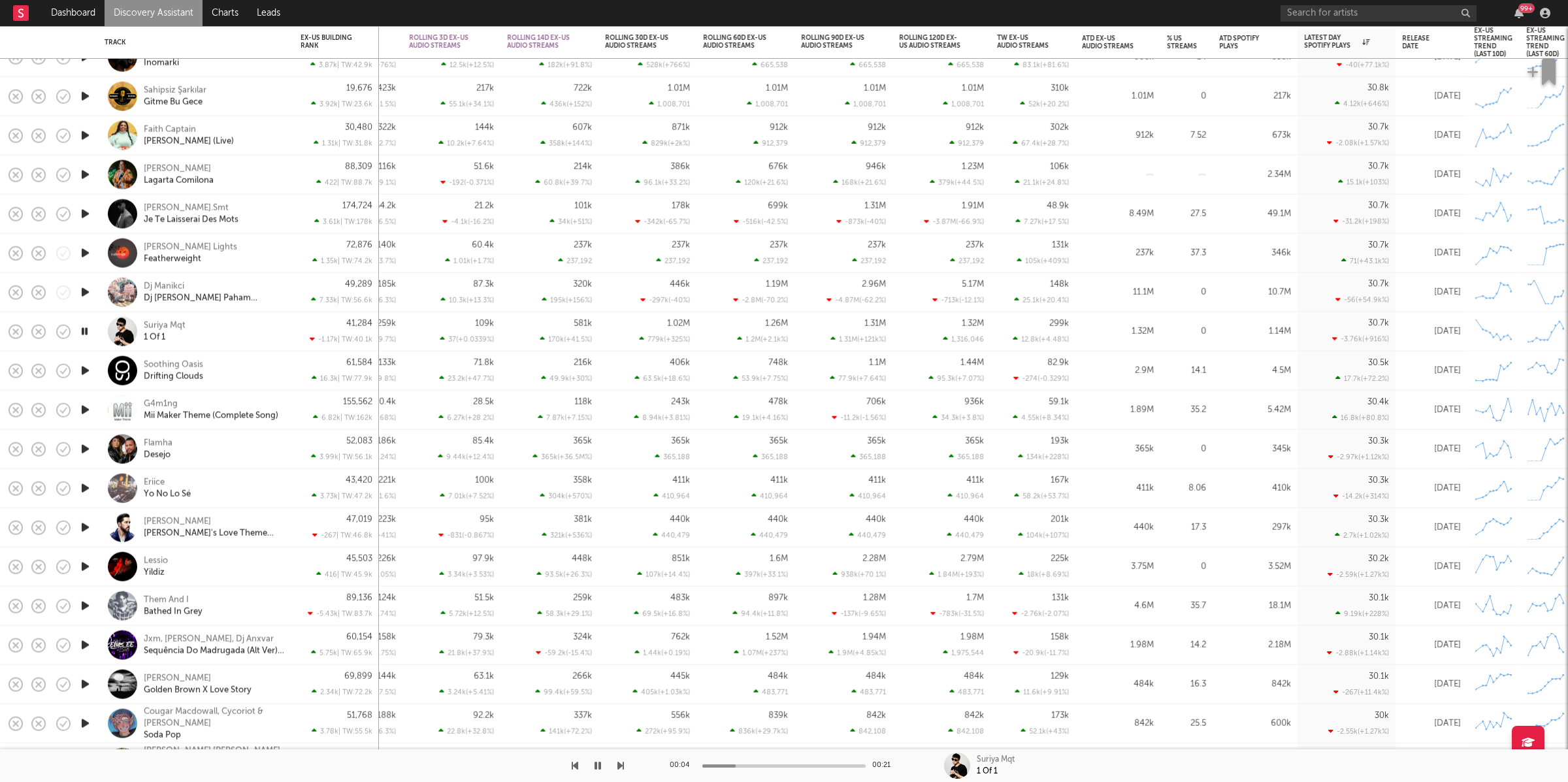
click at [619, 767] on icon "button" at bounding box center [620, 766] width 6 height 11
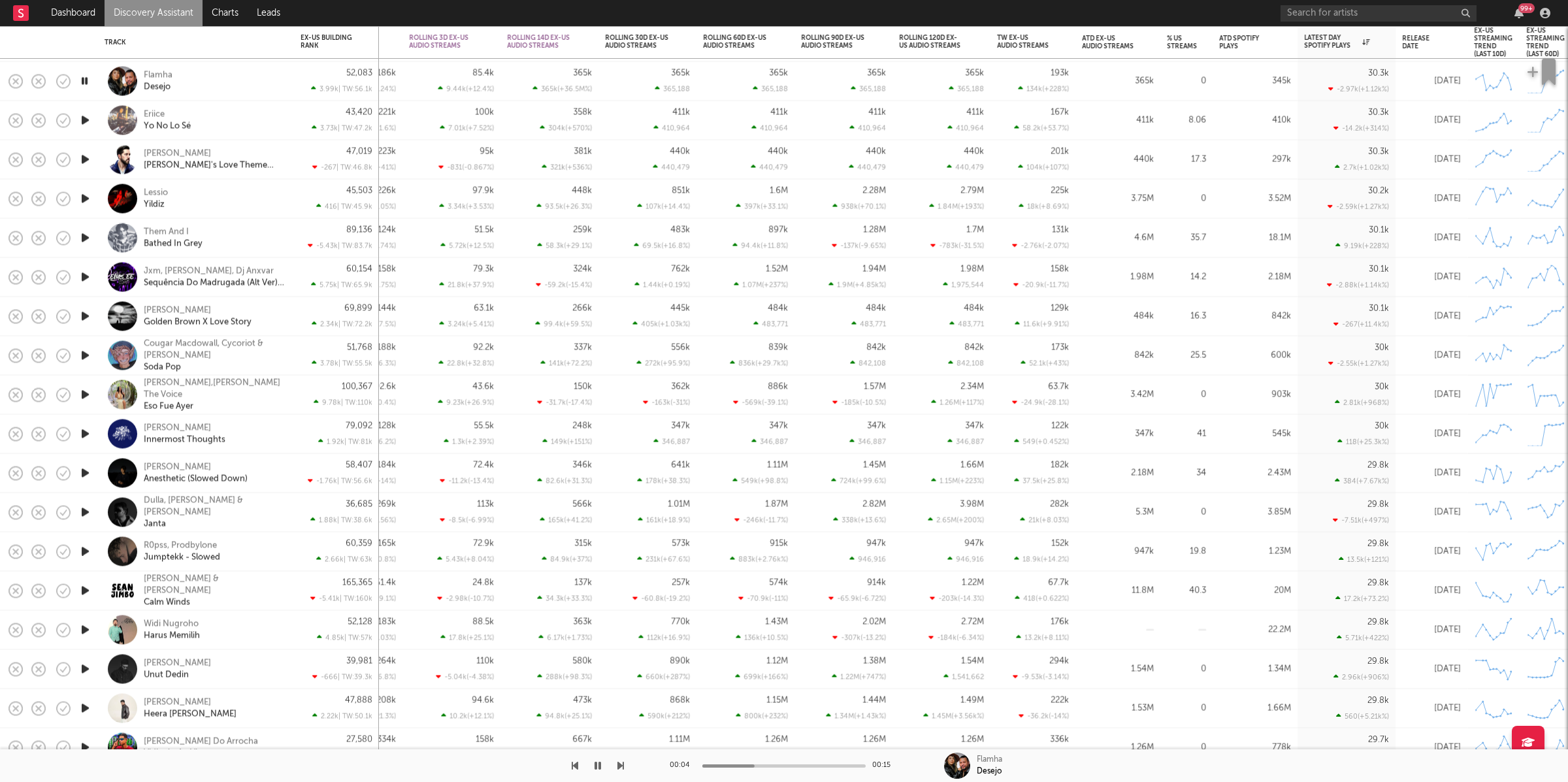
click at [226, 81] on div "Flamha Desejo" at bounding box center [214, 80] width 141 height 24
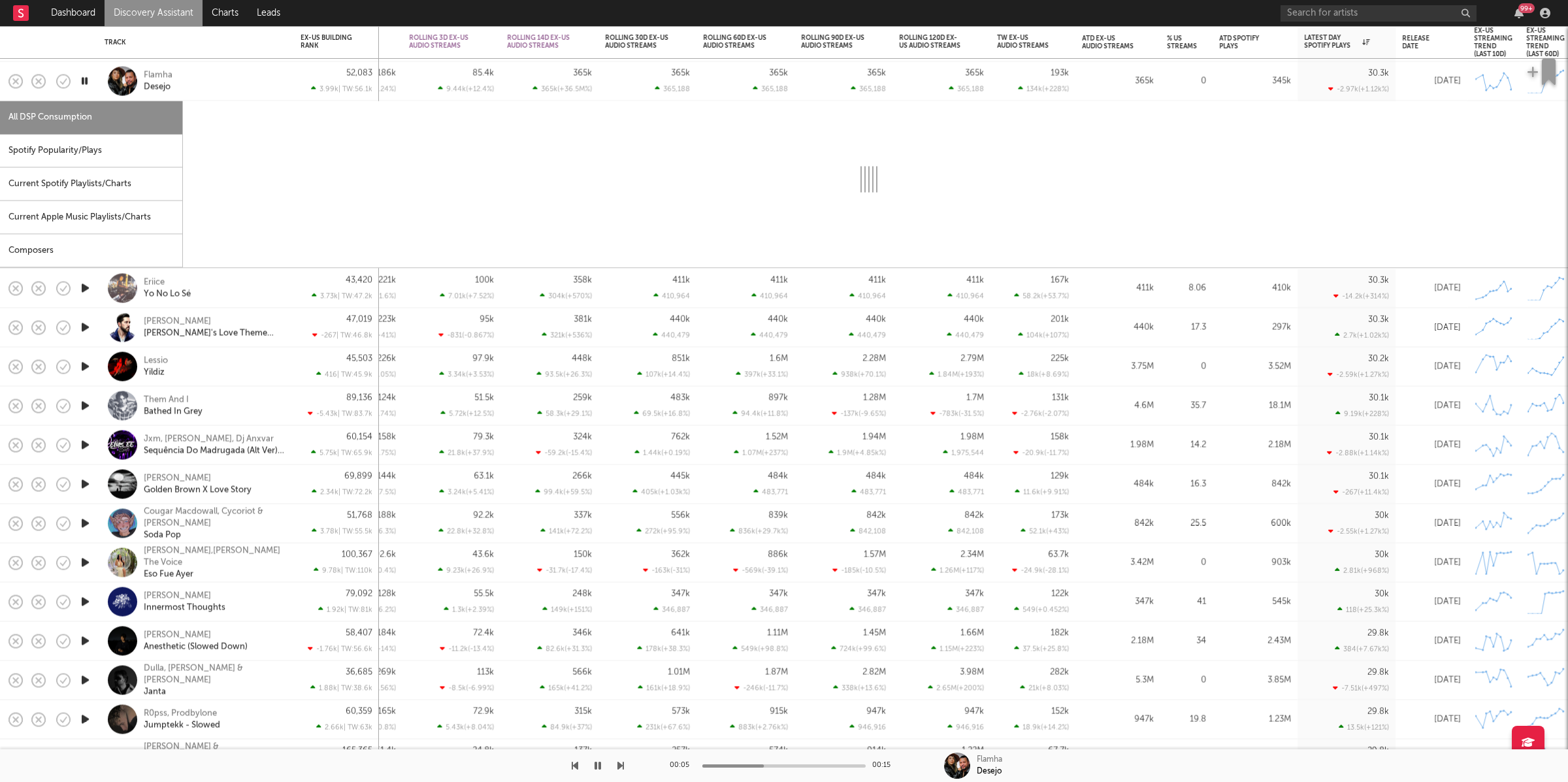
click at [104, 140] on div "Spotify Popularity/Plays" at bounding box center [91, 151] width 182 height 34
select select "1w"
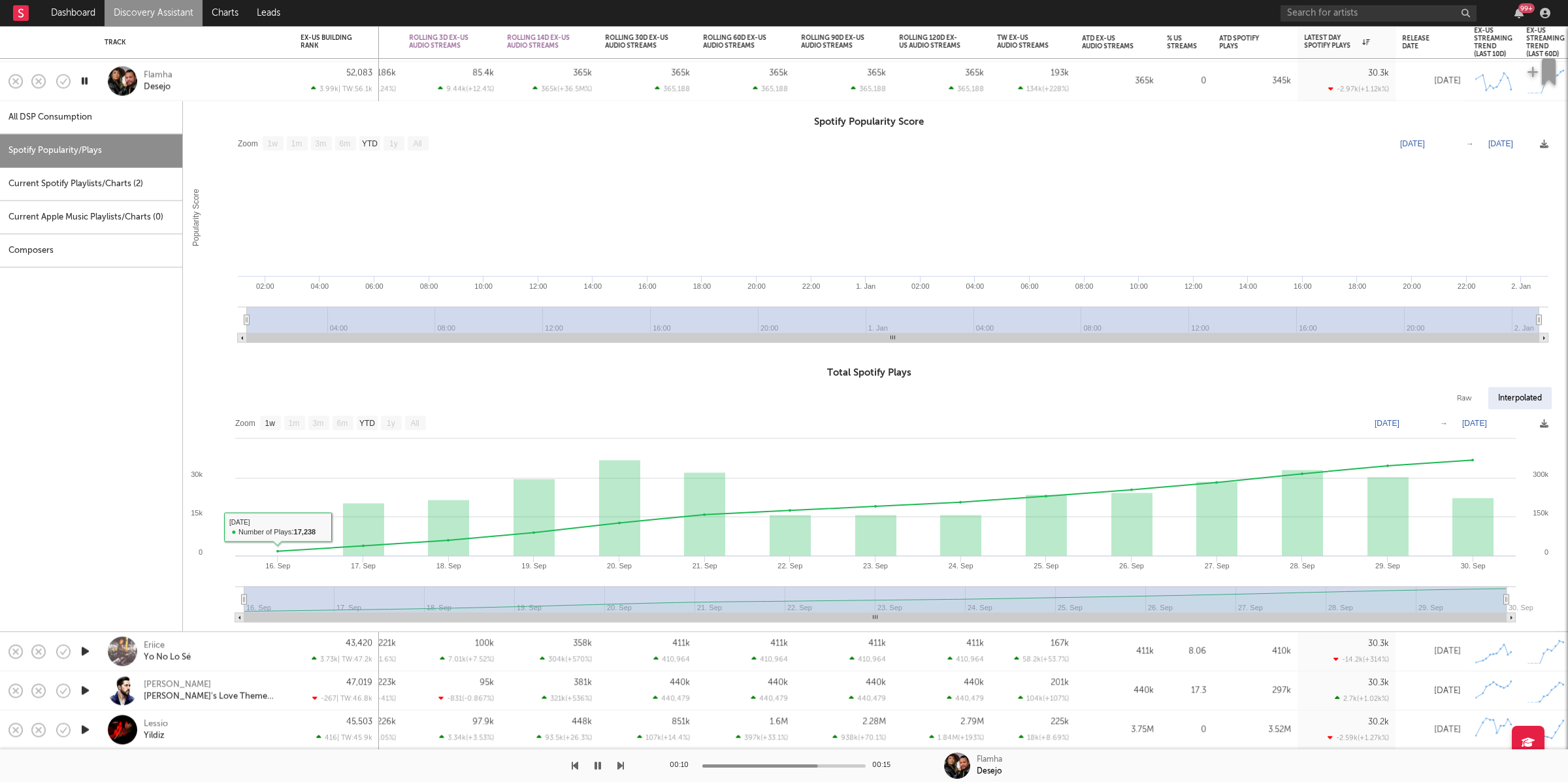
click at [210, 81] on div "Flamha Desejo" at bounding box center [214, 80] width 141 height 24
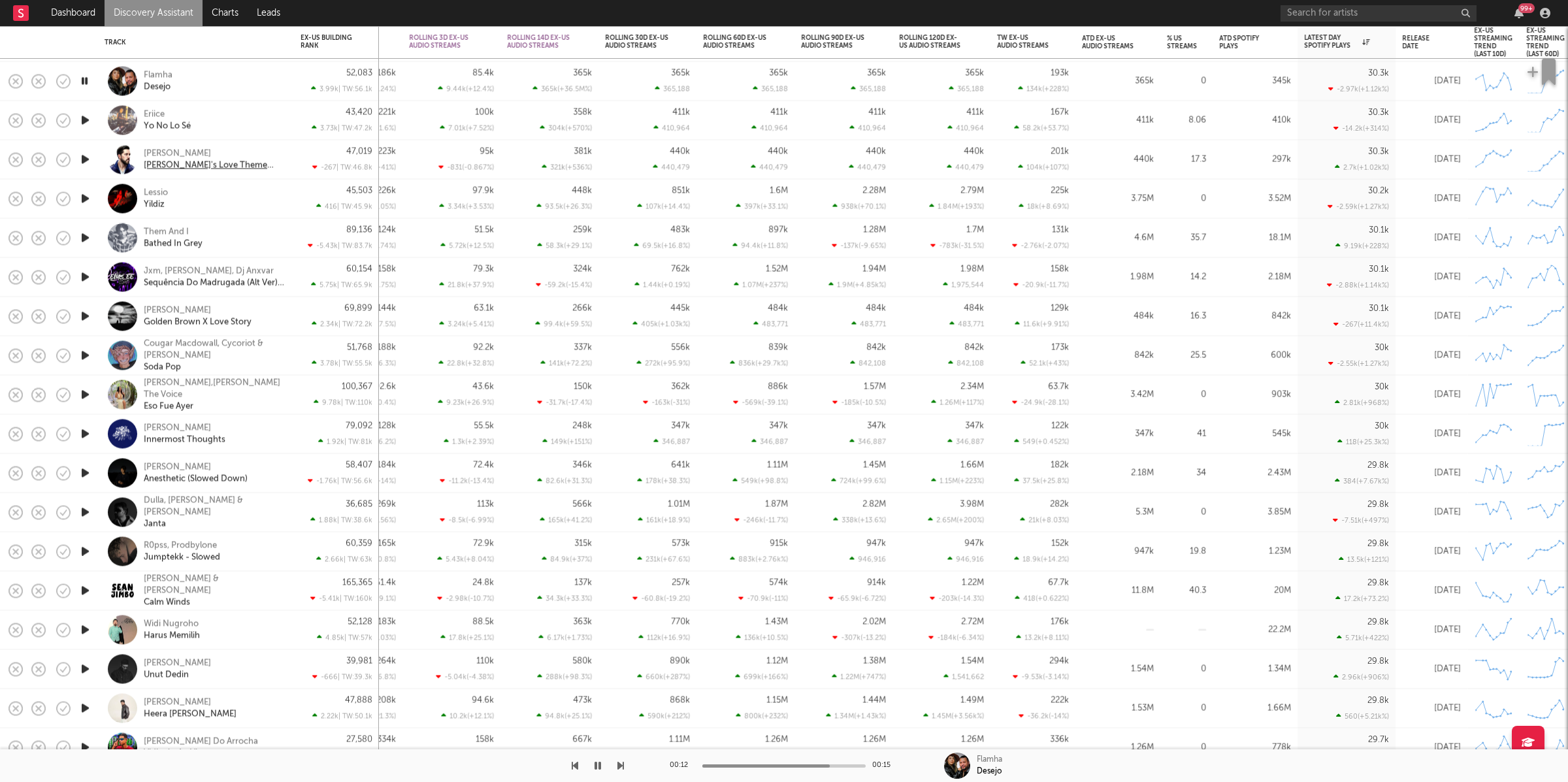
click at [88, 120] on icon "button" at bounding box center [86, 120] width 14 height 16
click at [619, 764] on icon "button" at bounding box center [620, 766] width 6 height 11
click at [226, 127] on div "Eriice Yo No Lo Sé" at bounding box center [214, 120] width 141 height 24
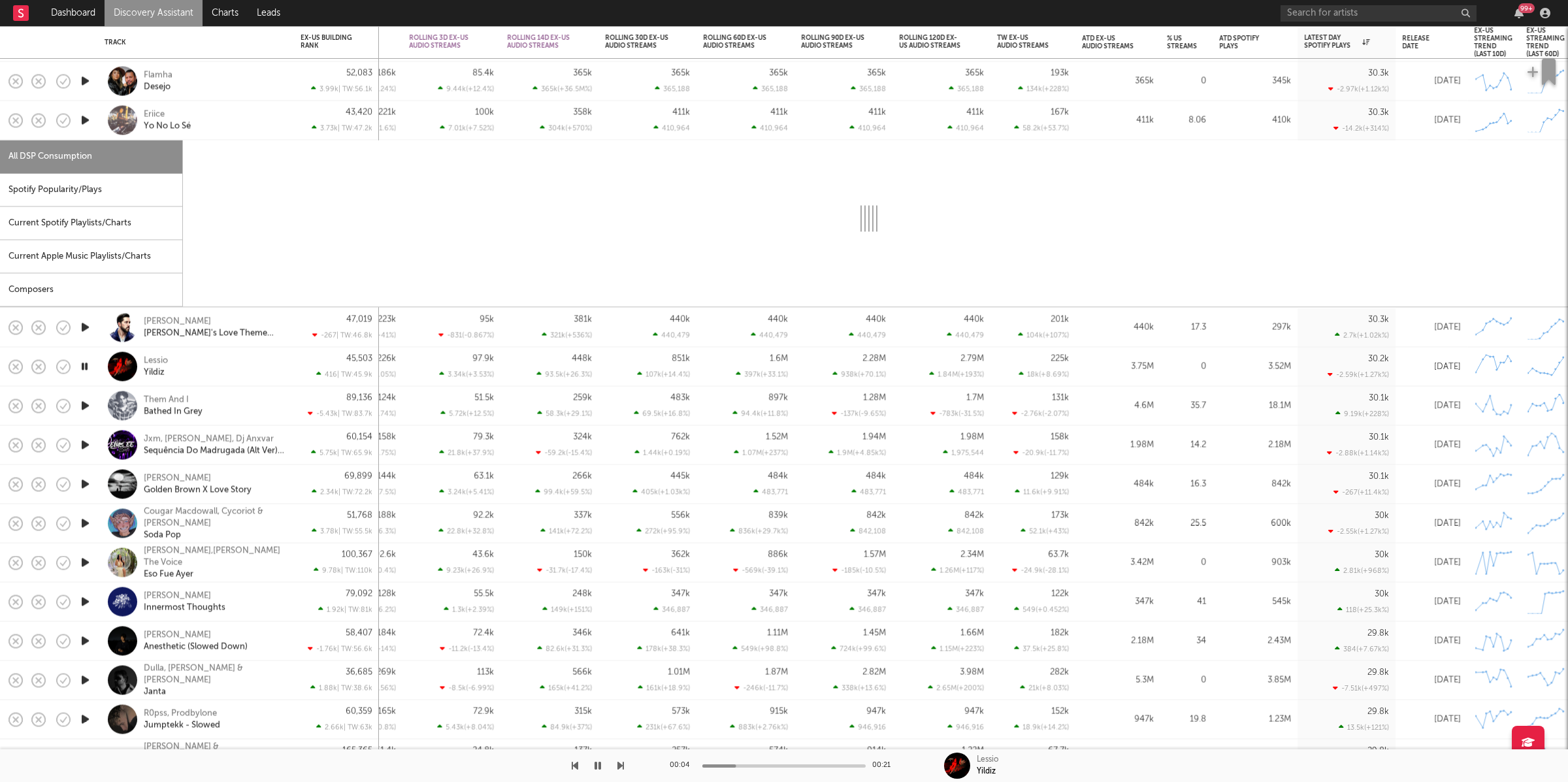
click at [119, 194] on div "Spotify Popularity/Plays" at bounding box center [91, 191] width 182 height 34
select select "1w"
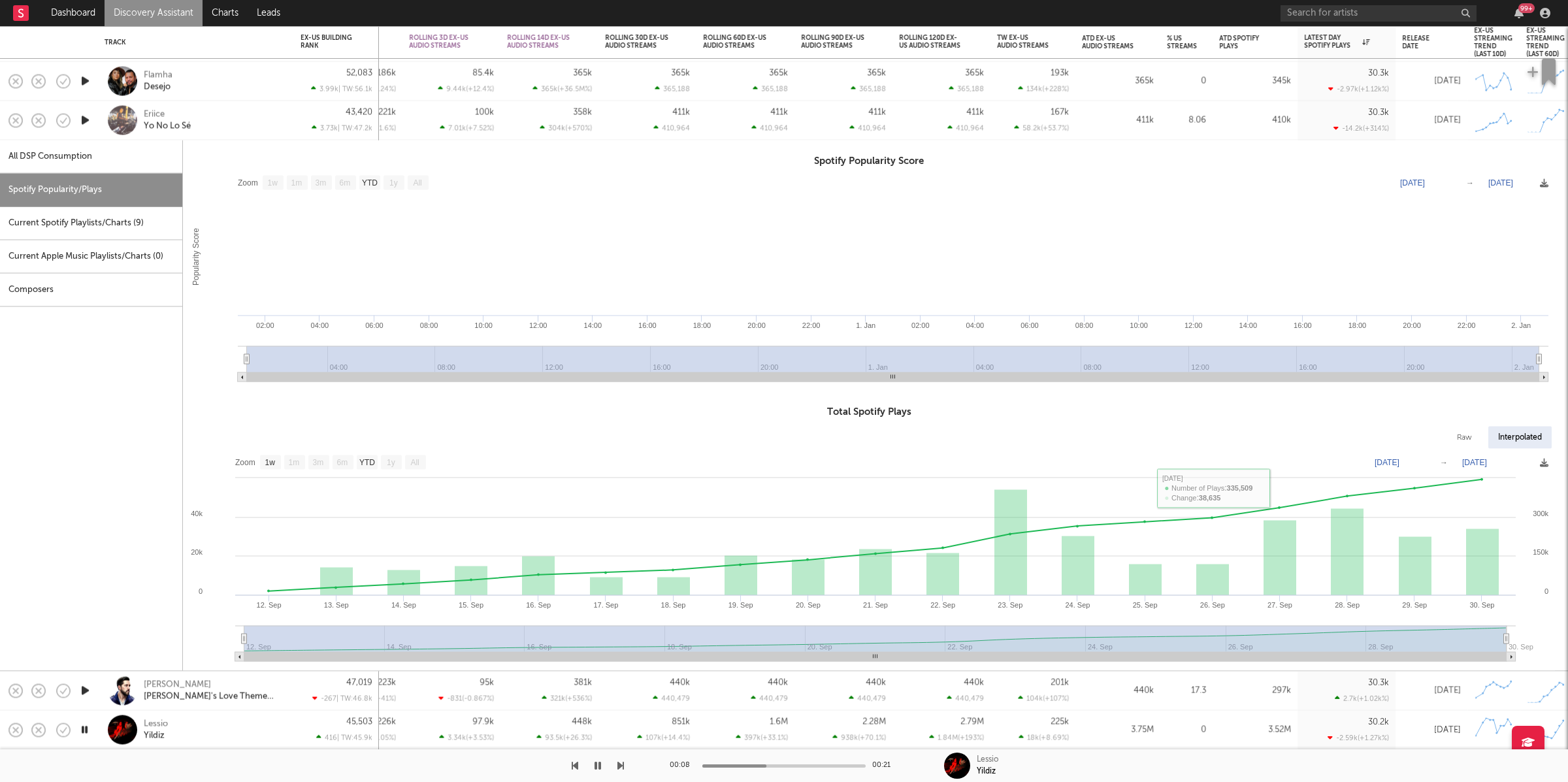
click at [206, 119] on div "Eriice Yo No Lo Sé" at bounding box center [214, 120] width 141 height 24
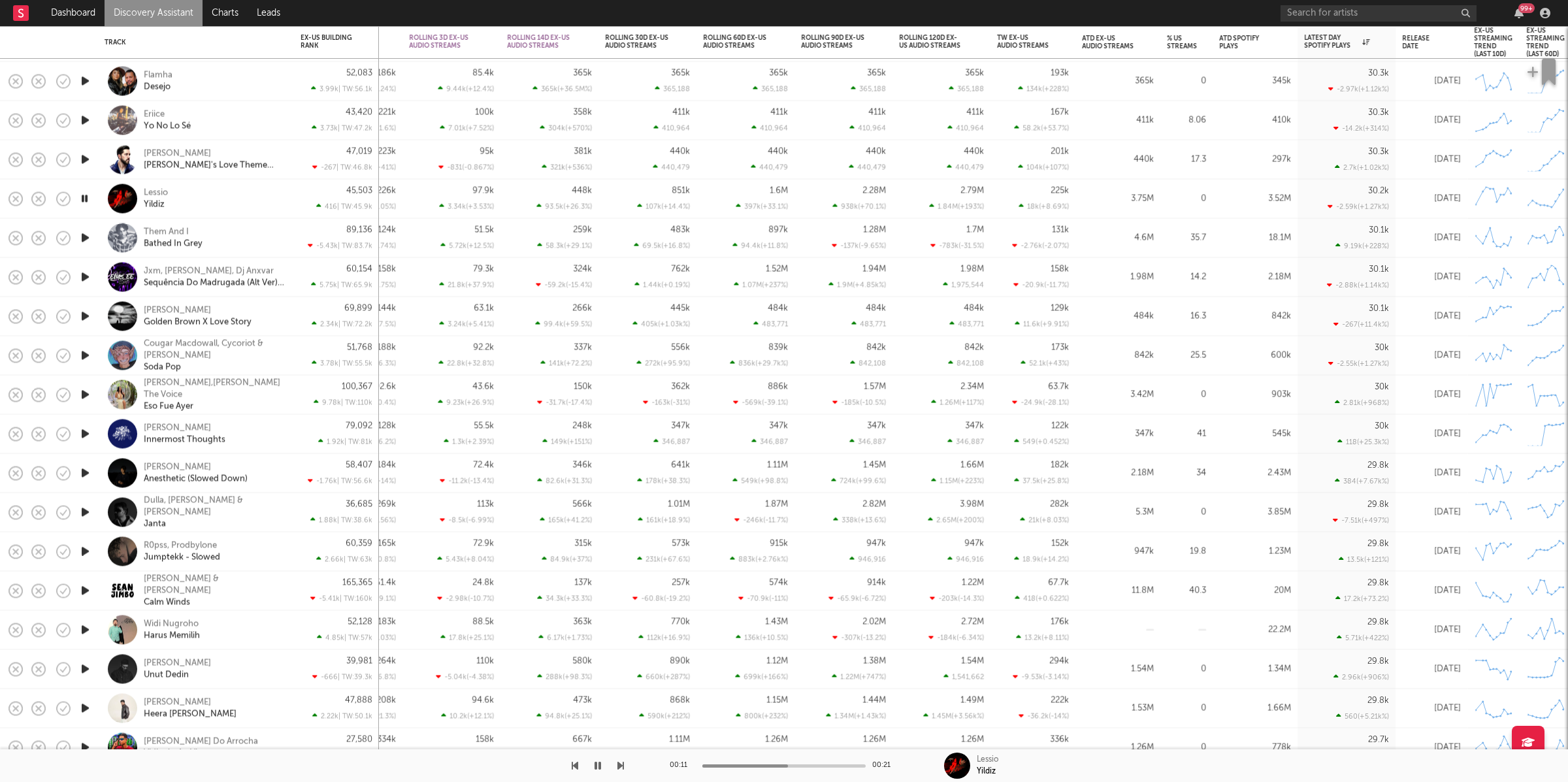
click at [582, 768] on div at bounding box center [312, 765] width 624 height 33
click at [600, 770] on icon "button" at bounding box center [597, 766] width 6 height 11
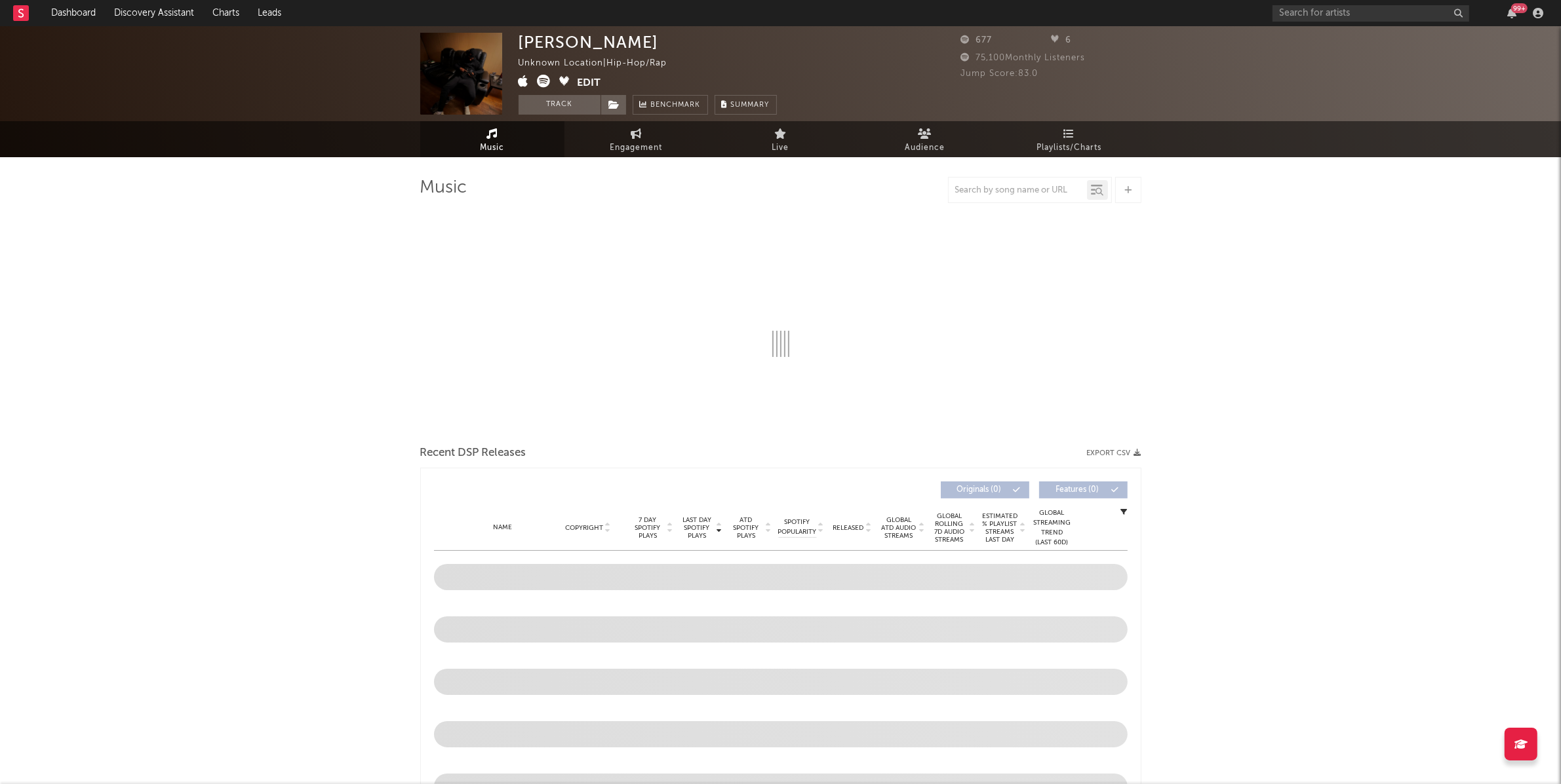
select select "1w"
